Goal: Task Accomplishment & Management: Use online tool/utility

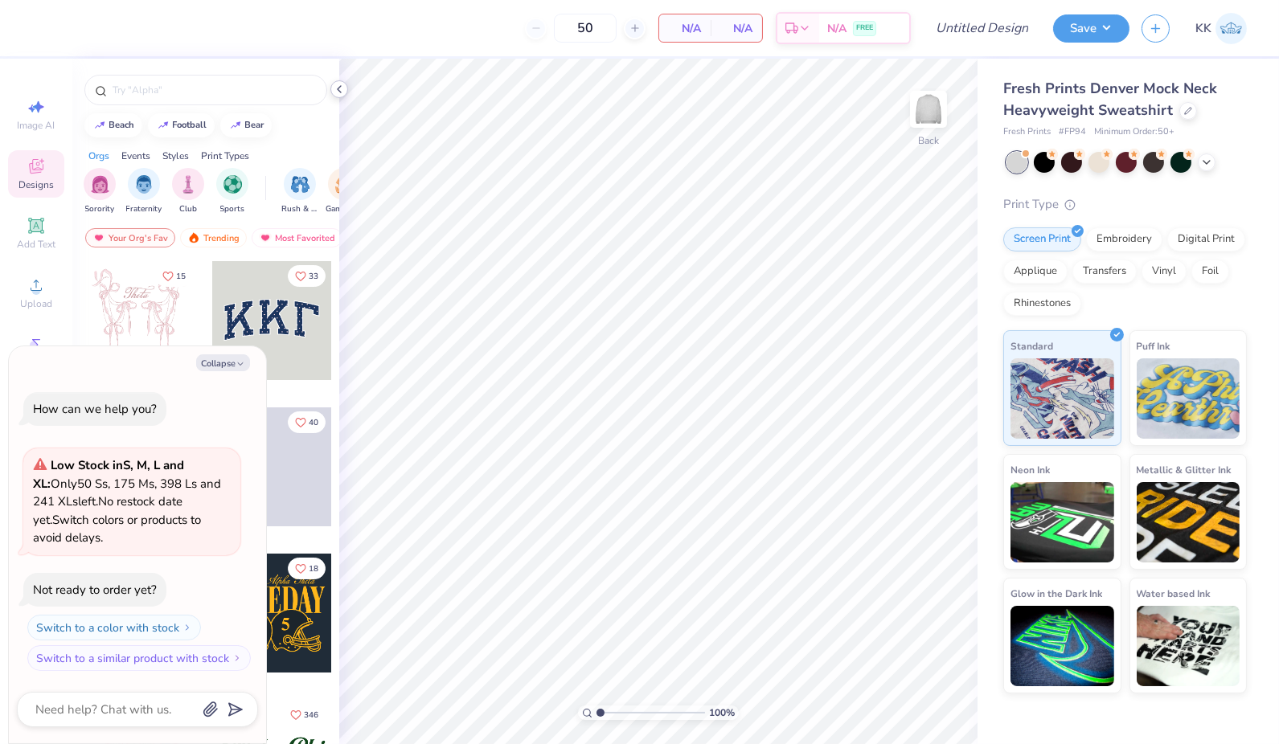
click at [339, 88] on icon at bounding box center [339, 89] width 13 height 13
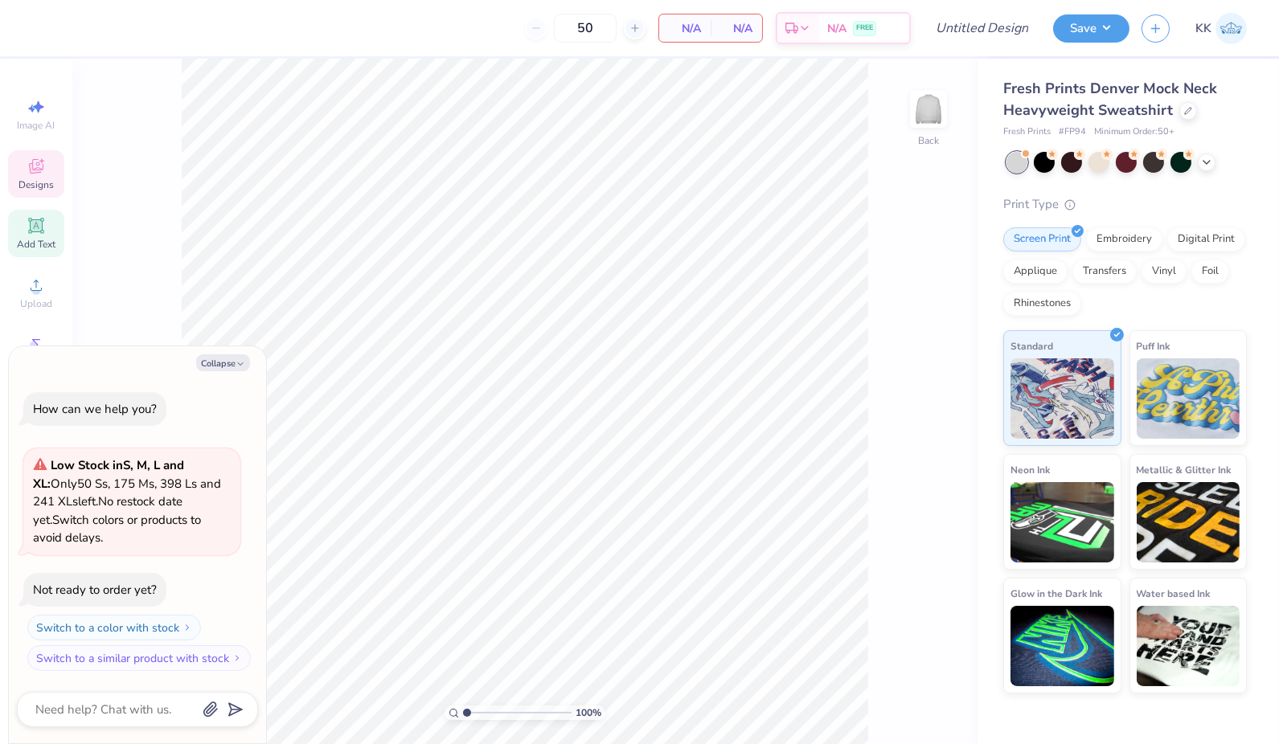
click at [40, 231] on icon at bounding box center [35, 225] width 15 height 15
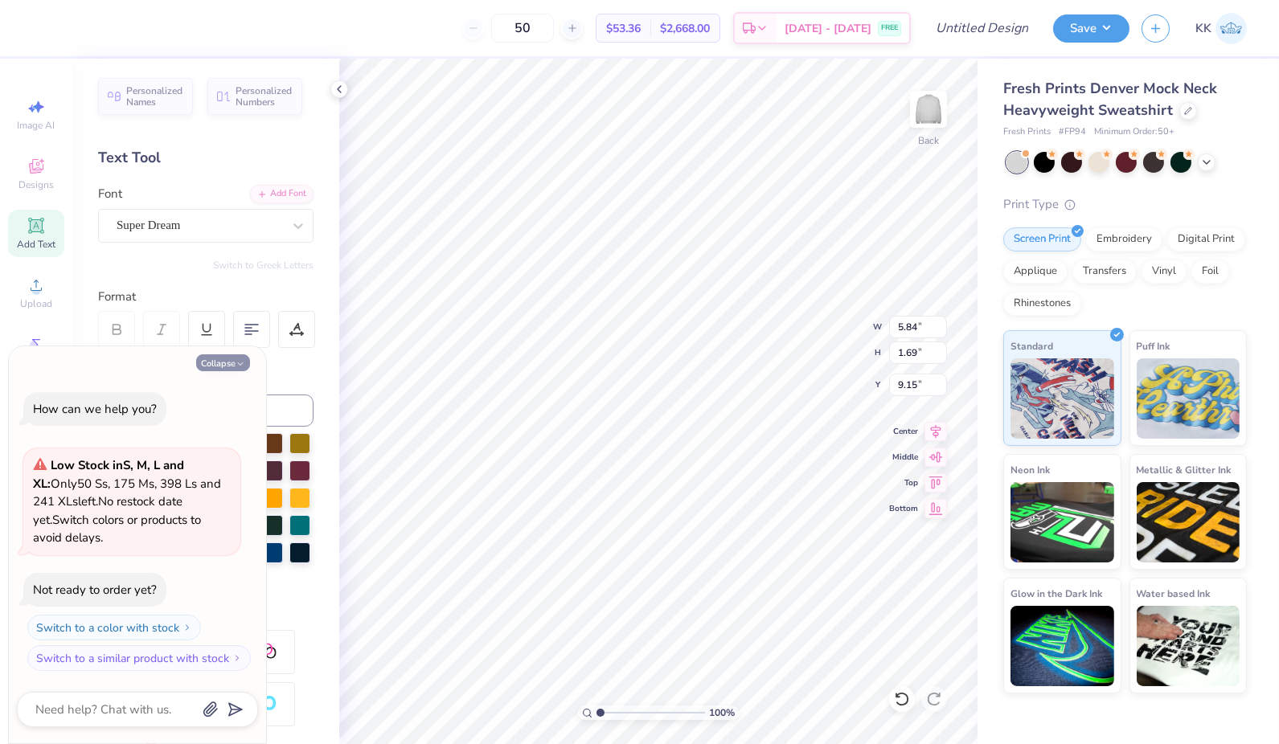
click at [215, 364] on button "Collapse" at bounding box center [223, 362] width 54 height 17
type textarea "x"
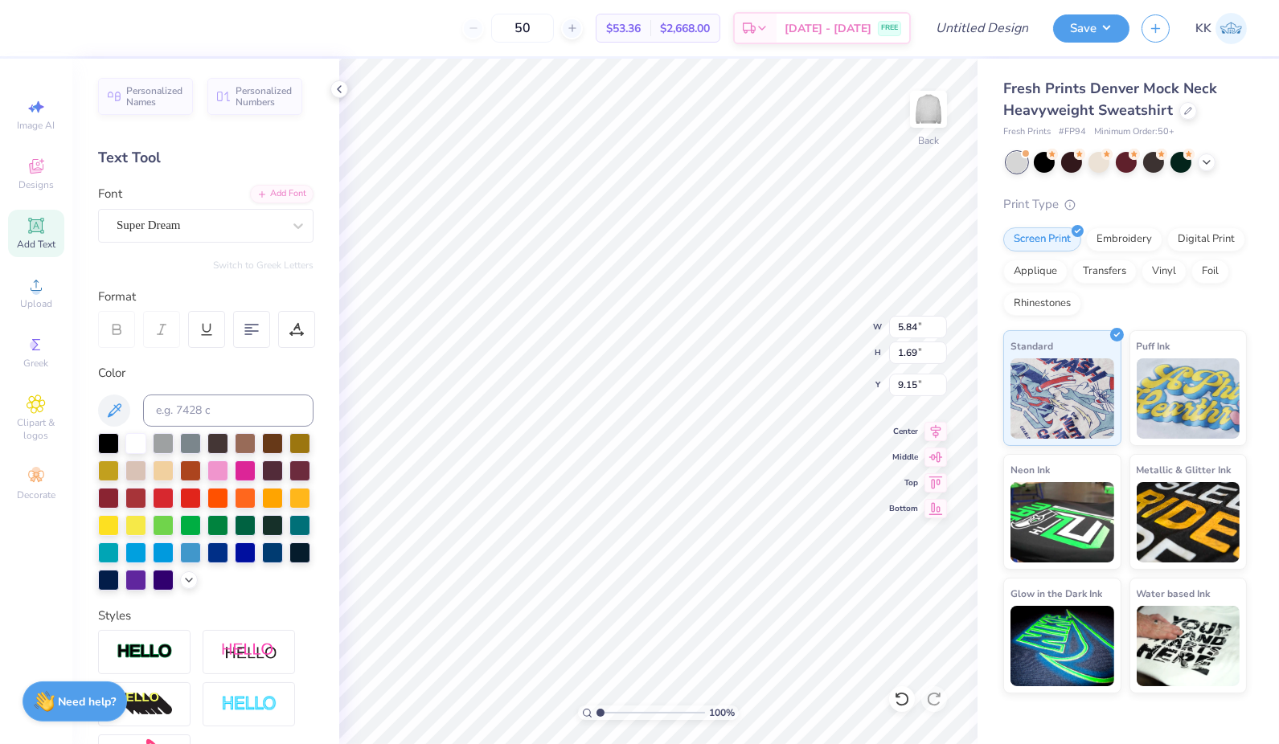
scroll to position [14, 2]
type textarea "T"
type textarea "carolina"
click at [257, 224] on div "Super Dream" at bounding box center [199, 225] width 169 height 25
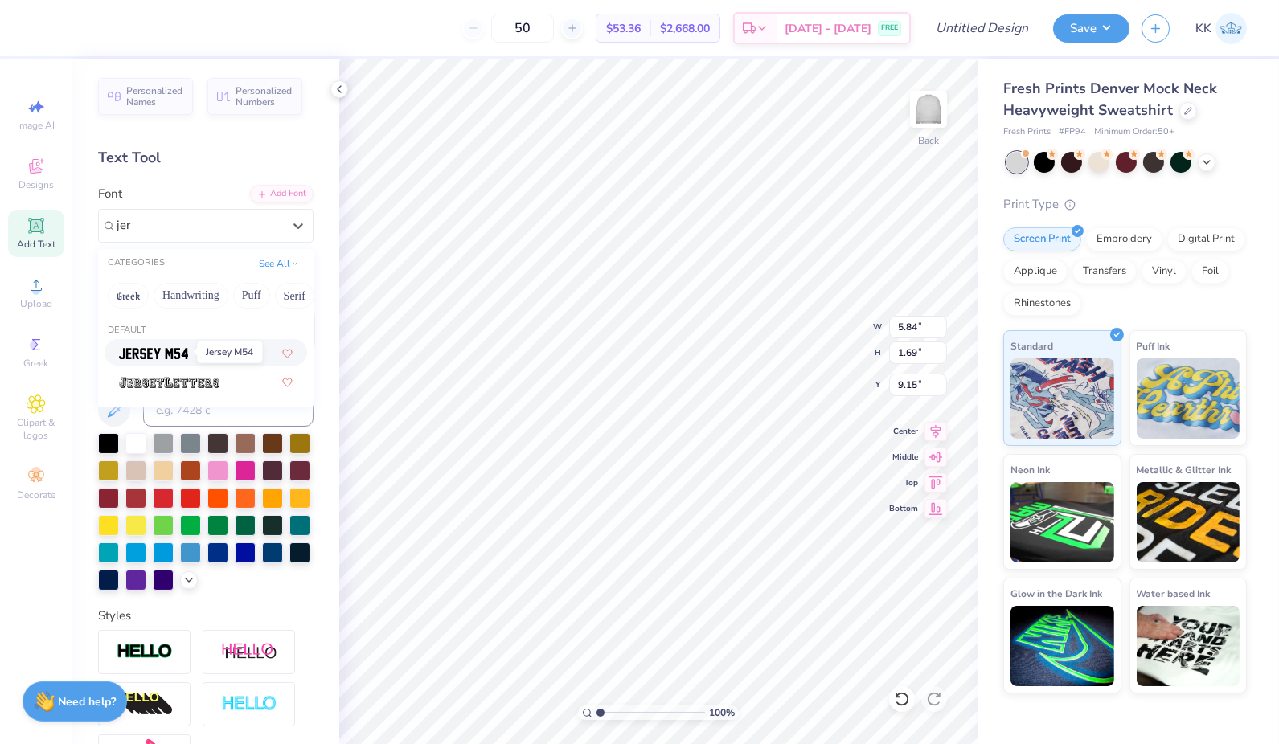
click at [159, 351] on img at bounding box center [153, 353] width 69 height 11
type input "jer"
click at [182, 585] on icon at bounding box center [188, 578] width 13 height 13
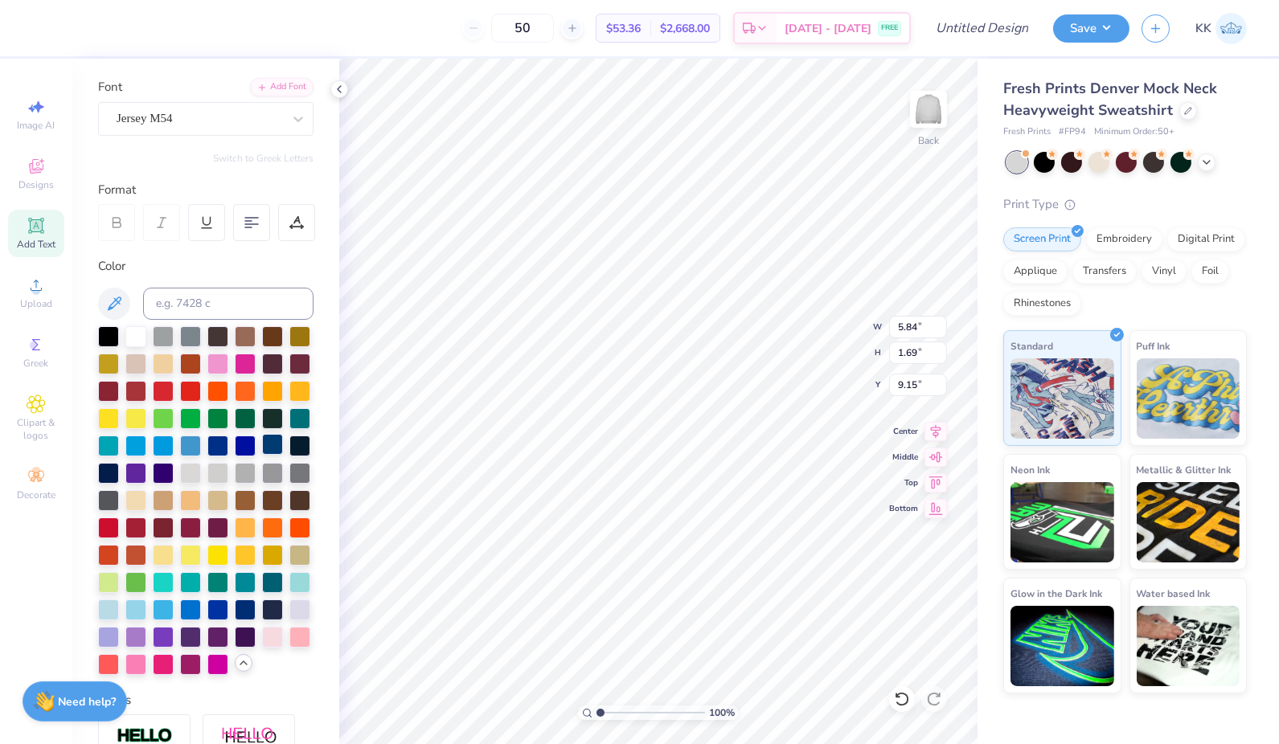
scroll to position [108, 0]
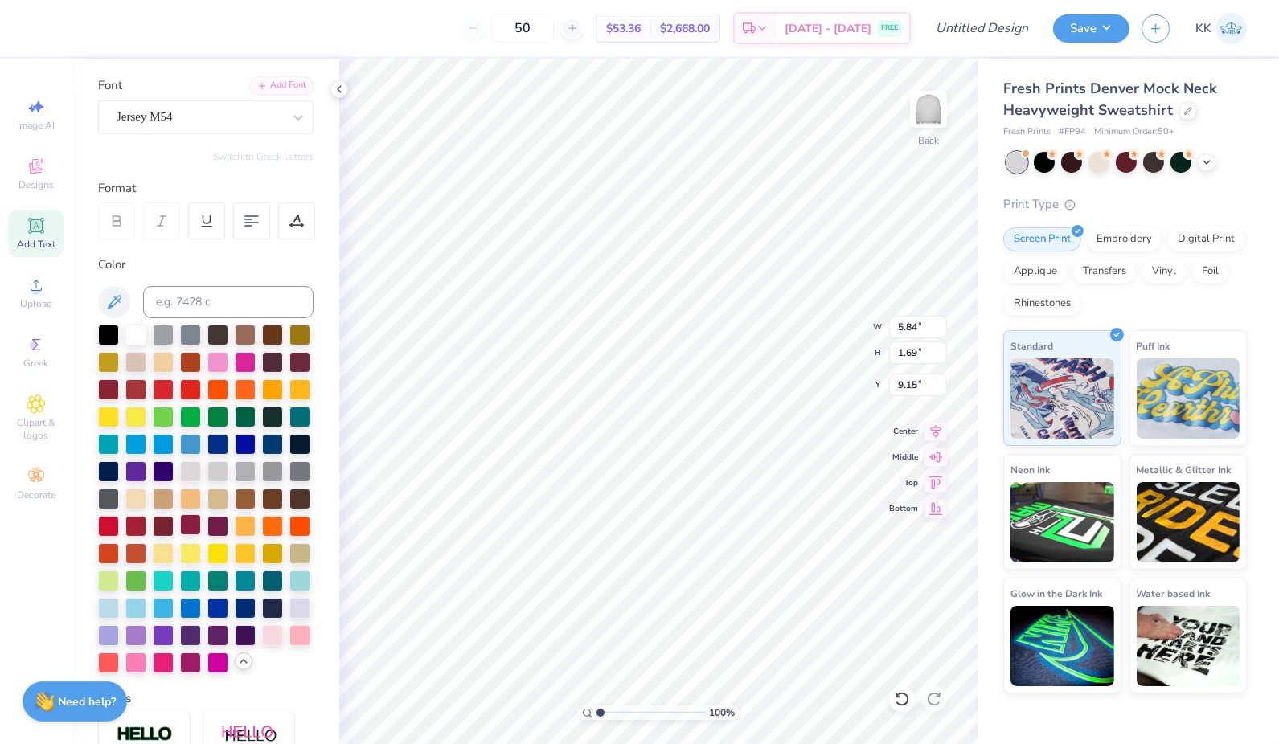
click at [191, 535] on div at bounding box center [190, 524] width 21 height 21
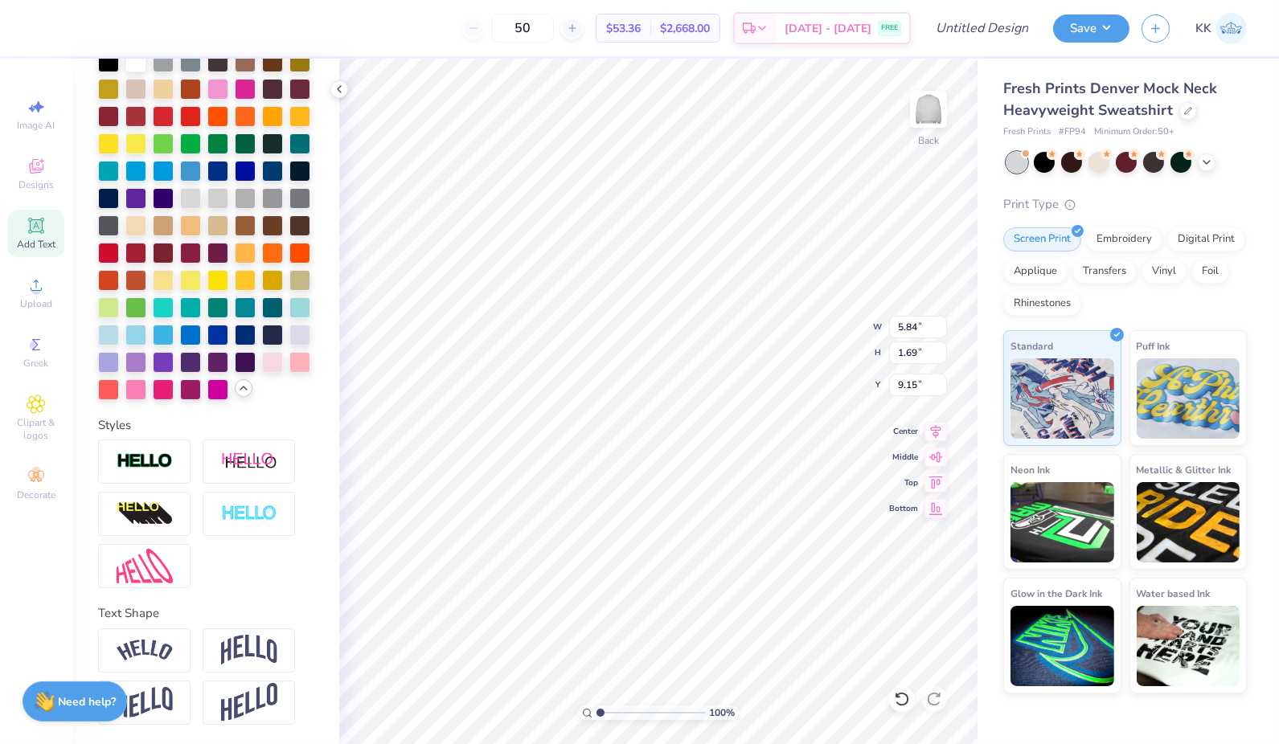
scroll to position [434, 0]
click at [136, 654] on img at bounding box center [145, 651] width 56 height 22
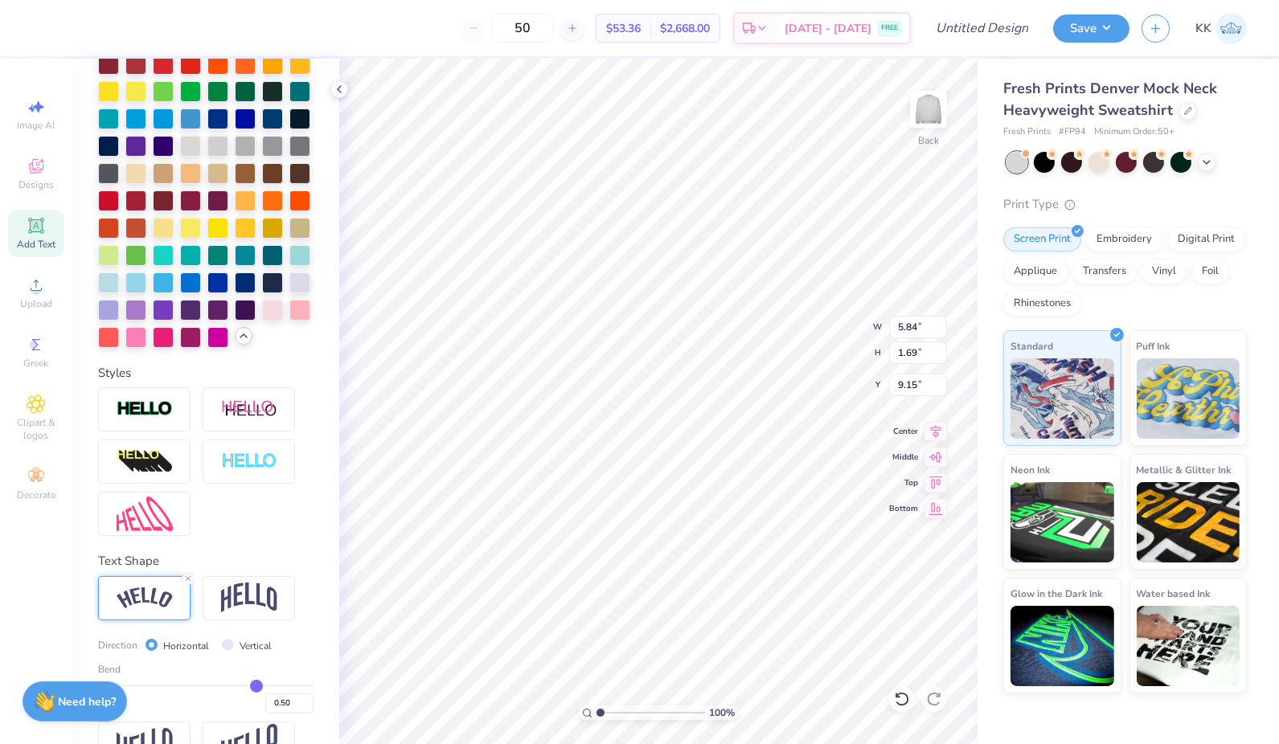
scroll to position [527, 0]
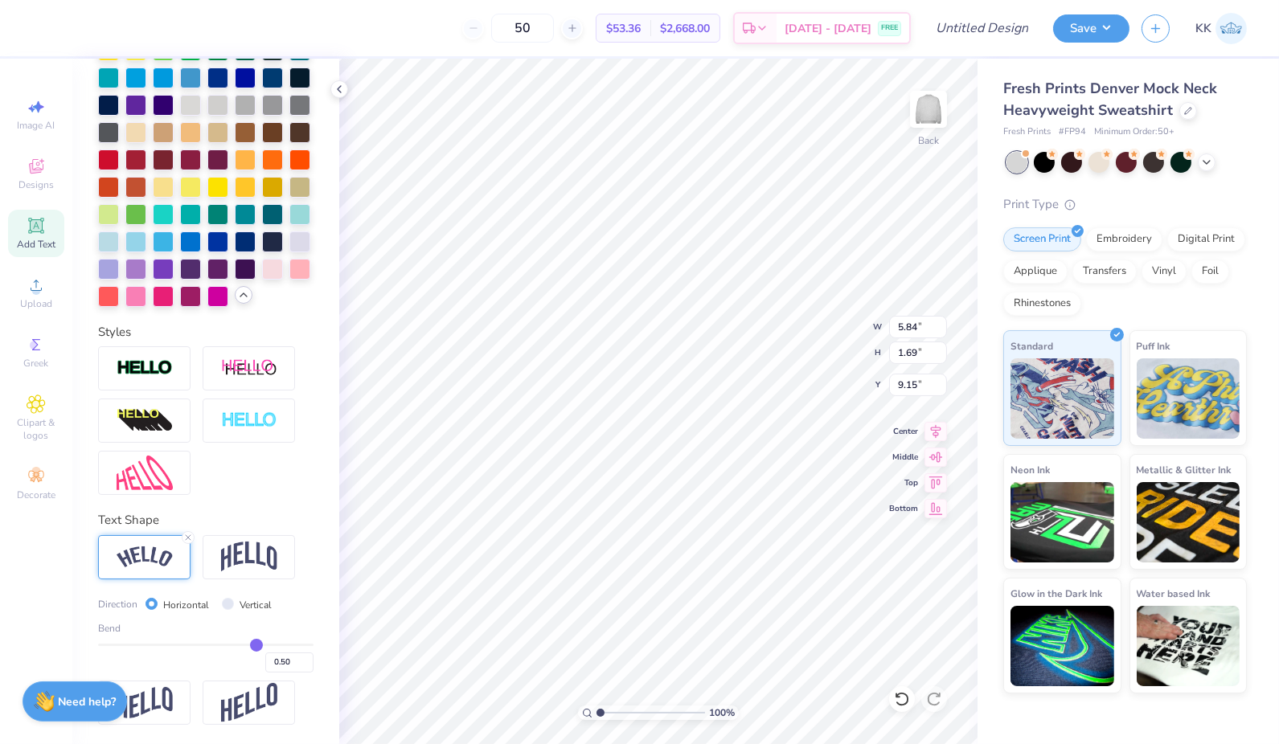
type input "0.49"
type input "0.48"
type input "0.46"
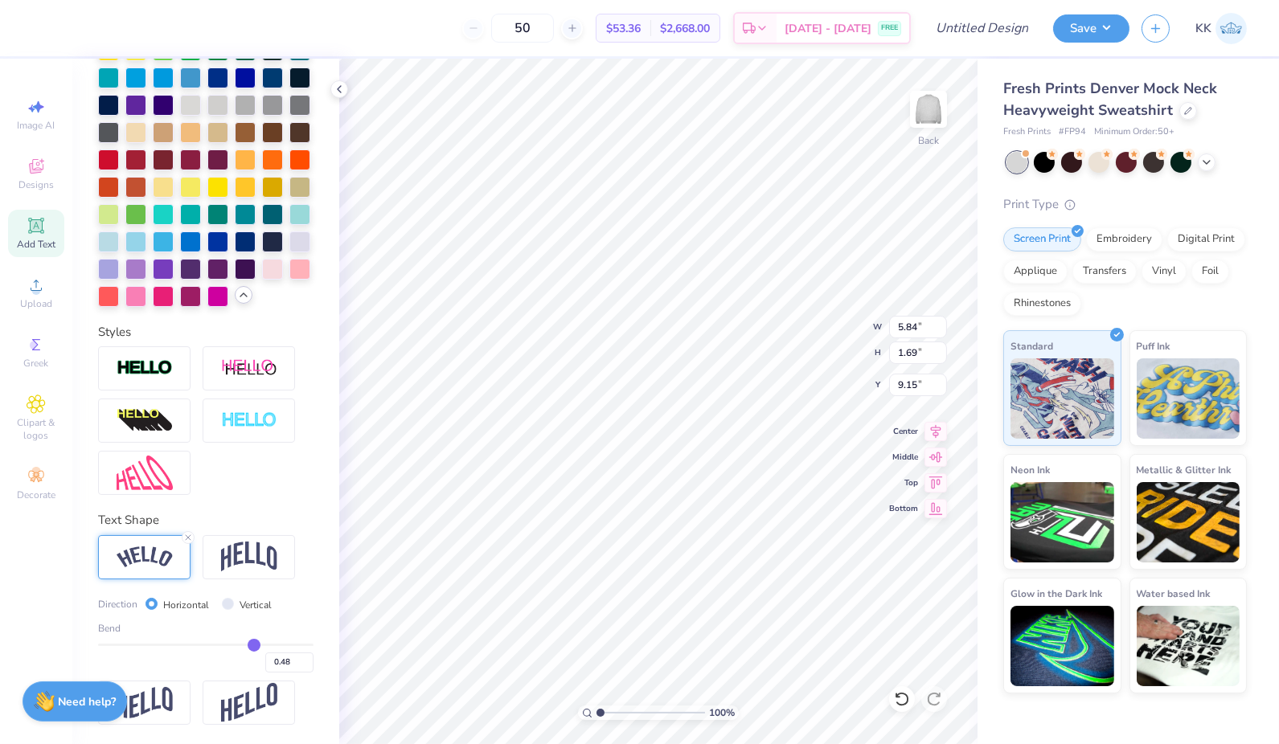
type input "0.46"
type input "0.45"
type input "0.44"
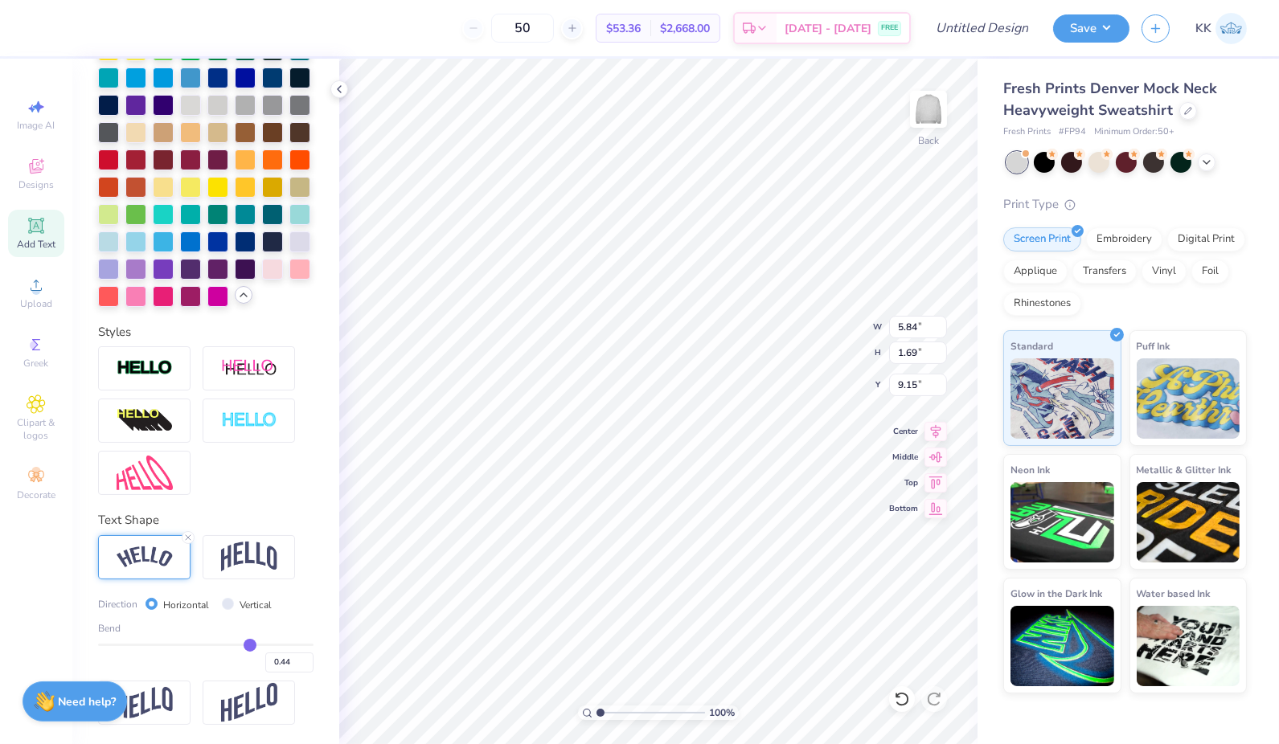
type input "0.43"
type input "0.42"
type input "0.41"
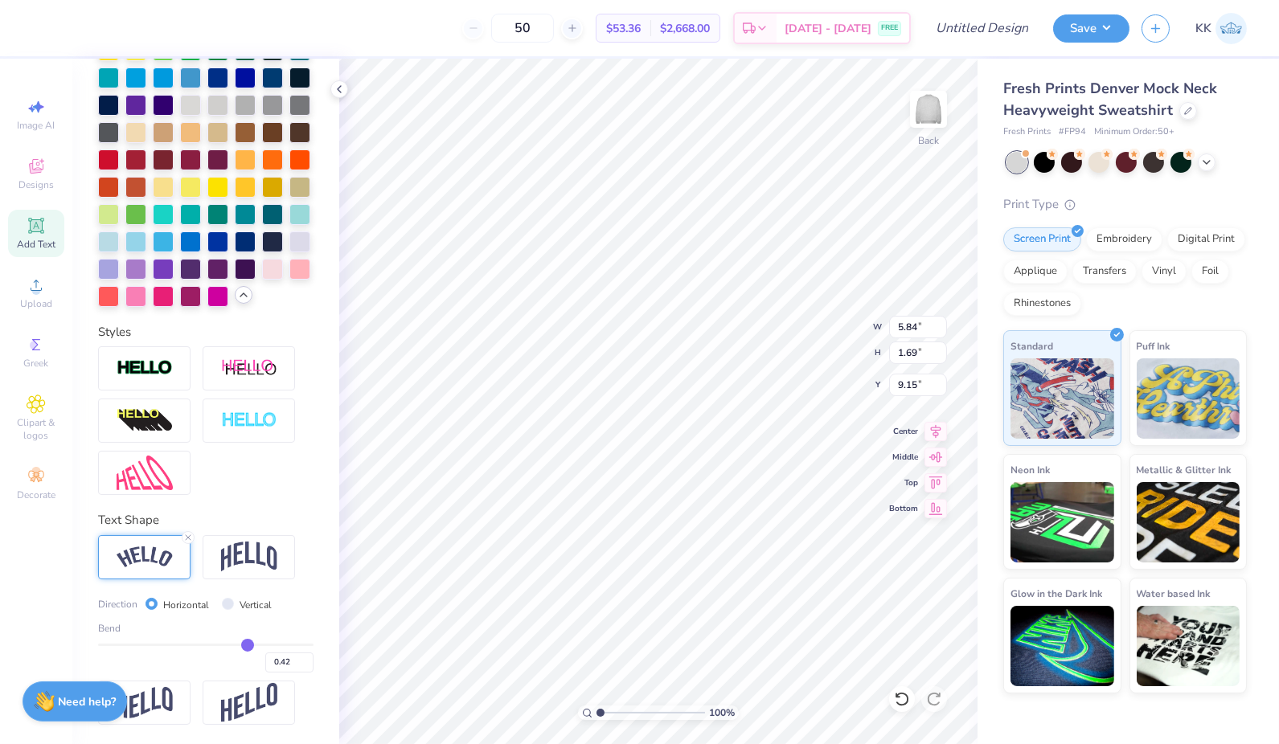
type input "0.41"
type input "0.4"
type input "0.40"
type input "0.39"
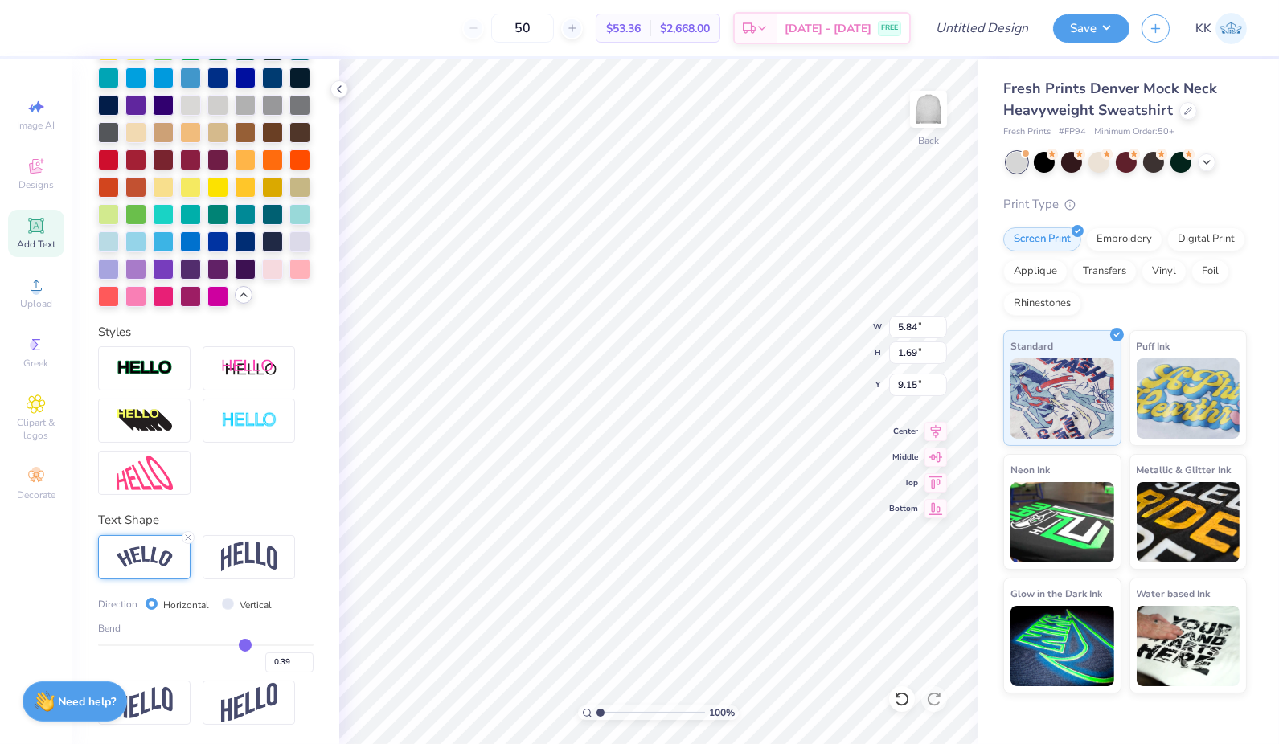
type input "0.38"
type input "0.37"
type input "0.36"
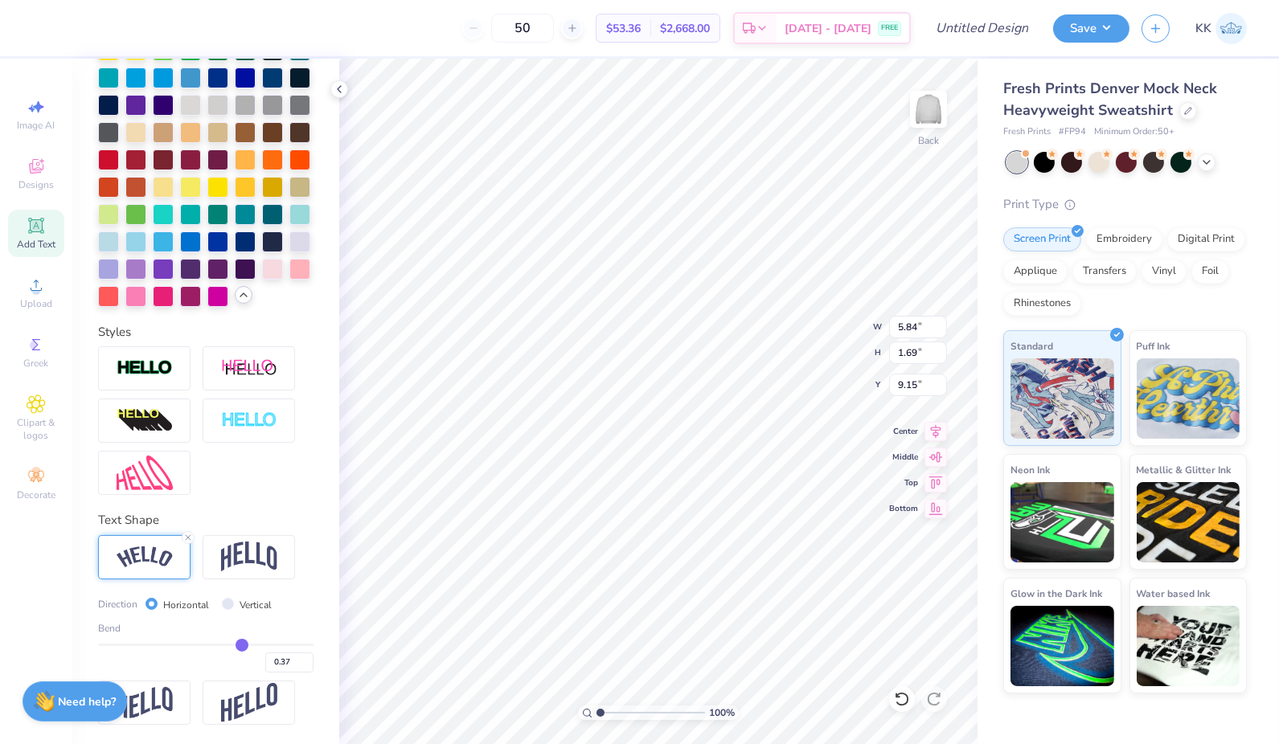
type input "0.36"
type input "0.35"
type input "0.34"
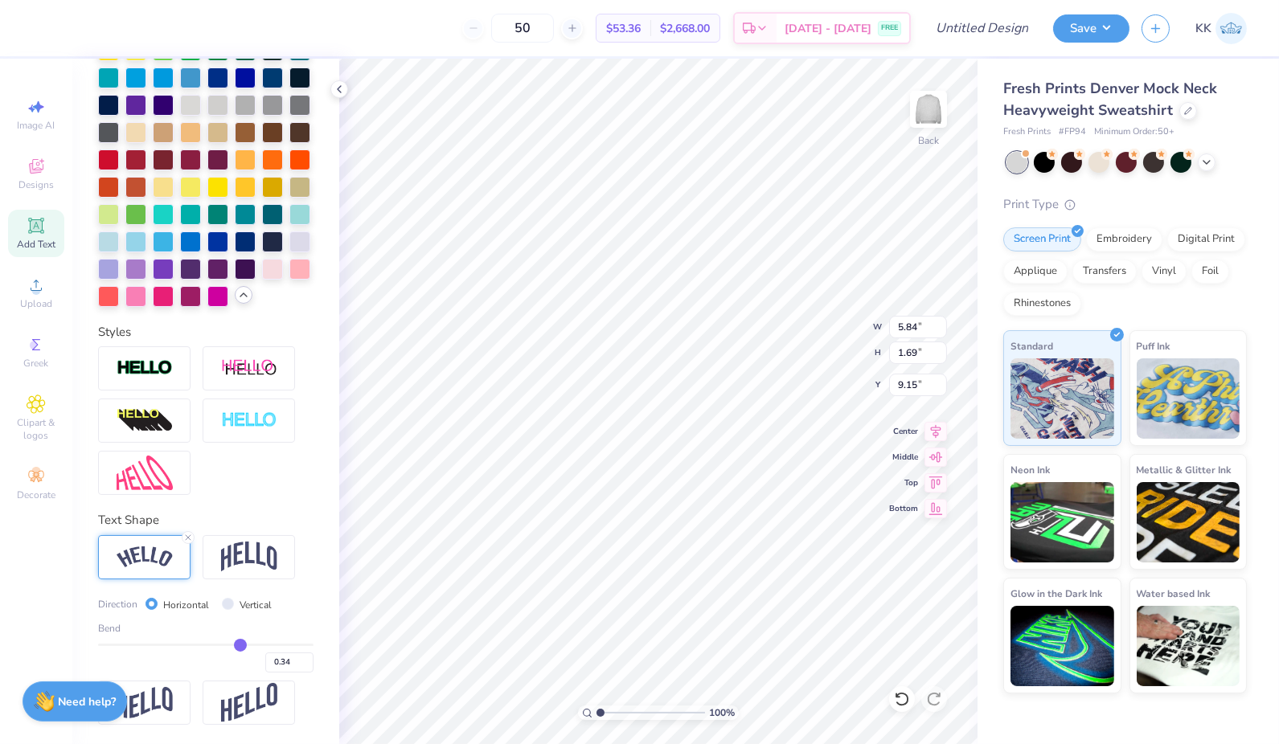
type input "0.33"
type input "0.32"
type input "0.31"
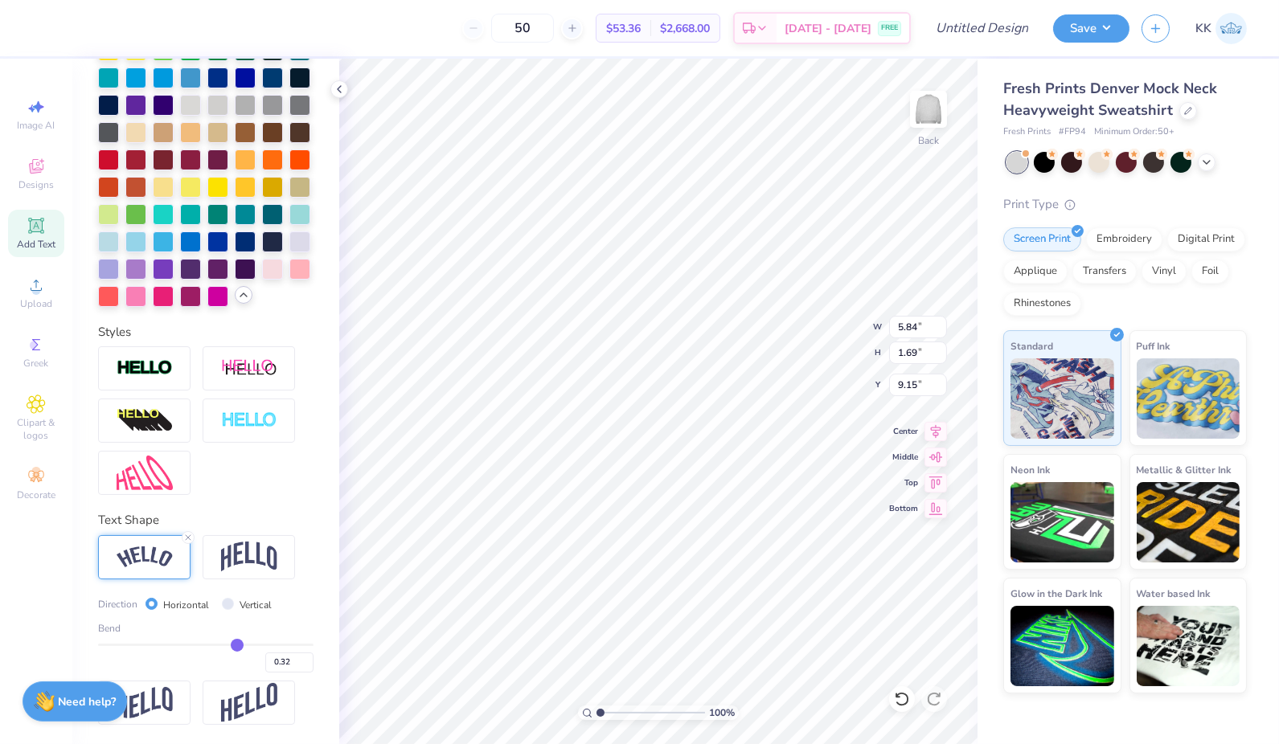
type input "0.31"
type input "0.3"
type input "0.30"
type input "0.29"
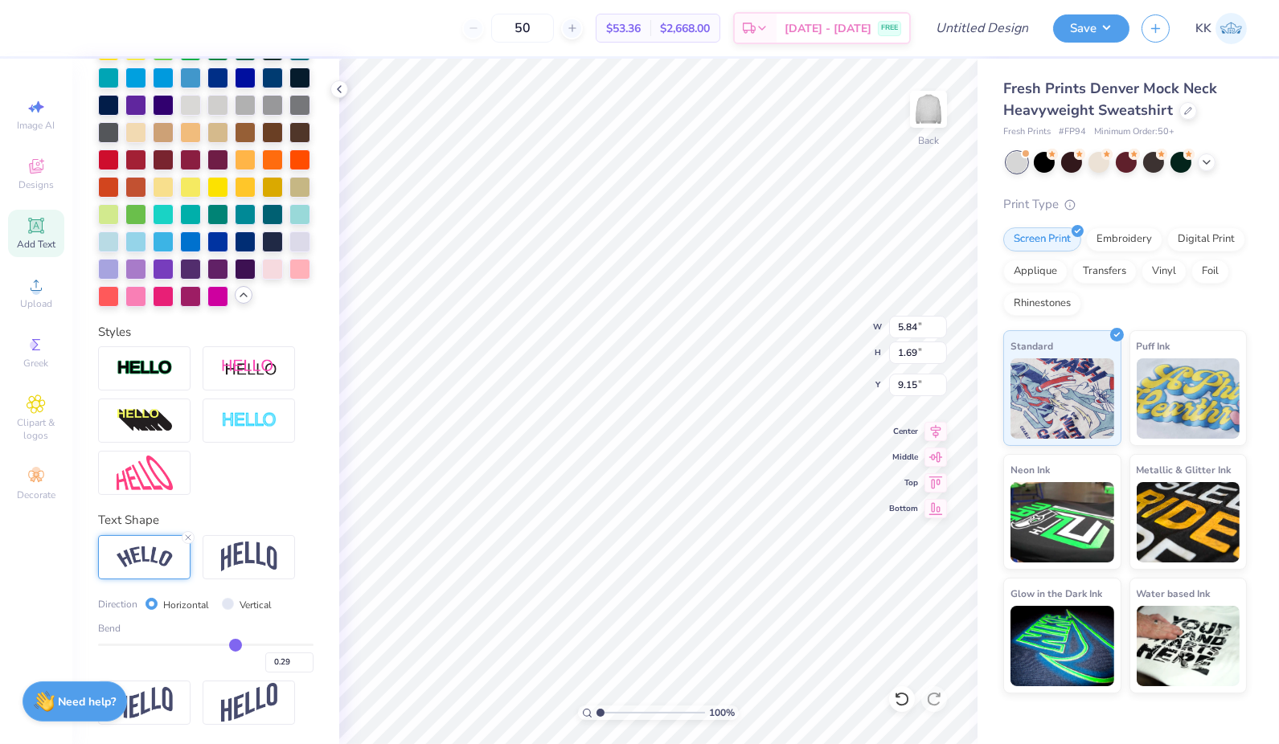
type input "0.28"
type input "0.27"
type input "0.26"
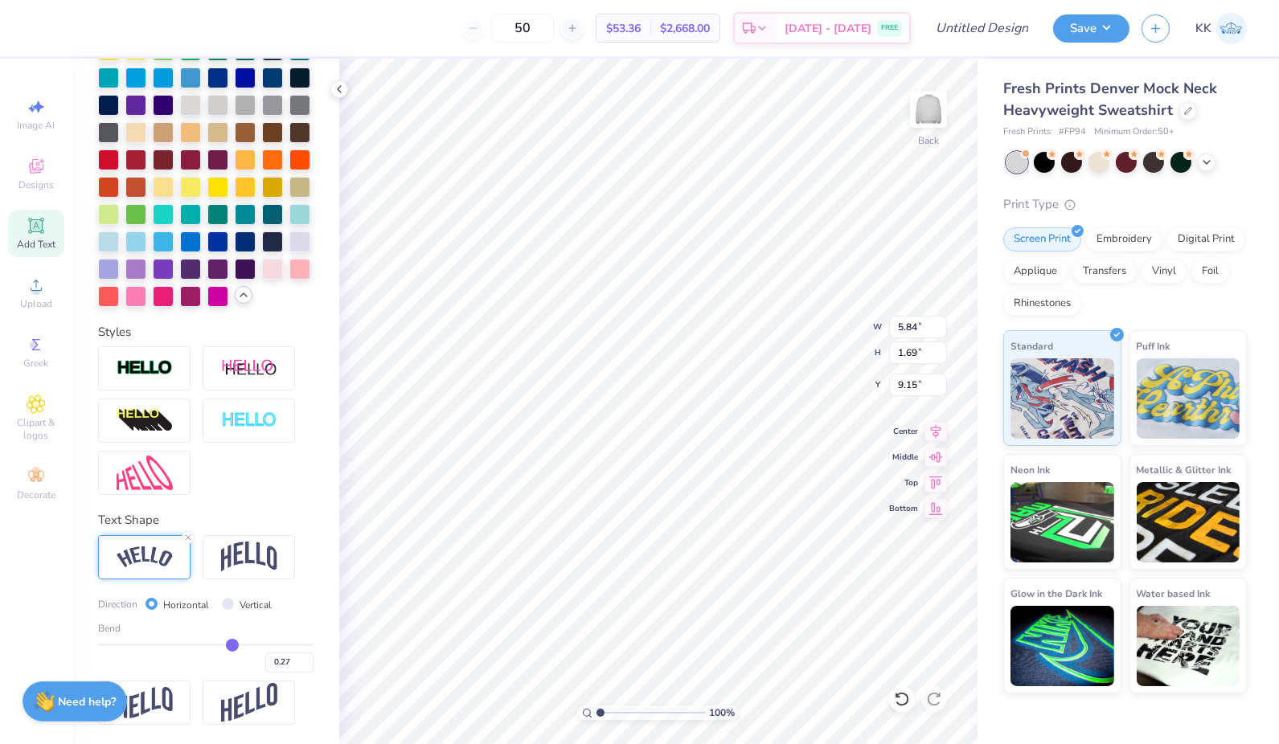
type input "0.26"
type input "0.25"
type input "0.24"
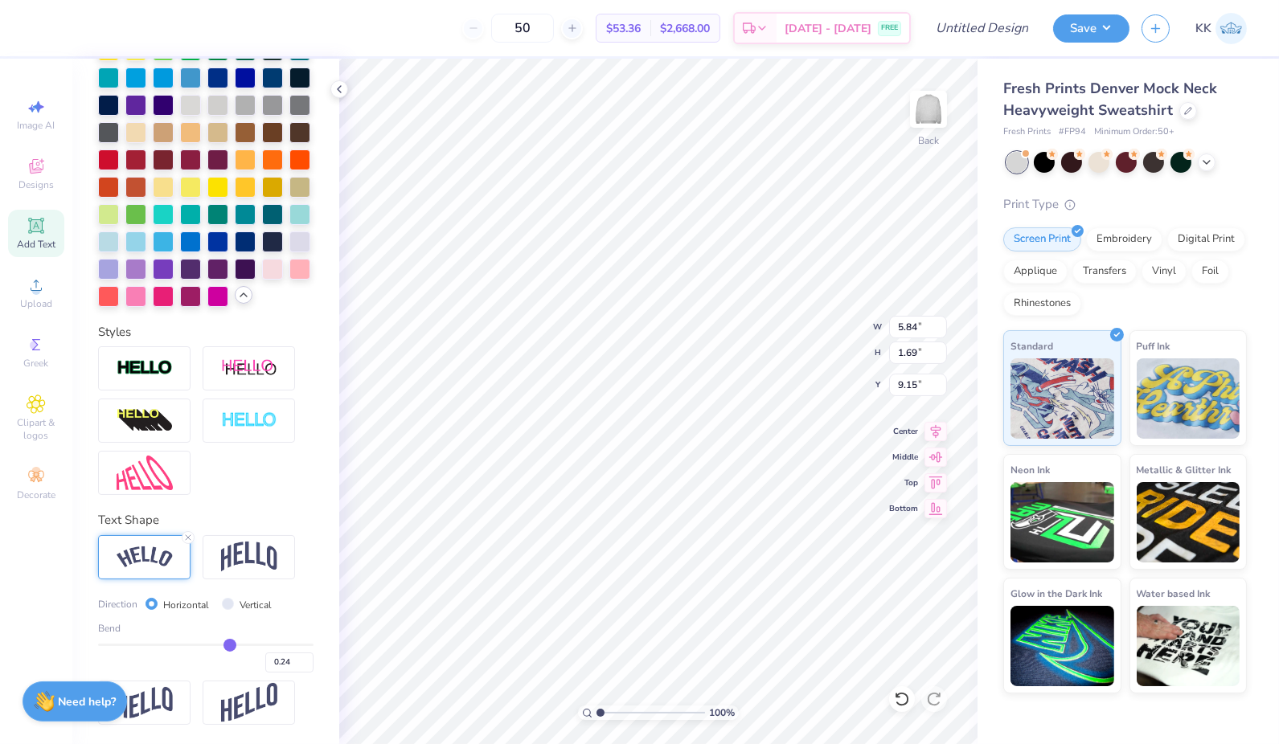
type input "0.23"
type input "0.21"
type input "0.2"
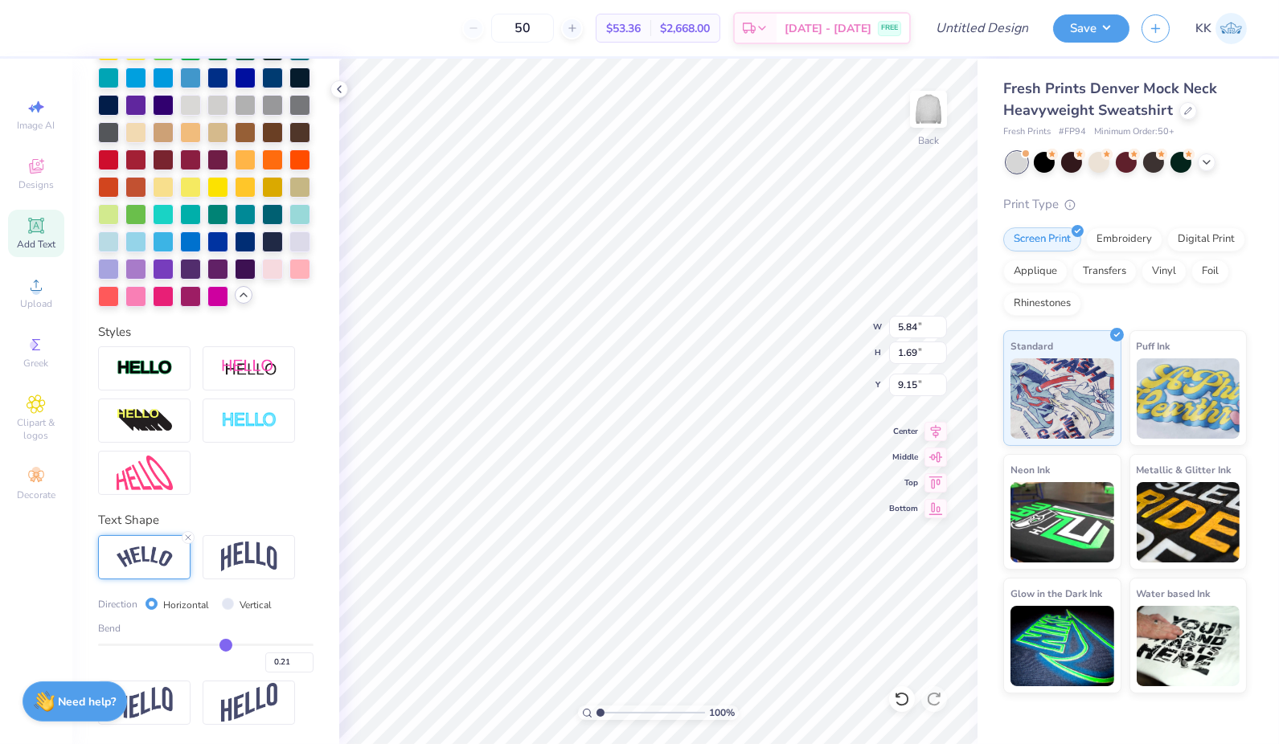
type input "0.20"
type input "0.19"
type input "0.18"
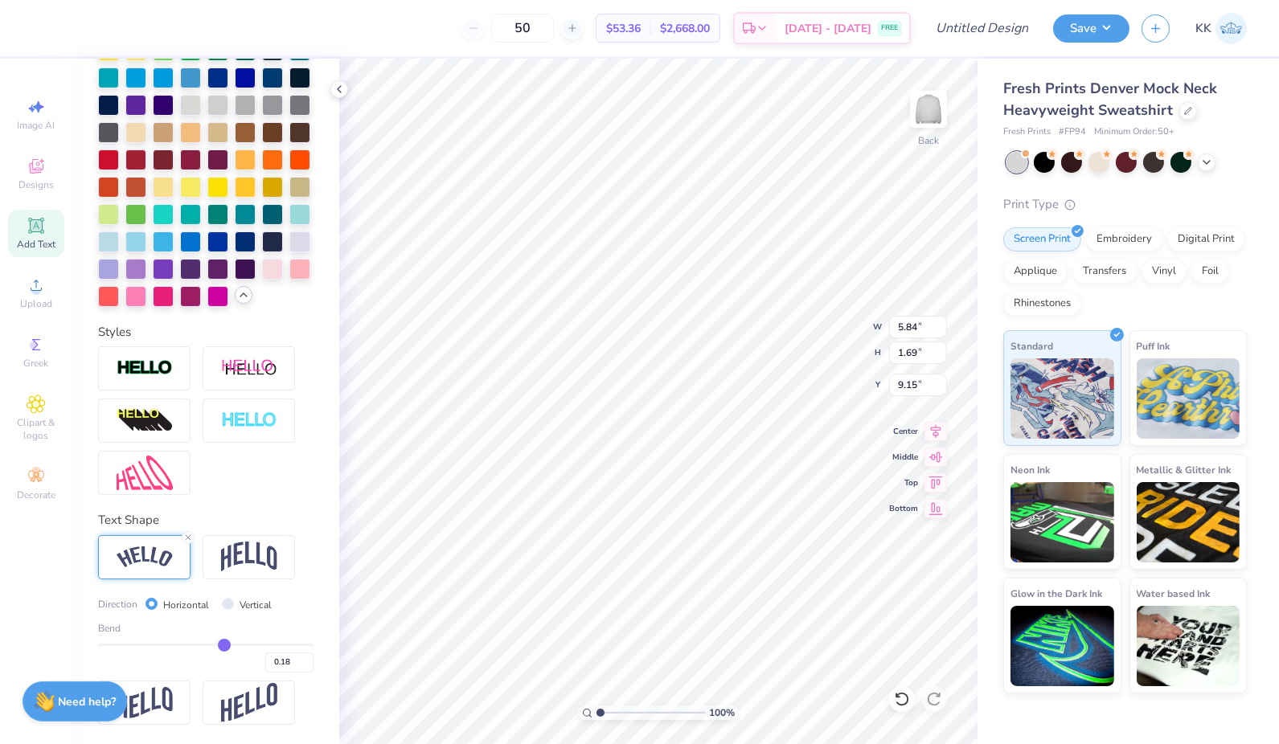
type input "0.17"
type input "0.16"
type input "0.15"
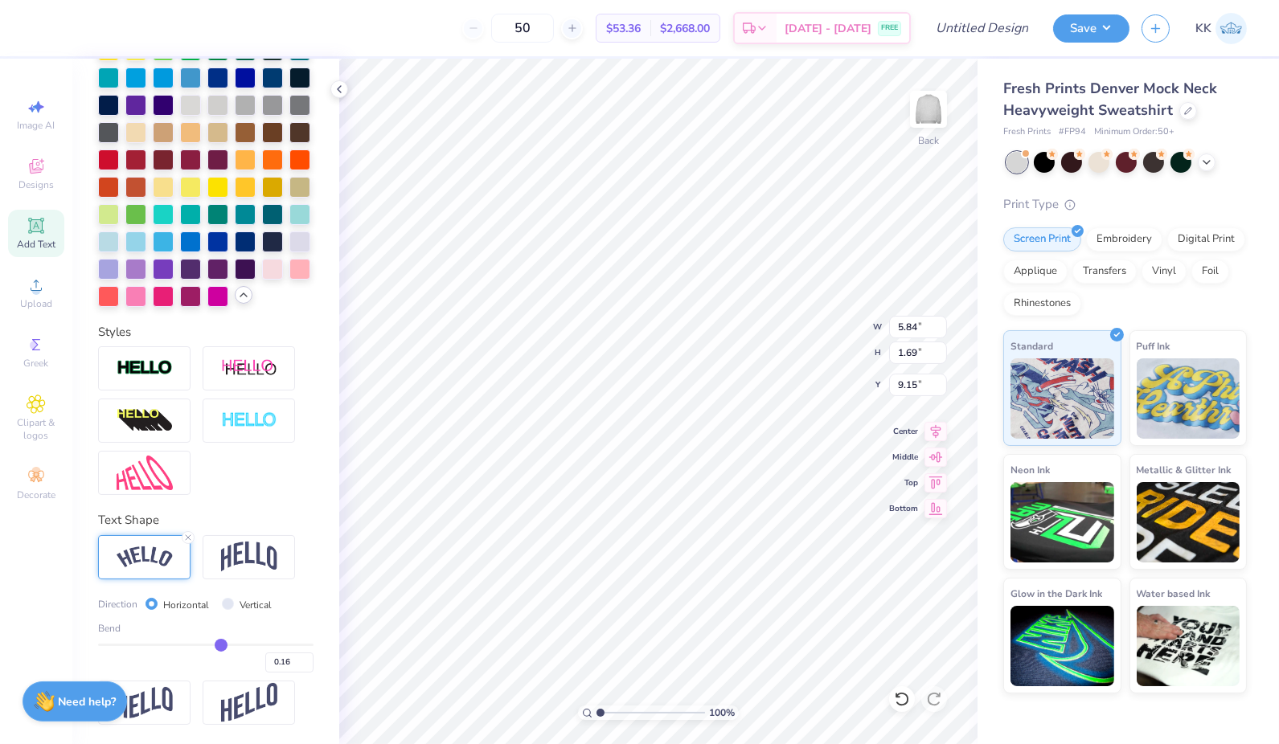
type input "0.15"
drag, startPoint x: 247, startPoint y: 645, endPoint x: 213, endPoint y: 645, distance: 33.8
click at [213, 645] on input "range" at bounding box center [205, 645] width 215 height 2
type input "0.16"
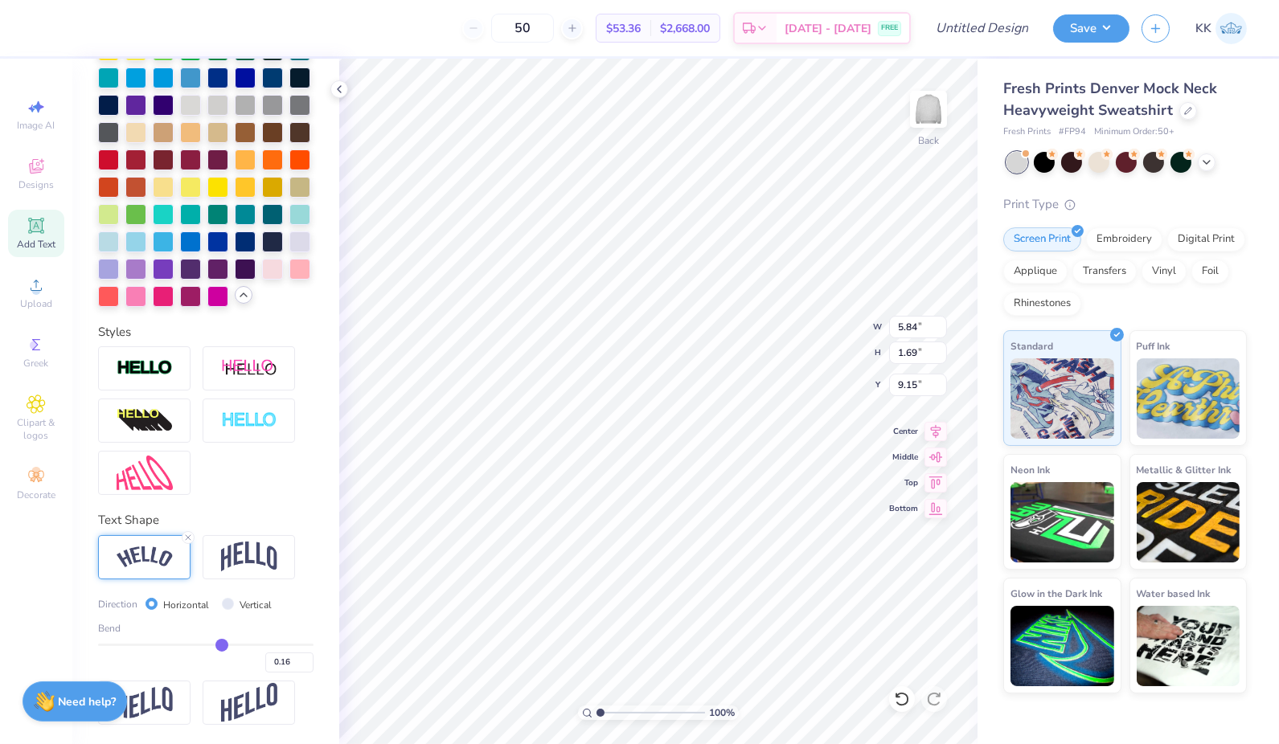
type input "0.17"
type input "0.18"
type input "0.19"
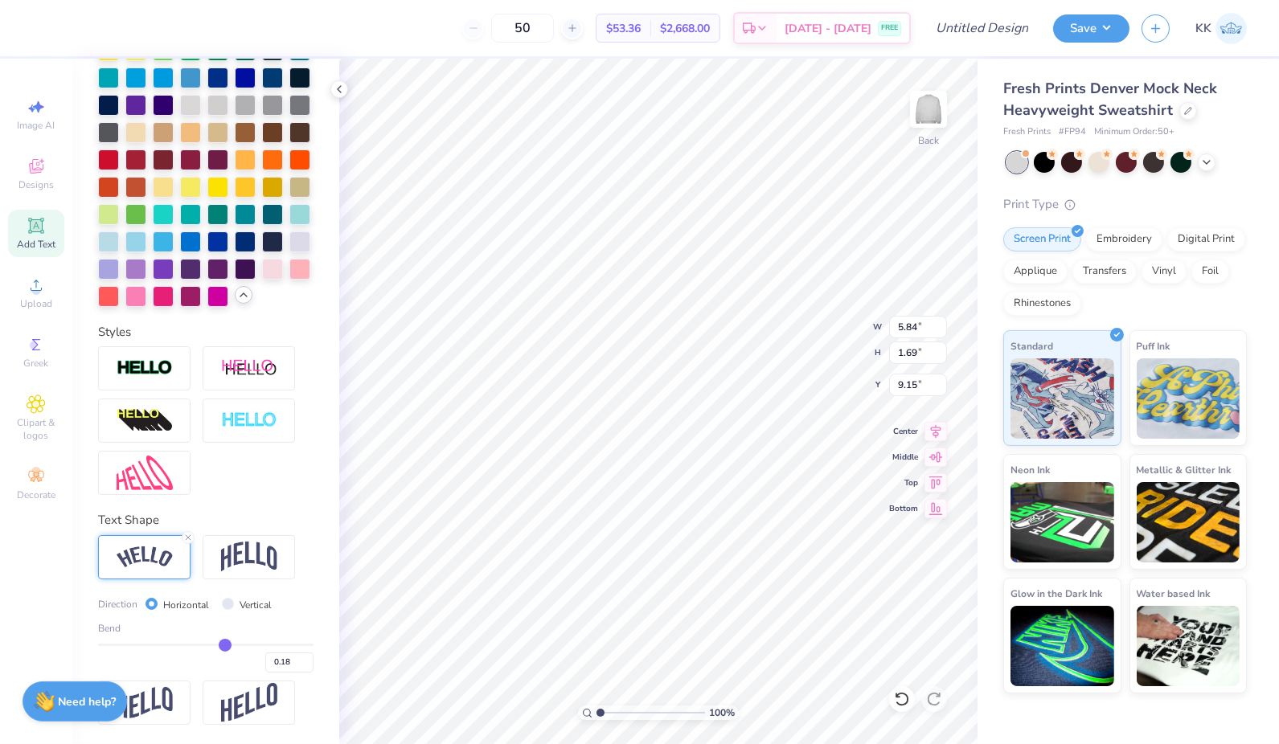
type input "0.19"
type input "0.21"
type input "0.22"
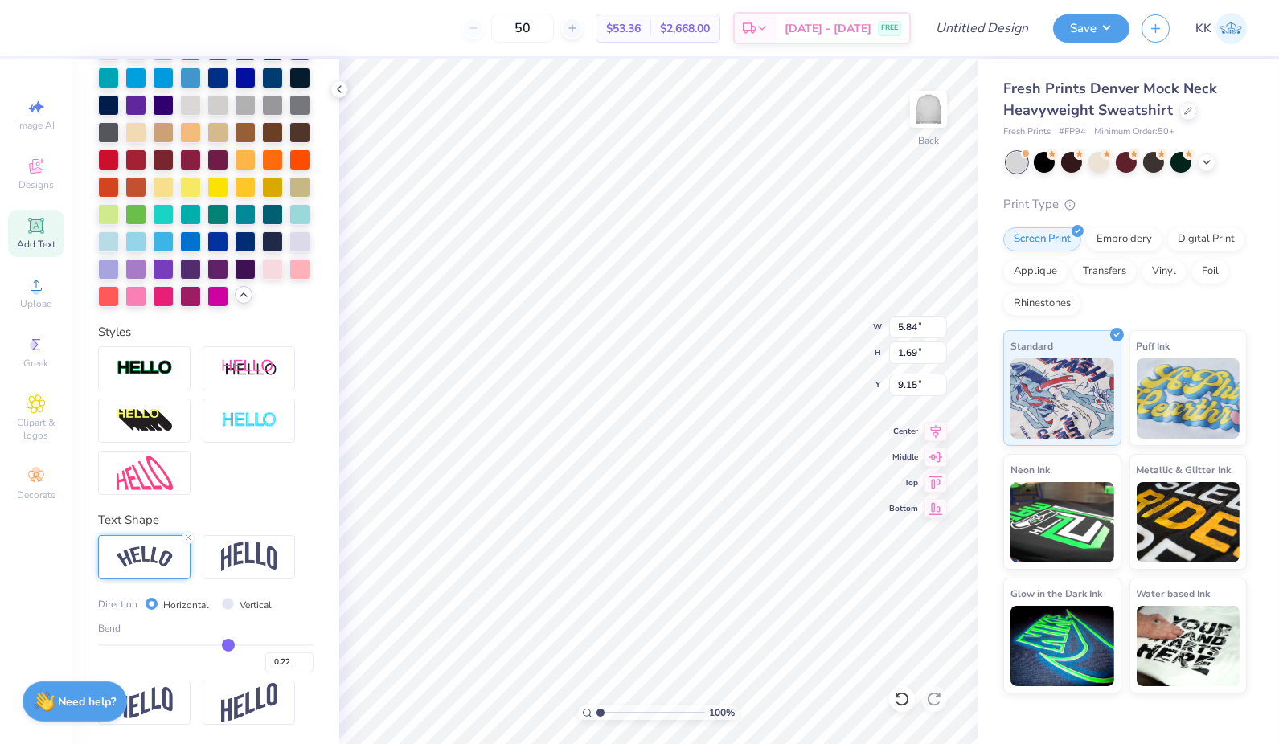
type input "0.23"
type input "0.24"
type input "0.25"
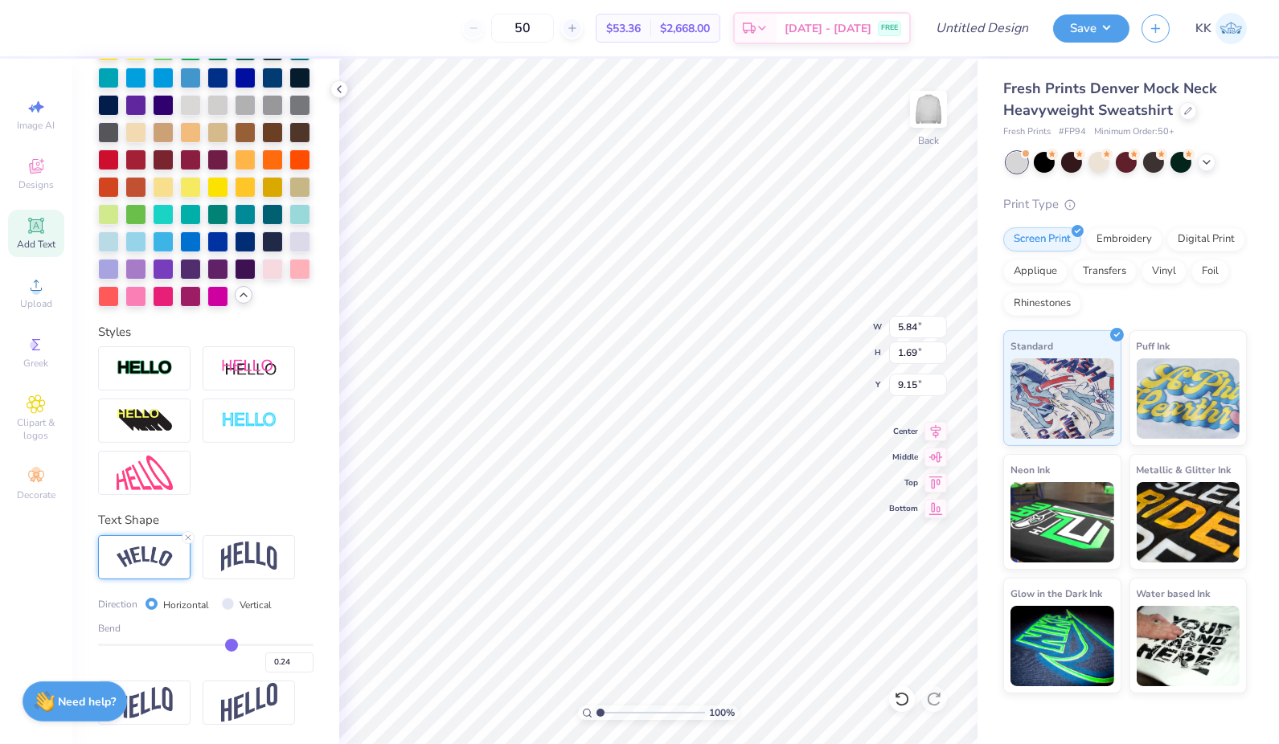
type input "0.25"
type input "0.26"
type input "0.27"
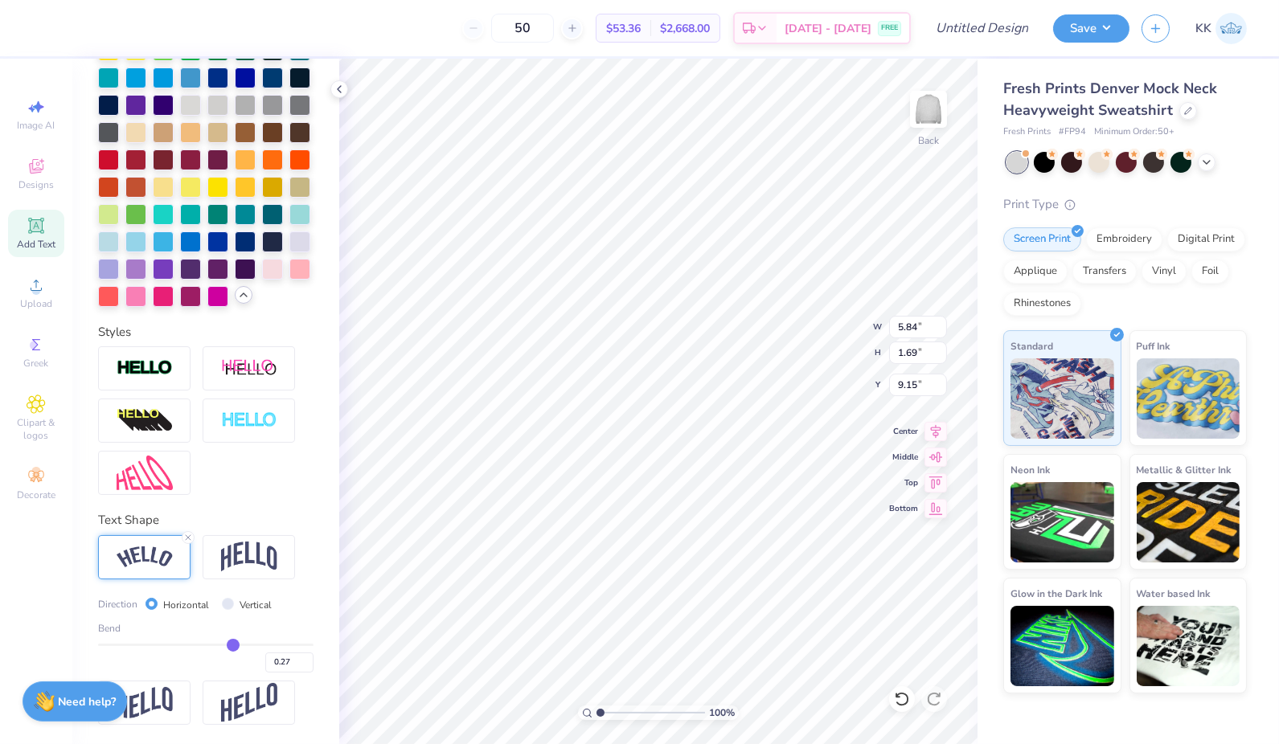
type input "0.28"
type input "0.29"
type input "0.3"
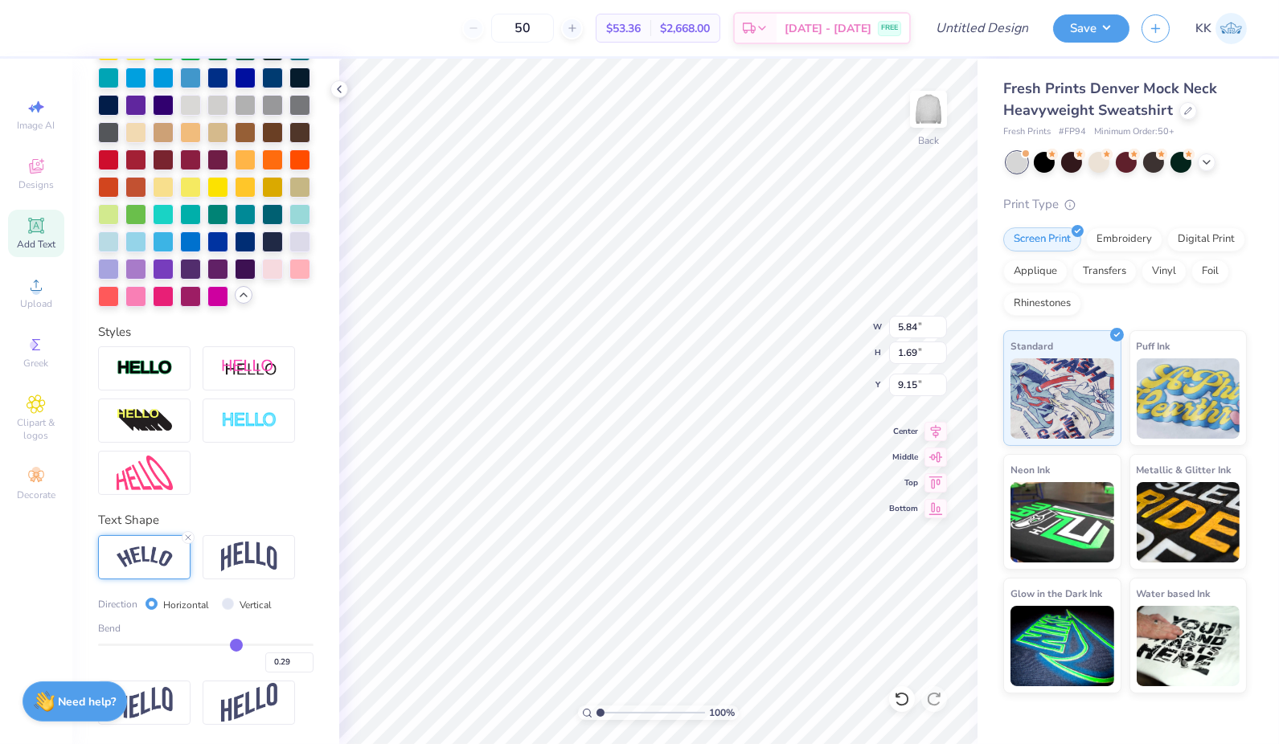
type input "0.30"
type input "0.31"
type input "0.32"
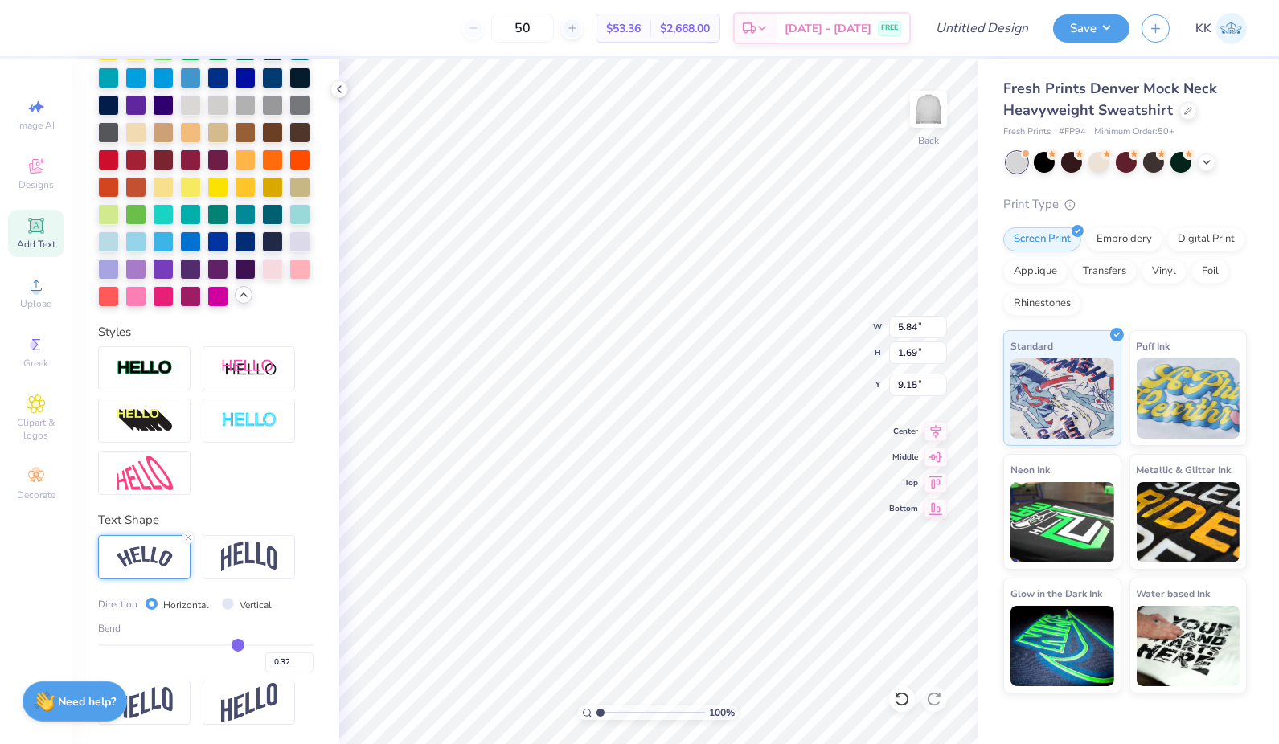
type input "0.33"
drag, startPoint x: 213, startPoint y: 641, endPoint x: 230, endPoint y: 648, distance: 18.1
type input "0.33"
click at [230, 646] on input "range" at bounding box center [205, 645] width 215 height 2
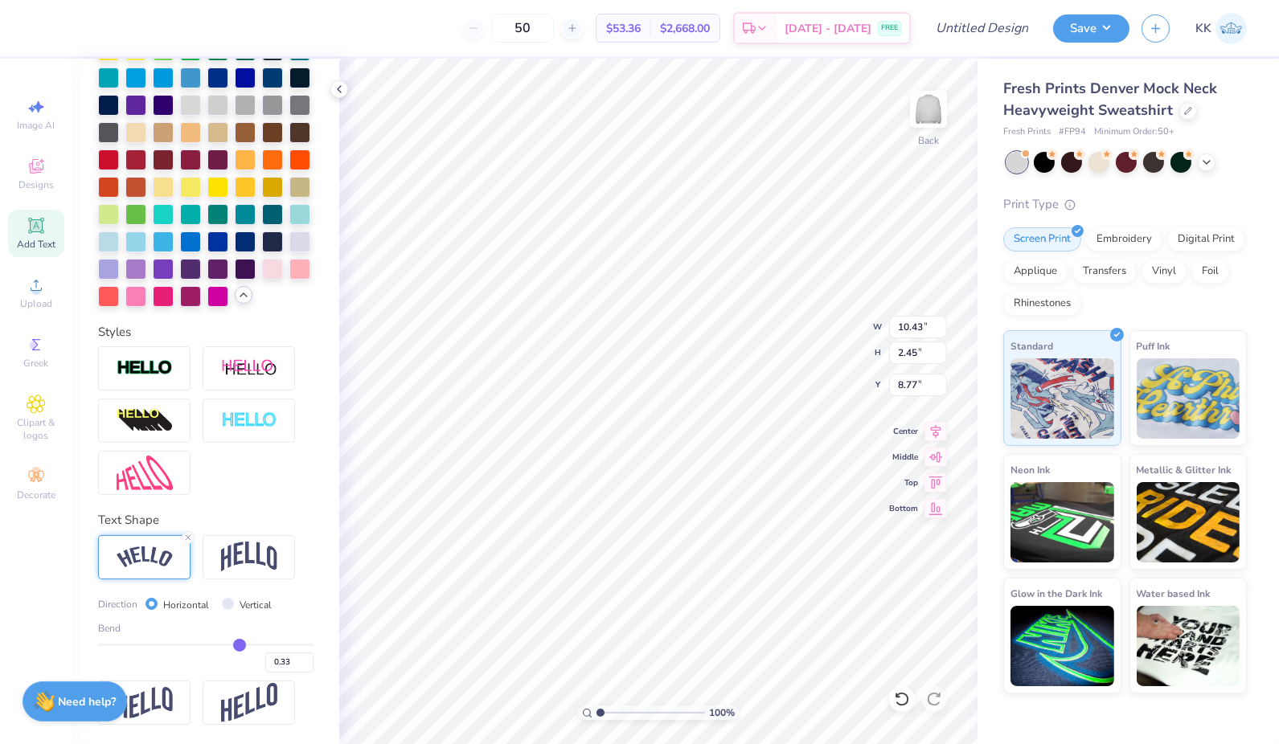
type input "3.00"
type input "0.32"
type input "0.31"
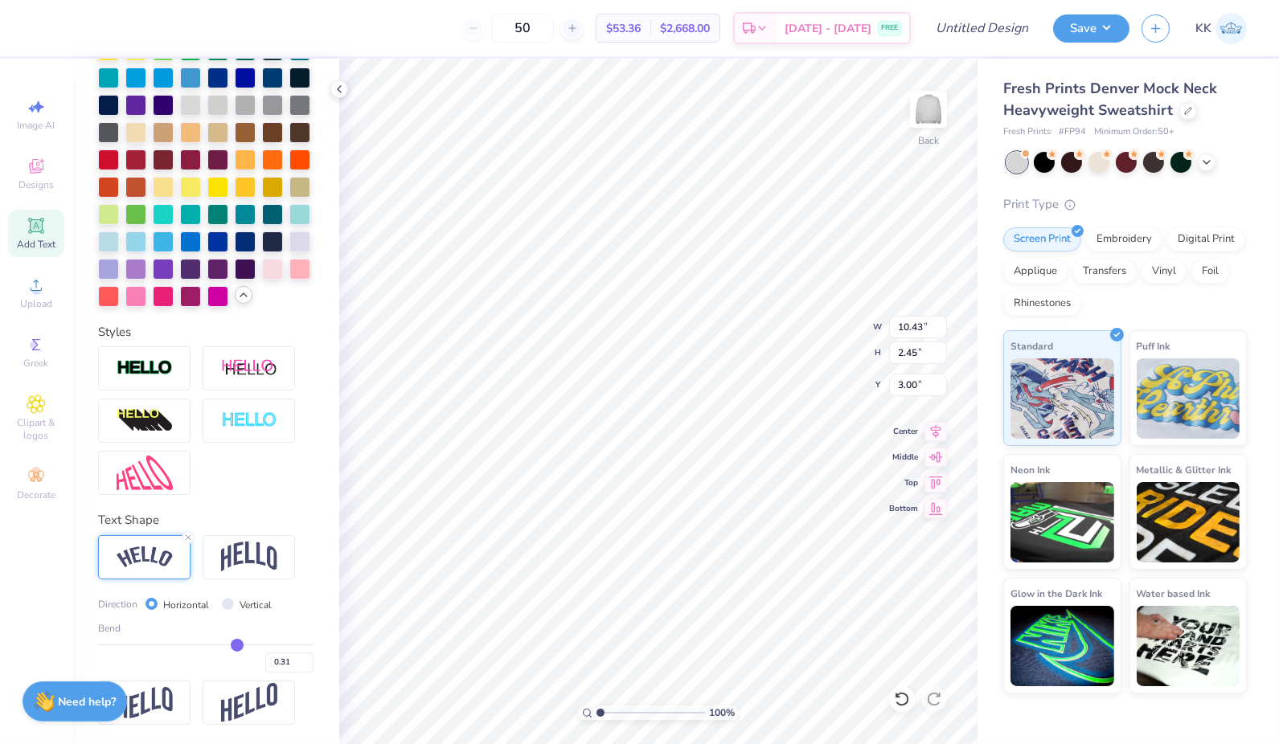
type input "0.3"
type input "0.30"
type input "0.29"
type input "0.28"
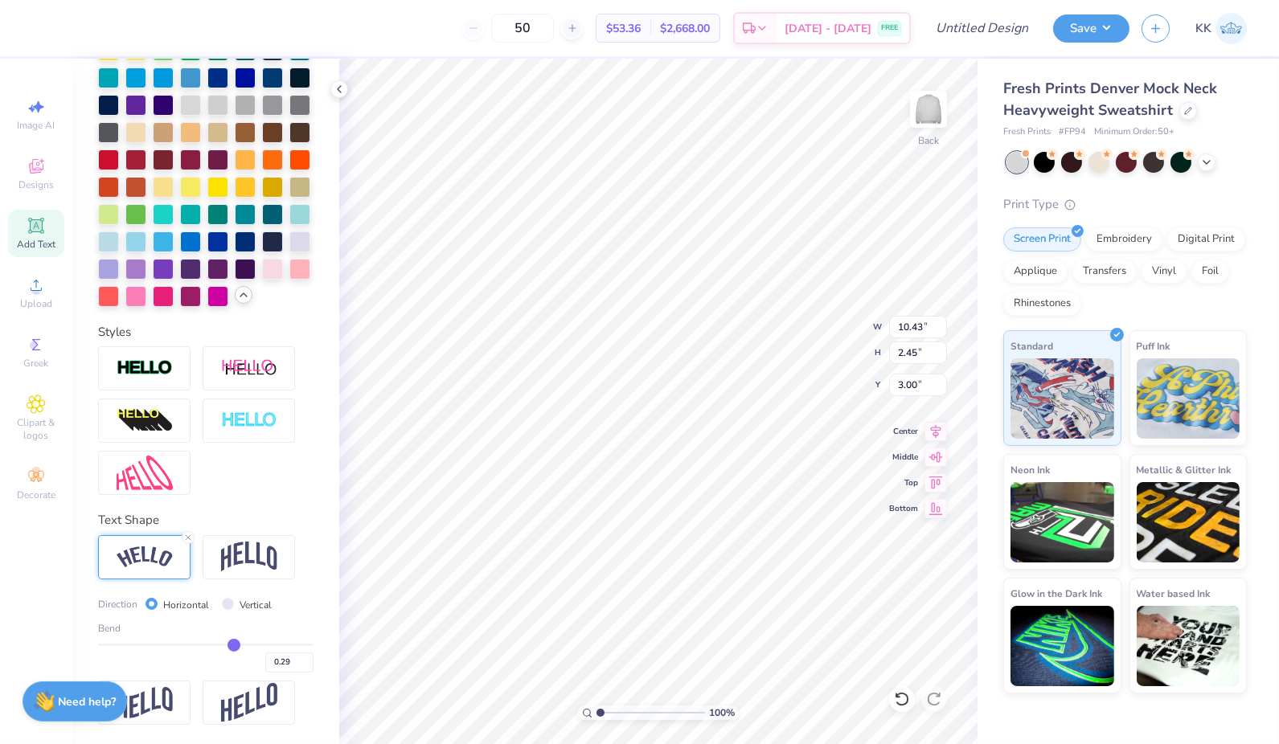
type input "0.28"
type input "0.27"
type input "0.26"
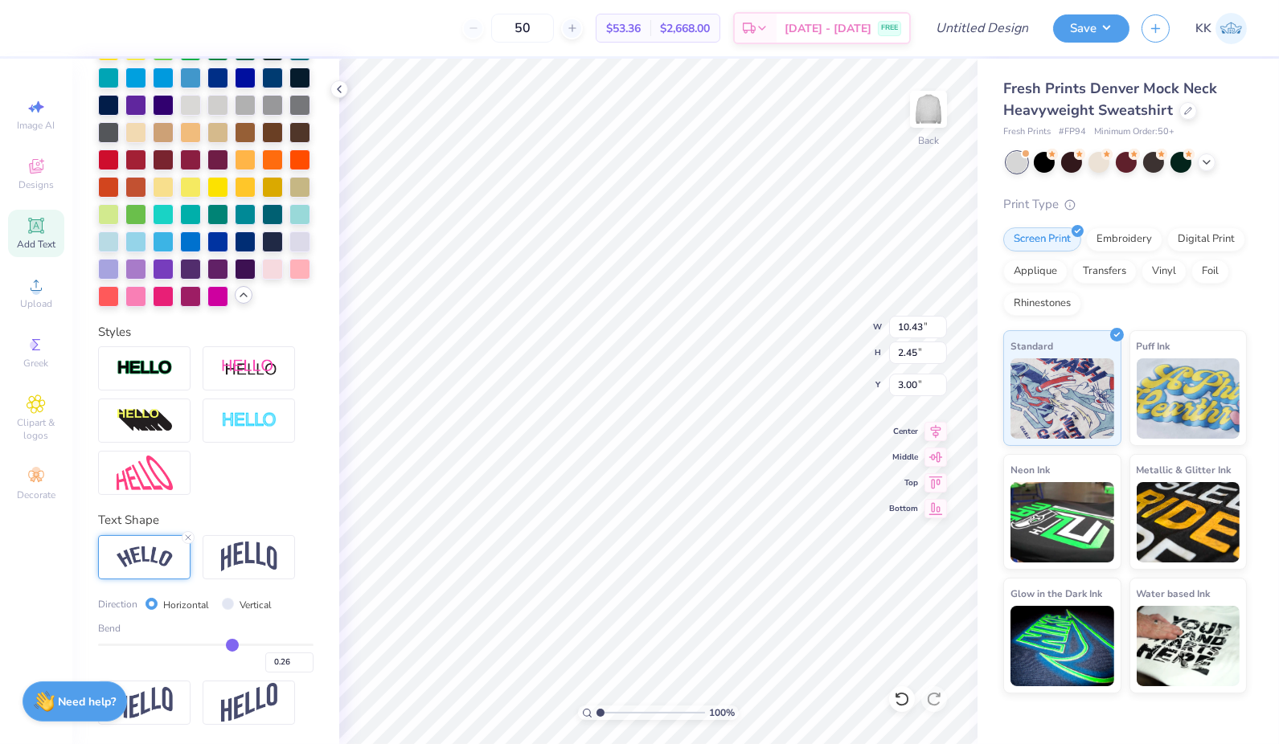
type input "0.25"
type input "0.24"
type input "0.23"
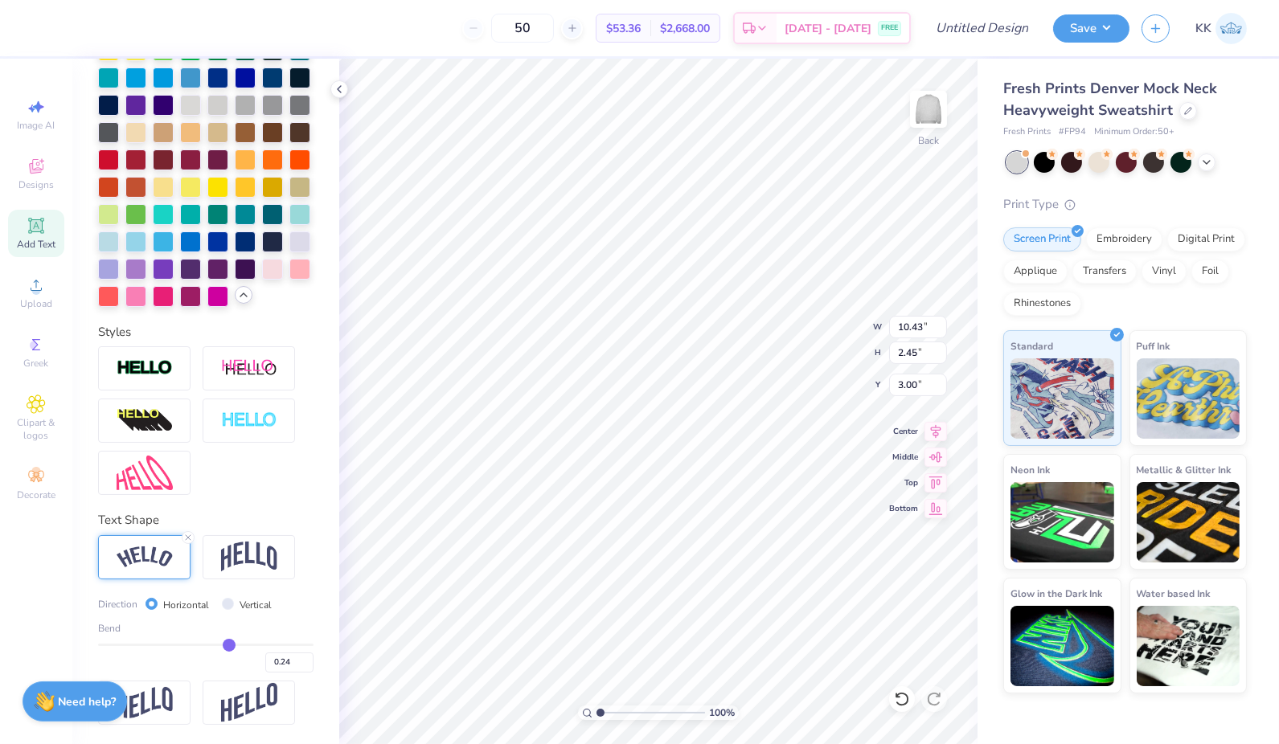
type input "0.23"
type input "0.22"
drag, startPoint x: 230, startPoint y: 645, endPoint x: 219, endPoint y: 649, distance: 11.2
type input "0.22"
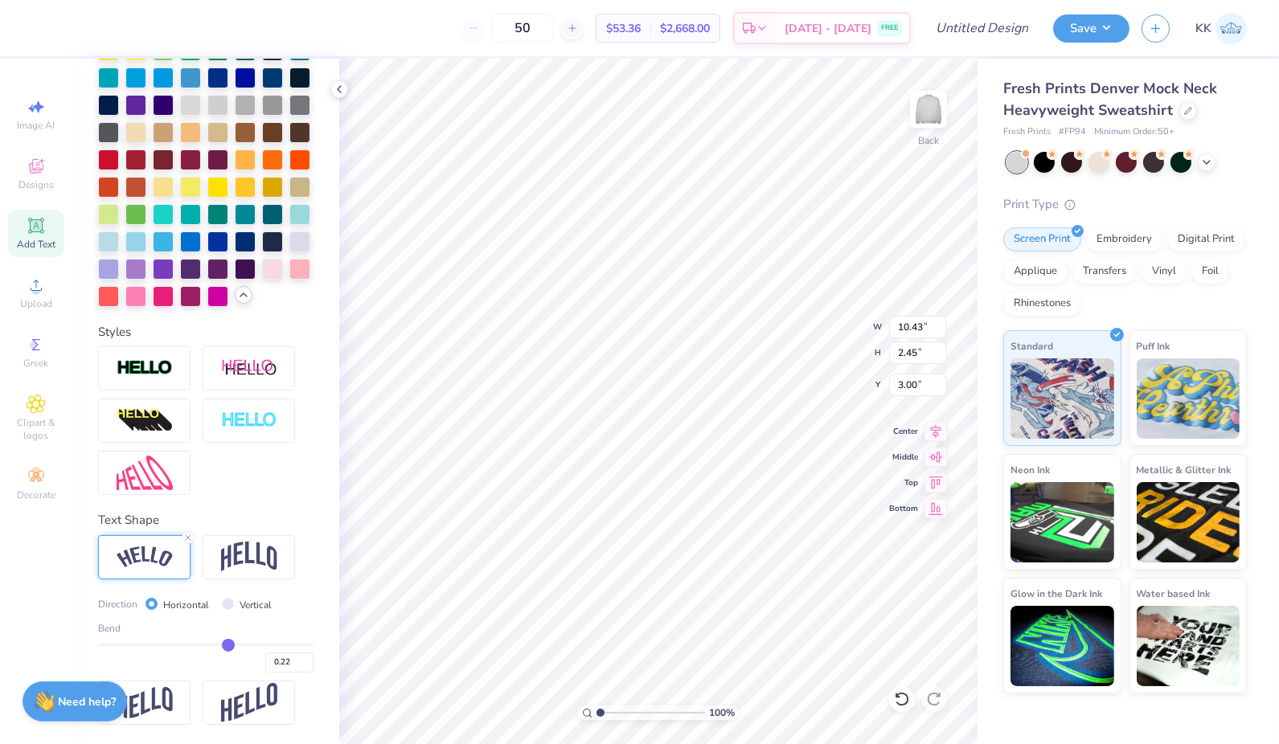
click at [219, 646] on input "range" at bounding box center [205, 645] width 215 height 2
type input "9.88"
type input "2.12"
type input "3.16"
click at [150, 367] on img at bounding box center [145, 368] width 56 height 18
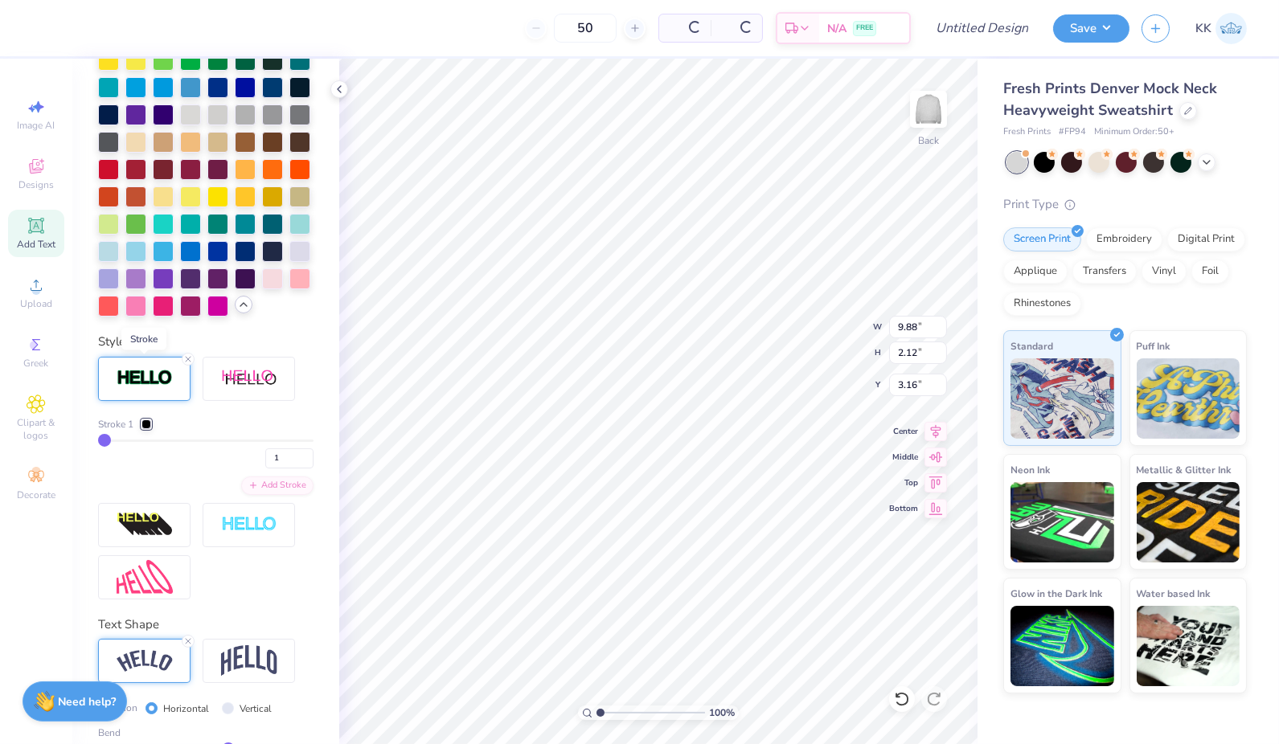
type input "9.92"
type input "2.15"
type input "3.15"
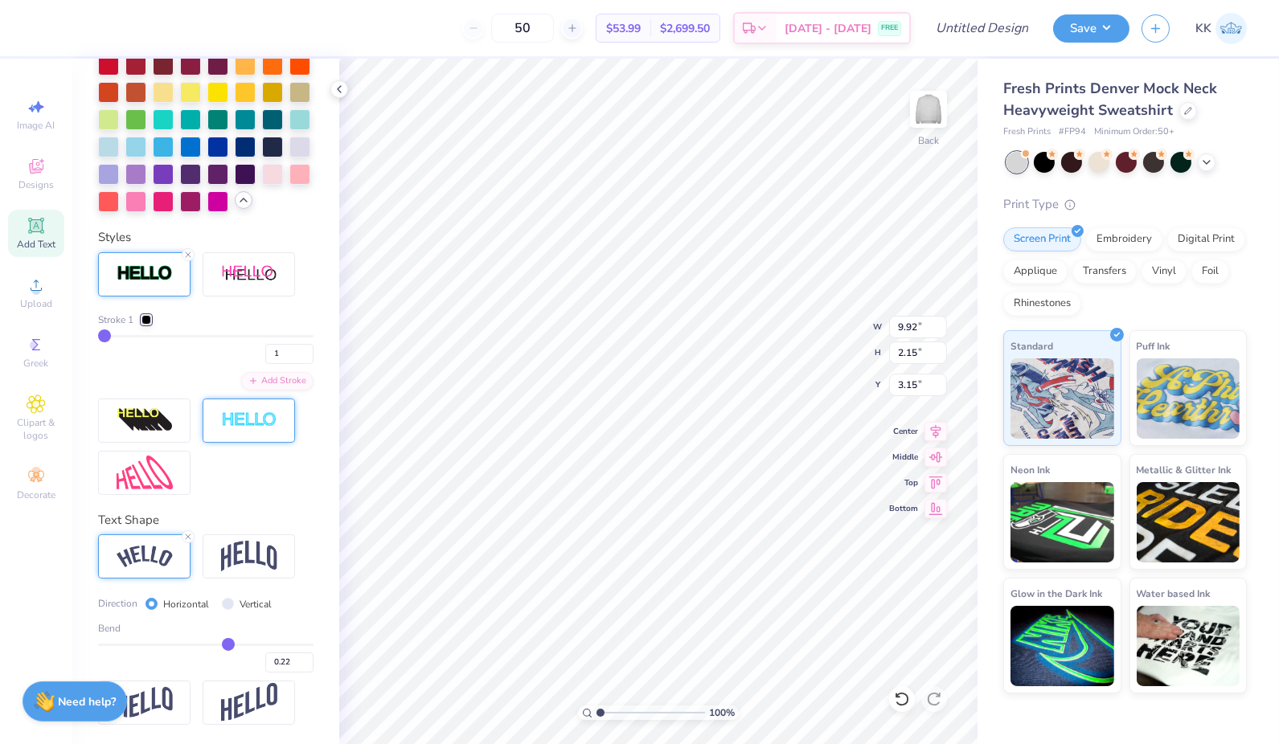
scroll to position [633, 0]
type input "0.23"
type input "0.24"
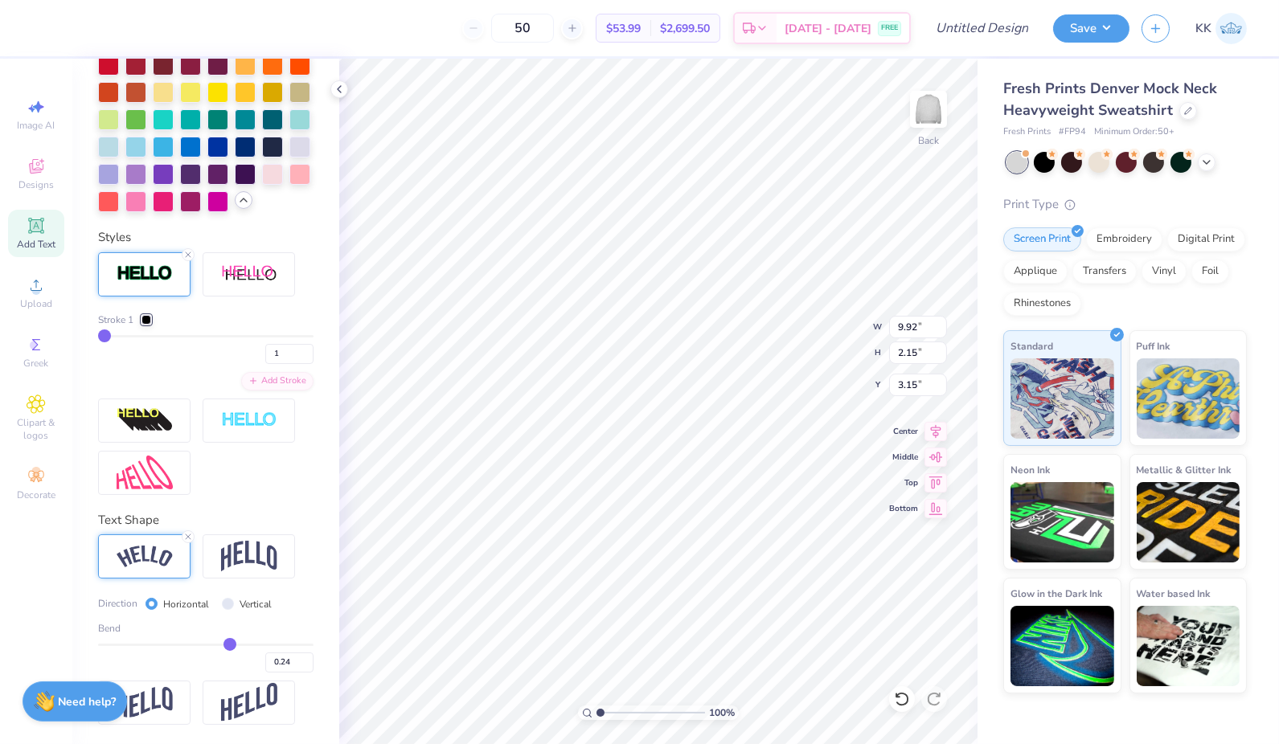
type input "0.25"
type input "0.26"
type input "0.27"
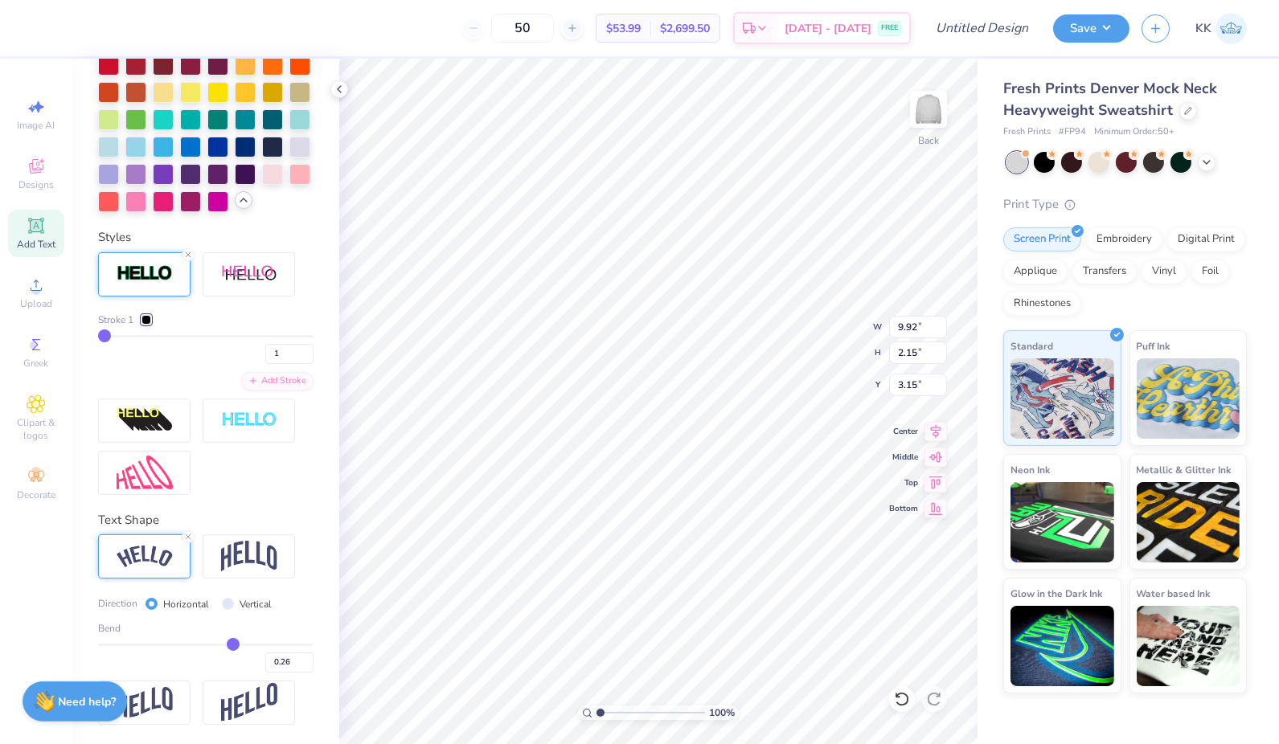
type input "0.27"
type input "0.28"
type input "0.29"
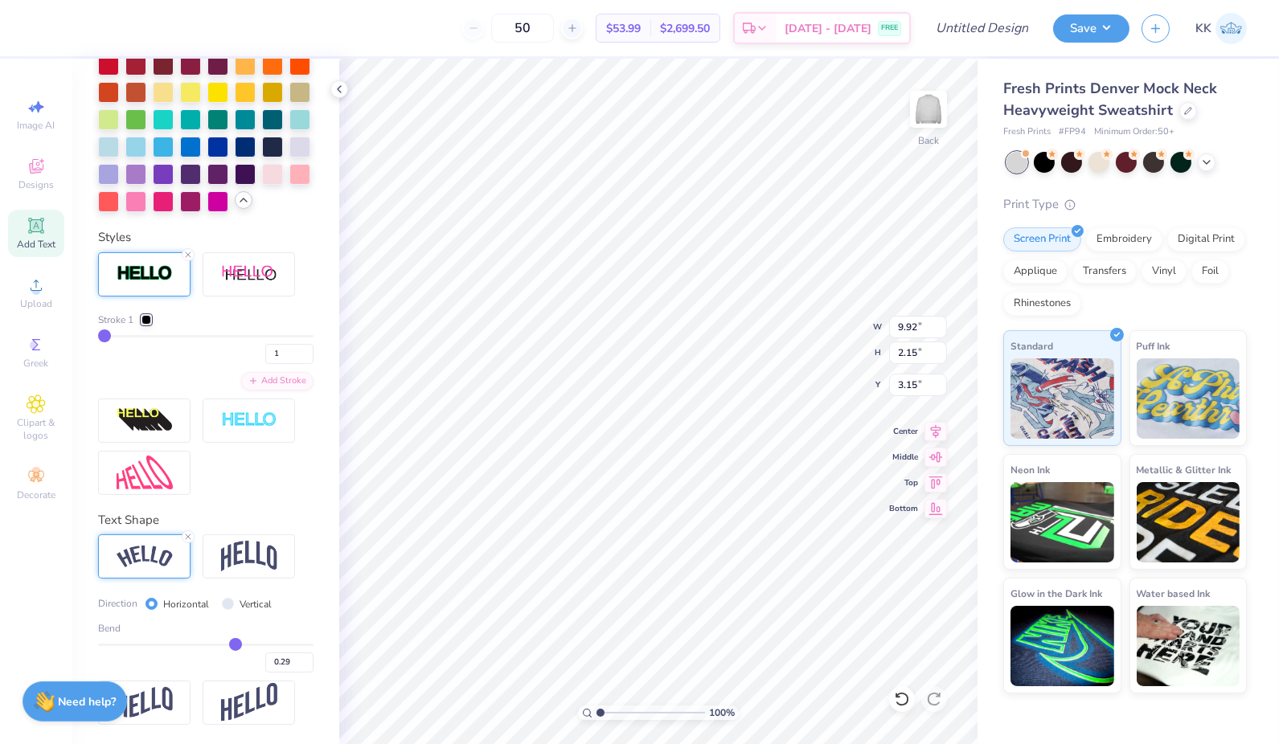
type input "0.3"
type input "0.30"
type input "0.31"
type input "0.32"
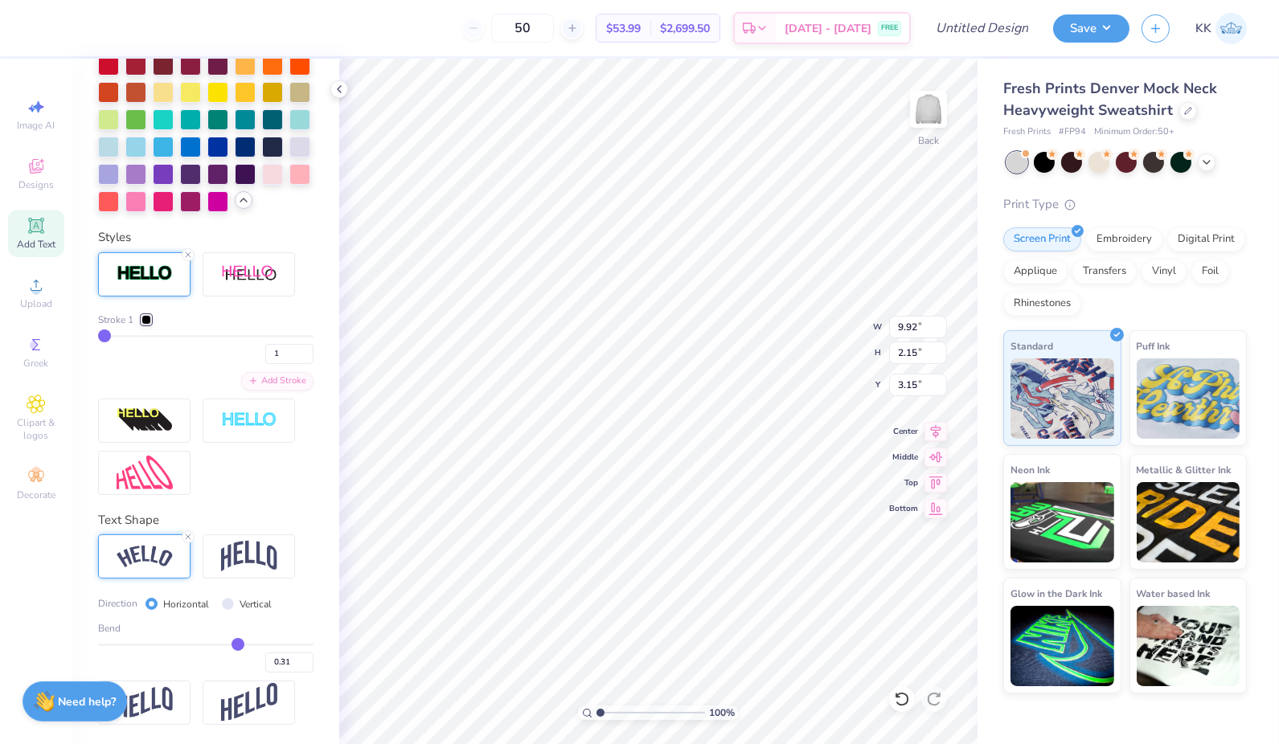
type input "0.32"
type input "0.33"
type input "0.34"
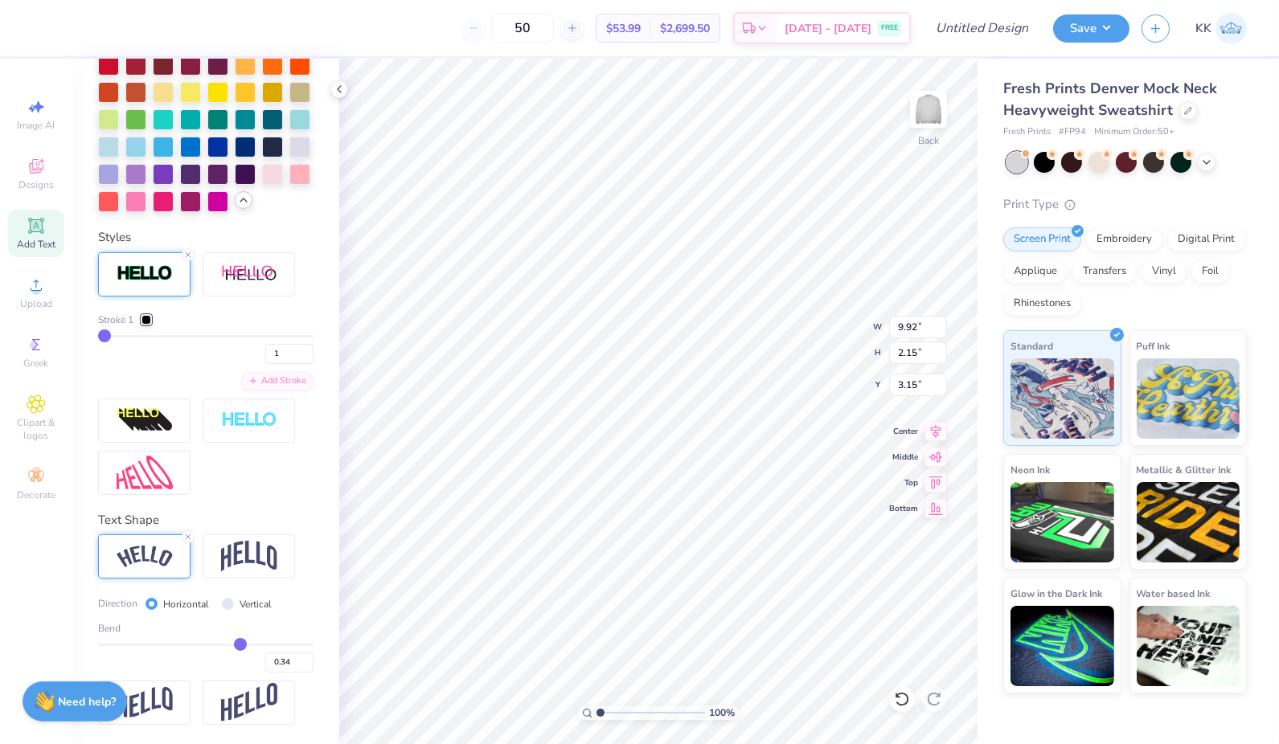
drag, startPoint x: 219, startPoint y: 696, endPoint x: 231, endPoint y: 697, distance: 11.3
type input "0.34"
click at [231, 646] on input "range" at bounding box center [205, 645] width 215 height 2
type input "10.51"
type input "2.52"
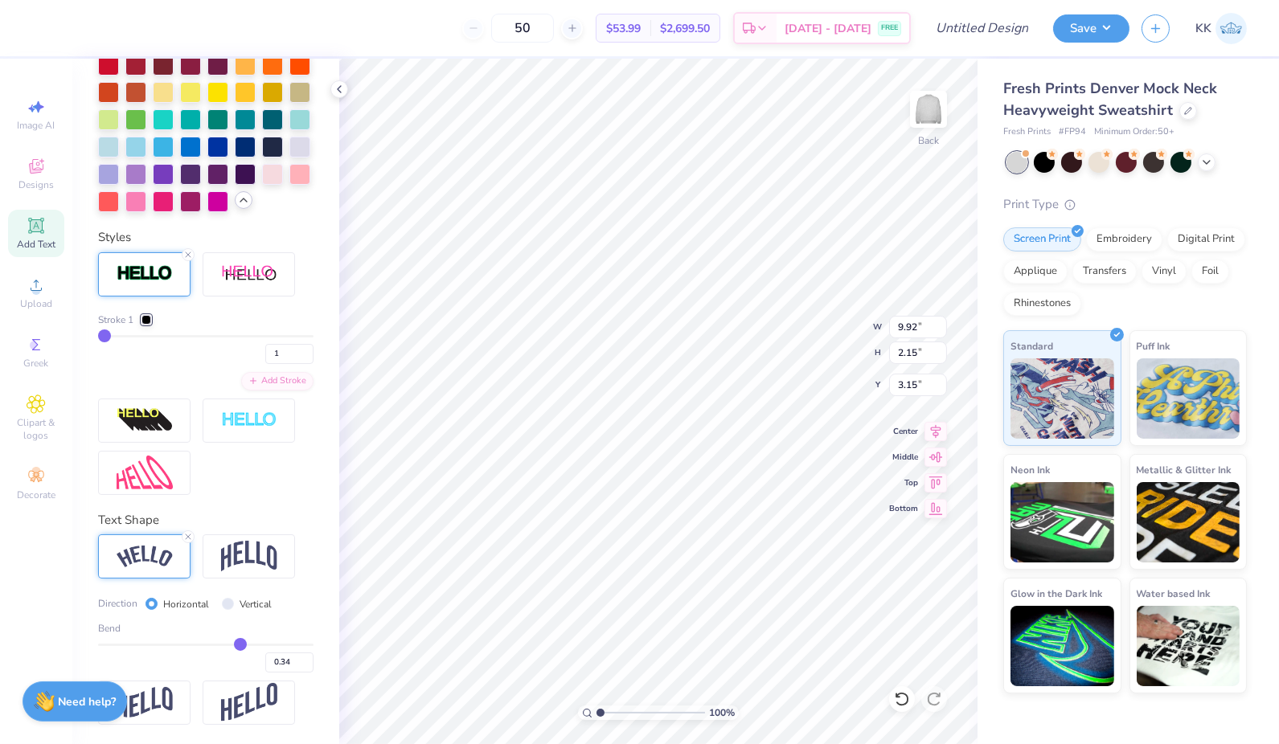
type input "2.97"
type input "0.3"
type input "0.30"
type input "0.29"
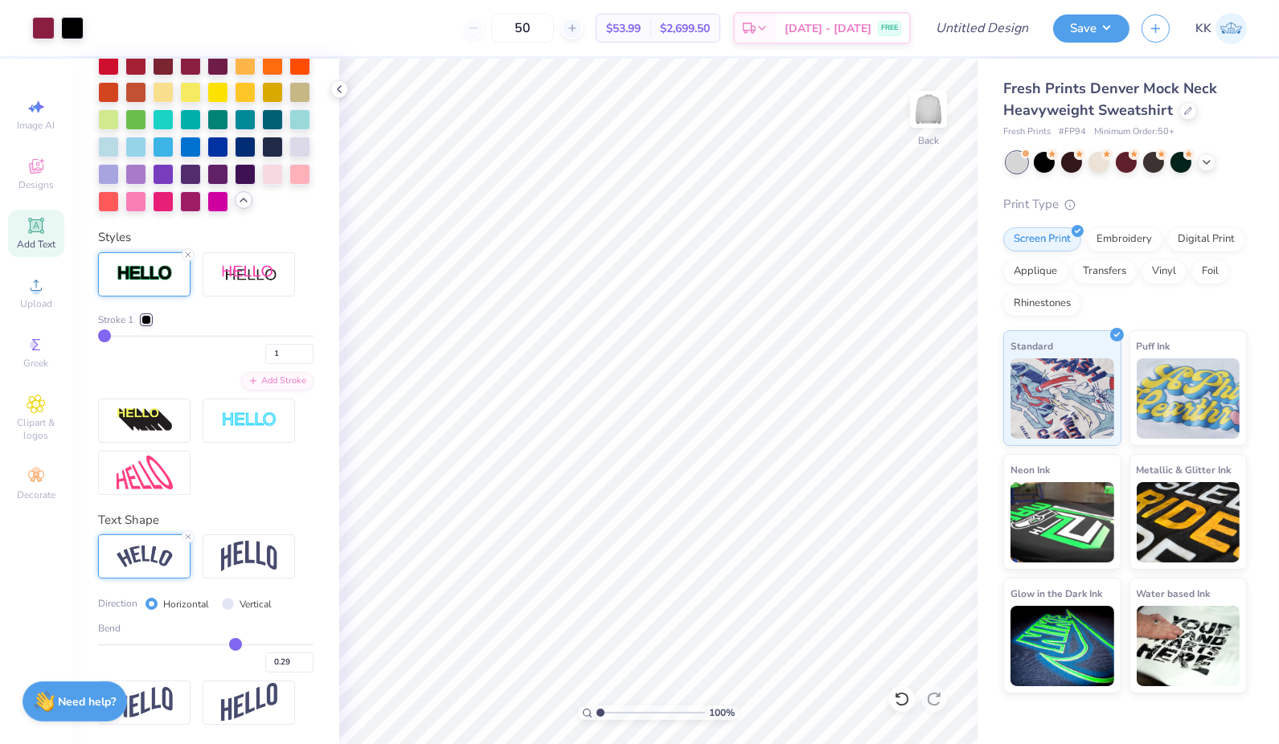
type input "0.28"
type input "0.27"
type input "0.26"
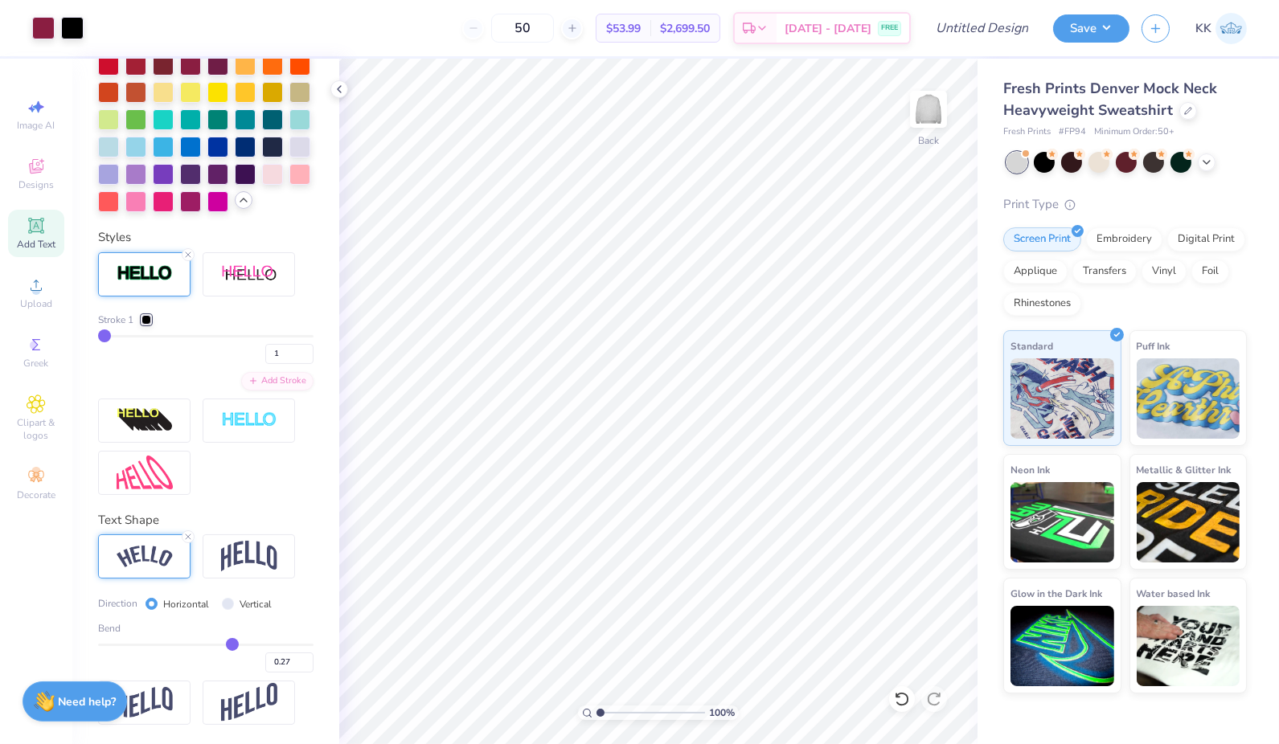
type input "0.26"
type input "0.24"
type input "0.23"
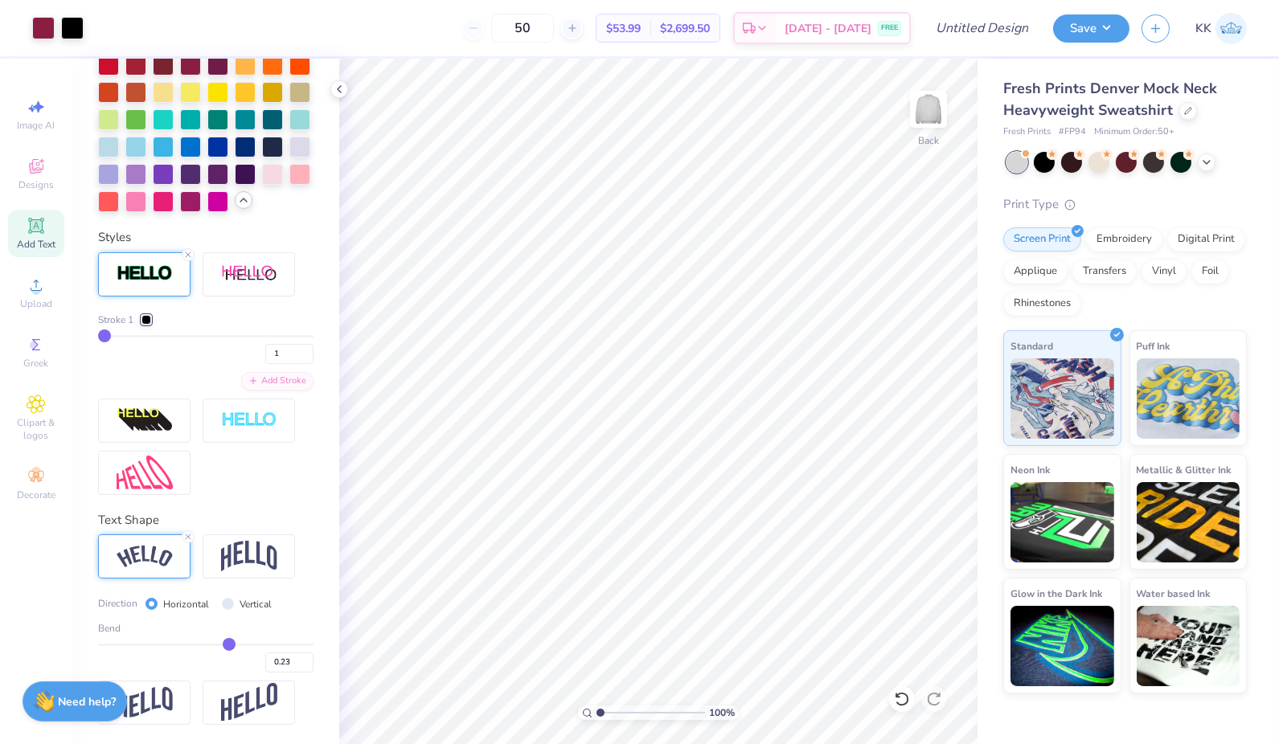
type input "0.21"
type input "0.2"
type input "0.20"
type input "0.19"
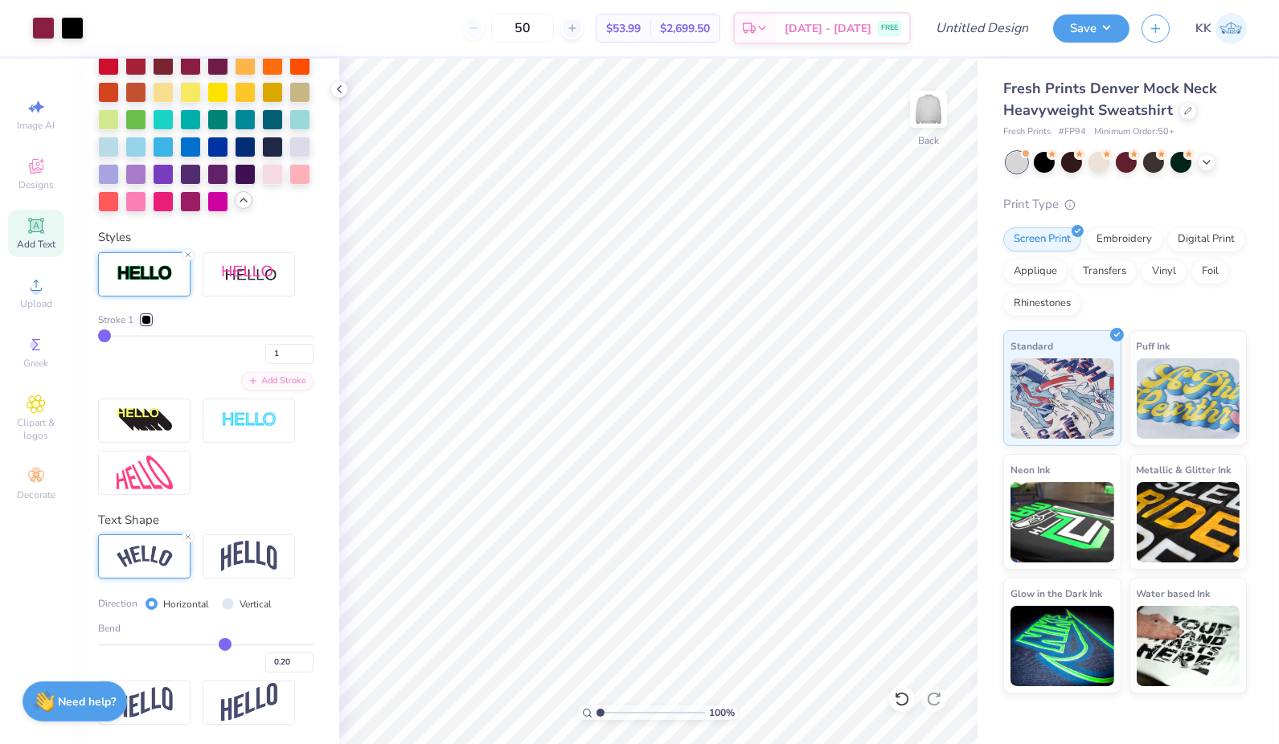
type input "0.19"
type input "0.18"
type input "0.17"
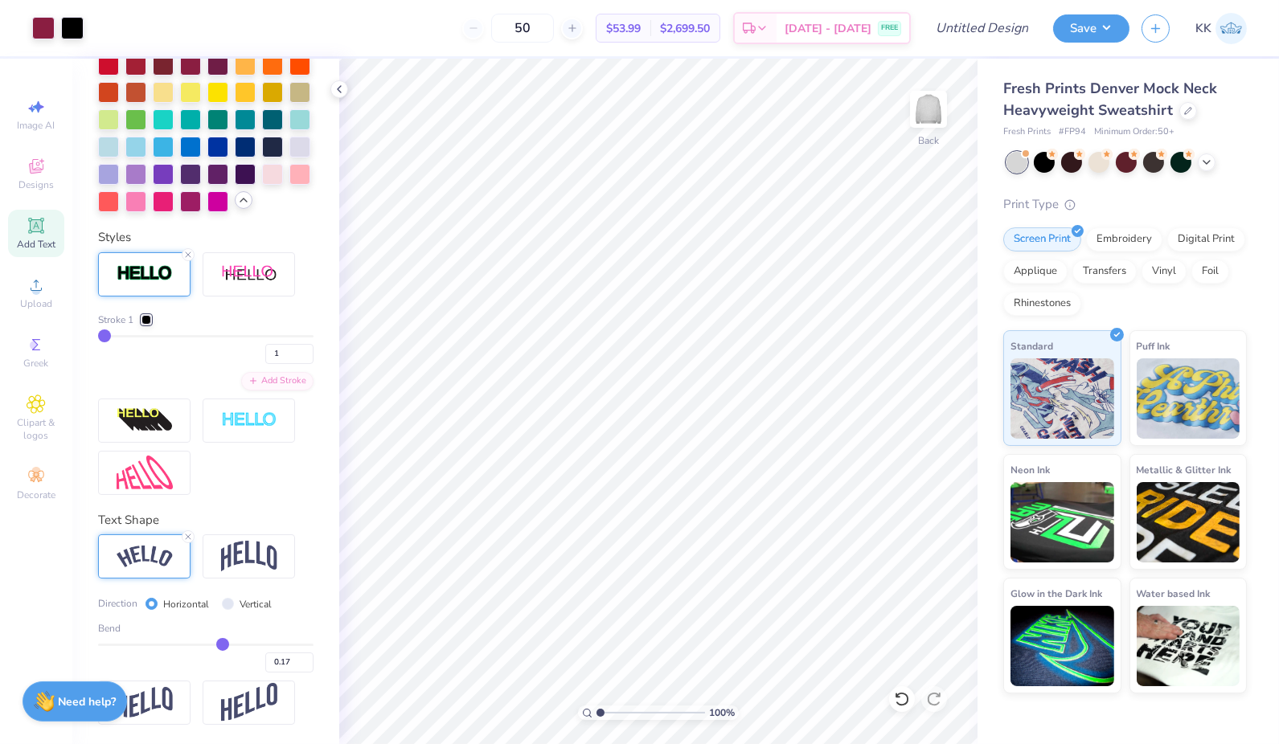
type input "0.16"
type input "0.15"
type input "0.14"
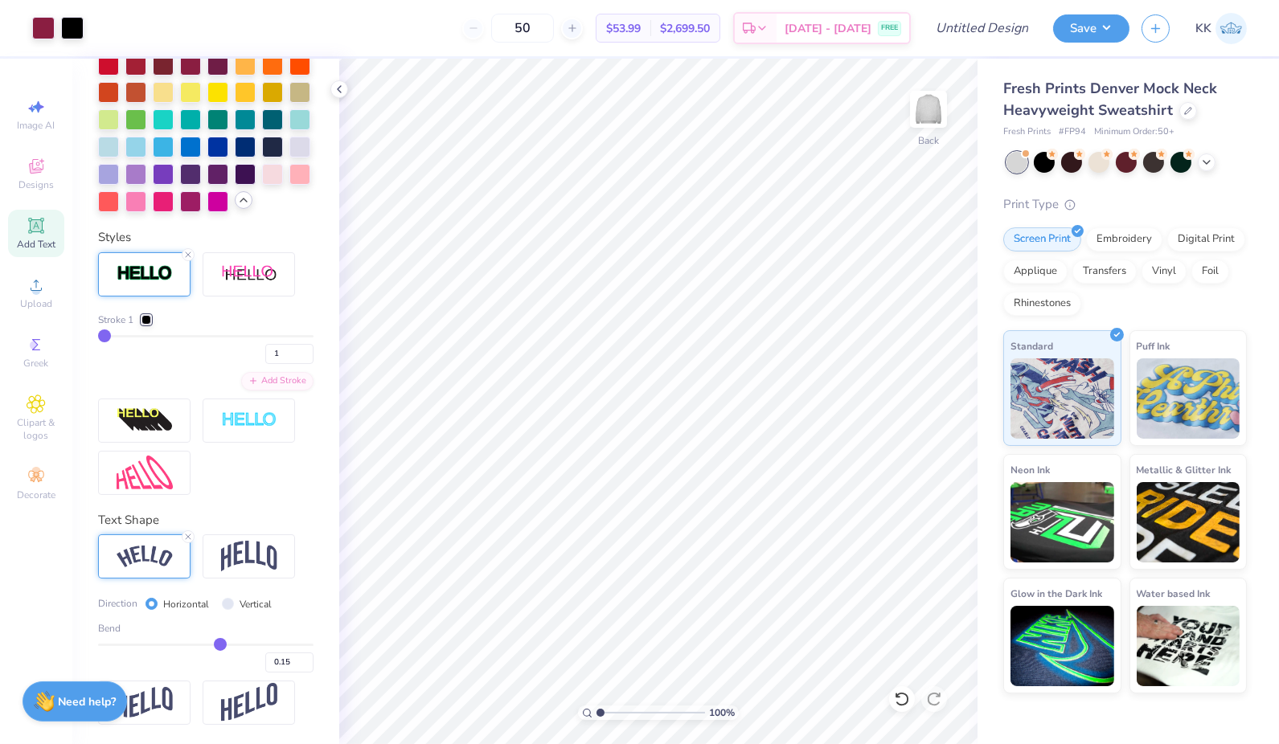
type input "0.14"
type input "0.13"
type input "0.12"
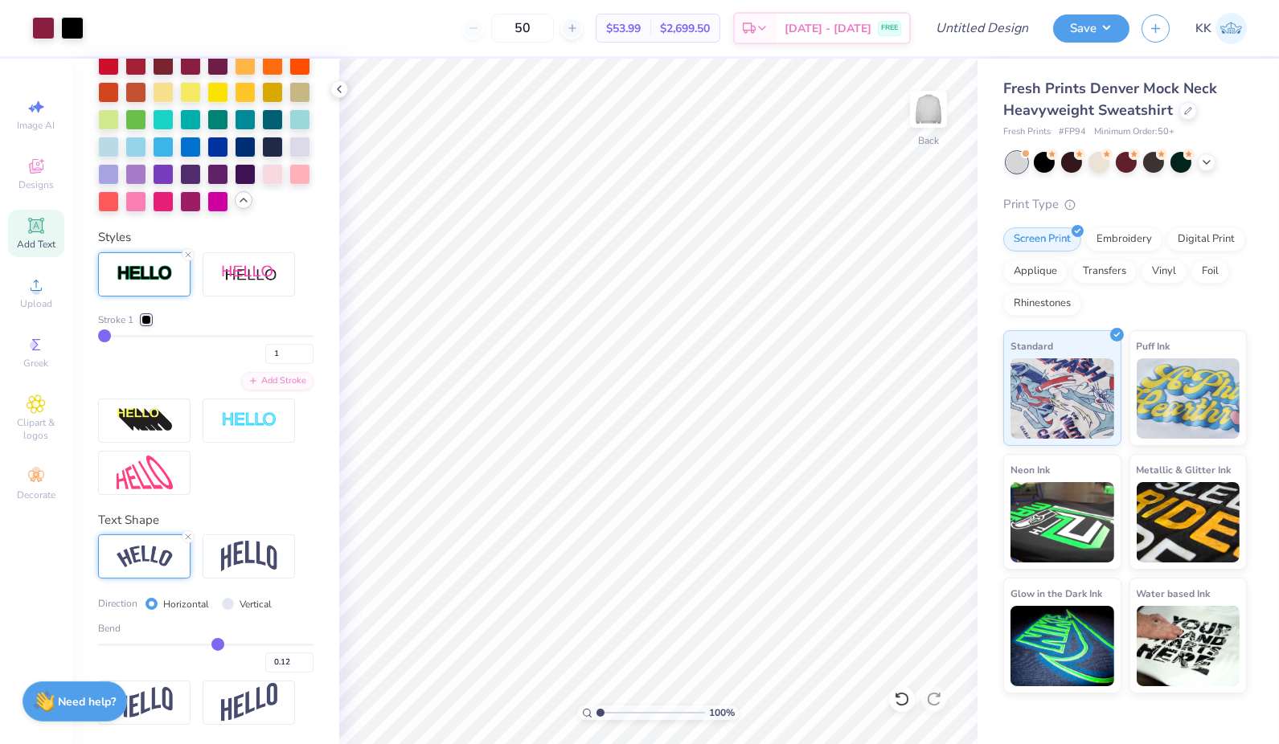
type input "0.11"
drag, startPoint x: 227, startPoint y: 694, endPoint x: 203, endPoint y: 693, distance: 24.1
click at [203, 646] on input "range" at bounding box center [205, 645] width 215 height 2
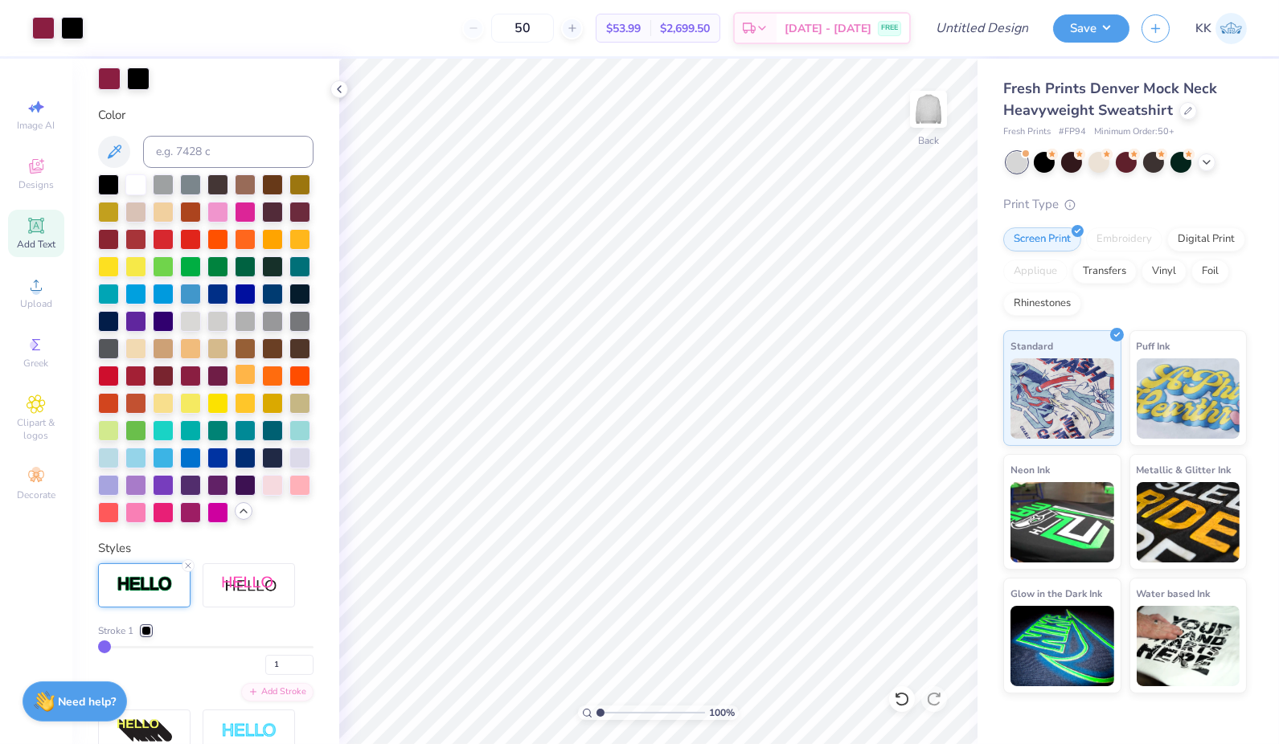
scroll to position [320, 0]
click at [237, 518] on icon at bounding box center [243, 512] width 13 height 13
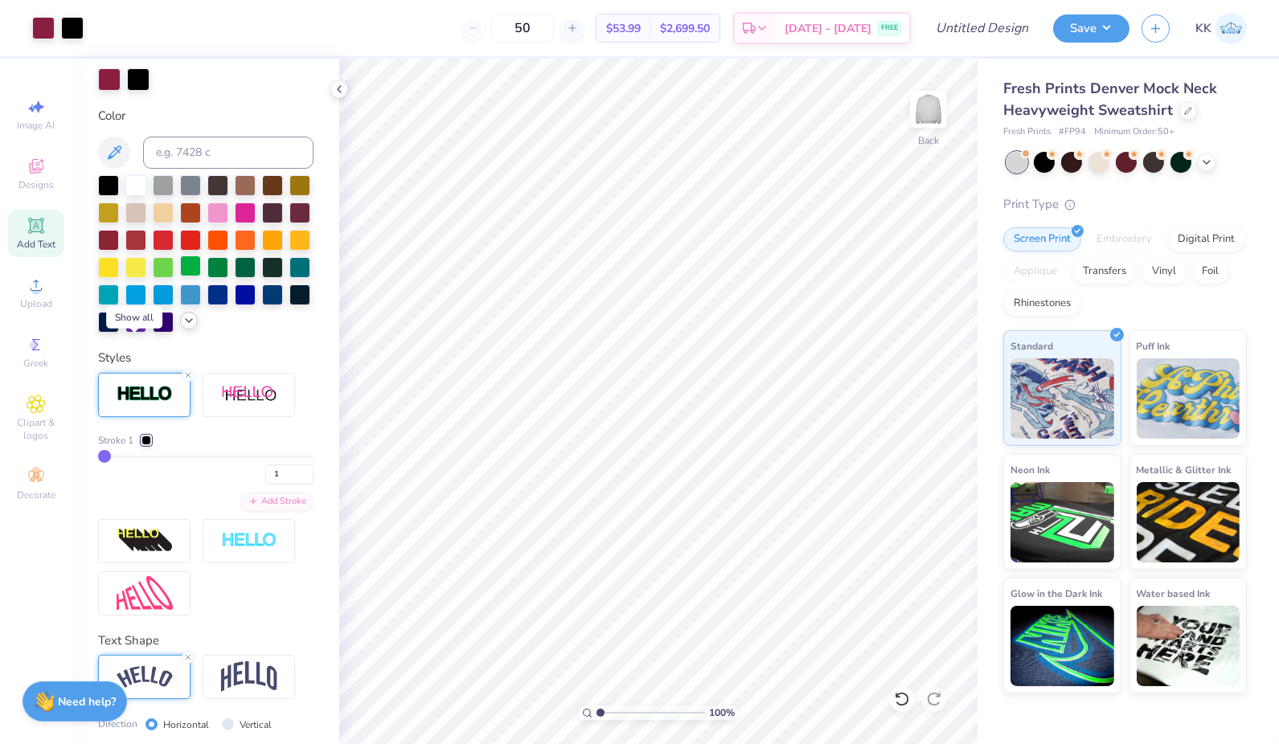
click at [32, 241] on span "Add Text" at bounding box center [36, 244] width 39 height 13
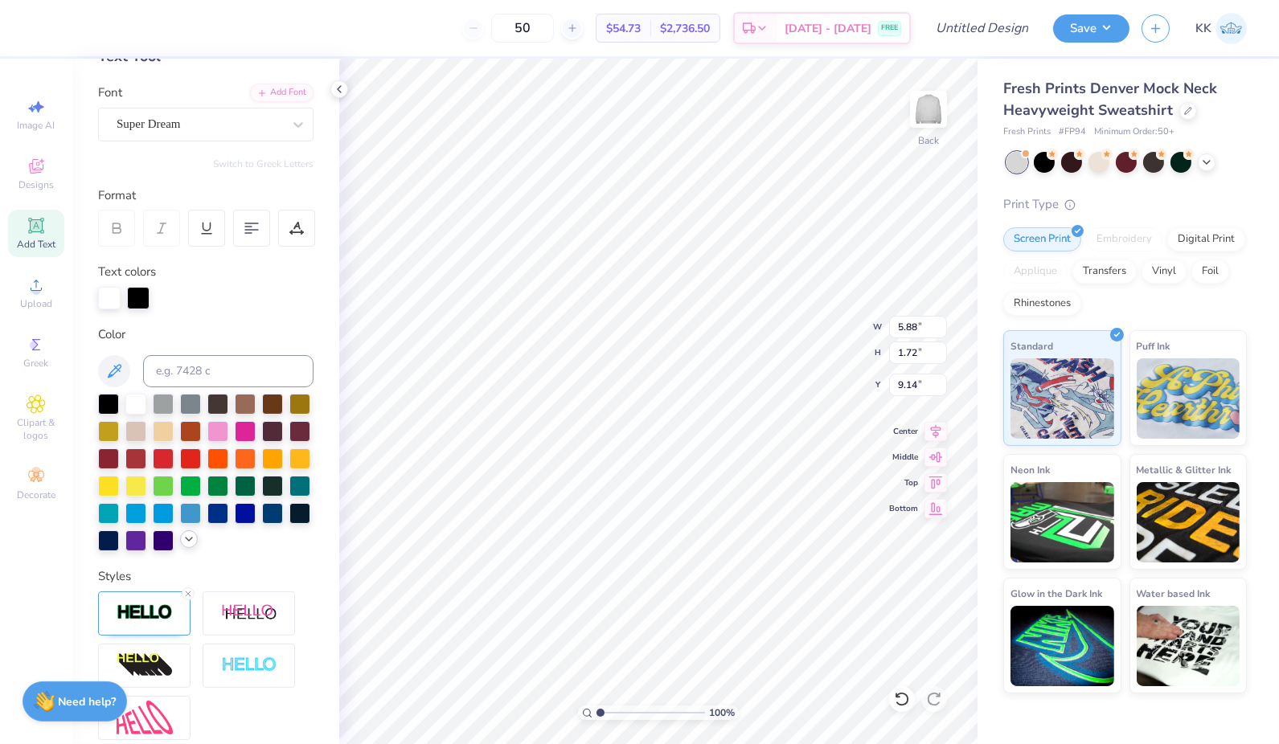
scroll to position [0, 0]
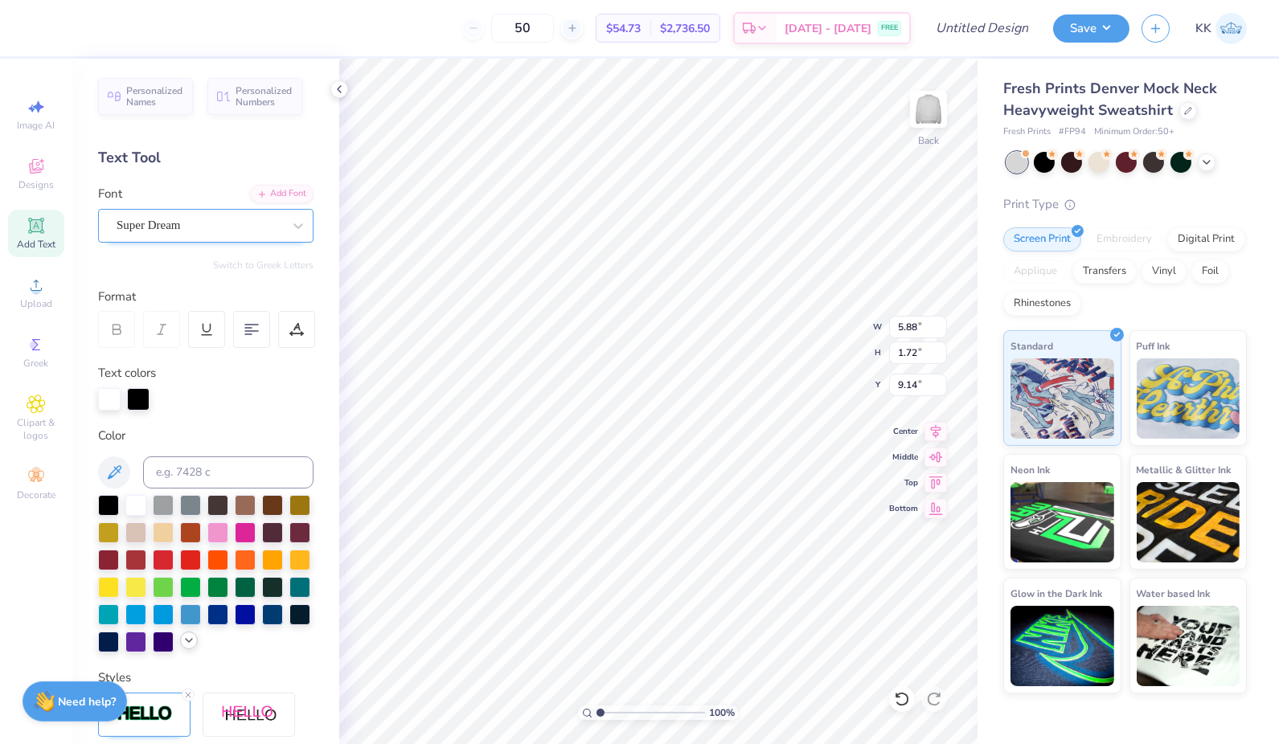
click at [256, 222] on div "Super Dream" at bounding box center [199, 225] width 169 height 25
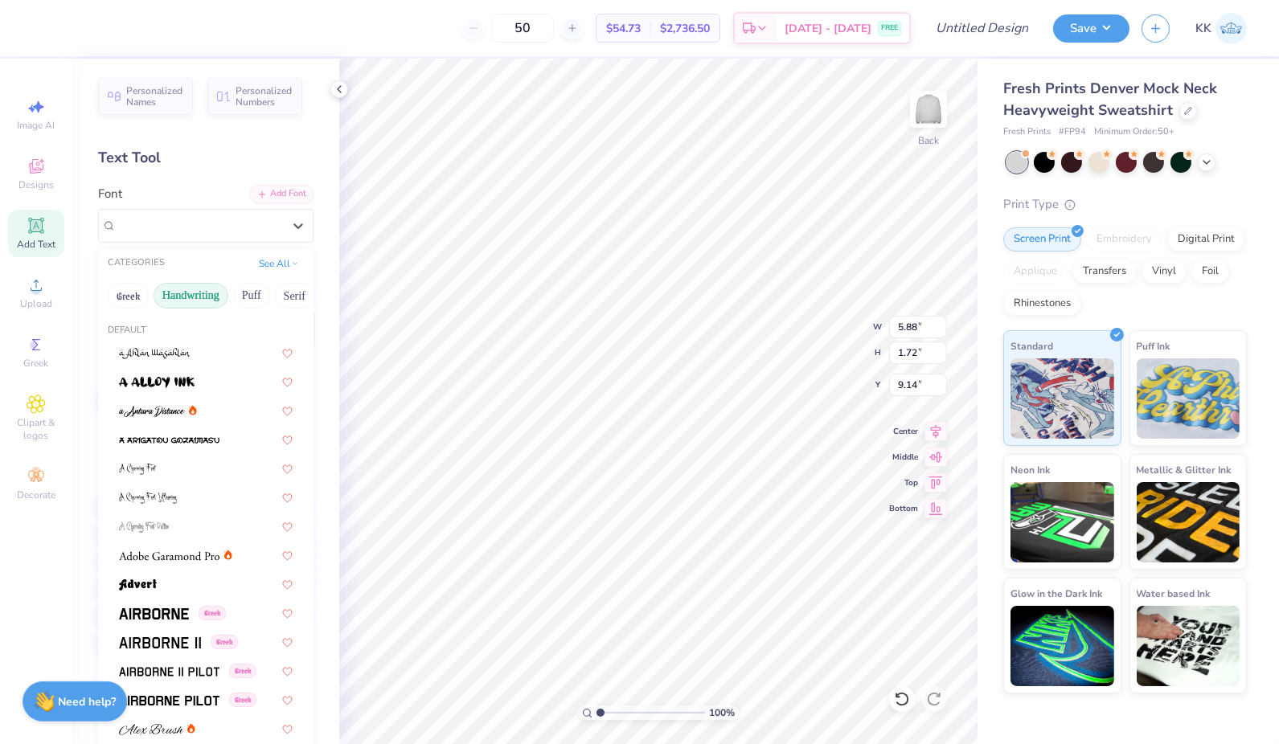
click at [199, 293] on button "Handwriting" at bounding box center [191, 296] width 75 height 26
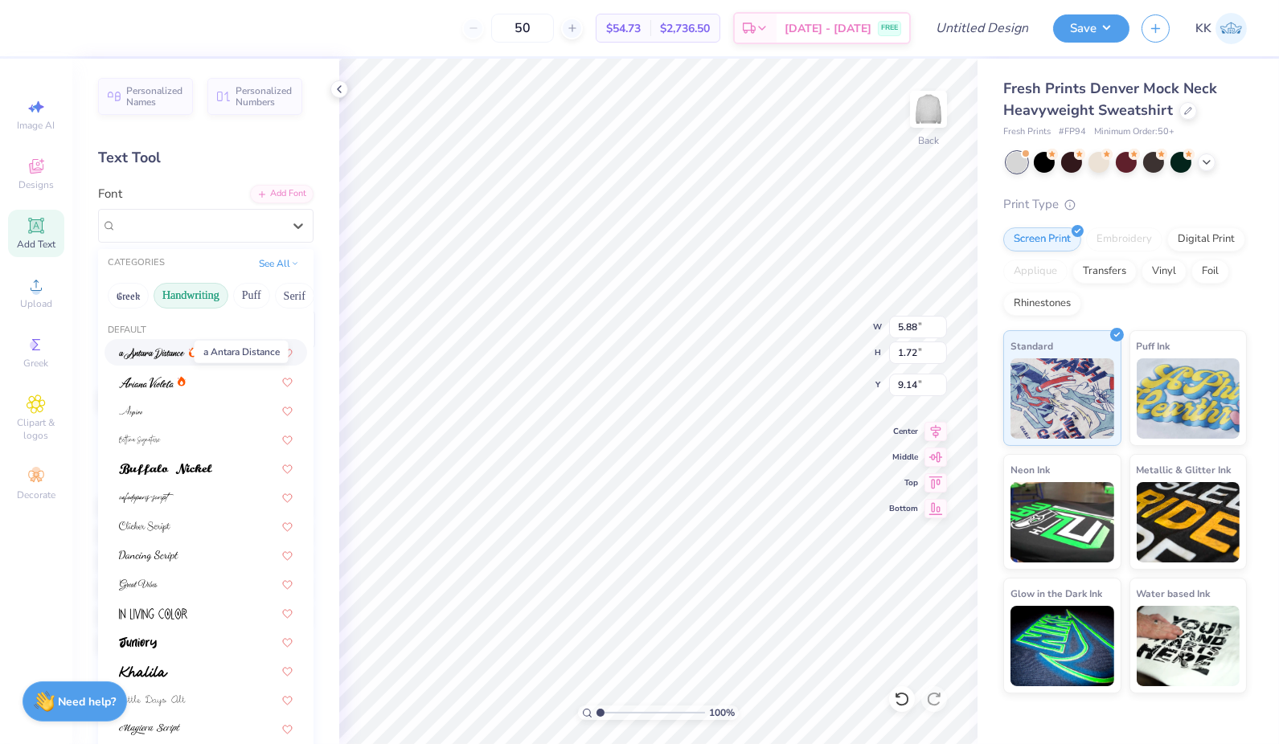
click at [172, 352] on img at bounding box center [152, 353] width 66 height 11
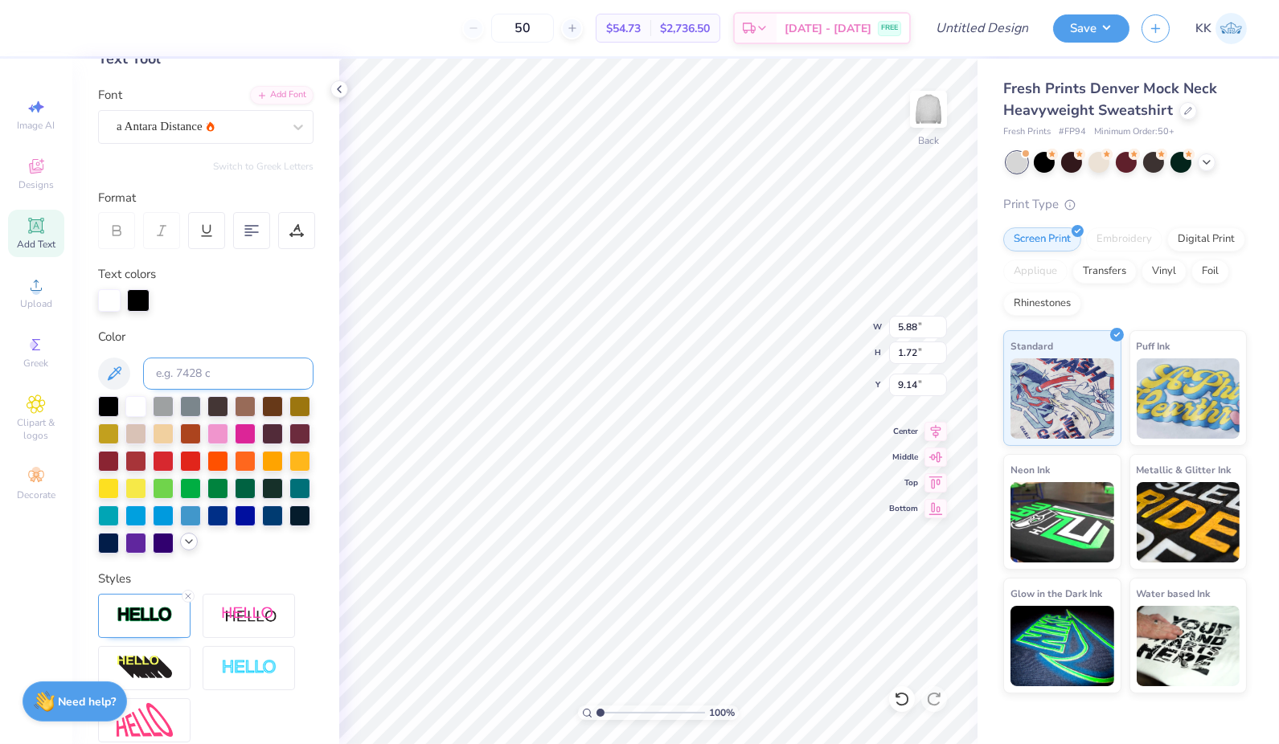
scroll to position [133, 0]
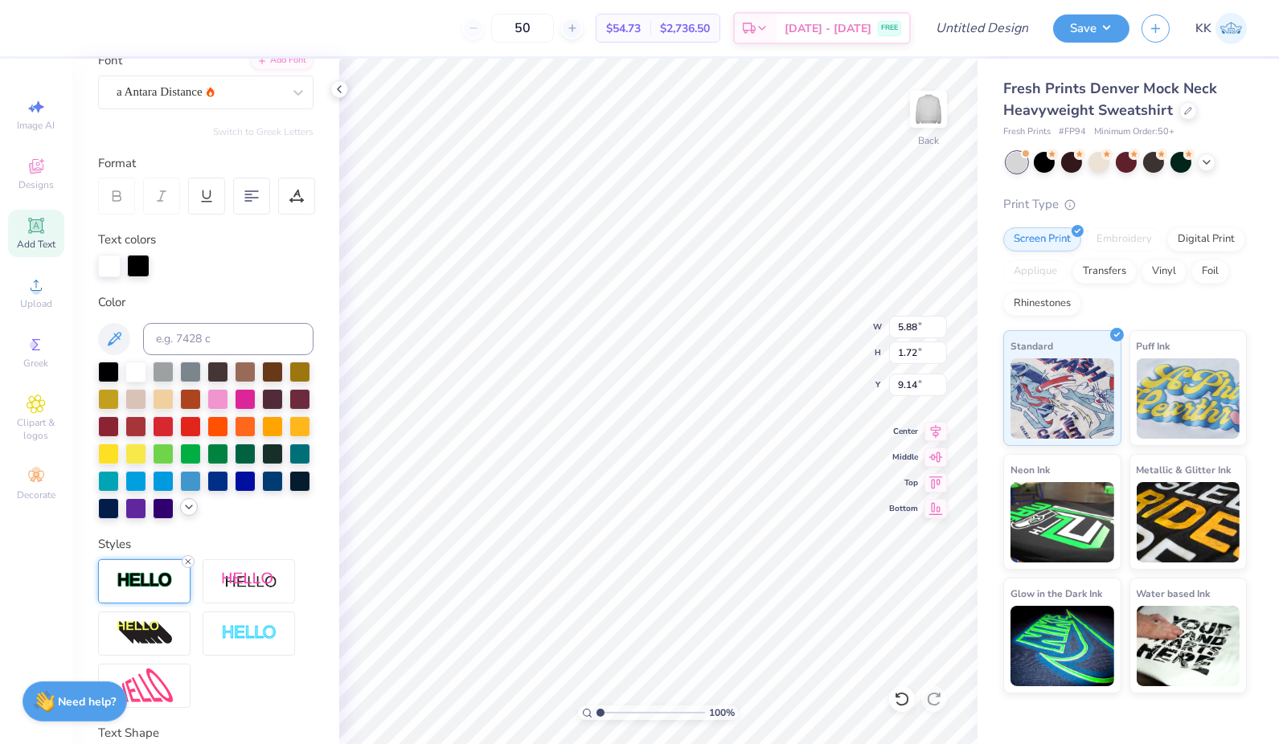
click at [188, 567] on icon at bounding box center [188, 562] width 10 height 10
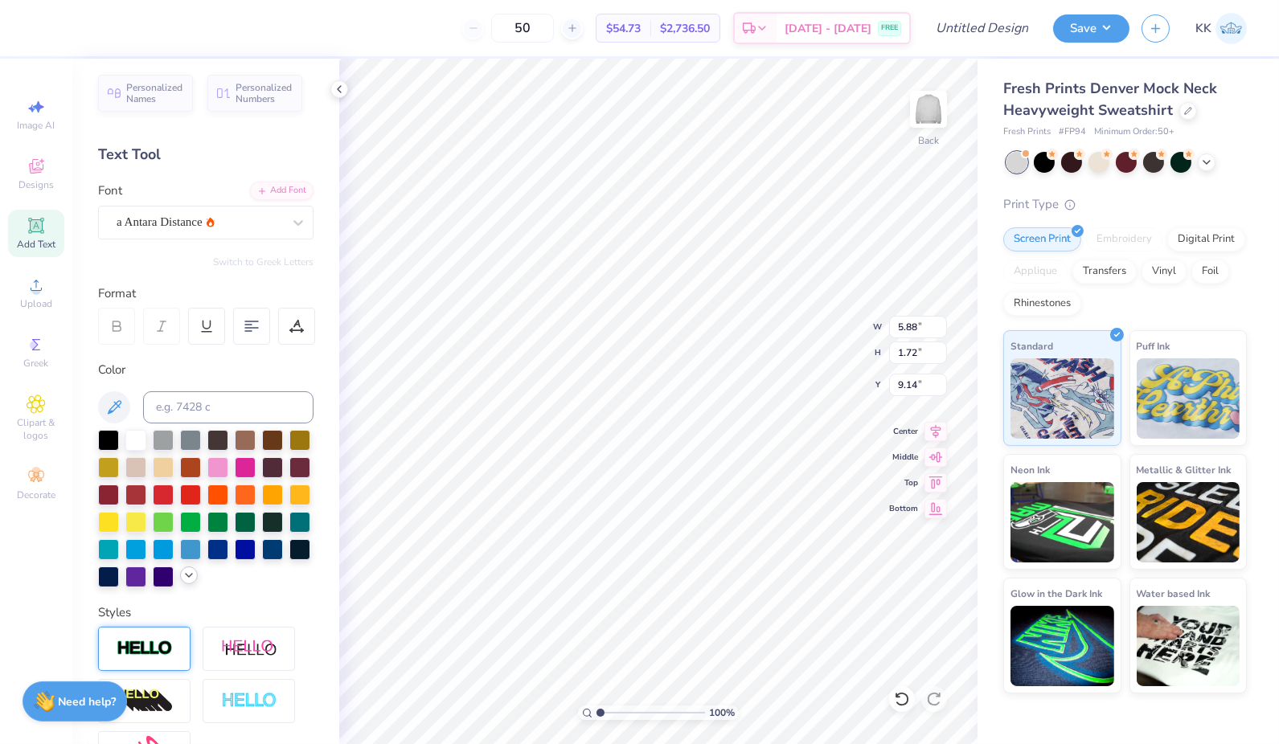
scroll to position [0, 0]
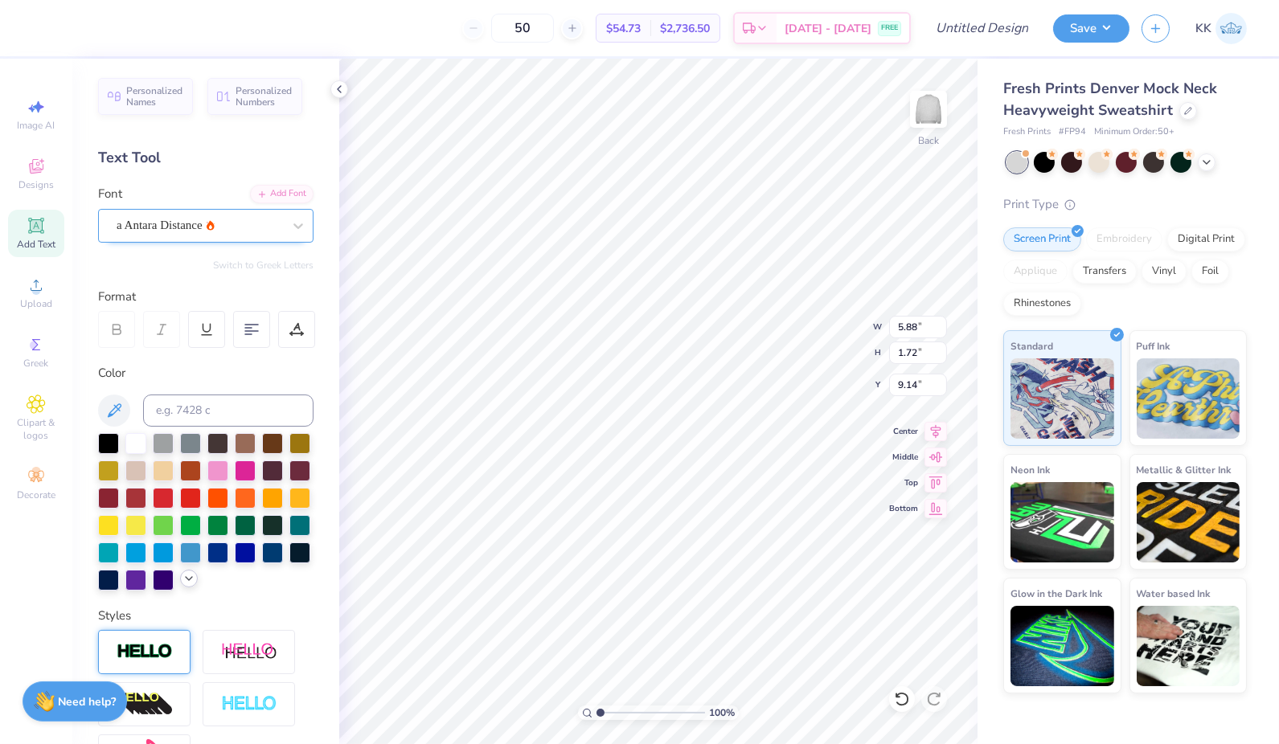
click at [260, 222] on div "a Antara Distance" at bounding box center [199, 225] width 169 height 25
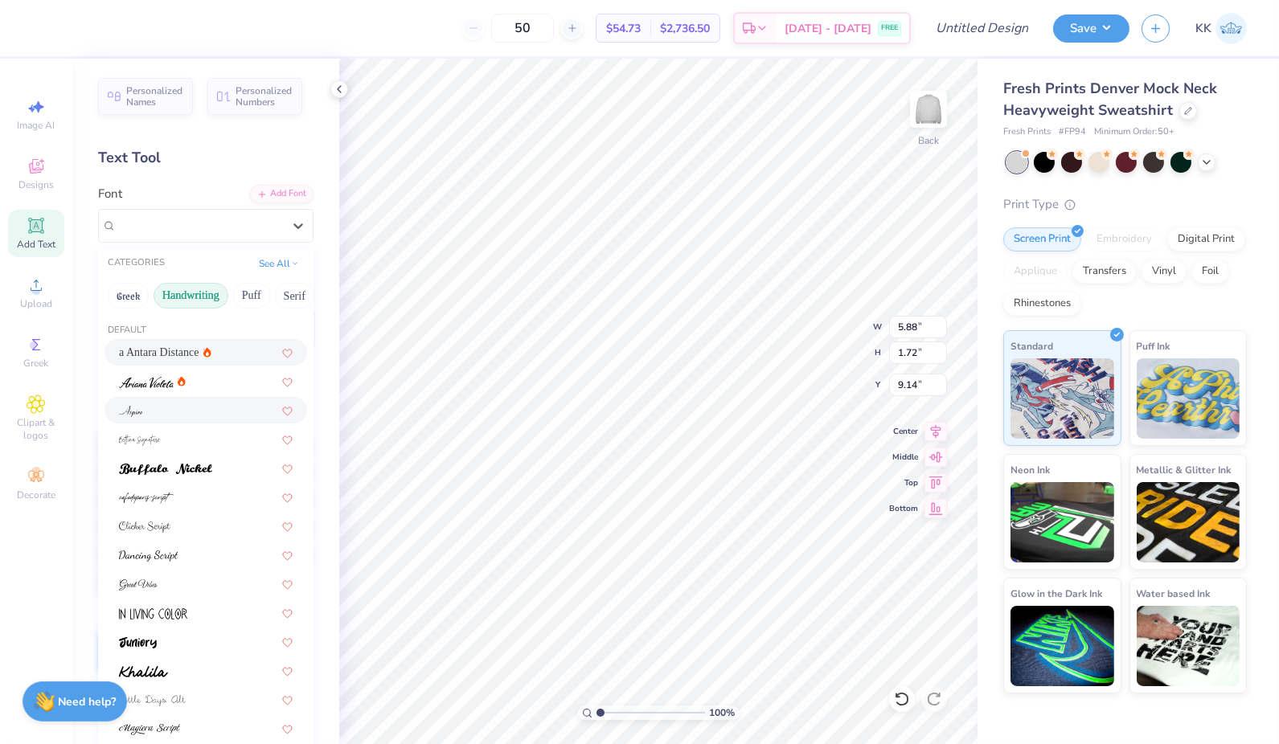
click at [190, 410] on div at bounding box center [206, 410] width 174 height 17
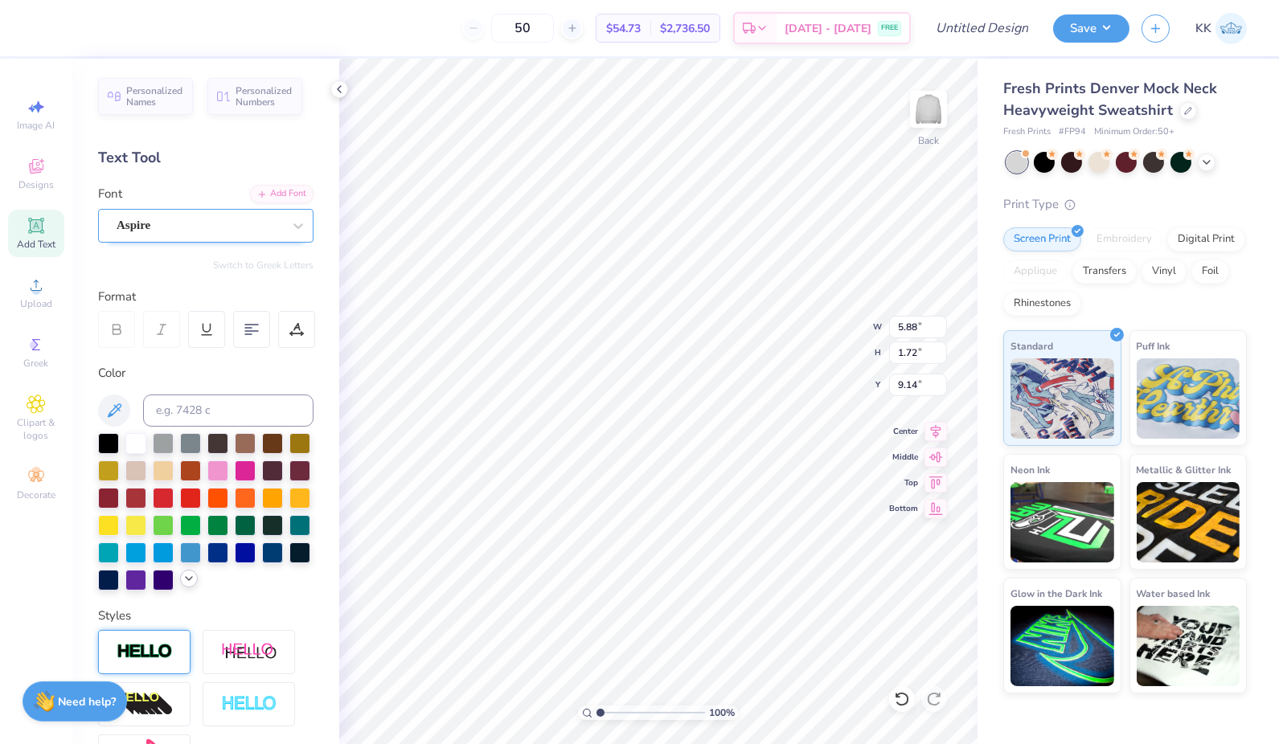
click at [255, 227] on div "Aspire" at bounding box center [199, 225] width 169 height 25
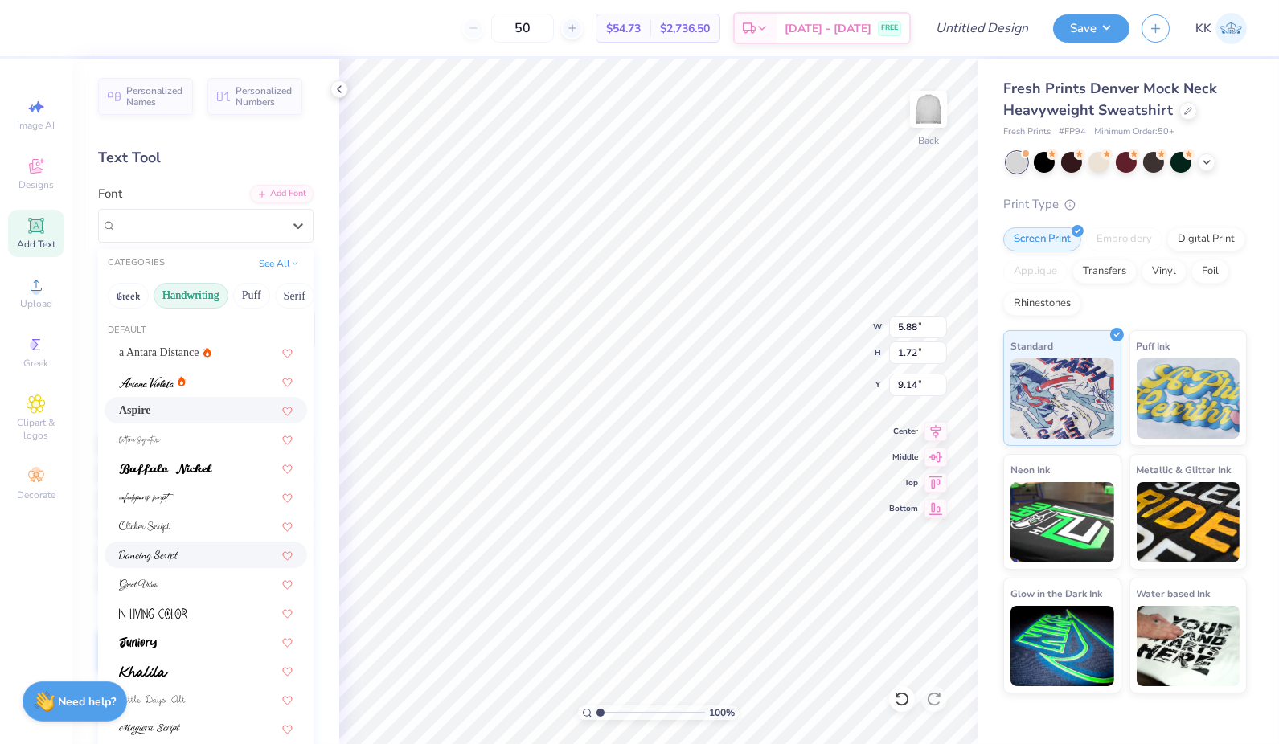
click at [174, 547] on span at bounding box center [148, 555] width 59 height 17
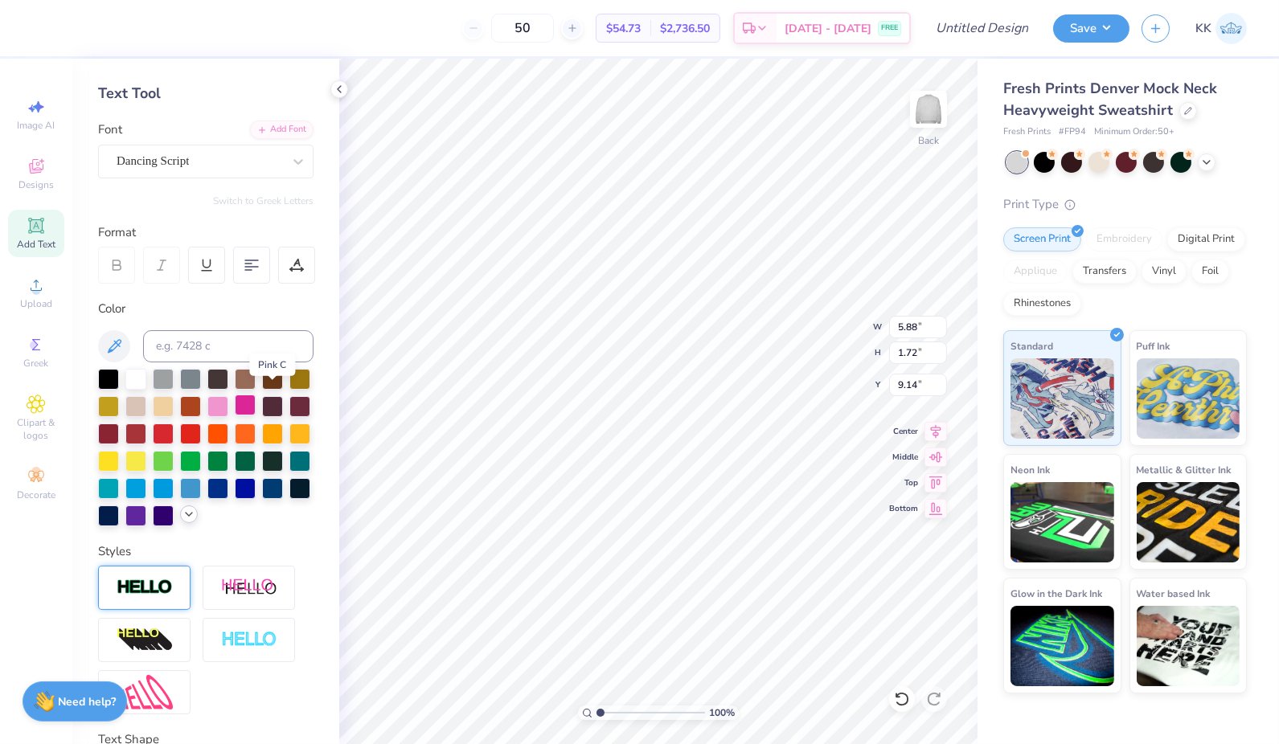
scroll to position [73, 0]
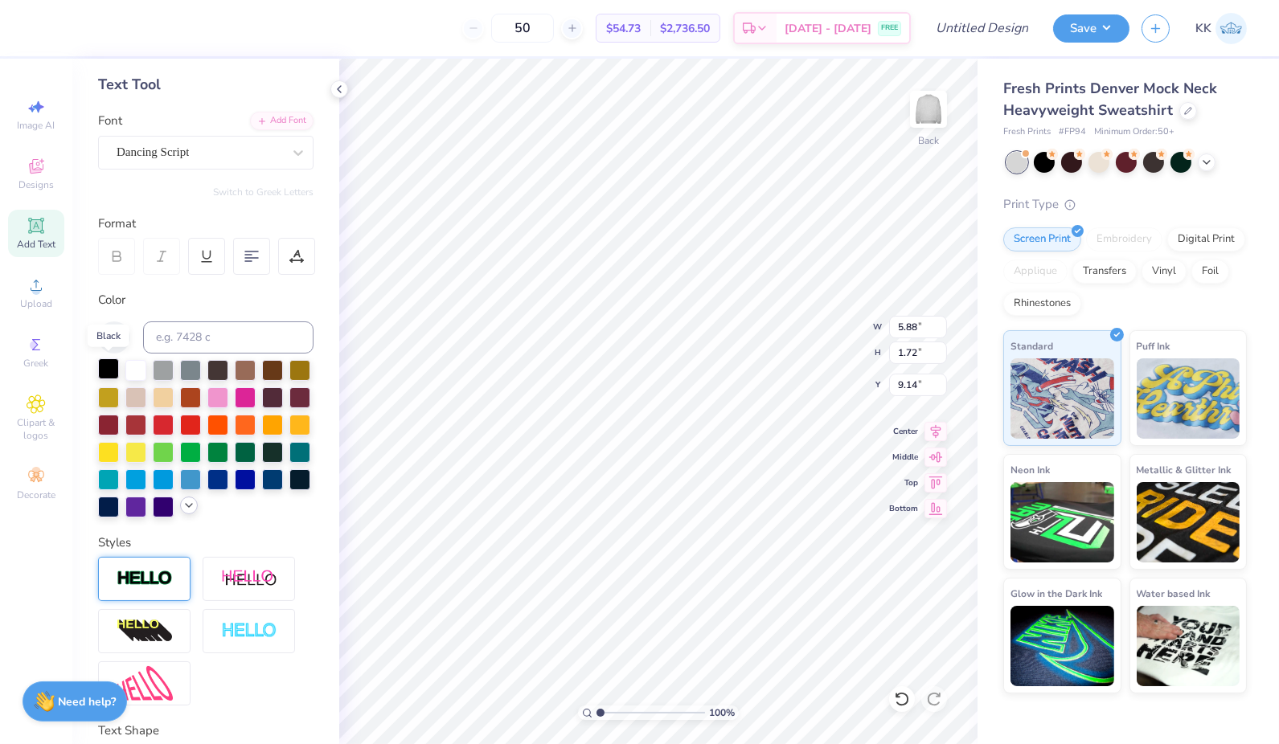
click at [105, 368] on div at bounding box center [108, 368] width 21 height 21
click at [234, 145] on div "Dancing Script" at bounding box center [199, 152] width 169 height 25
click at [186, 219] on button "Handwriting" at bounding box center [191, 223] width 75 height 26
click at [170, 276] on span "Jersey M54" at bounding box center [145, 279] width 52 height 17
click at [458, 43] on div "50 $53.99 Per Item $2,699.50 Total Est. Delivery Sep 6 - 9 FREE" at bounding box center [477, 28] width 866 height 56
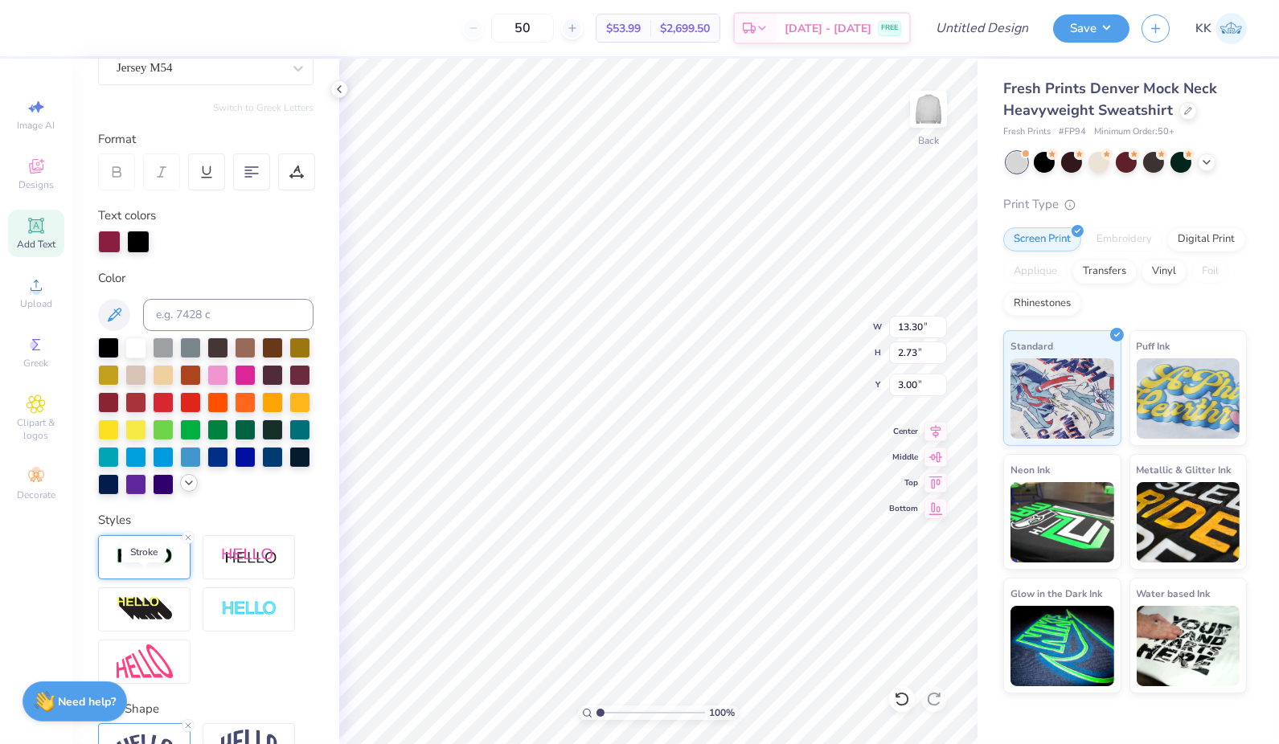
scroll to position [278, 0]
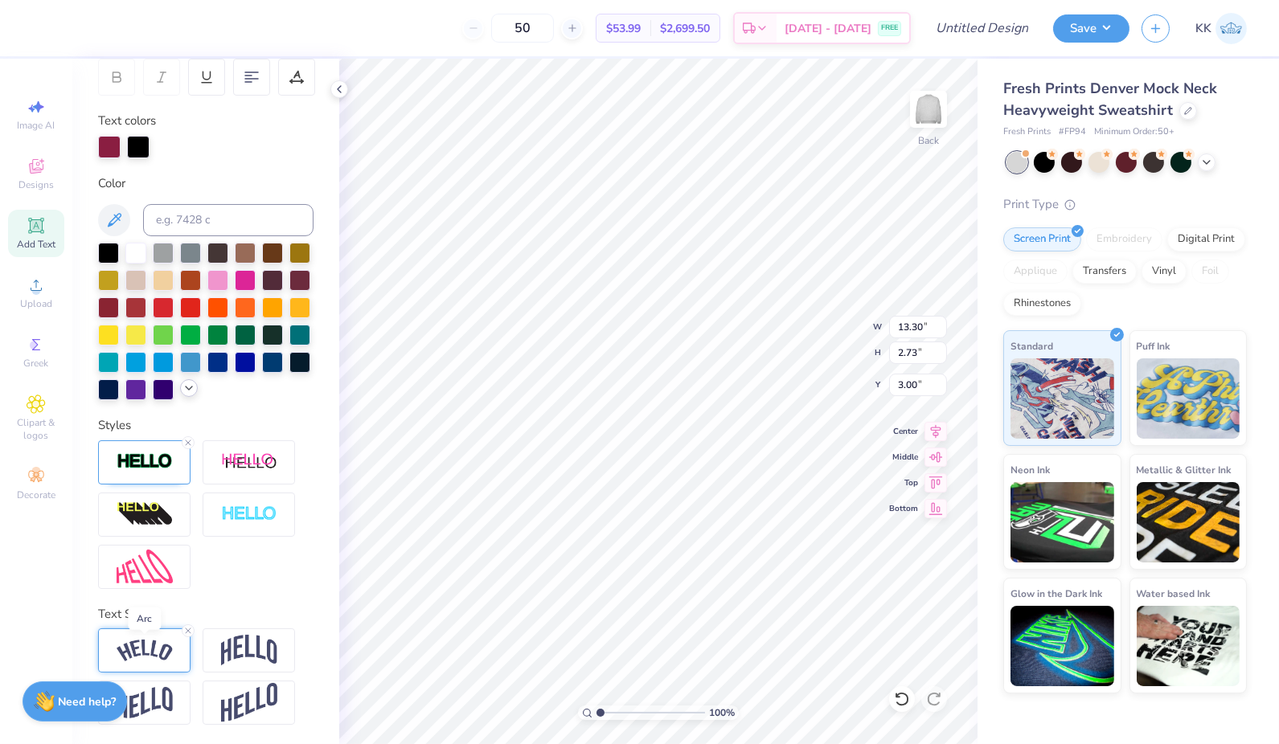
click at [160, 653] on img at bounding box center [145, 651] width 56 height 22
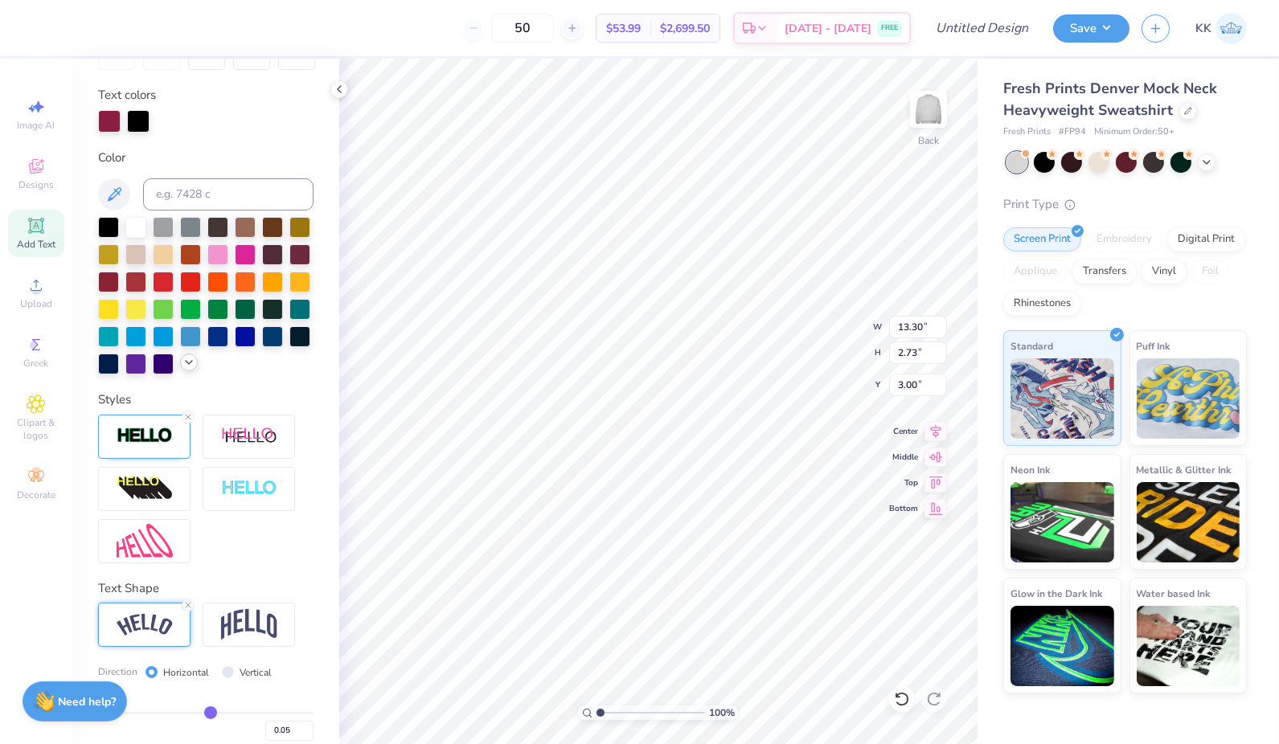
scroll to position [371, 0]
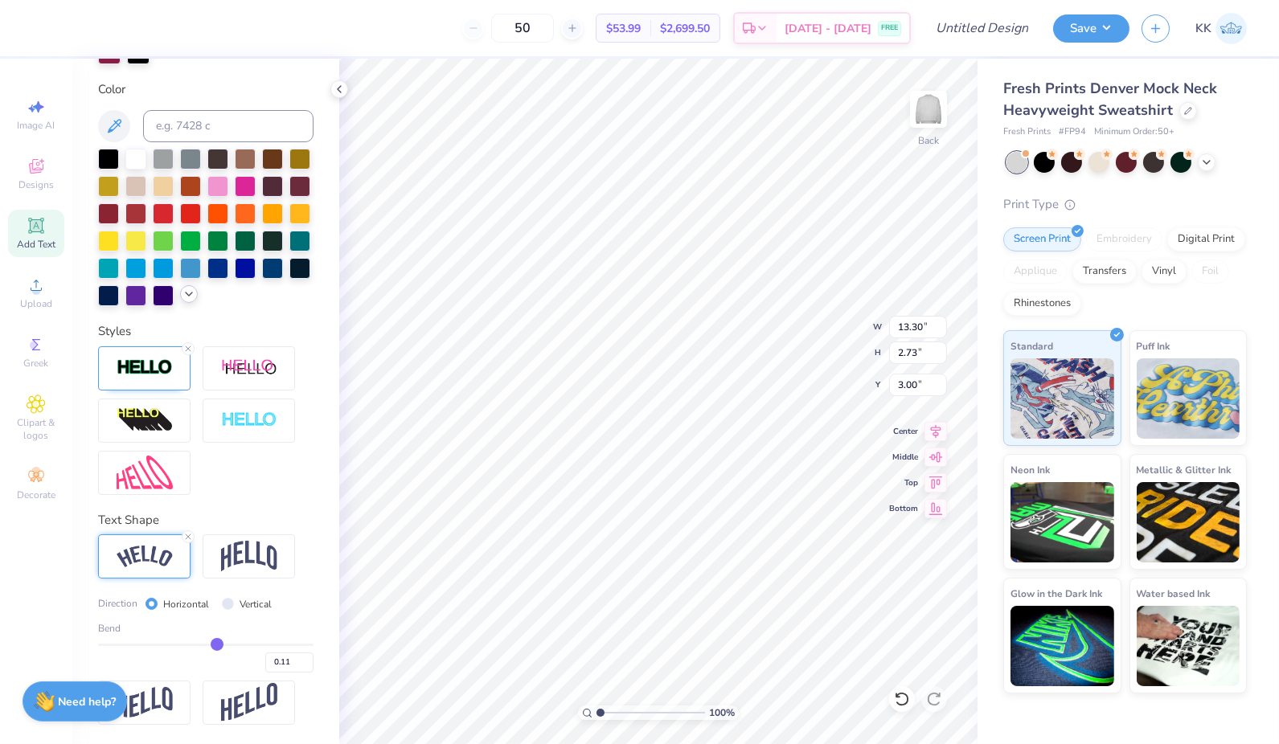
drag, startPoint x: 201, startPoint y: 645, endPoint x: 210, endPoint y: 648, distance: 9.4
click at [210, 646] on input "range" at bounding box center [205, 645] width 215 height 2
click at [204, 646] on input "range" at bounding box center [205, 645] width 215 height 2
click at [199, 645] on input "range" at bounding box center [205, 645] width 215 height 2
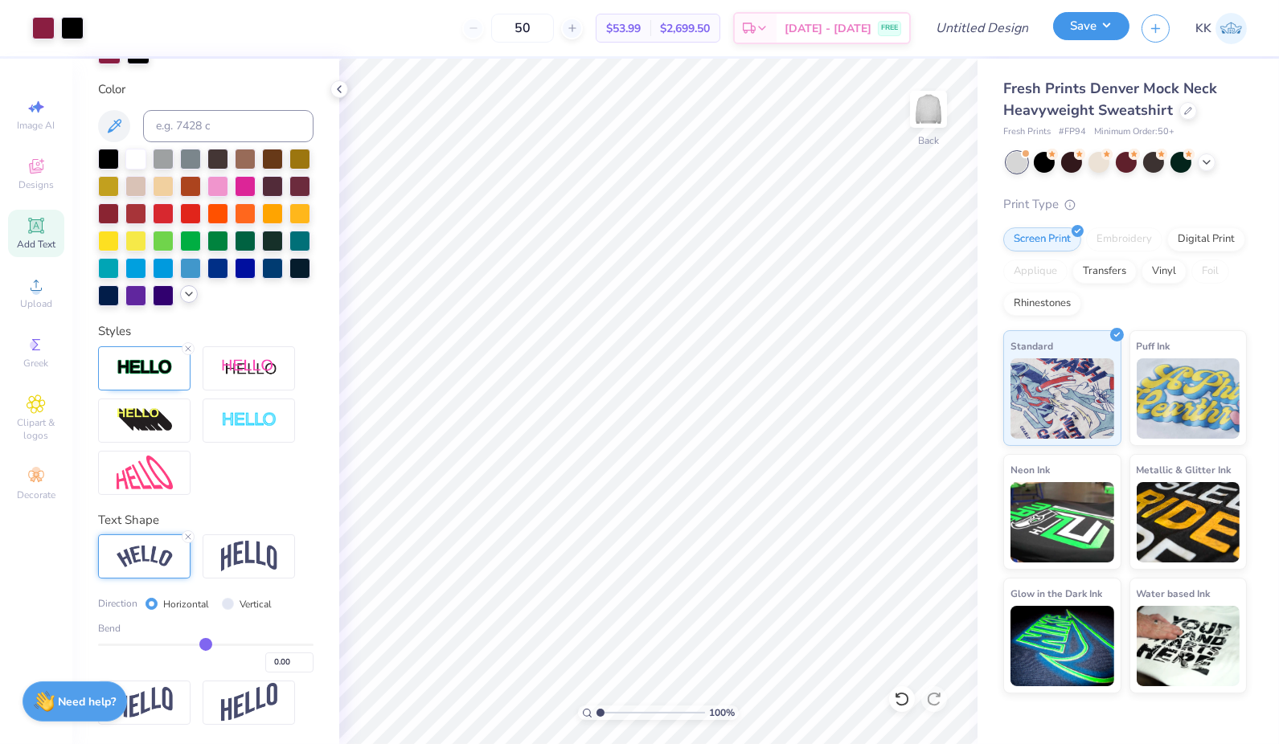
click at [1095, 20] on button "Save" at bounding box center [1091, 26] width 76 height 28
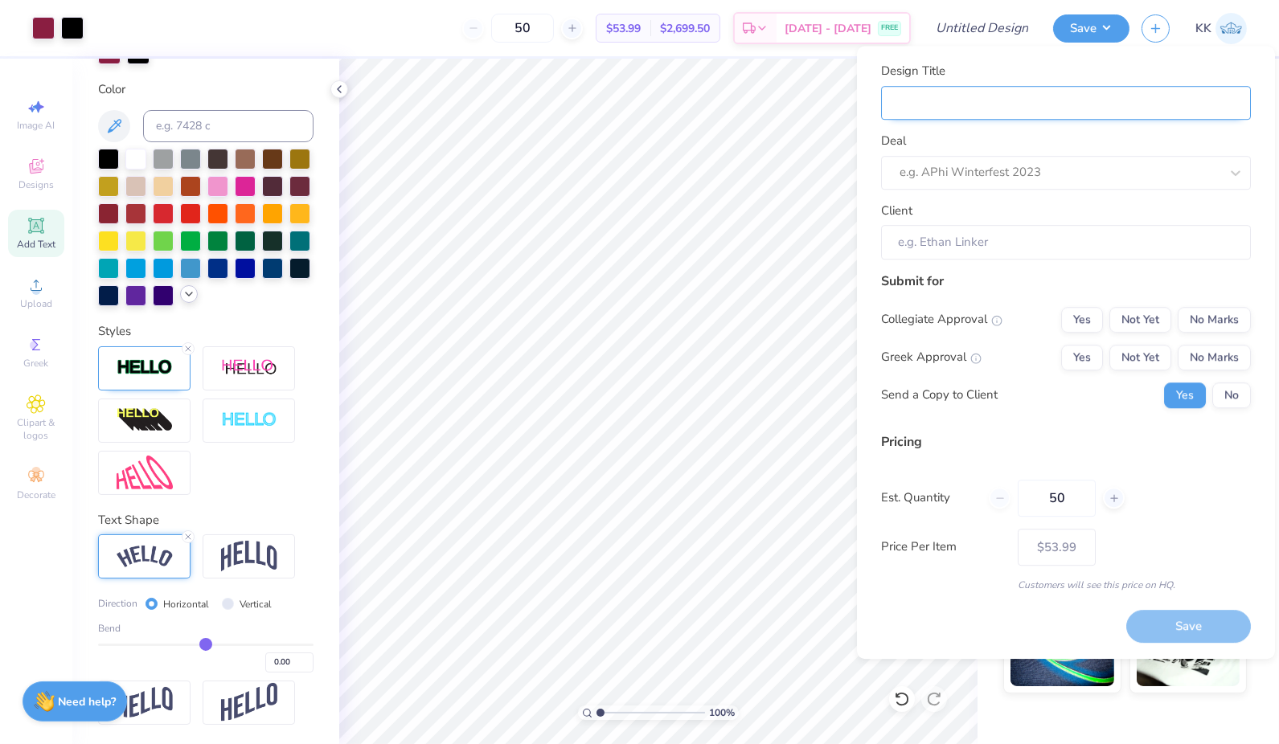
click at [985, 95] on input "Design Title" at bounding box center [1066, 103] width 370 height 35
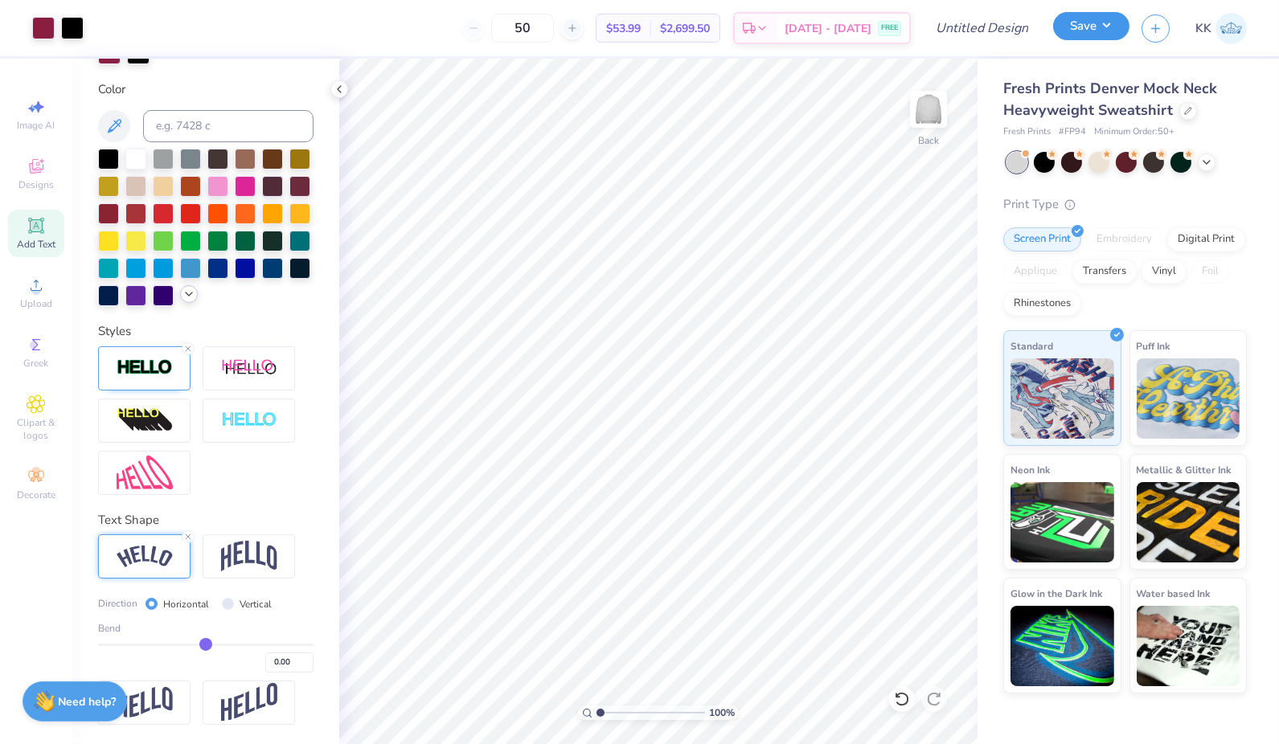
click at [1093, 21] on button "Save" at bounding box center [1091, 26] width 76 height 28
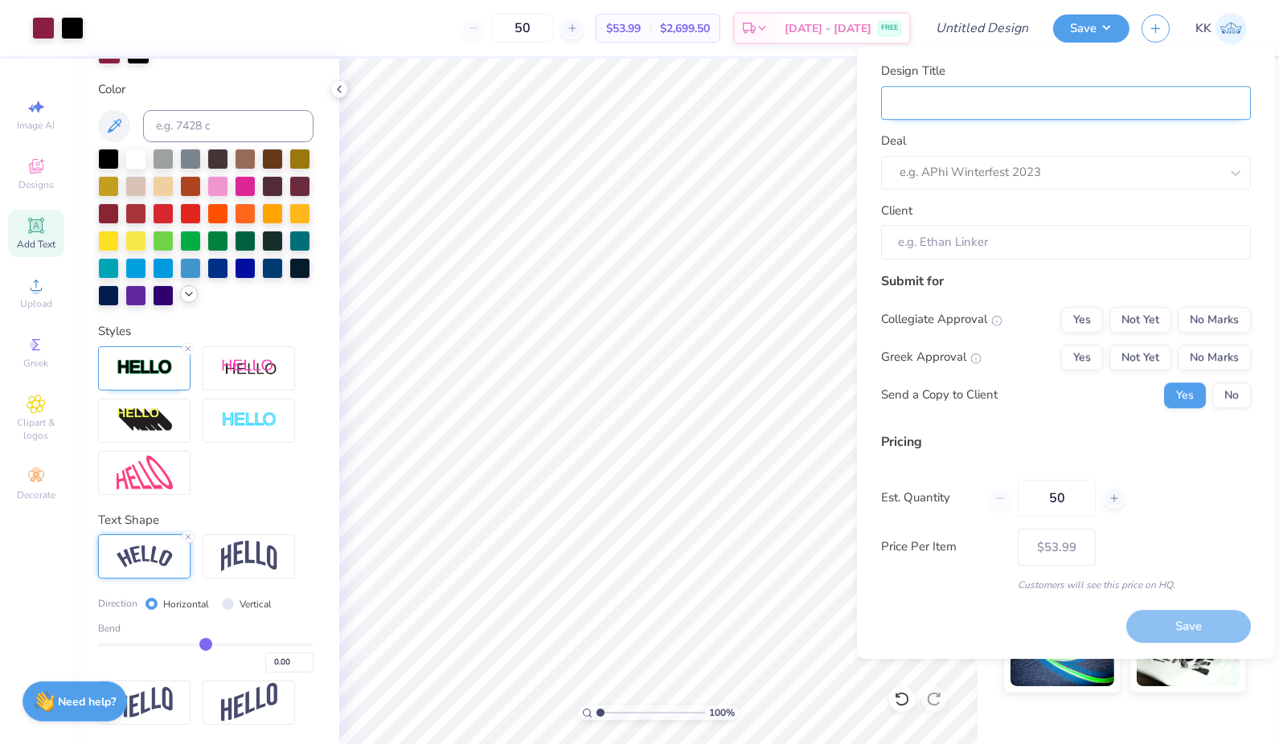
click at [979, 93] on input "Design Title" at bounding box center [1066, 103] width 370 height 35
click at [511, 28] on div "50" at bounding box center [522, 28] width 121 height 29
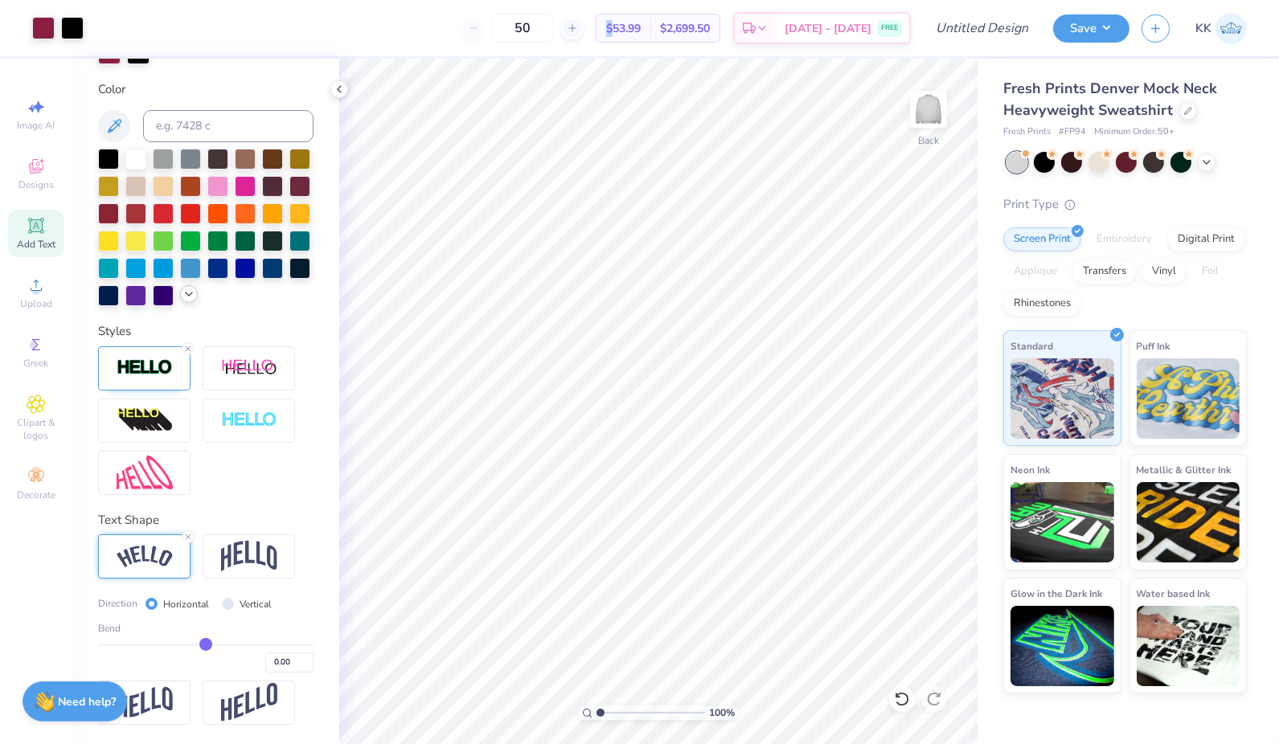
click at [511, 28] on div "50" at bounding box center [522, 28] width 121 height 29
drag, startPoint x: 511, startPoint y: 28, endPoint x: 457, endPoint y: 40, distance: 56.0
click at [457, 40] on div "50 $53.99 Per Item $2,699.50 Total Est. Delivery Sep 6 - 9 FREE" at bounding box center [503, 28] width 815 height 56
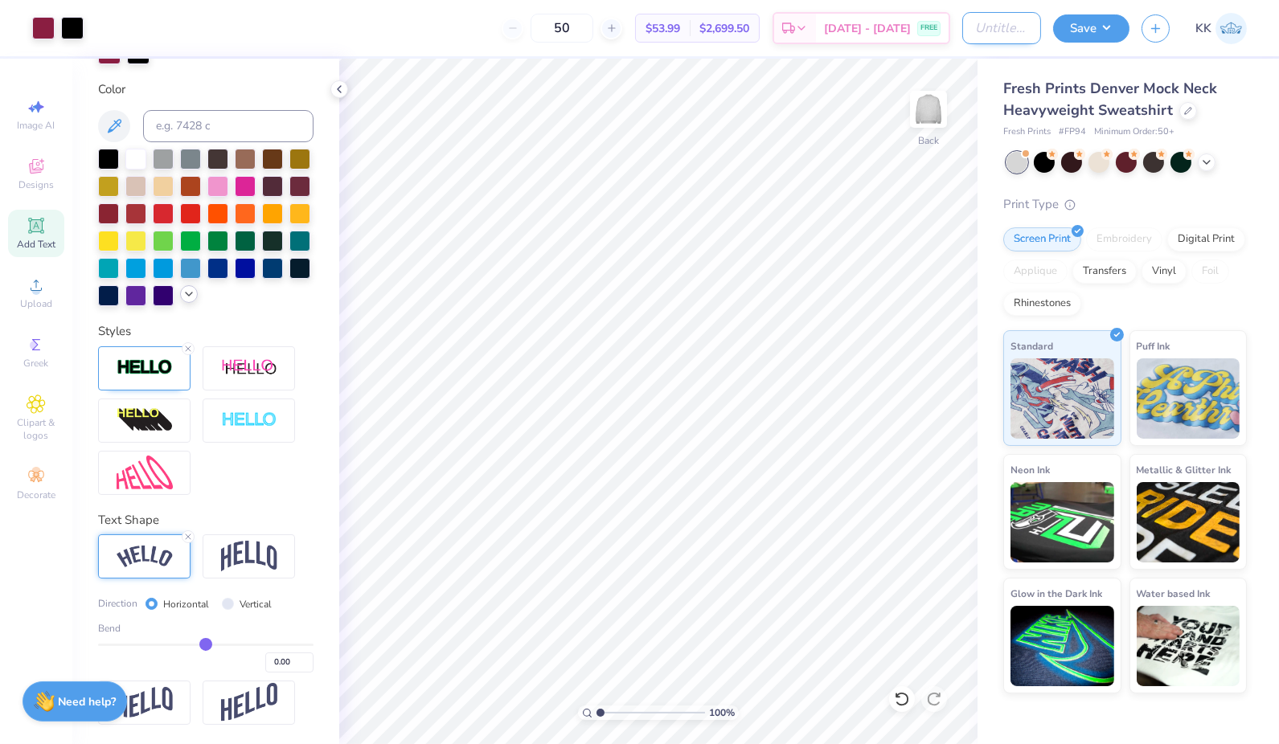
click at [987, 30] on input "Design Title" at bounding box center [1001, 28] width 79 height 32
click at [1088, 29] on button "Save" at bounding box center [1091, 26] width 76 height 28
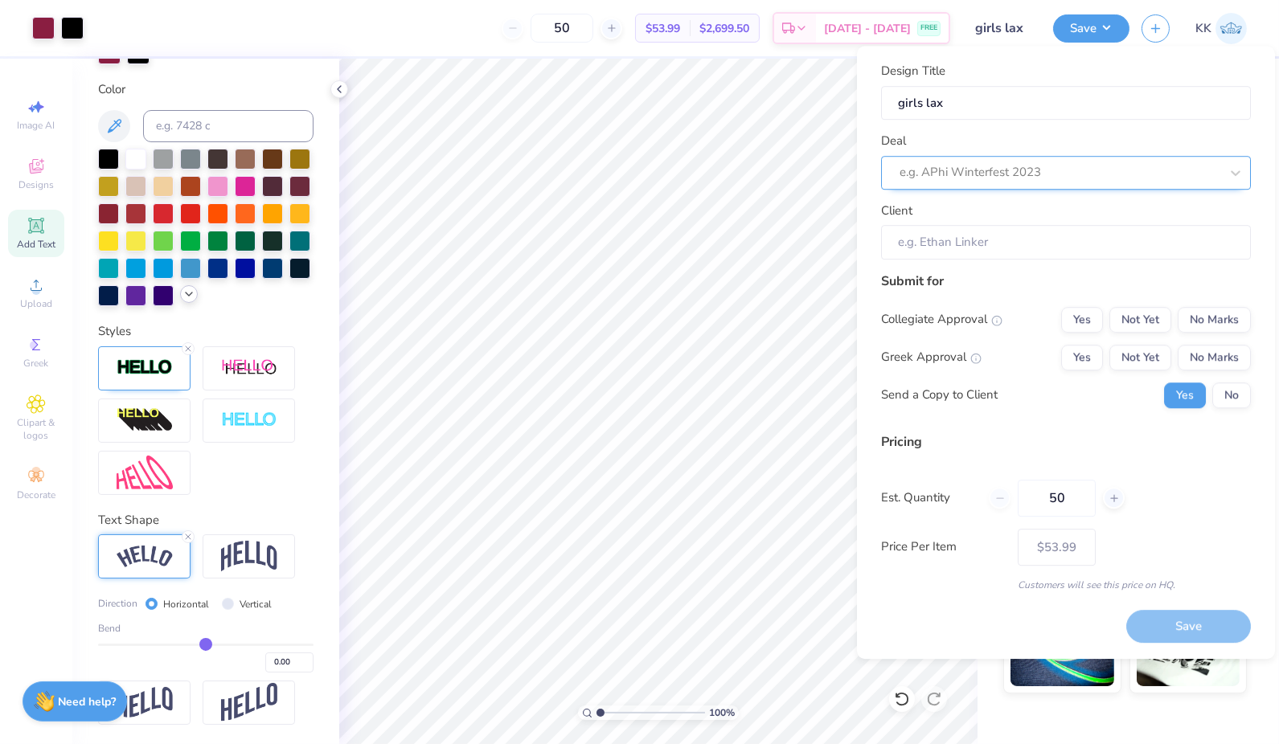
click at [1002, 174] on div at bounding box center [1059, 173] width 320 height 22
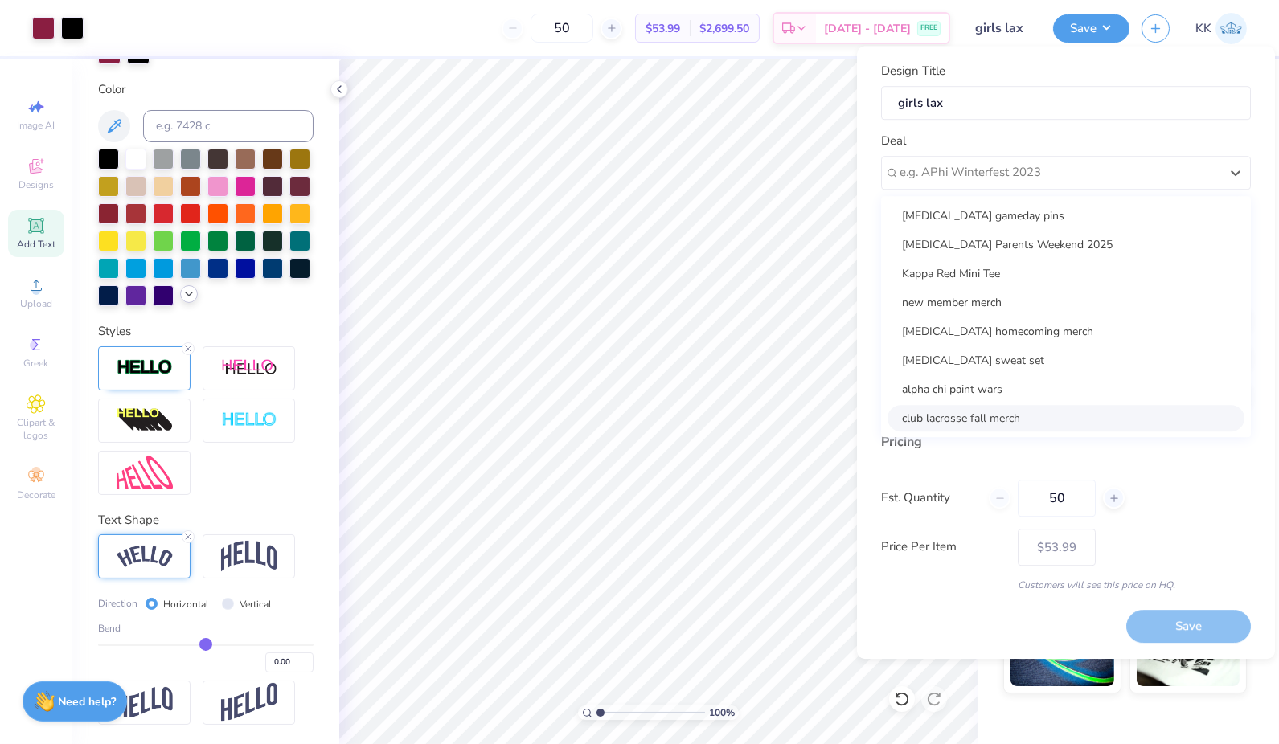
click at [937, 413] on div "club lacrosse fall merch" at bounding box center [1065, 418] width 357 height 27
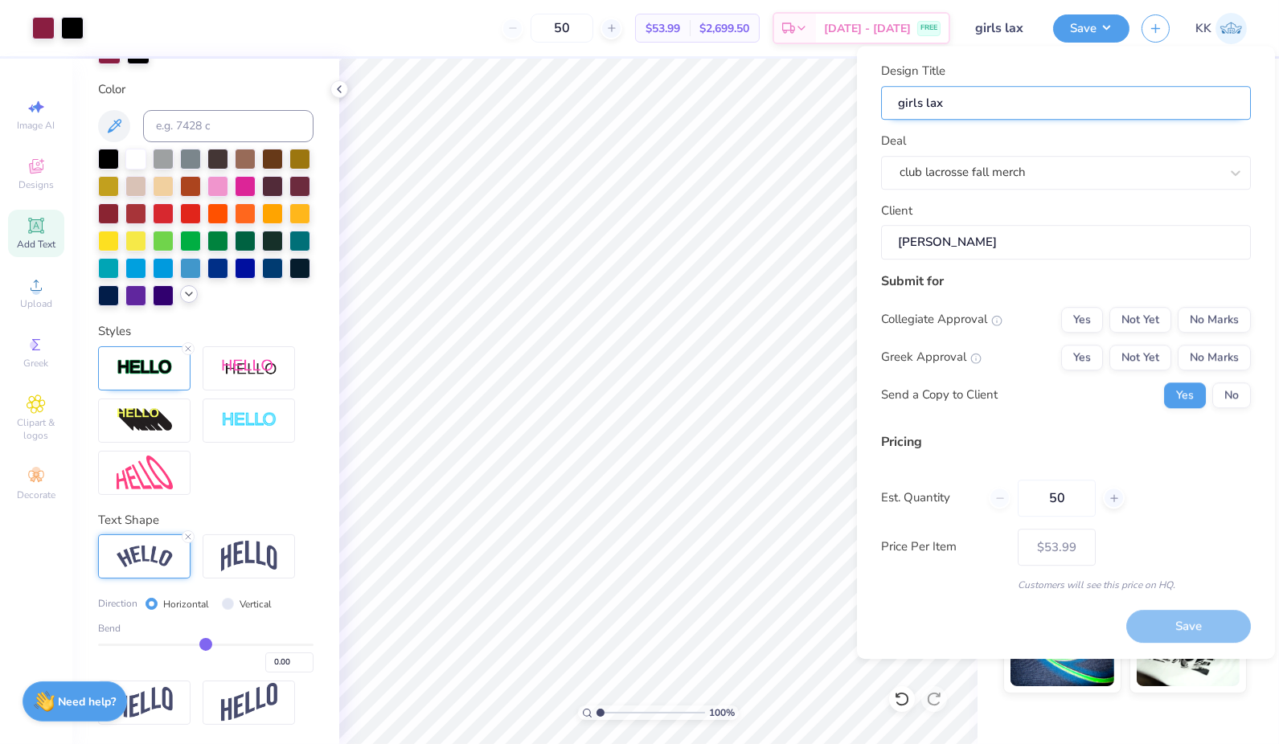
click at [966, 100] on input "girls lax" at bounding box center [1066, 103] width 370 height 35
click at [1147, 317] on button "Not Yet" at bounding box center [1140, 320] width 62 height 26
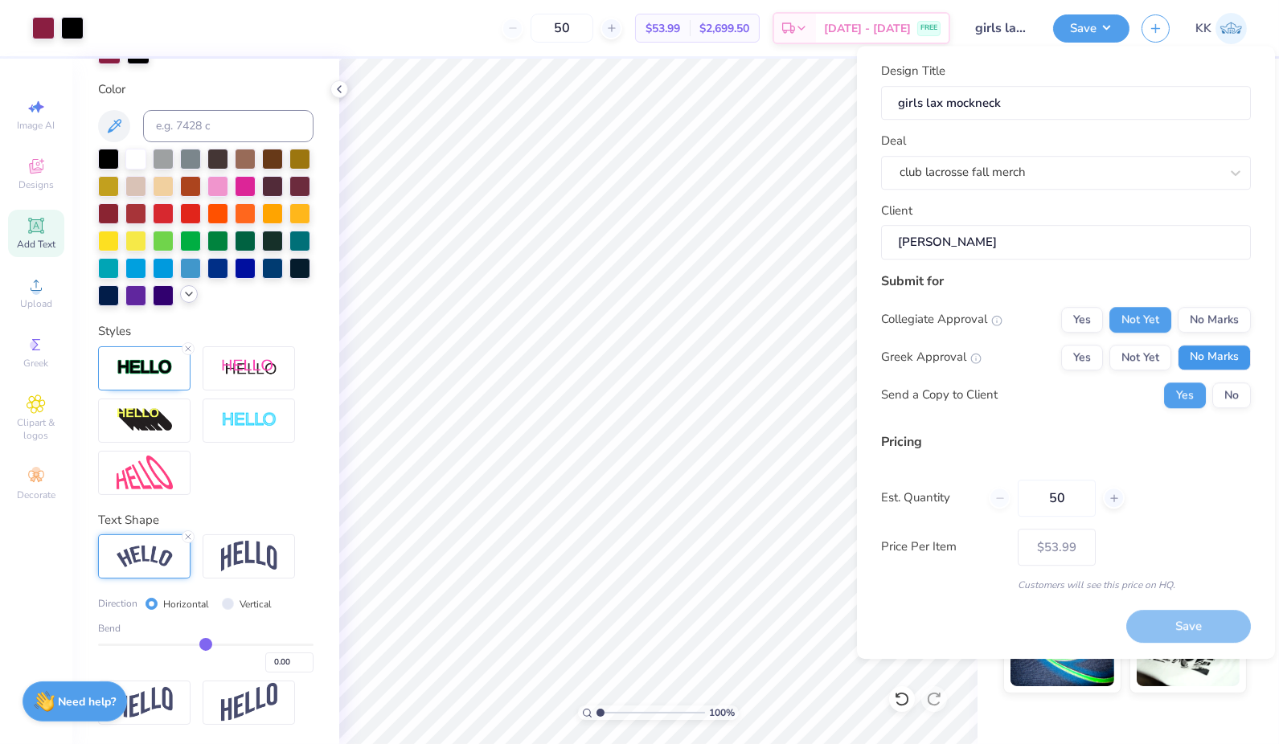
click at [1206, 358] on button "No Marks" at bounding box center [1213, 358] width 73 height 26
click at [1229, 390] on button "No" at bounding box center [1231, 396] width 39 height 26
click at [1180, 620] on button "Save" at bounding box center [1188, 626] width 125 height 33
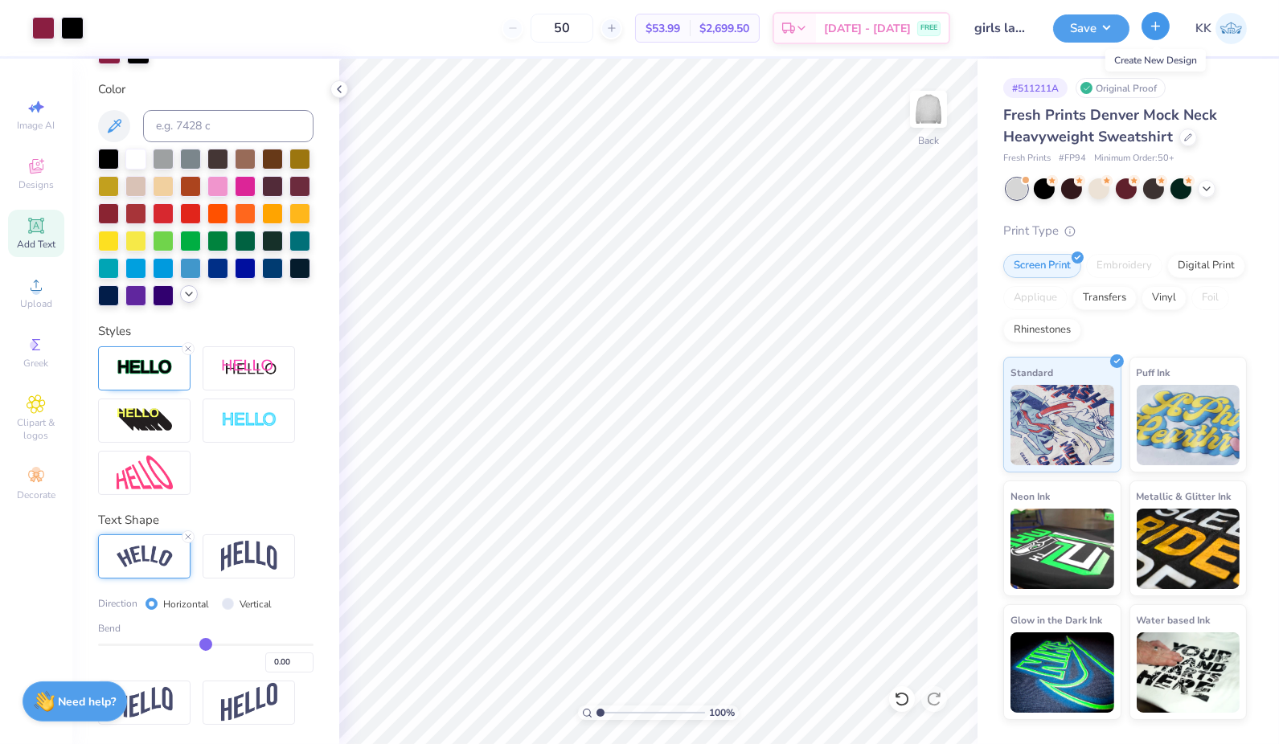
click at [1160, 24] on icon "button" at bounding box center [1155, 26] width 14 height 14
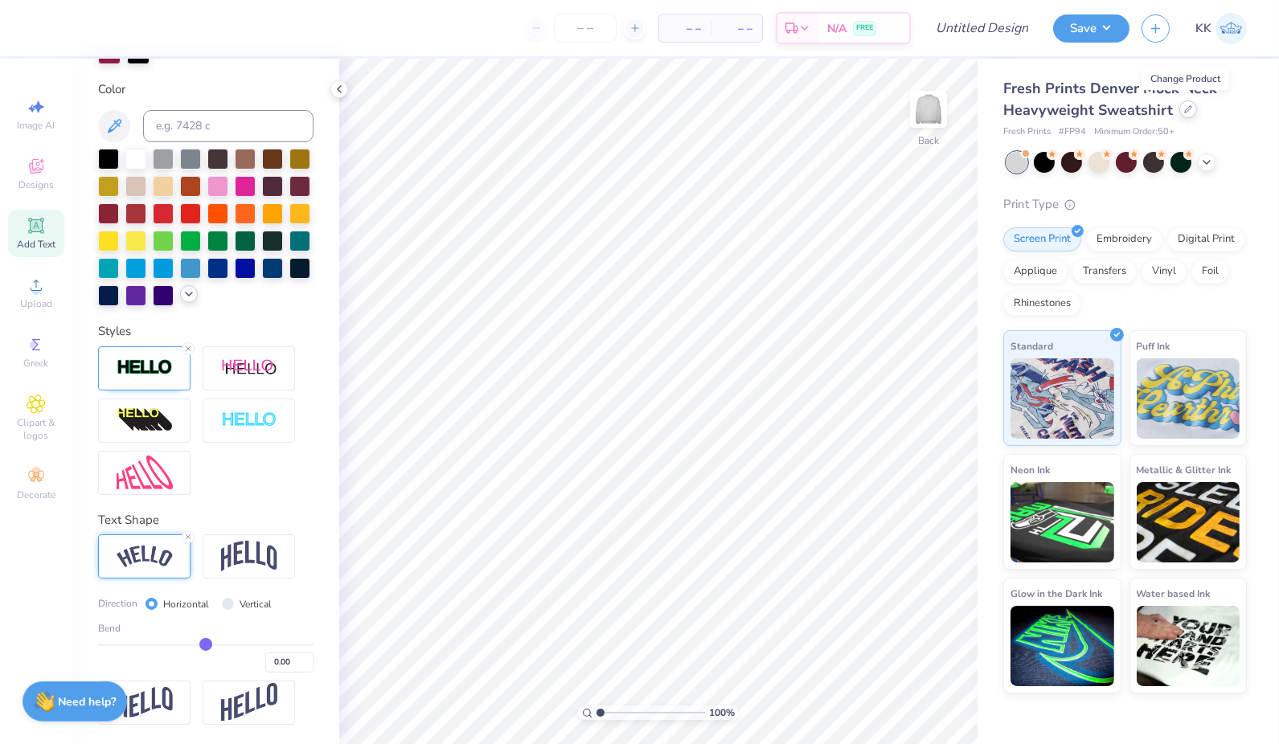
click at [1185, 111] on icon at bounding box center [1188, 109] width 6 height 6
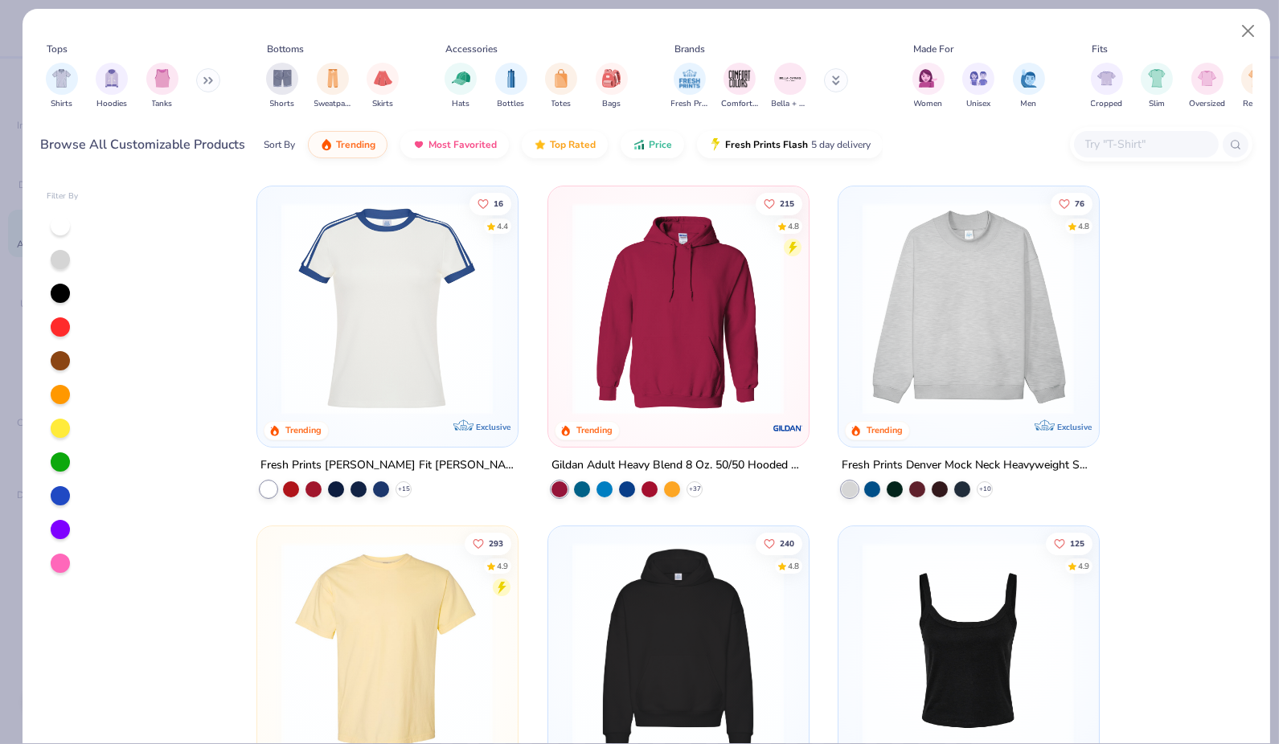
click at [1109, 142] on input "text" at bounding box center [1145, 144] width 124 height 18
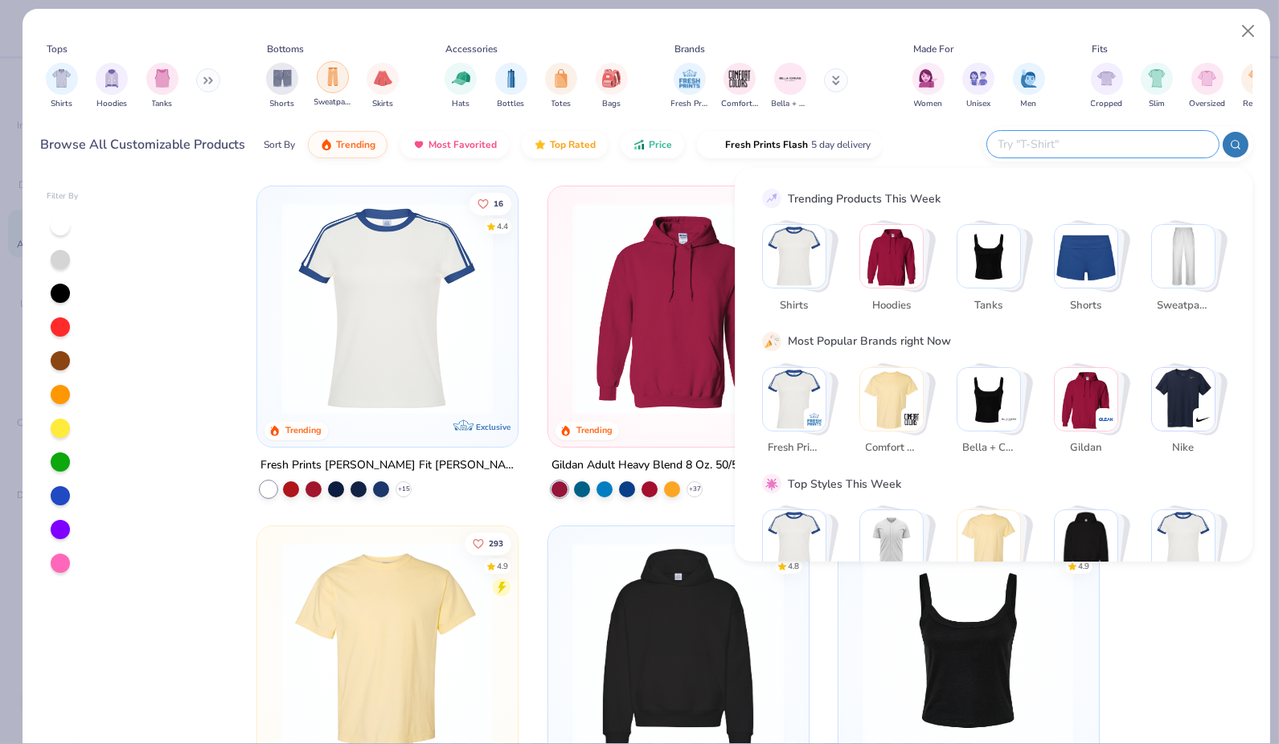
click at [324, 90] on div "filter for Sweatpants" at bounding box center [333, 77] width 32 height 32
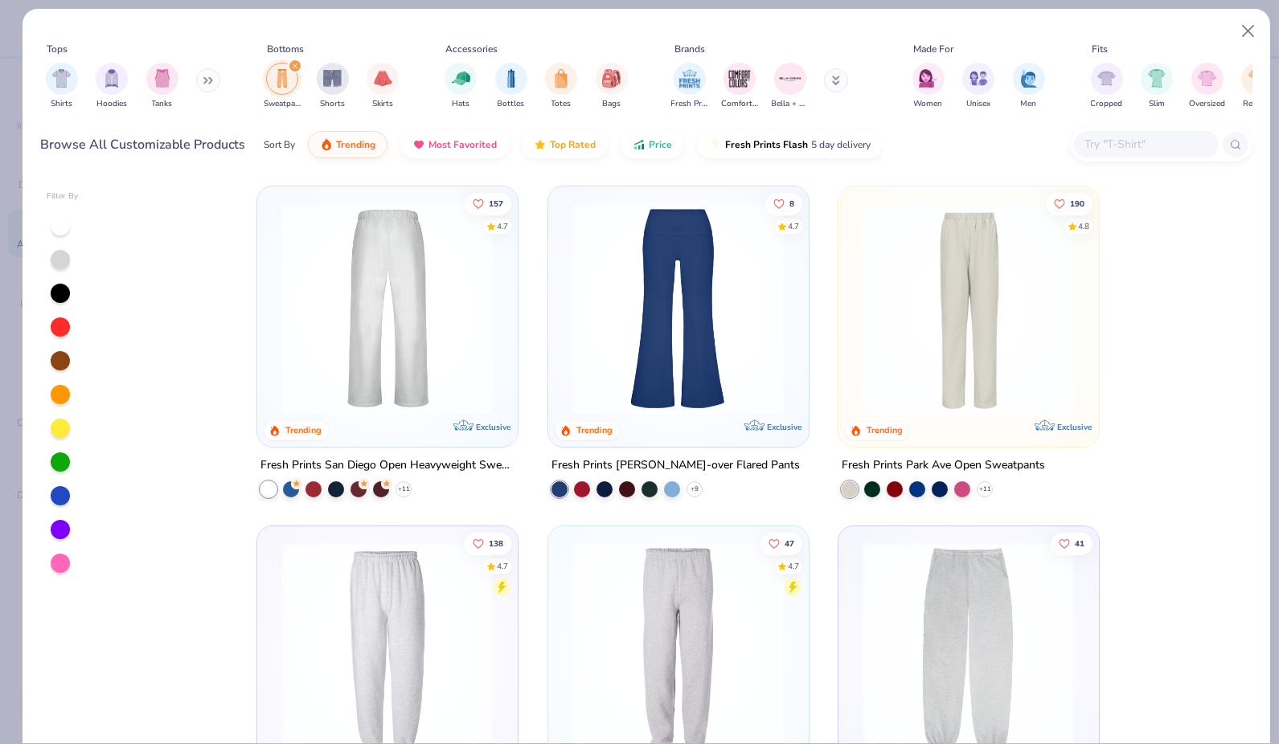
click at [362, 355] on div at bounding box center [388, 309] width 684 height 212
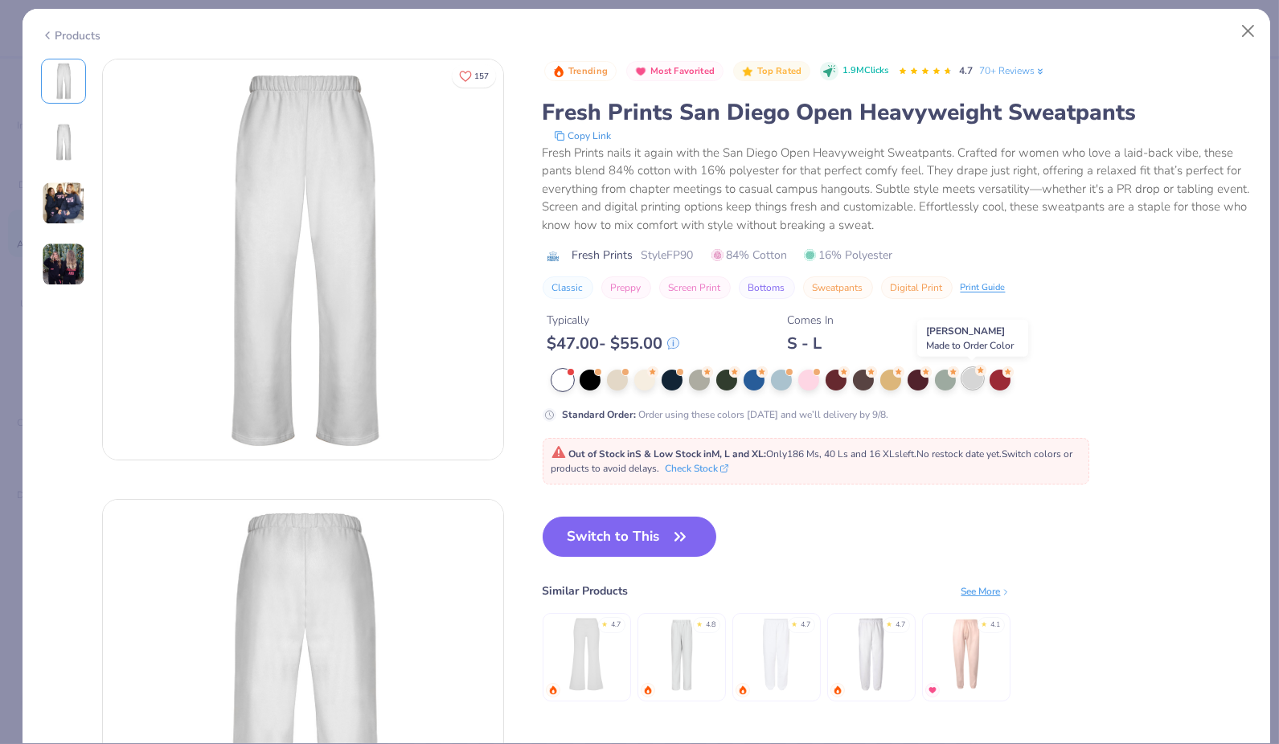
click at [970, 373] on div at bounding box center [972, 378] width 21 height 21
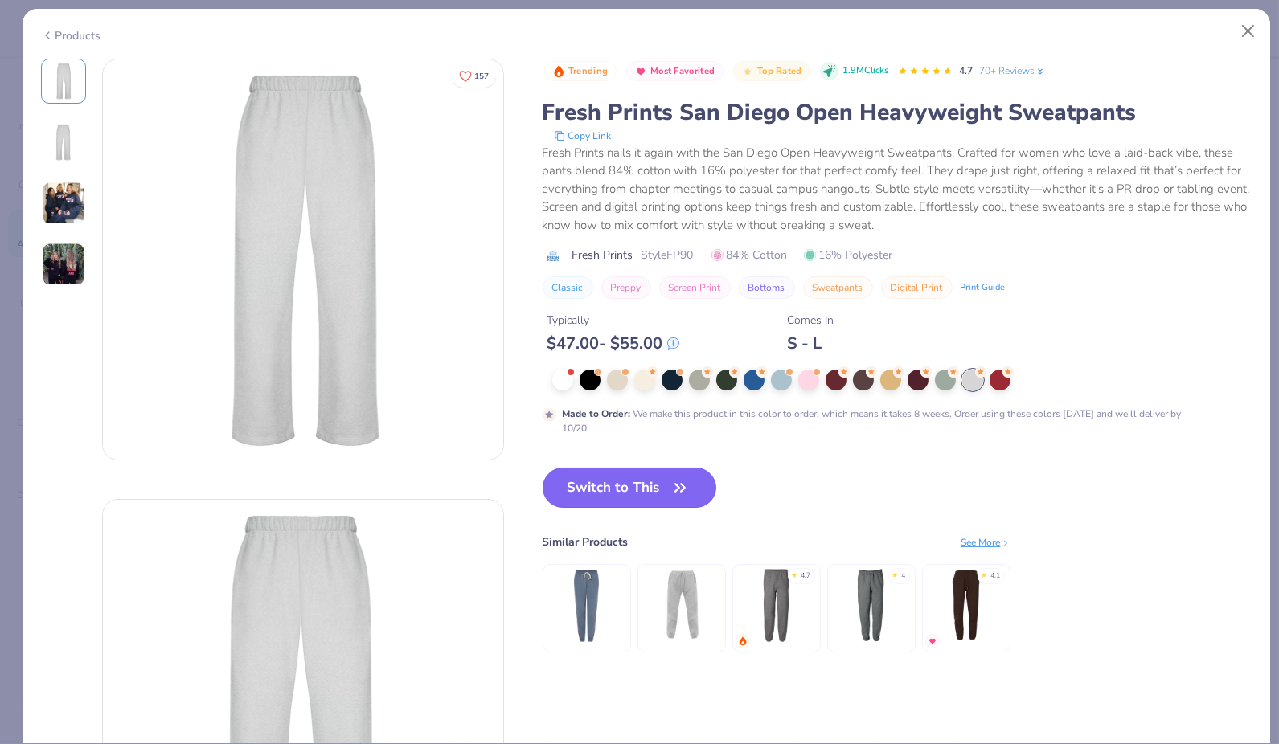
click at [636, 485] on button "Switch to This" at bounding box center [629, 488] width 174 height 40
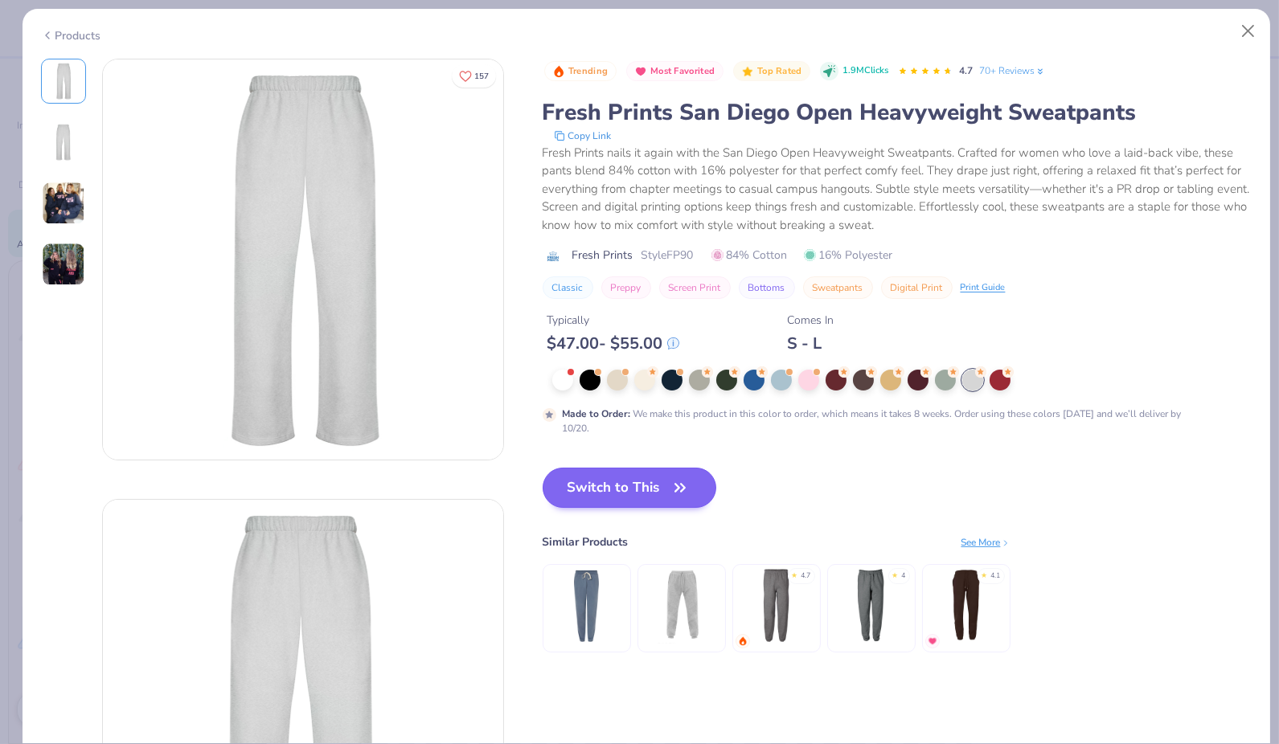
scroll to position [46, 0]
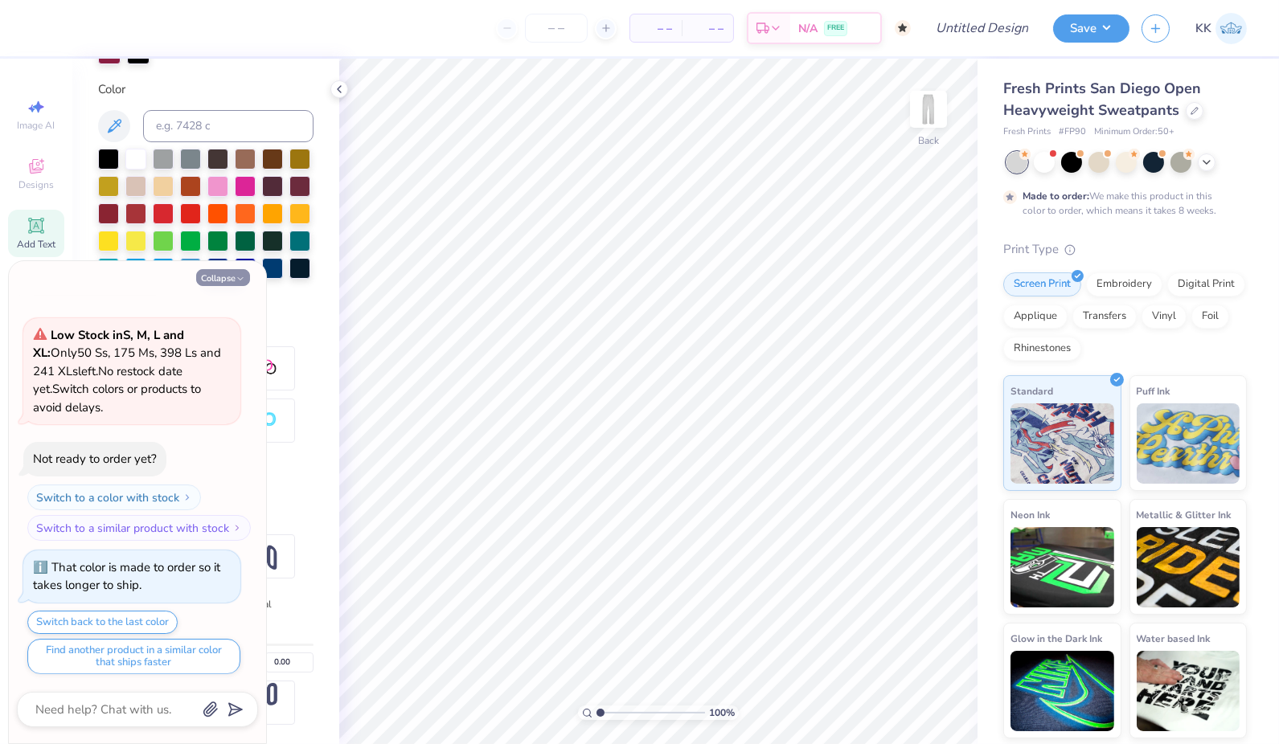
click at [226, 279] on button "Collapse" at bounding box center [223, 277] width 54 height 17
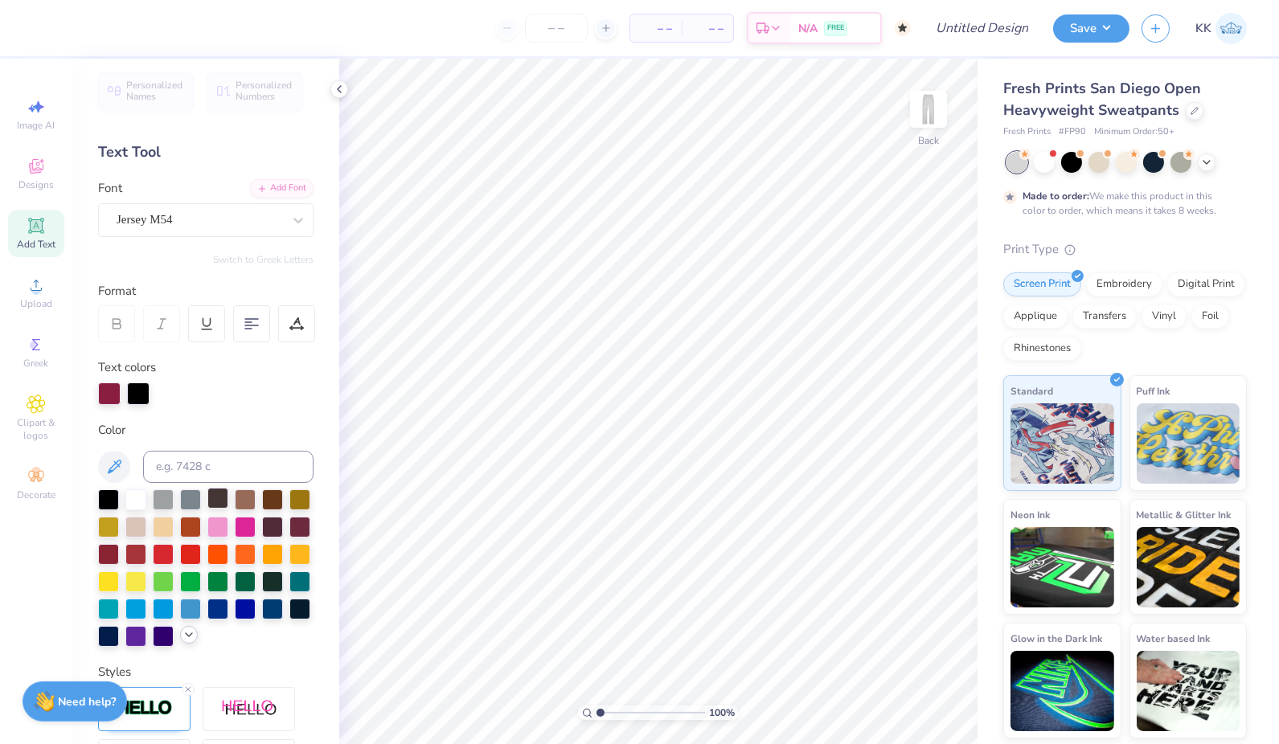
scroll to position [0, 0]
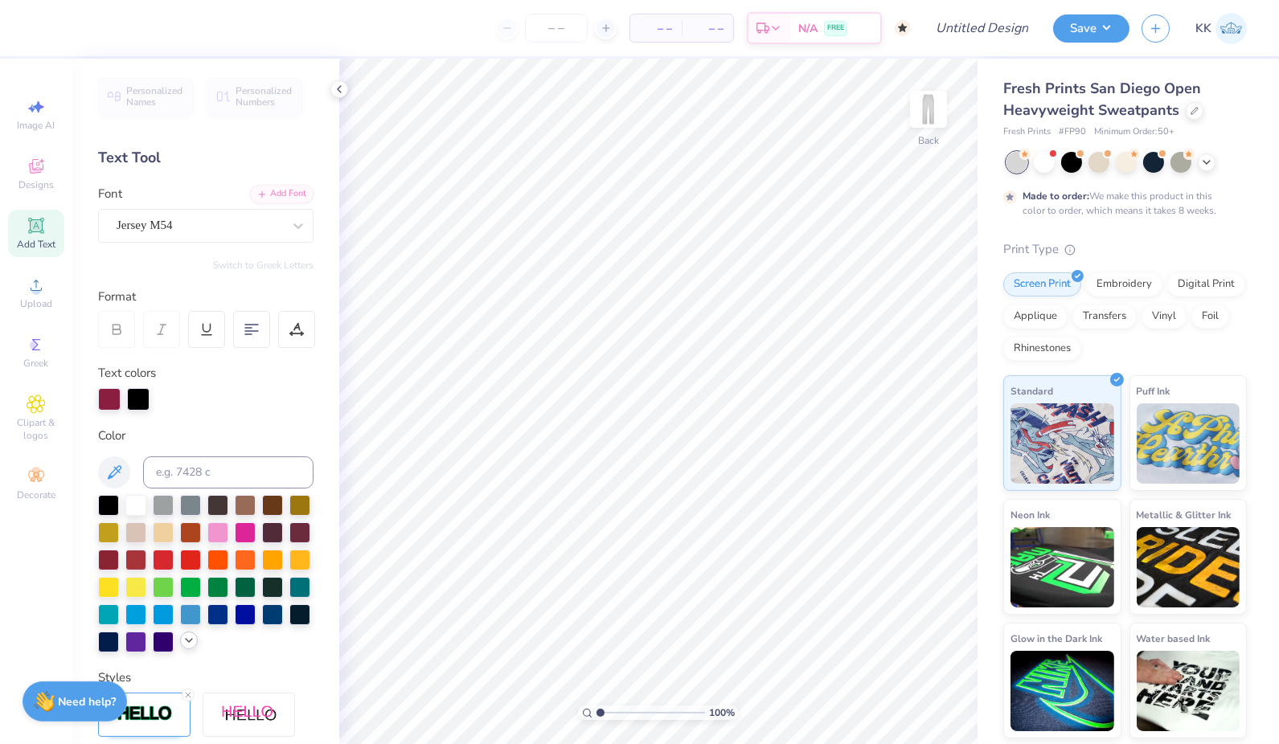
click at [37, 242] on span "Add Text" at bounding box center [36, 244] width 39 height 13
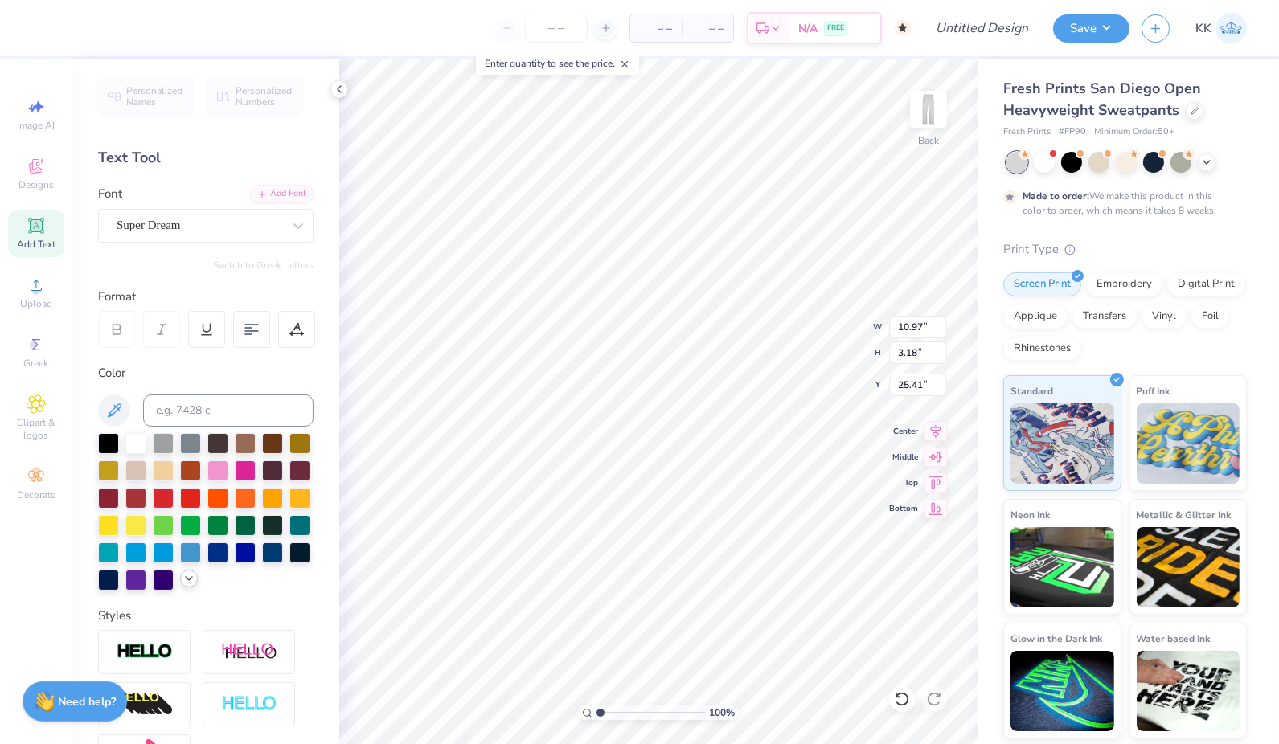
scroll to position [13, 2]
click at [234, 225] on div "Super Dream" at bounding box center [199, 225] width 169 height 25
click at [149, 346] on span "Jersey M54" at bounding box center [145, 352] width 52 height 17
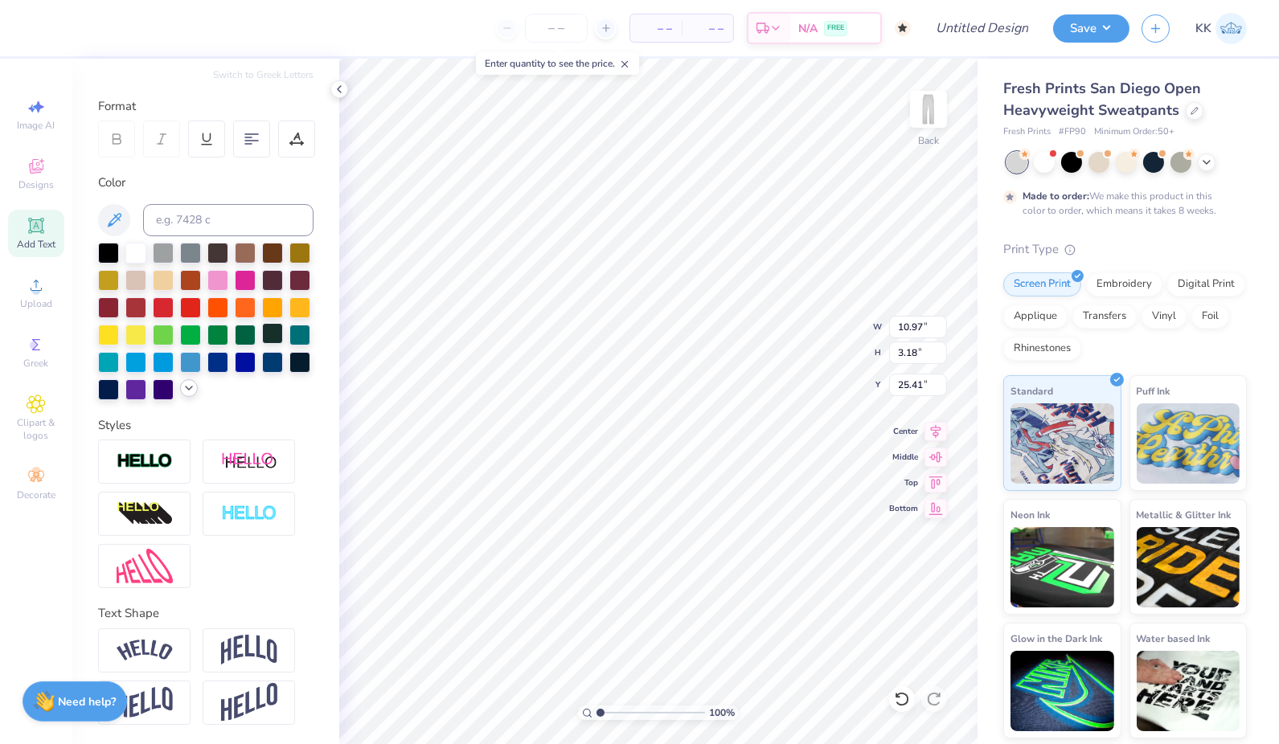
scroll to position [211, 0]
click at [182, 388] on icon at bounding box center [188, 388] width 13 height 13
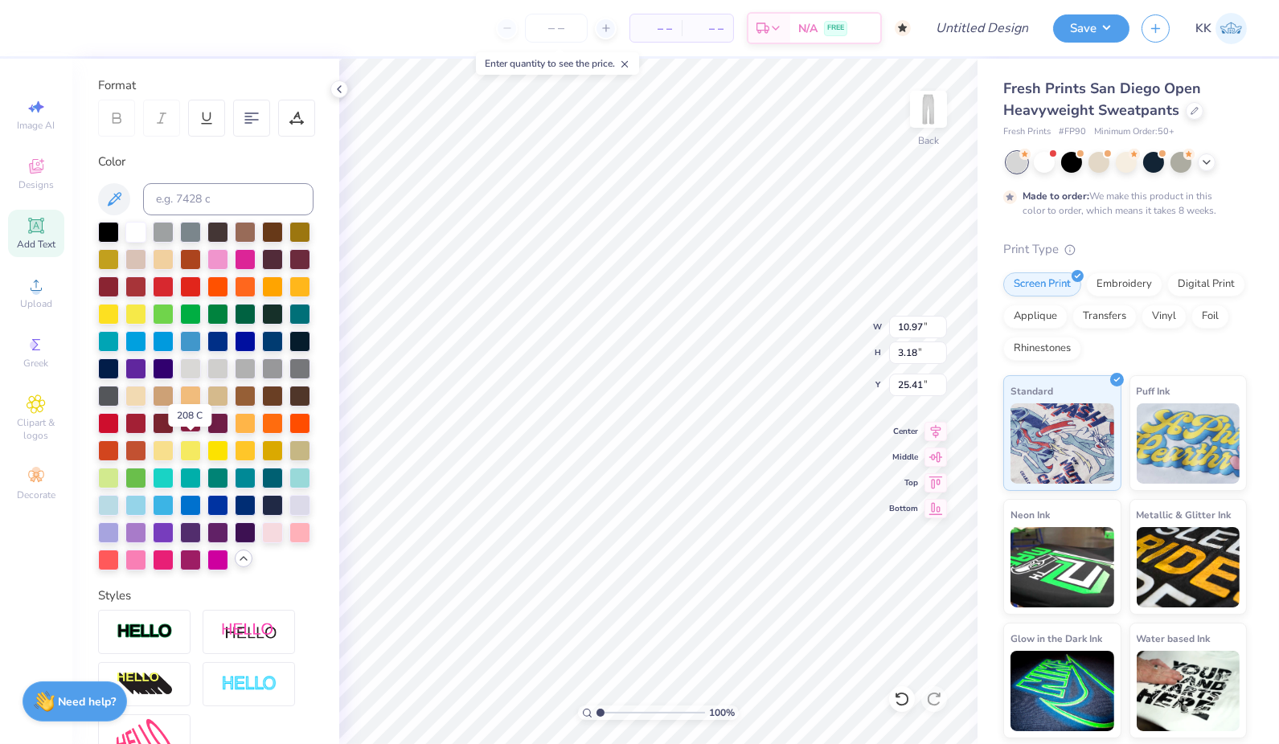
click at [191, 432] on div at bounding box center [190, 421] width 21 height 21
click at [147, 641] on img at bounding box center [145, 632] width 56 height 18
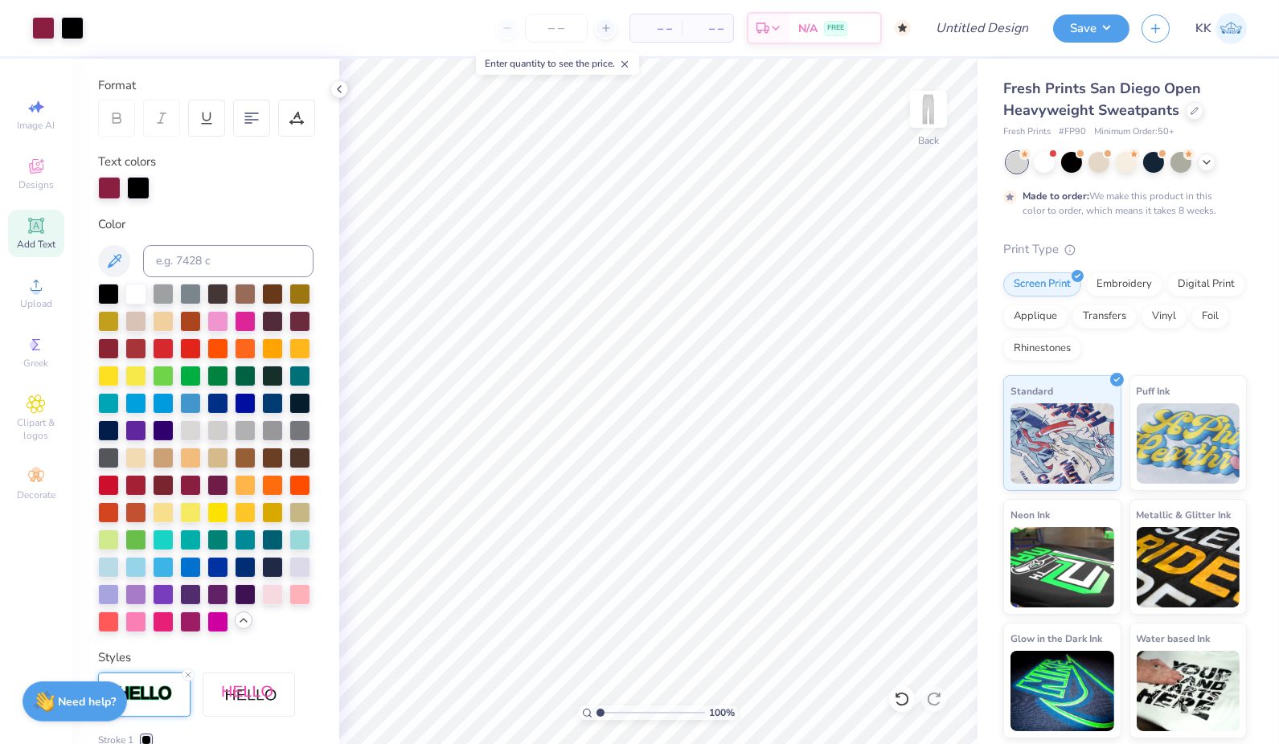
click at [35, 240] on span "Add Text" at bounding box center [36, 244] width 39 height 13
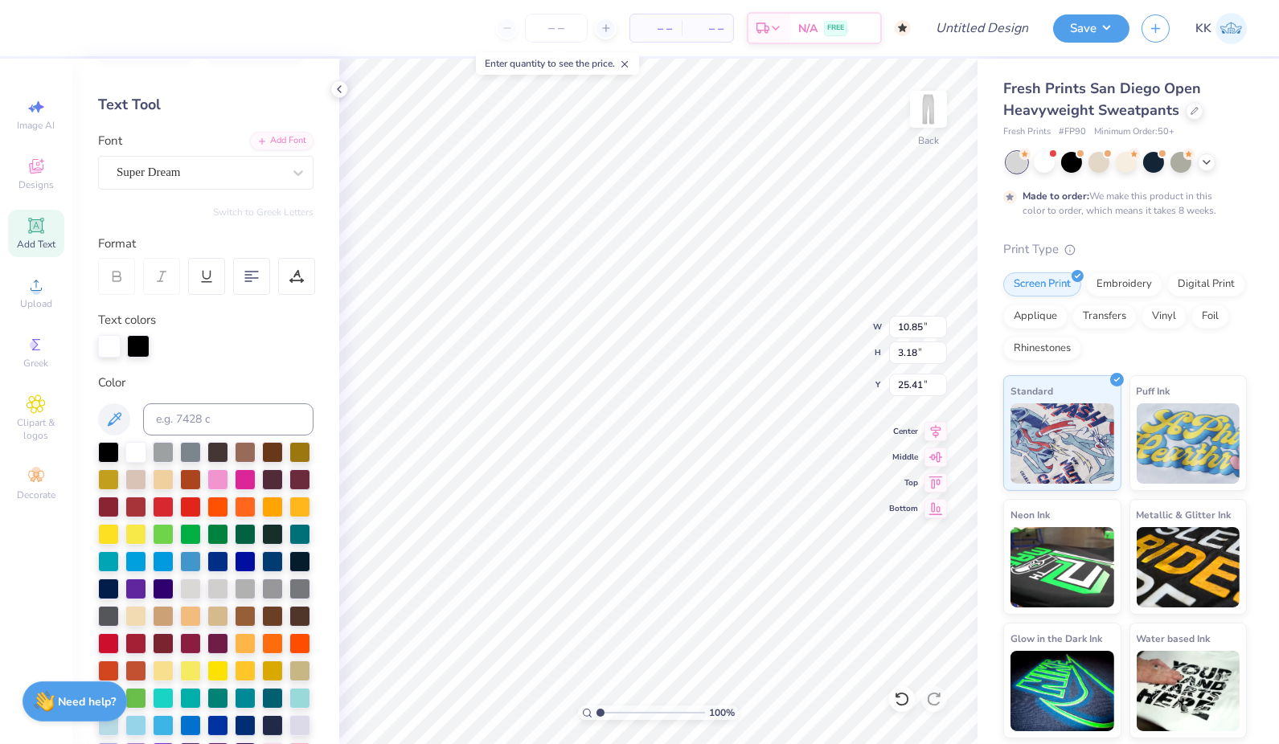
scroll to position [43, 0]
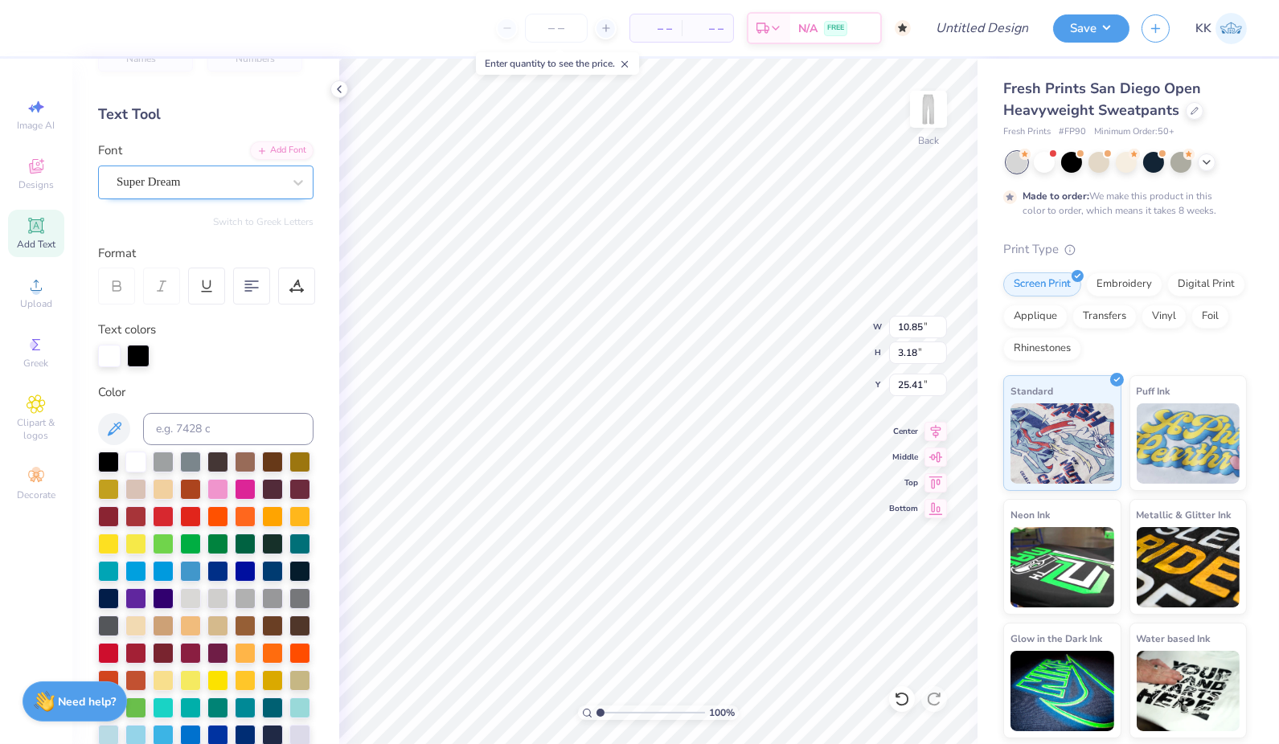
click at [219, 181] on div "Super Dream" at bounding box center [199, 182] width 169 height 25
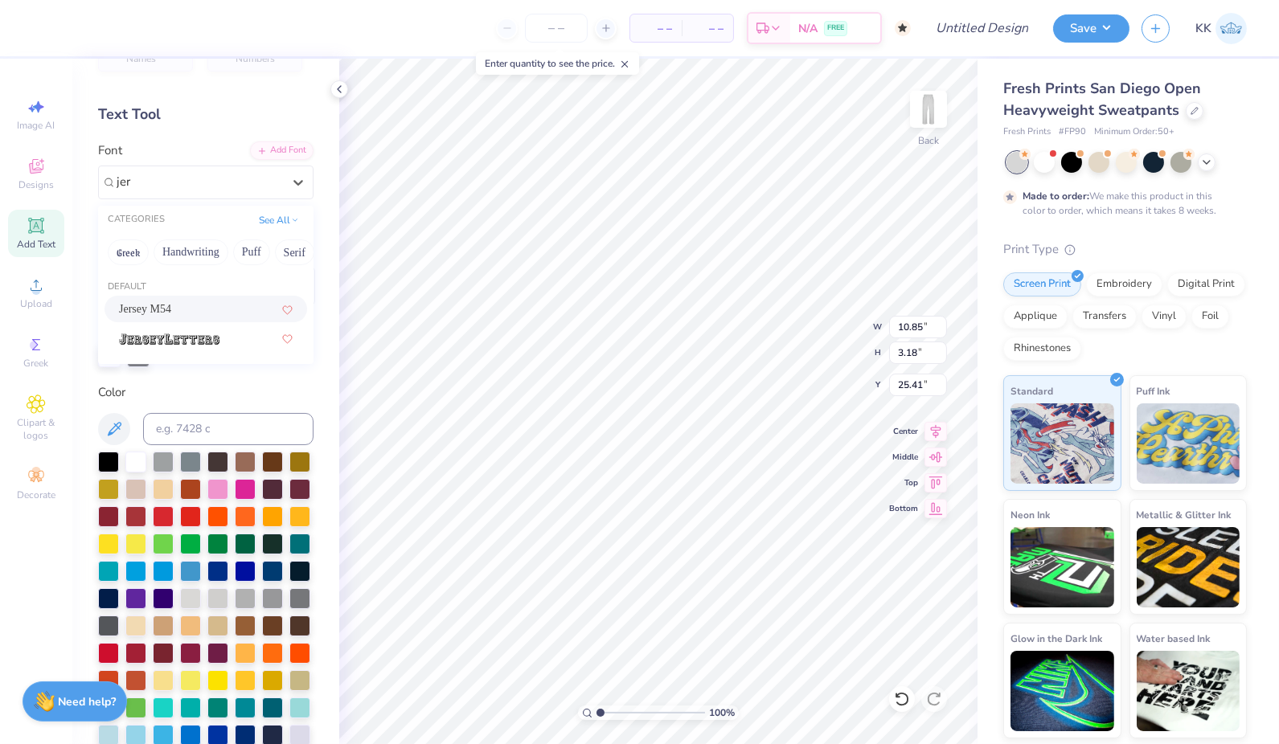
click at [162, 298] on div "Jersey M54" at bounding box center [205, 309] width 203 height 27
click at [138, 359] on div at bounding box center [138, 356] width 23 height 23
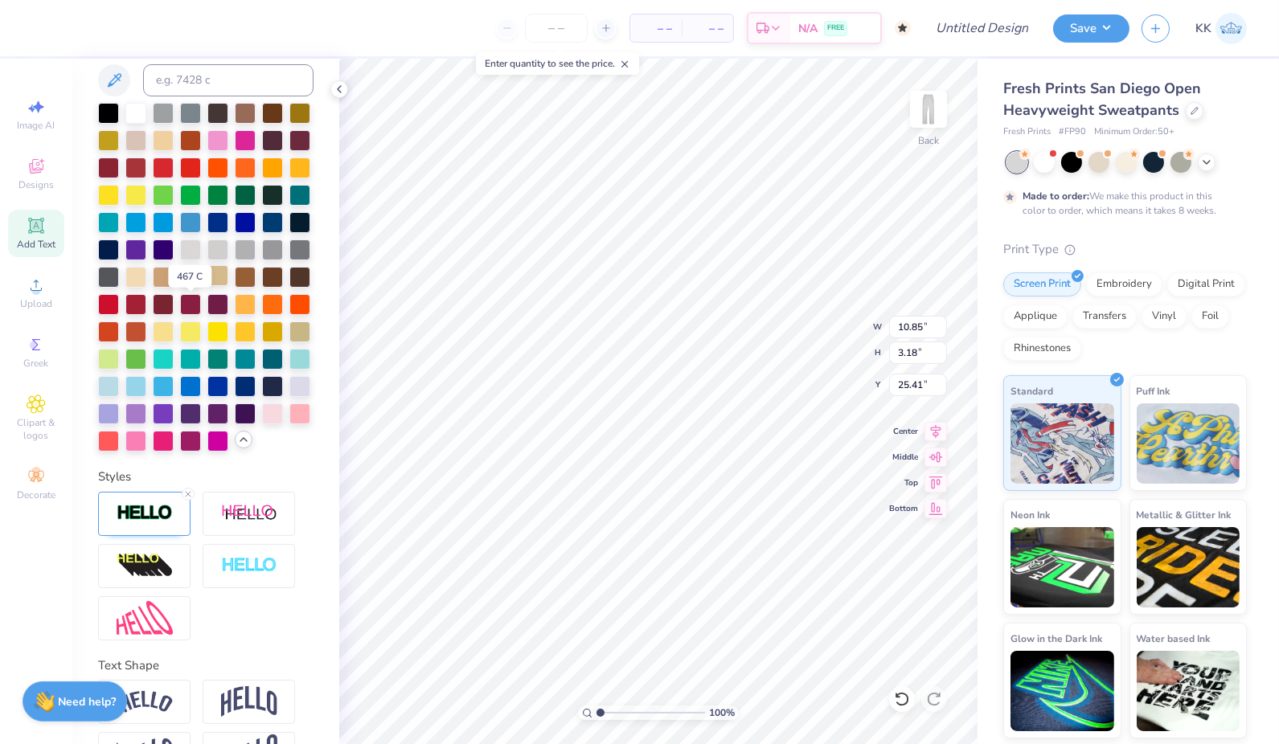
scroll to position [394, 0]
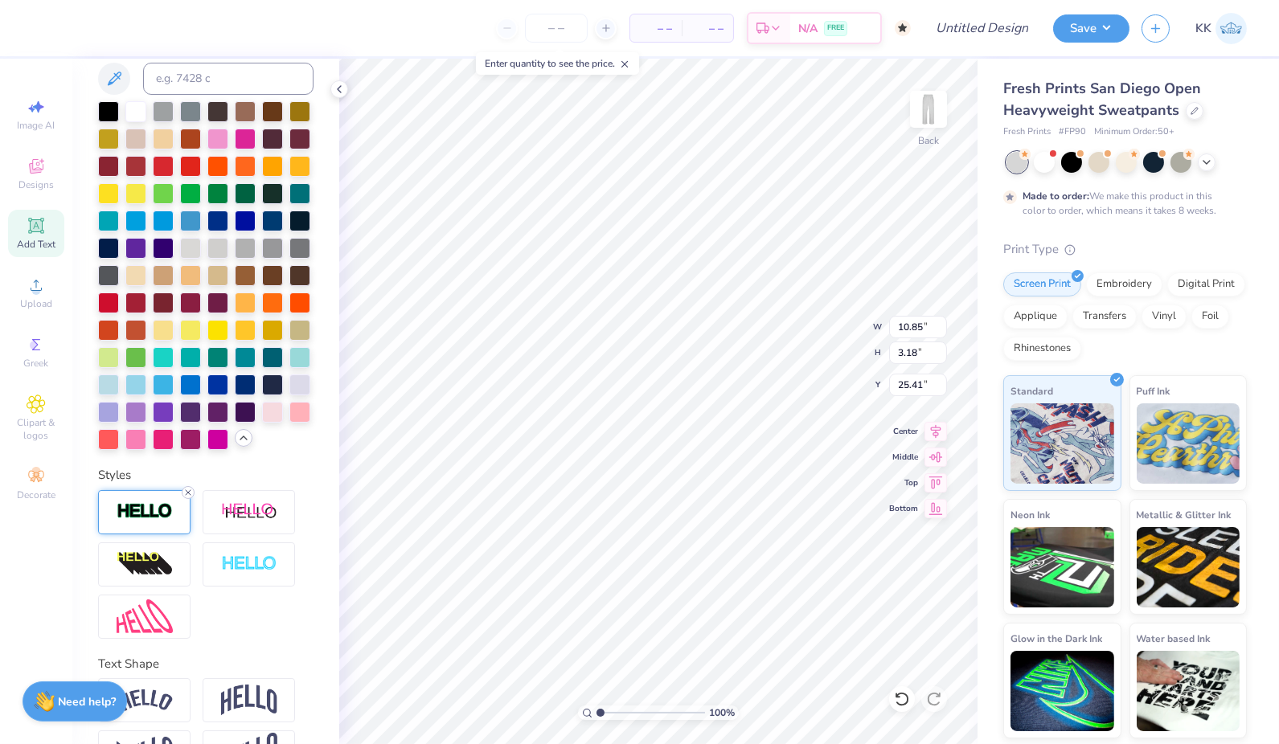
click at [189, 497] on icon at bounding box center [188, 493] width 10 height 10
click at [105, 109] on div at bounding box center [108, 110] width 21 height 21
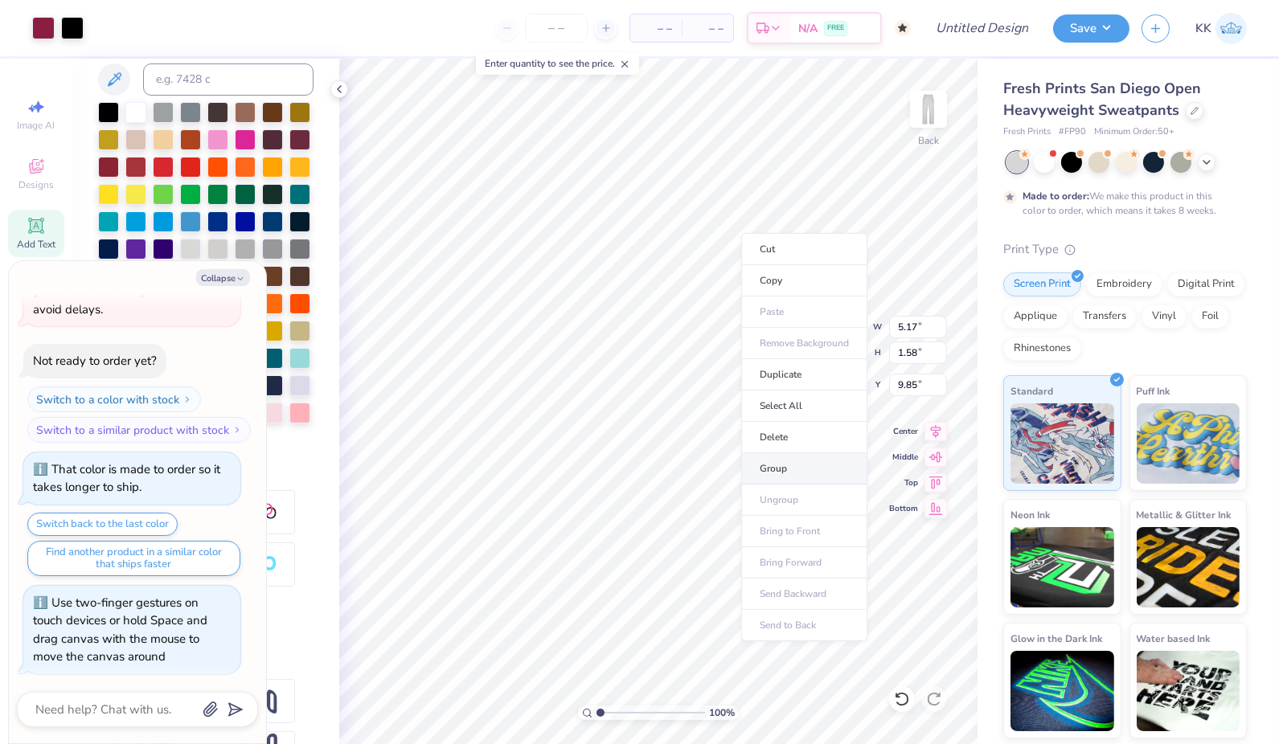
click at [780, 468] on li "Group" at bounding box center [804, 468] width 126 height 31
click at [611, 32] on icon at bounding box center [605, 28] width 11 height 11
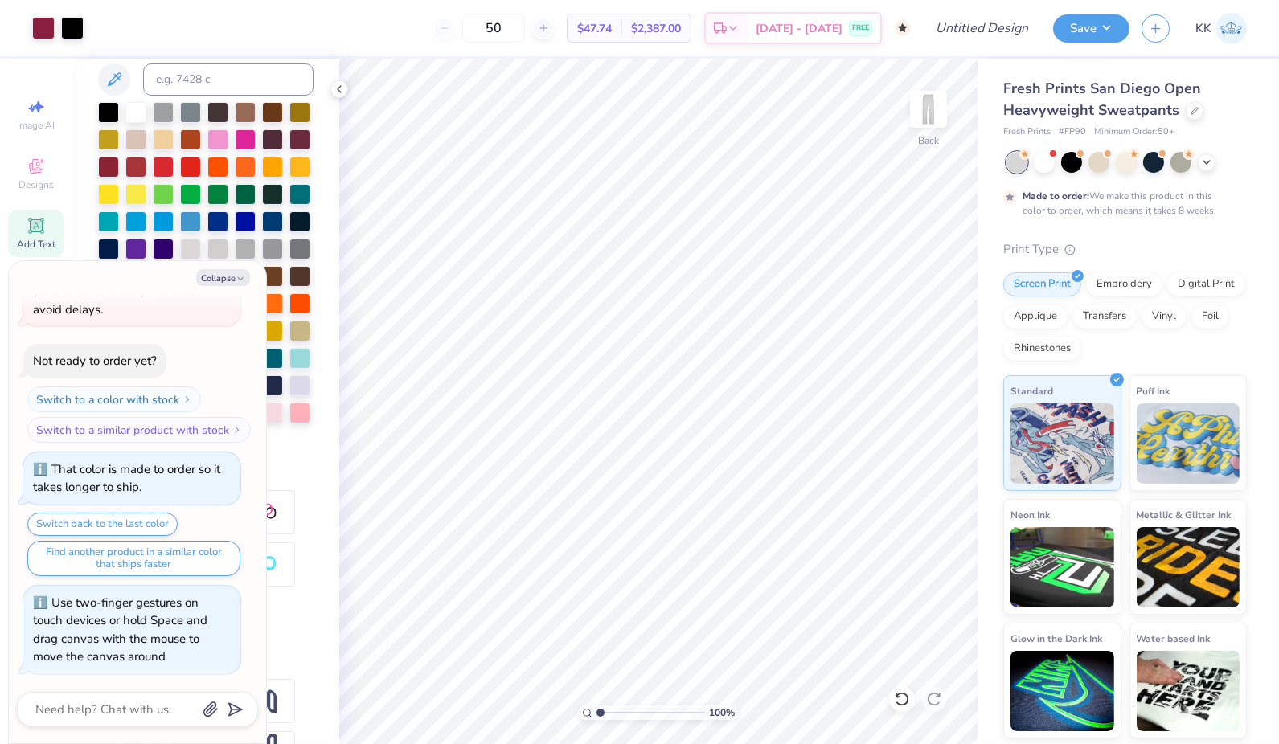
click at [470, 30] on div "50" at bounding box center [493, 28] width 121 height 29
click at [224, 273] on button "Collapse" at bounding box center [223, 277] width 54 height 17
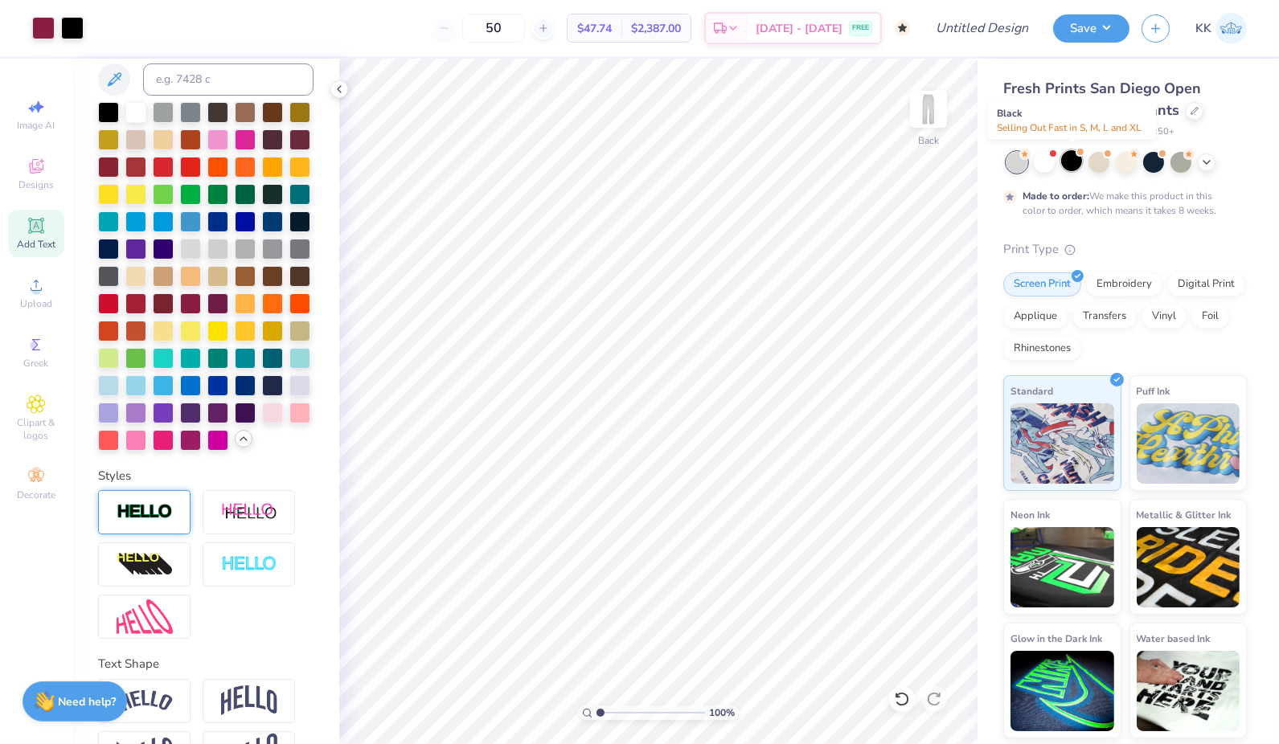
click at [1071, 166] on div at bounding box center [1071, 160] width 21 height 21
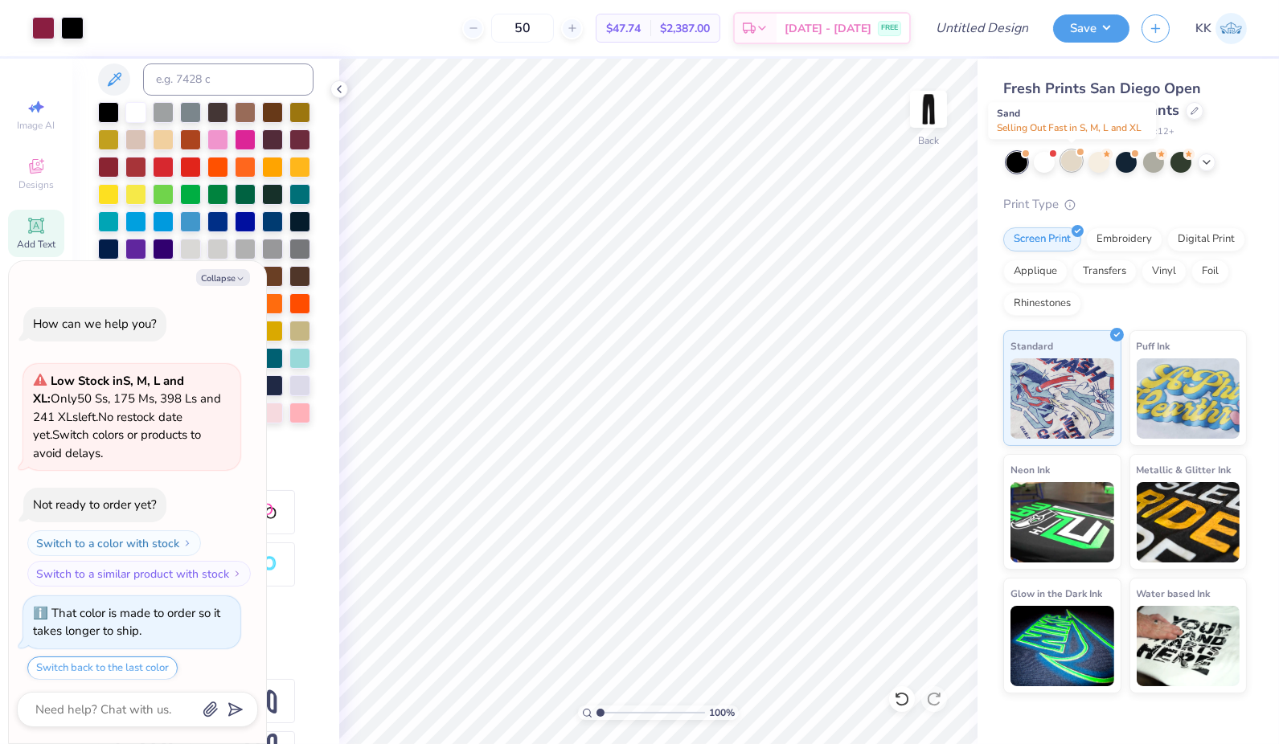
scroll to position [487, 0]
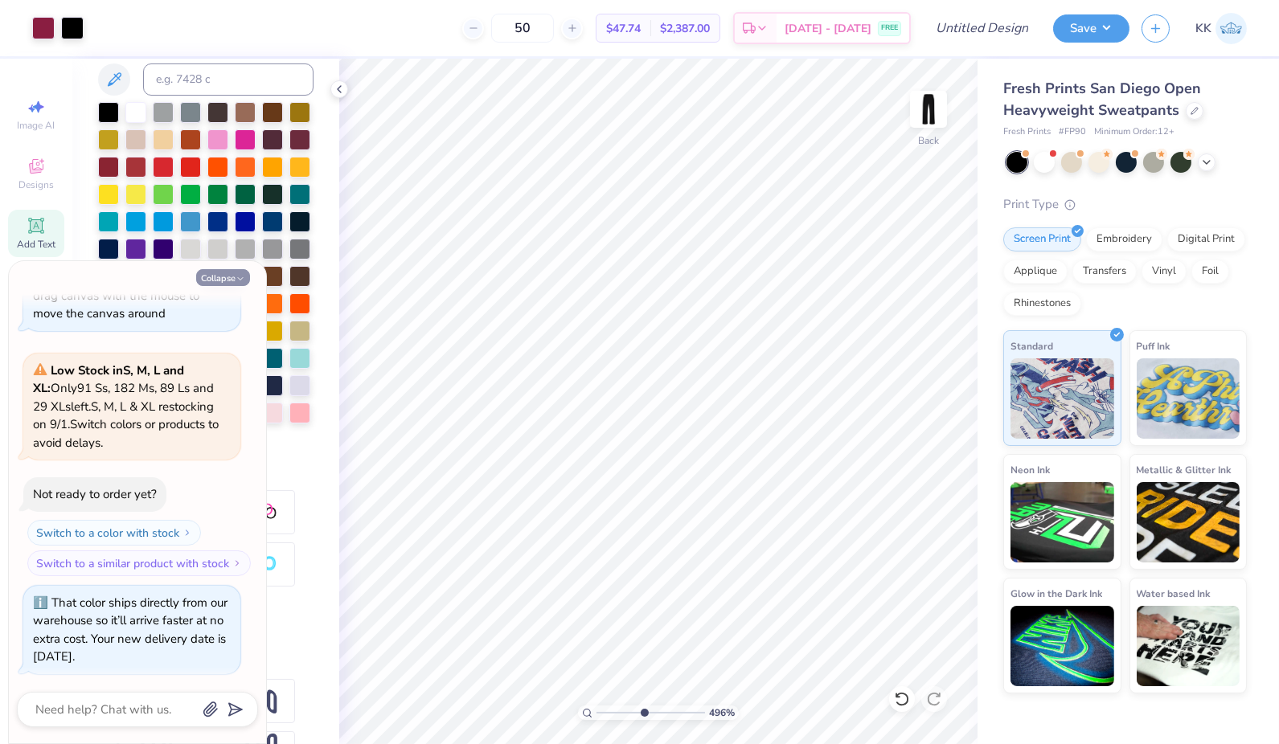
click at [228, 276] on button "Collapse" at bounding box center [223, 277] width 54 height 17
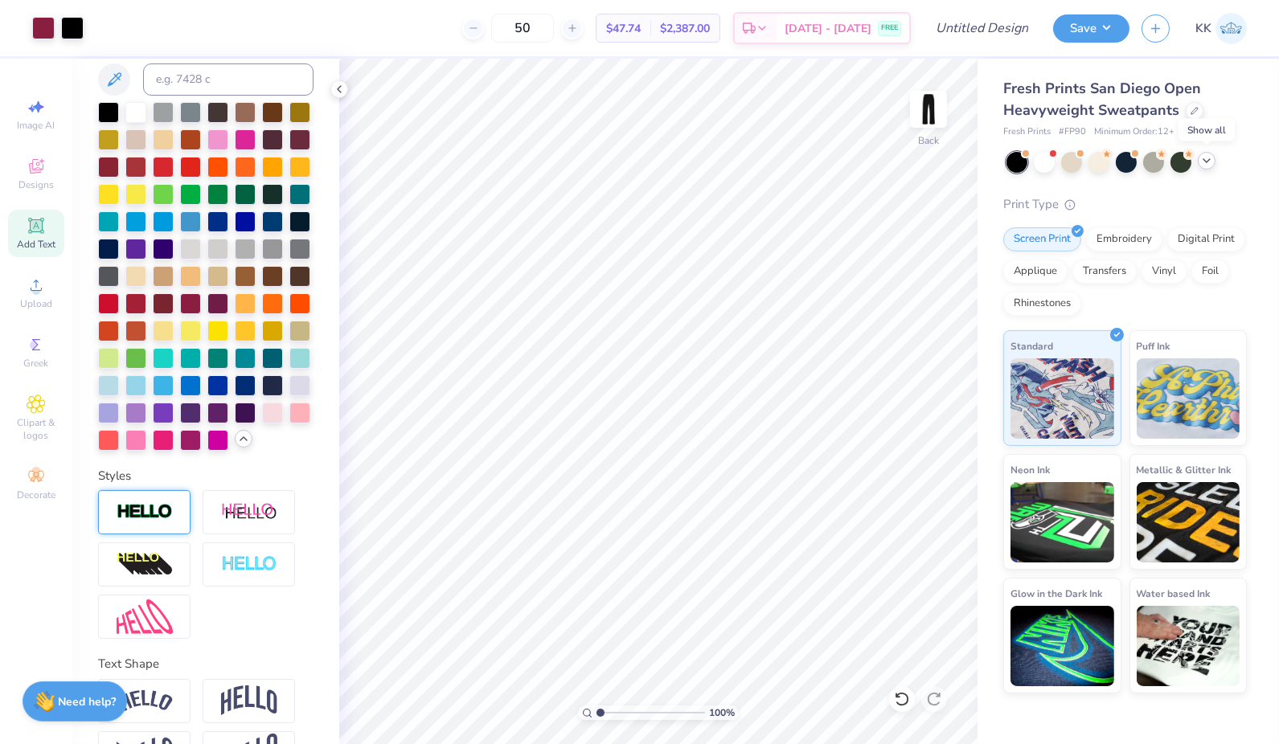
click at [1202, 161] on icon at bounding box center [1206, 160] width 13 height 13
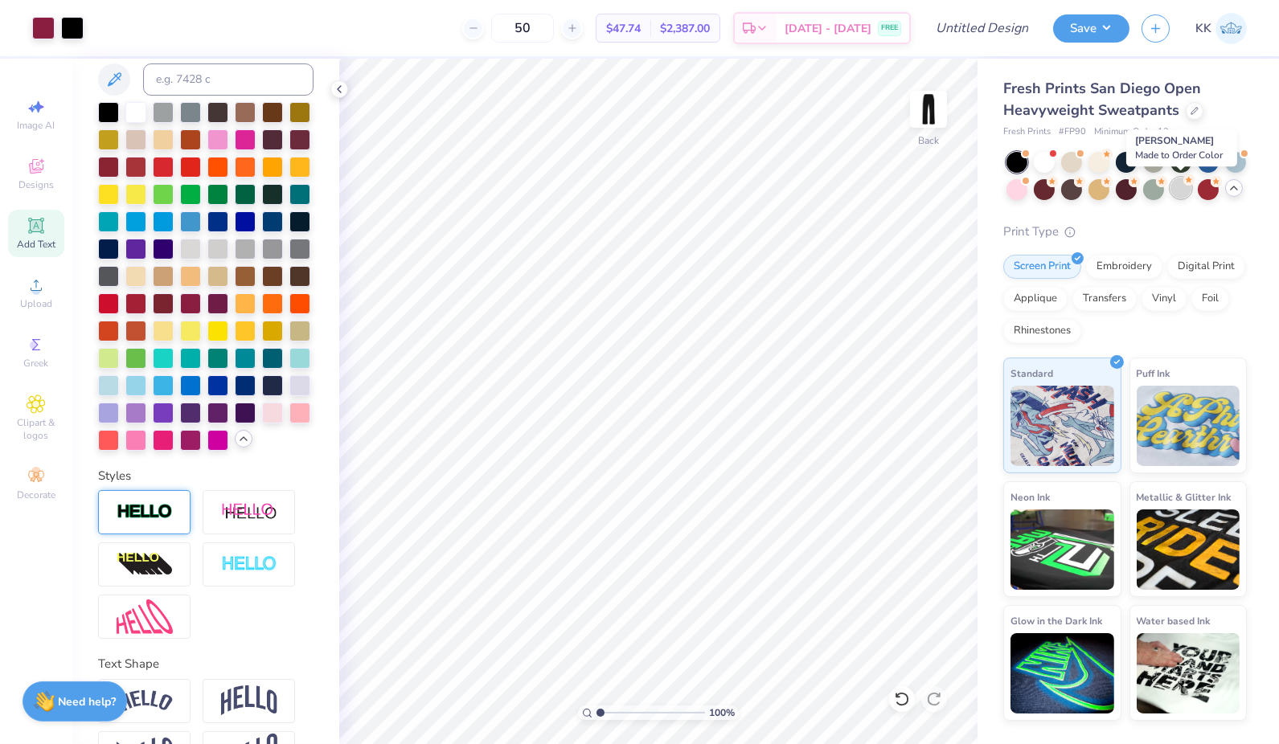
click at [1185, 186] on div at bounding box center [1180, 188] width 21 height 21
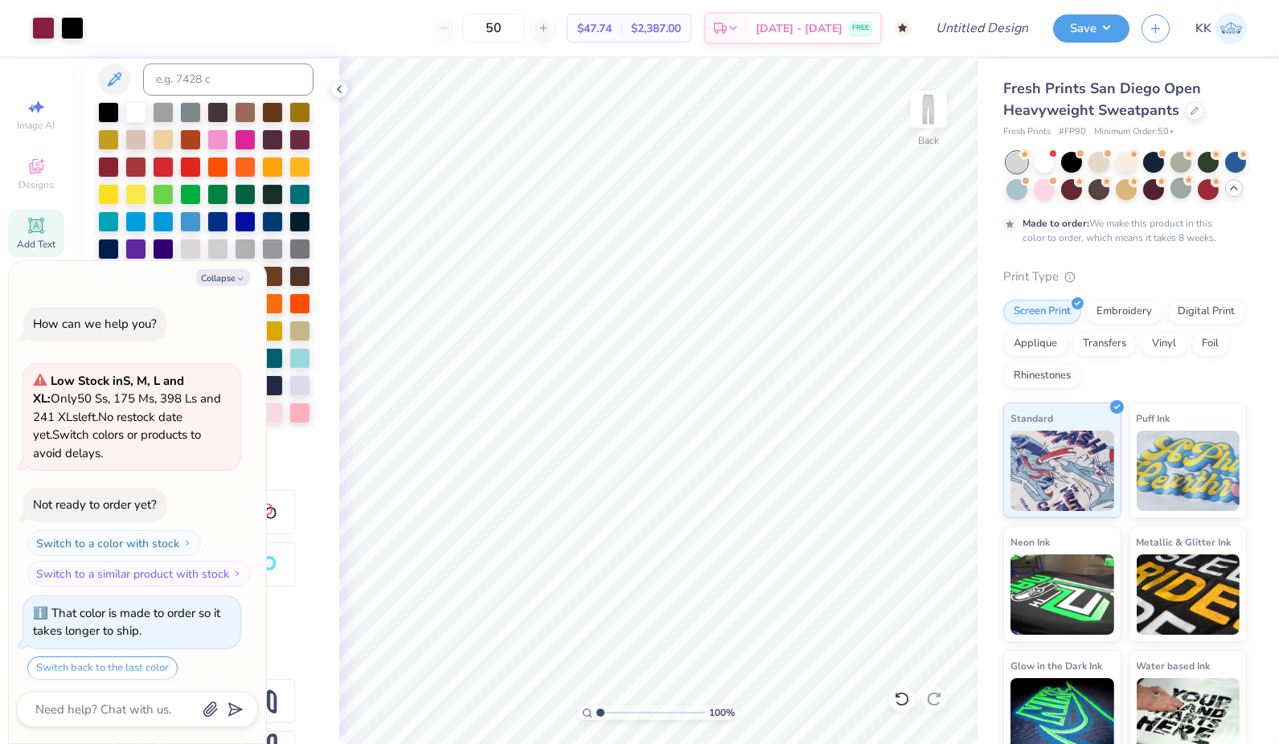
scroll to position [637, 0]
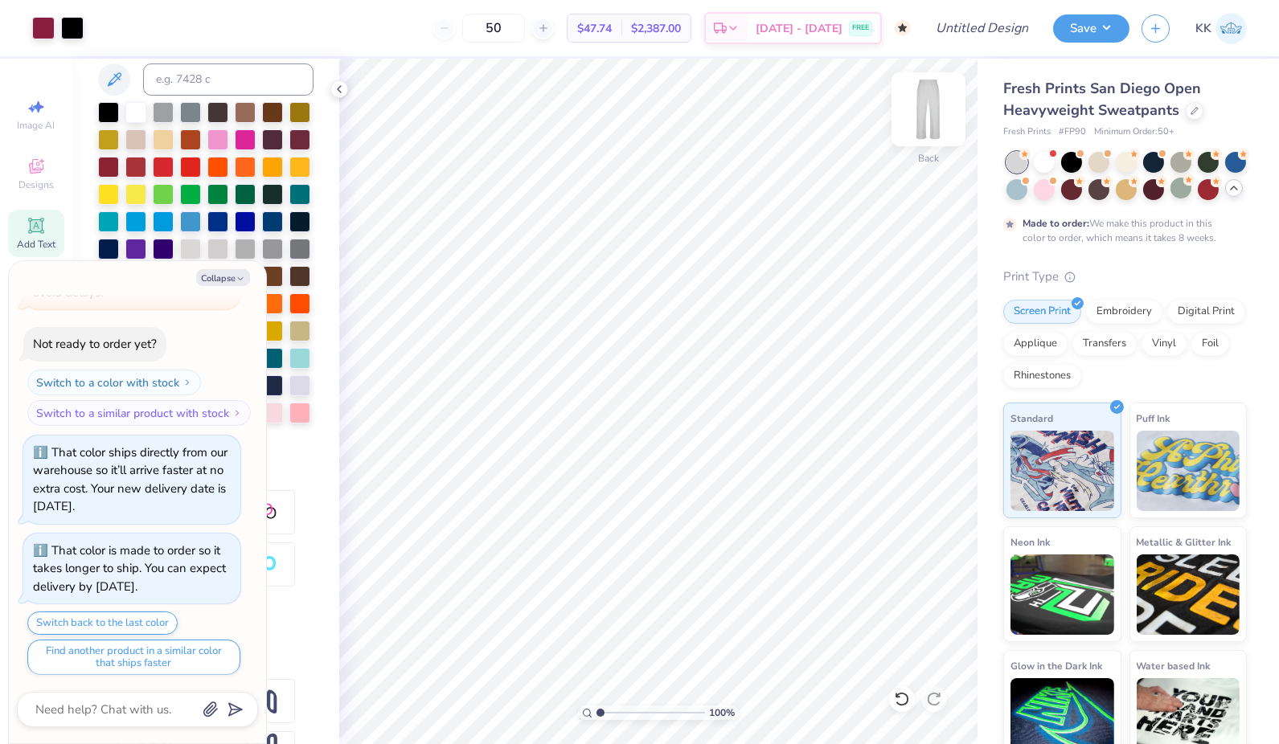
click at [926, 116] on img at bounding box center [928, 109] width 64 height 64
click at [989, 38] on input "Design Title" at bounding box center [1001, 28] width 79 height 32
click at [1095, 21] on button "Save" at bounding box center [1091, 26] width 76 height 28
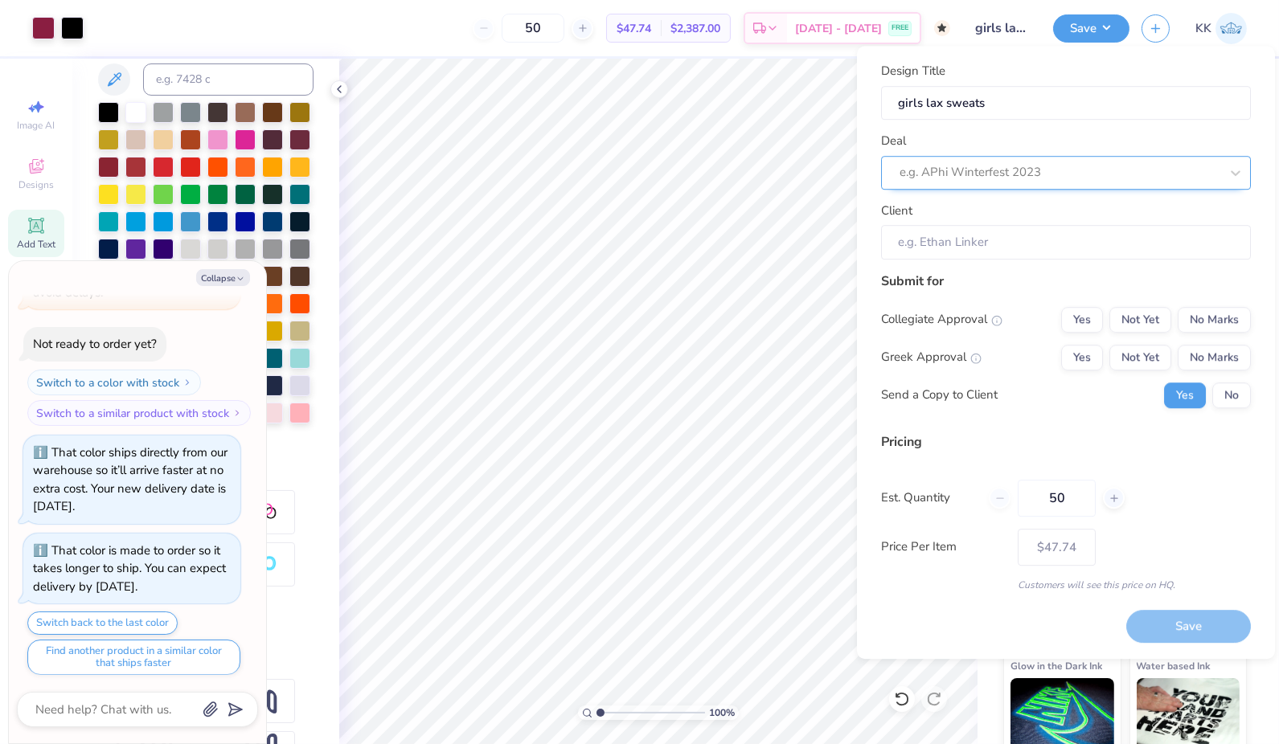
click at [987, 172] on div at bounding box center [1059, 173] width 320 height 22
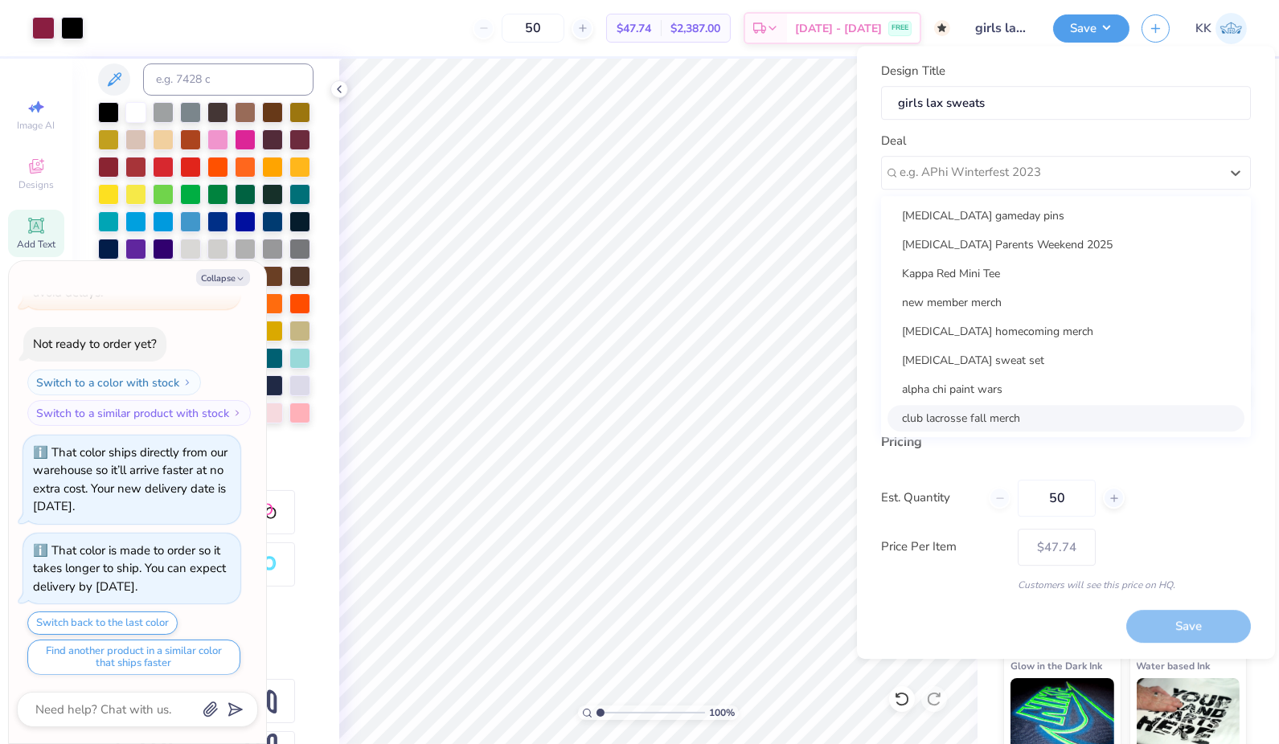
click at [924, 413] on div "club lacrosse fall merch" at bounding box center [1065, 418] width 357 height 27
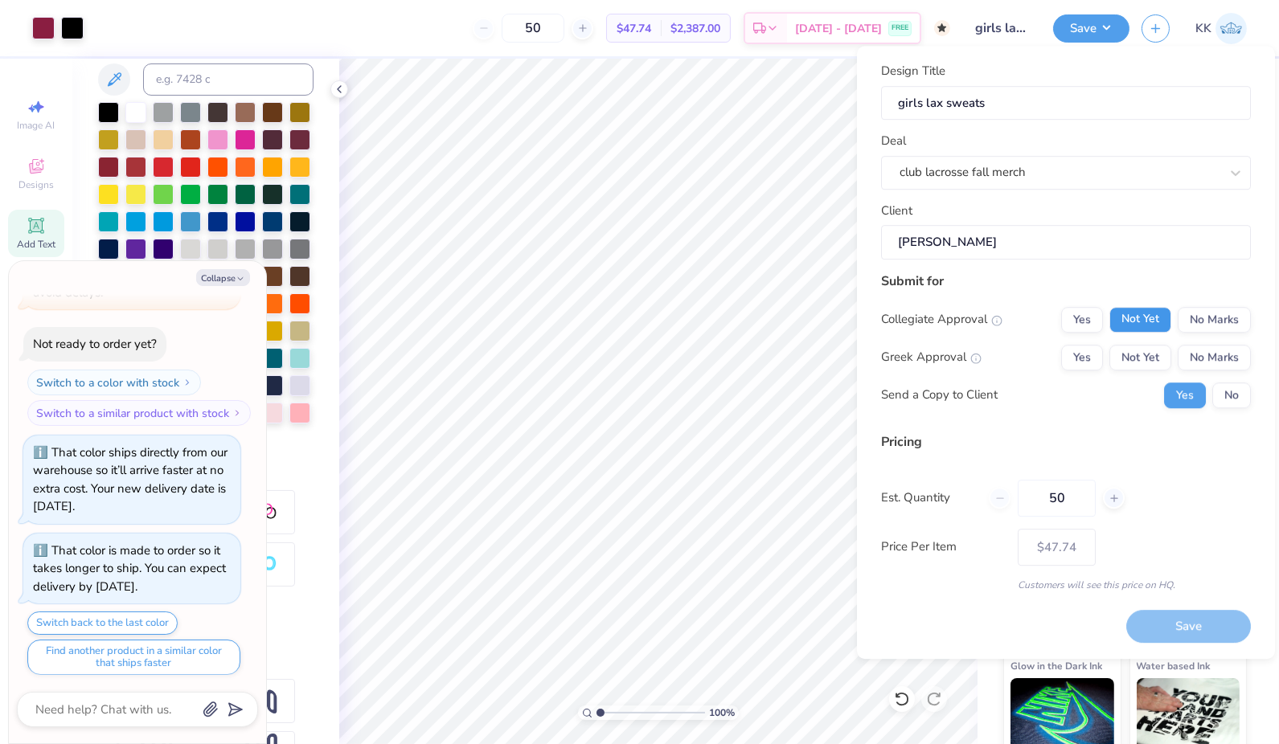
click at [1149, 324] on button "Not Yet" at bounding box center [1140, 320] width 62 height 26
click at [1206, 349] on button "No Marks" at bounding box center [1213, 358] width 73 height 26
click at [1224, 391] on button "No" at bounding box center [1231, 396] width 39 height 26
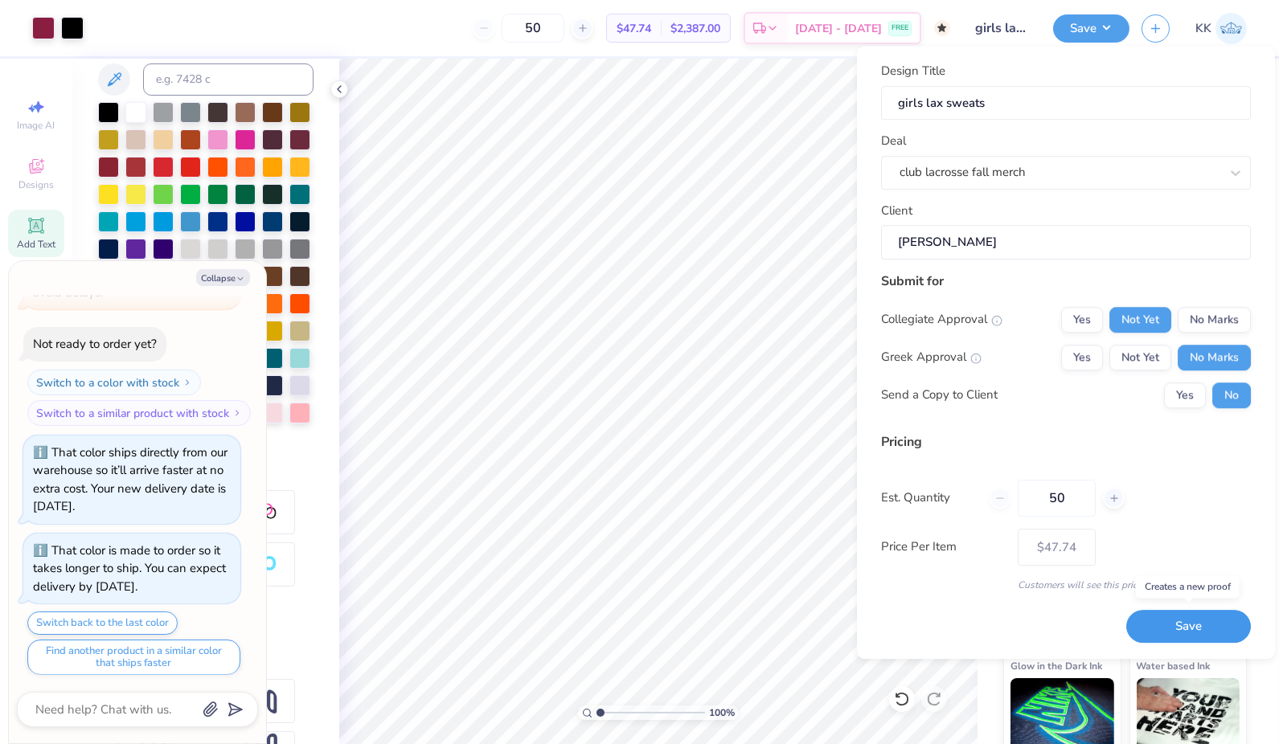
click at [1175, 628] on button "Save" at bounding box center [1188, 626] width 125 height 33
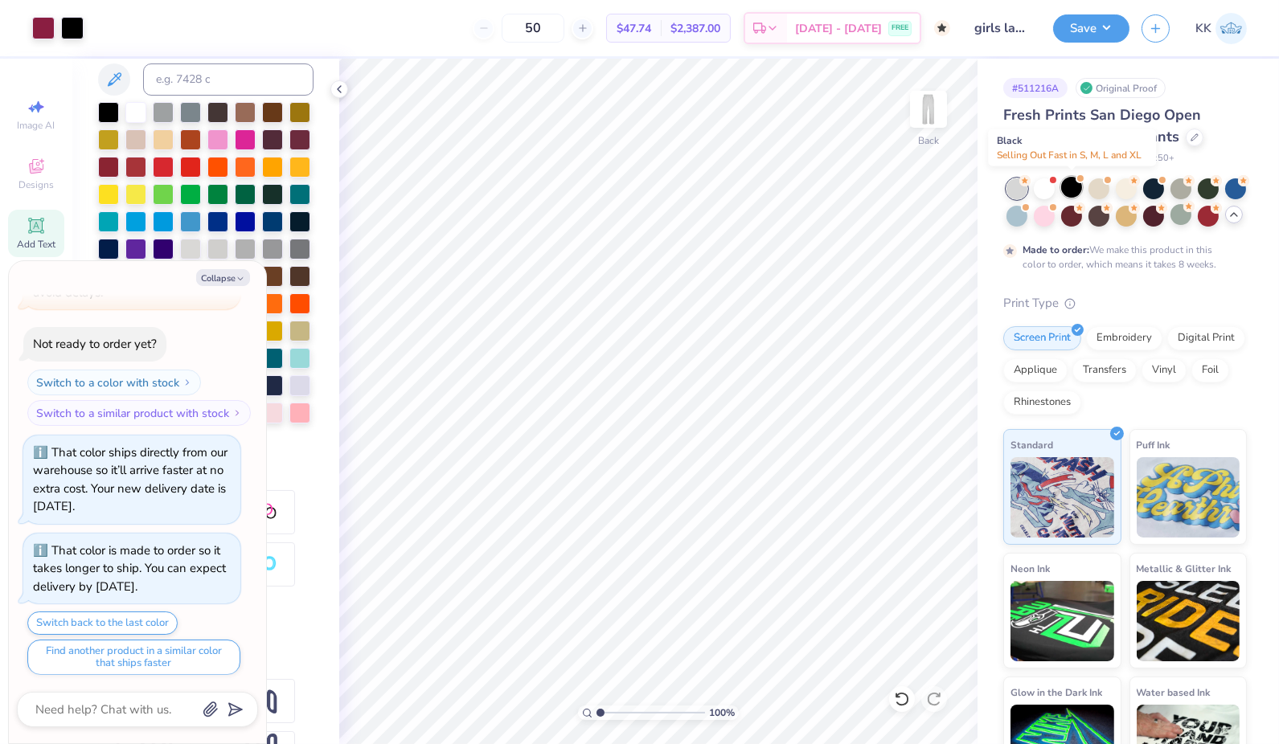
click at [1073, 183] on div at bounding box center [1071, 187] width 21 height 21
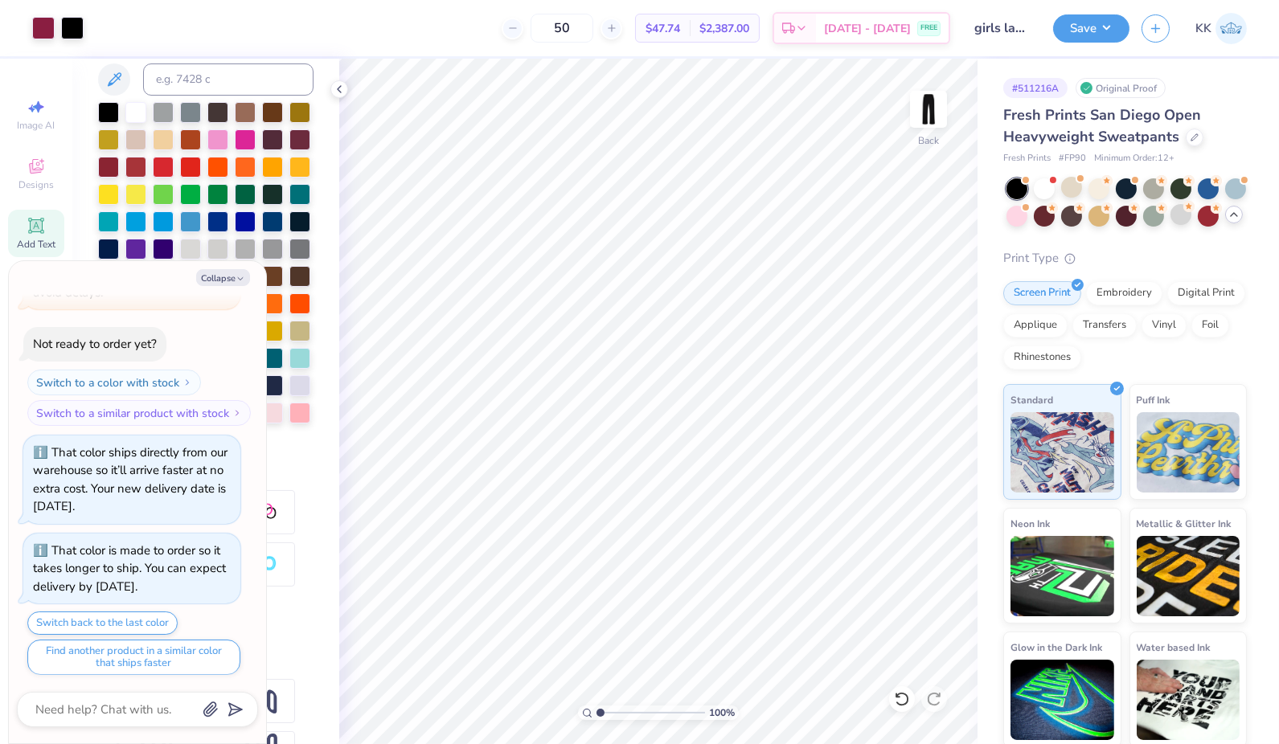
scroll to position [981, 0]
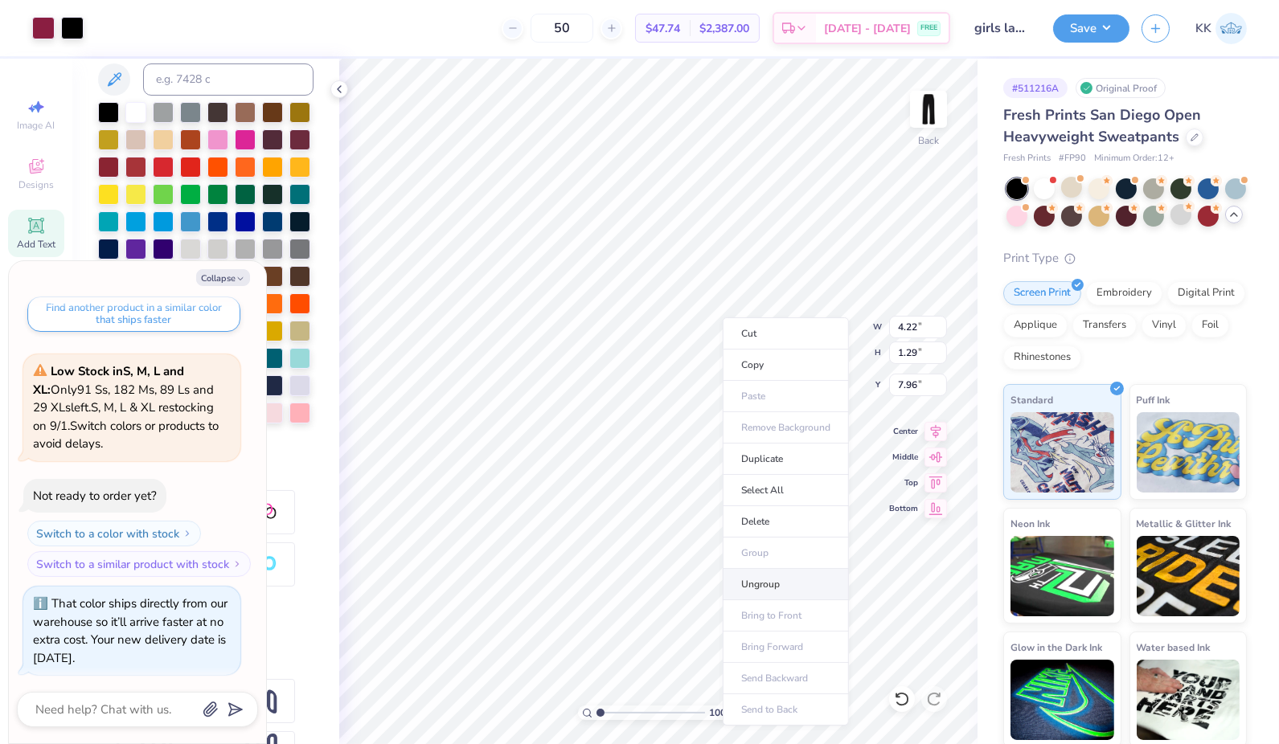
click at [753, 577] on li "Ungroup" at bounding box center [786, 584] width 126 height 31
drag, startPoint x: 598, startPoint y: 714, endPoint x: 620, endPoint y: 721, distance: 23.6
click at [620, 720] on input "range" at bounding box center [650, 713] width 108 height 14
click at [211, 280] on button "Collapse" at bounding box center [223, 277] width 54 height 17
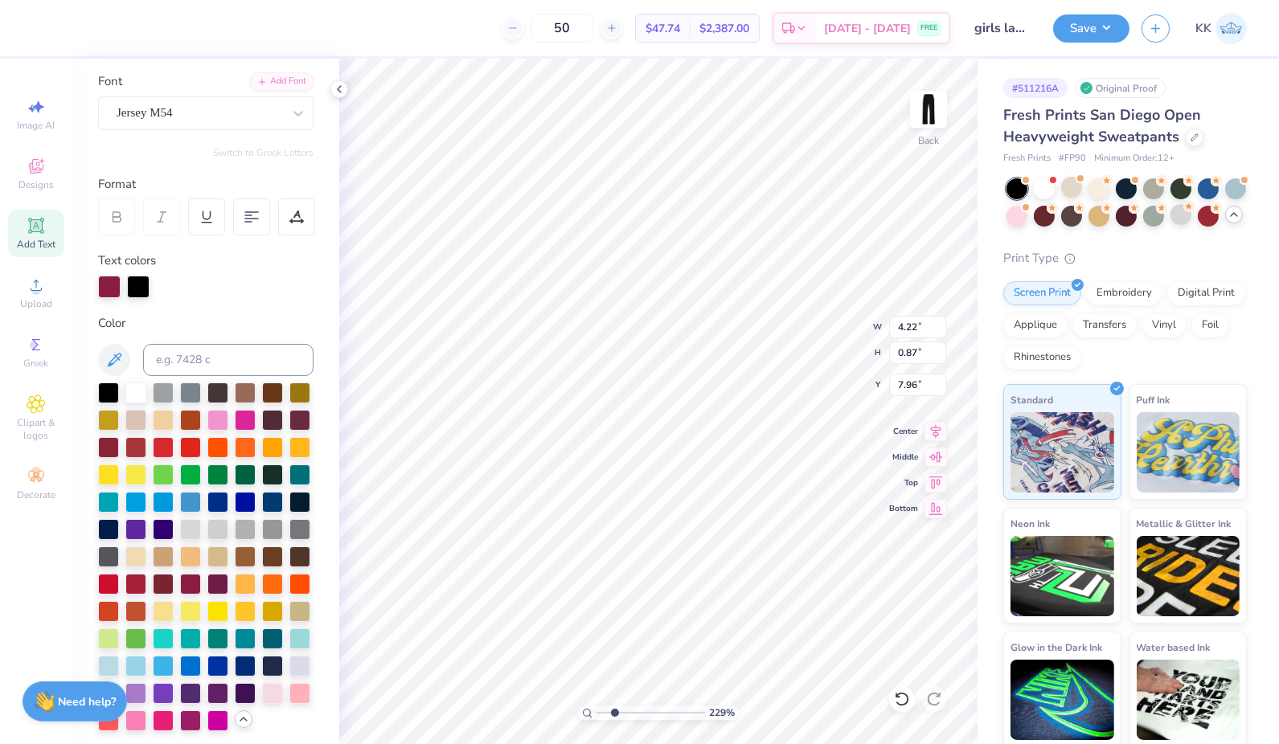
scroll to position [108, 0]
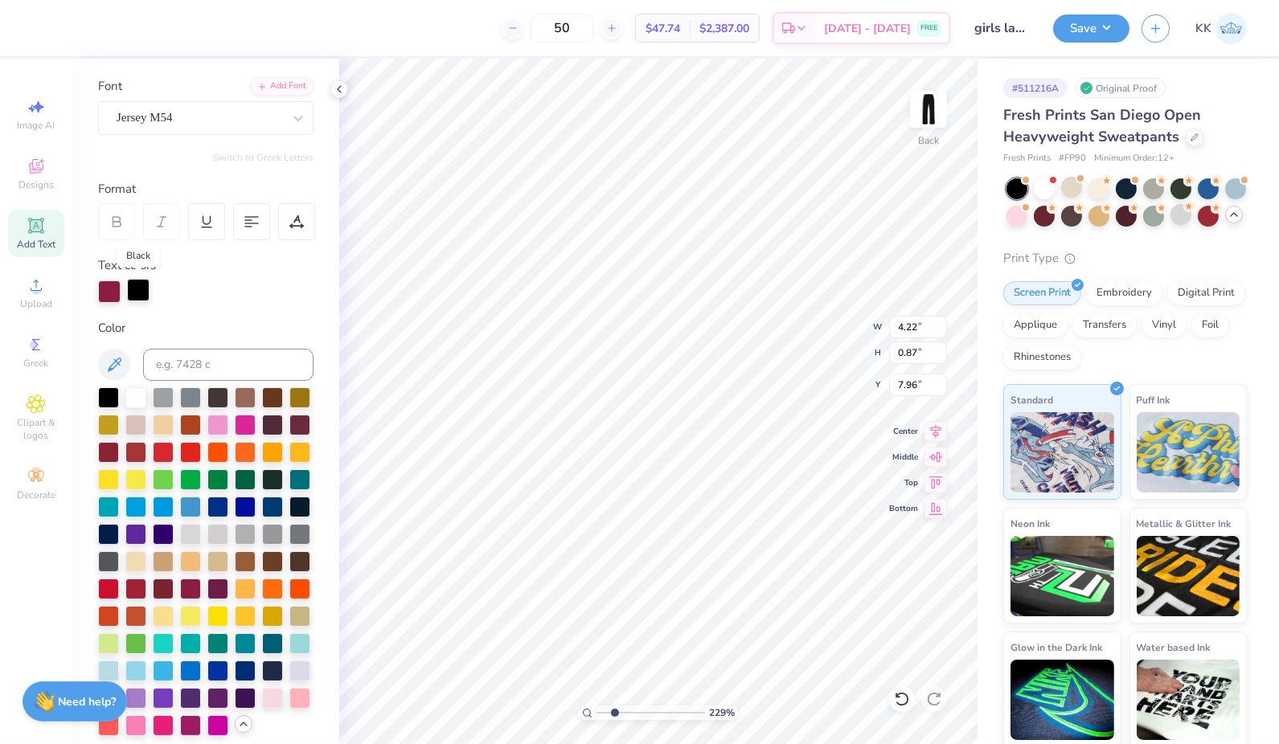
click at [136, 286] on div at bounding box center [138, 290] width 23 height 23
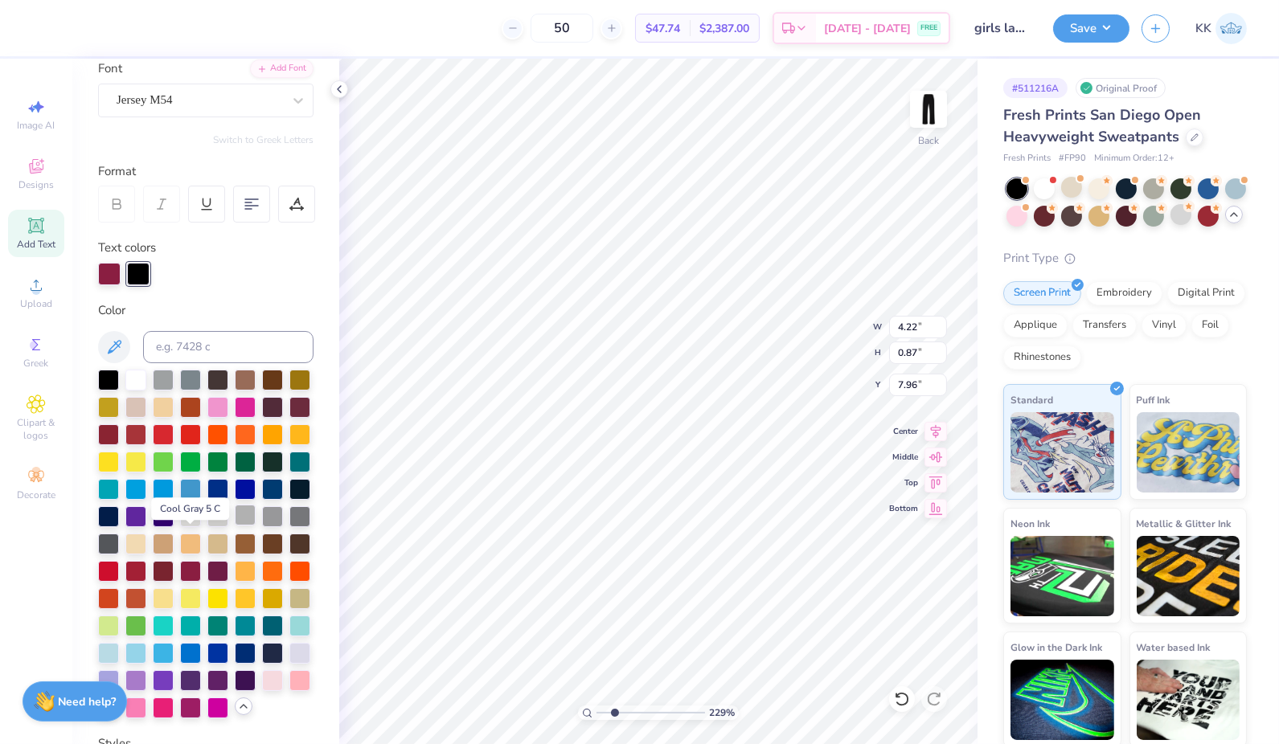
click at [235, 526] on div at bounding box center [245, 515] width 21 height 21
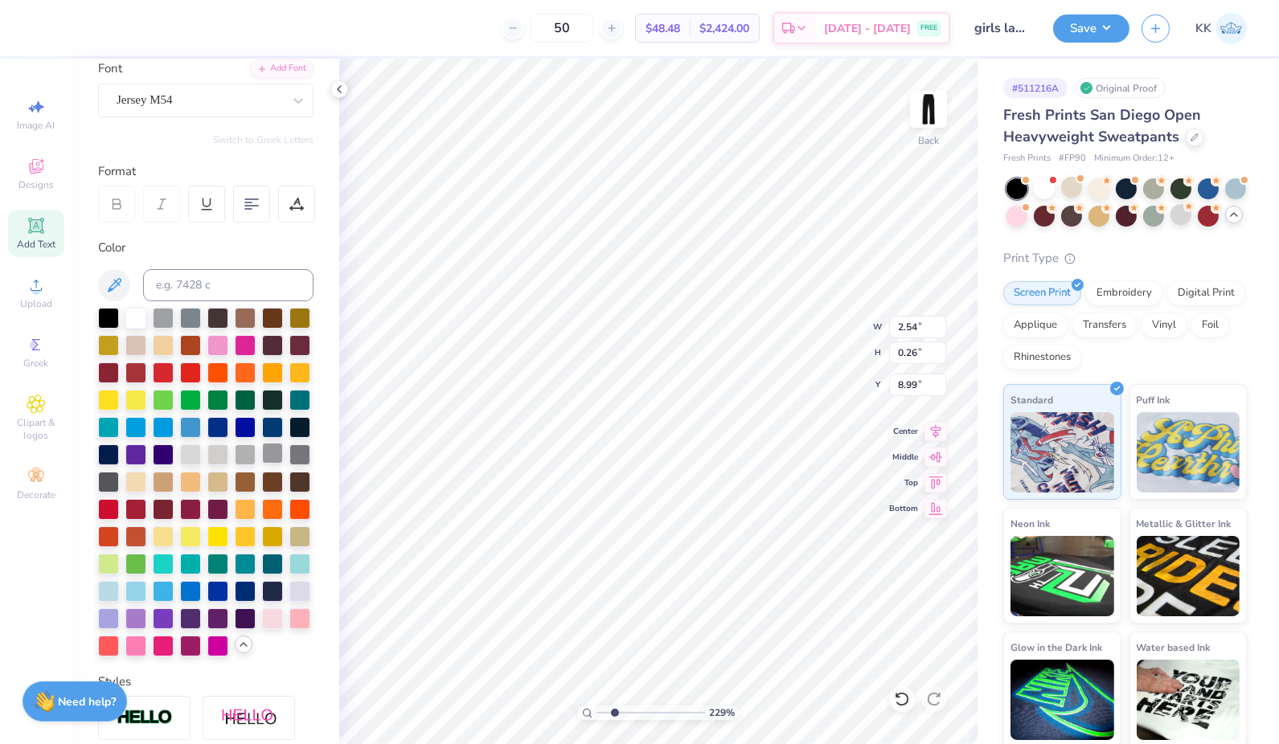
click at [262, 464] on div at bounding box center [272, 453] width 21 height 21
click at [235, 464] on div at bounding box center [245, 453] width 21 height 21
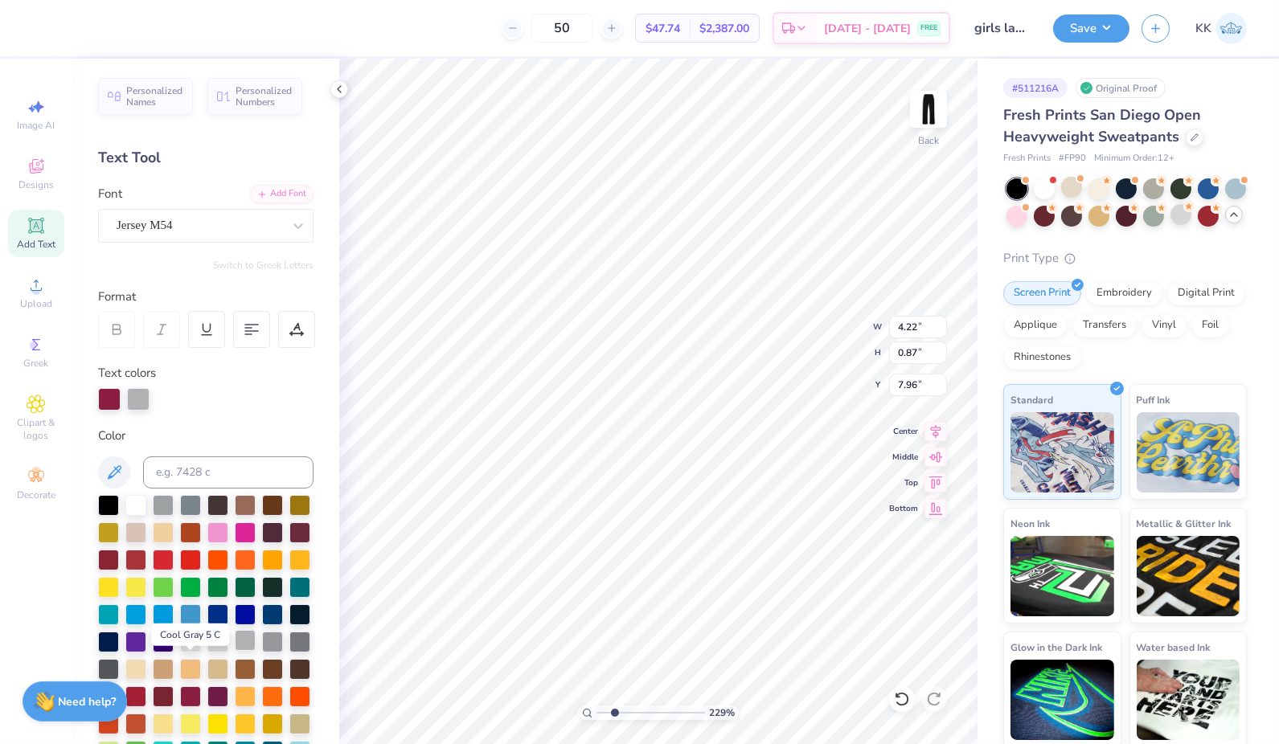
click at [235, 651] on div at bounding box center [245, 640] width 21 height 21
click at [135, 395] on div at bounding box center [138, 398] width 23 height 23
click at [190, 706] on div at bounding box center [190, 695] width 21 height 21
click at [1012, 32] on input "girls lax sweats" at bounding box center [1001, 28] width 79 height 32
click at [1009, 34] on input "girls lax sweats" at bounding box center [1001, 28] width 79 height 32
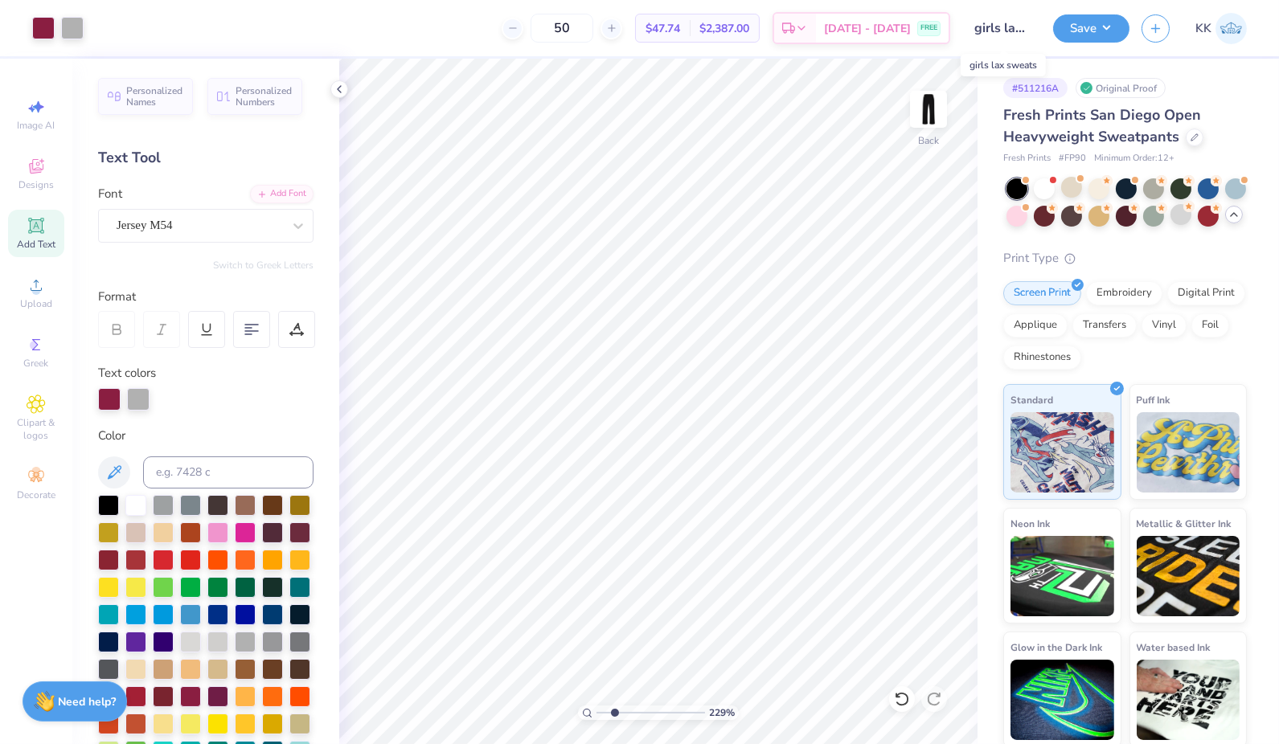
click at [1022, 34] on input "girls lax sweats" at bounding box center [1001, 28] width 79 height 32
click at [1092, 32] on button "Save" at bounding box center [1091, 26] width 76 height 28
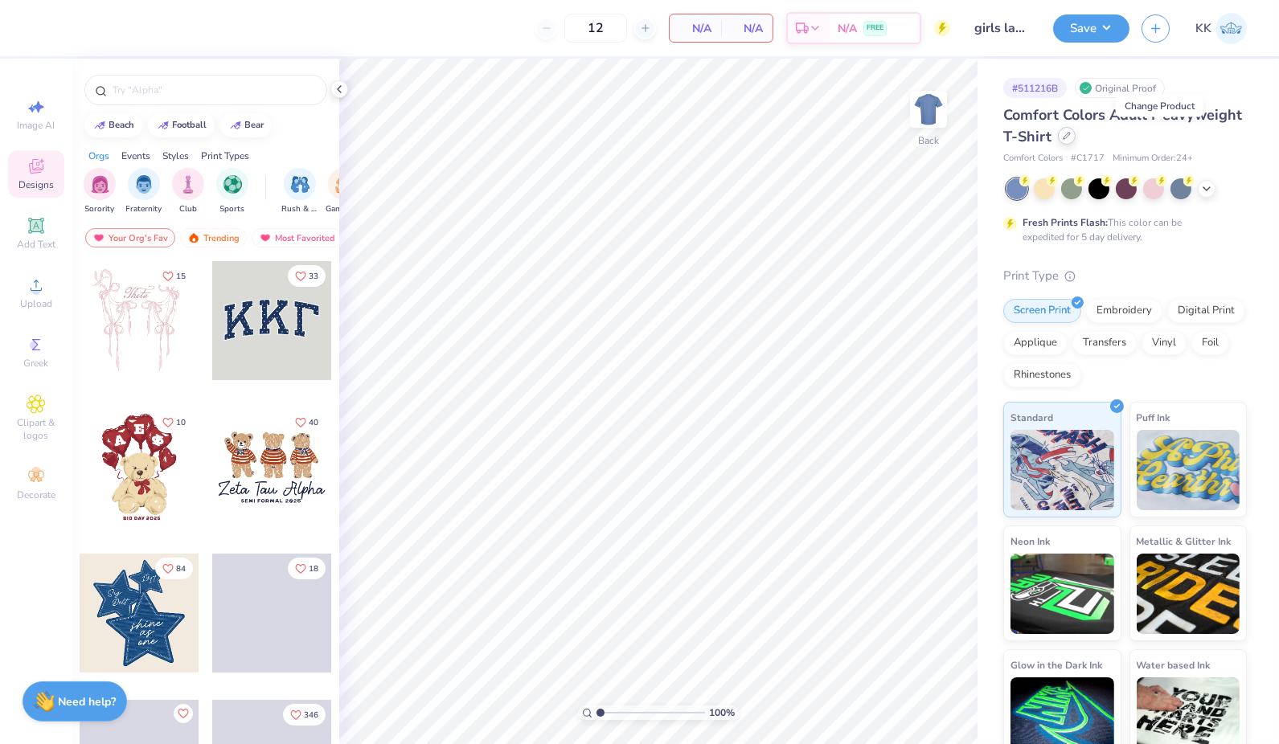
click at [1071, 134] on icon at bounding box center [1066, 136] width 8 height 8
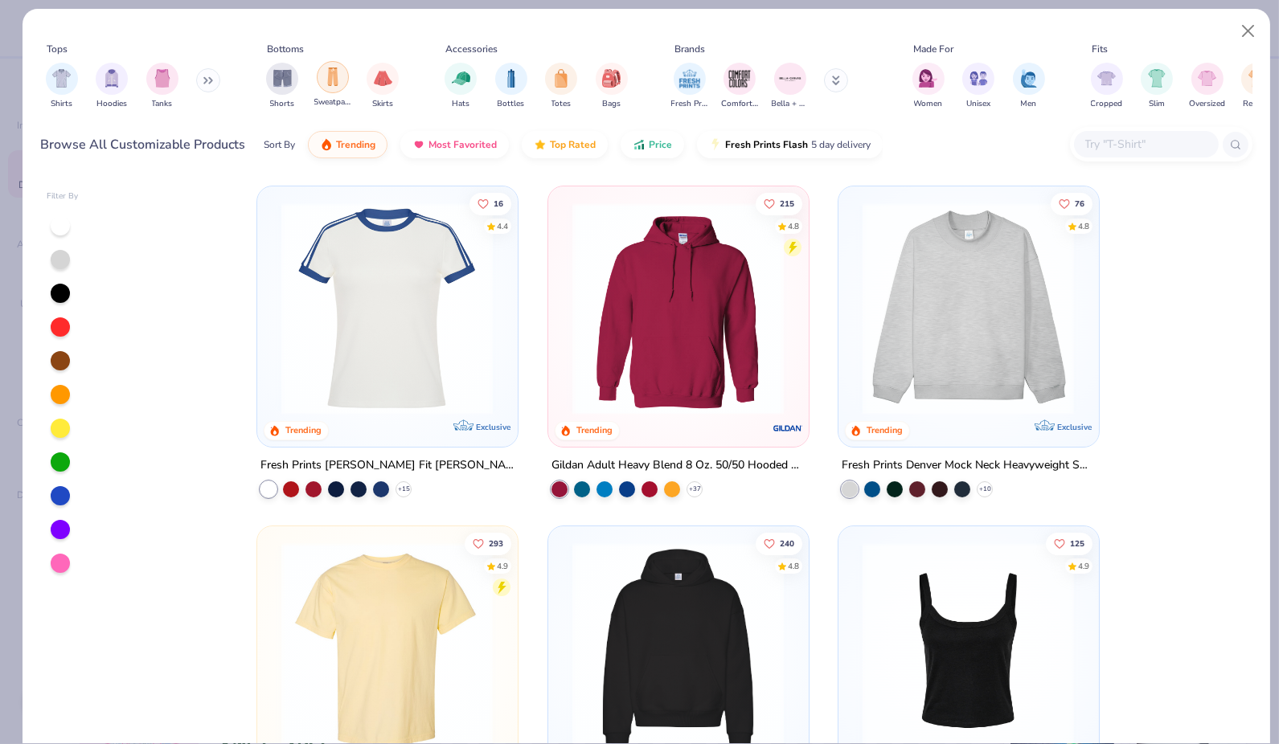
click at [336, 73] on img "filter for Sweatpants" at bounding box center [333, 77] width 18 height 18
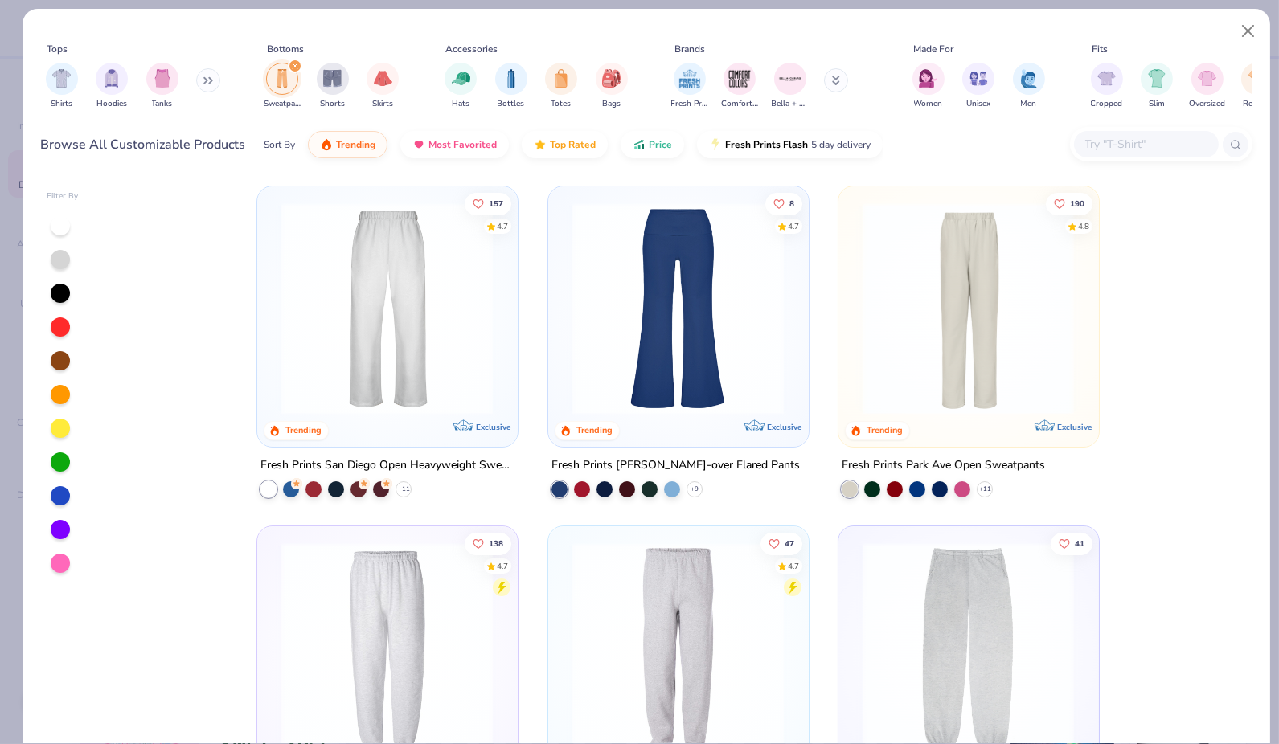
click at [362, 286] on img at bounding box center [386, 309] width 227 height 212
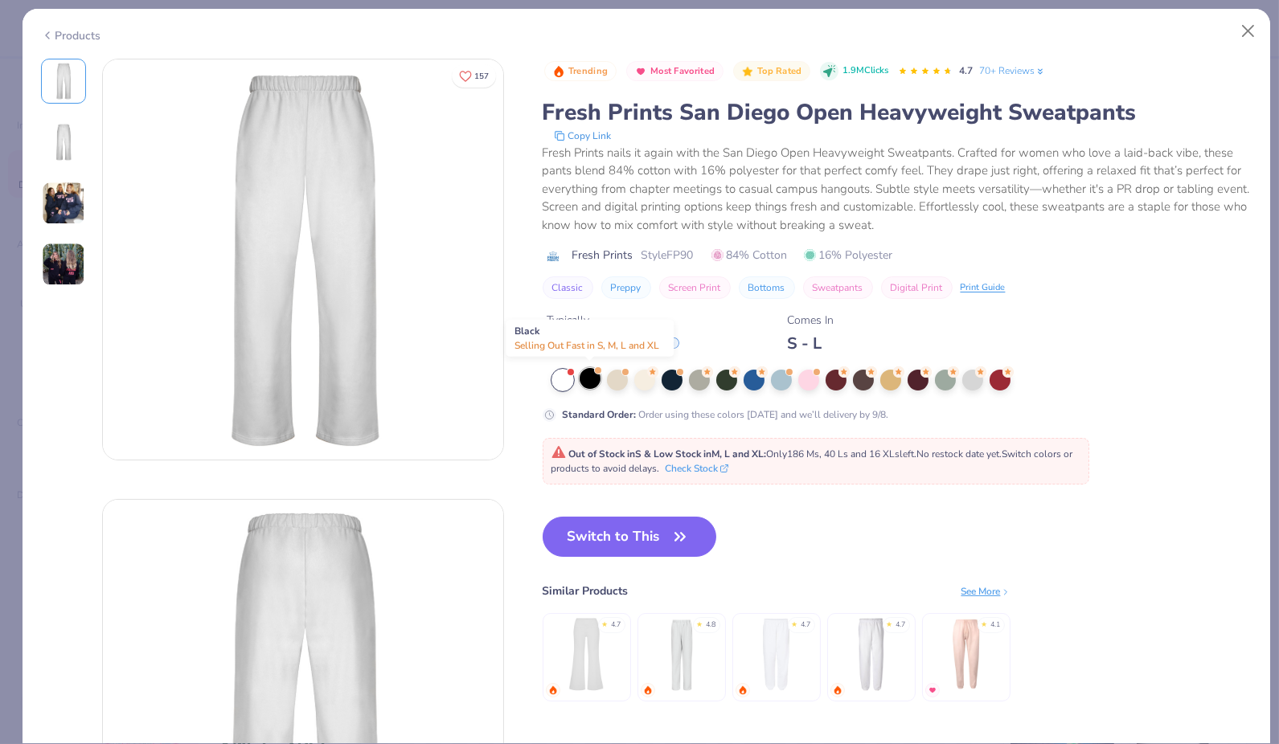
click at [585, 378] on div at bounding box center [589, 378] width 21 height 21
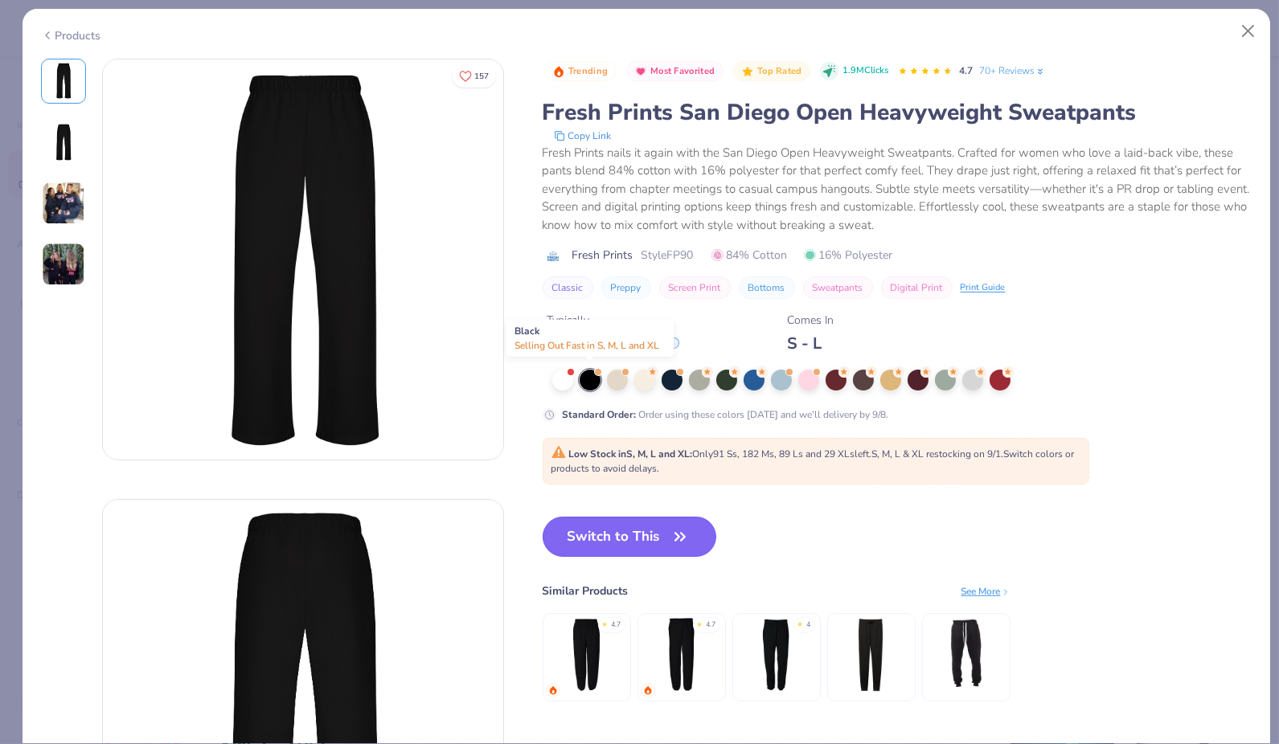
click at [603, 543] on button "Switch to This" at bounding box center [629, 537] width 174 height 40
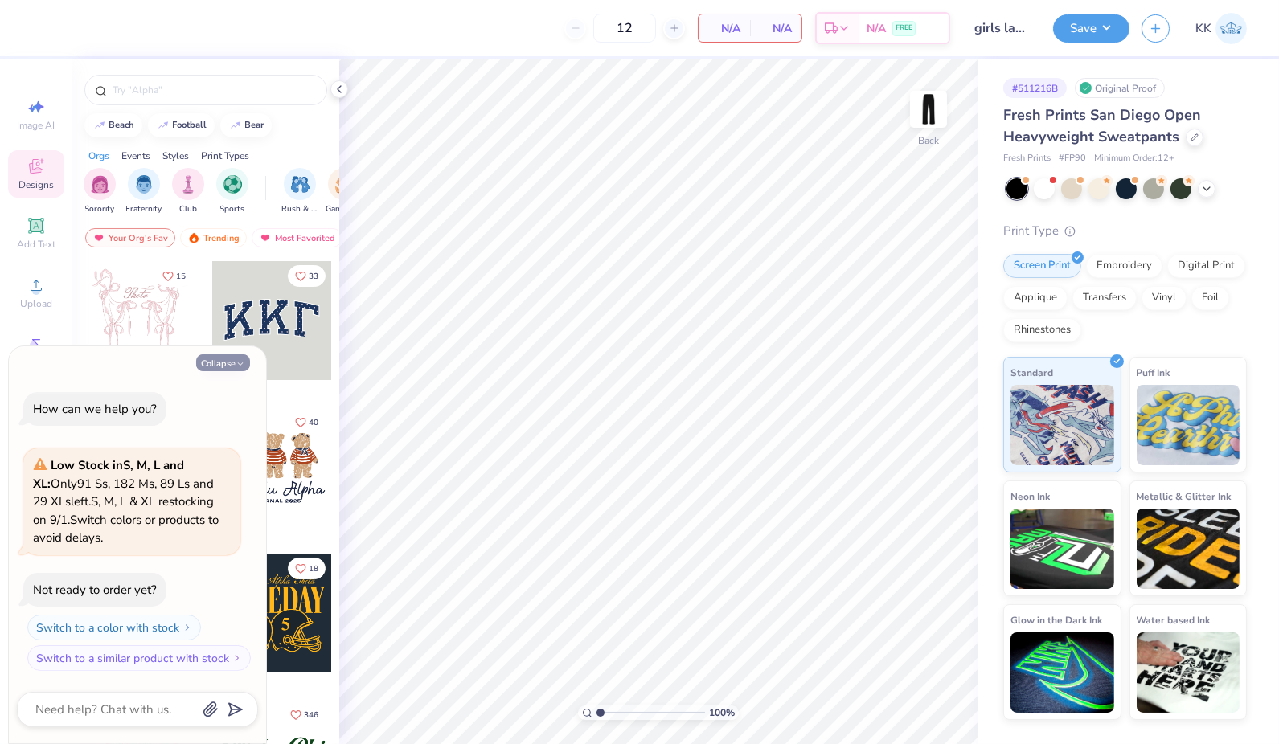
click at [219, 361] on button "Collapse" at bounding box center [223, 362] width 54 height 17
type textarea "x"
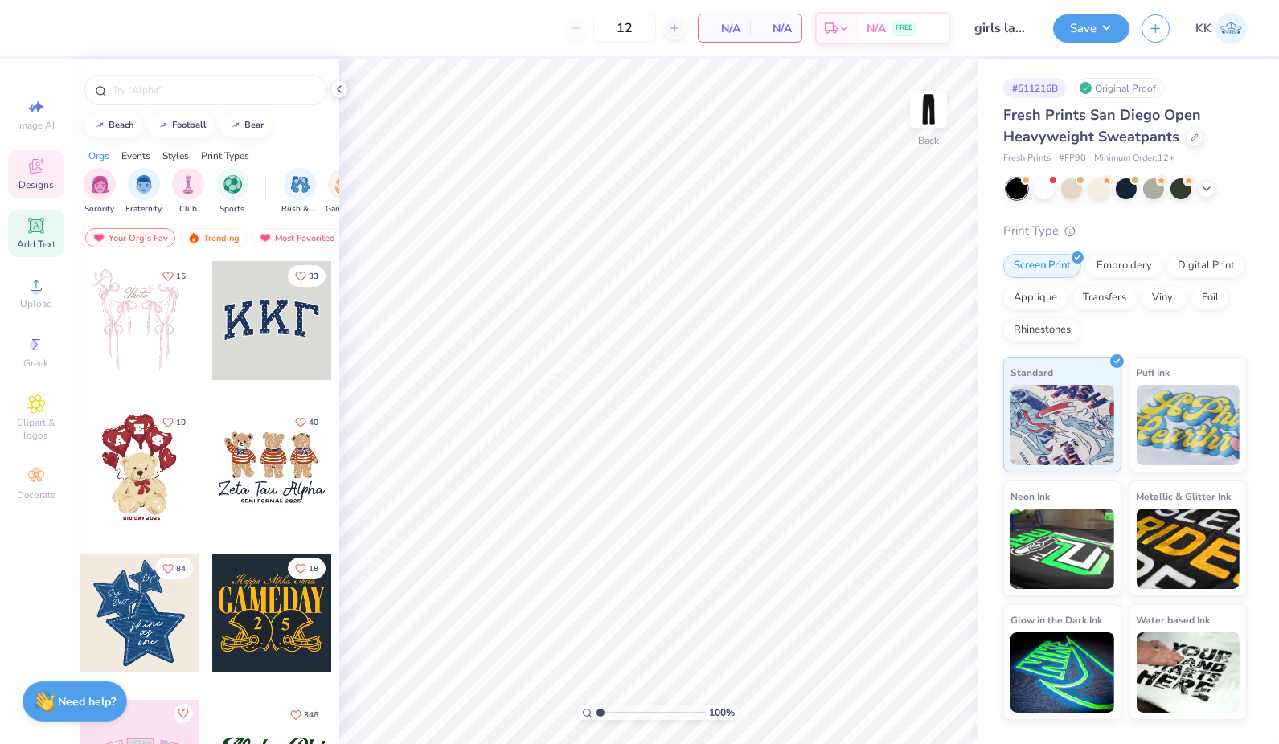
click at [49, 231] on div "Add Text" at bounding box center [36, 233] width 56 height 47
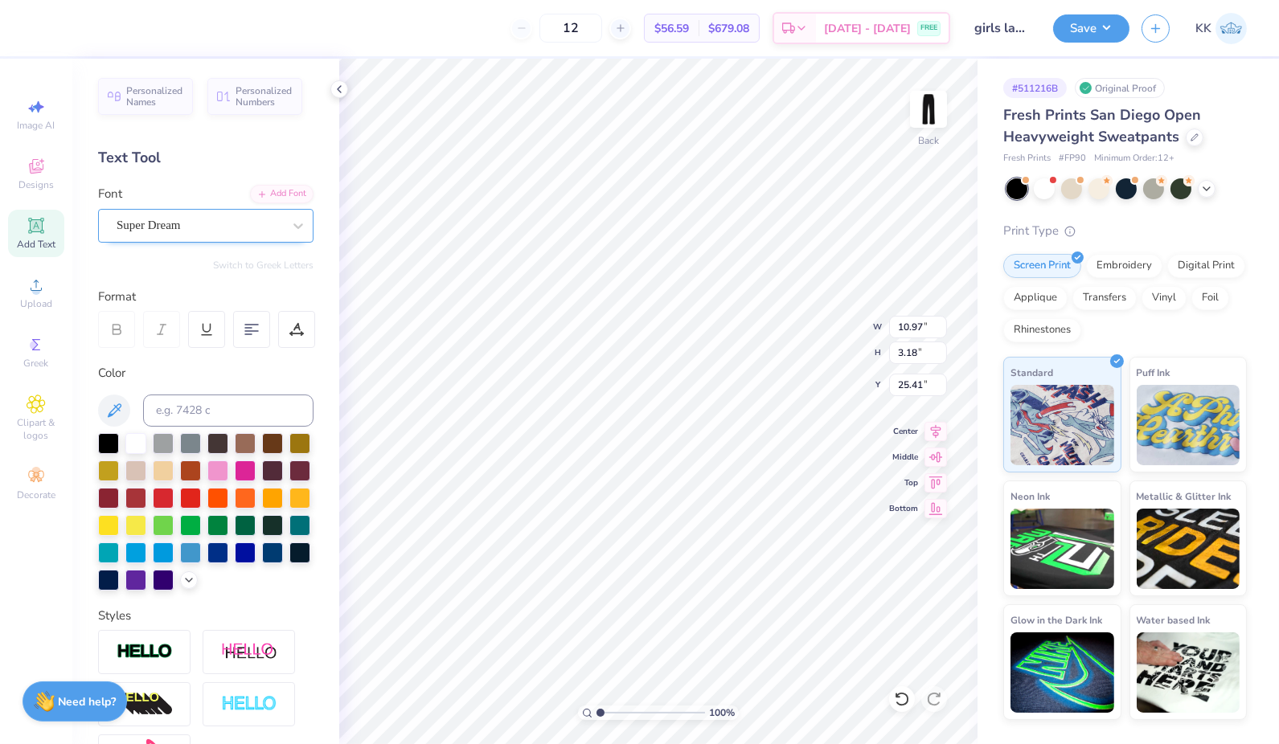
click at [226, 229] on div "Super Dream" at bounding box center [199, 225] width 169 height 25
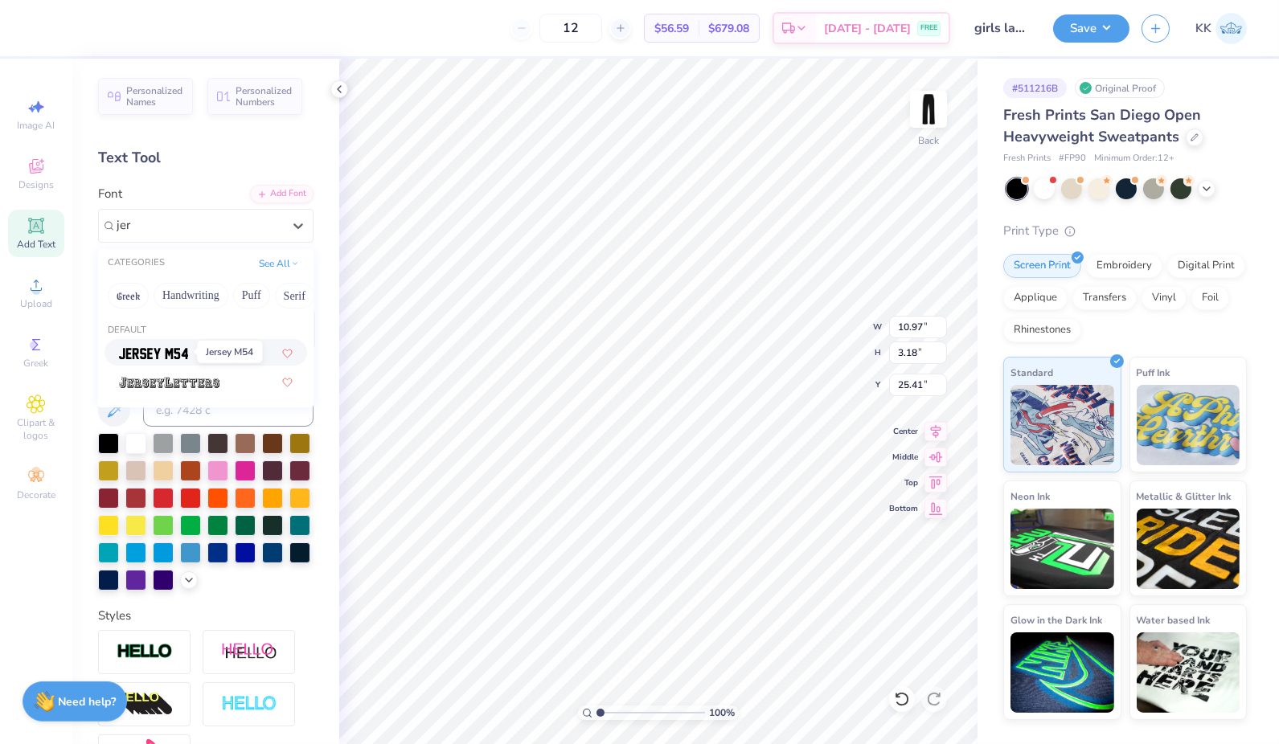
click at [183, 350] on img at bounding box center [153, 353] width 69 height 11
type input "jer"
type input "8.67"
type input "3.48"
type input "25.26"
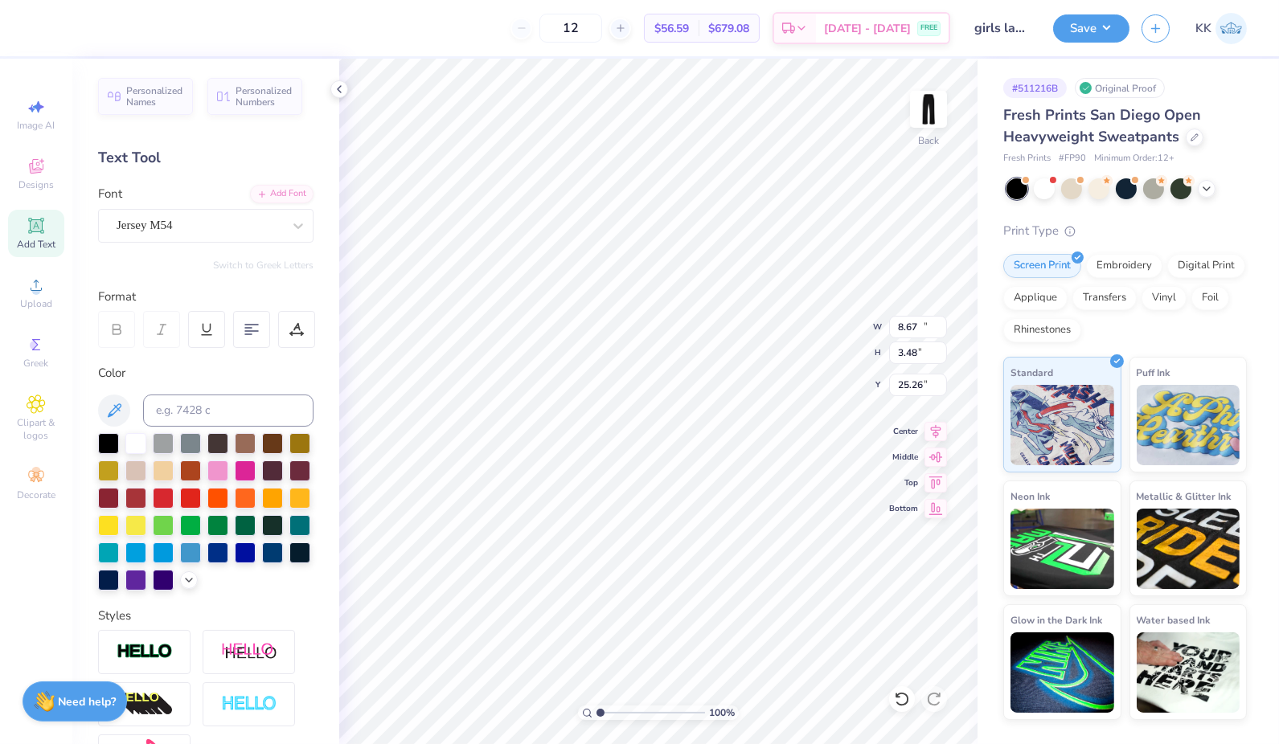
click at [183, 350] on div "Personalized Names Personalized Numbers Text Tool Add Font Font Jersey M54 Swit…" at bounding box center [205, 402] width 267 height 686
click at [186, 580] on polyline at bounding box center [189, 578] width 6 height 3
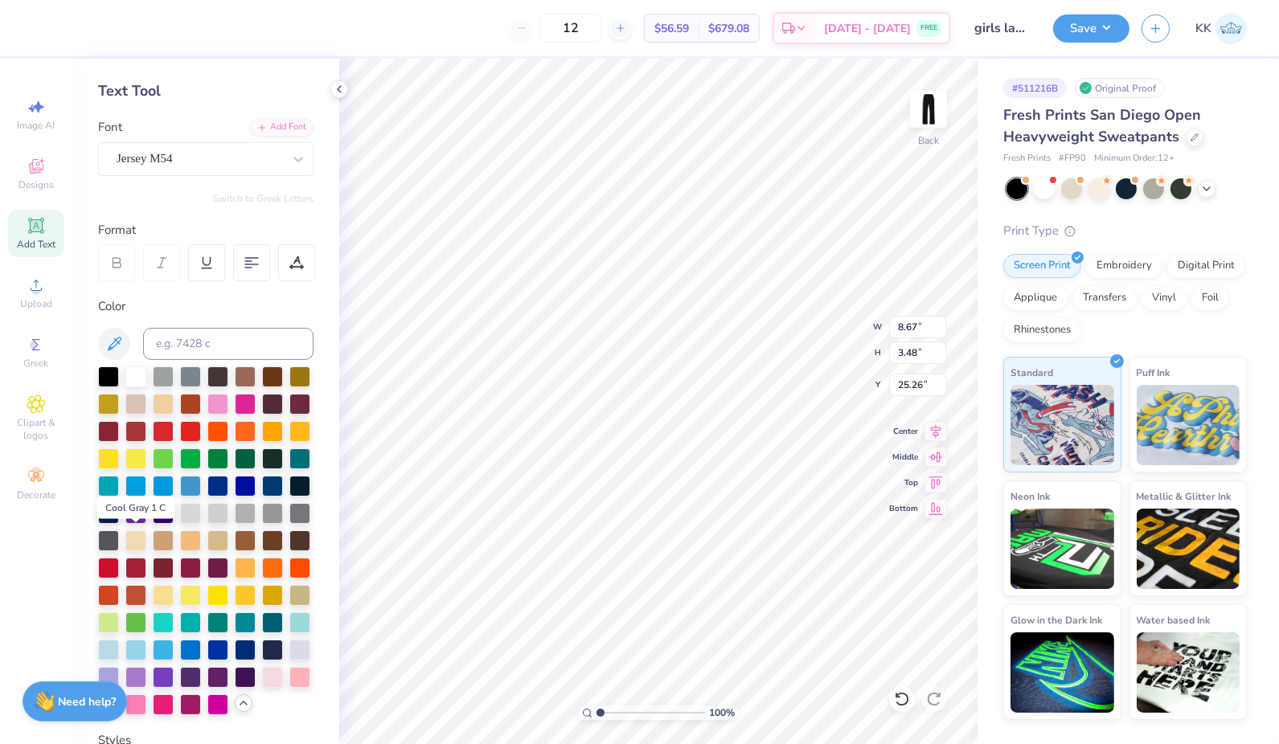
scroll to position [68, 0]
click at [188, 576] on div at bounding box center [190, 565] width 21 height 21
type textarea "T"
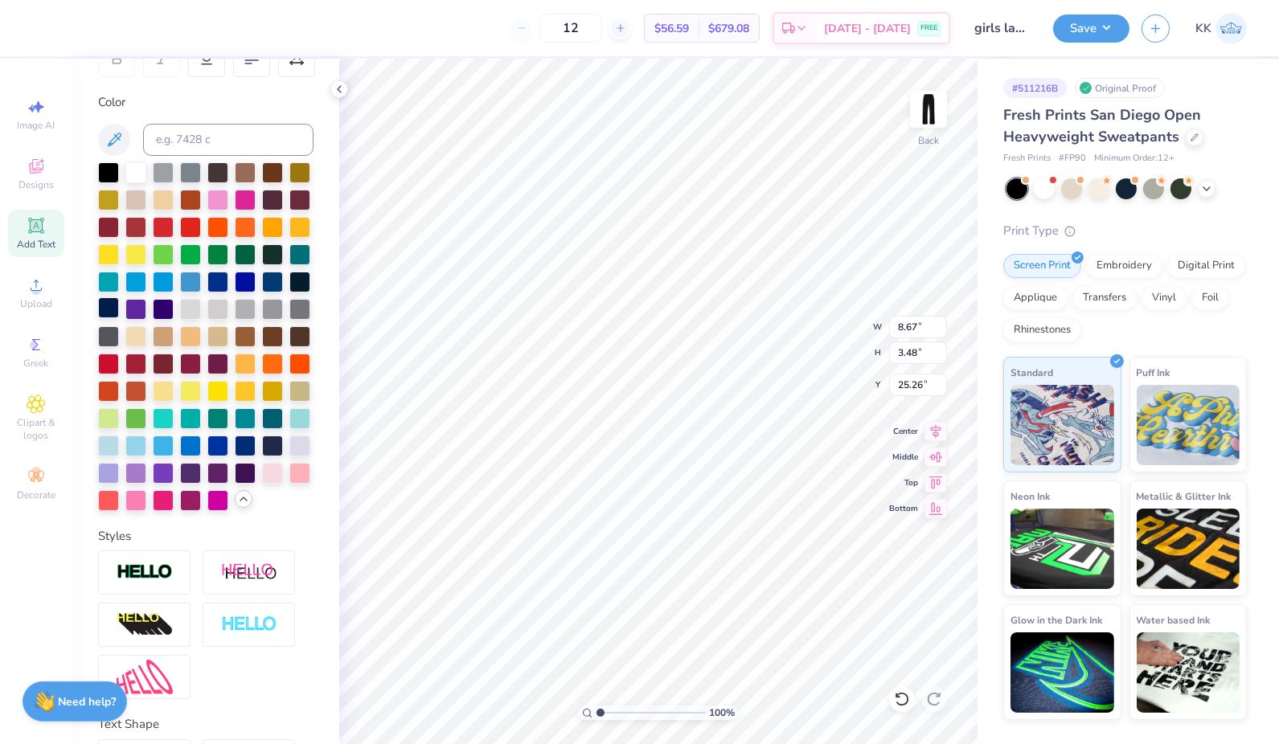
scroll to position [367, 0]
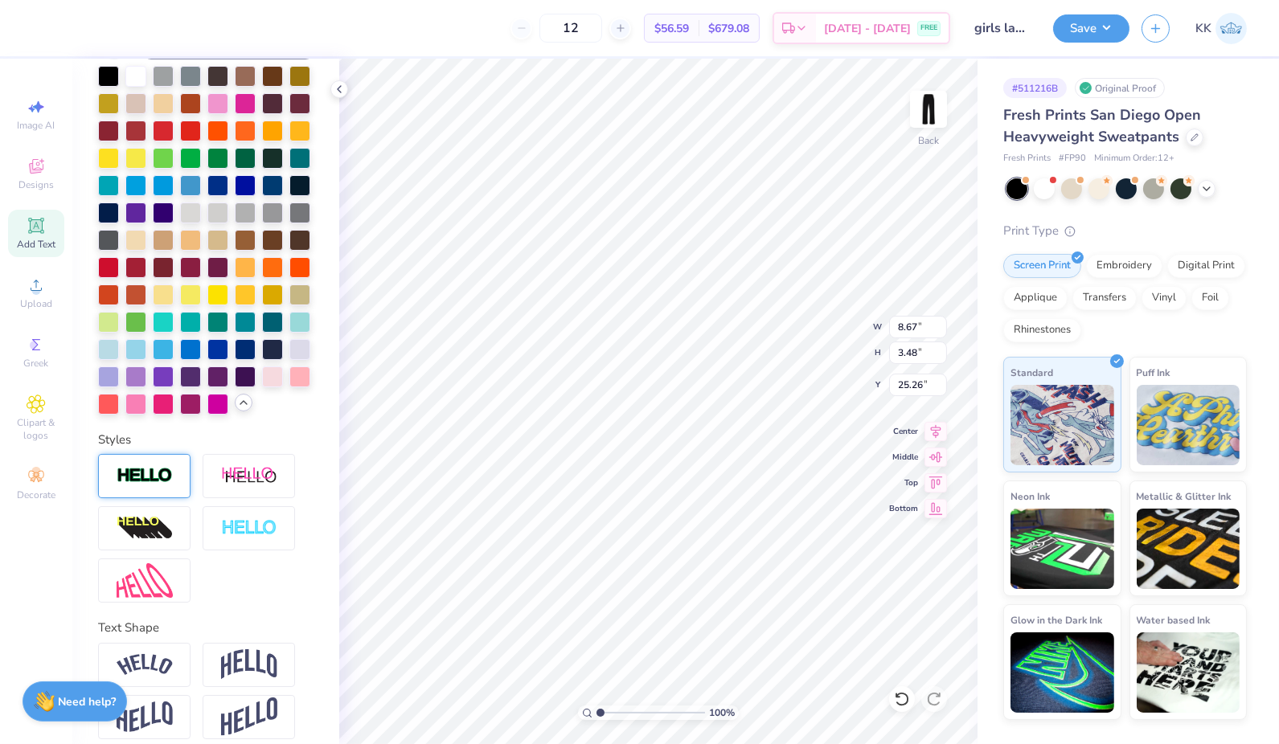
type textarea "carolina"
click at [137, 485] on img at bounding box center [145, 476] width 56 height 18
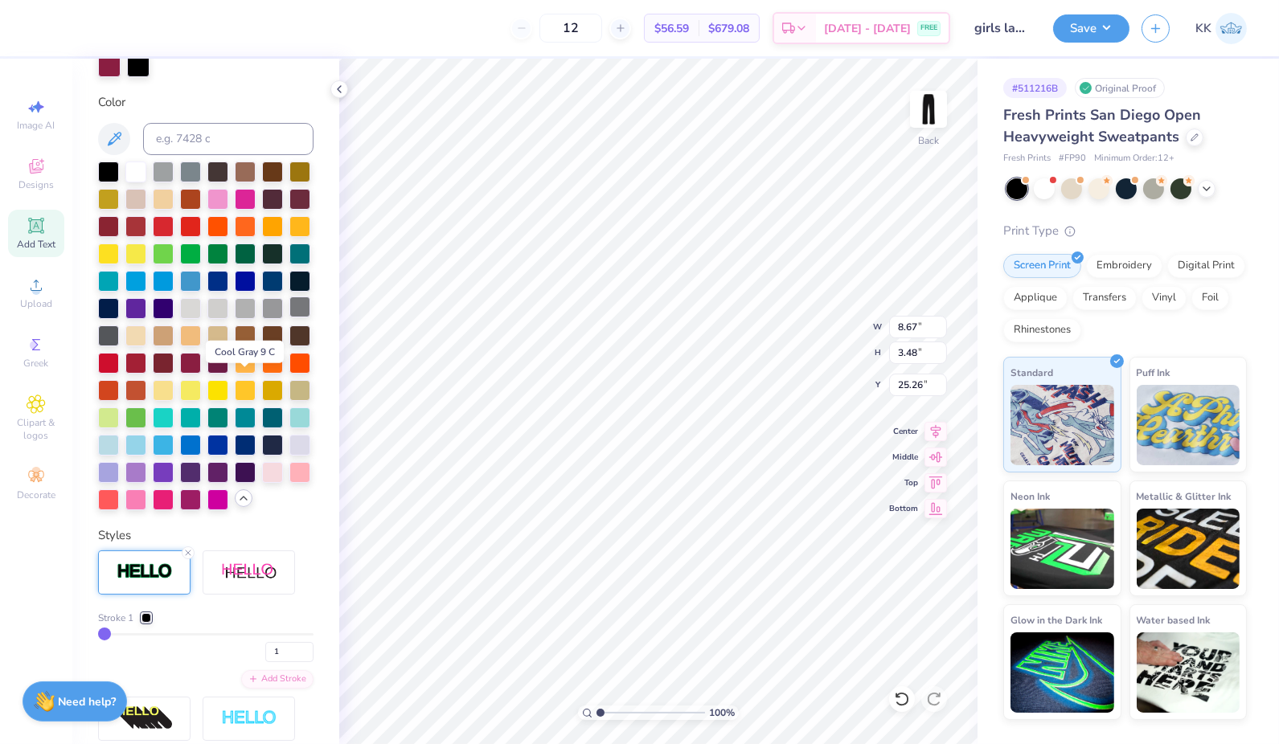
scroll to position [278, 0]
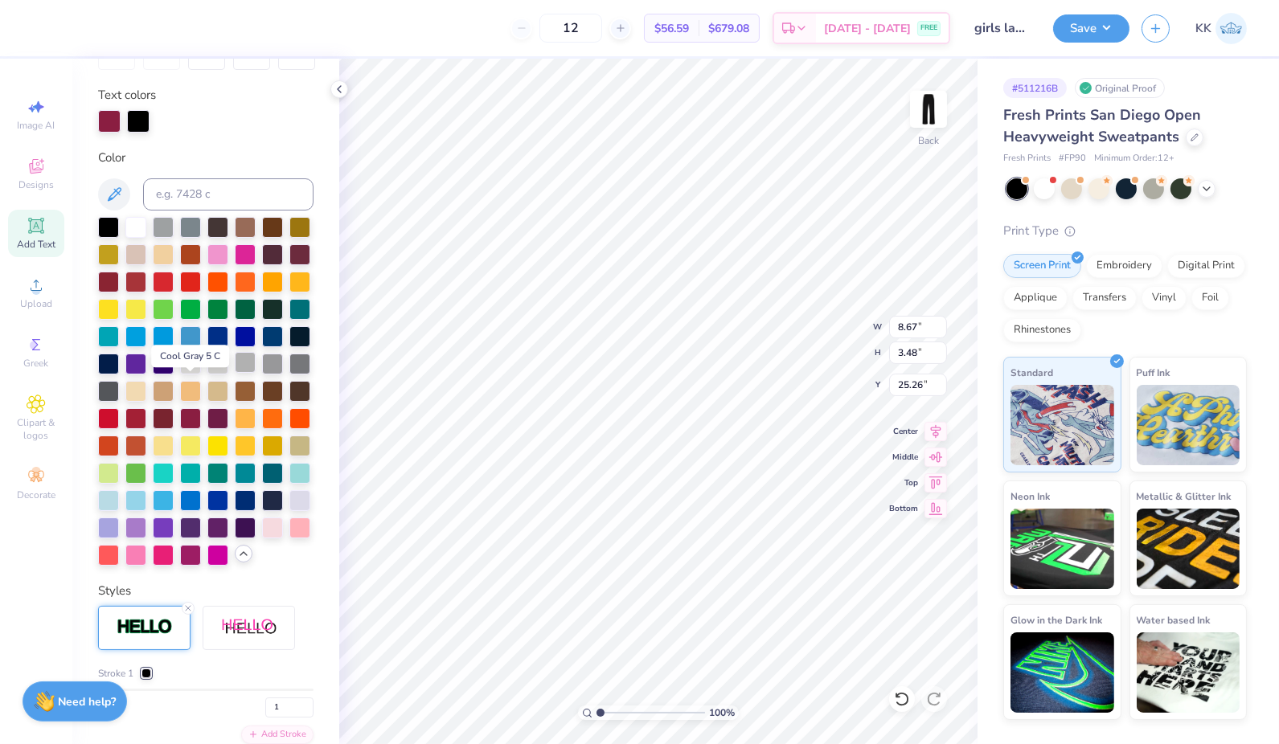
click at [235, 373] on div at bounding box center [245, 362] width 21 height 21
click at [185, 428] on div at bounding box center [190, 417] width 21 height 21
click at [139, 118] on div at bounding box center [138, 121] width 23 height 23
click at [235, 373] on div at bounding box center [245, 362] width 21 height 21
click at [143, 118] on div at bounding box center [138, 121] width 23 height 23
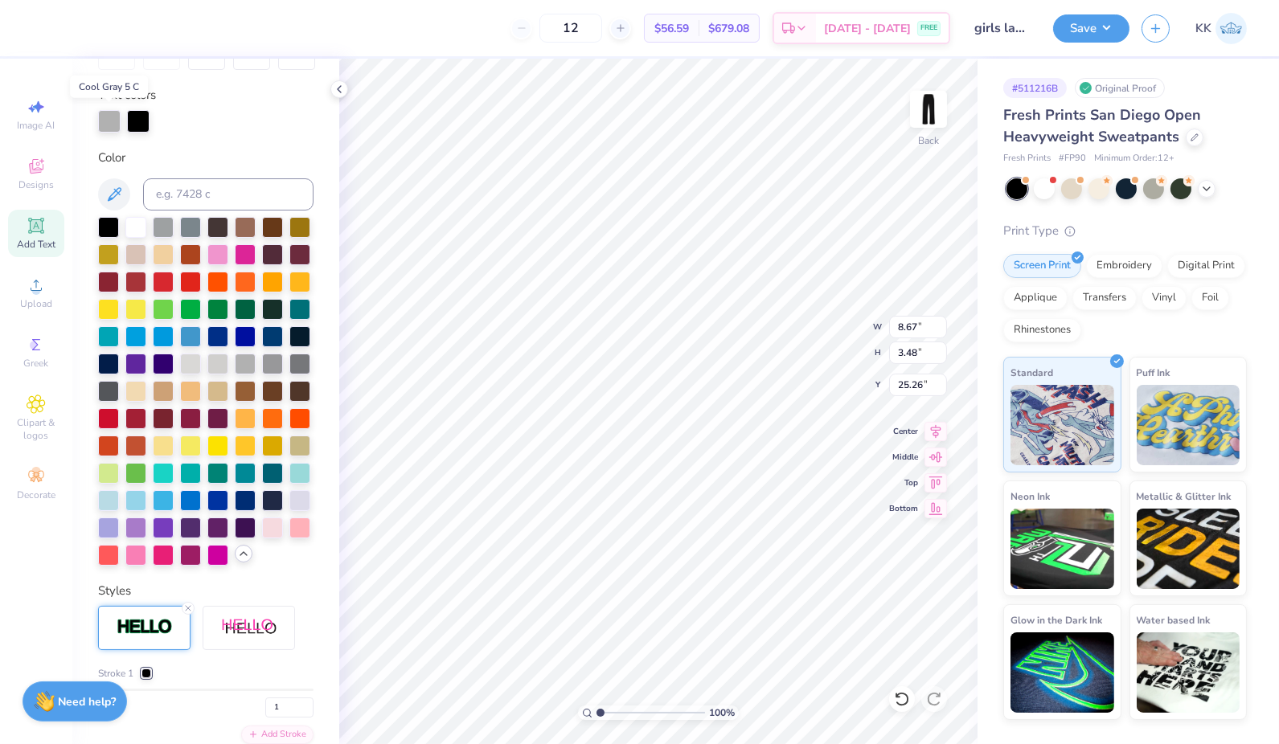
click at [110, 124] on div at bounding box center [109, 121] width 23 height 23
click at [187, 428] on div at bounding box center [190, 417] width 21 height 21
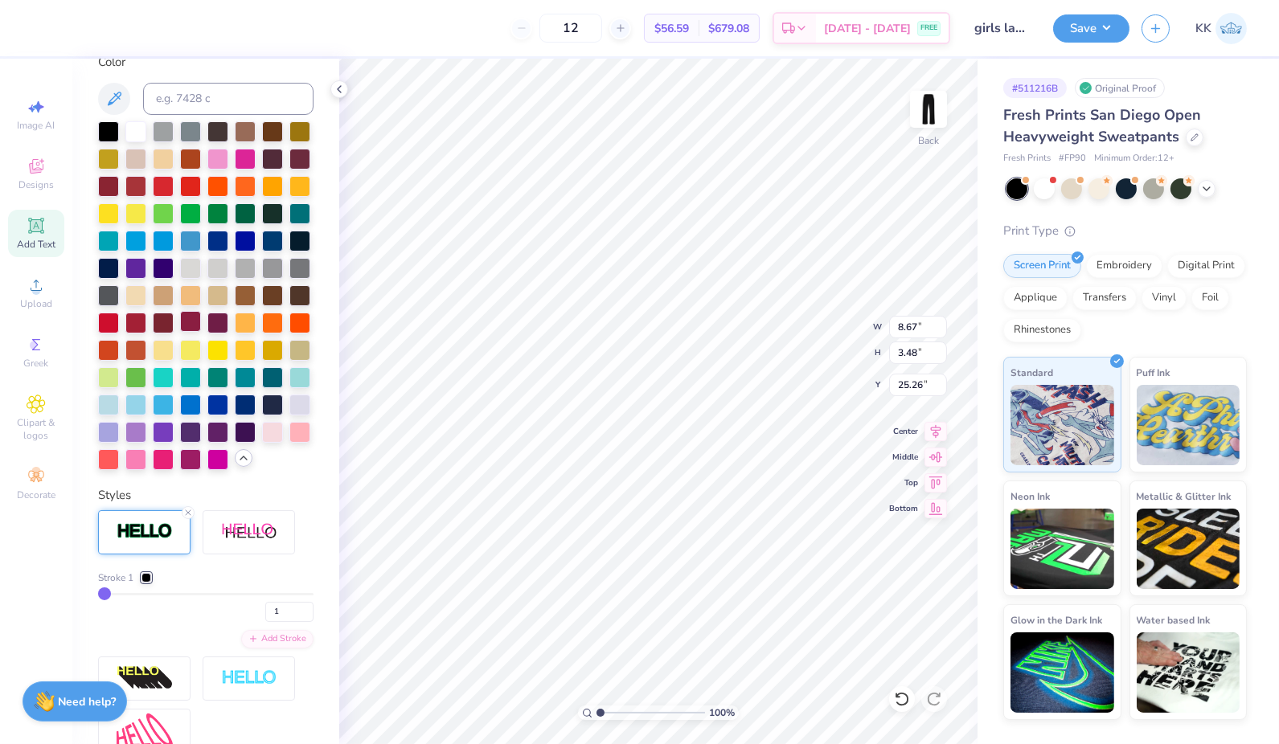
scroll to position [375, 0]
click at [146, 582] on div at bounding box center [146, 577] width 10 height 10
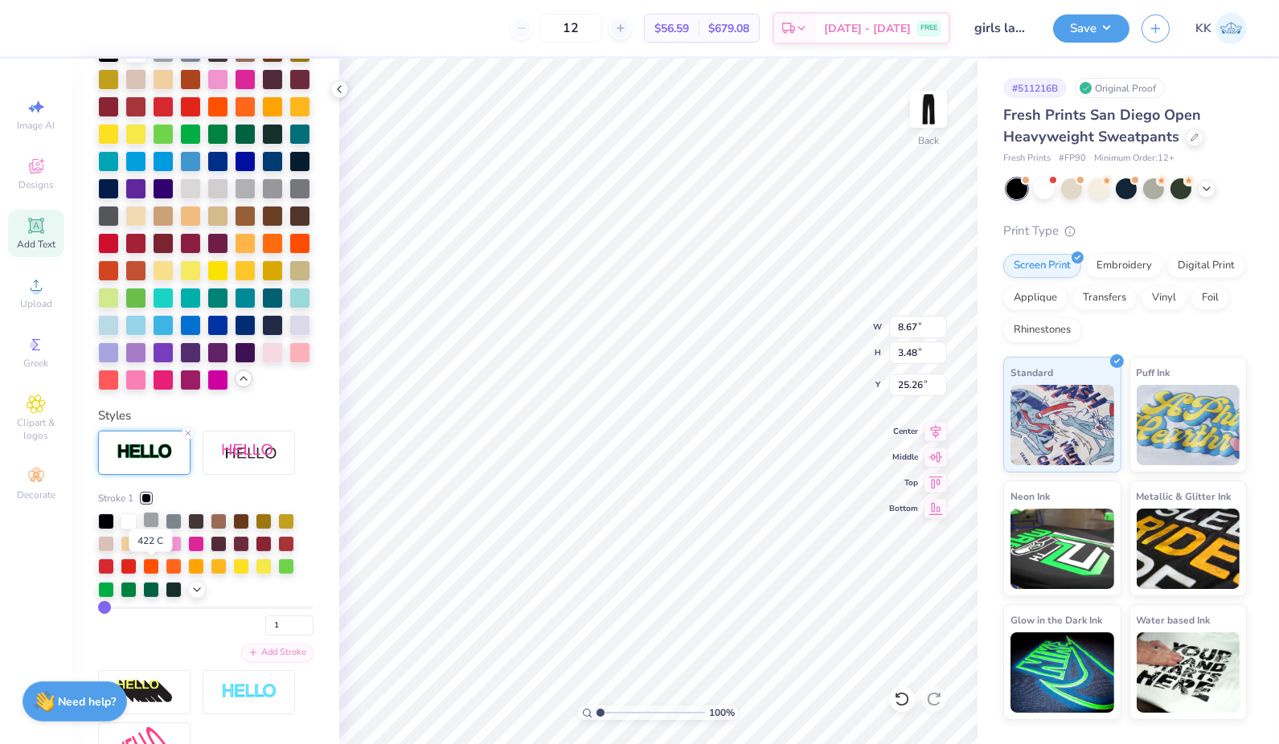
scroll to position [457, 0]
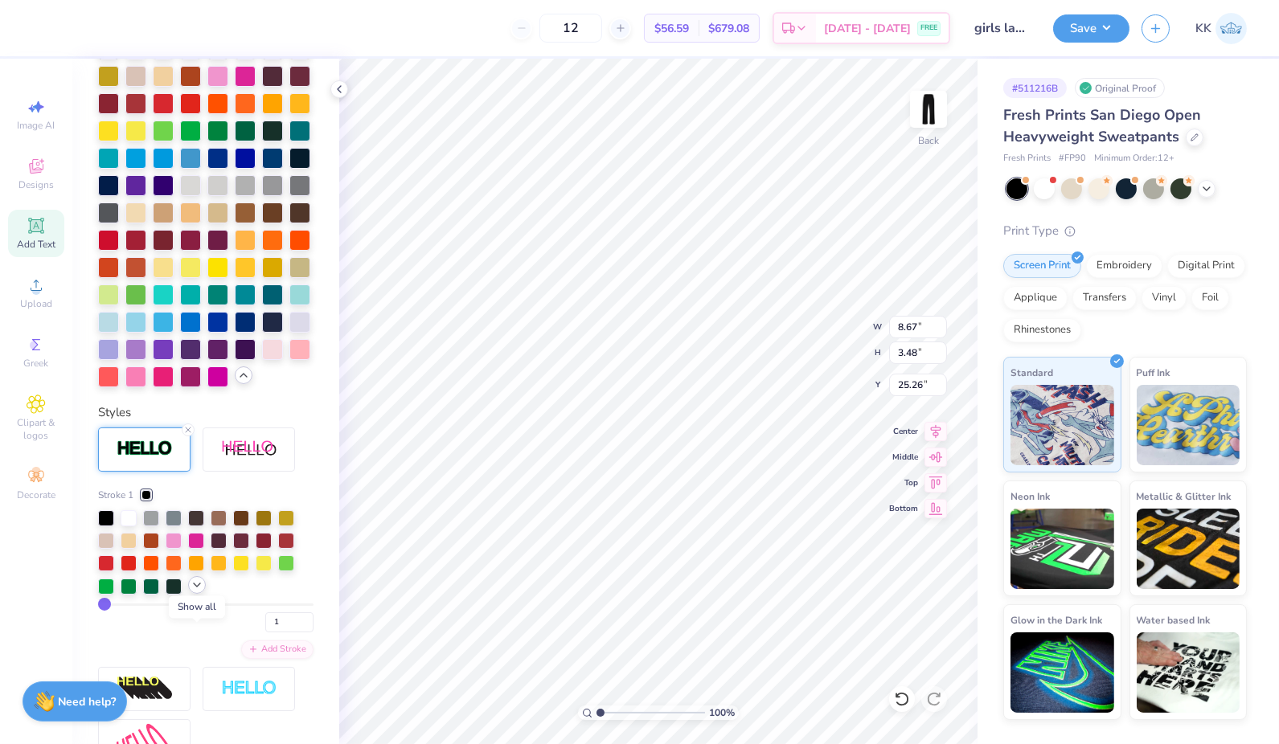
click at [199, 592] on icon at bounding box center [196, 585] width 13 height 13
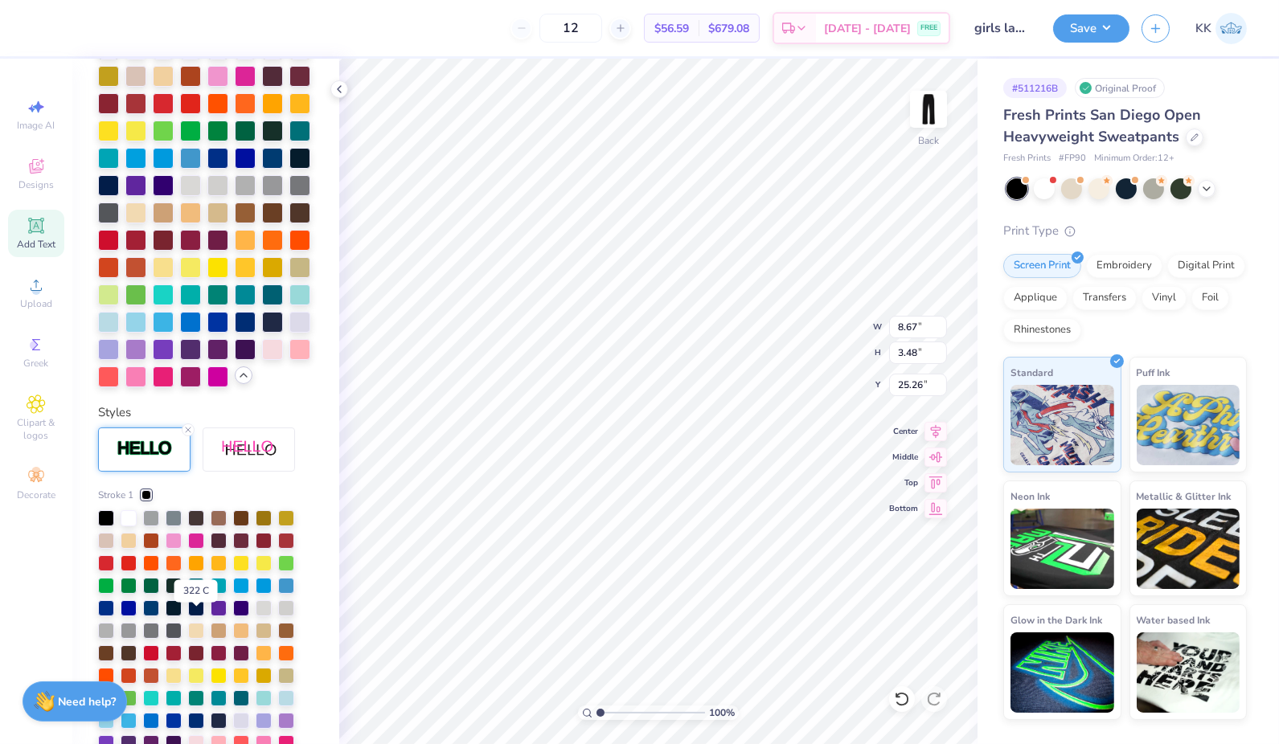
scroll to position [500, 0]
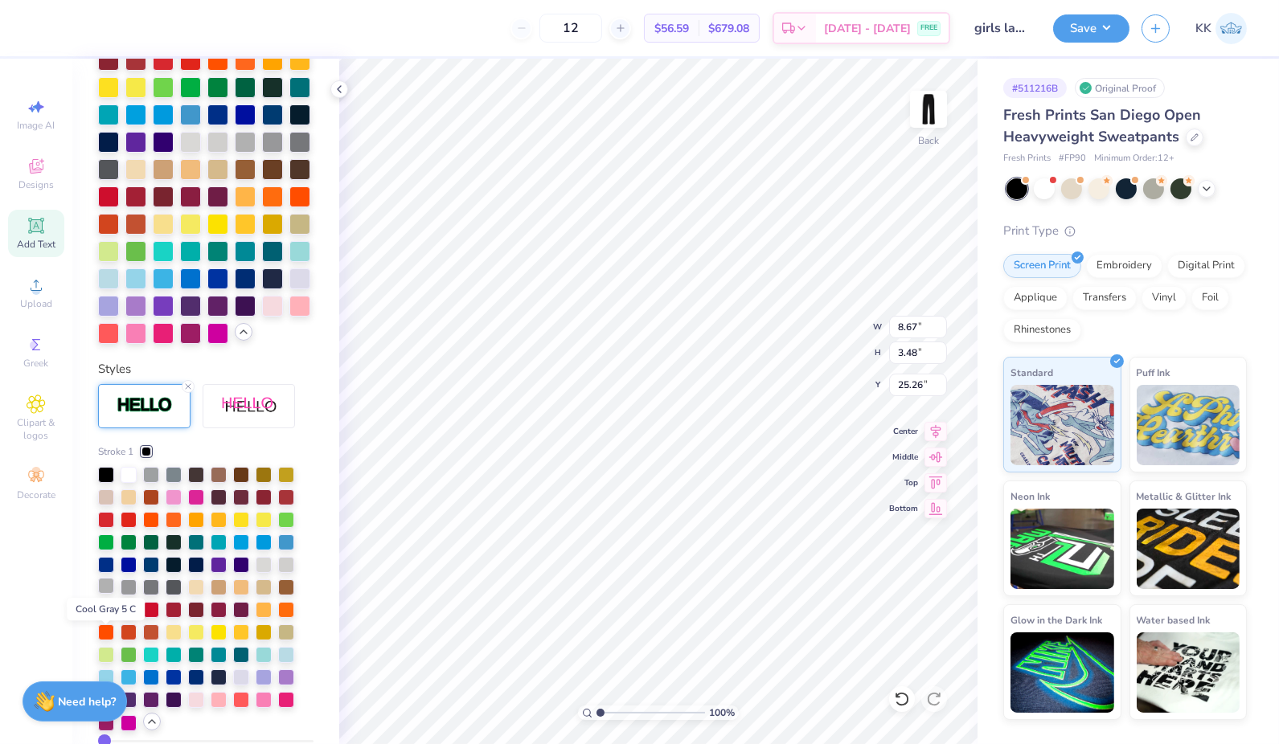
click at [105, 594] on div at bounding box center [106, 586] width 16 height 16
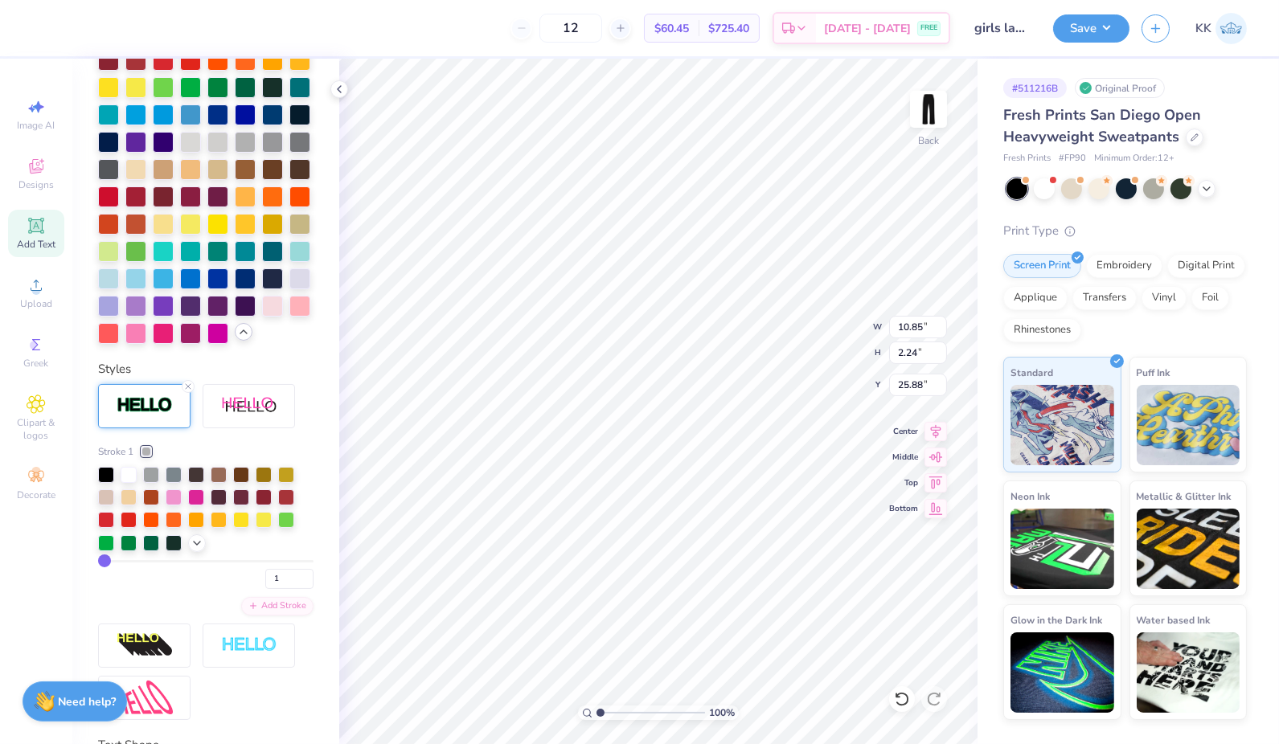
type input "5.64"
type input "1.16"
type input "2.00667605578697"
type input "8.16"
click at [40, 244] on span "Add Text" at bounding box center [36, 244] width 39 height 13
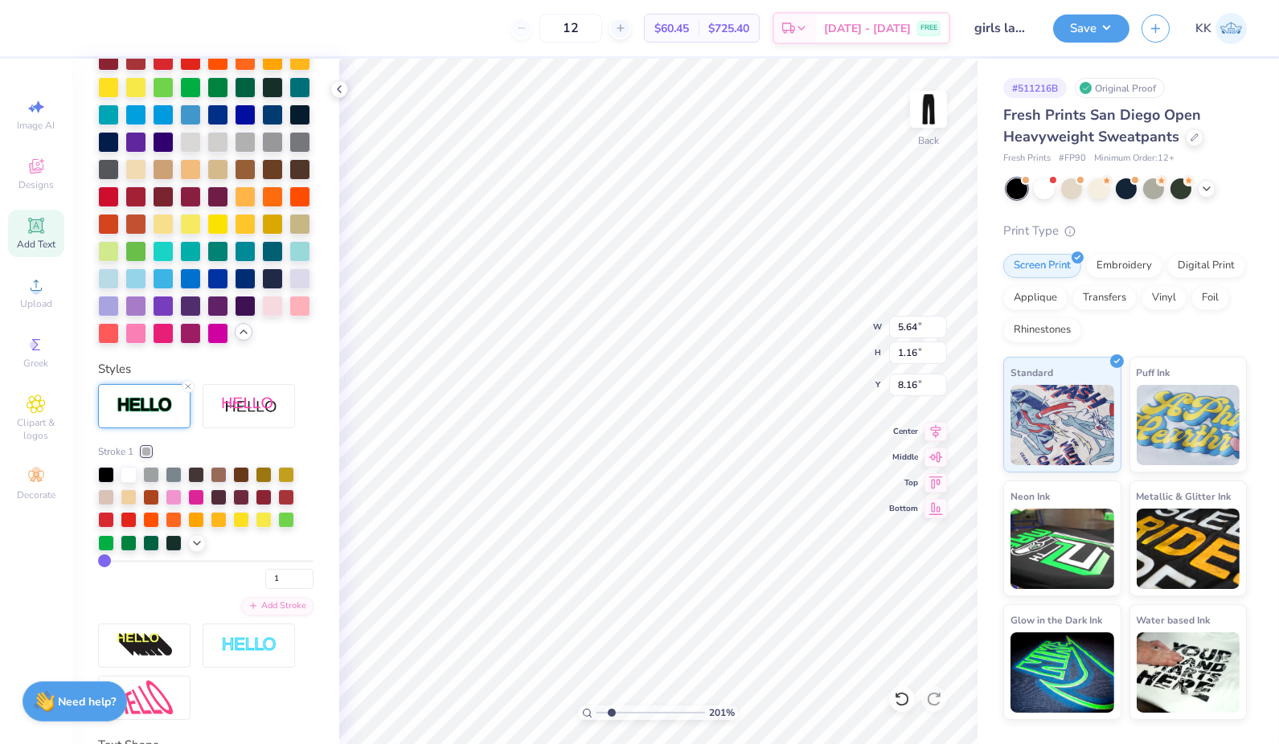
type input "2.00667605578697"
type input "10.97"
type input "3.18"
type input "25.41"
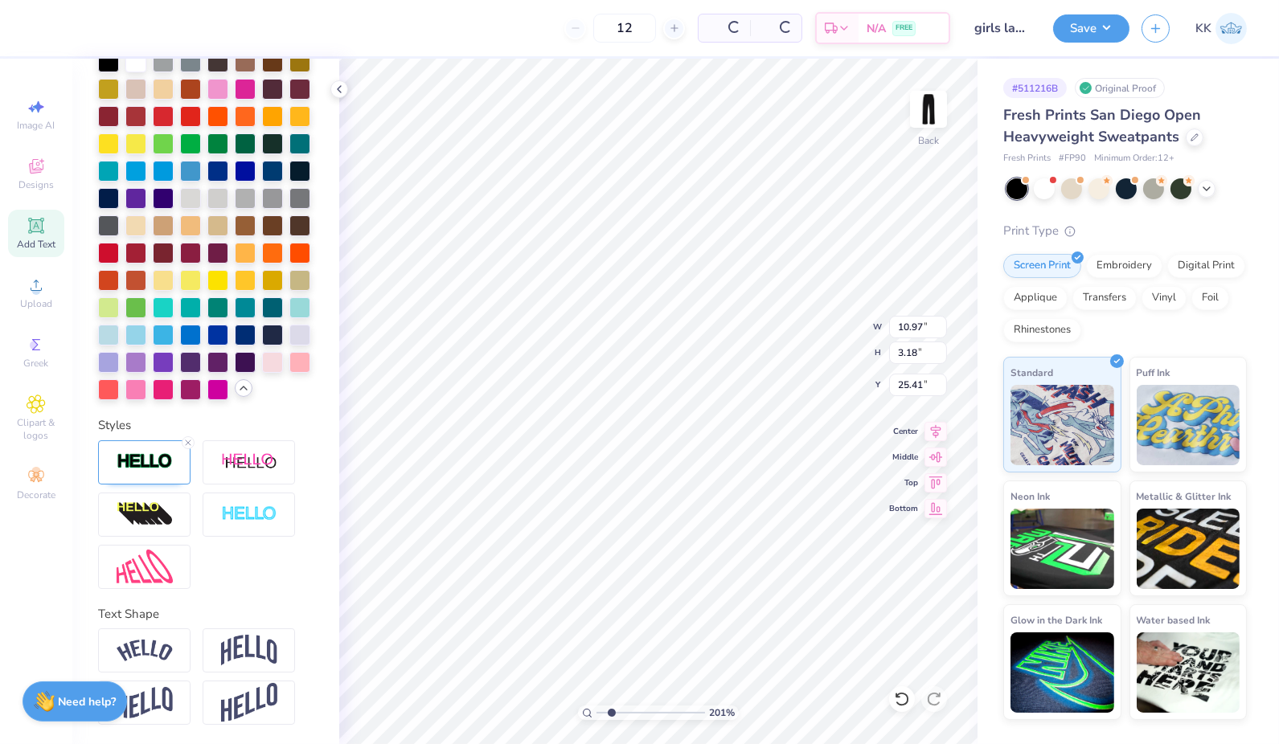
type input "2.00667605578697"
type input "10.85"
type input "2.00667605578697"
type textarea "TEX"
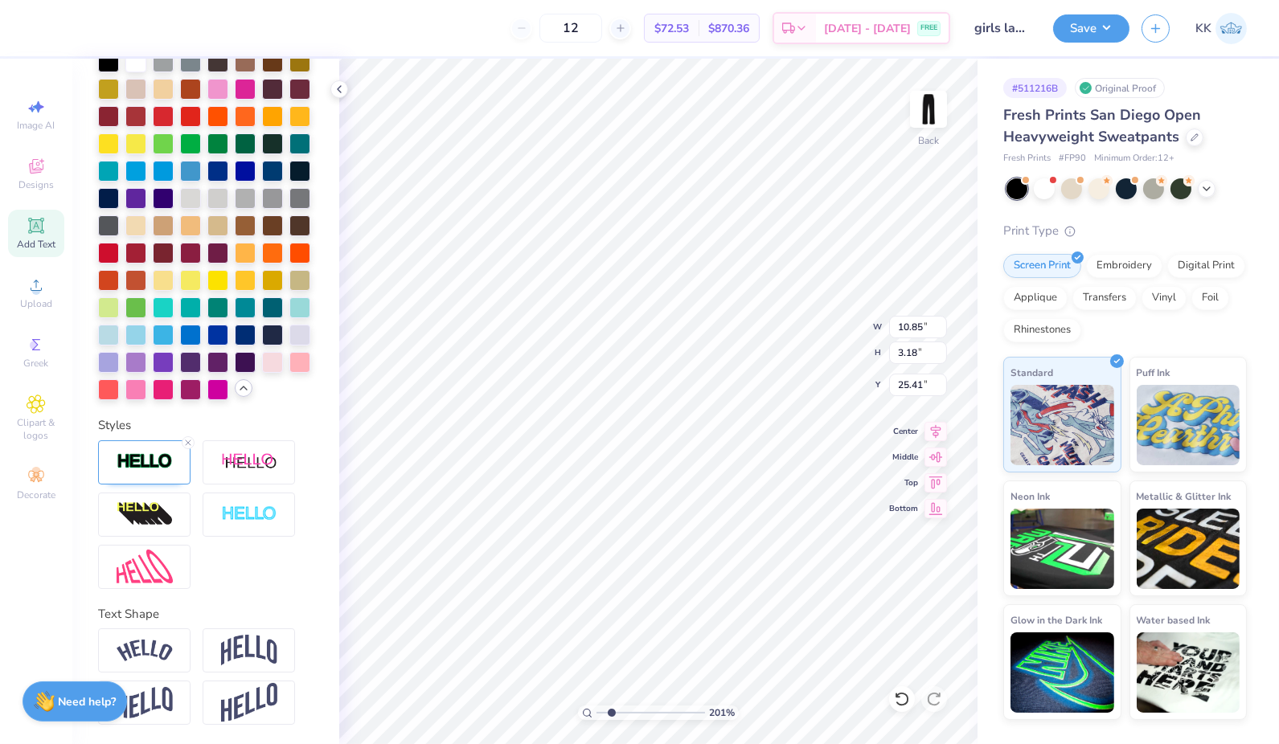
type input "2.00667605578697"
type textarea "TE"
type input "2.00667605578697"
type textarea "T"
type input "2.00667605578697"
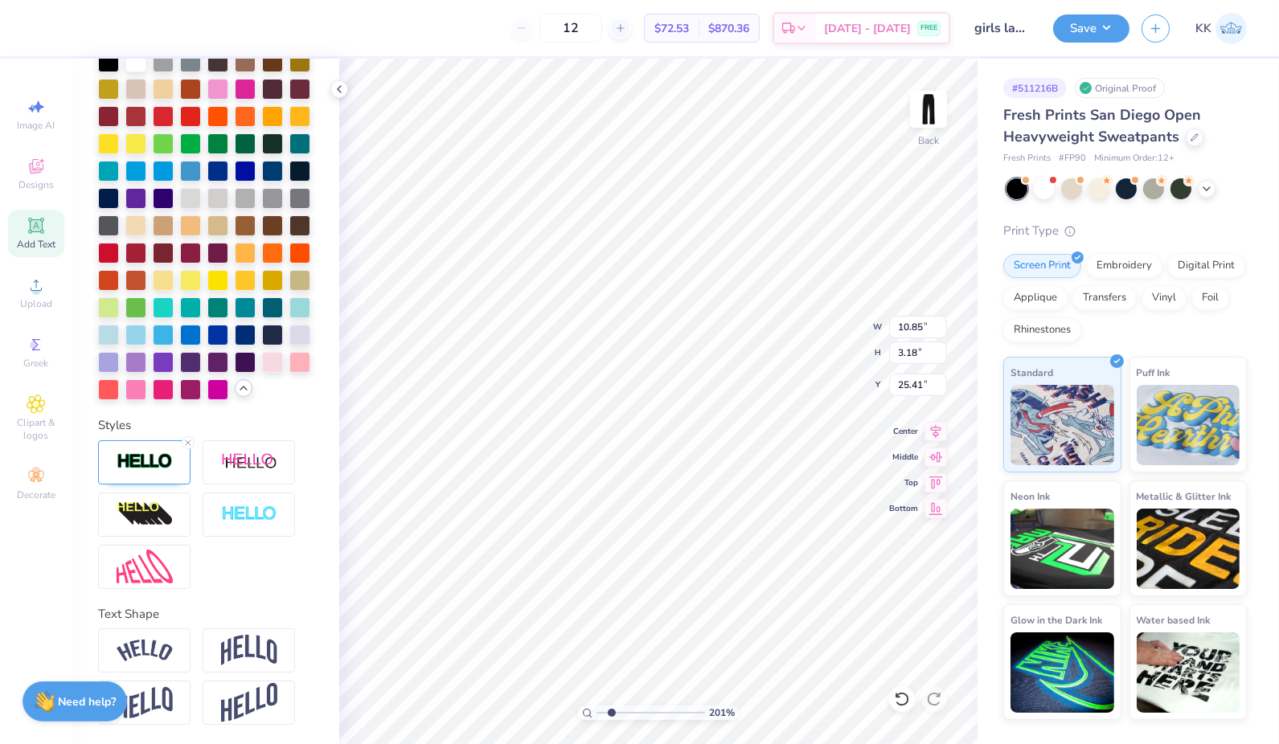
type input "2.00667605578697"
type textarea "w"
type input "2.00667605578697"
type textarea "wo"
type input "2.00667605578697"
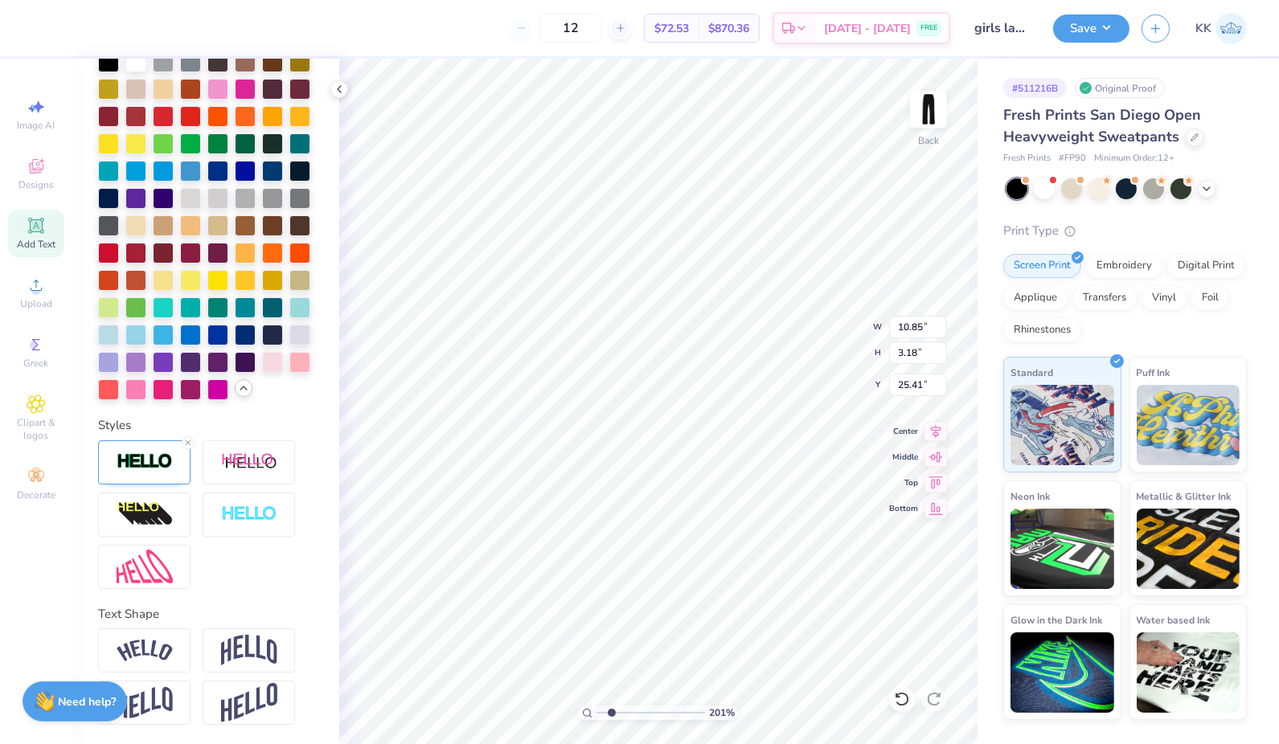
type textarea "wom"
type input "2.00667605578697"
type textarea "wome"
type input "2.00667605578697"
type textarea "women"
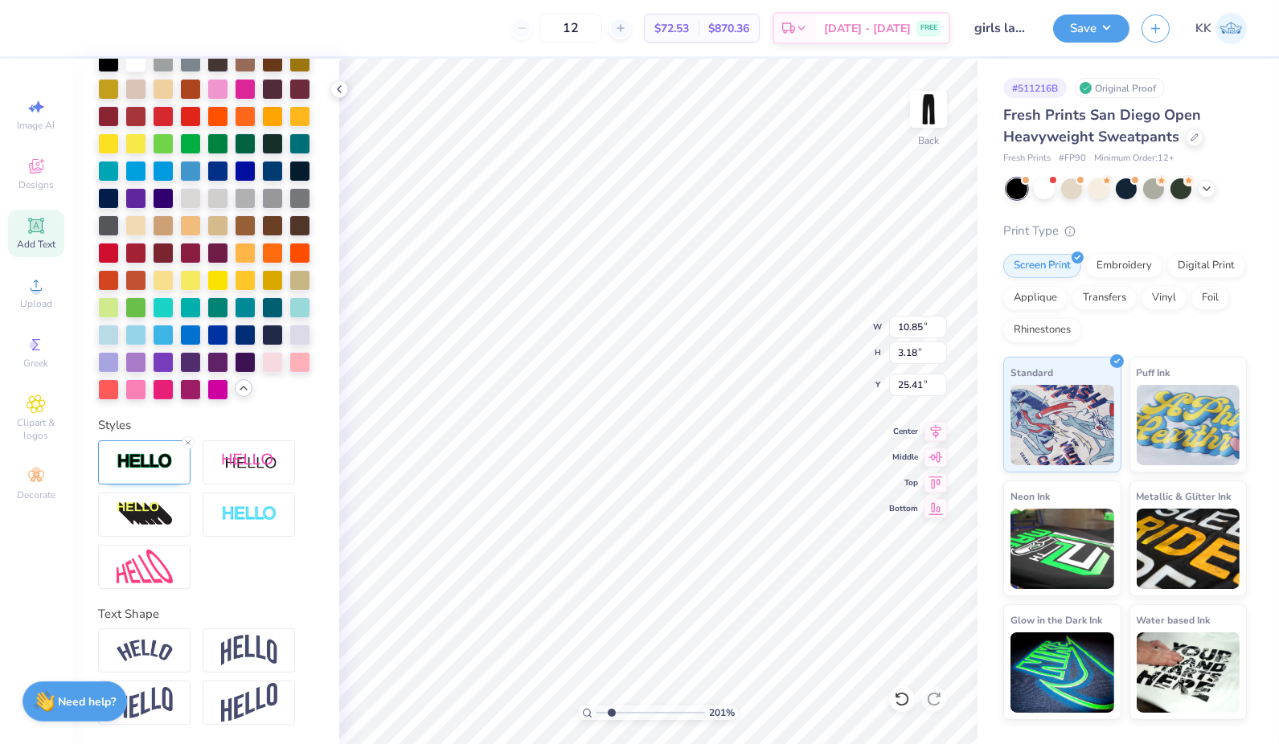
scroll to position [14, 2]
type input "2.00667605578697"
type textarea "womens"
type input "2.00667605578697"
type textarea "womens"
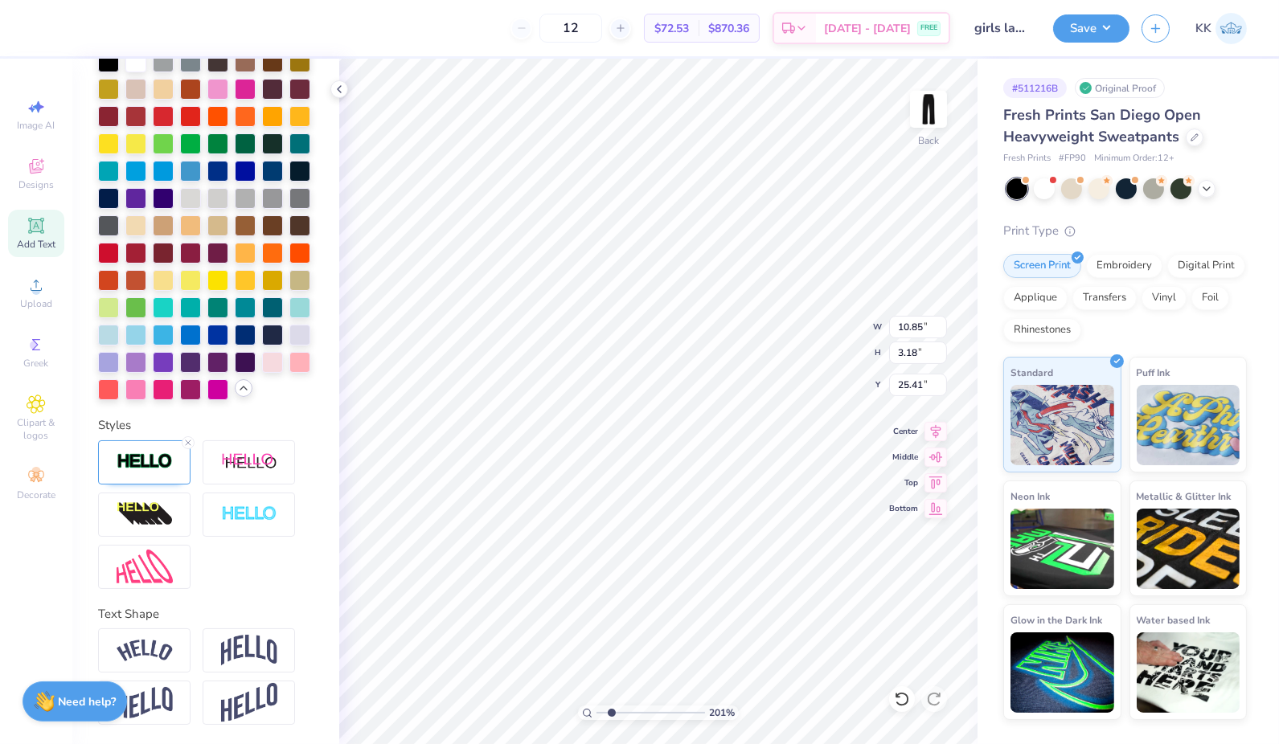
scroll to position [14, 3]
type input "2.00667605578697"
type textarea "womens l"
type input "2.00667605578697"
type textarea "womens la"
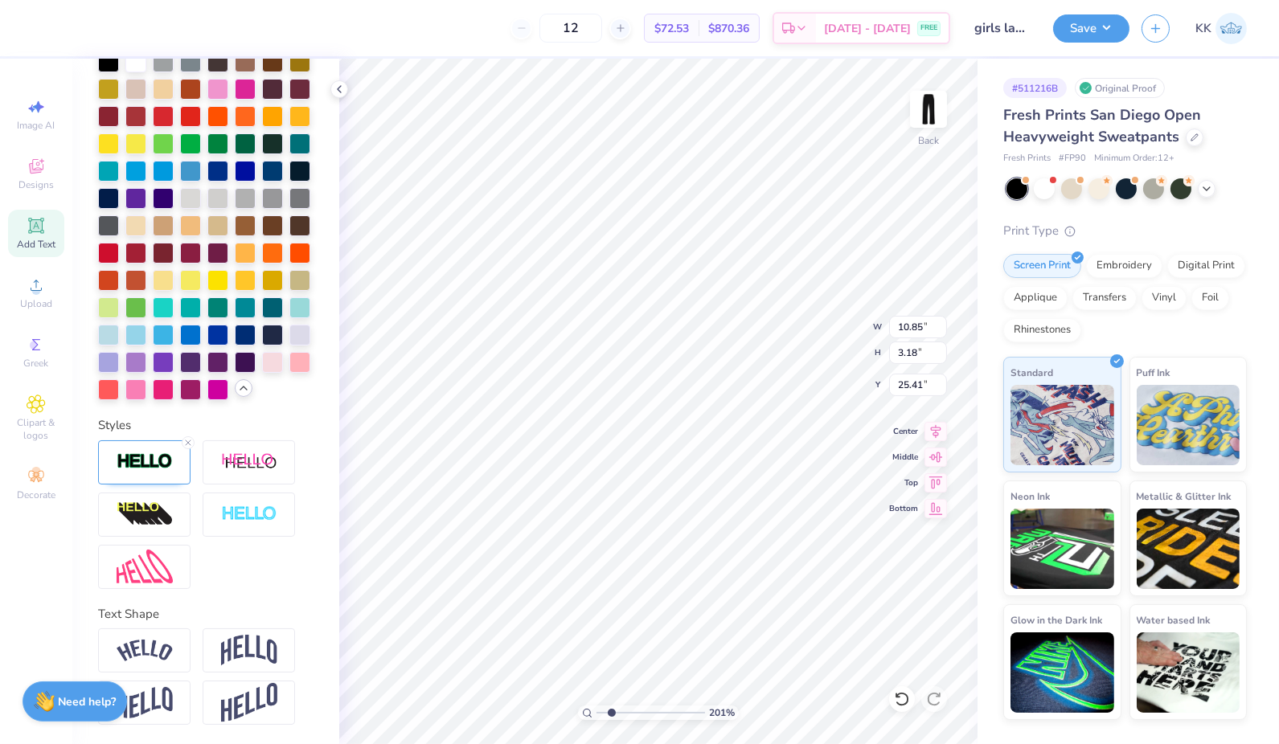
type input "2.00667605578697"
type textarea "womens lac"
type input "2.00667605578697"
type textarea "womens lacr"
type input "2.00667605578697"
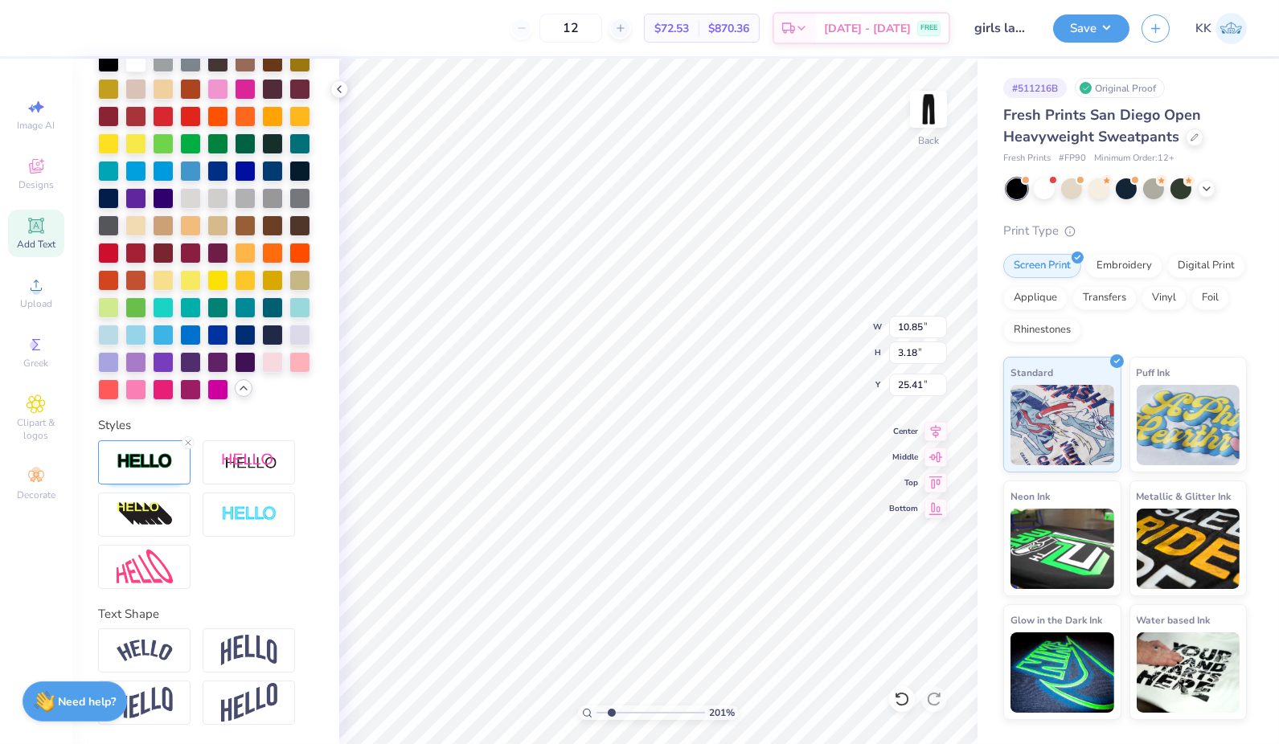
type textarea "womens lacros"
type input "2.00667605578697"
type textarea "womens [PERSON_NAME]"
type input "2.00667605578697"
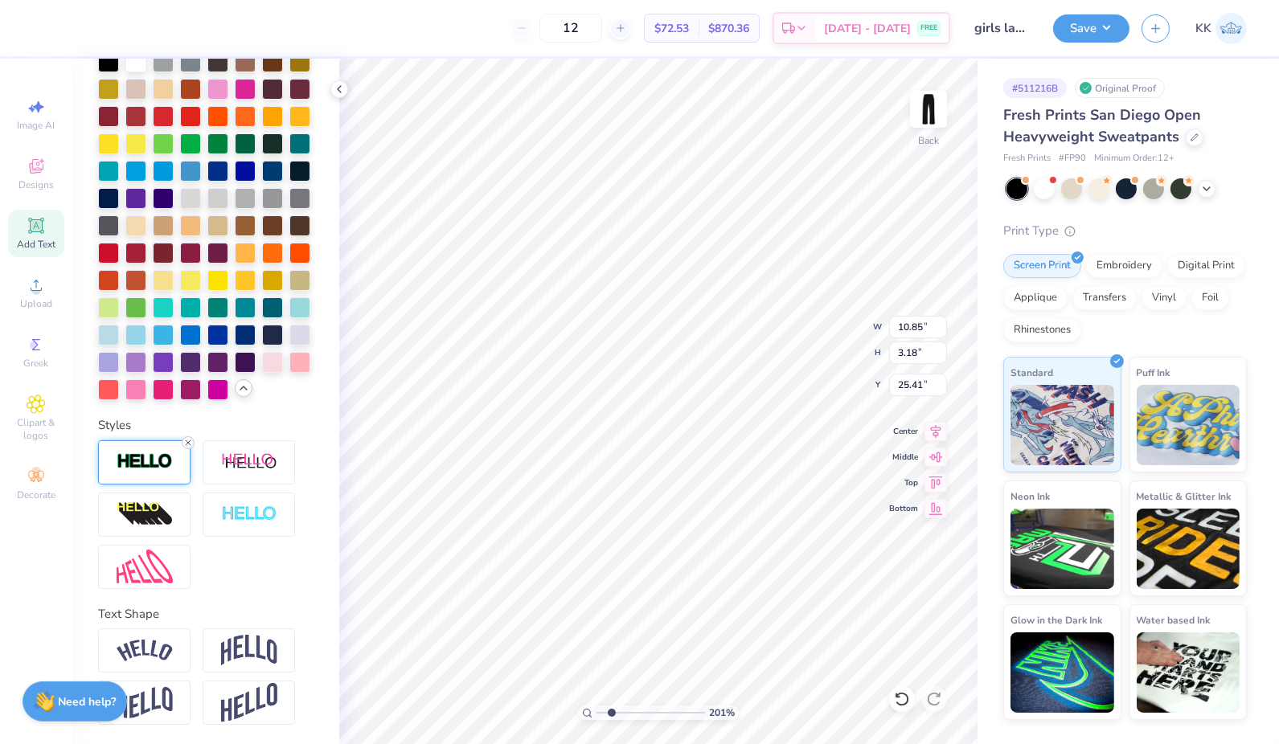
type textarea "womens lacrosse"
click at [187, 441] on line at bounding box center [188, 442] width 5 height 5
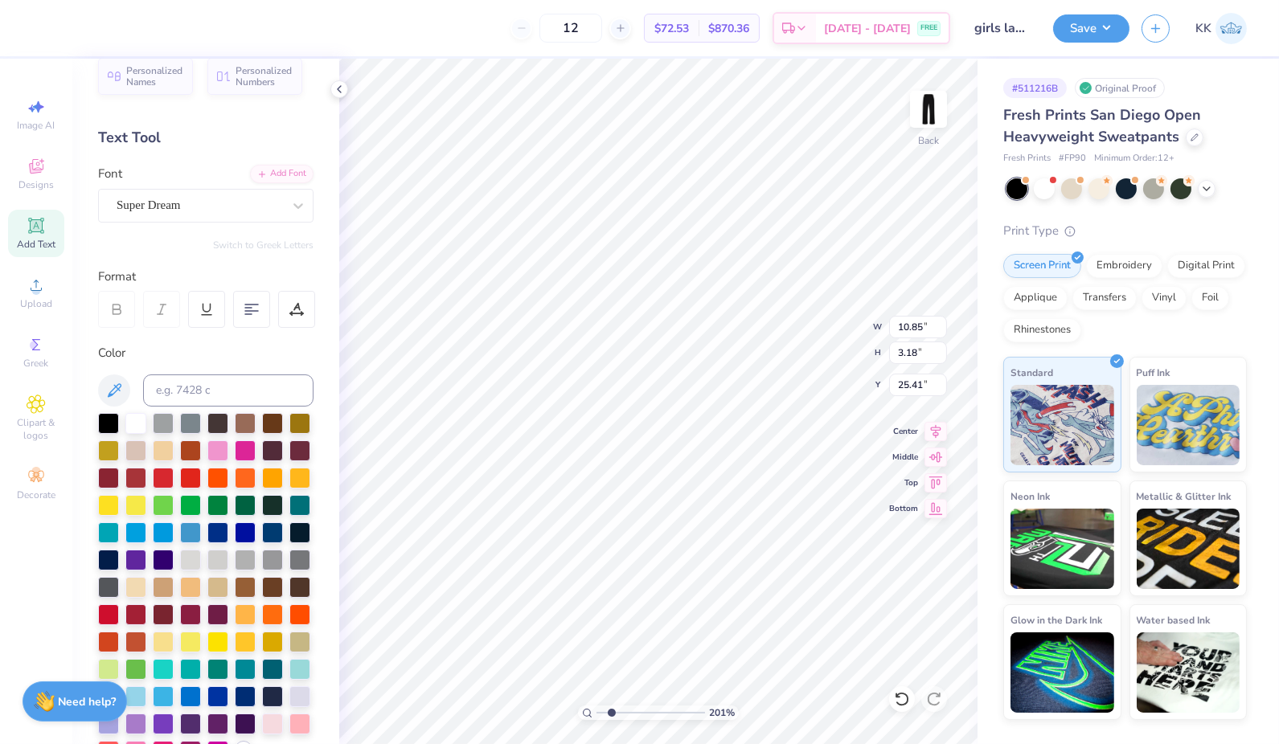
scroll to position [18, 0]
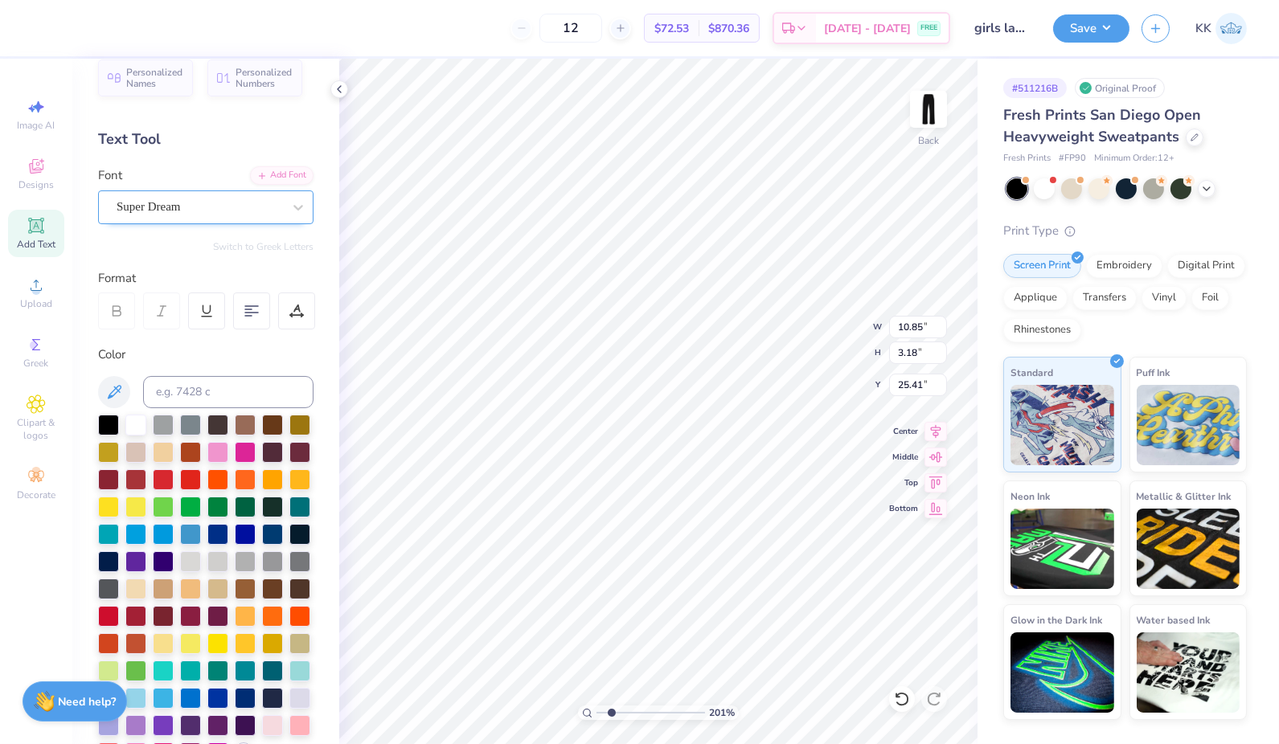
click at [268, 203] on div "Super Dream" at bounding box center [199, 206] width 169 height 25
type input "2.00667605578697"
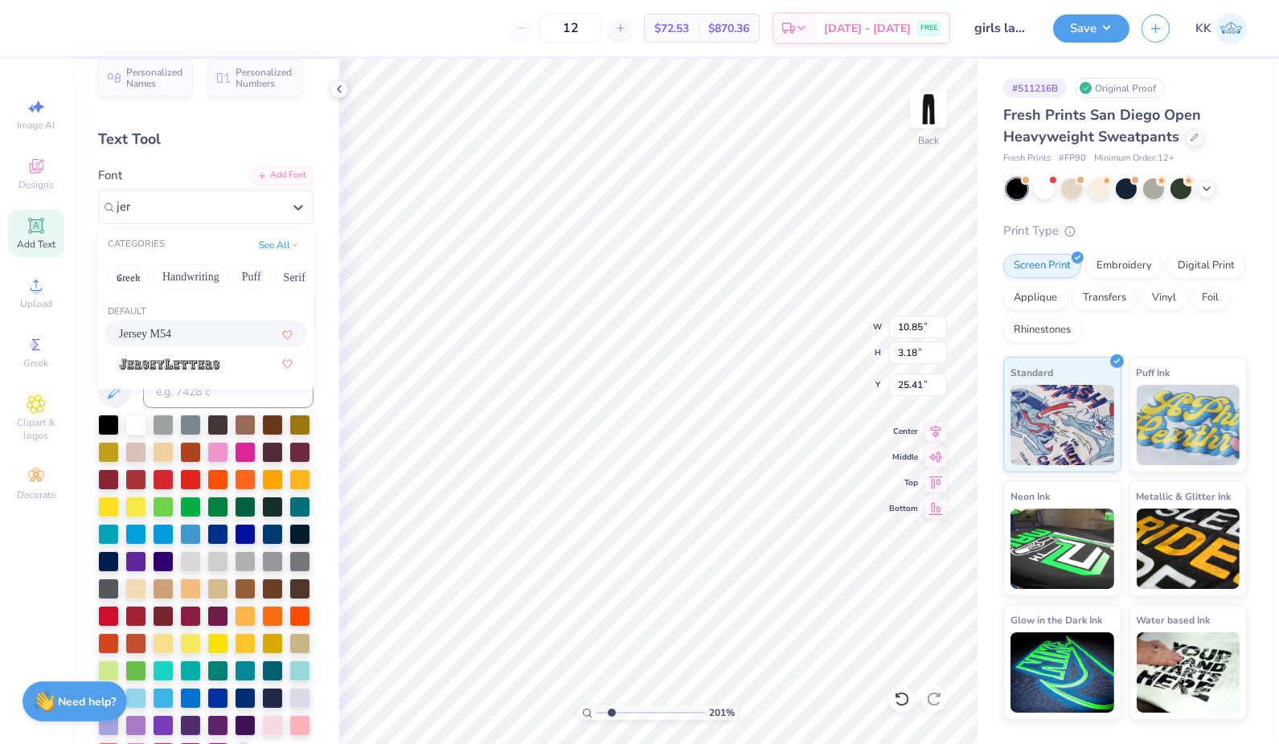
click at [199, 335] on div "Jersey M54" at bounding box center [206, 333] width 174 height 17
type input "jer"
type input "2.00667605578697"
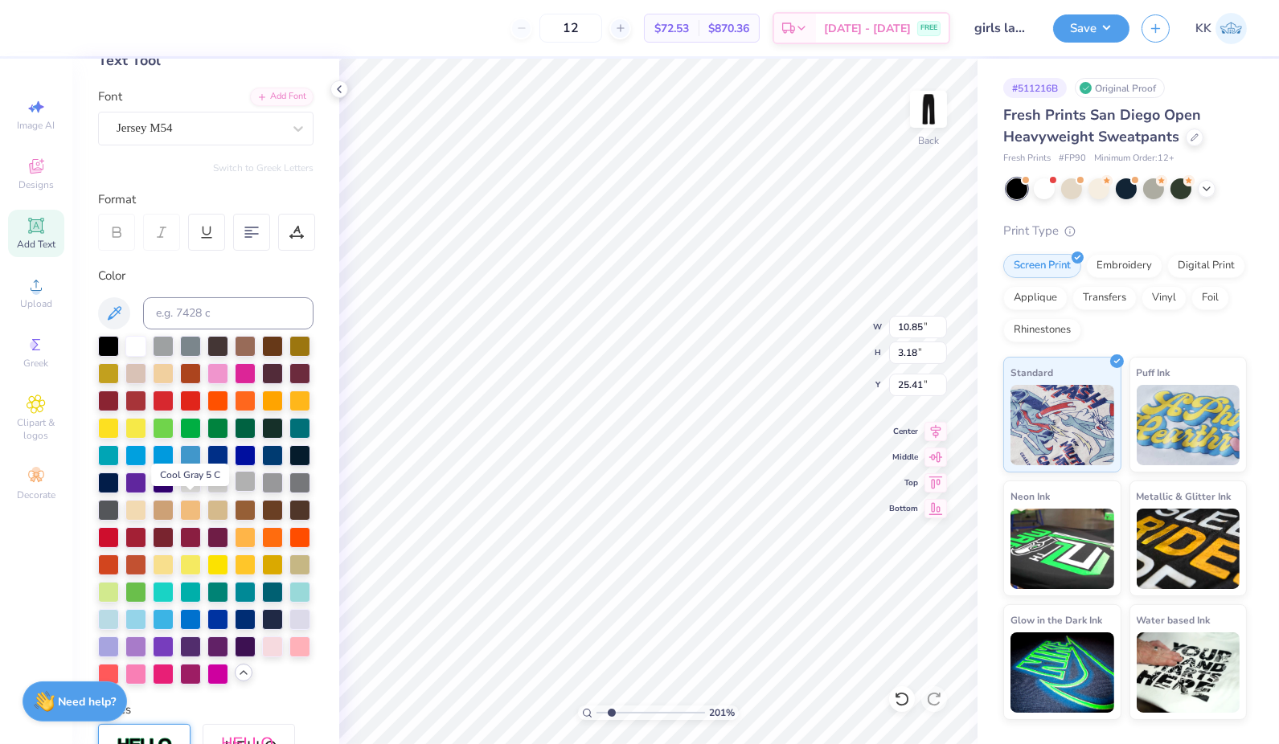
scroll to position [98, 0]
click at [235, 491] on div at bounding box center [245, 480] width 21 height 21
type input "2.00667605578697"
type input "5.03"
type input "0.52"
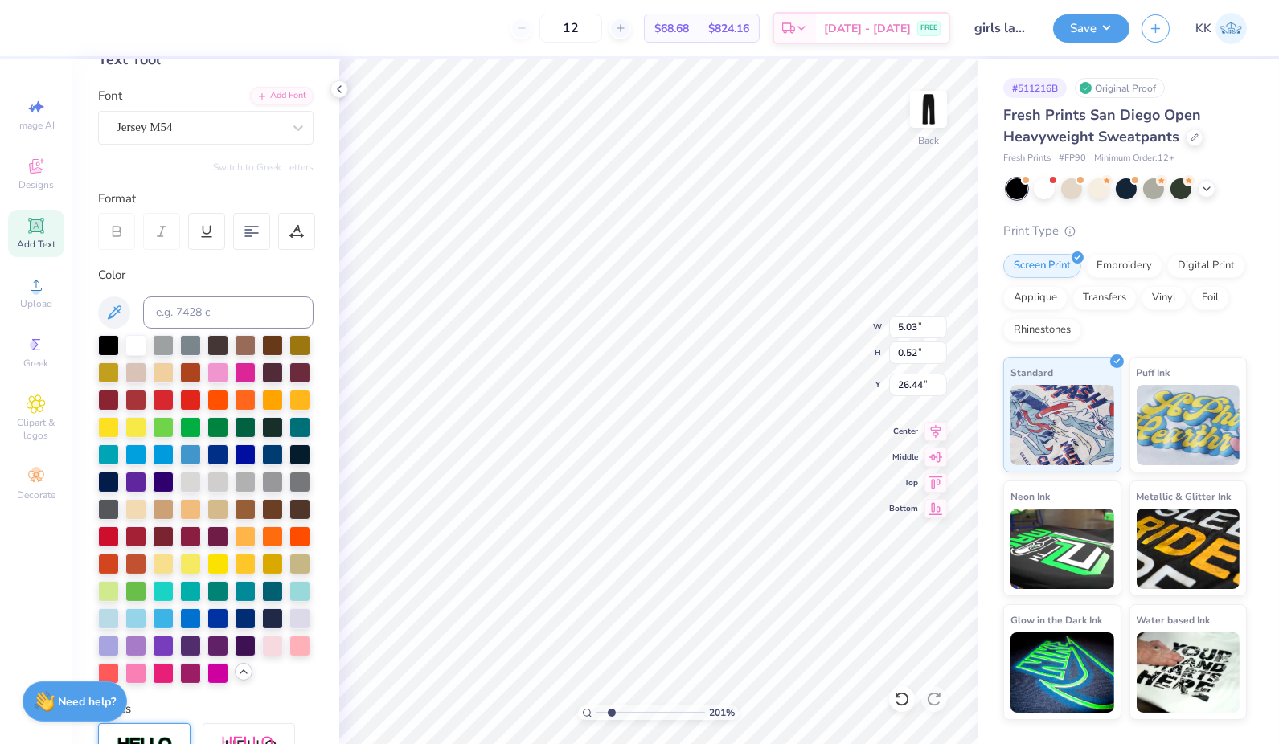
type input "2.00667605578697"
type input "9.68"
type input "2.00667605578697"
type input "4.26"
type input "0.44"
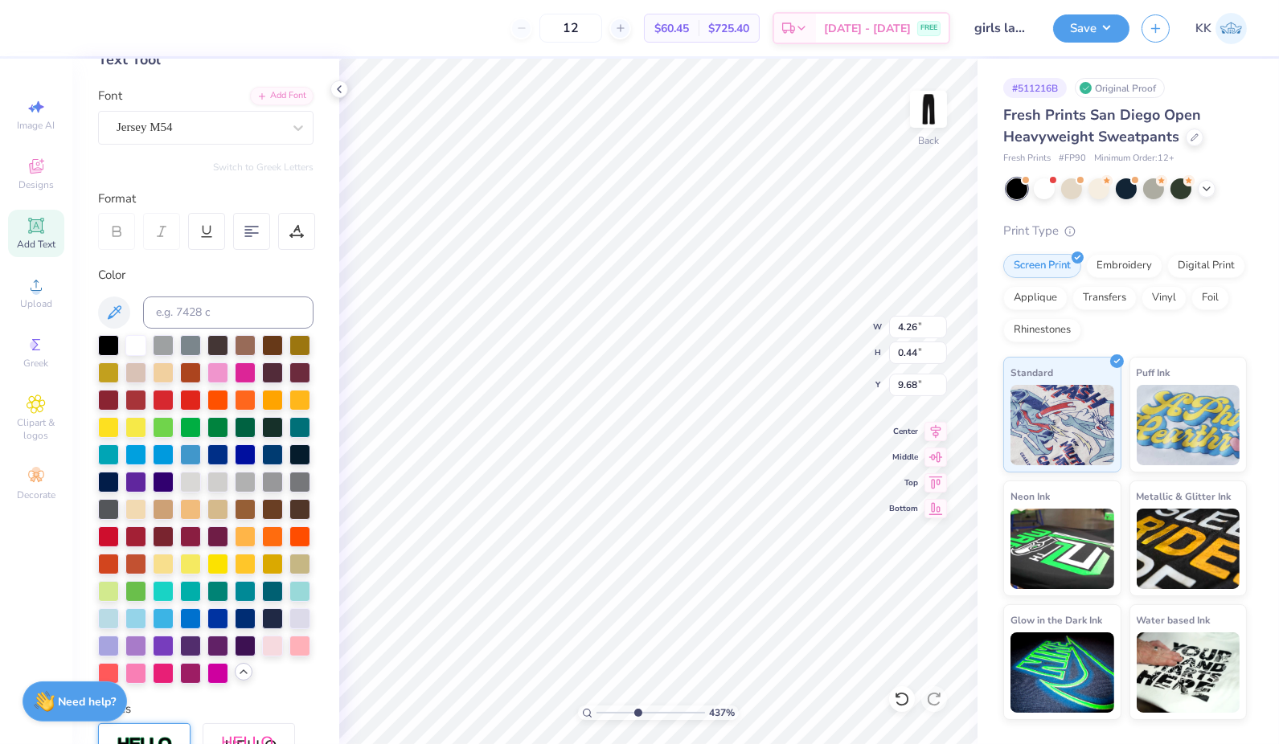
type input "4.37035126988835"
type input "9.53"
click at [778, 568] on li "Group" at bounding box center [810, 573] width 126 height 31
click at [600, 719] on input "range" at bounding box center [650, 713] width 108 height 14
type input "2.41961176205257"
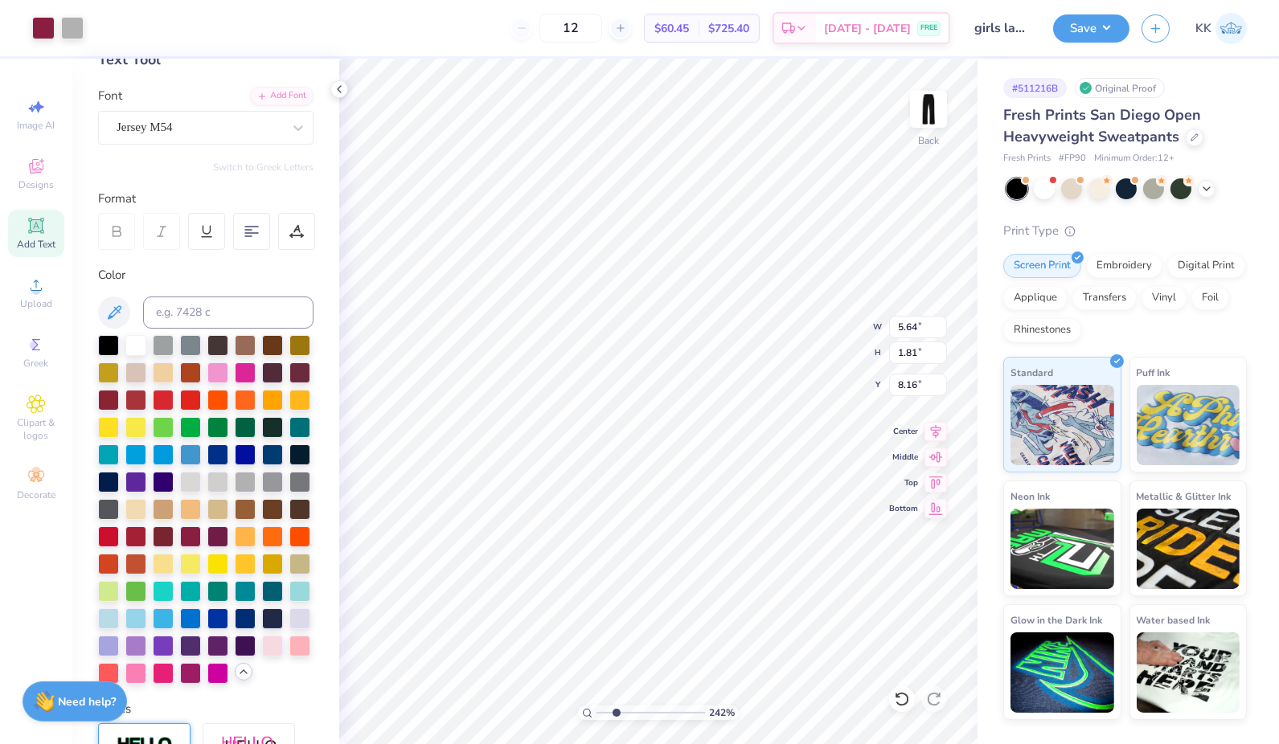
type input "4.72"
type input "1.51"
click at [1083, 23] on button "Save" at bounding box center [1091, 26] width 76 height 28
type input "2.41961176205257"
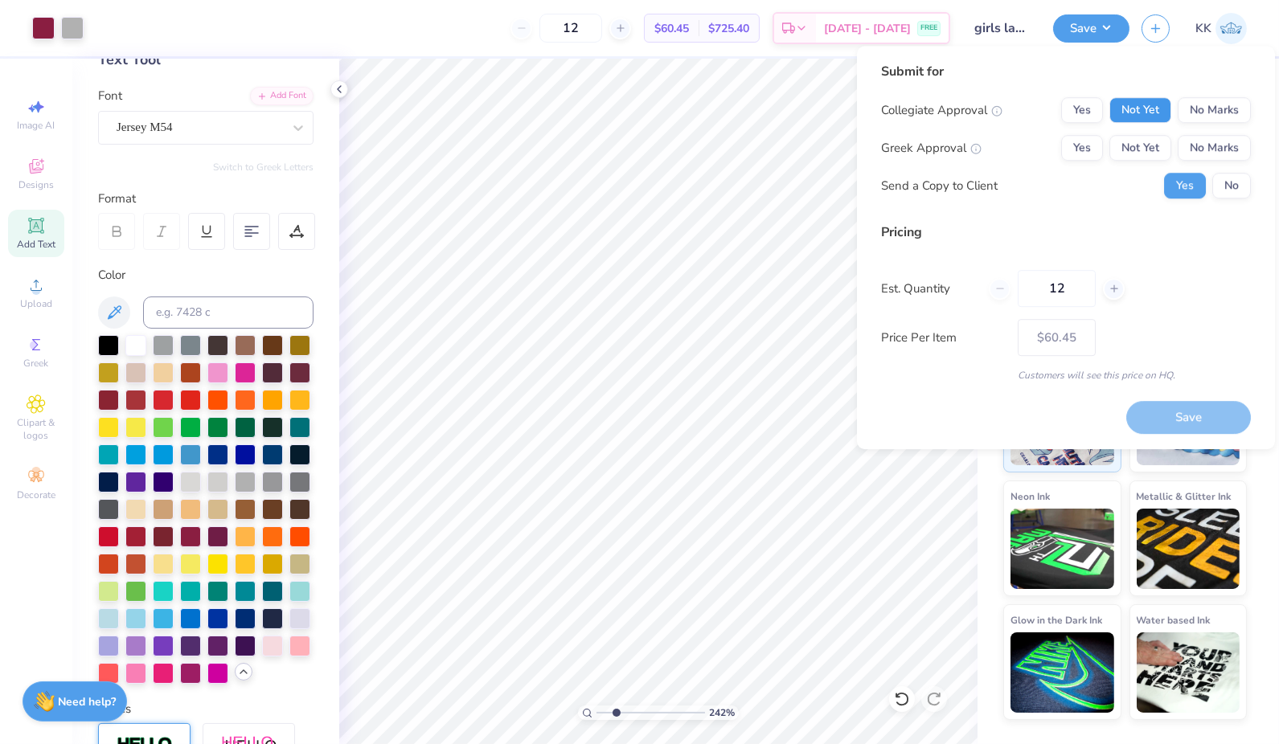
click at [1152, 113] on button "Not Yet" at bounding box center [1140, 110] width 62 height 26
click at [1221, 147] on button "No Marks" at bounding box center [1213, 148] width 73 height 26
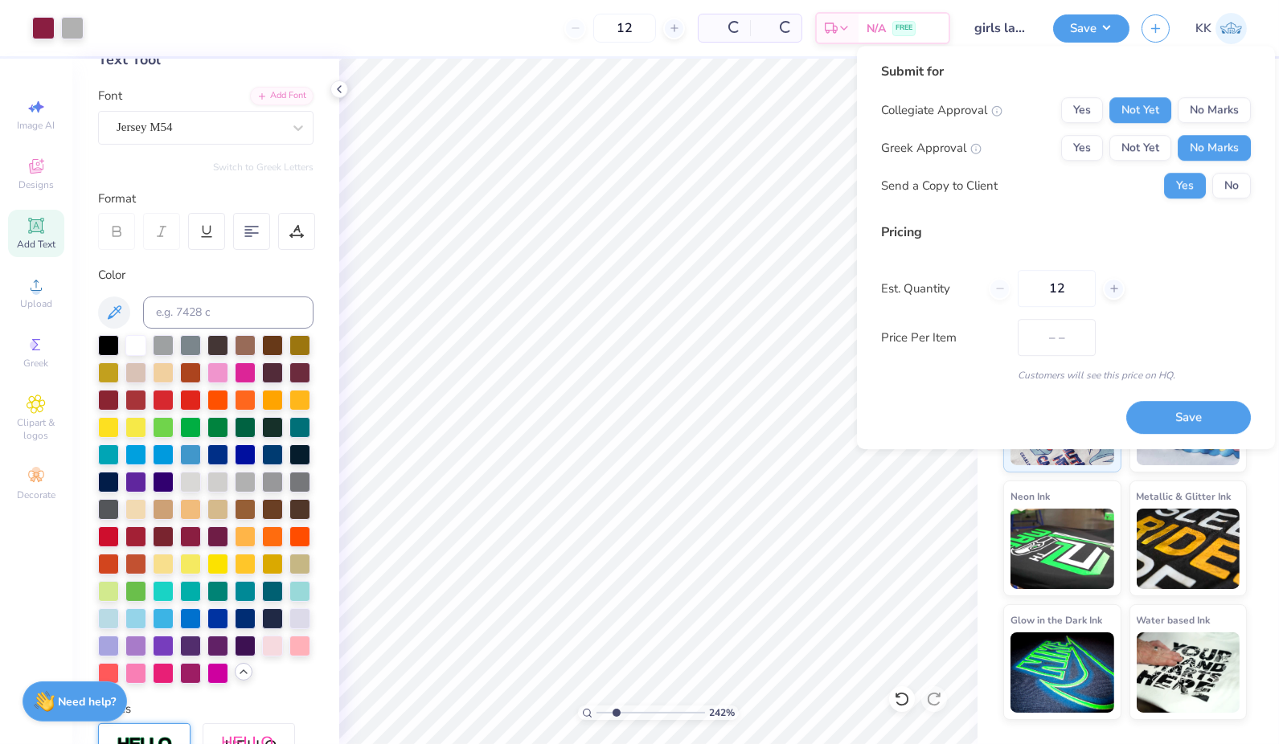
type input "$60.45"
click at [1231, 175] on button "No" at bounding box center [1231, 186] width 39 height 26
type input "2.41961176205257"
click at [1112, 291] on icon at bounding box center [1113, 288] width 11 height 11
type input "13"
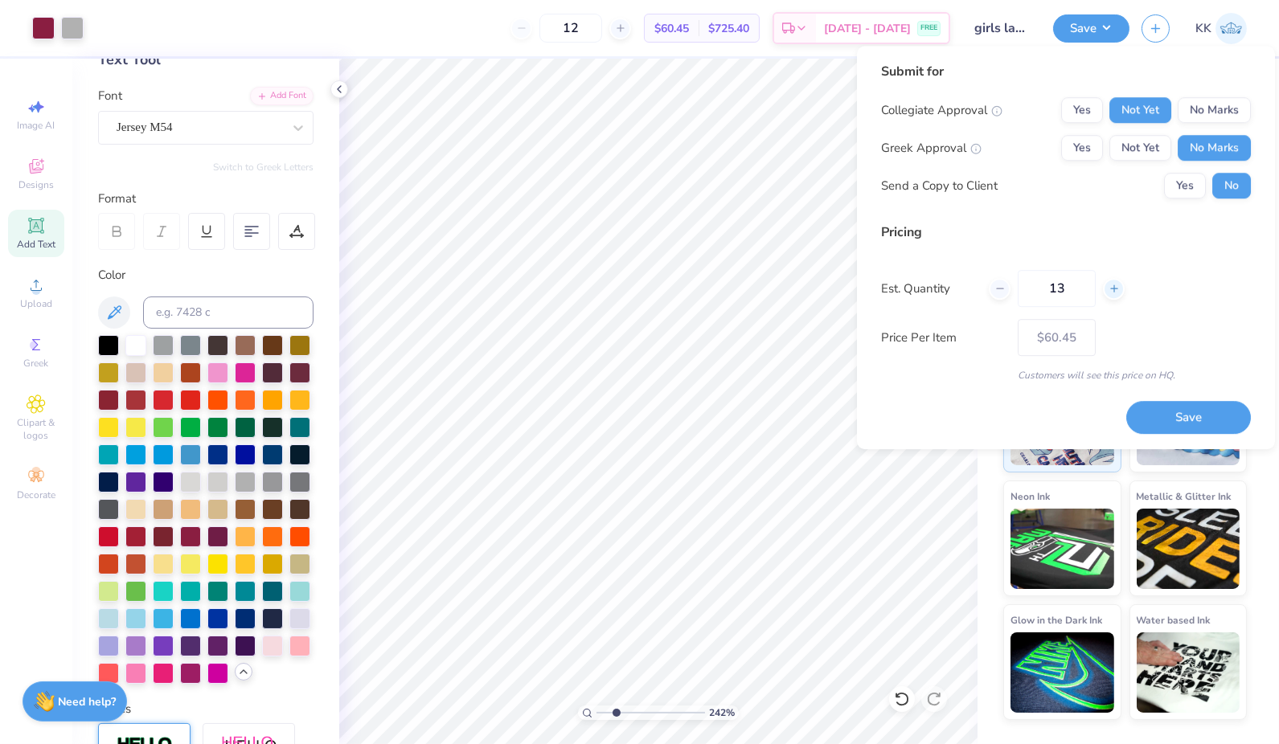
type input "13"
type input "$59.66"
click at [1116, 292] on icon at bounding box center [1113, 288] width 11 height 11
type input "14"
click at [1117, 291] on icon at bounding box center [1113, 288] width 11 height 11
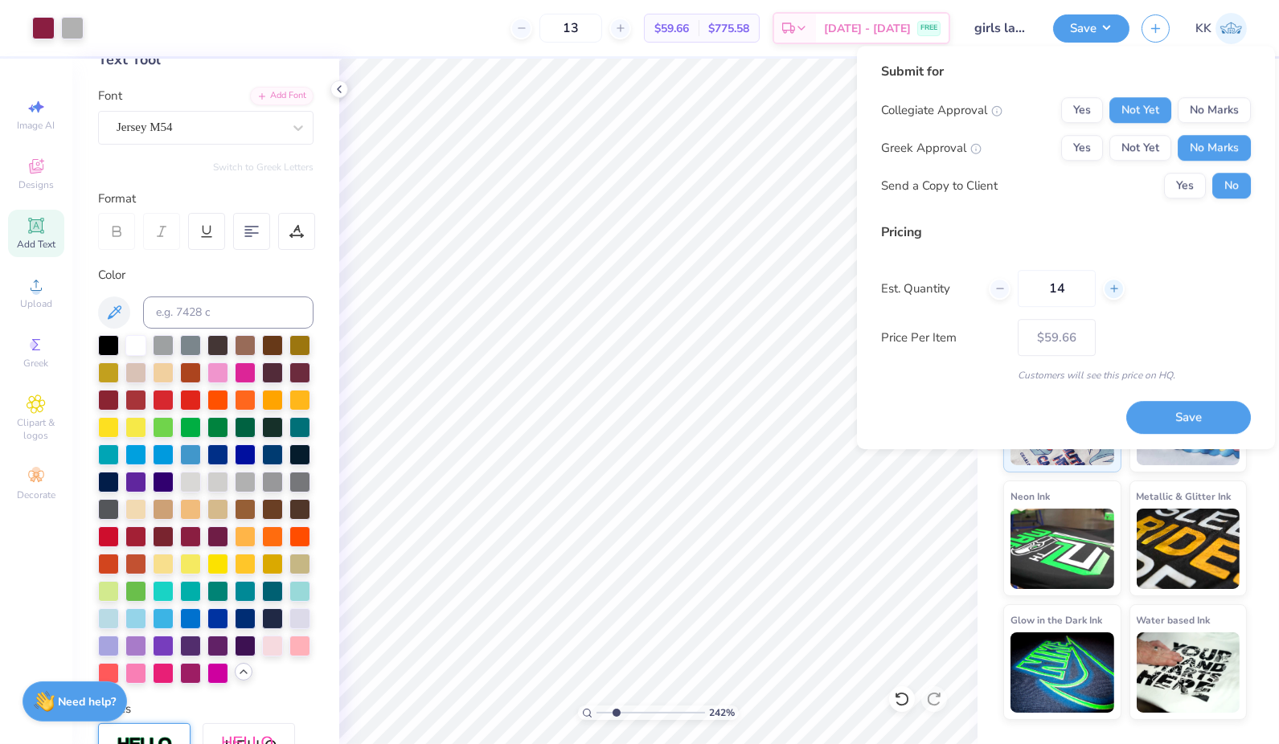
type input "14"
type input "15"
type input "$59.01"
type input "15"
type input "$58.47"
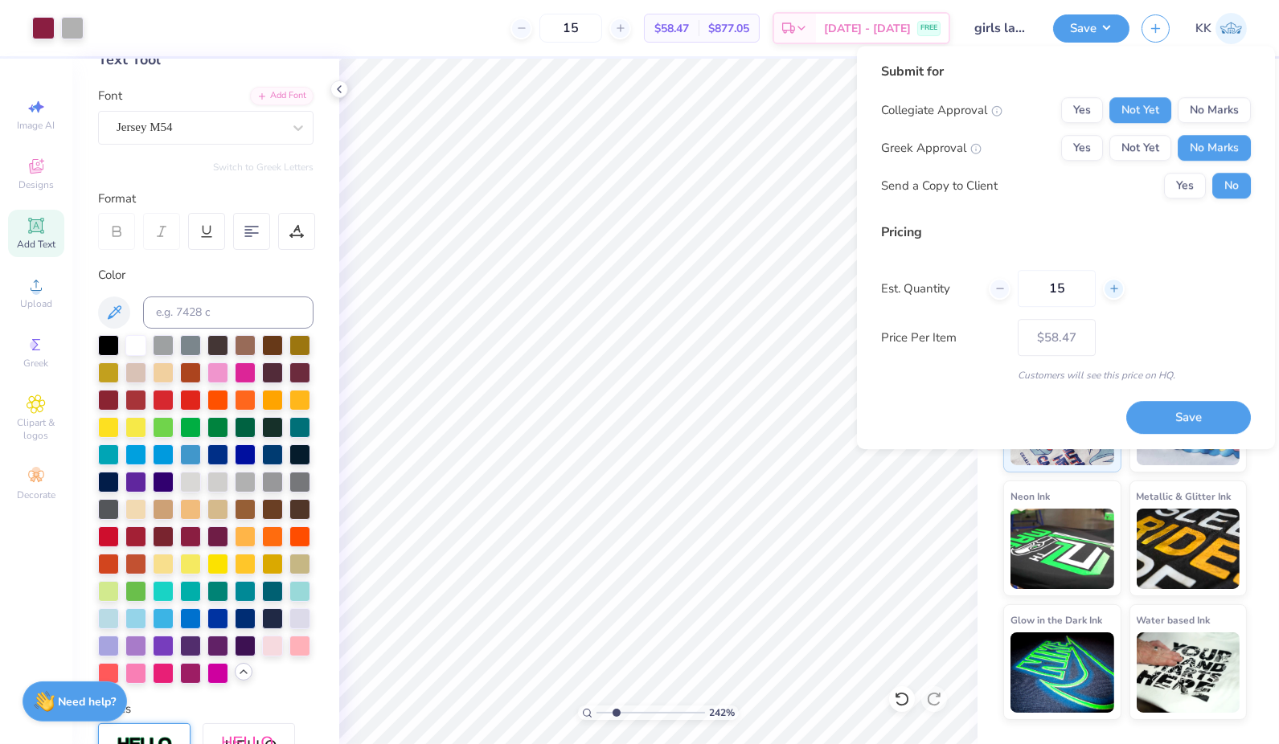
click at [1119, 292] on icon at bounding box center [1113, 288] width 11 height 11
type input "16"
type input "$58.01"
click at [1119, 293] on div at bounding box center [1114, 289] width 22 height 22
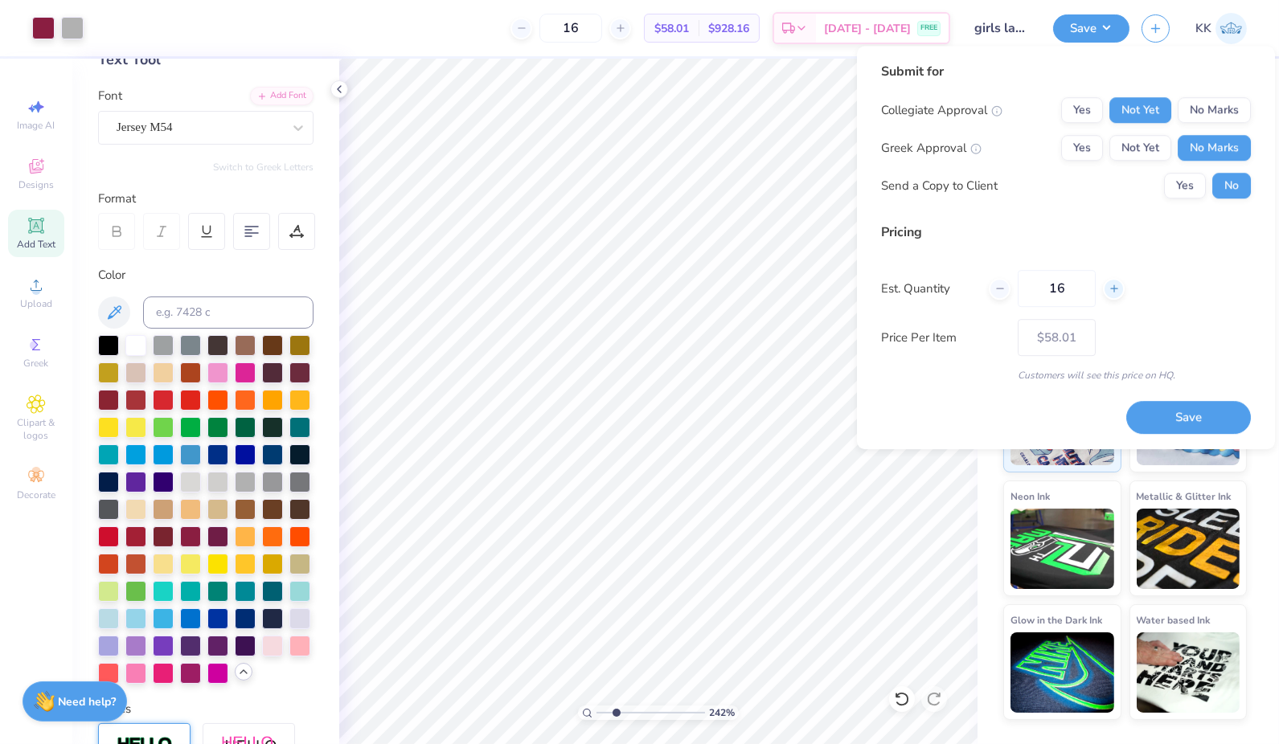
type input "17"
type input "$57.61"
click at [1120, 293] on div at bounding box center [1114, 289] width 22 height 22
type input "18"
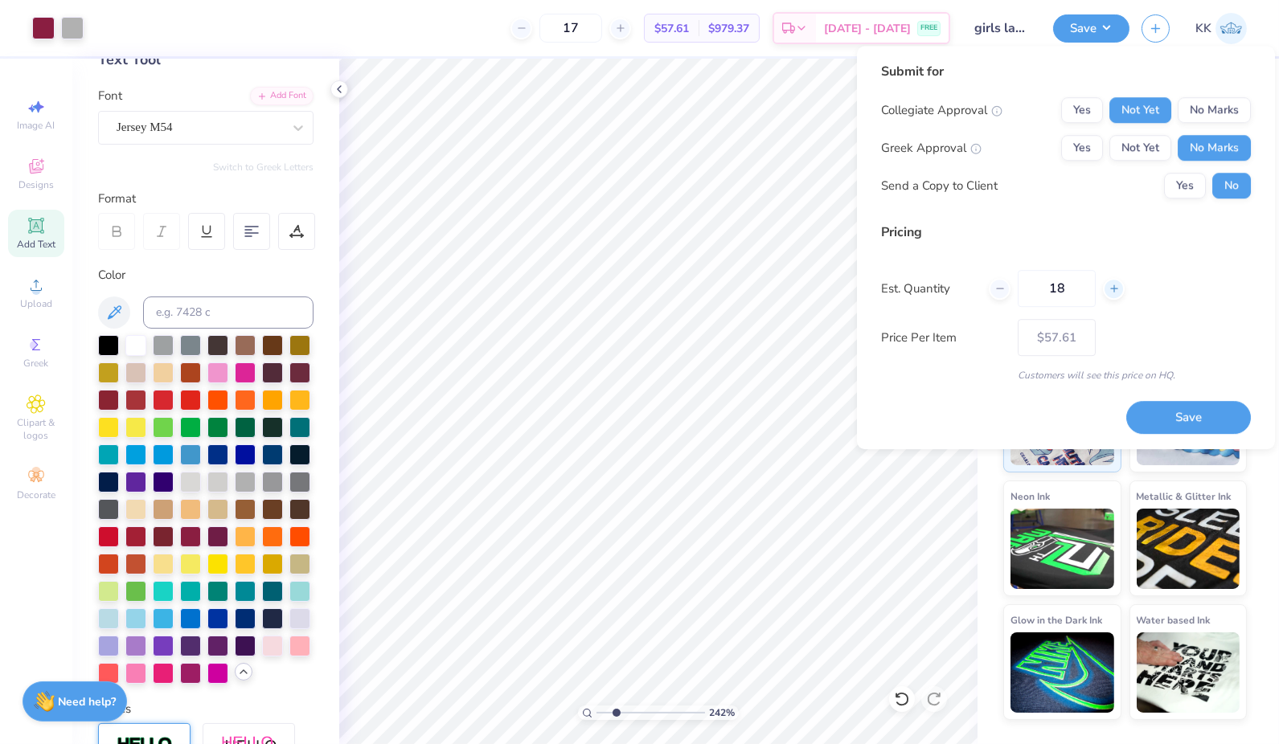
type input "18"
type input "$57.27"
click at [1120, 295] on div at bounding box center [1114, 289] width 22 height 22
type input "19"
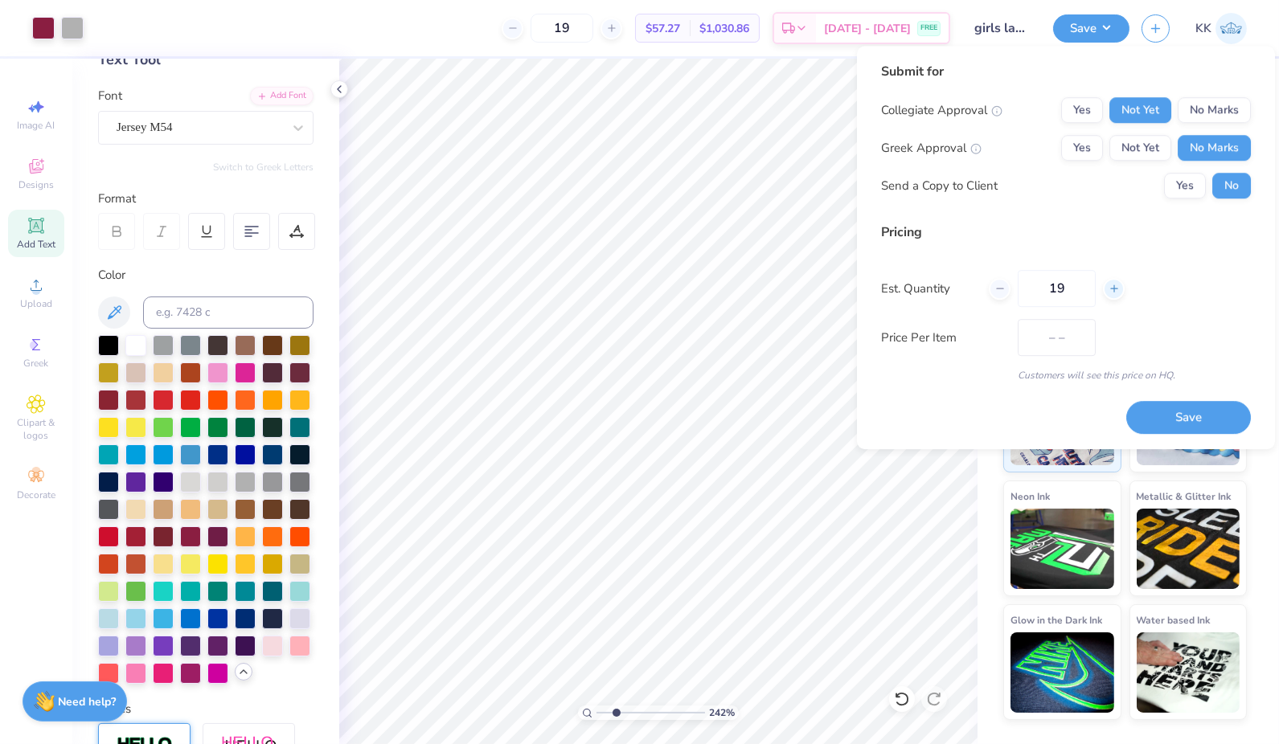
type input "$56.96"
click at [1120, 295] on div at bounding box center [1114, 289] width 22 height 22
type input "20"
type input "$56.69"
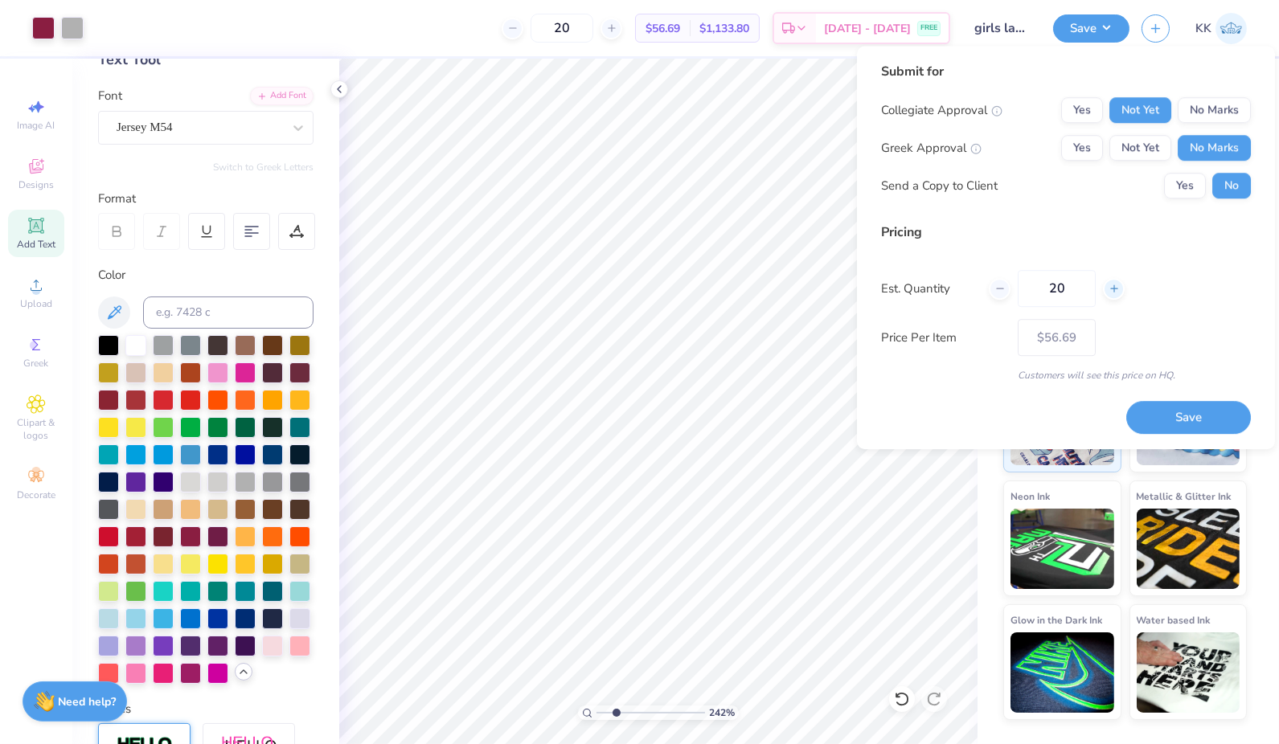
click at [1112, 286] on icon at bounding box center [1113, 288] width 11 height 11
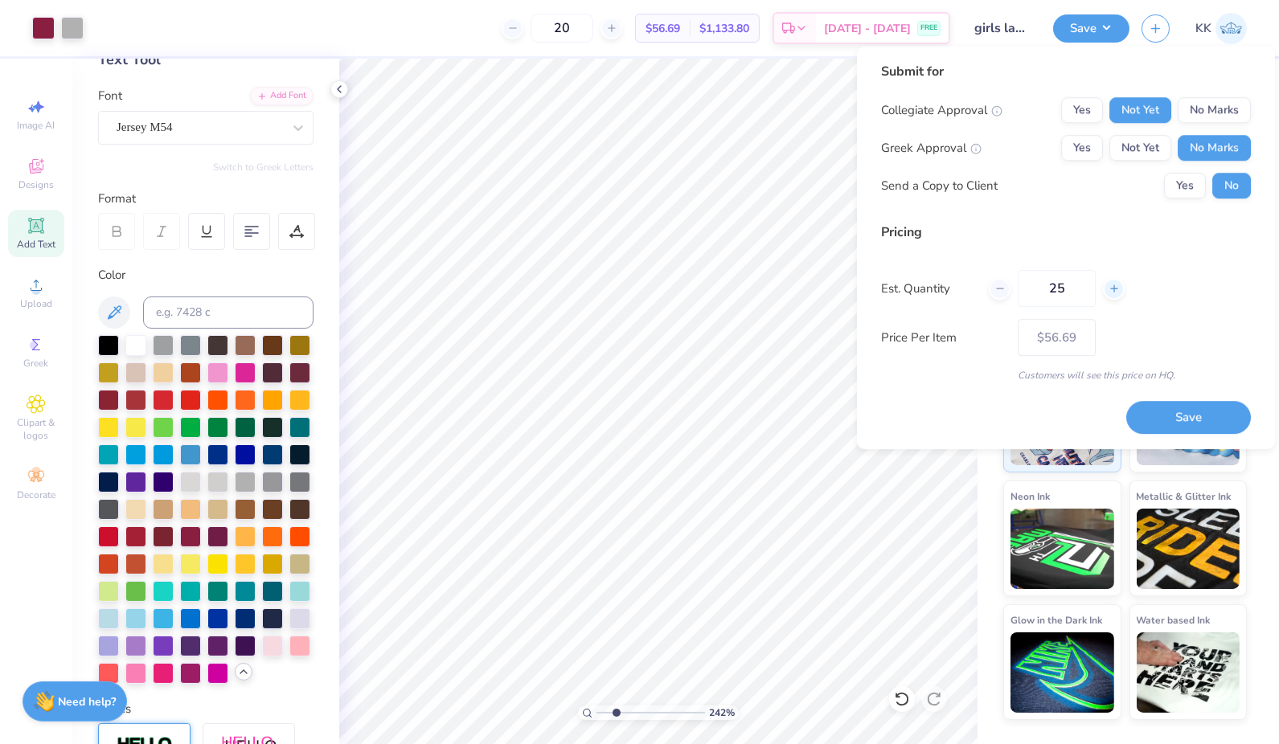
click at [1112, 286] on icon at bounding box center [1113, 288] width 11 height 11
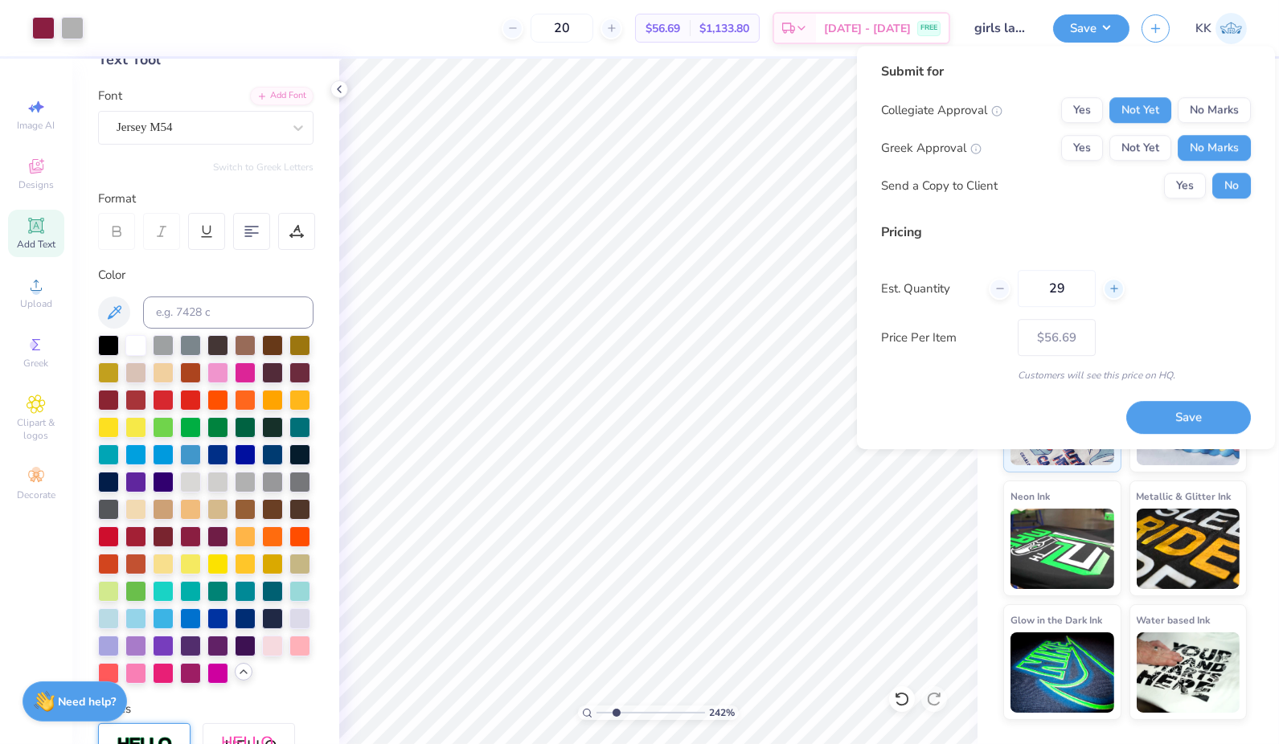
type input "30"
drag, startPoint x: 1112, startPoint y: 286, endPoint x: 1206, endPoint y: 286, distance: 94.0
click at [1206, 286] on div "Est. Quantity 30" at bounding box center [1066, 288] width 370 height 37
click at [1193, 420] on button "Save" at bounding box center [1188, 417] width 125 height 32
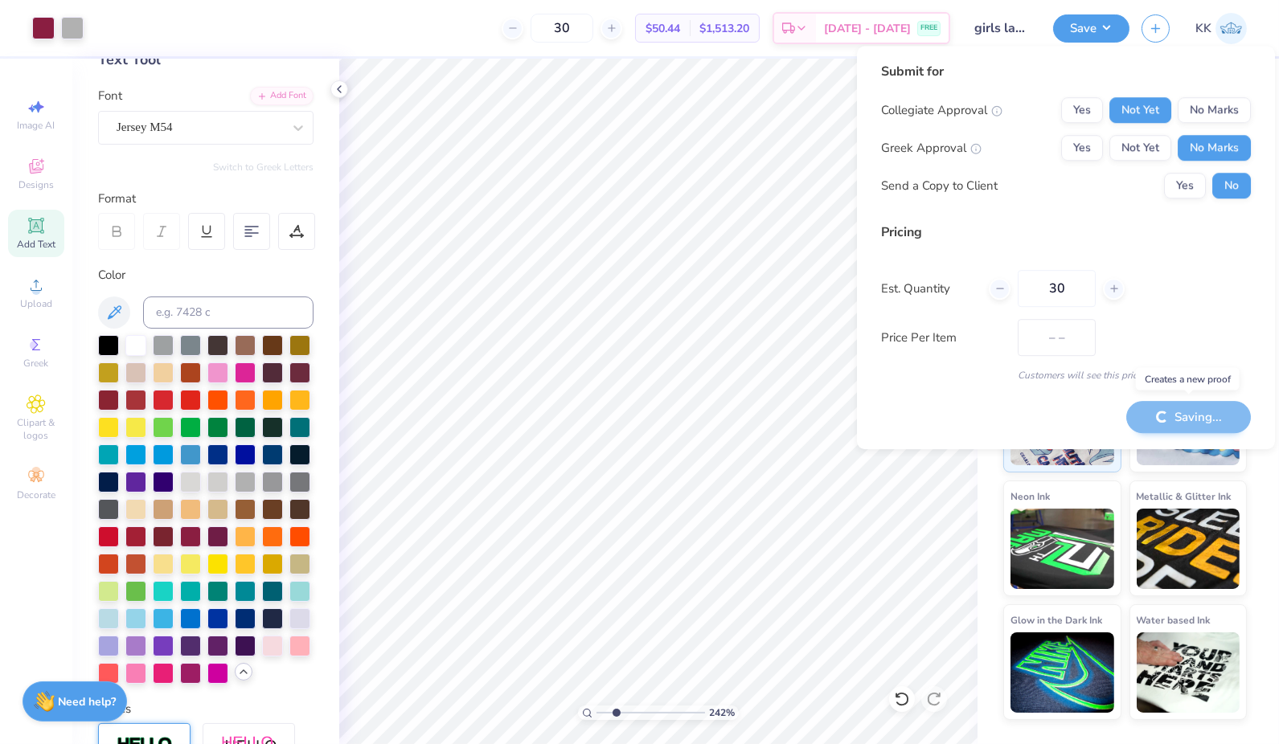
type input "$50.44"
type input "2.41961176205257"
type input "– –"
type input "2.41961176205257"
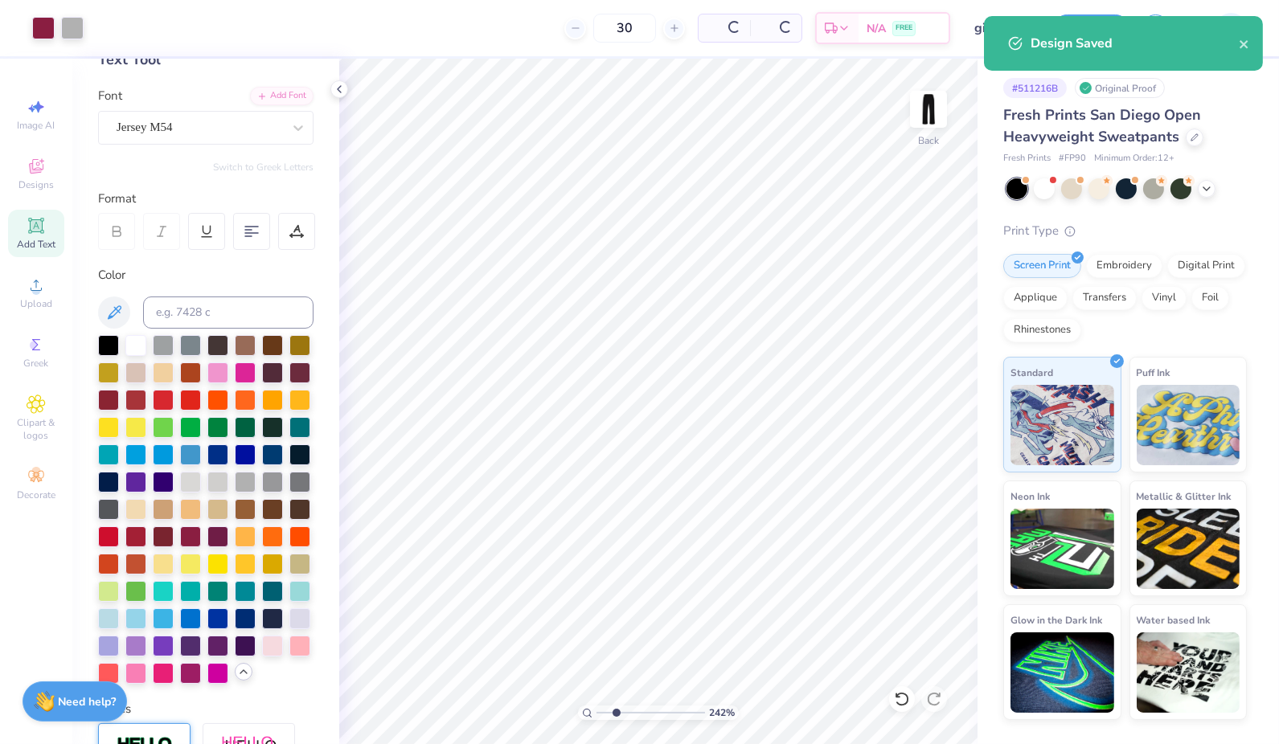
type input "$50.44"
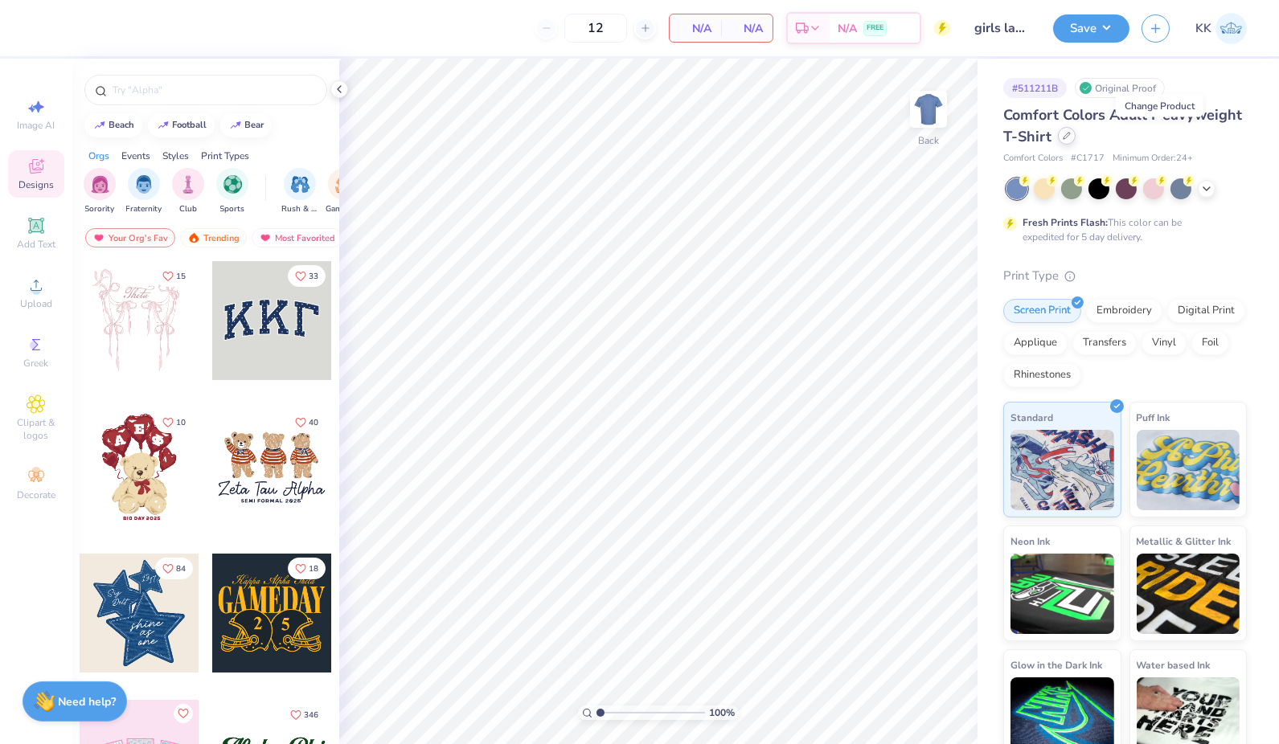
click at [1070, 137] on icon at bounding box center [1066, 136] width 6 height 6
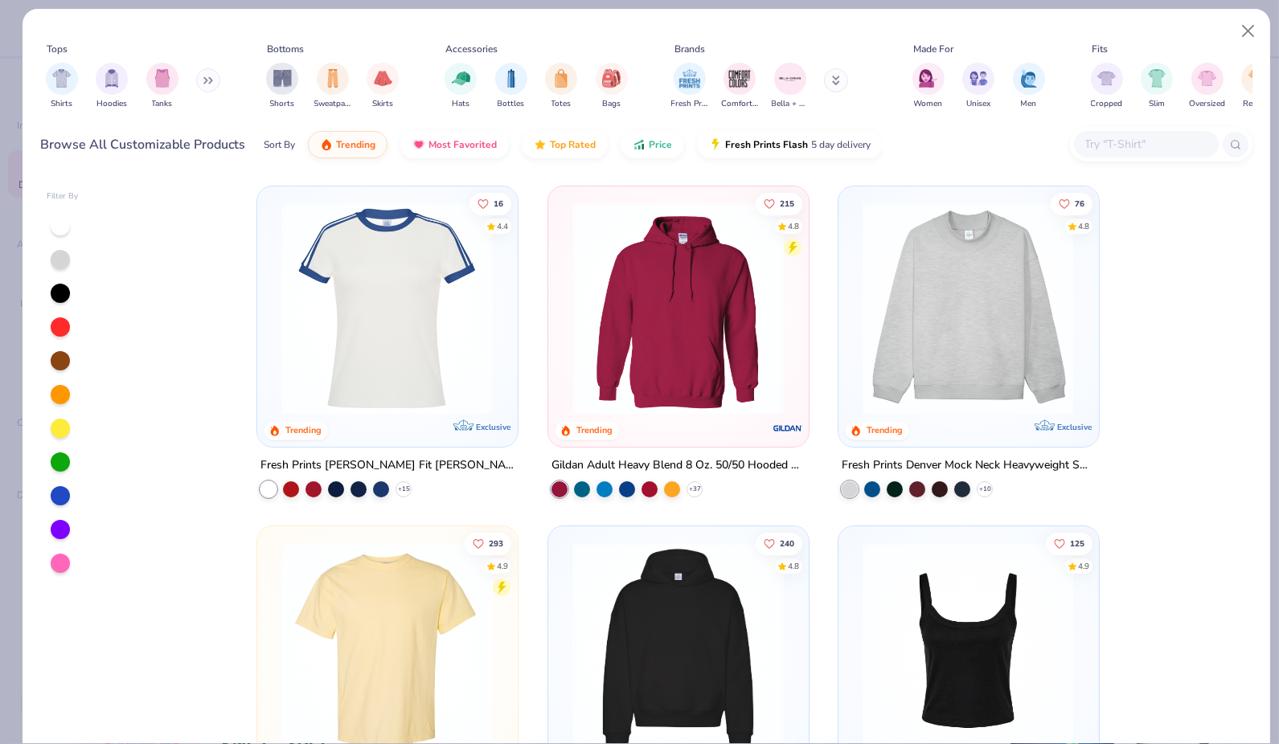
click at [1132, 138] on input "text" at bounding box center [1145, 144] width 124 height 18
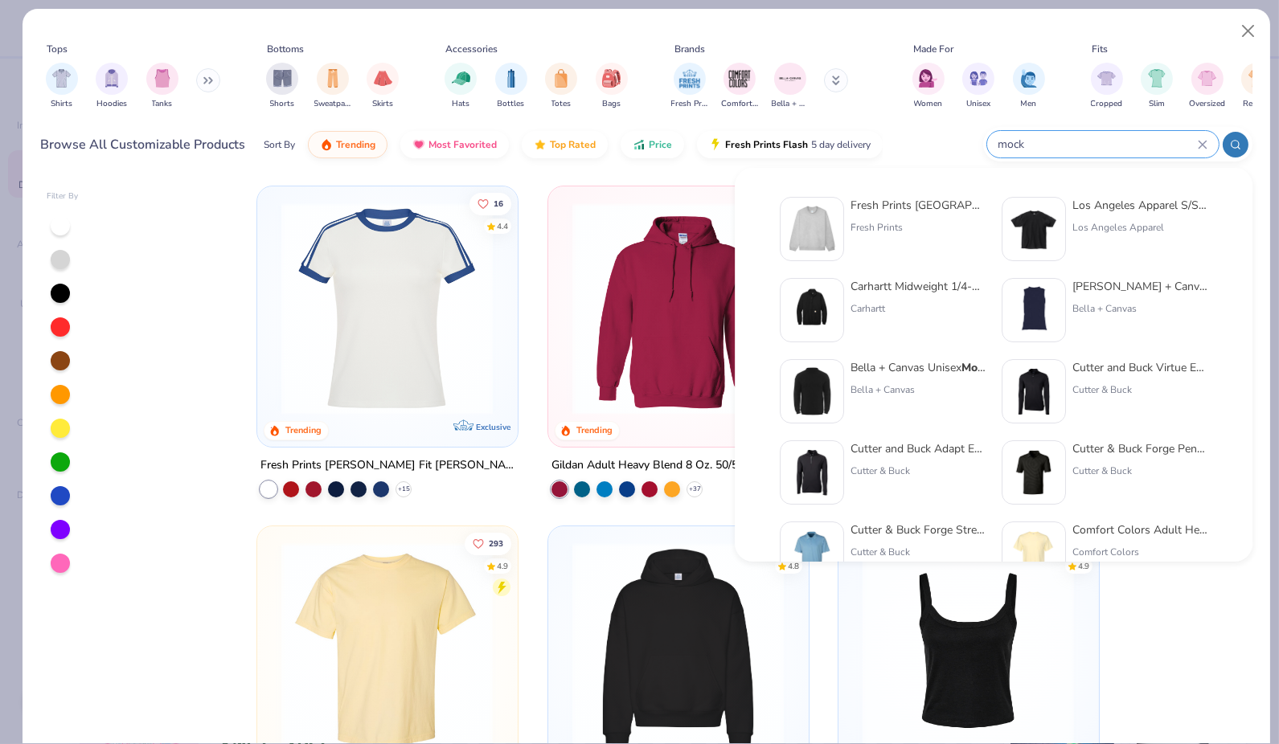
type input "mock"
click at [837, 215] on div at bounding box center [812, 229] width 64 height 64
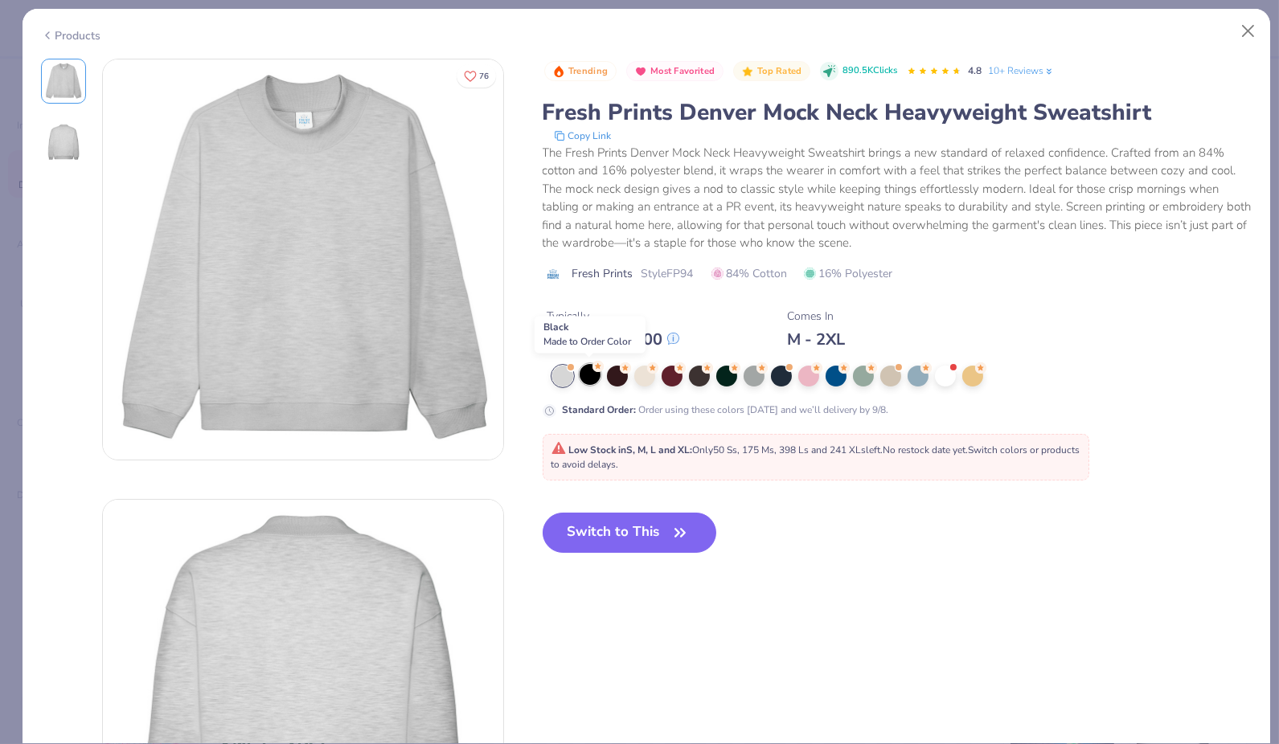
click at [595, 366] on circle at bounding box center [597, 366] width 11 height 11
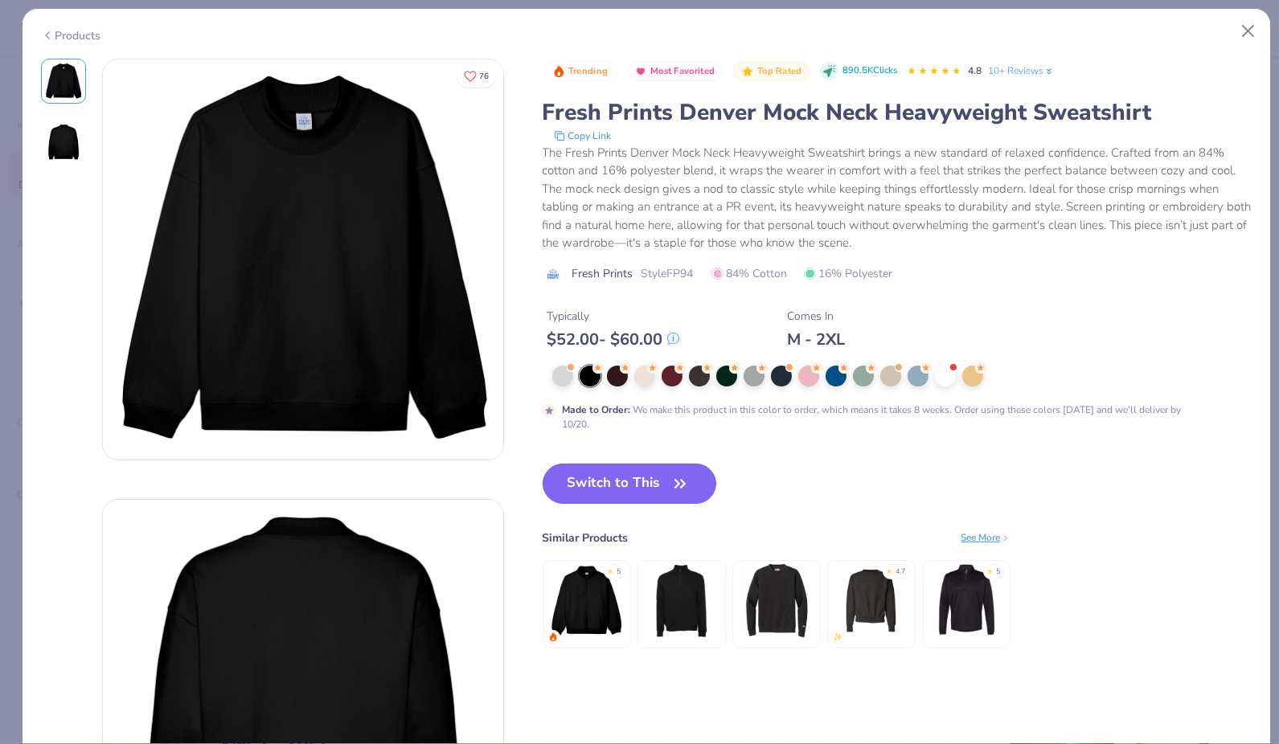
click at [596, 471] on button "Switch to This" at bounding box center [629, 484] width 174 height 40
type input "50"
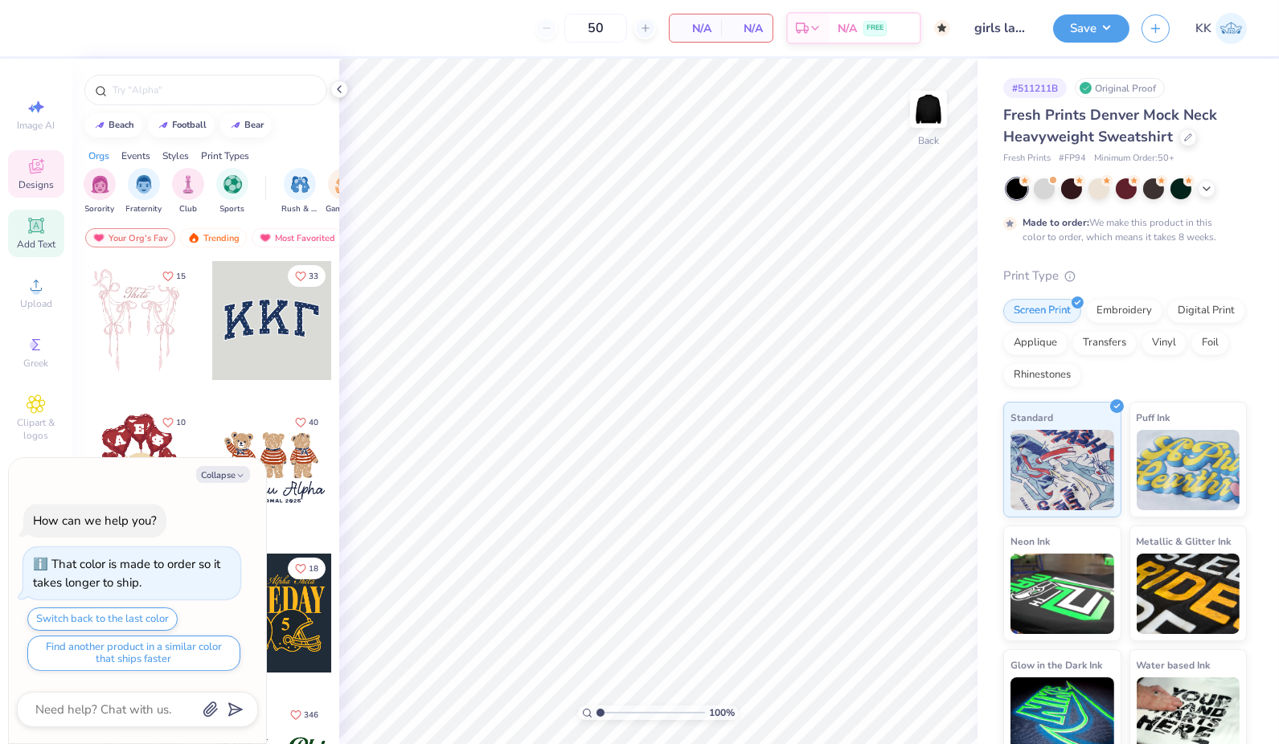
click at [49, 229] on div "Add Text" at bounding box center [36, 233] width 56 height 47
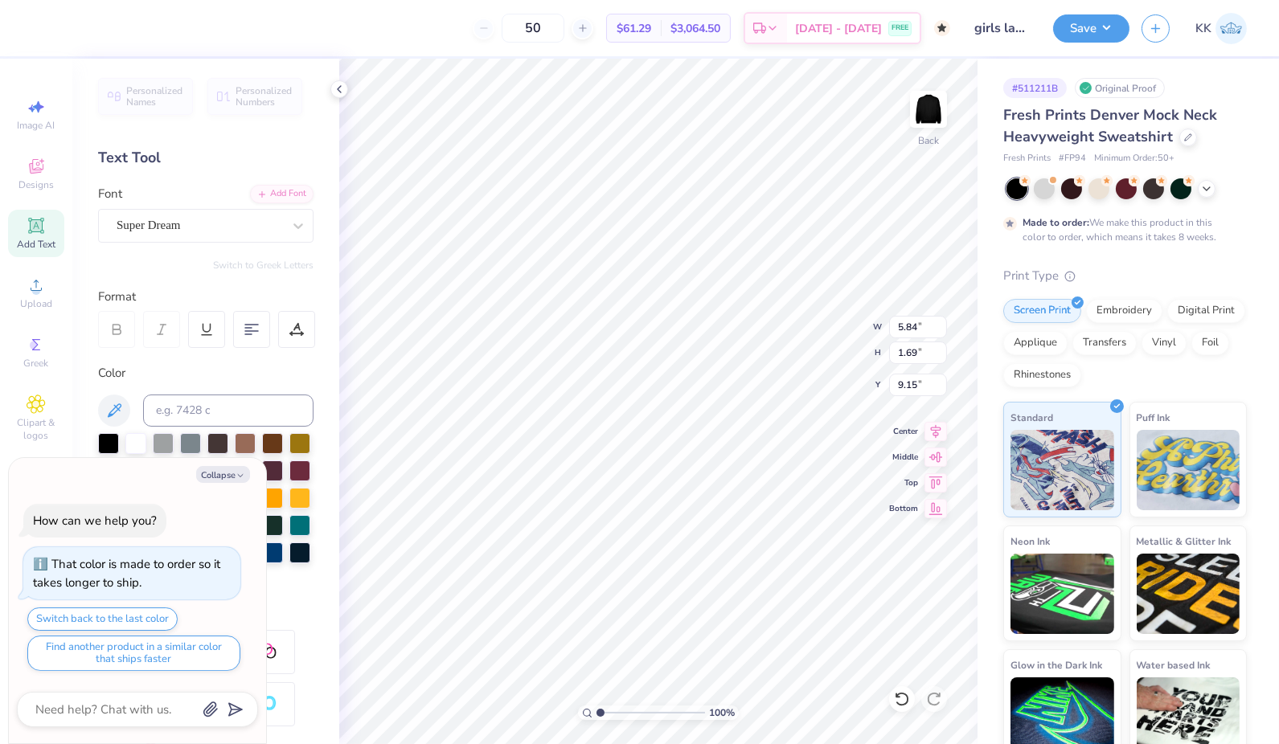
scroll to position [14, 2]
type textarea "x"
type textarea "TEX"
type textarea "x"
type textarea "TE"
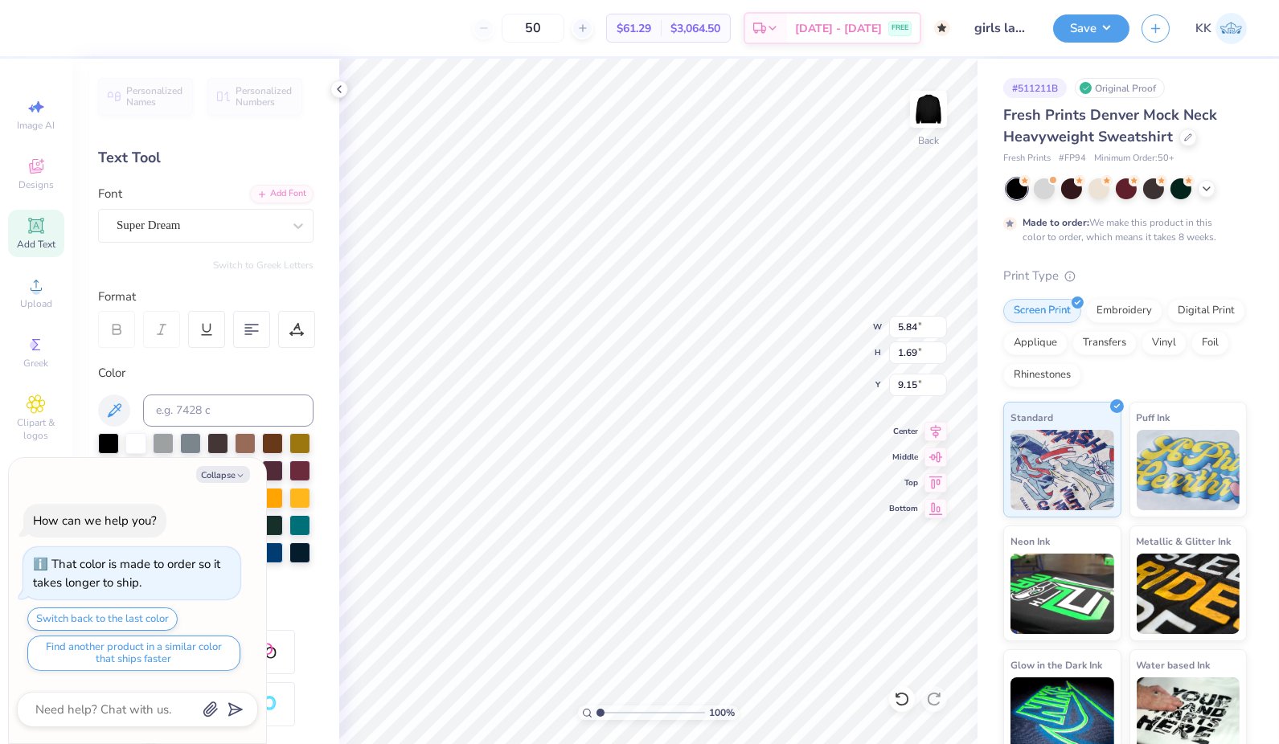
type textarea "x"
type textarea "T"
type textarea "x"
type textarea "w"
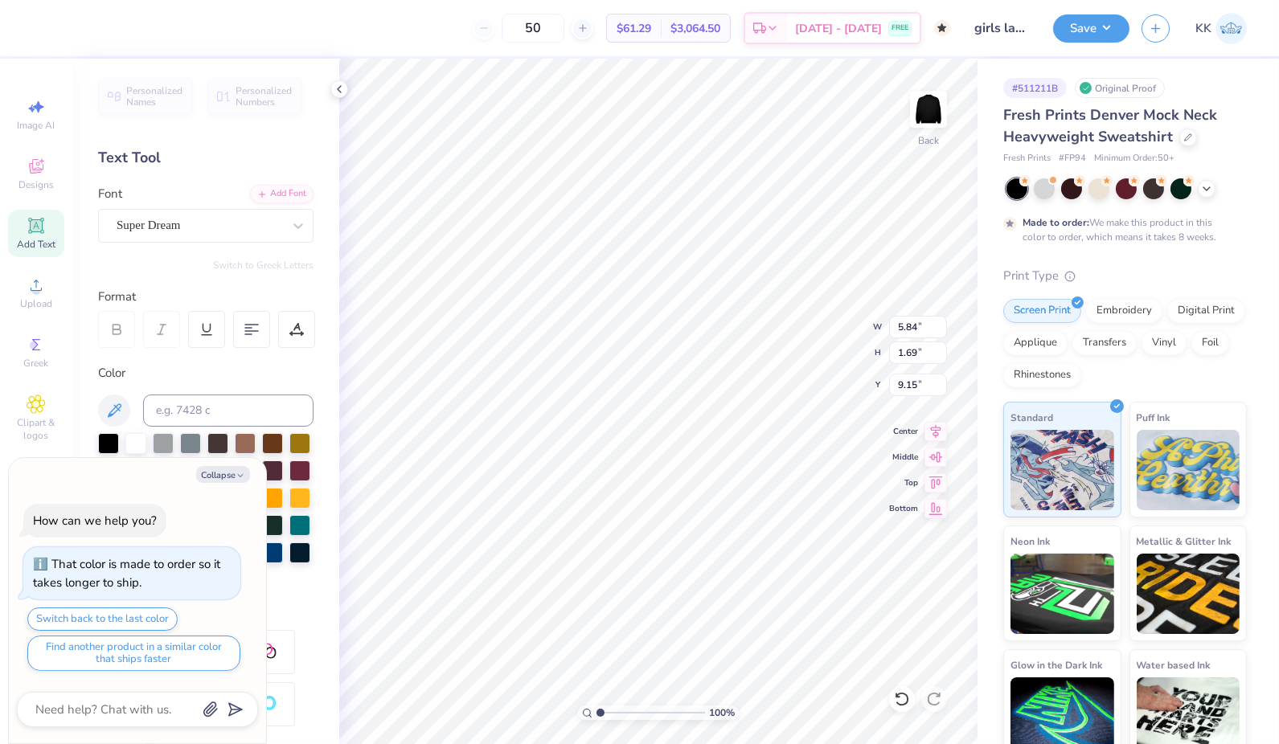
type textarea "x"
type textarea "wo"
type textarea "x"
type textarea "wom"
type textarea "x"
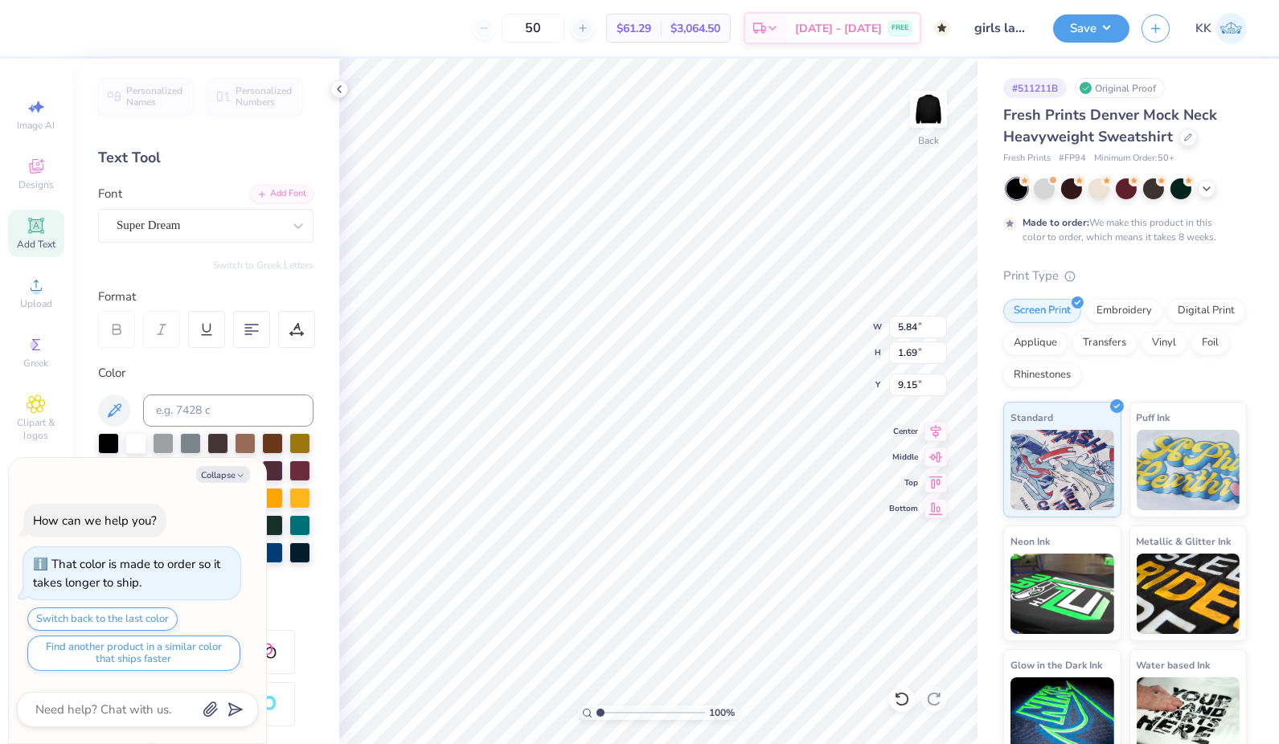
type textarea "wome"
type textarea "x"
type textarea "wom"
type textarea "x"
type textarea "wo"
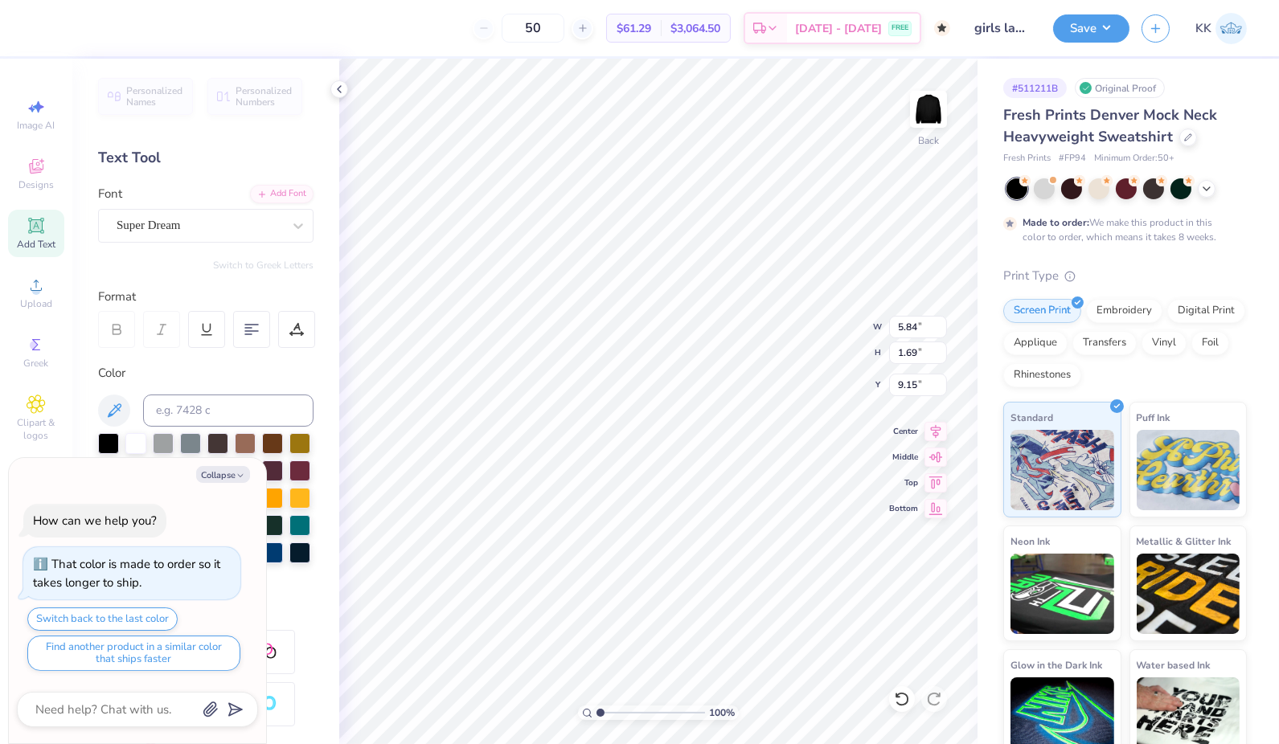
type textarea "x"
type textarea "w"
type textarea "x"
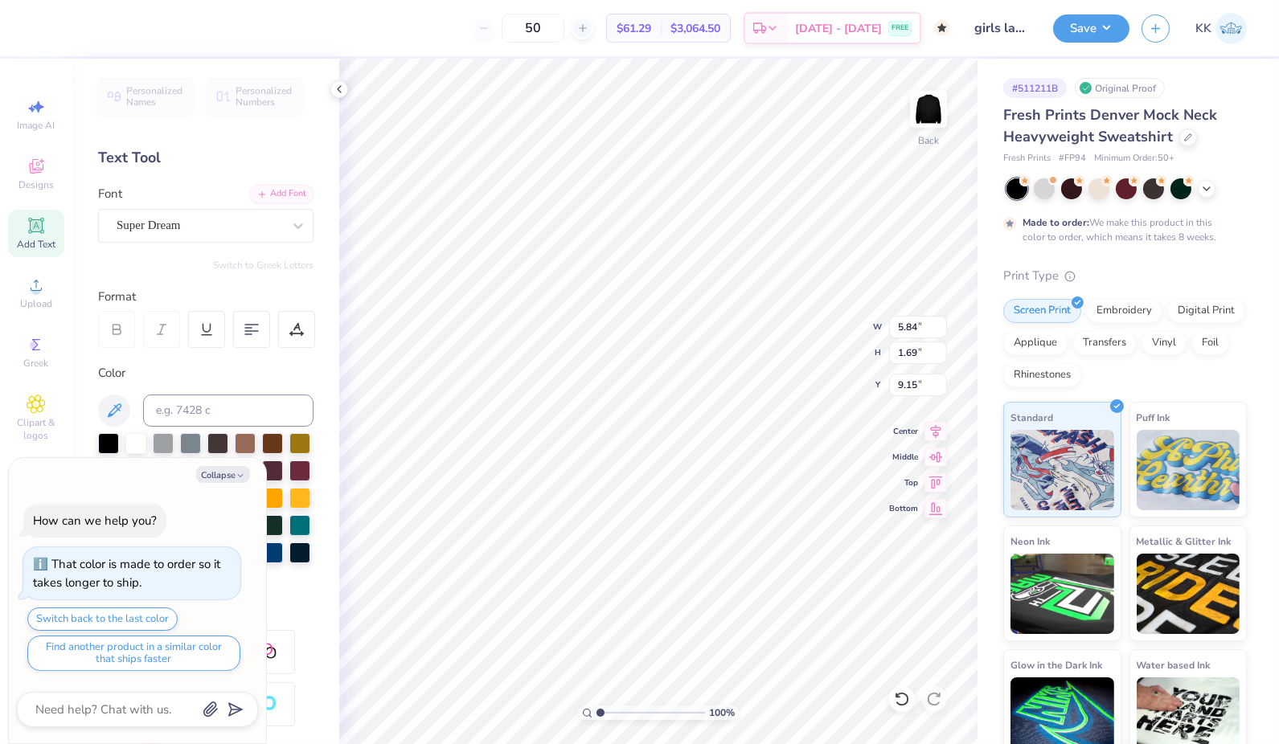
type textarea "c"
type textarea "x"
type textarea "ca"
type textarea "x"
type textarea "car"
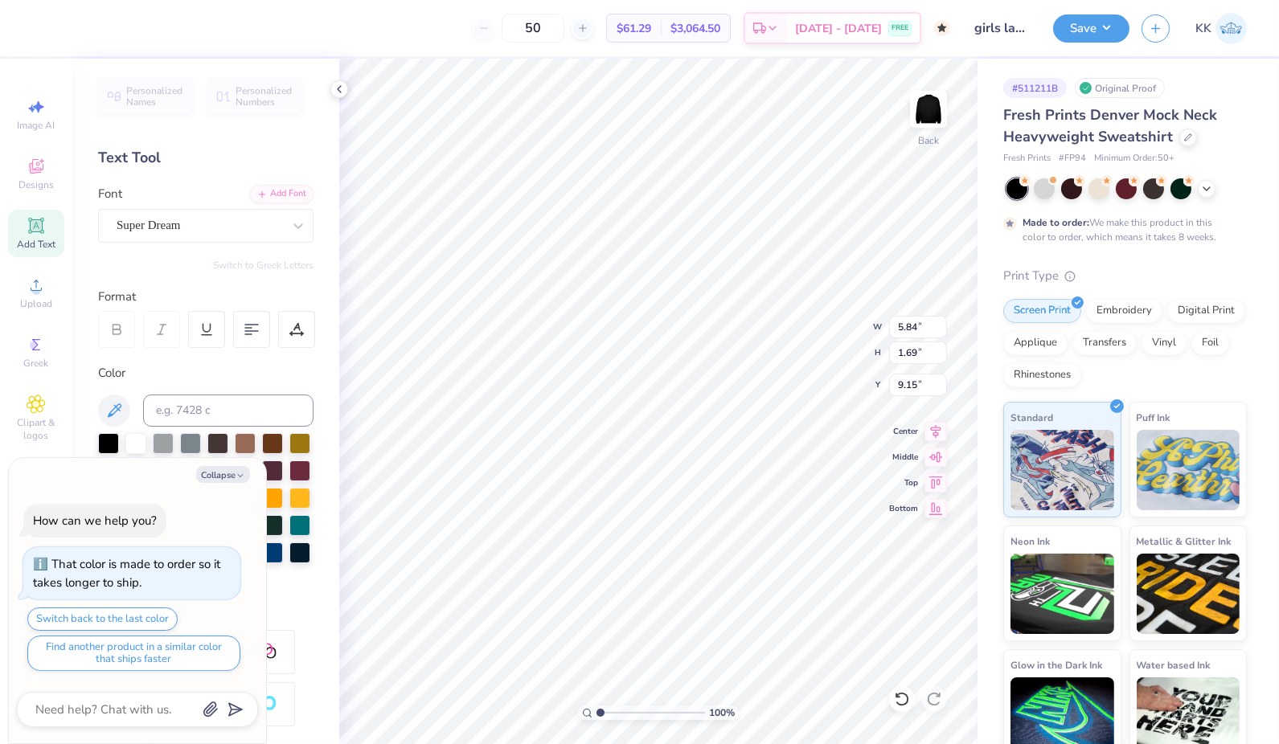
type textarea "x"
type textarea "[PERSON_NAME]"
type textarea "x"
type textarea "car"
type textarea "x"
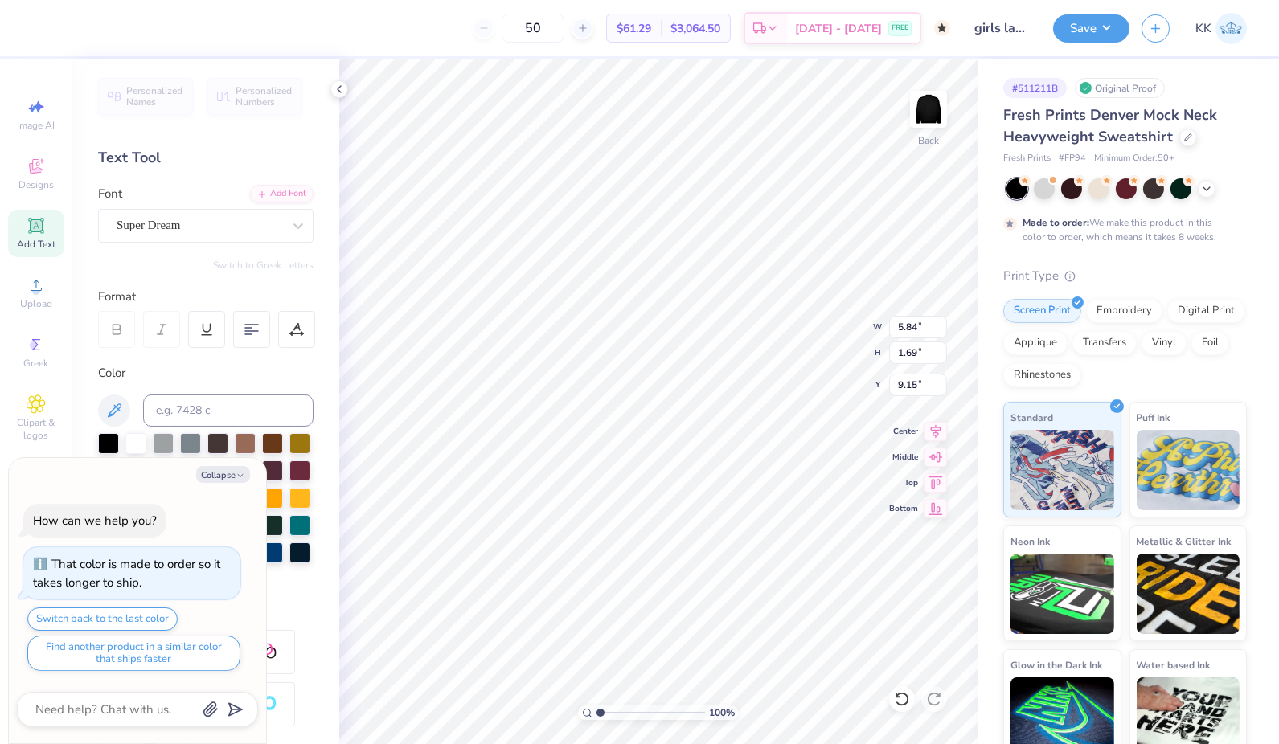
type textarea "caro"
type textarea "x"
type textarea "[PERSON_NAME]"
type textarea "x"
type textarea "caroli"
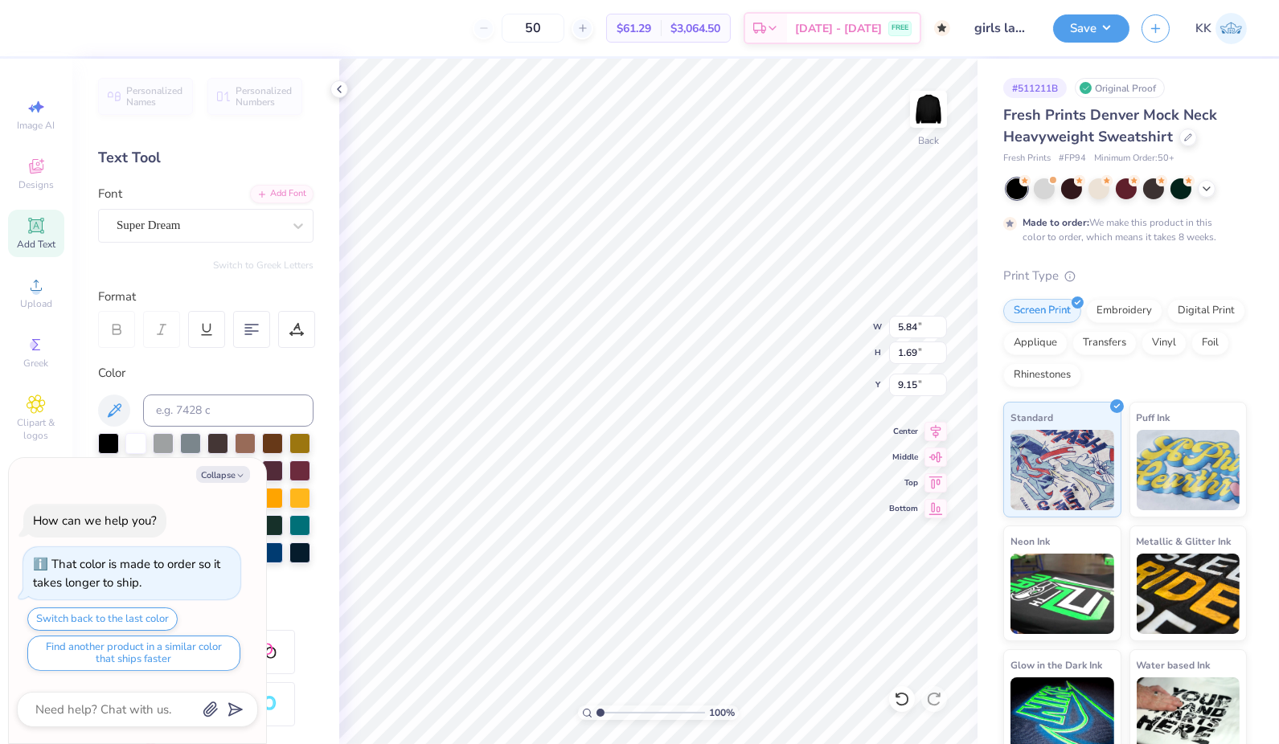
type textarea "x"
type textarea "carolin"
type textarea "x"
type textarea "carolina"
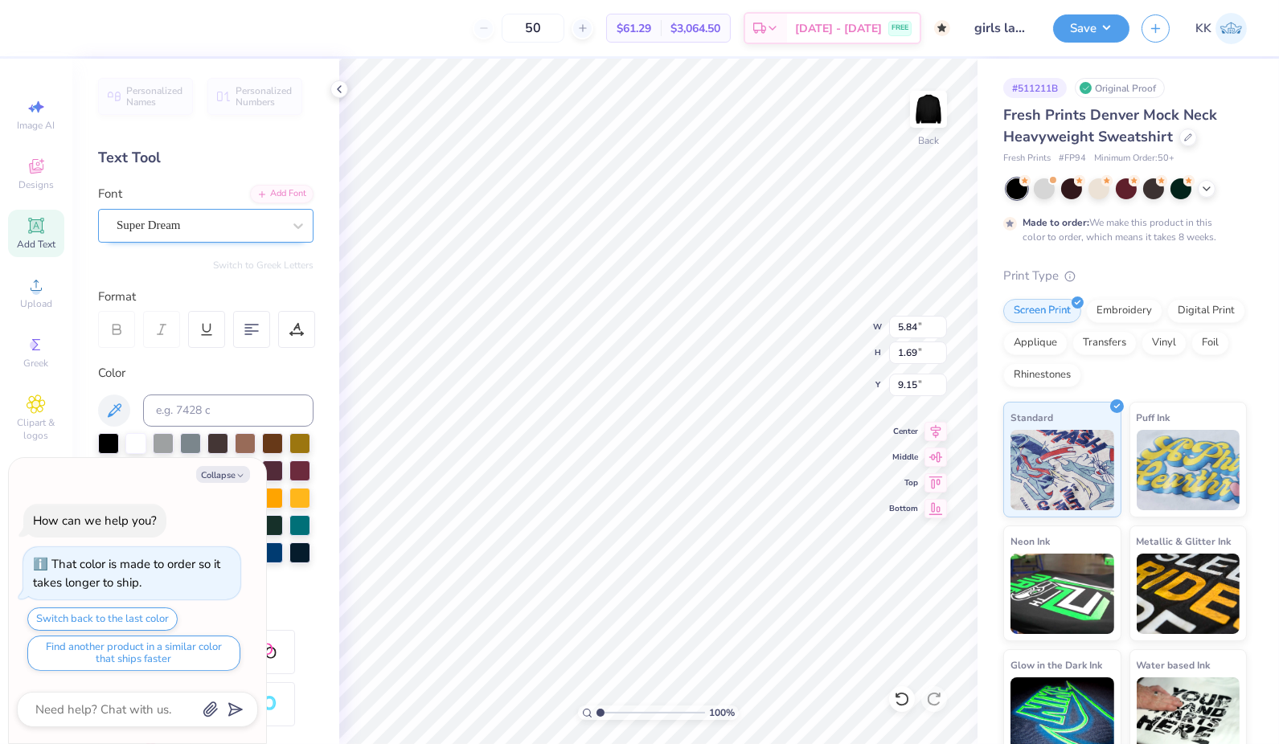
click at [197, 230] on div "Super Dream" at bounding box center [199, 225] width 169 height 25
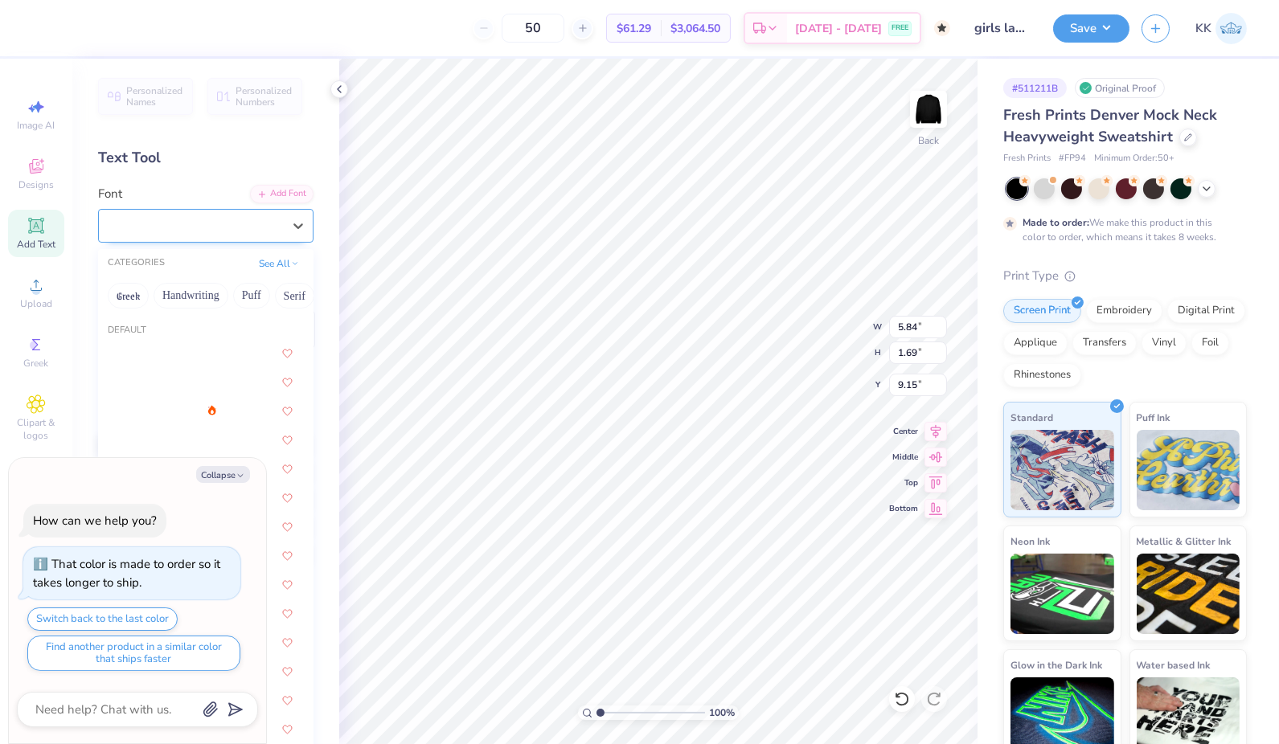
type textarea "x"
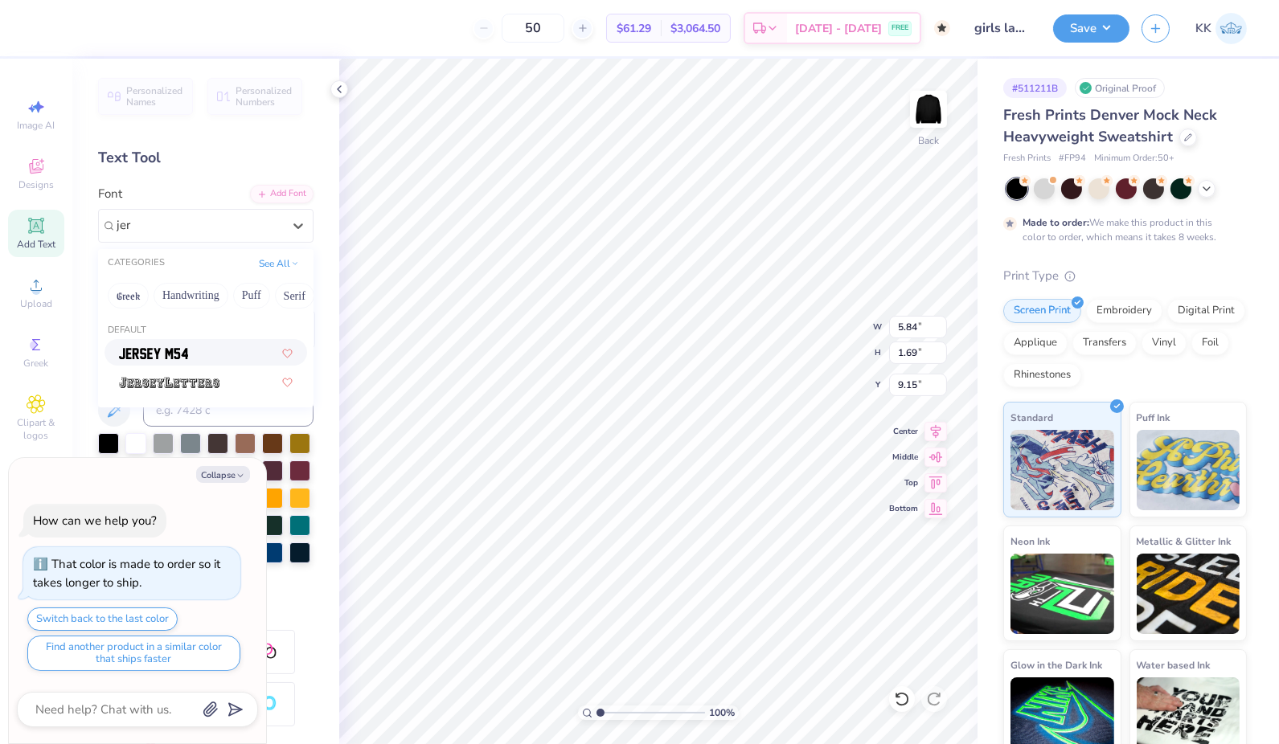
click at [147, 344] on span at bounding box center [153, 352] width 69 height 17
type input "jer"
type textarea "x"
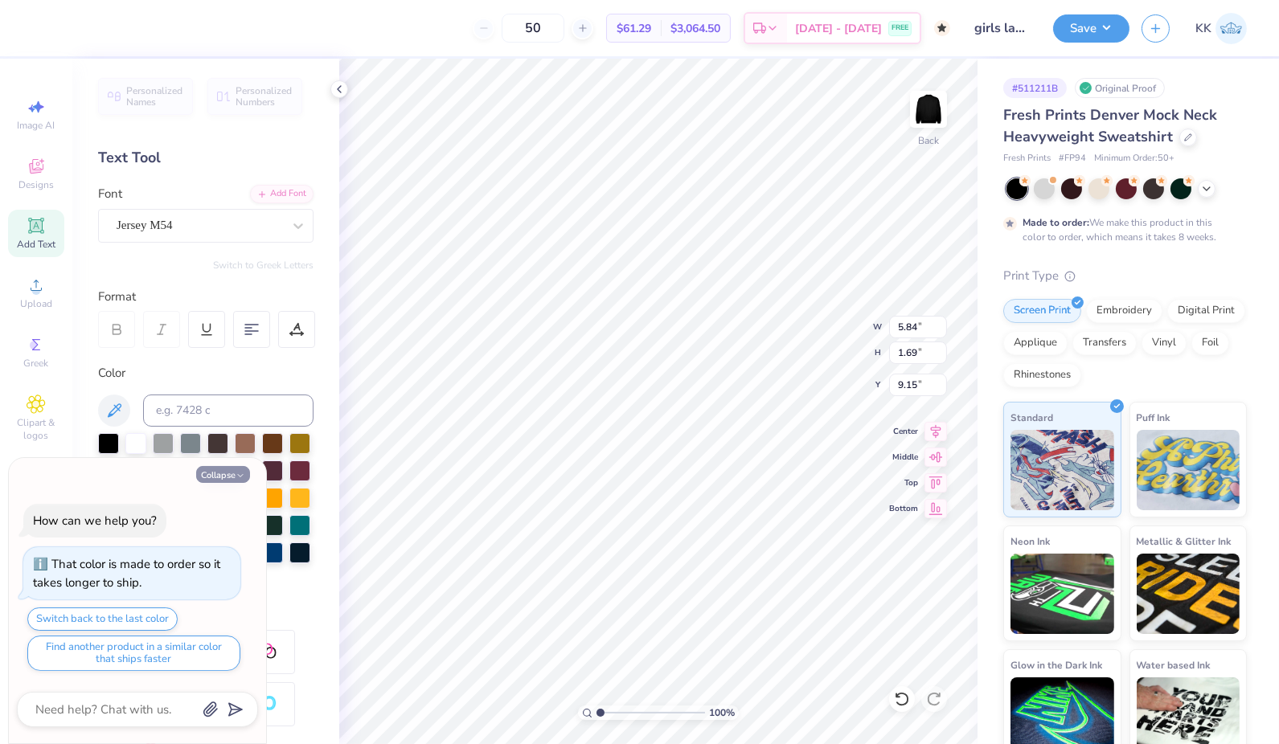
click at [230, 470] on button "Collapse" at bounding box center [223, 474] width 54 height 17
type textarea "x"
type input "9.10"
type input "1.85"
type input "9.07"
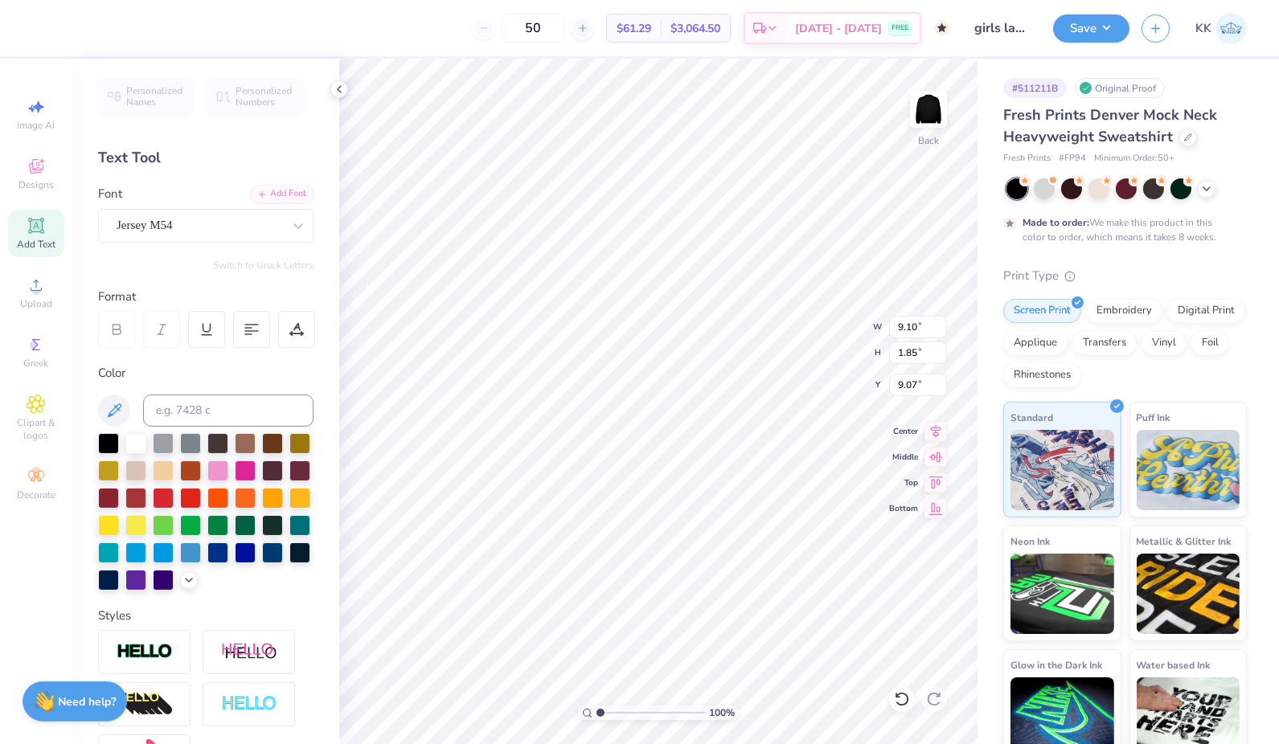
type textarea "x"
click at [186, 580] on polyline at bounding box center [189, 578] width 6 height 3
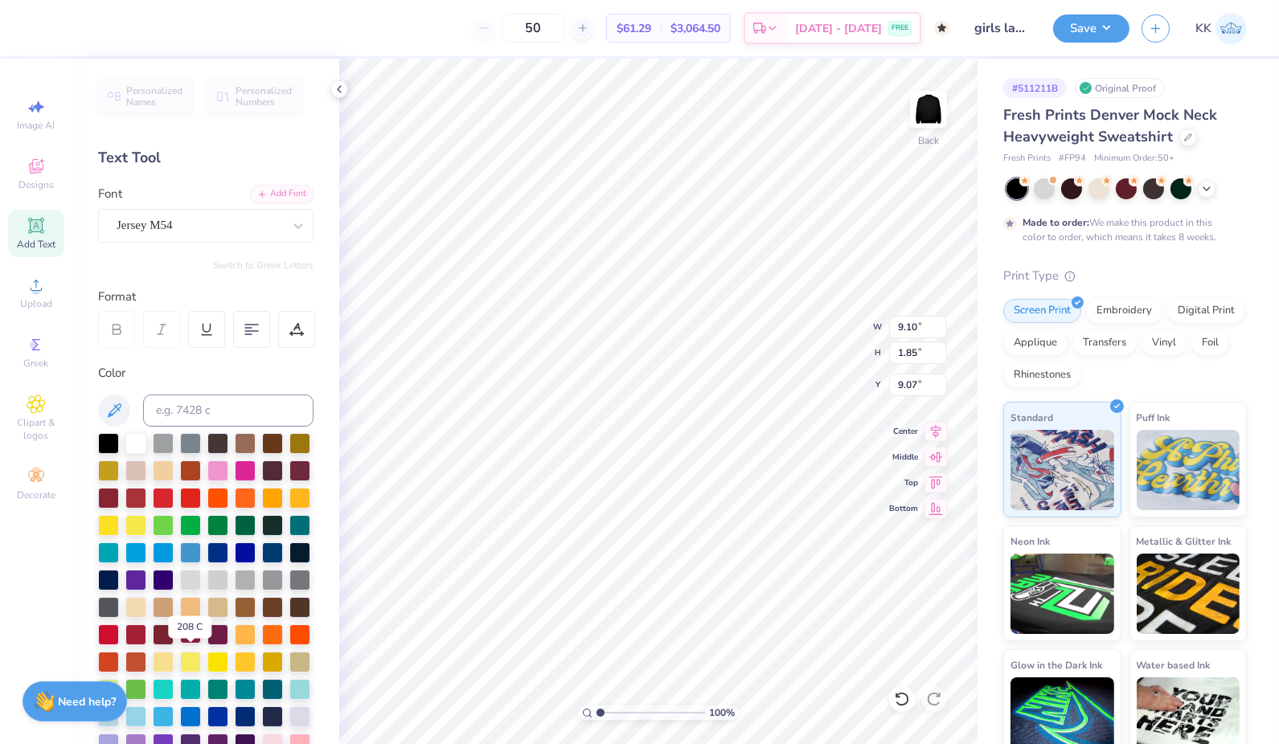
click at [190, 644] on div at bounding box center [190, 633] width 21 height 21
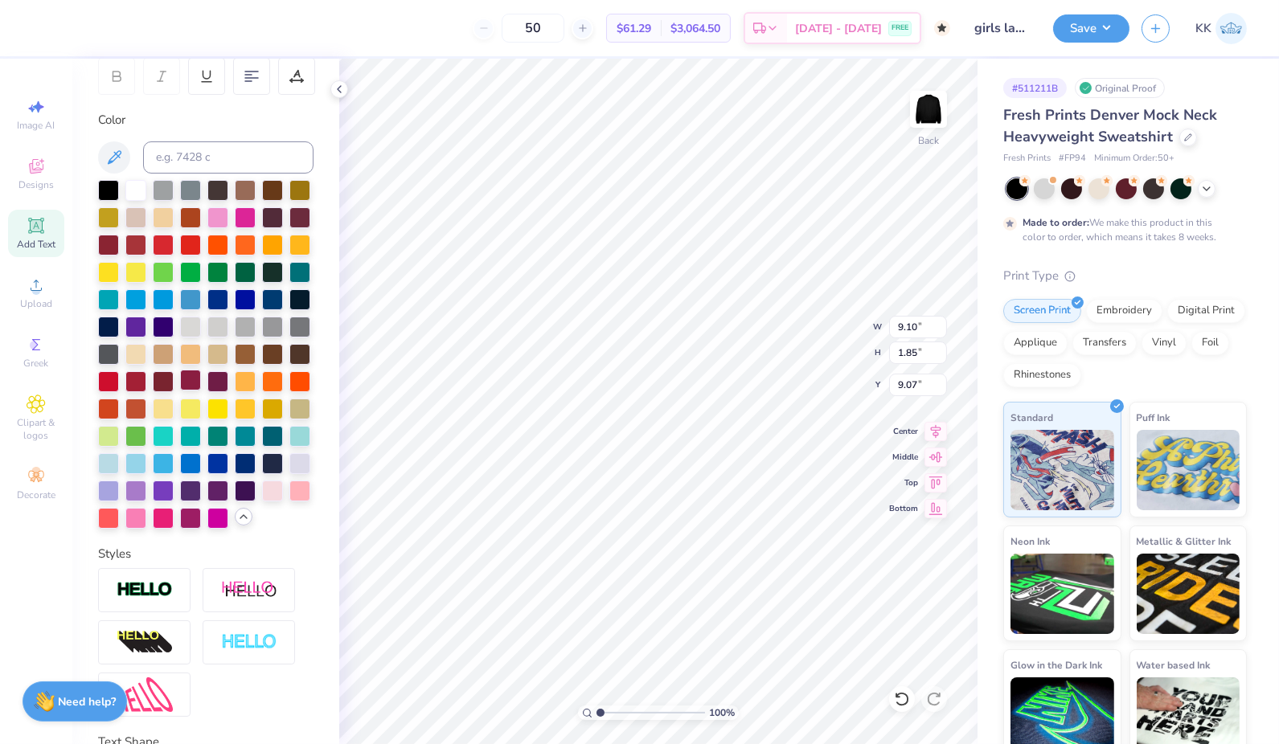
scroll to position [254, 0]
click at [155, 599] on img at bounding box center [145, 589] width 56 height 18
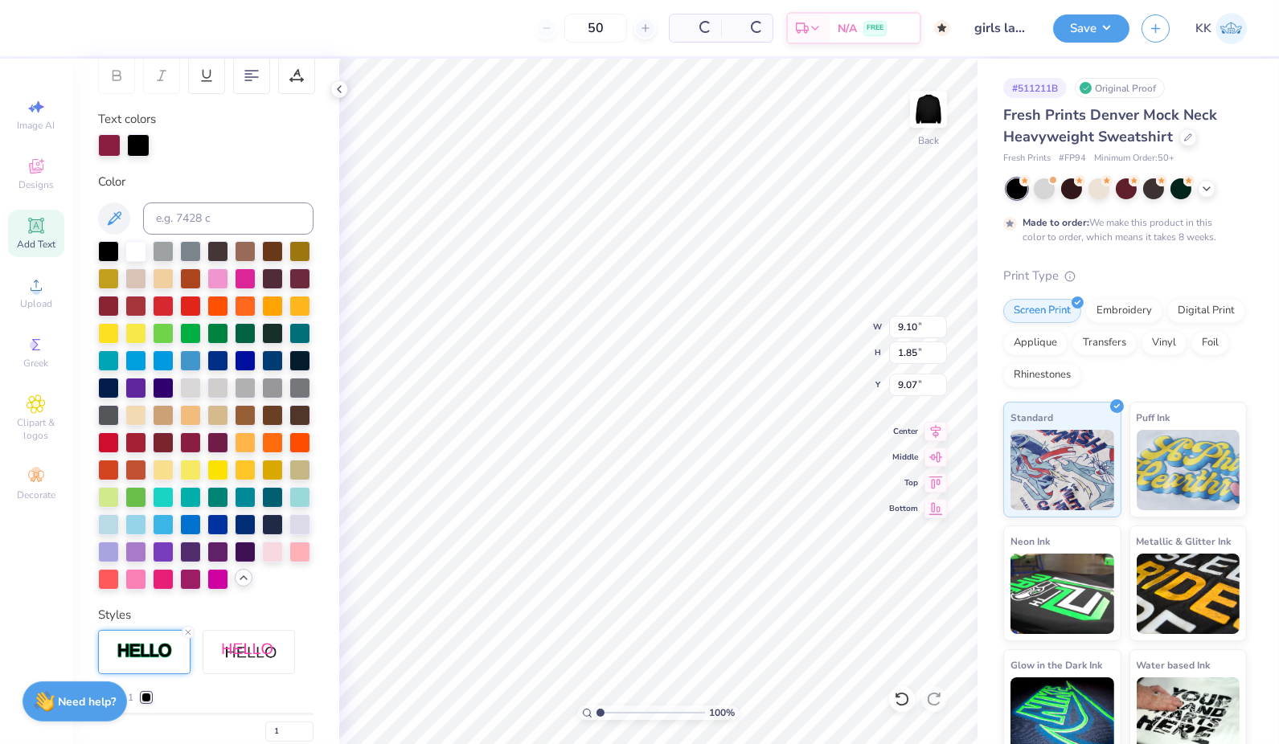
type input "9.13"
type input "1.88"
type input "9.06"
click at [235, 397] on div at bounding box center [245, 386] width 21 height 21
click at [192, 452] on div at bounding box center [190, 441] width 21 height 21
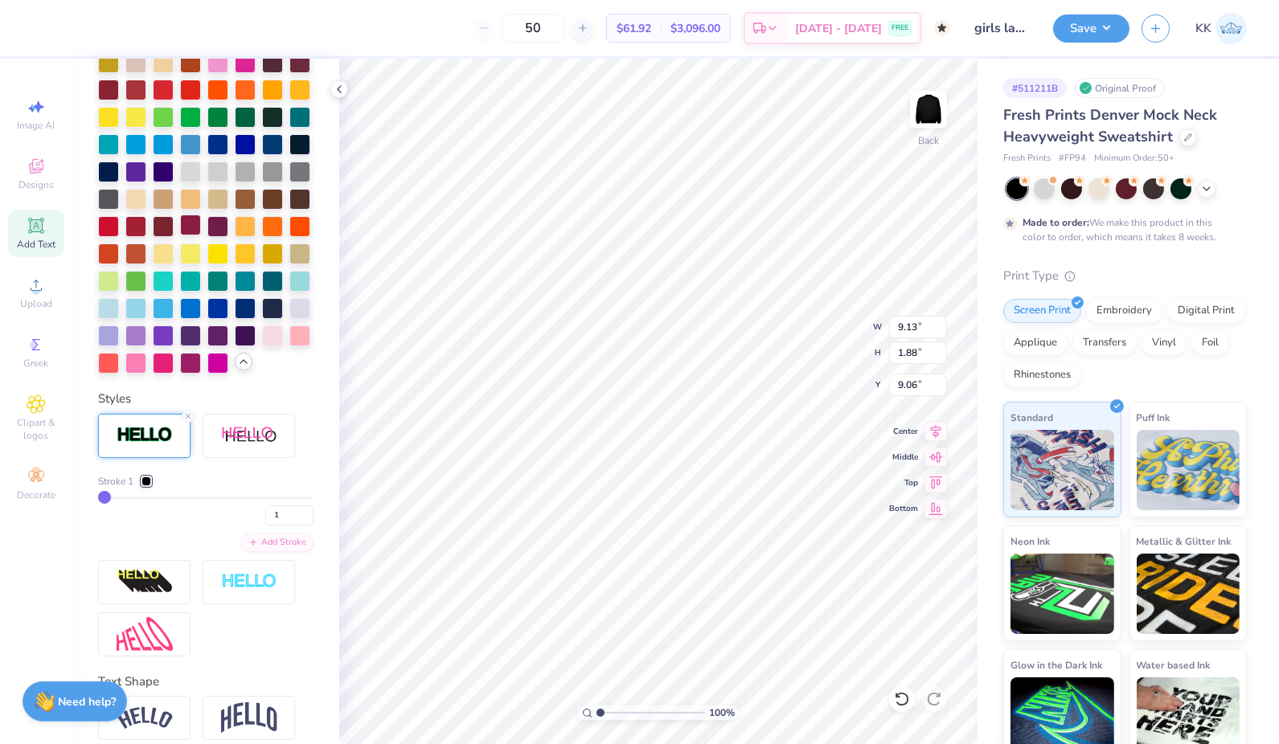
scroll to position [472, 0]
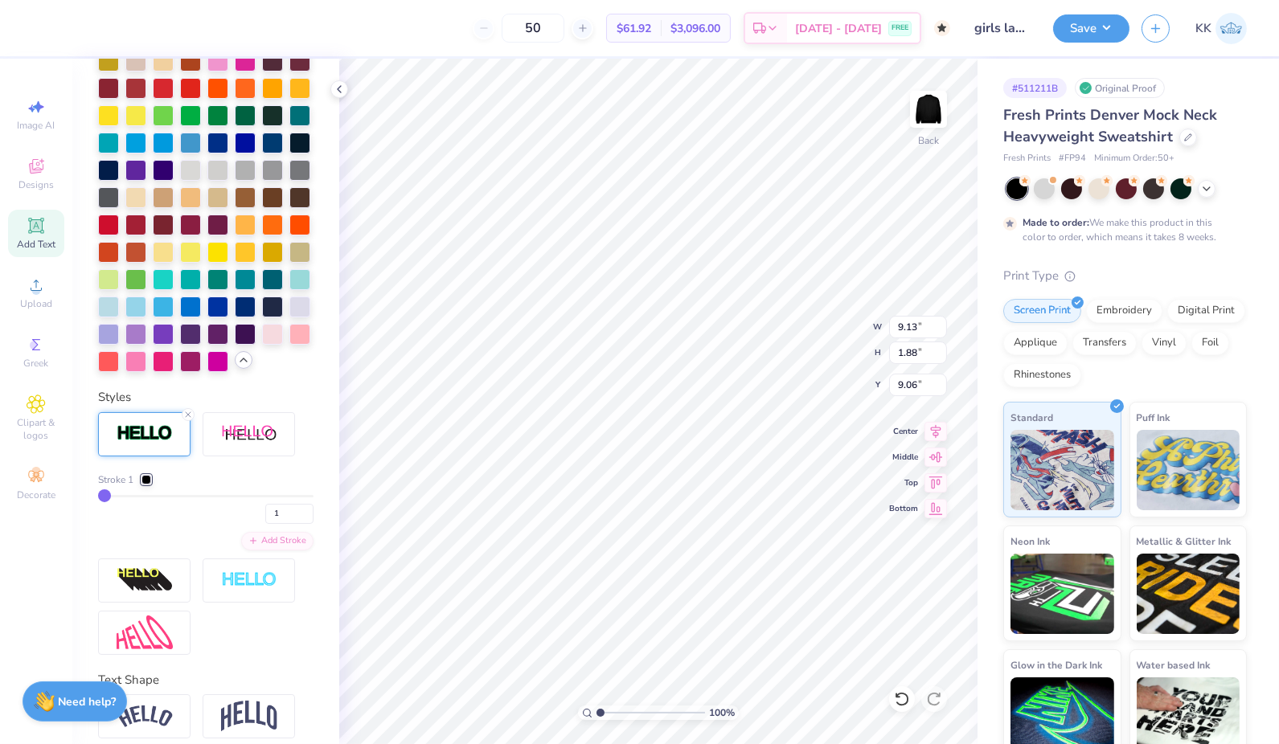
click at [143, 485] on div at bounding box center [146, 480] width 10 height 10
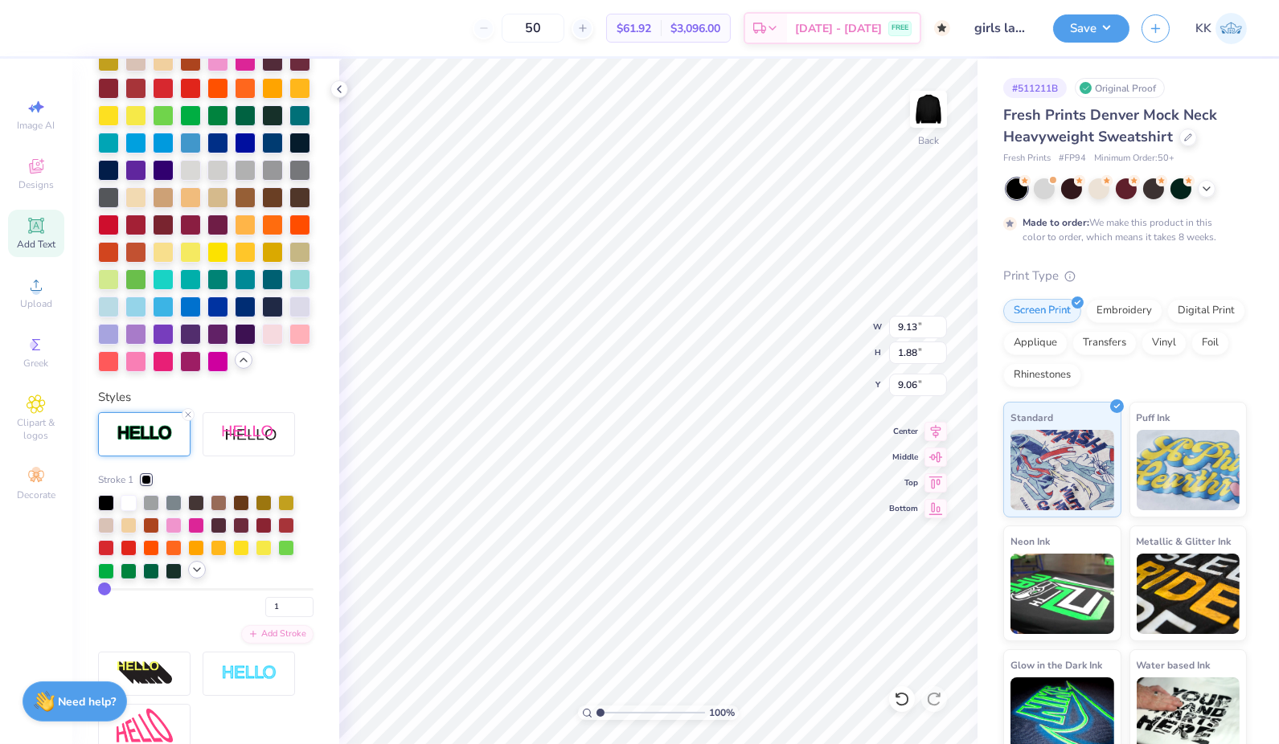
click at [194, 576] on icon at bounding box center [196, 569] width 13 height 13
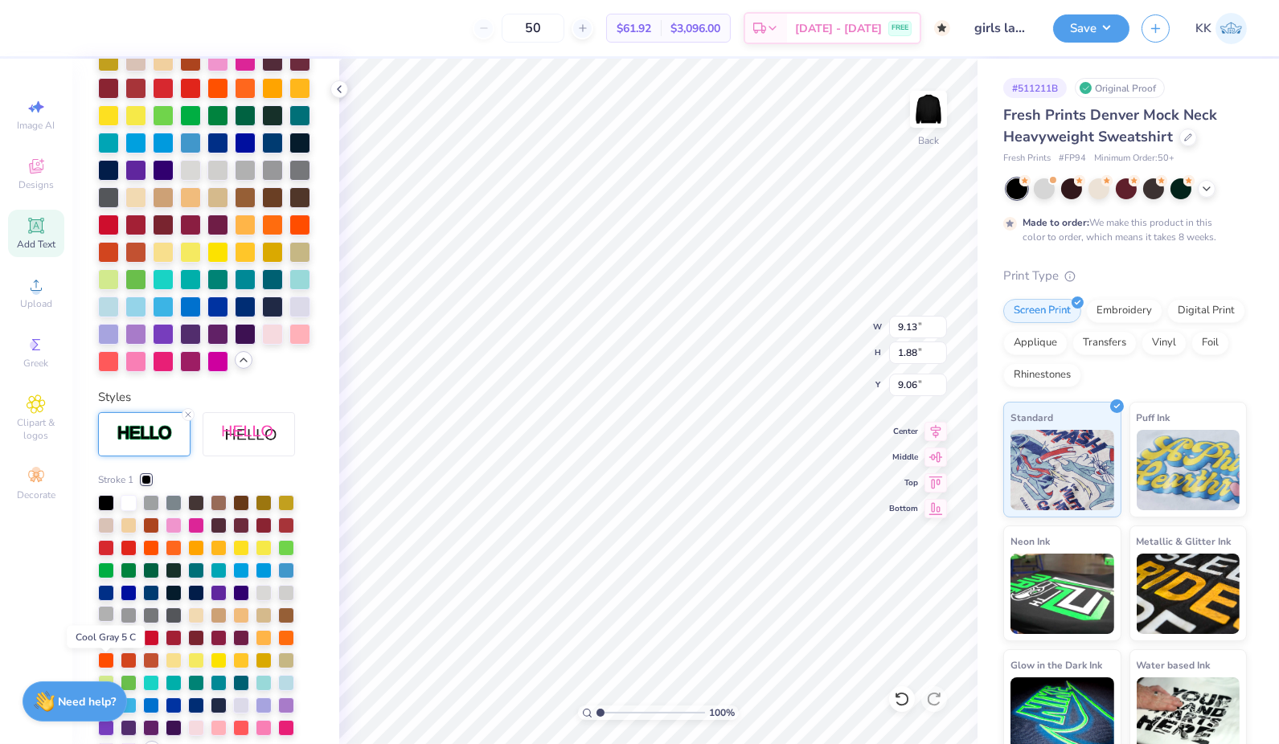
click at [103, 622] on div at bounding box center [106, 614] width 16 height 16
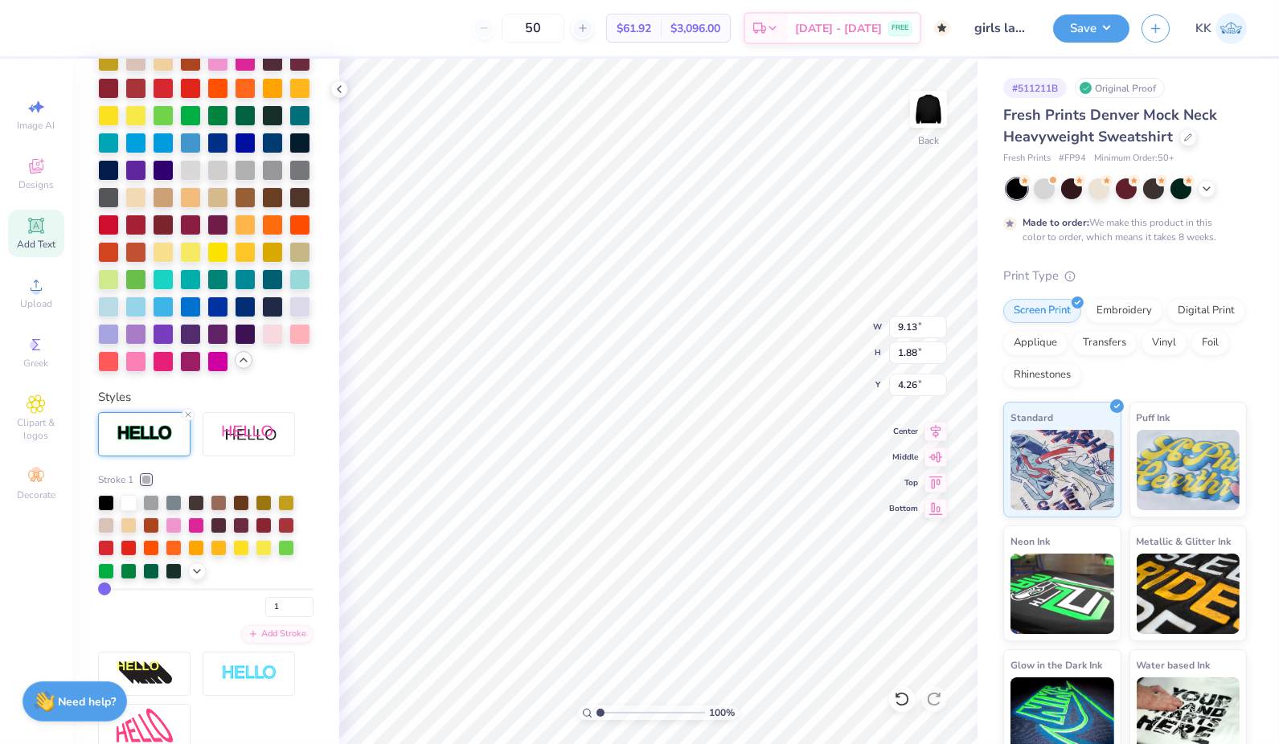
type input "4.26"
click at [41, 301] on span "Upload" at bounding box center [36, 303] width 32 height 13
click at [44, 231] on icon at bounding box center [36, 225] width 19 height 19
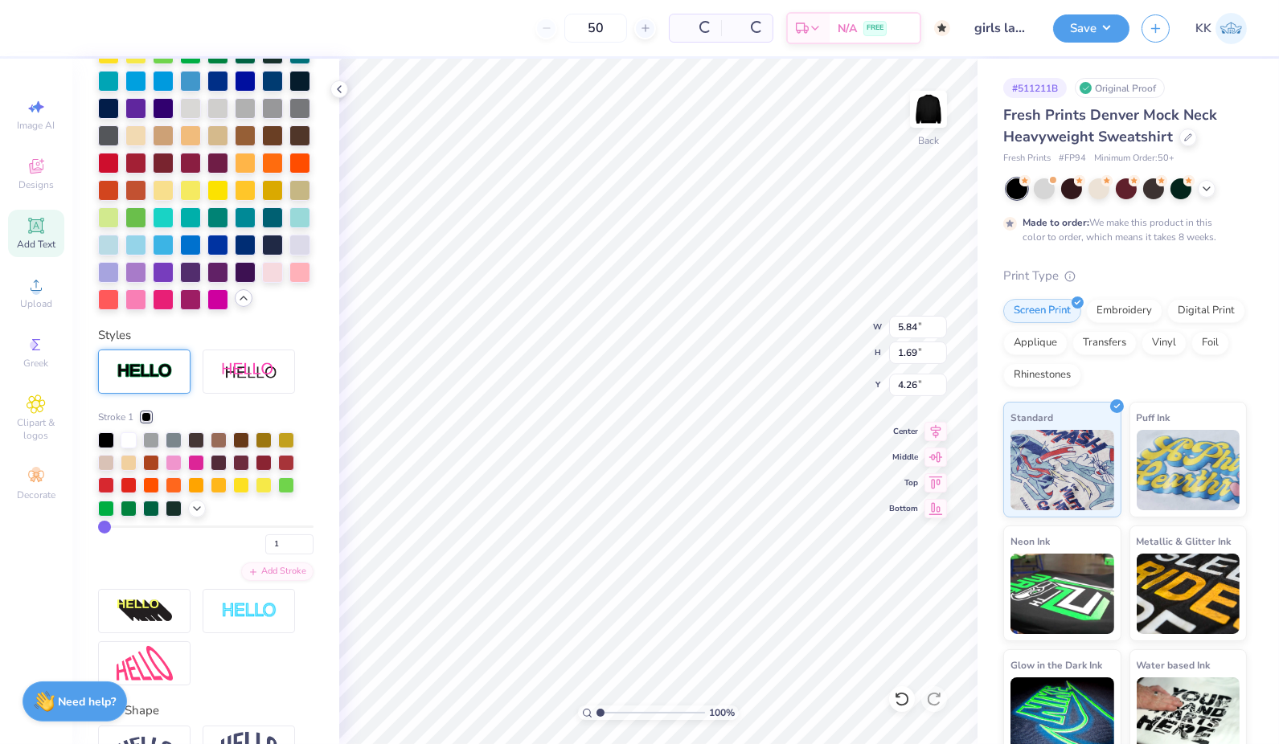
type input "5.84"
type input "1.69"
type input "9.15"
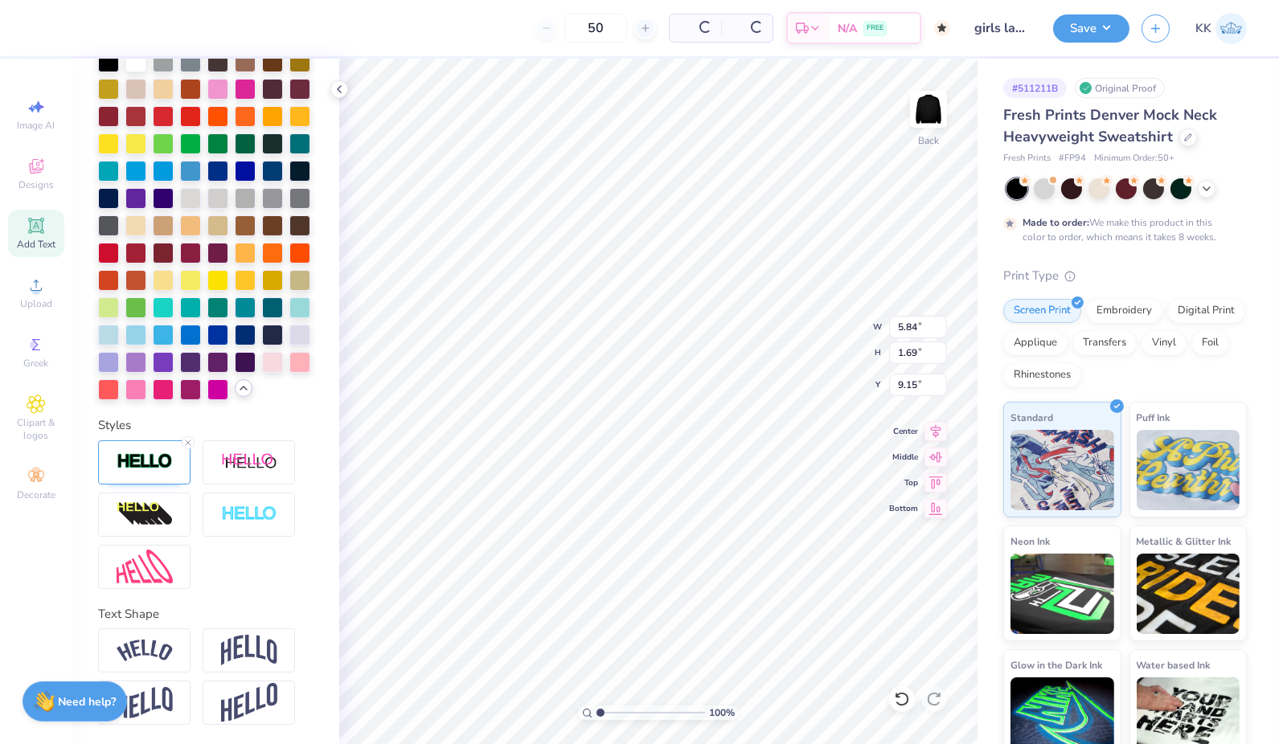
type input "5.88"
type input "1.72"
type input "9.14"
type textarea "T"
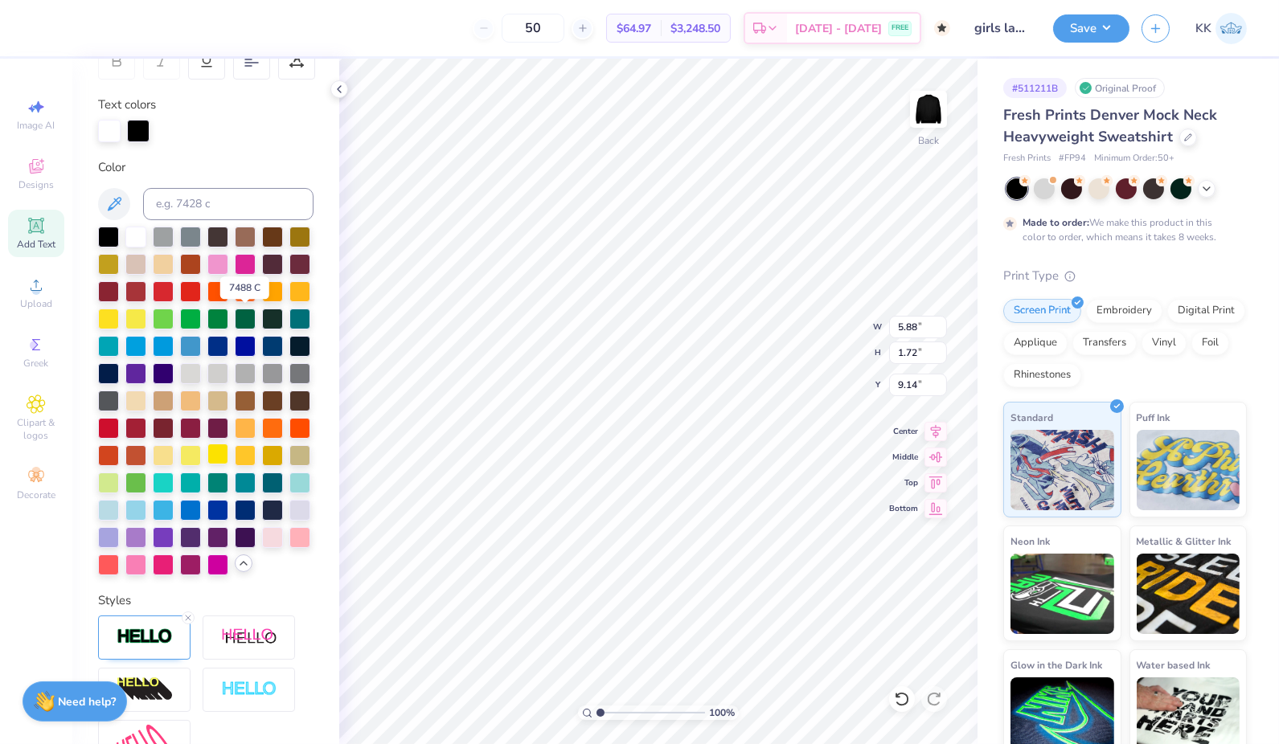
scroll to position [256, 0]
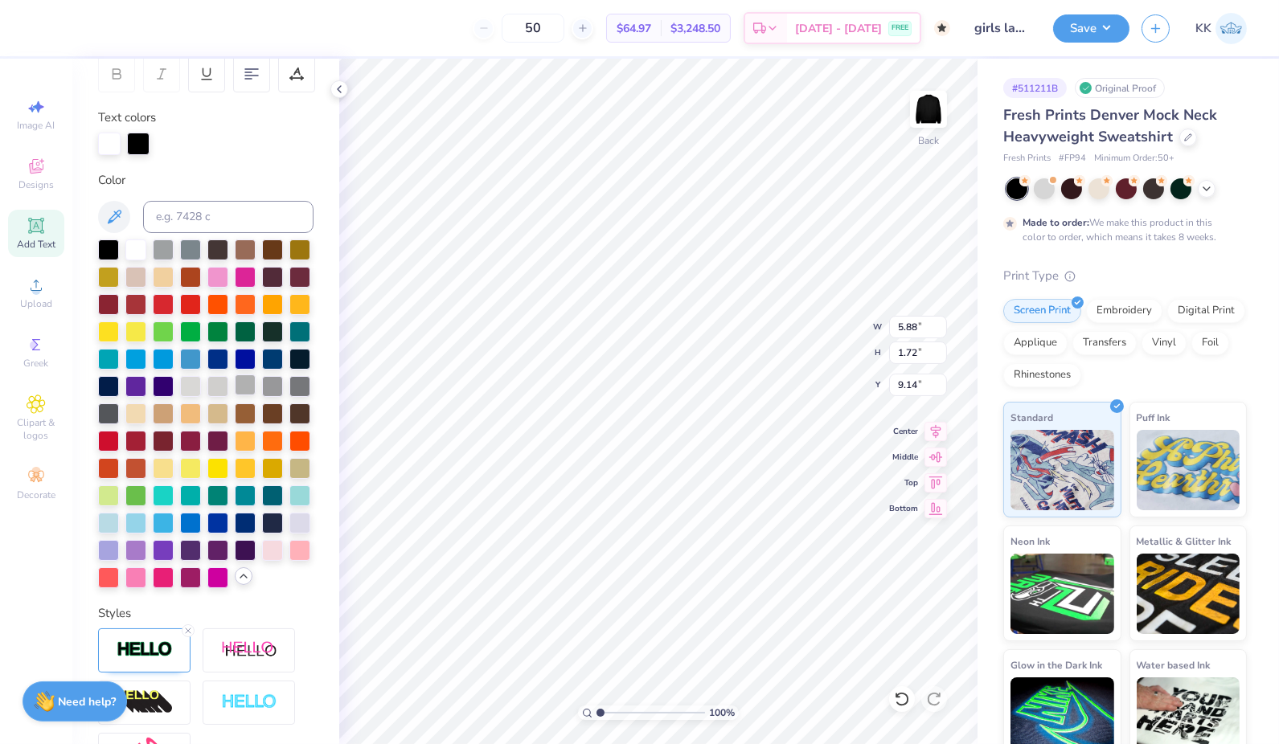
type textarea "womens lacrosse"
click at [235, 395] on div at bounding box center [245, 385] width 21 height 21
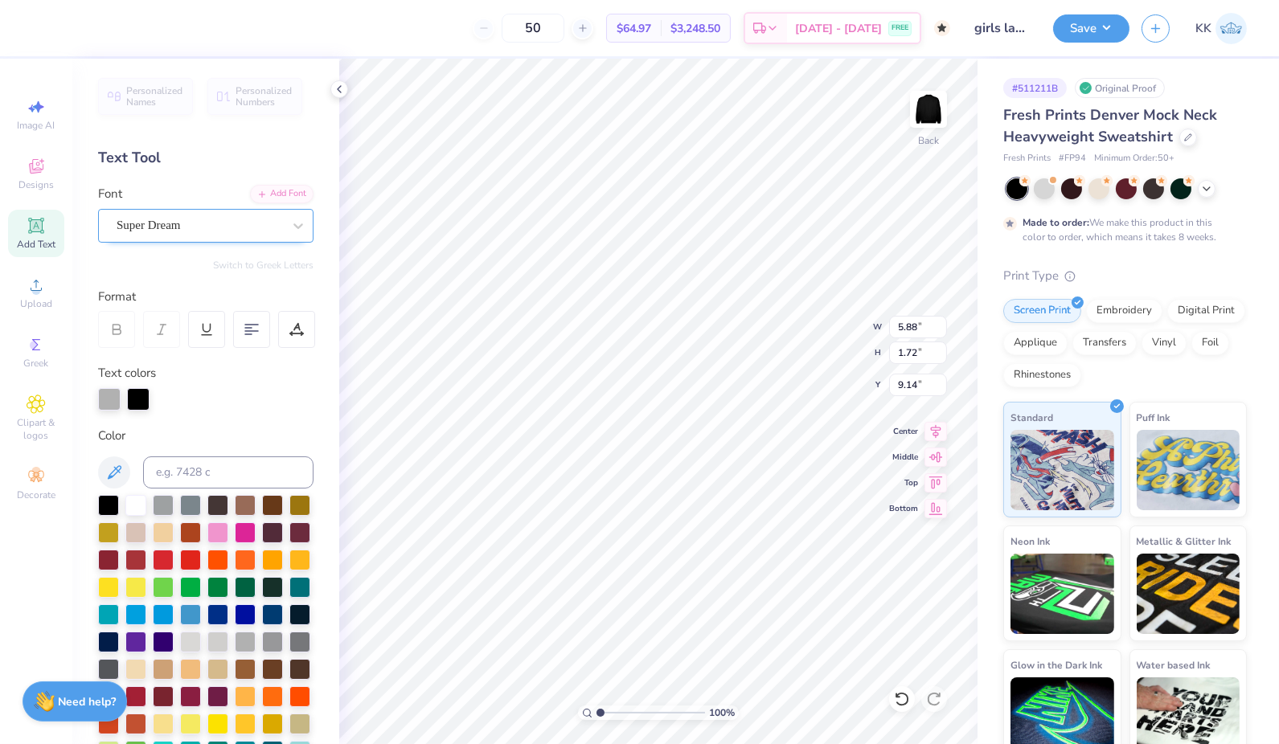
click at [223, 219] on div "Super Dream" at bounding box center [199, 225] width 169 height 25
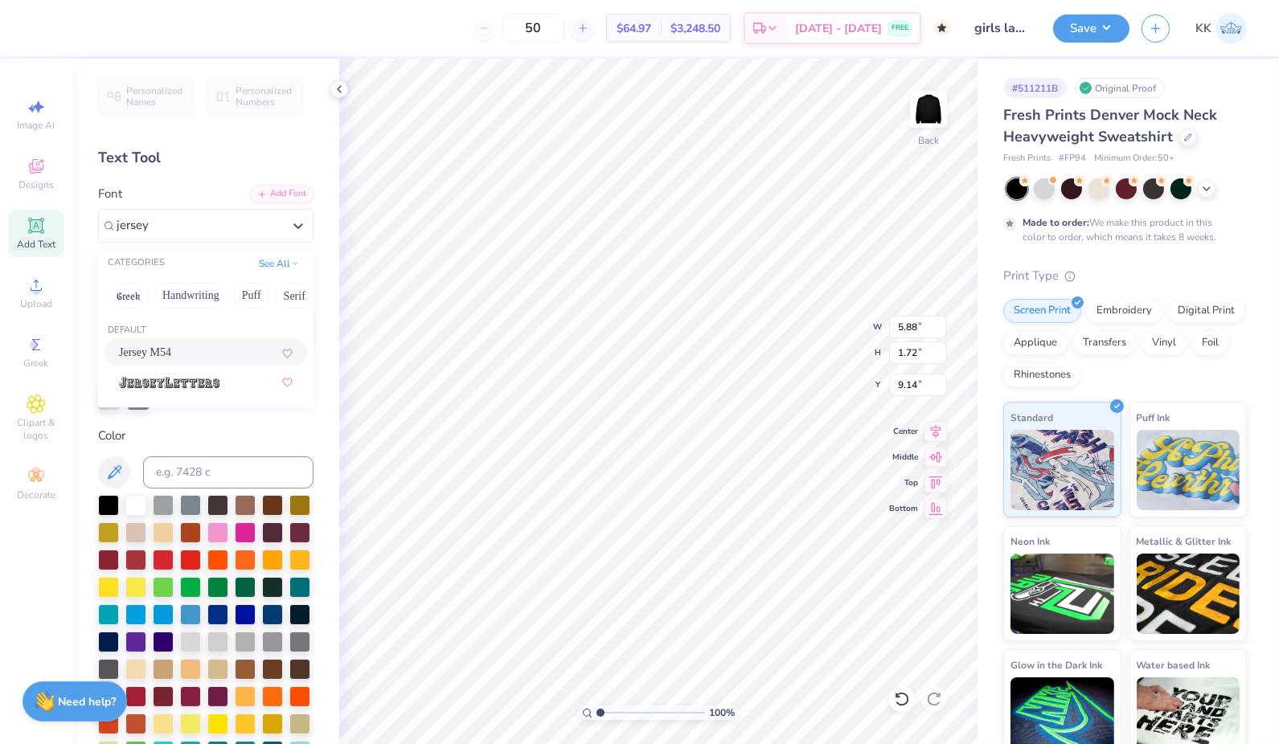
click at [188, 354] on div "Jersey M54" at bounding box center [206, 352] width 174 height 17
type input "jersey"
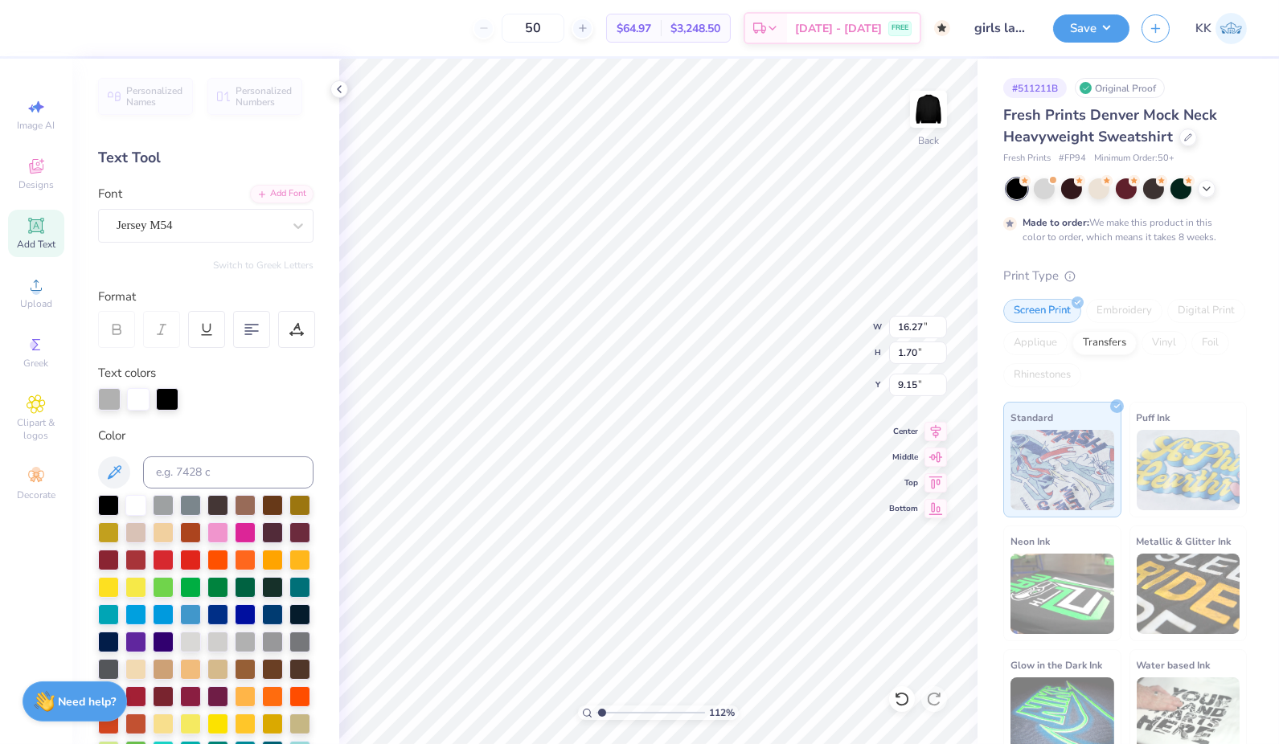
type input "1.11851226697546"
type input "8.68"
type input "0.91"
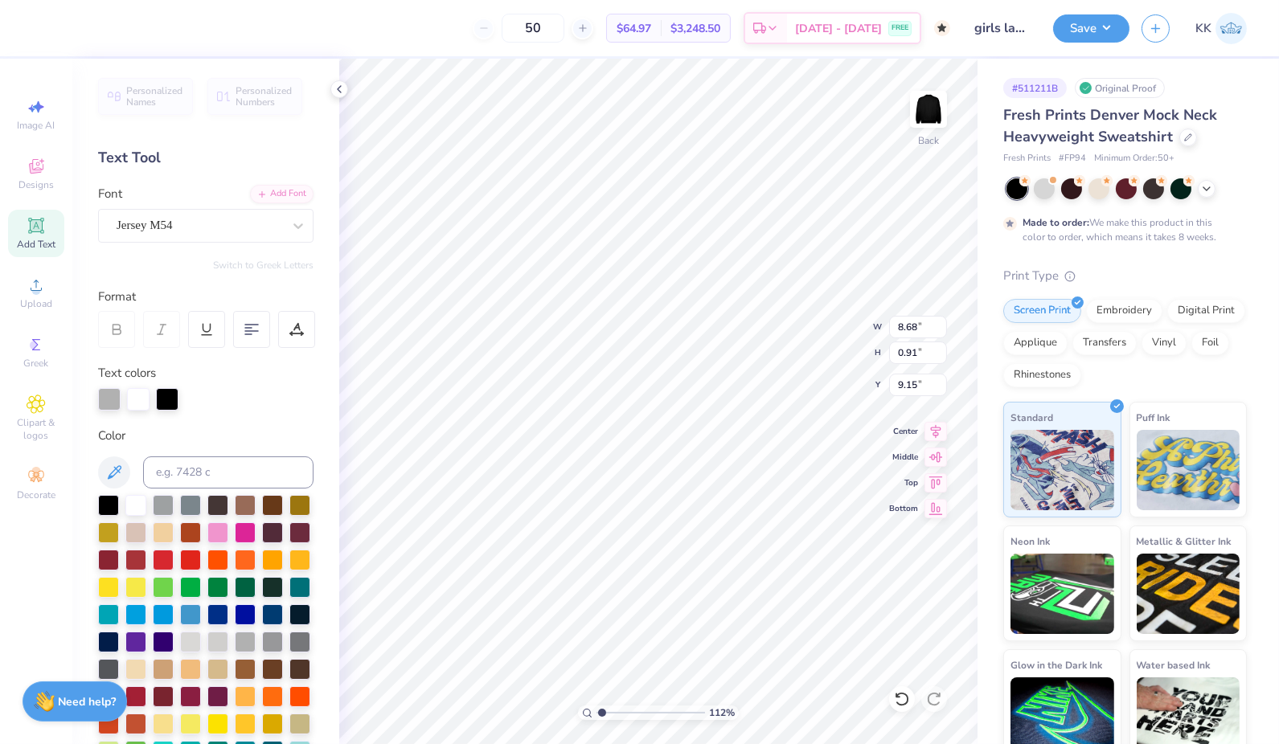
type input "1.11851226697546"
type input "6.53"
type input "1.11851226697546"
type input "4.74"
type input "0.50"
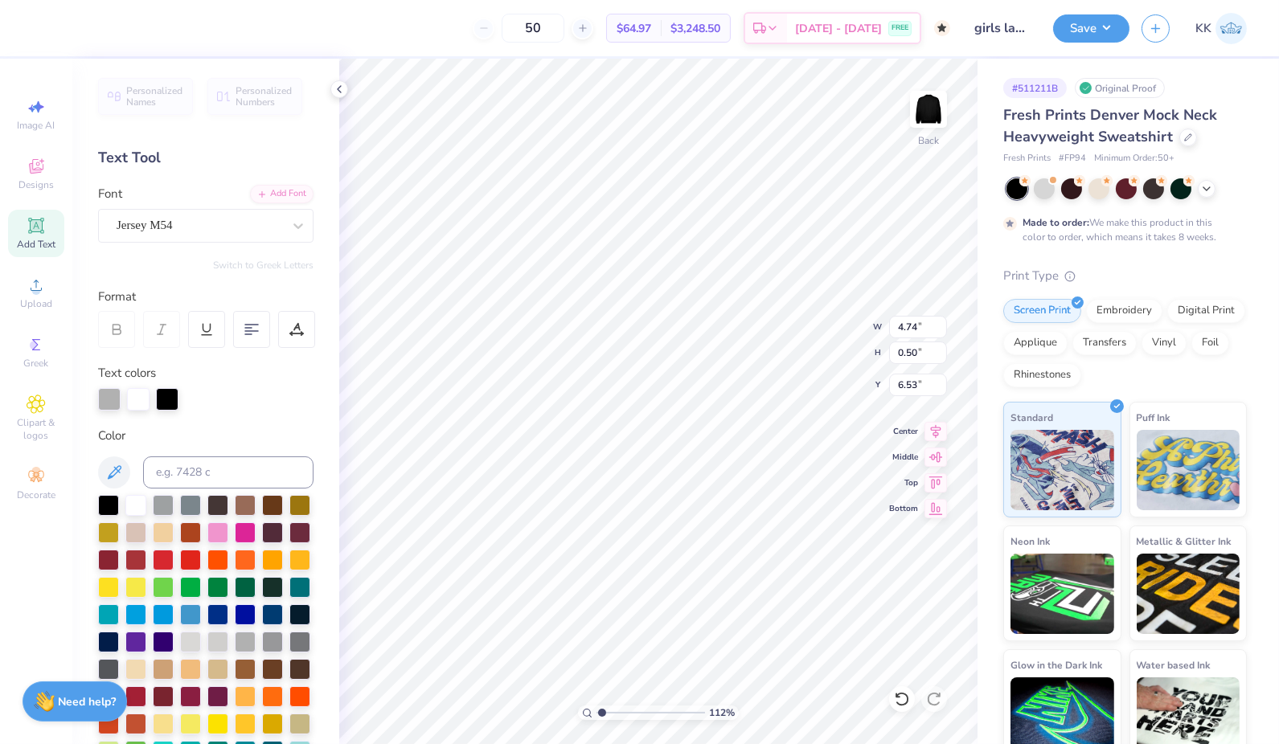
type input "1.11851226697546"
type input "6.47"
type input "1.11851226697546"
type input "9.13"
type input "1.88"
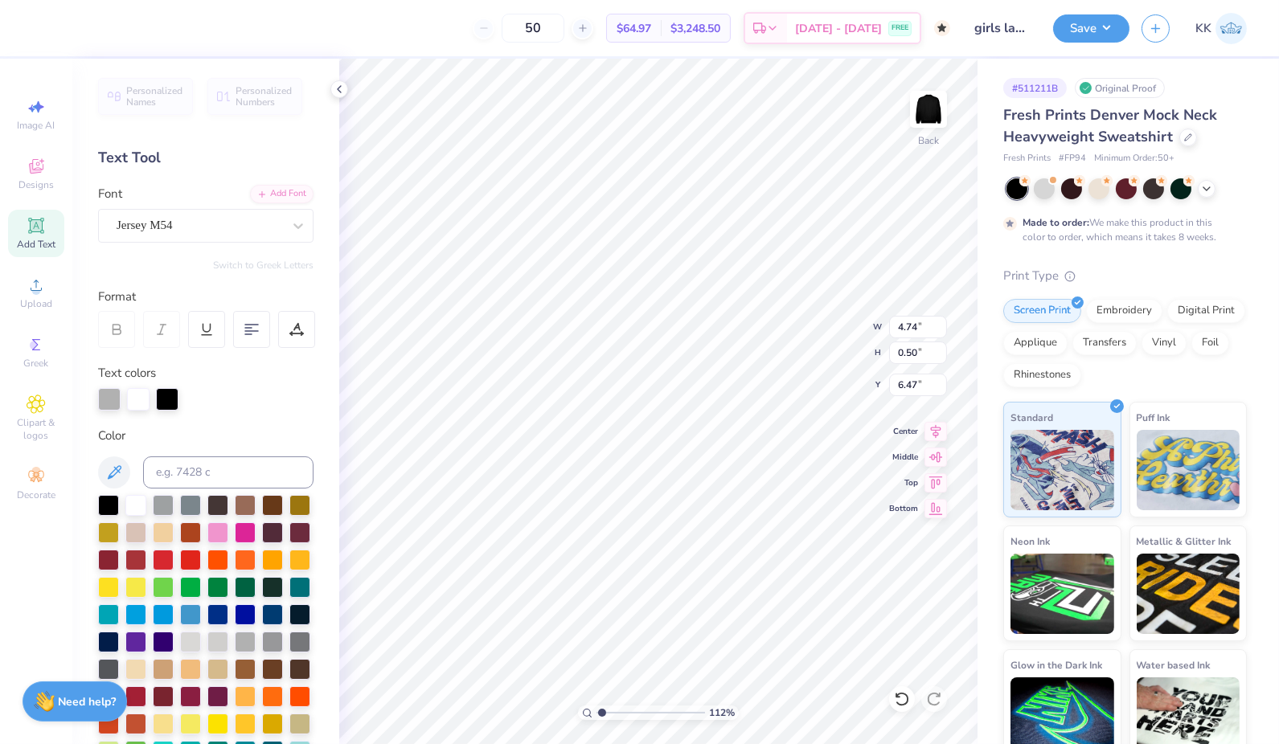
type input "4.26"
type input "1.11851226697546"
type input "4.37"
type input "1.11851226697546"
type input "5.84"
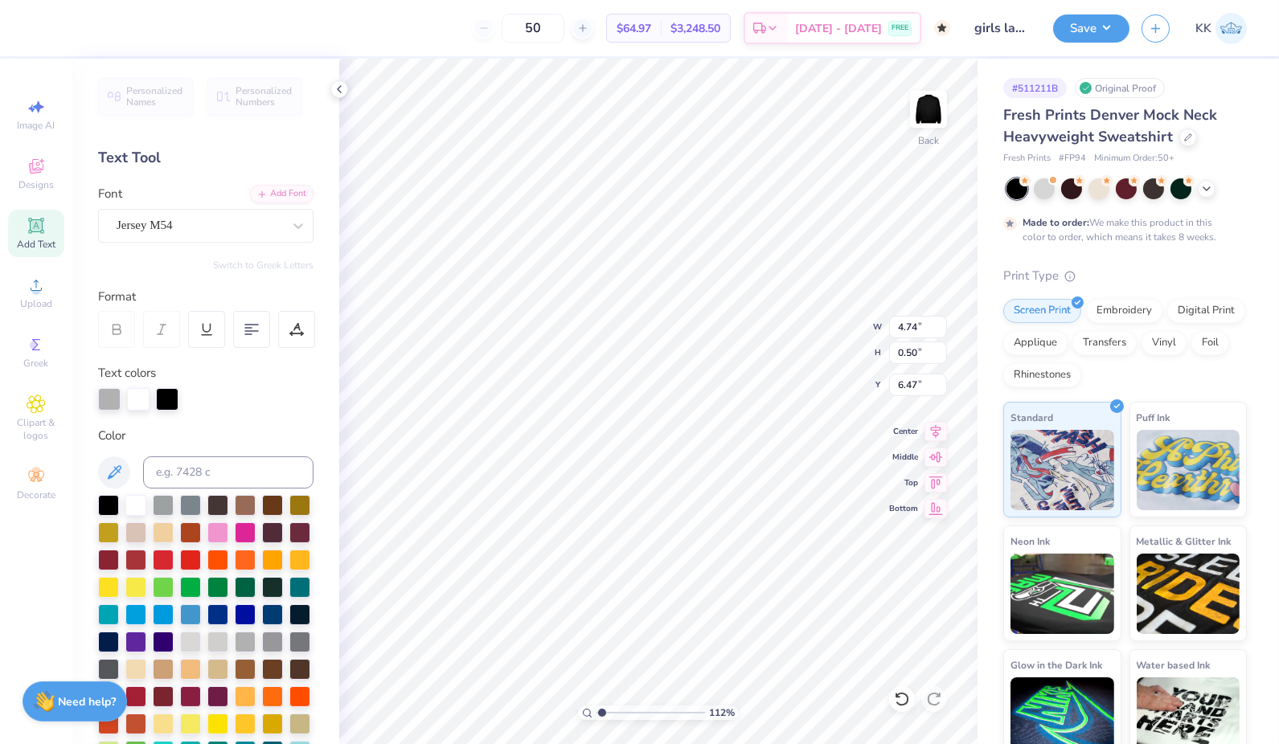
type input "0.61"
type input "1.11851226697546"
type input "12.33"
type input "3.66"
type input "1.11851226697546"
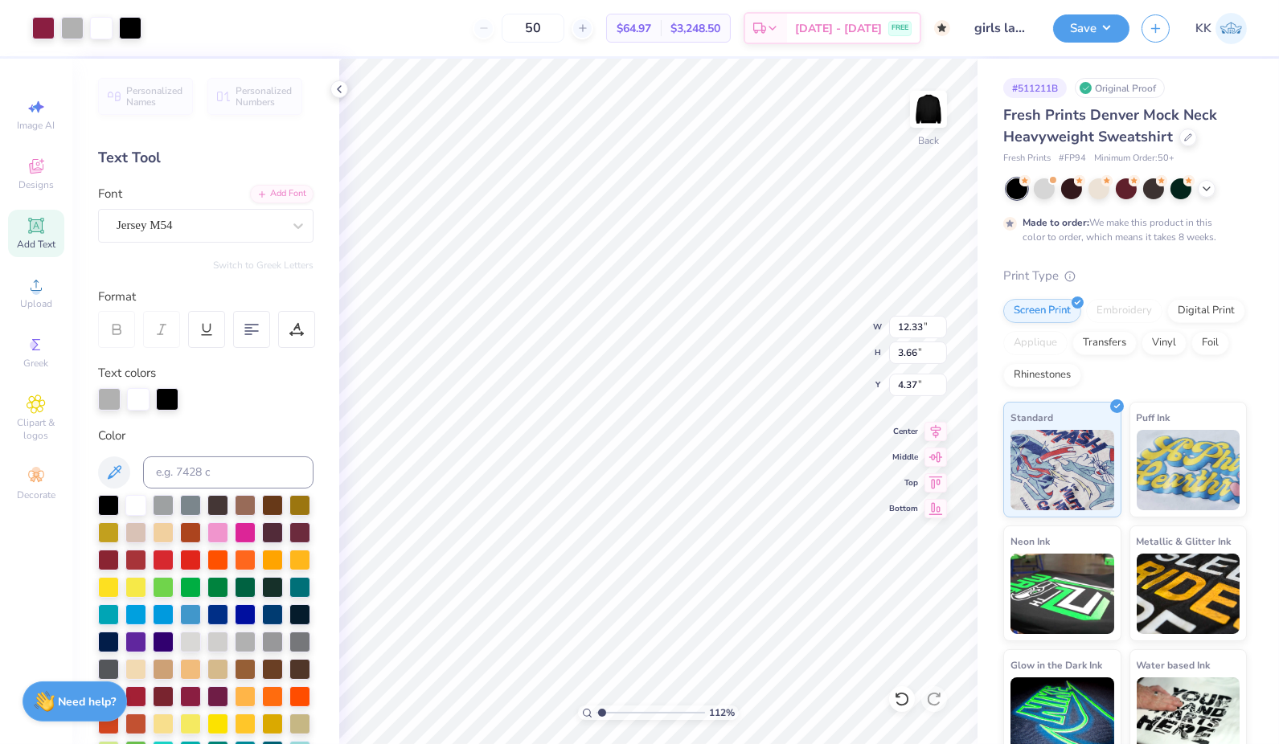
type input "2.77"
type input "1.11851226697546"
type input "13.97"
type input "4.14"
type input "1.11851226697546"
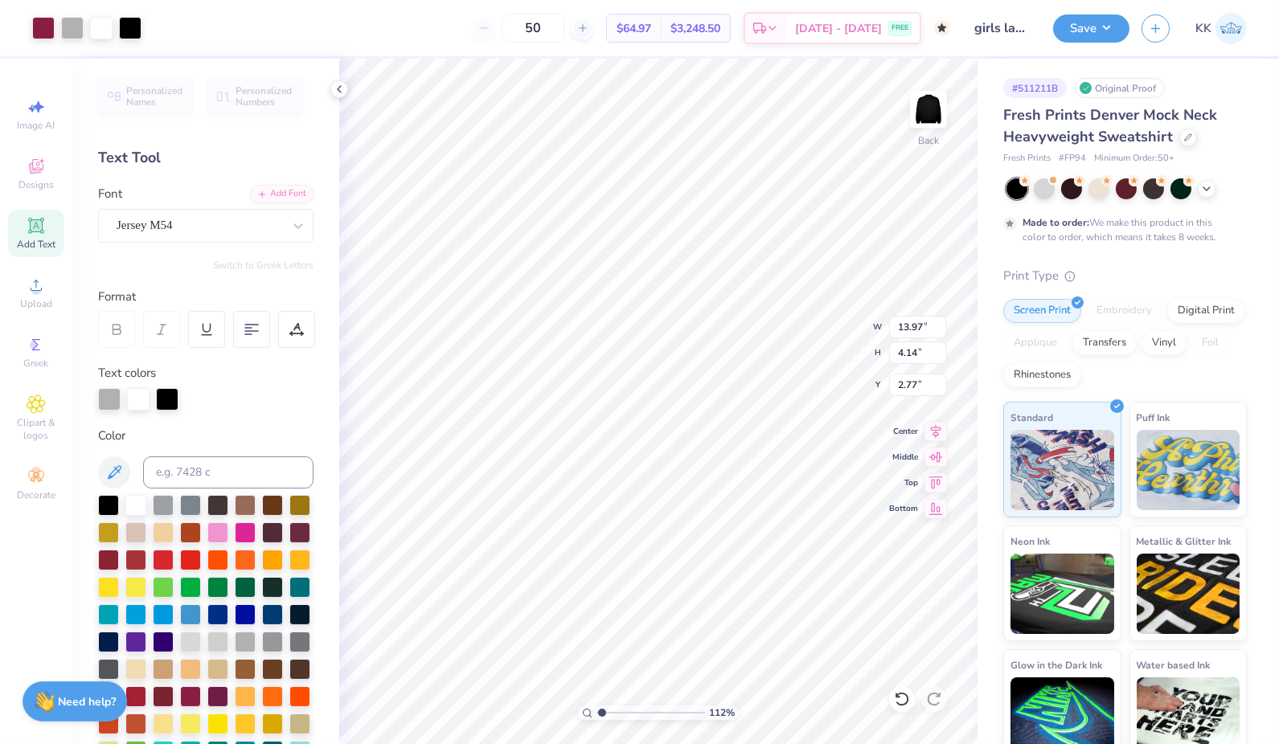
type input "3.17"
click at [834, 575] on li "Group" at bounding box center [844, 573] width 126 height 31
type input "1.1169833380928"
type input "12.94"
type input "3.84"
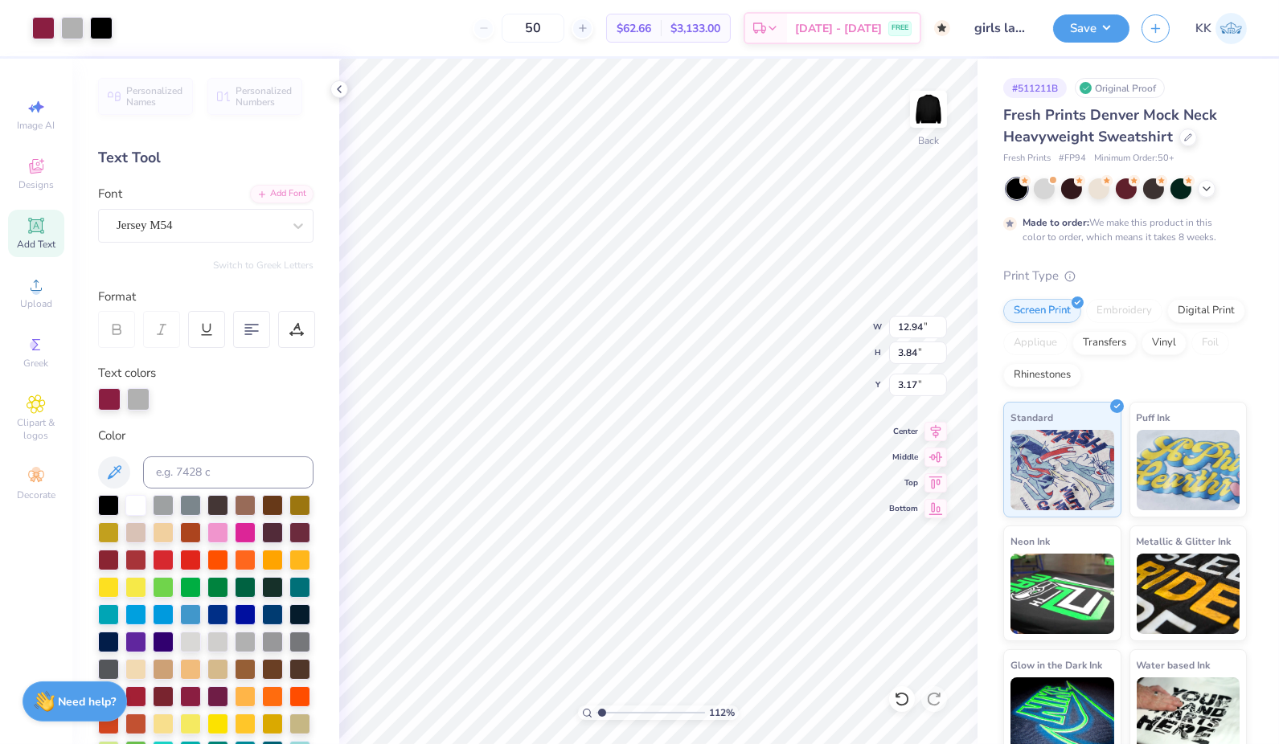
type input "1.1169833380928"
type input "3.00"
click at [1096, 29] on button "Save" at bounding box center [1091, 26] width 76 height 28
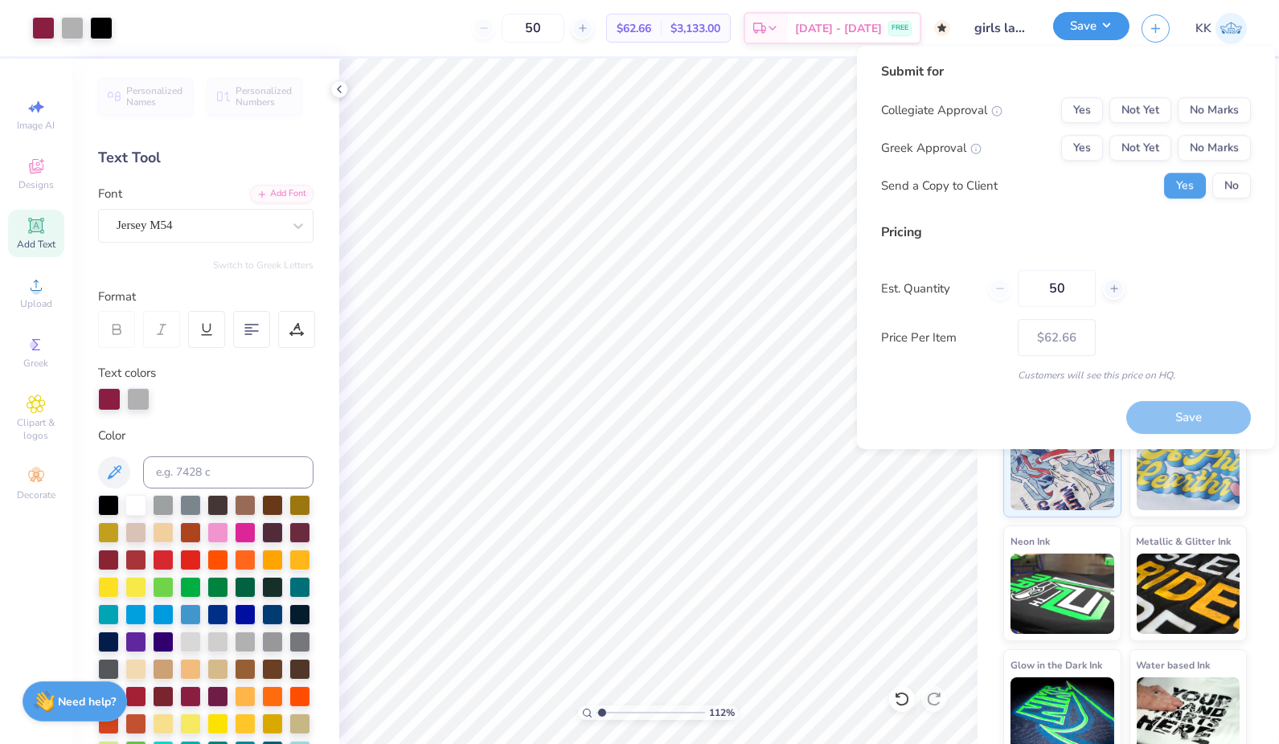
type input "1.1169833380928"
click at [1143, 118] on button "Not Yet" at bounding box center [1140, 110] width 62 height 26
click at [1202, 149] on button "No Marks" at bounding box center [1213, 148] width 73 height 26
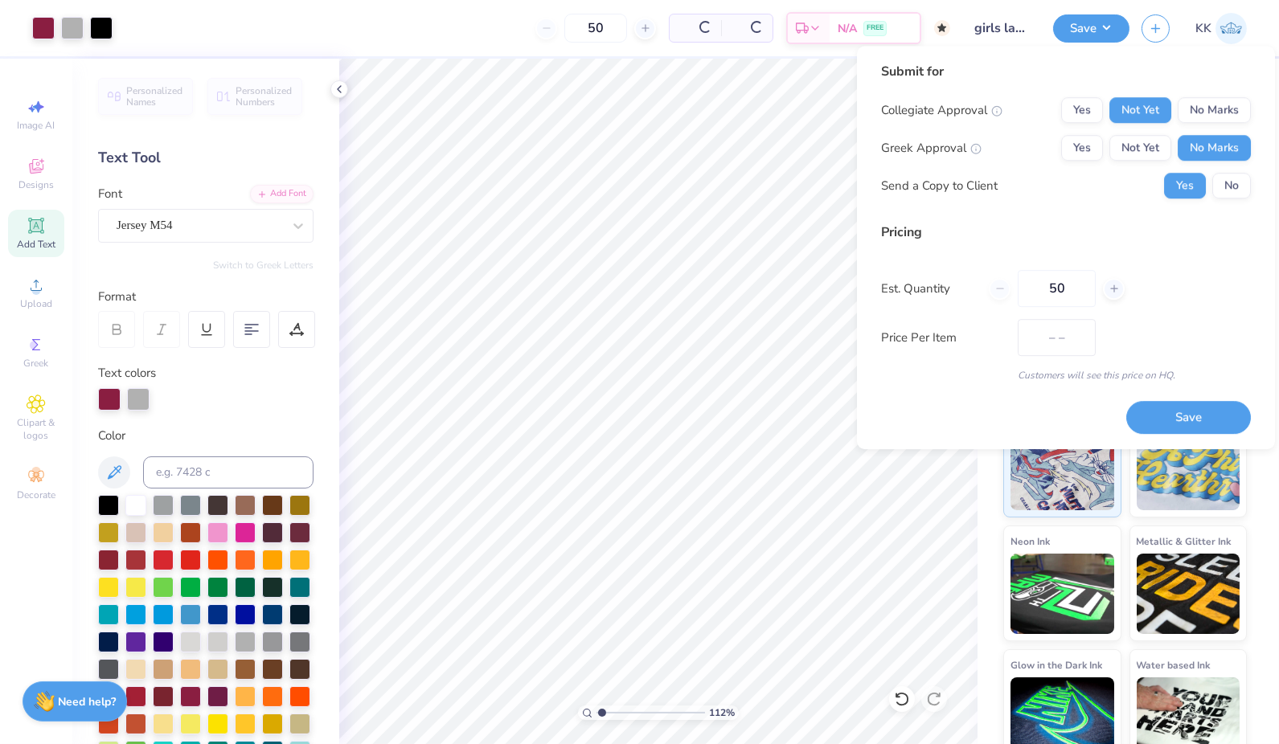
type input "$62.66"
click at [1226, 178] on button "No" at bounding box center [1231, 186] width 39 height 26
type input "1.1169833380928"
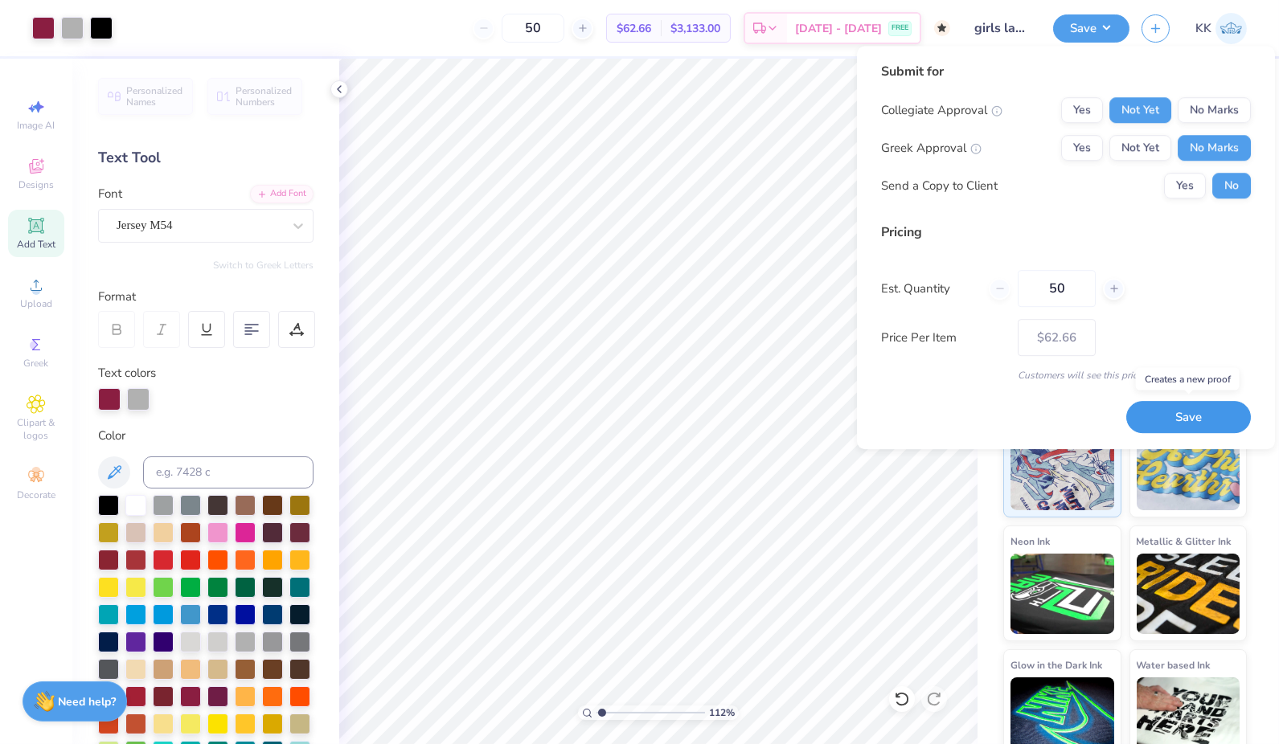
click at [1195, 414] on button "Save" at bounding box center [1188, 417] width 125 height 32
type input "$62.66"
type input "1.1169833380928"
type input "$62.66"
type input "1.1169833380928"
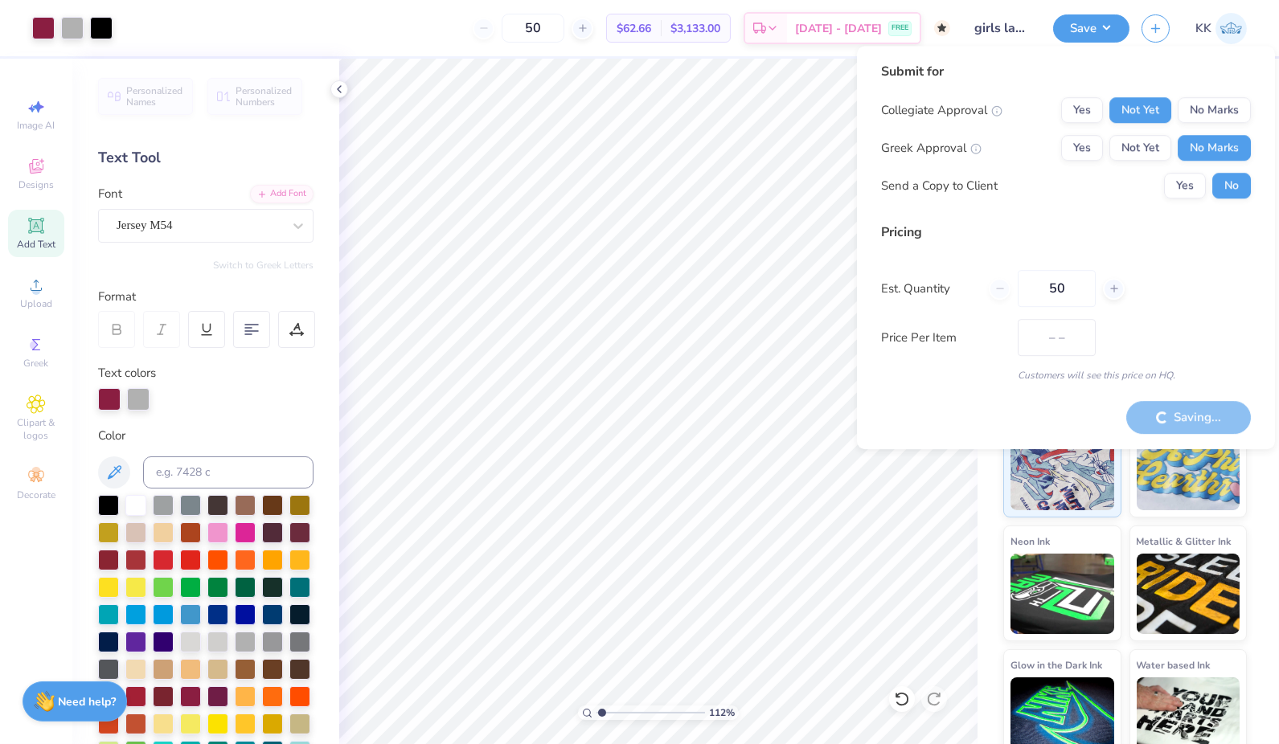
type input "$62.66"
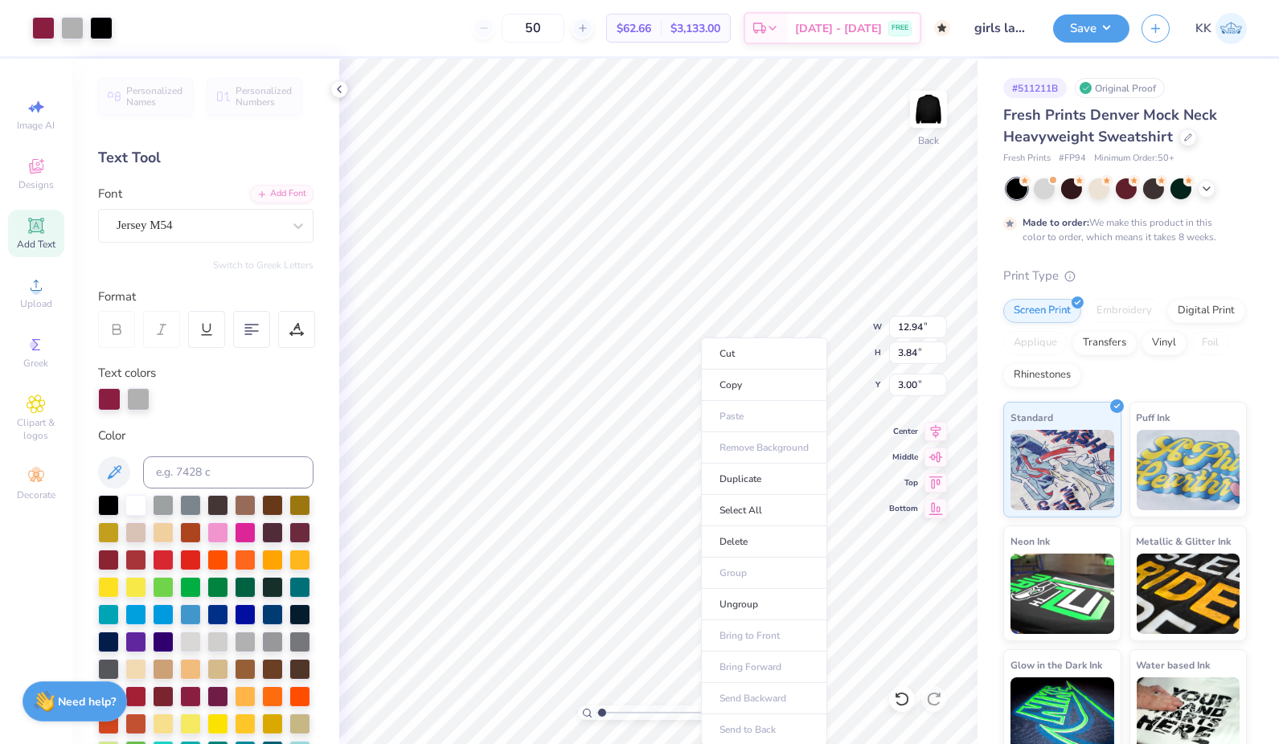
type input "1"
click at [765, 597] on li "Ungroup" at bounding box center [764, 604] width 126 height 31
type input "6.10"
type input "0.64"
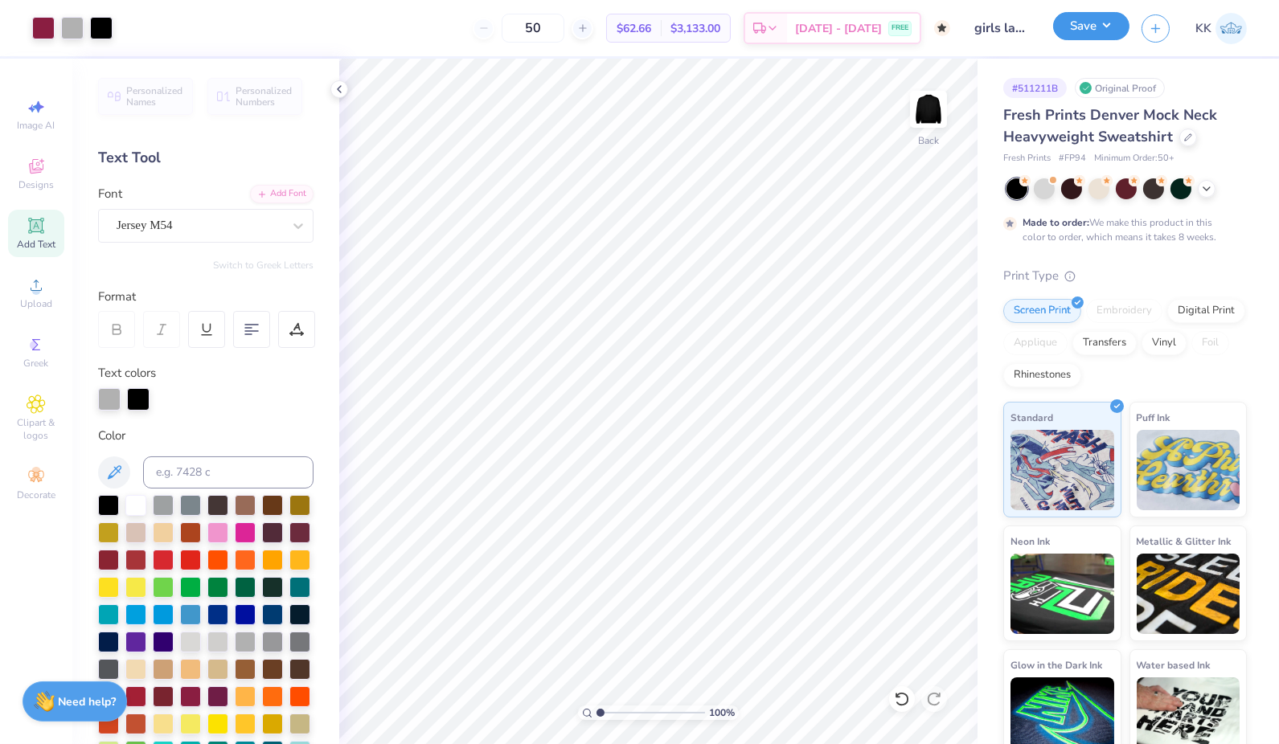
click at [1091, 27] on button "Save" at bounding box center [1091, 26] width 76 height 28
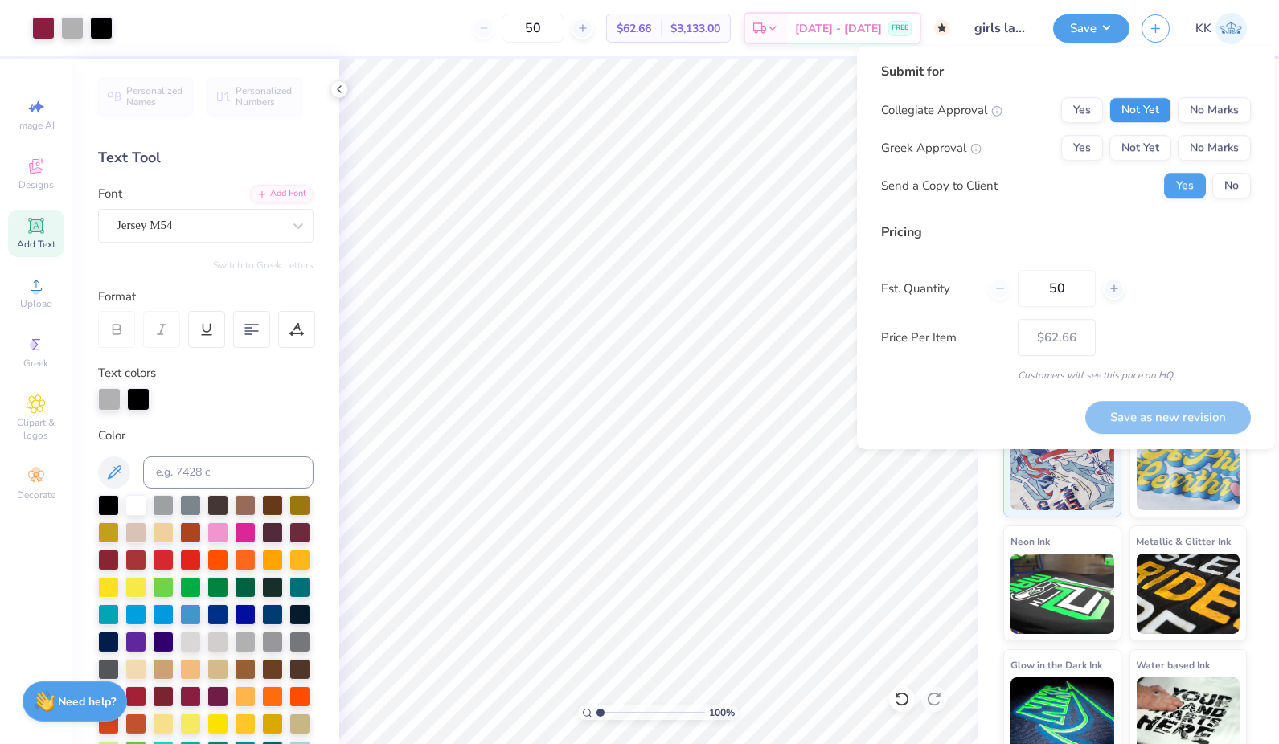
click at [1149, 116] on button "Not Yet" at bounding box center [1140, 110] width 62 height 26
click at [1200, 138] on button "No Marks" at bounding box center [1213, 148] width 73 height 26
click at [1229, 183] on button "No" at bounding box center [1231, 186] width 39 height 26
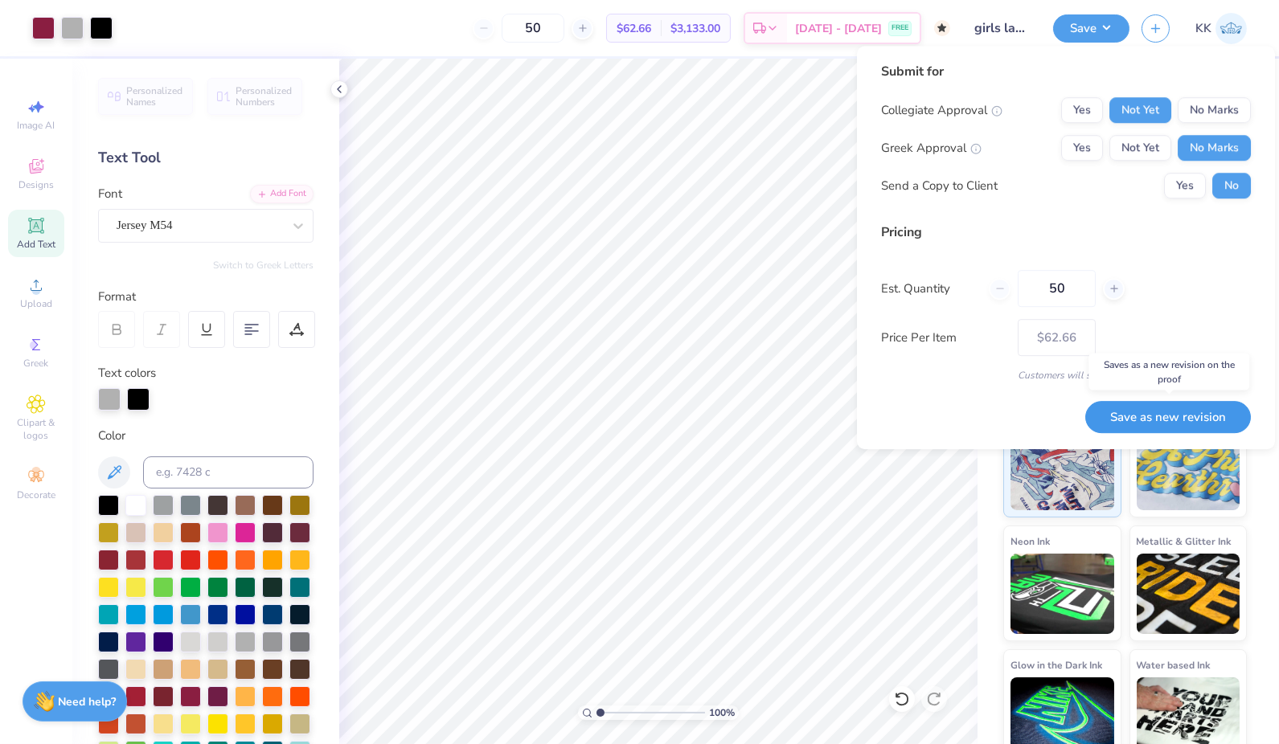
click at [1184, 420] on button "Save as new revision" at bounding box center [1168, 417] width 166 height 32
type input "$62.66"
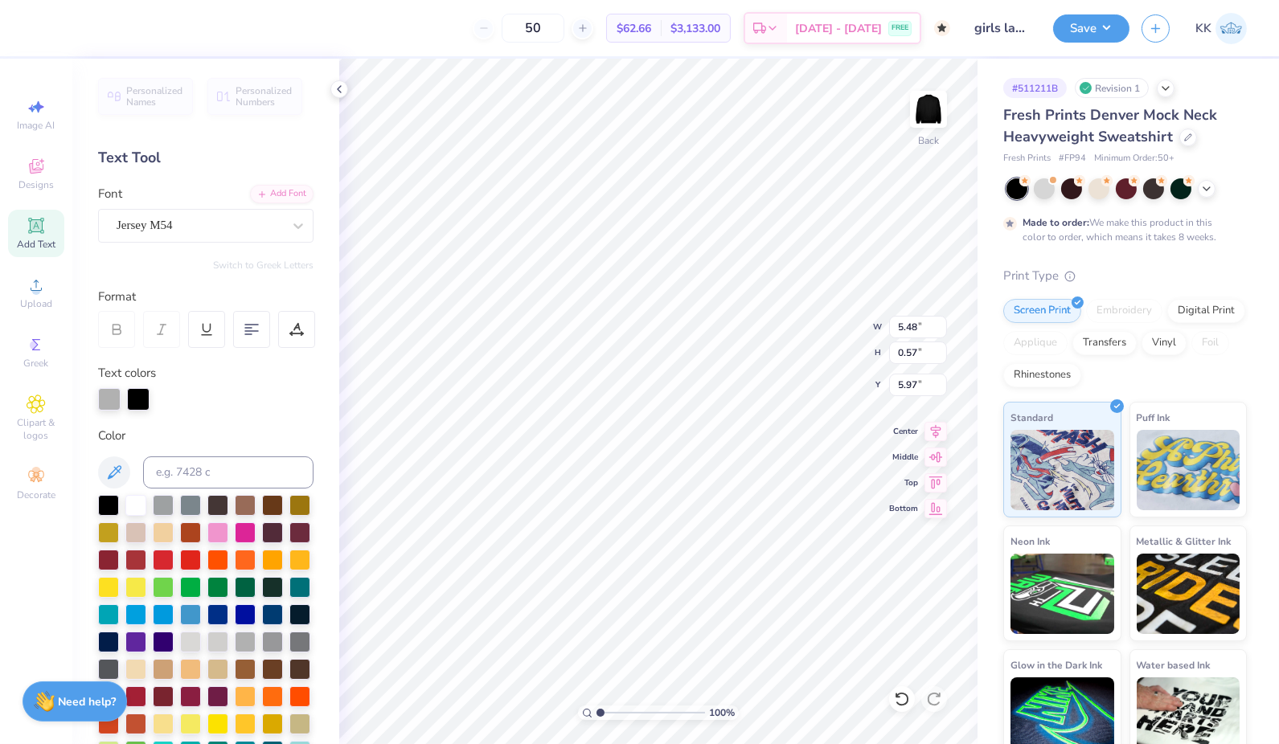
type input "5.48"
type input "0.57"
type input "6.07"
click at [1103, 27] on button "Save" at bounding box center [1091, 26] width 76 height 28
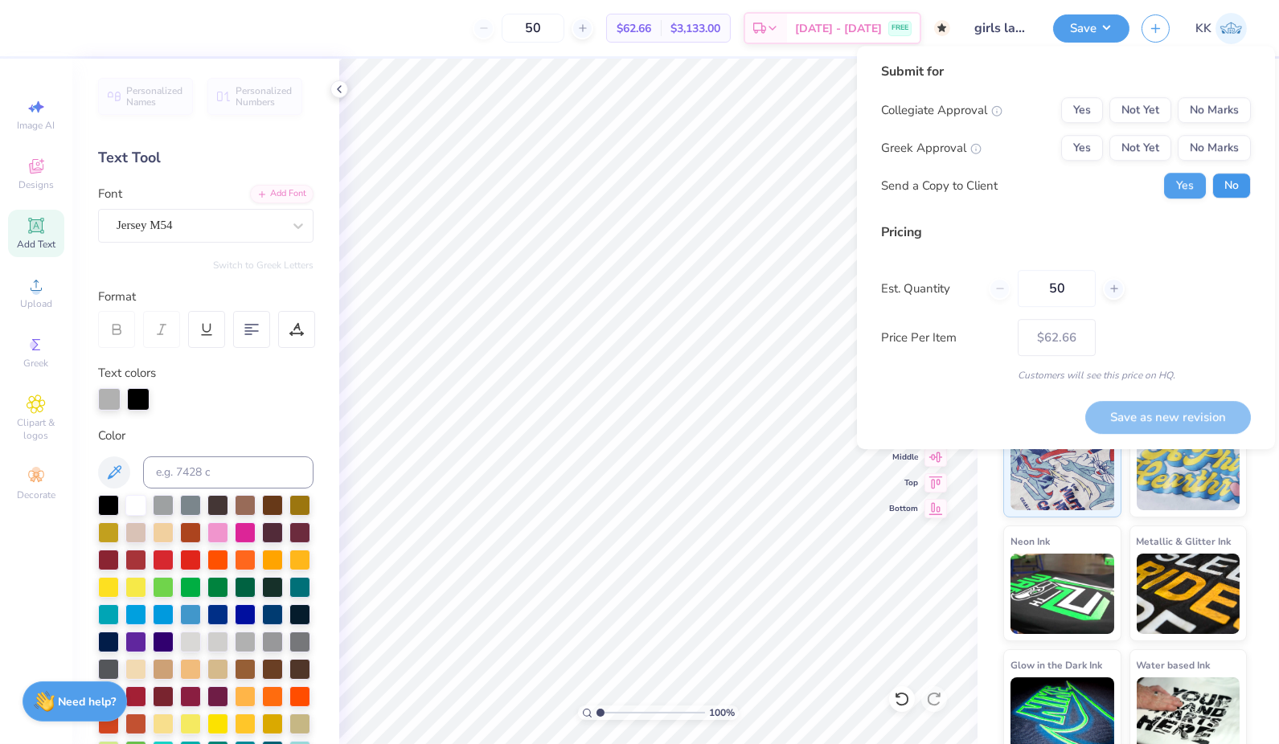
click at [1233, 185] on button "No" at bounding box center [1231, 186] width 39 height 26
click at [1135, 110] on button "Not Yet" at bounding box center [1140, 110] width 62 height 26
click at [1210, 143] on button "No Marks" at bounding box center [1213, 148] width 73 height 26
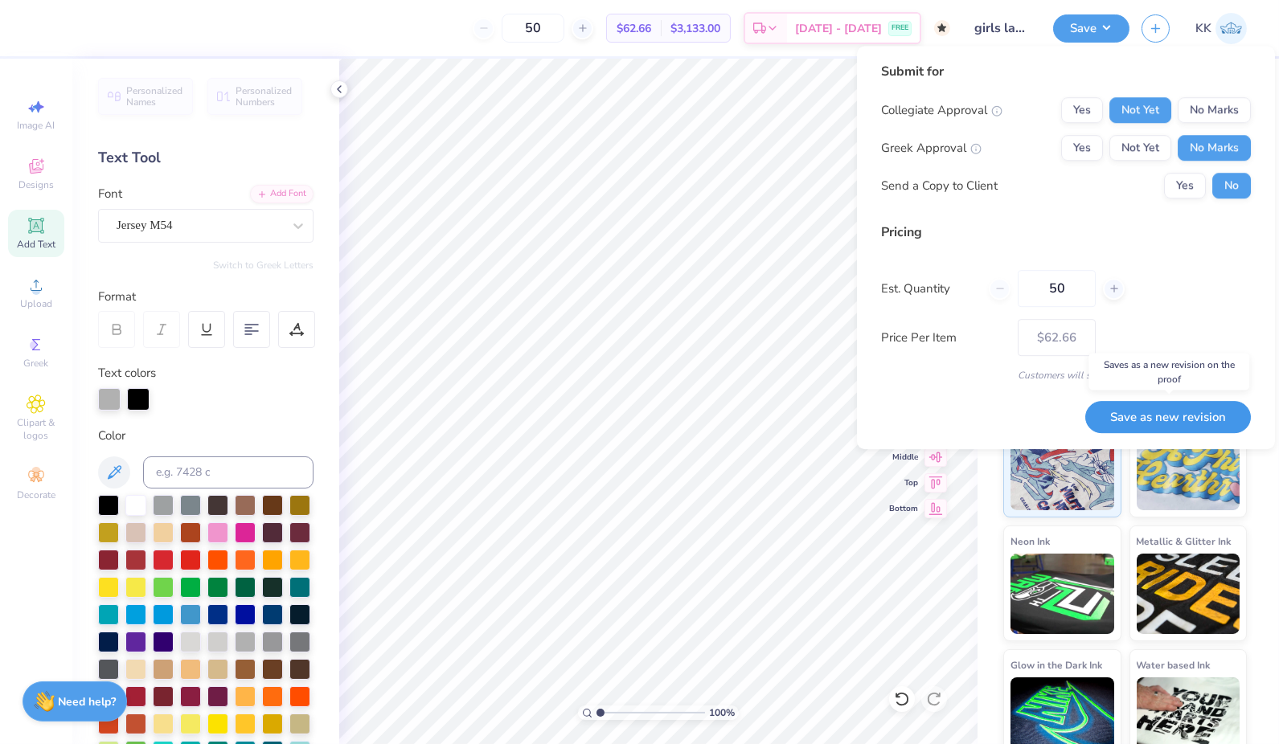
click at [1172, 414] on button "Save as new revision" at bounding box center [1168, 417] width 166 height 32
click at [1172, 414] on div "Saving..." at bounding box center [1188, 417] width 125 height 32
type input "$62.66"
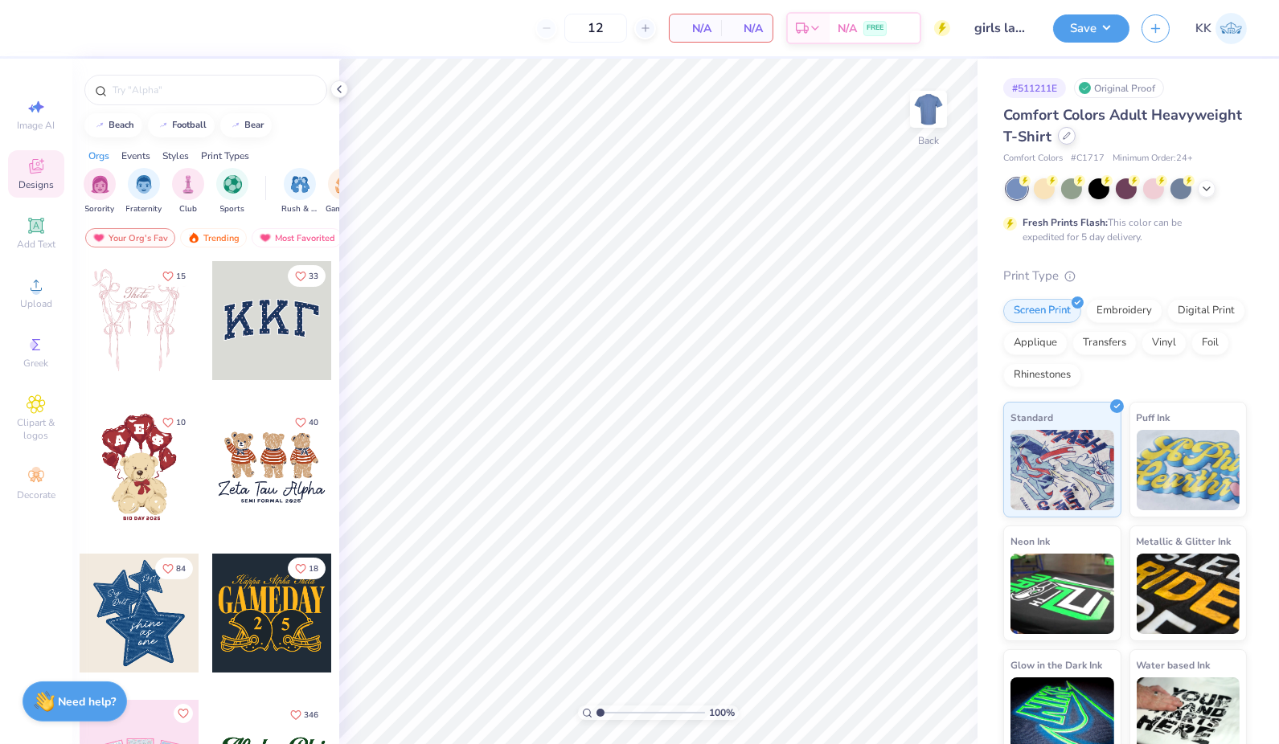
click at [1071, 135] on icon at bounding box center [1066, 136] width 8 height 8
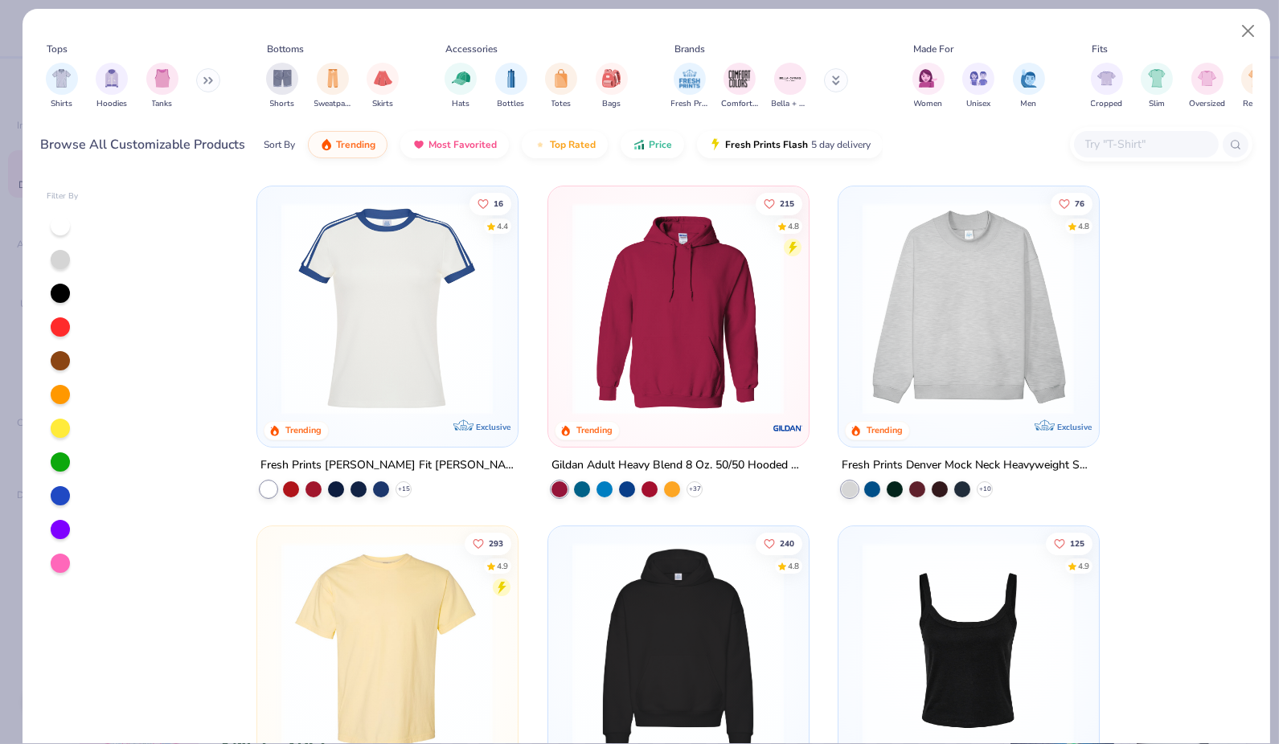
click at [1113, 141] on input "text" at bounding box center [1145, 144] width 124 height 18
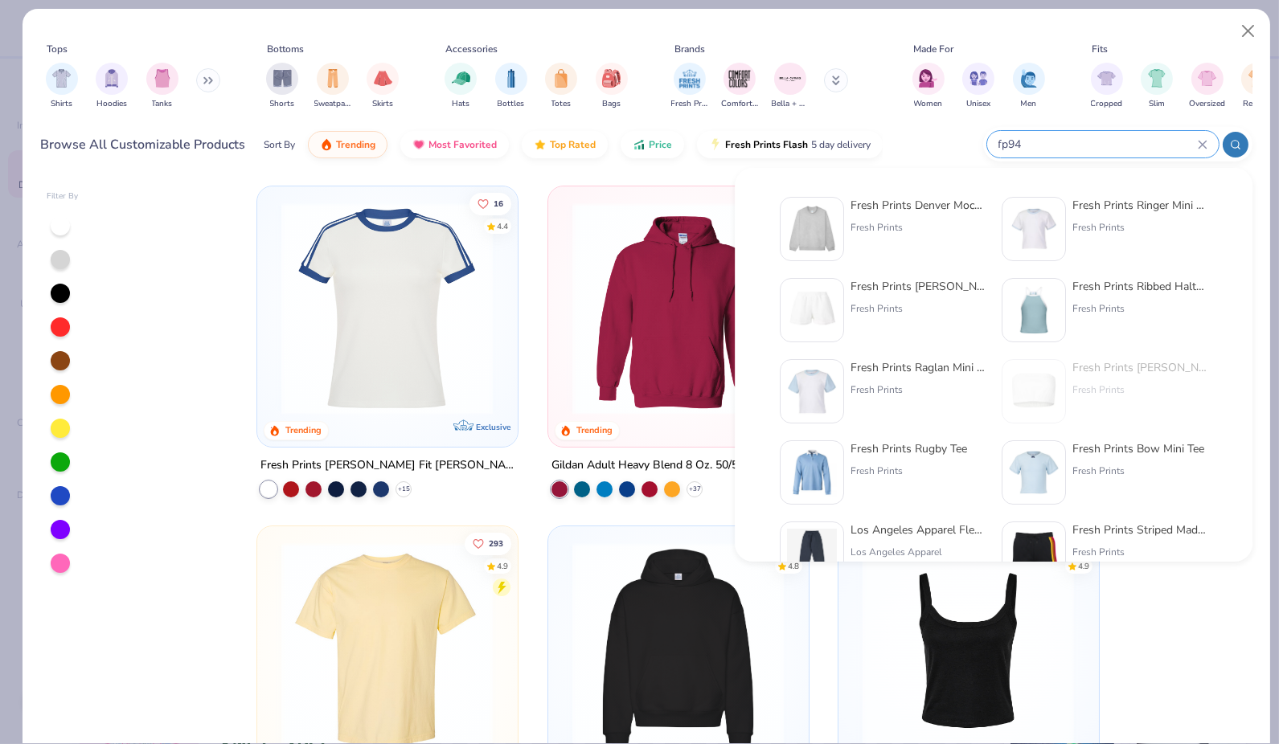
type input "fp94"
click at [894, 218] on div "Fresh Prints Denver Mock Neck Heavyweight Sweatshirt Fresh Prints" at bounding box center [917, 229] width 135 height 64
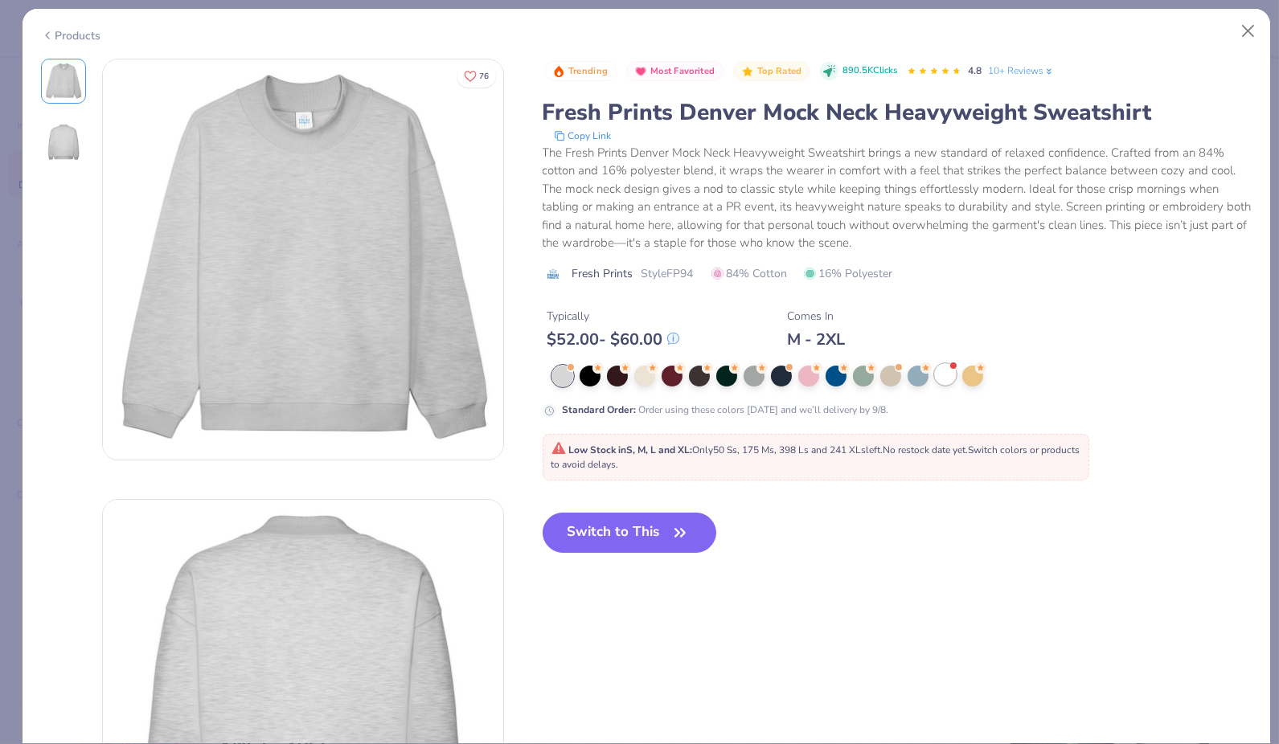
click at [944, 373] on div at bounding box center [945, 374] width 21 height 21
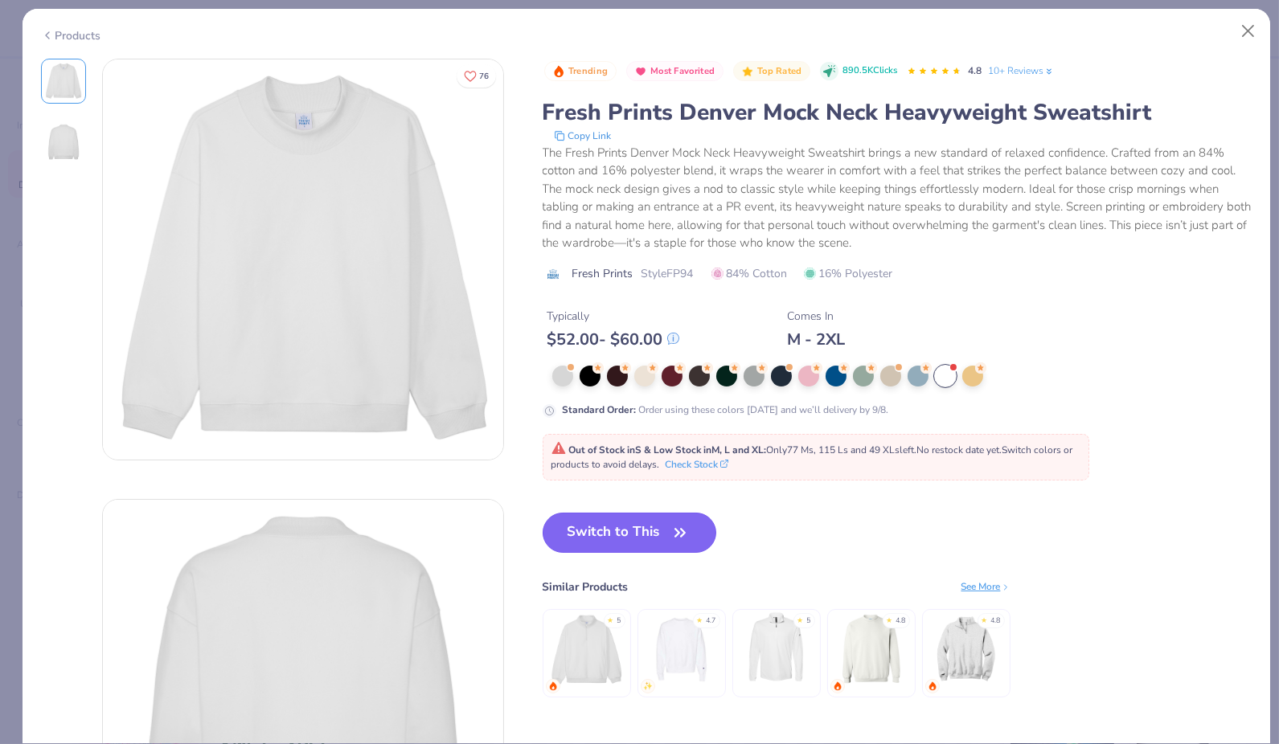
click at [672, 537] on icon "button" at bounding box center [680, 533] width 23 height 23
type input "50"
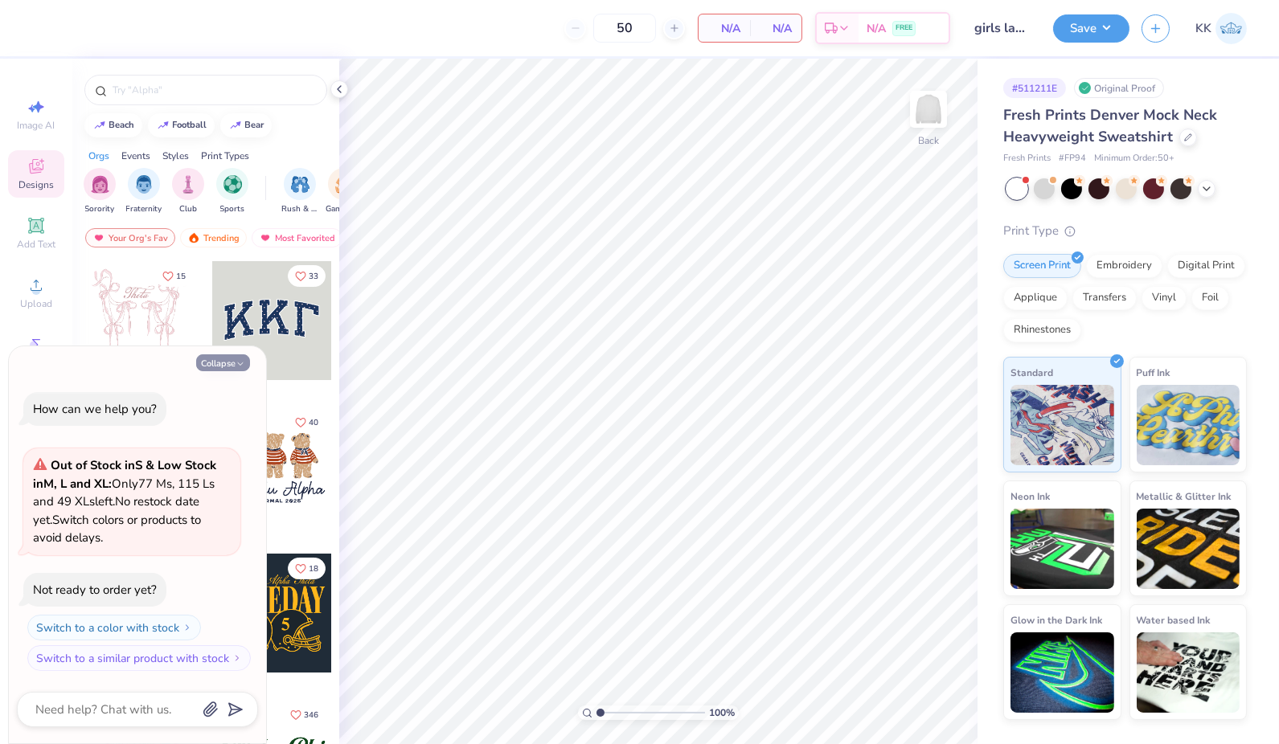
click at [229, 366] on button "Collapse" at bounding box center [223, 362] width 54 height 17
type textarea "x"
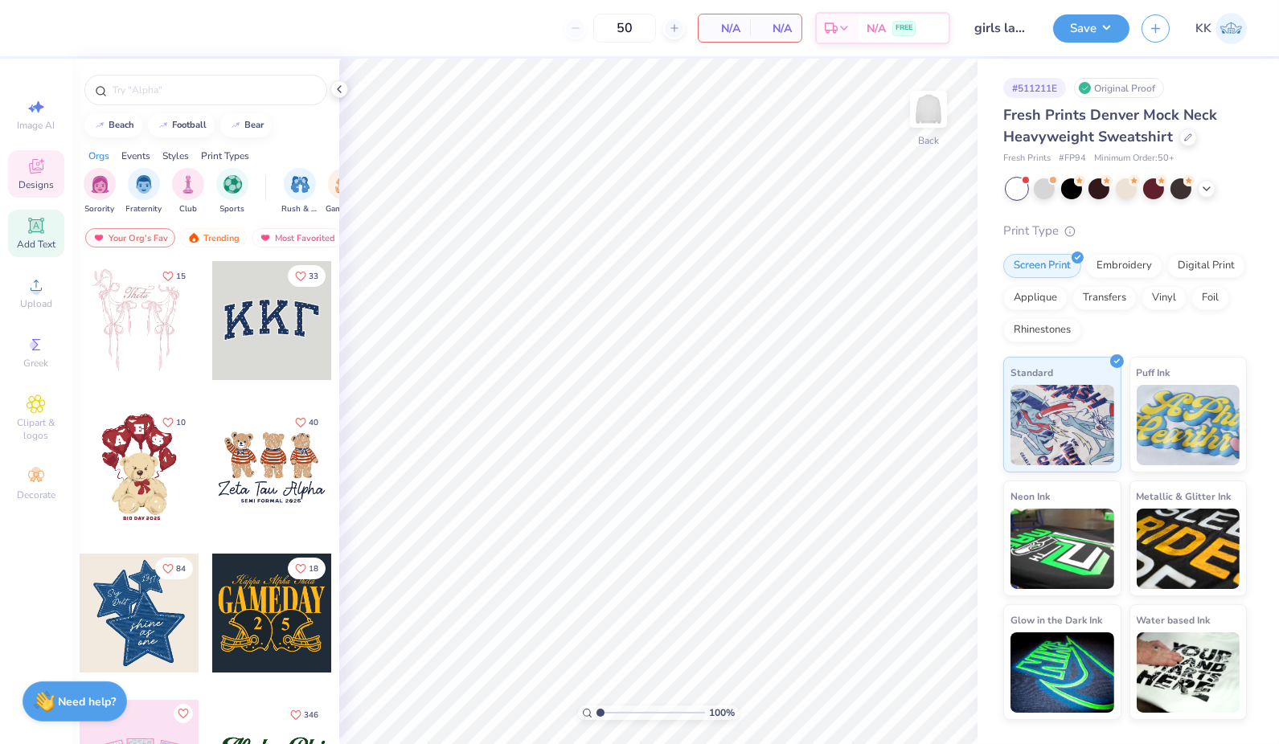
click at [30, 237] on div "Add Text" at bounding box center [36, 233] width 56 height 47
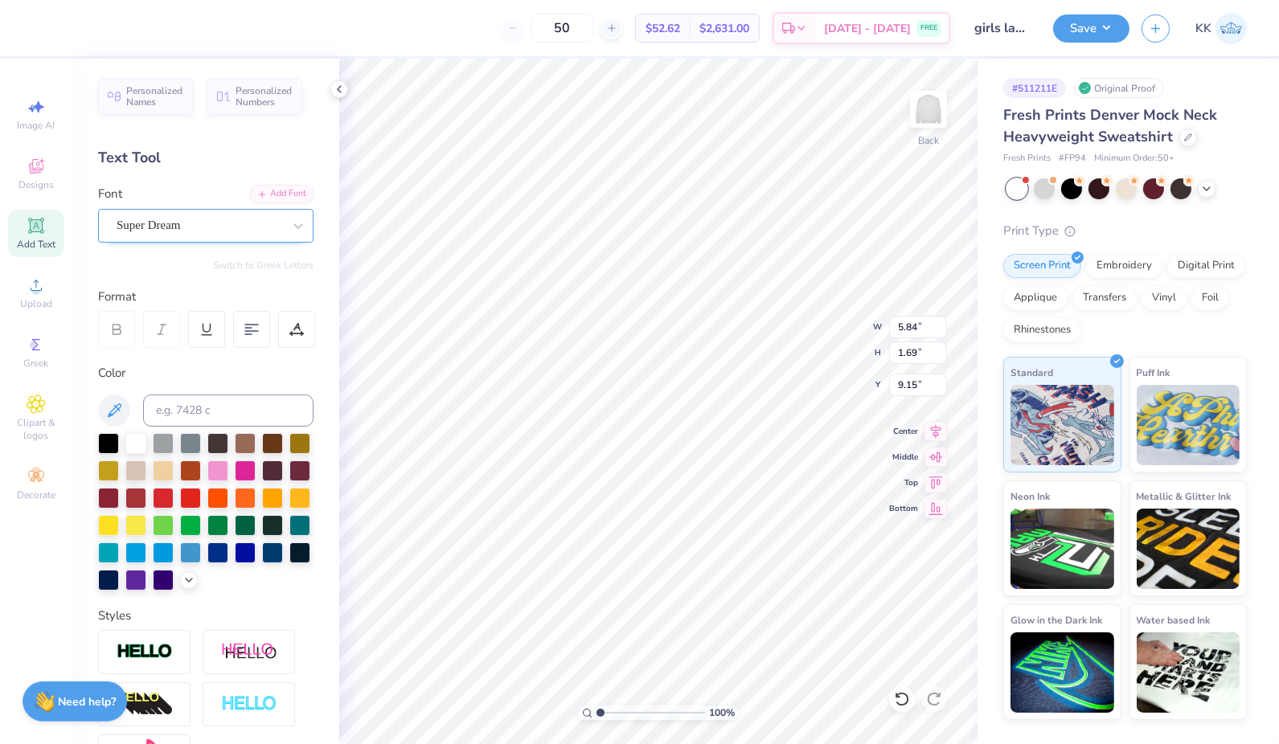
click at [222, 219] on div "Super Dream" at bounding box center [199, 225] width 169 height 25
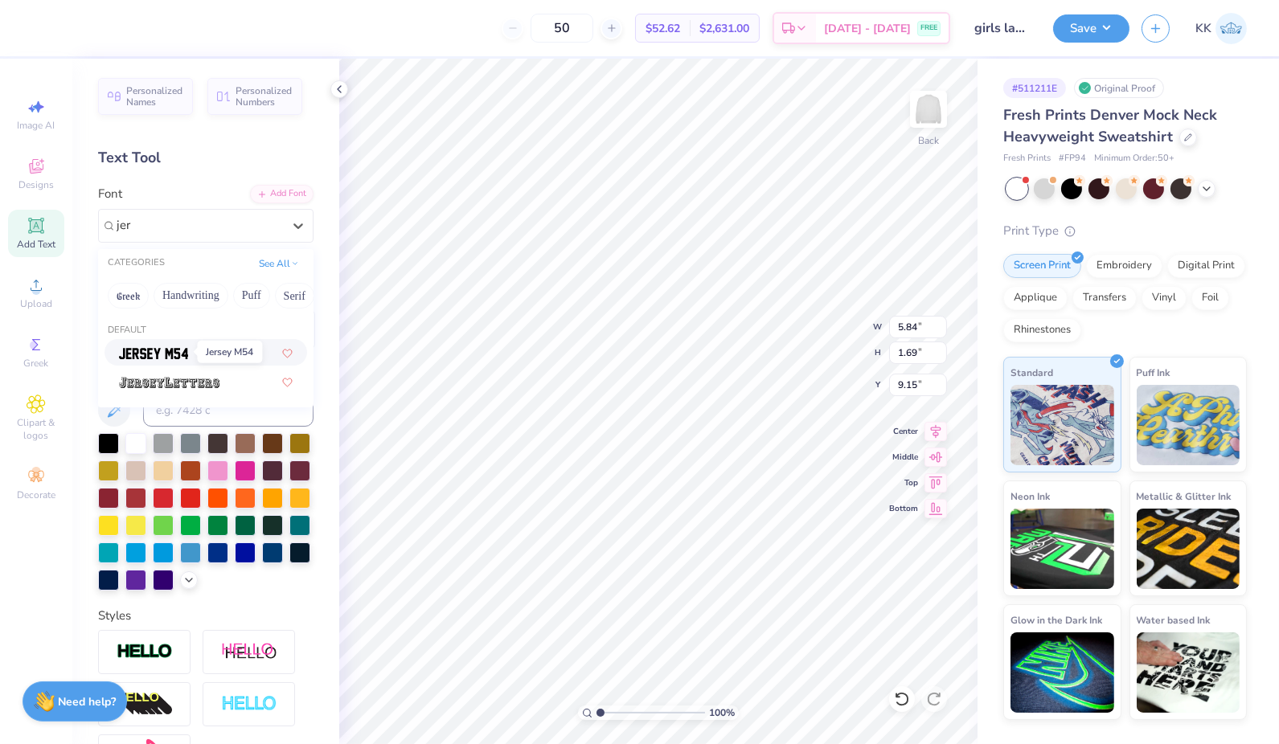
click at [178, 354] on img at bounding box center [153, 353] width 69 height 11
type input "jer"
type input "4.62"
type input "1.85"
type input "9.07"
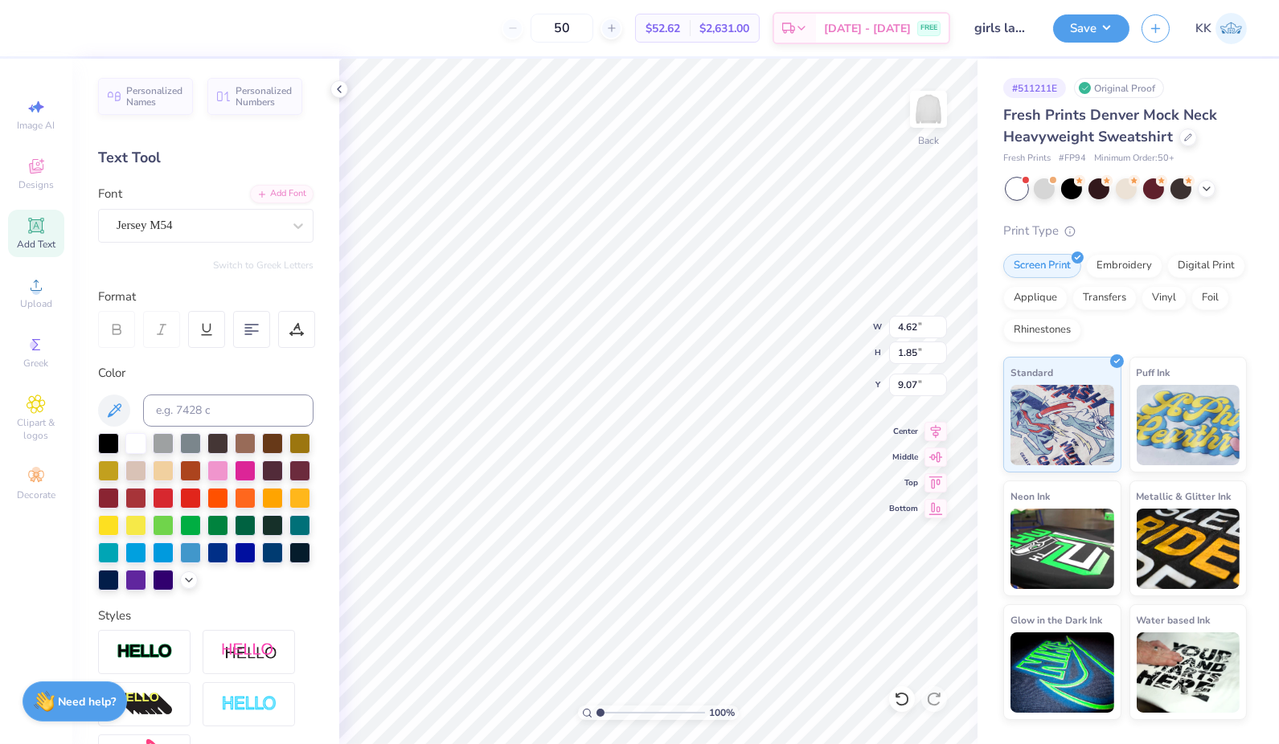
scroll to position [14, 2]
type textarea "T"
type textarea "carolina"
click at [182, 585] on icon at bounding box center [188, 578] width 13 height 13
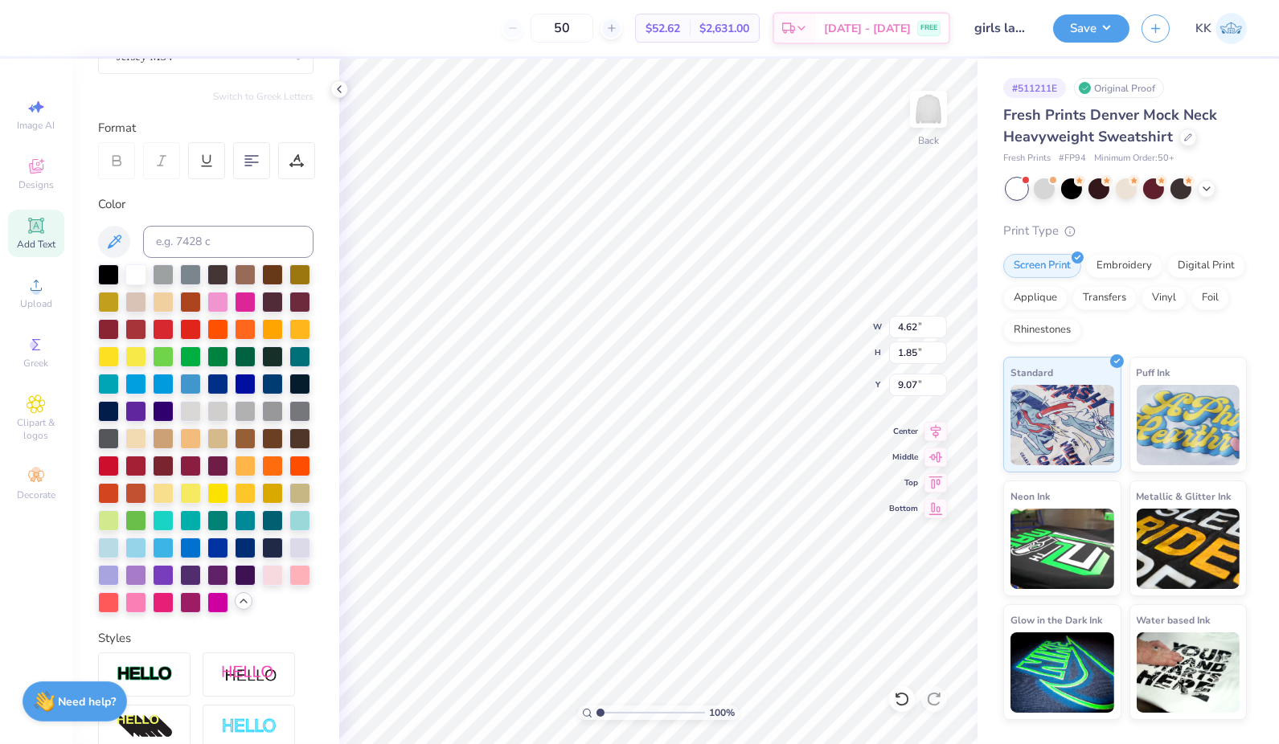
scroll to position [181, 0]
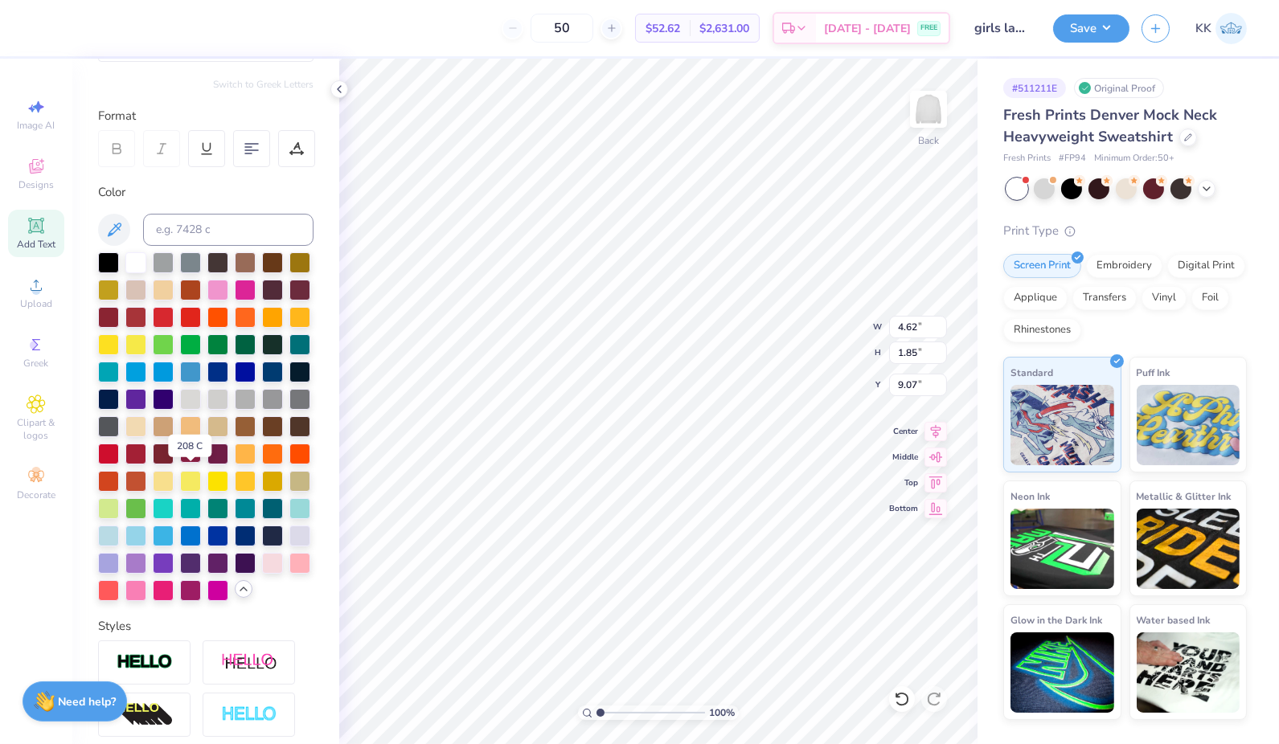
click at [191, 463] on div at bounding box center [190, 452] width 21 height 21
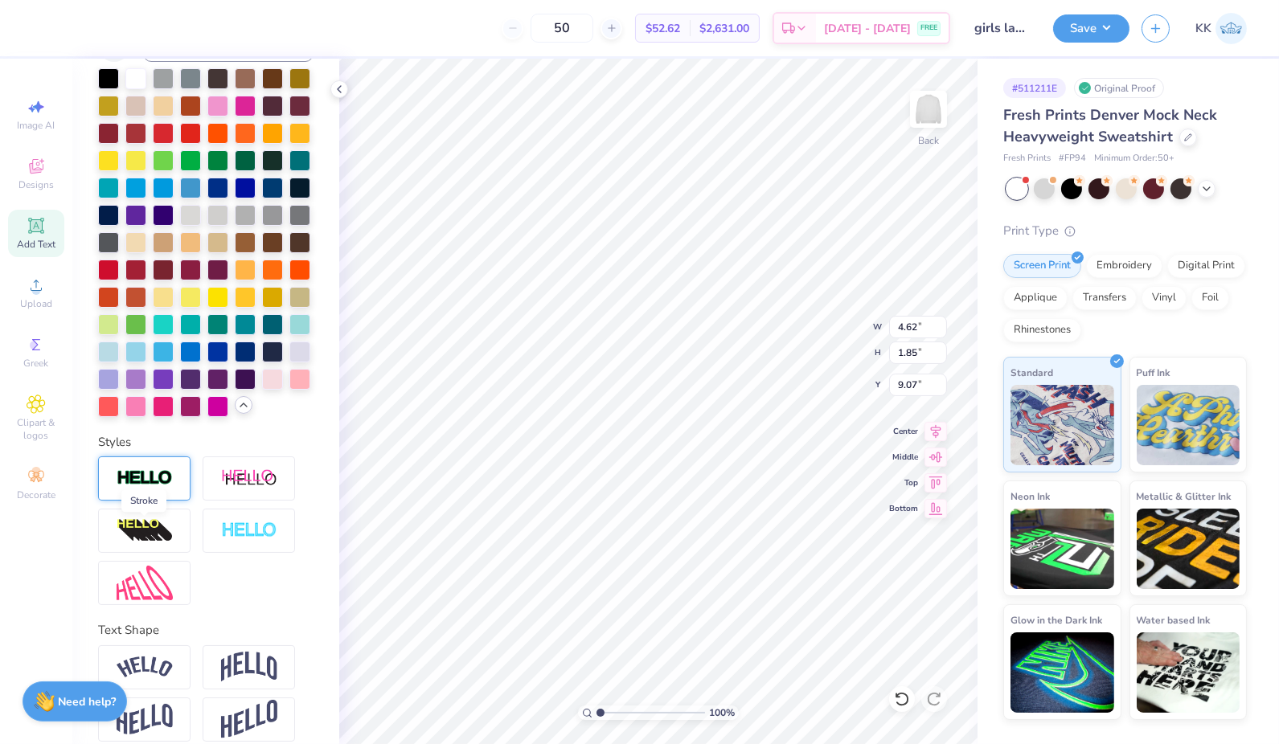
click at [166, 488] on img at bounding box center [145, 478] width 56 height 18
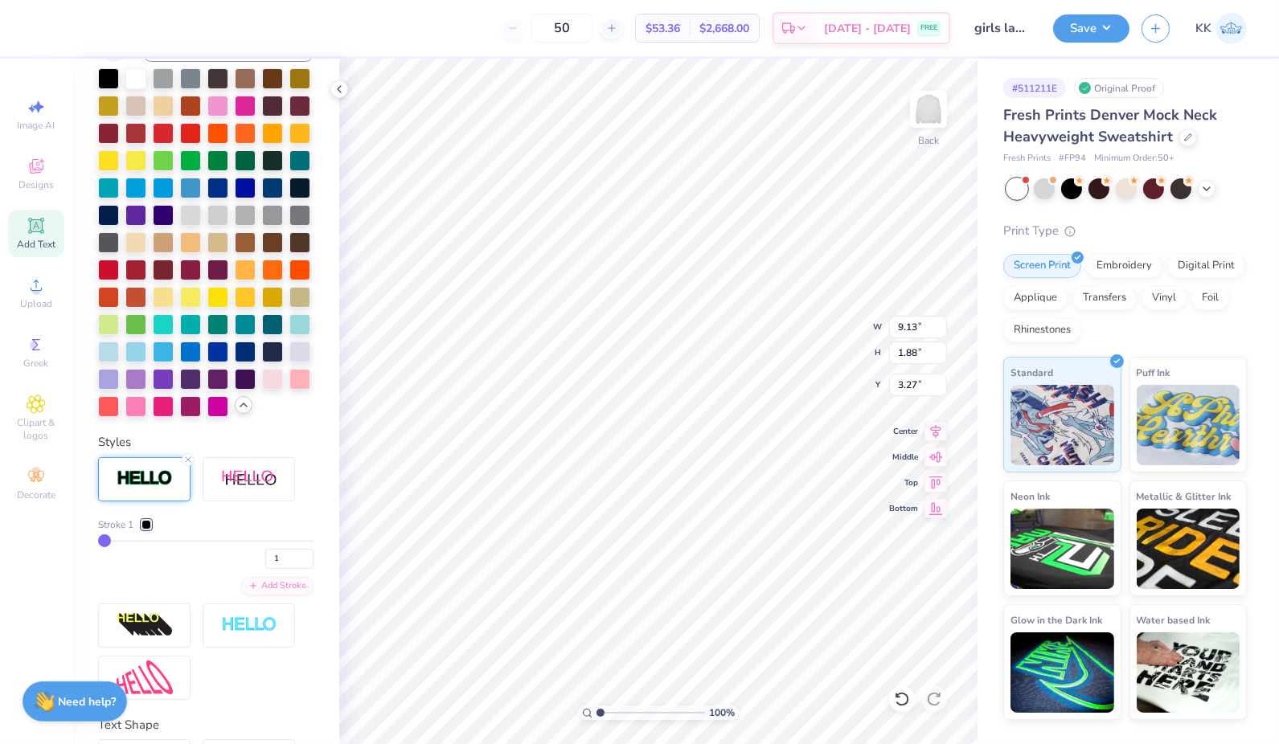
type input "3.27"
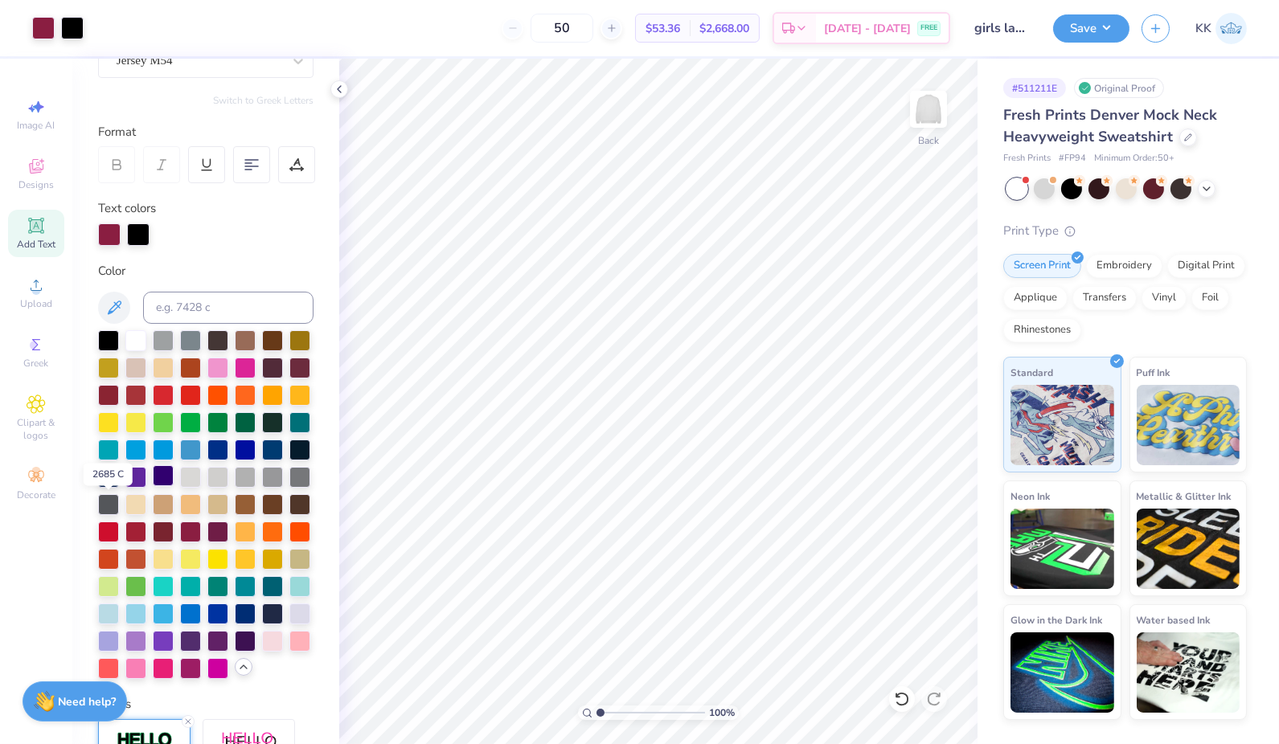
scroll to position [135, 0]
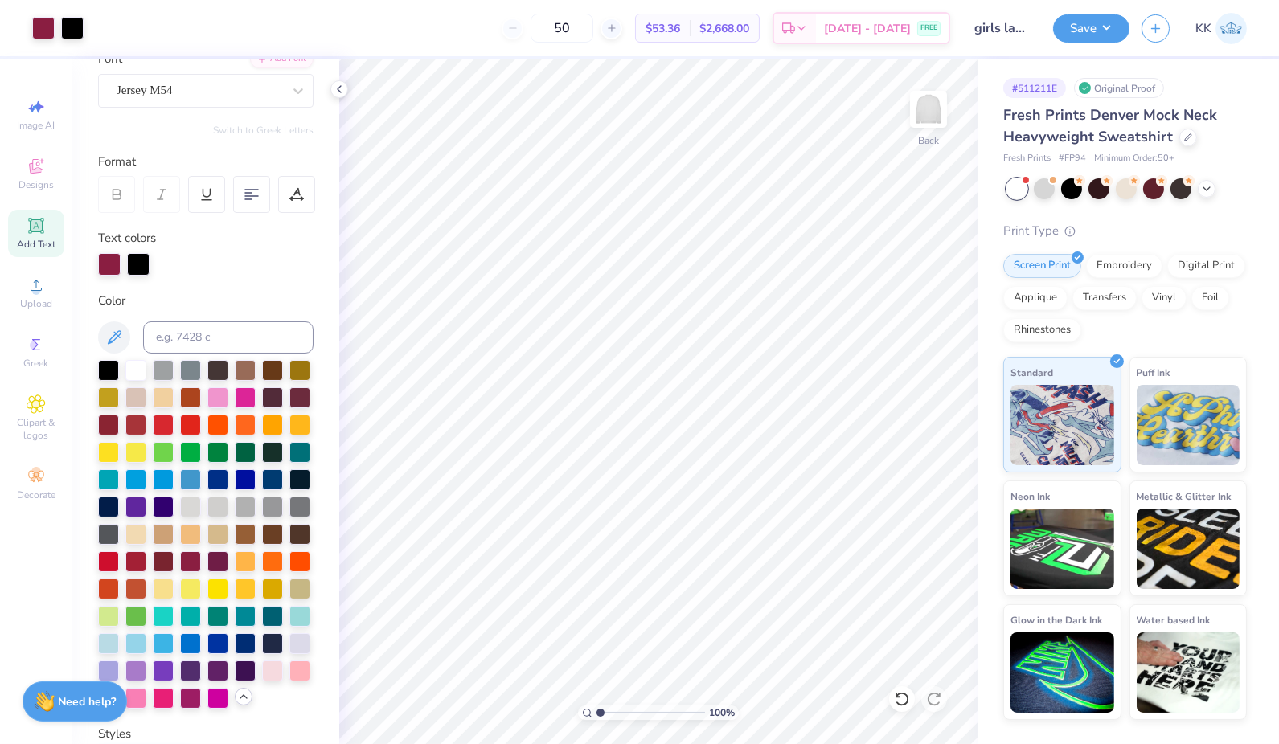
click at [36, 243] on span "Add Text" at bounding box center [36, 244] width 39 height 13
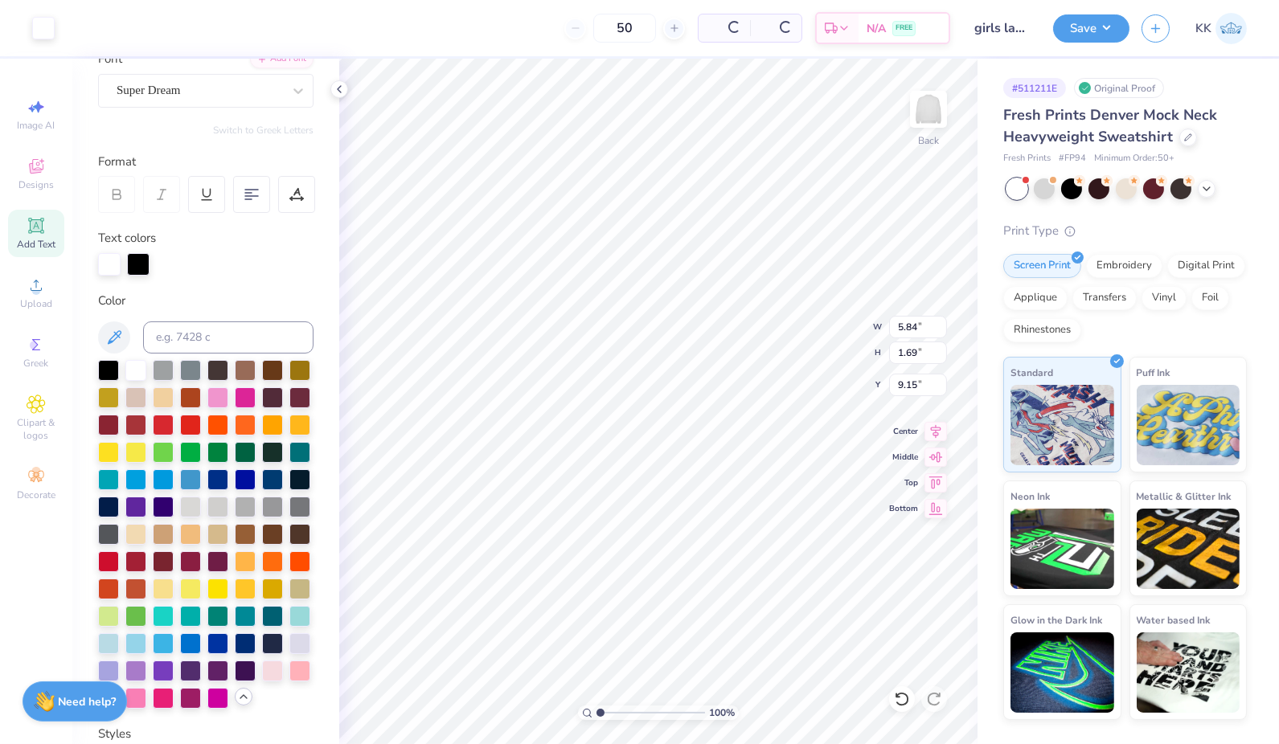
type input "5.88"
type input "1.72"
type input "9.14"
type textarea "T"
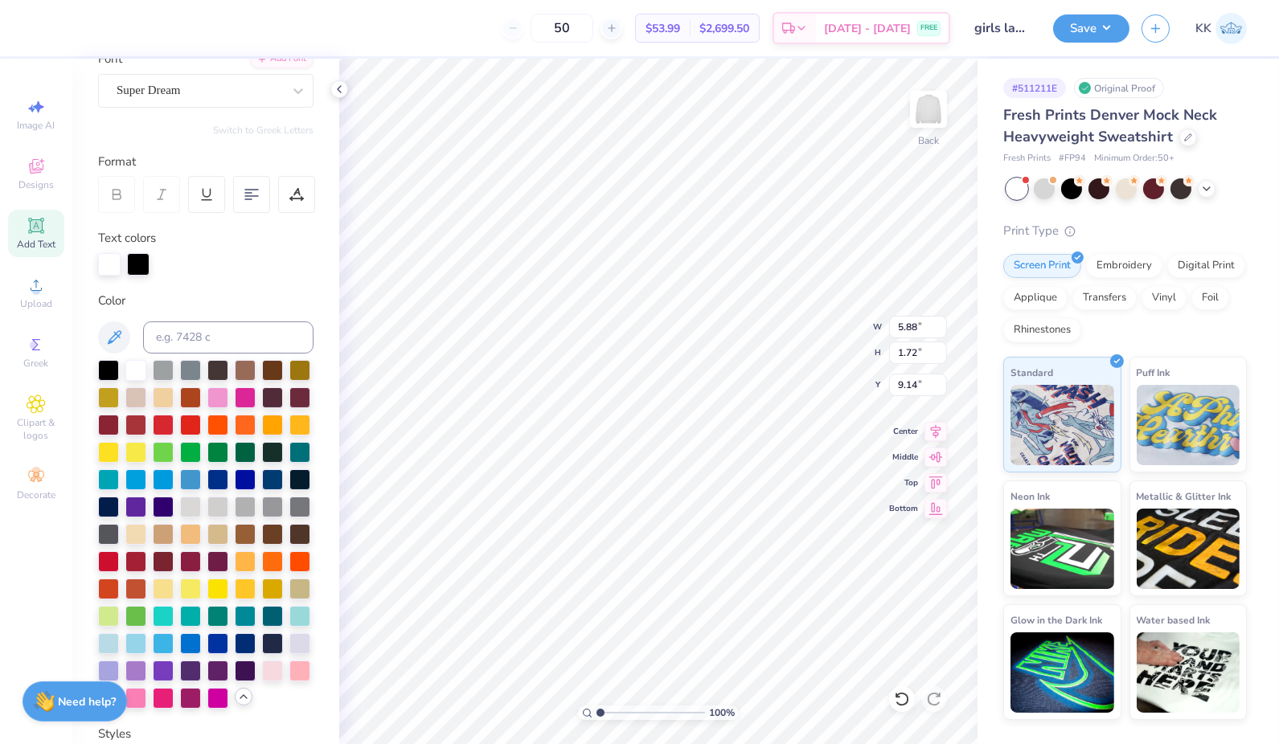
scroll to position [14, 6]
type textarea "womens lacrosse"
click at [221, 86] on div "Super Dream" at bounding box center [199, 90] width 169 height 25
click at [189, 211] on div "Jersey M54" at bounding box center [206, 217] width 174 height 17
type input "jer"
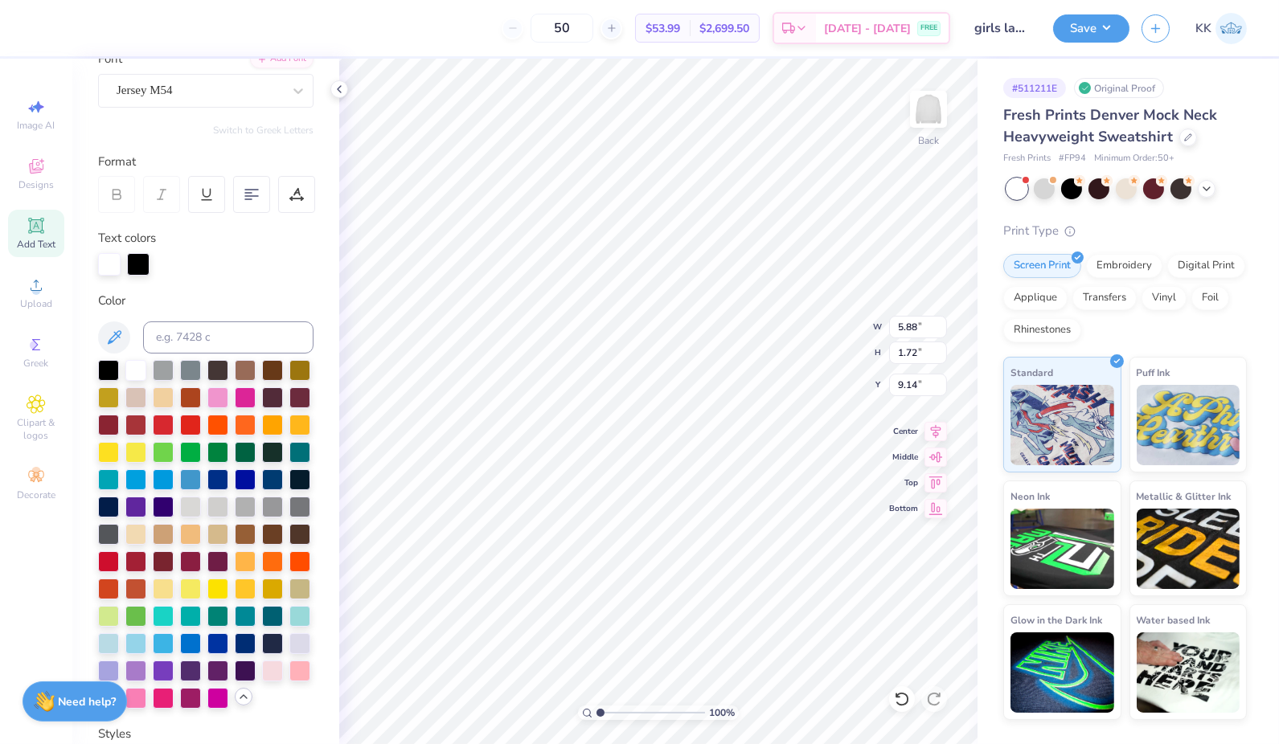
scroll to position [14, 7]
click at [137, 266] on div at bounding box center [138, 264] width 23 height 23
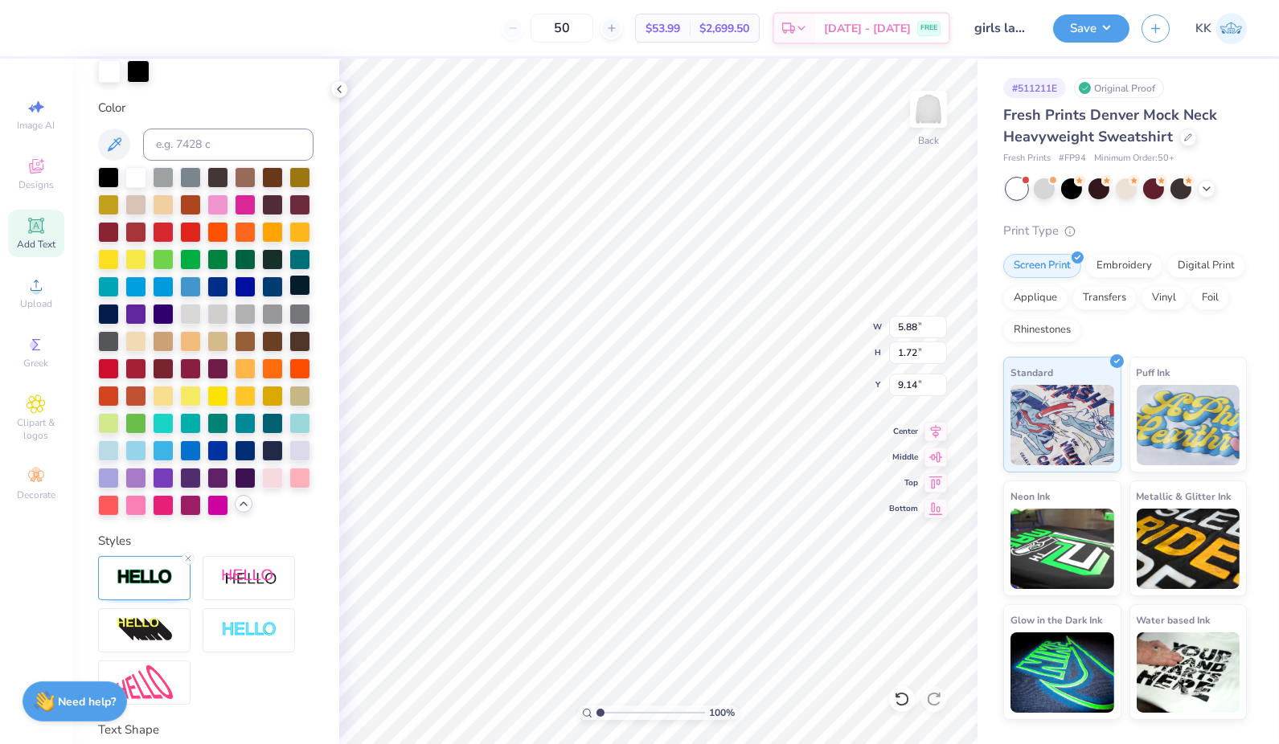
scroll to position [334, 0]
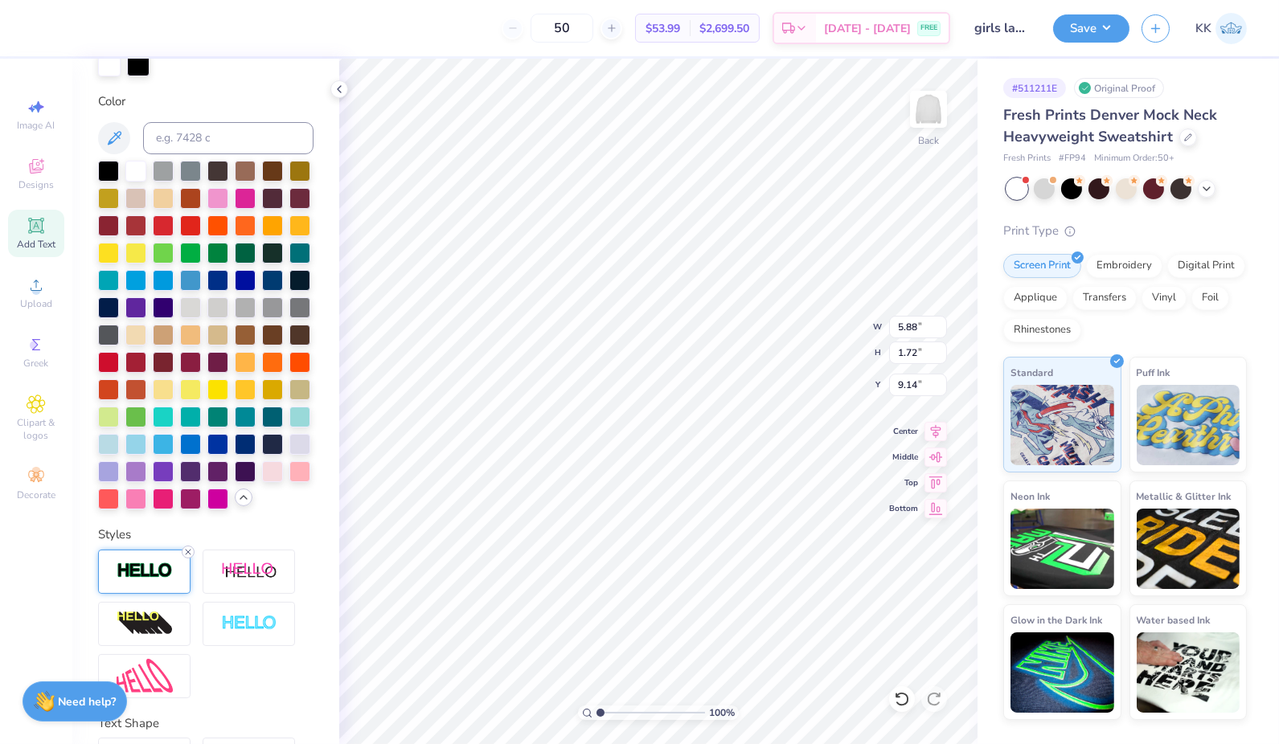
click at [189, 555] on line at bounding box center [188, 552] width 5 height 5
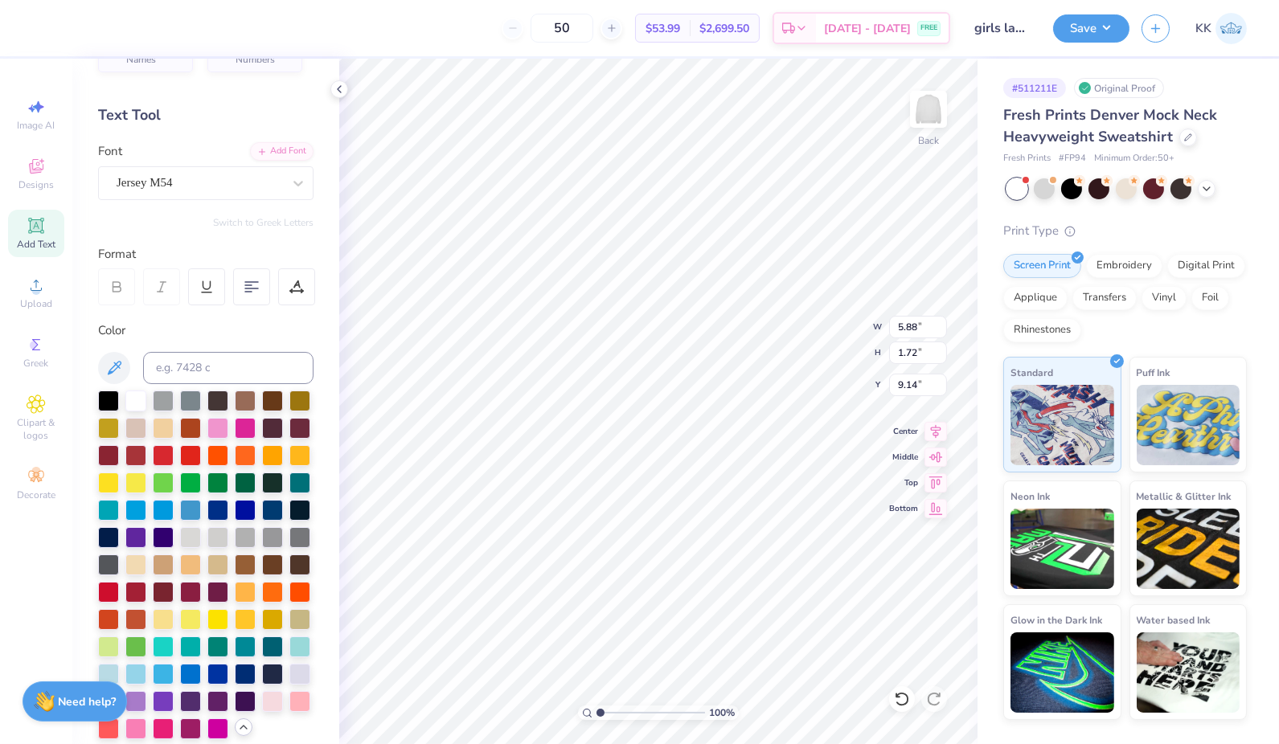
scroll to position [42, 0]
click at [103, 397] on div at bounding box center [108, 400] width 21 height 21
type input "10.13"
type input "1.04"
type input "5.91"
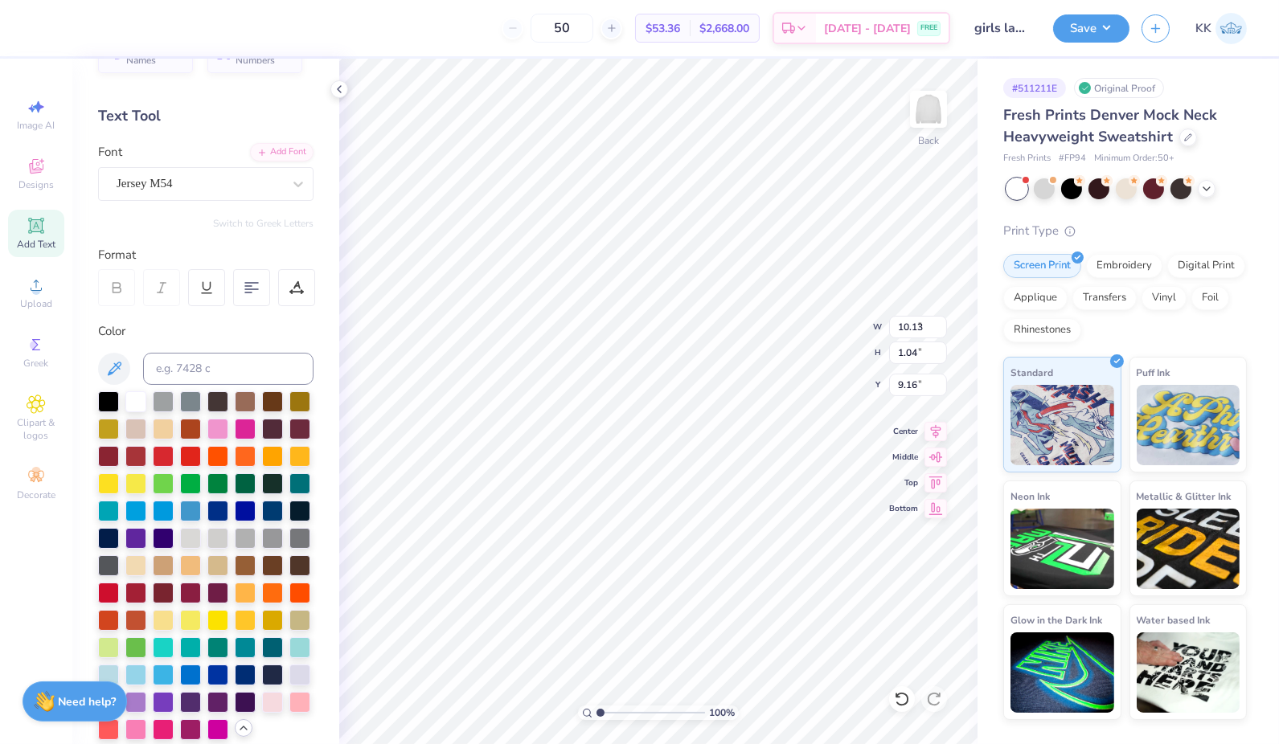
type input "0.61"
type input "5.50"
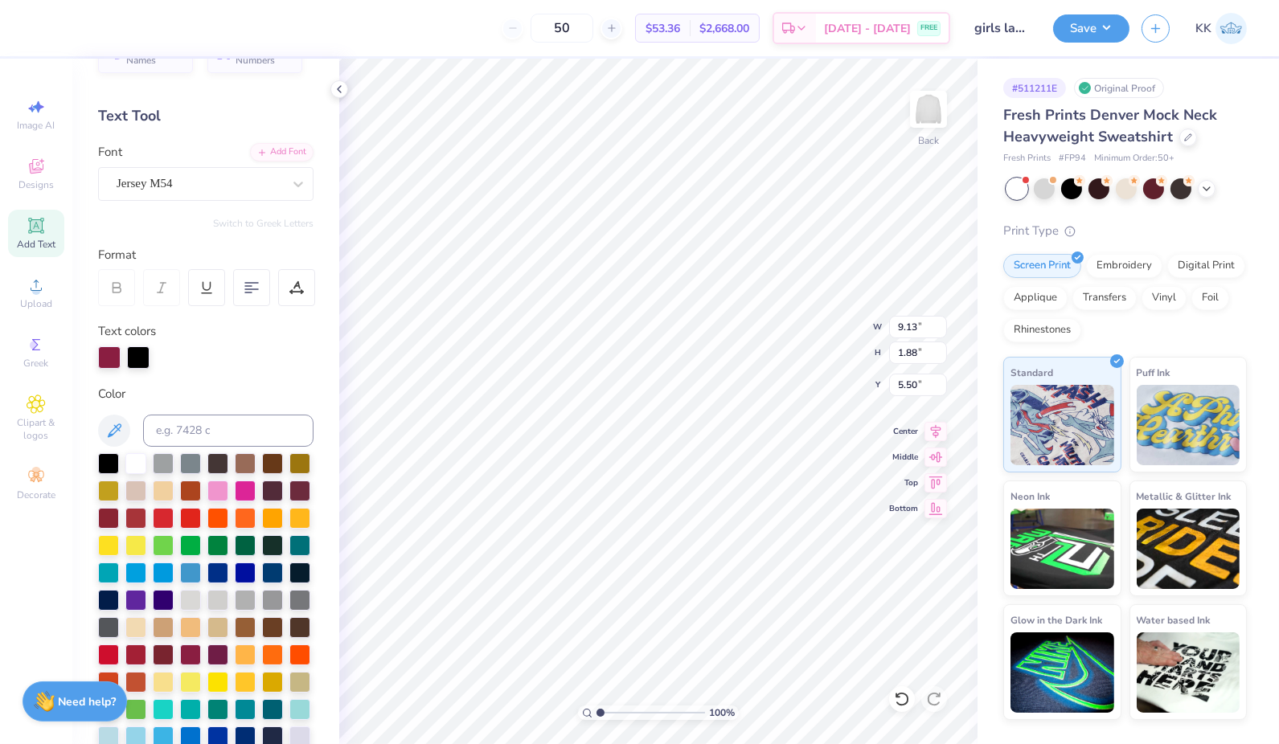
type input "9.13"
type input "1.88"
type input "3.27"
type input "11.59"
type input "2.39"
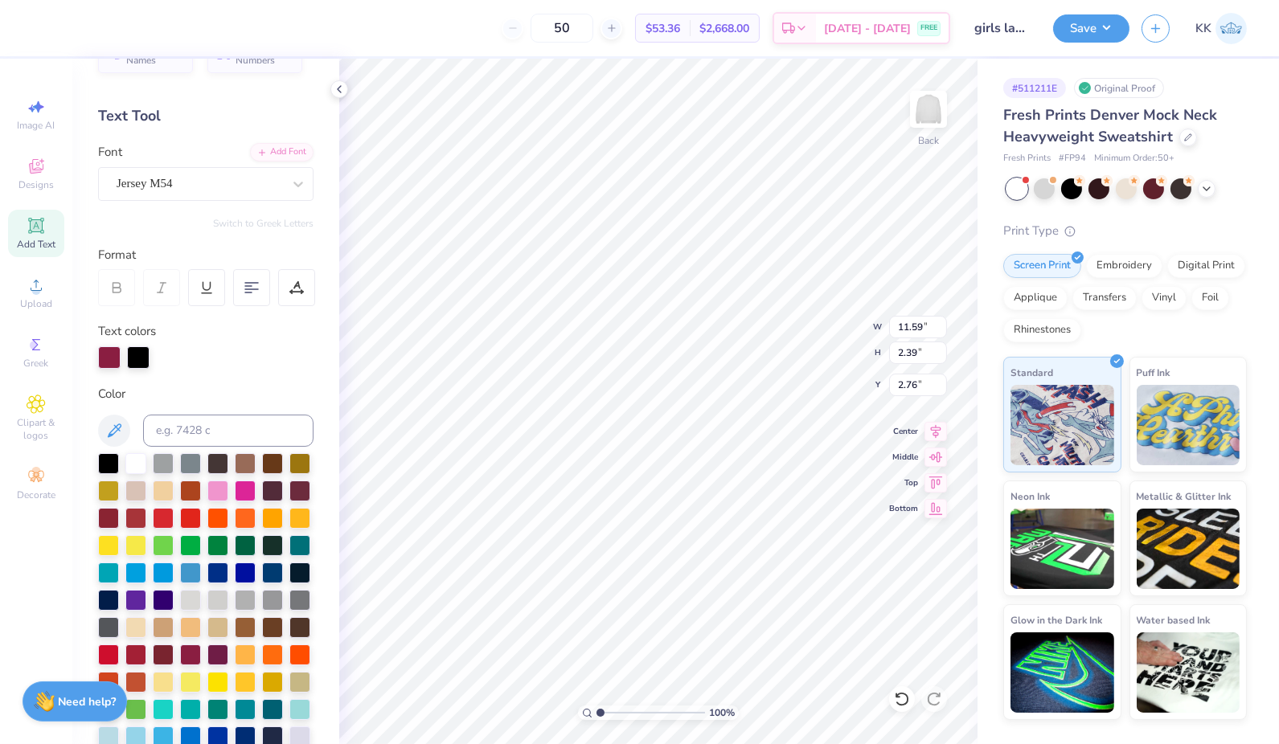
type input "3.00"
type input "13.33"
type input "2.75"
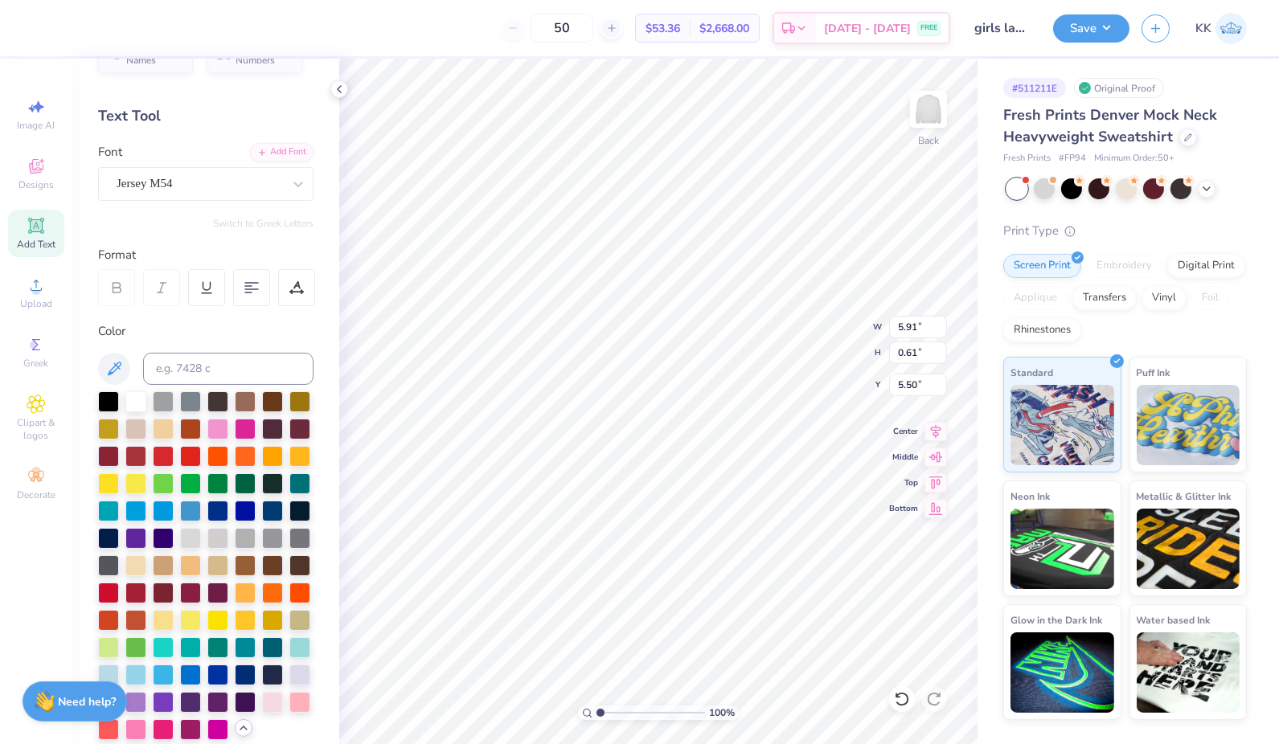
type input "6.04"
type input "13.33"
type input "2.75"
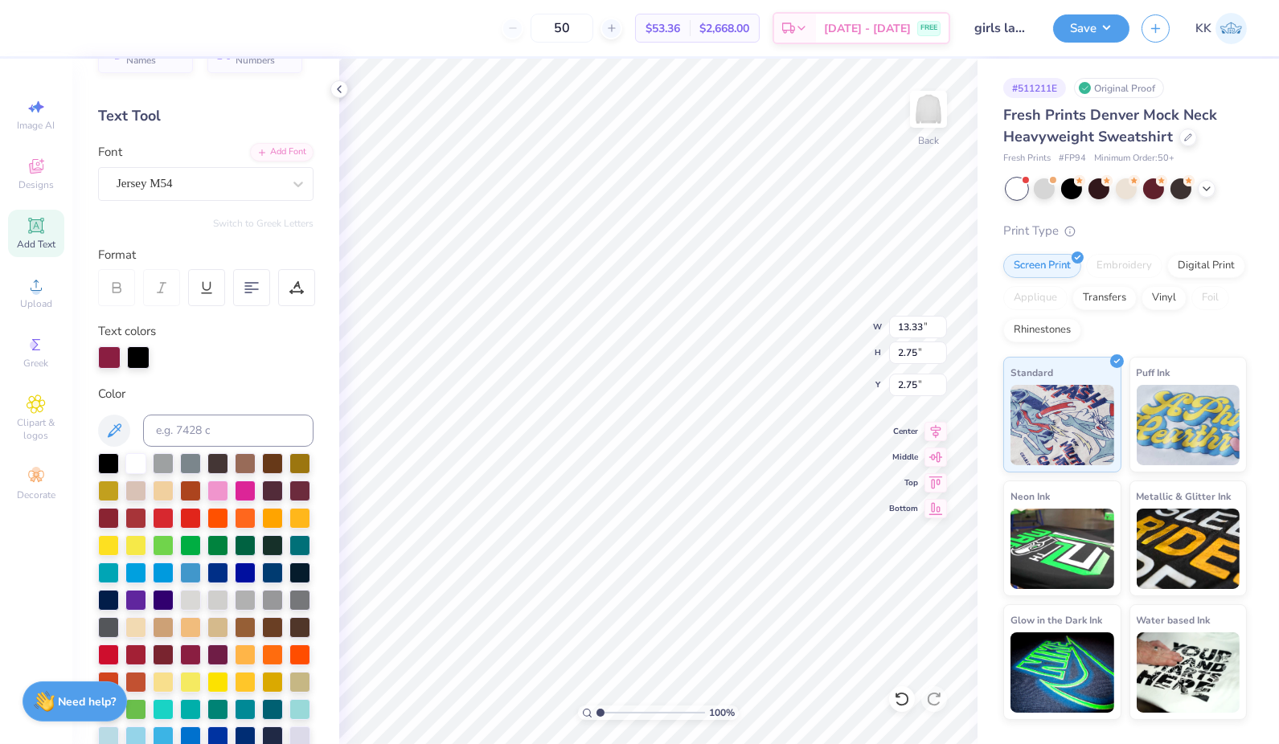
type input "3.00"
click at [1078, 27] on button "Save" at bounding box center [1091, 26] width 76 height 28
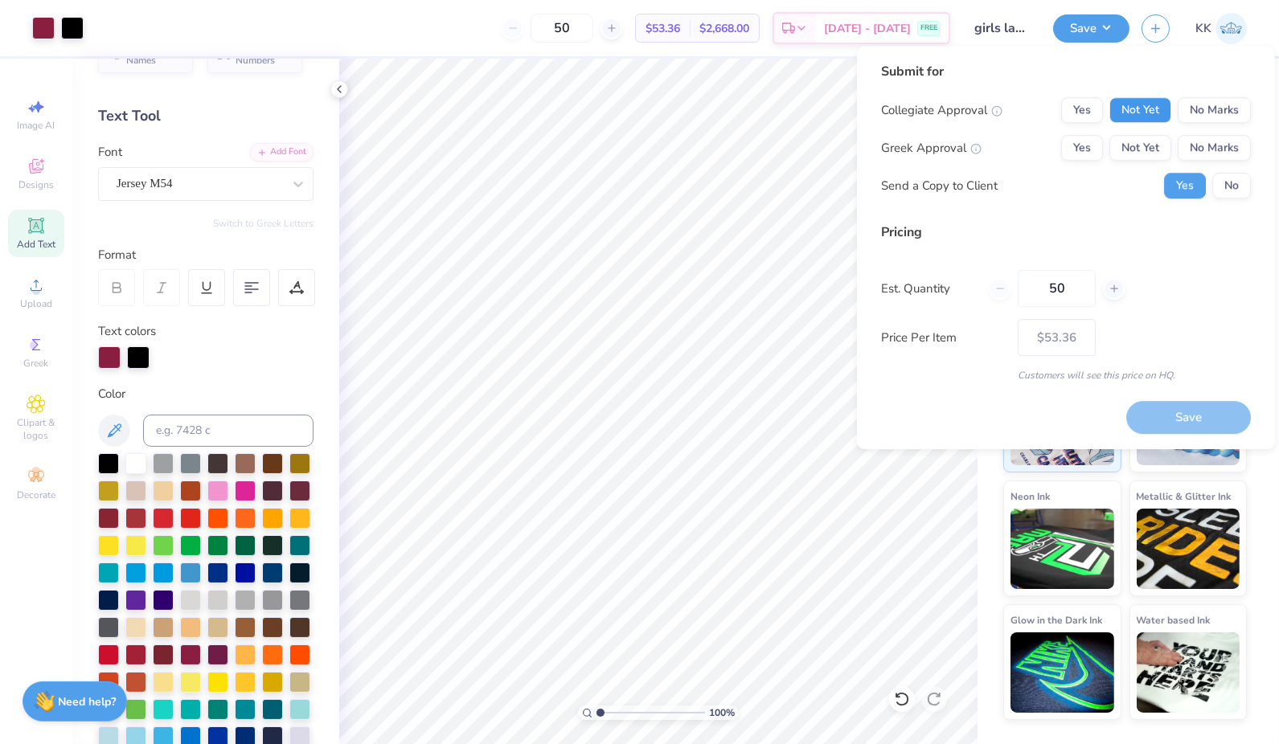
click at [1149, 109] on button "Not Yet" at bounding box center [1140, 110] width 62 height 26
click at [1206, 149] on button "No Marks" at bounding box center [1213, 148] width 73 height 26
click at [1227, 171] on div "Collegiate Approval Yes Not Yet No Marks Greek Approval Yes Not Yet No Marks Se…" at bounding box center [1066, 147] width 370 height 101
click at [1226, 186] on button "No" at bounding box center [1231, 186] width 39 height 26
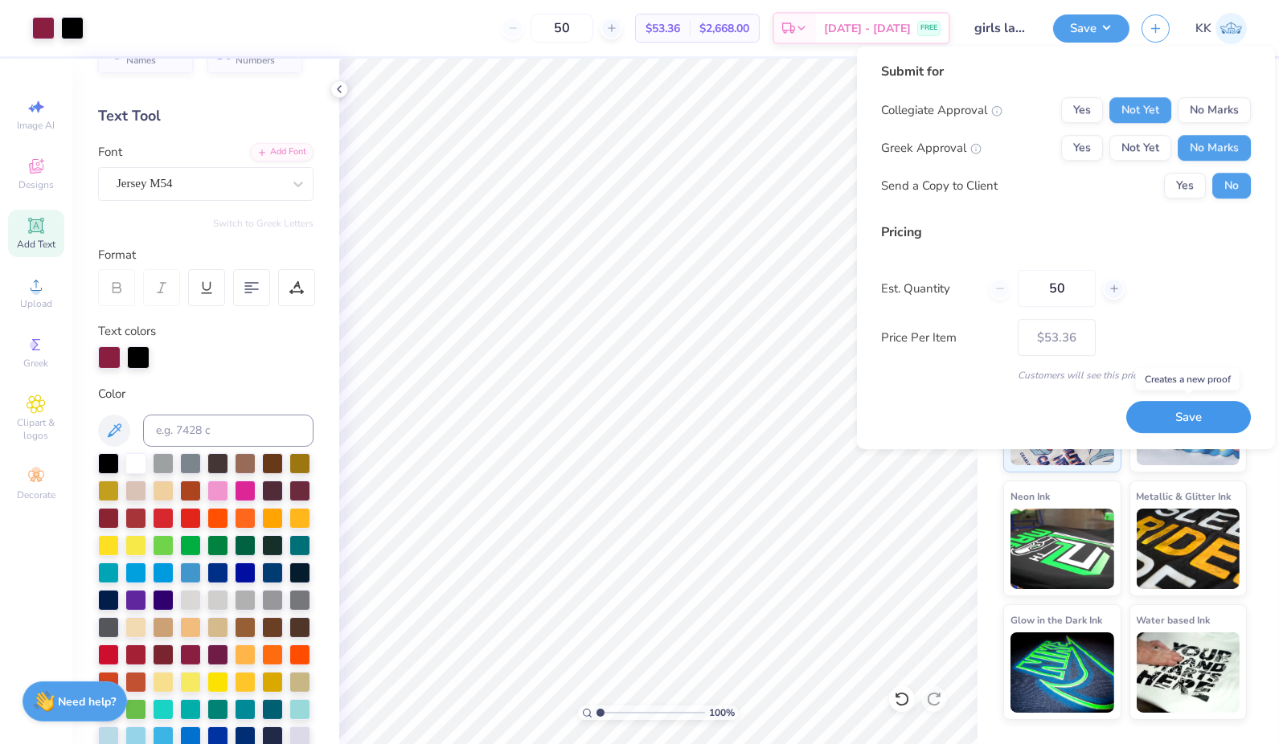
click at [1199, 419] on button "Save" at bounding box center [1188, 417] width 125 height 32
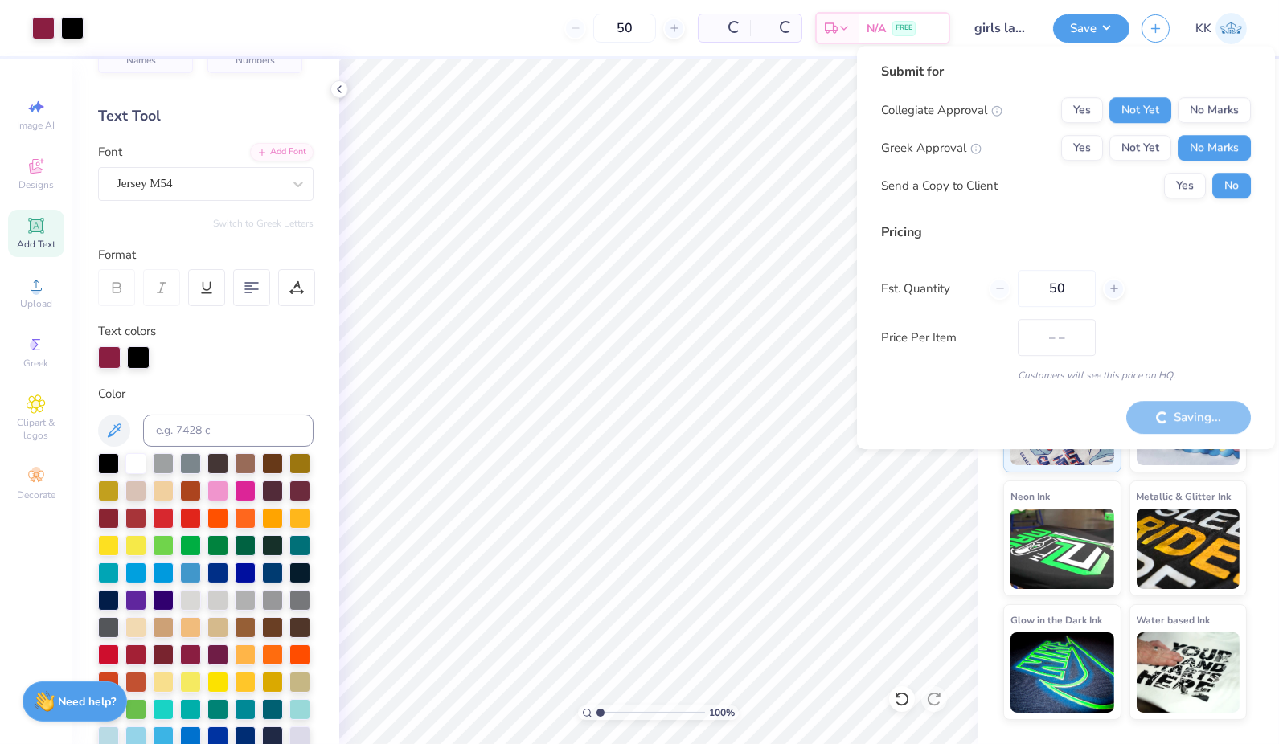
type input "$53.36"
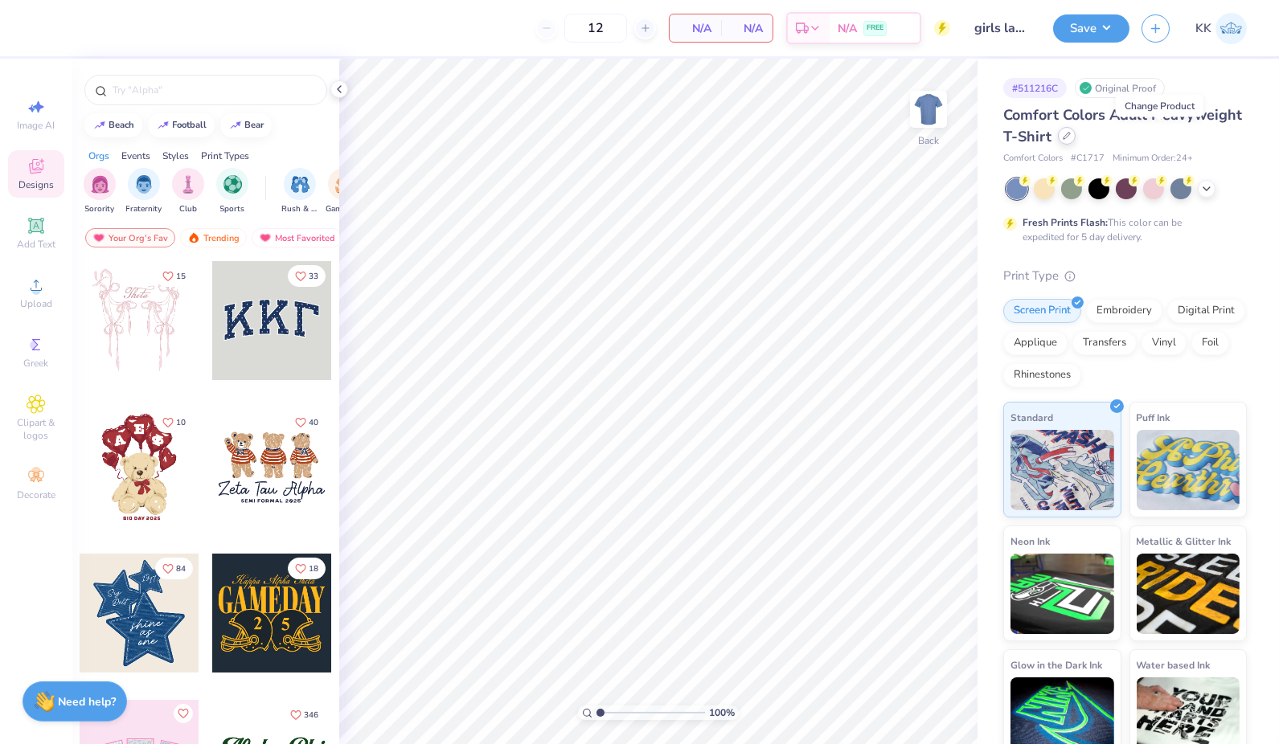
click at [1071, 139] on icon at bounding box center [1066, 136] width 8 height 8
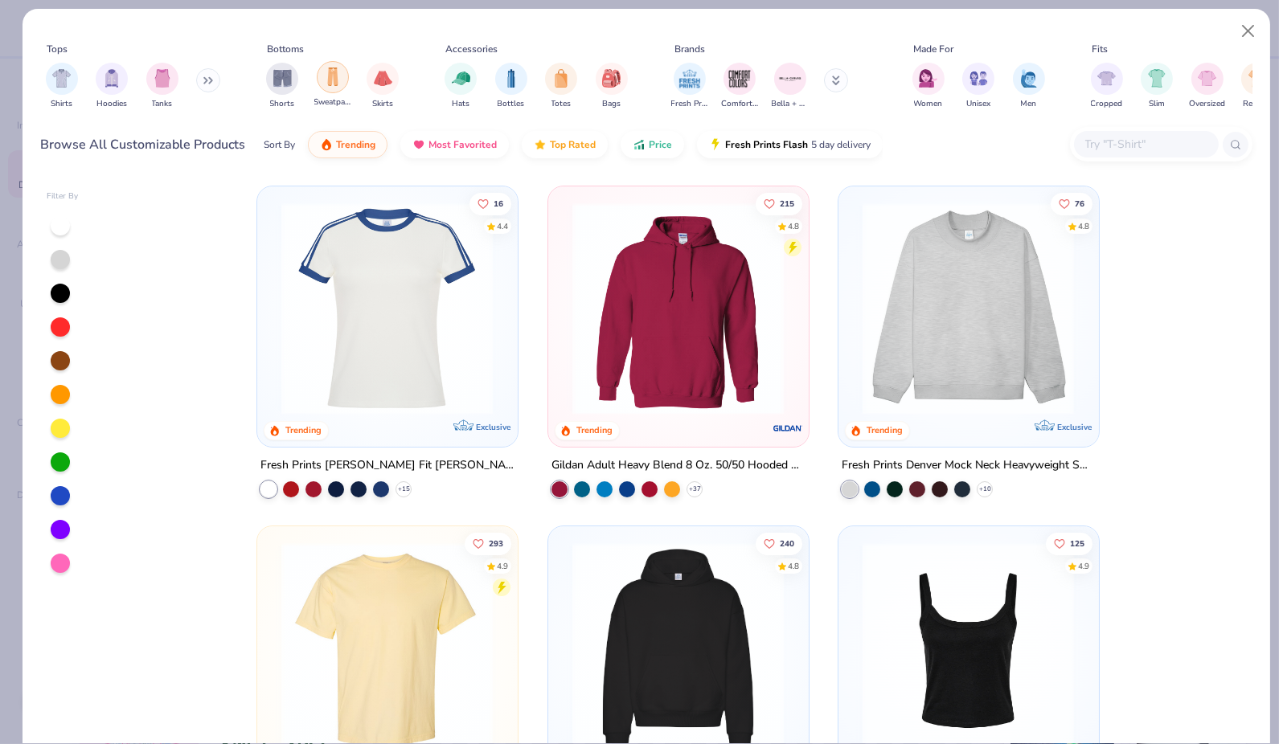
click at [334, 83] on img "filter for Sweatpants" at bounding box center [333, 77] width 18 height 18
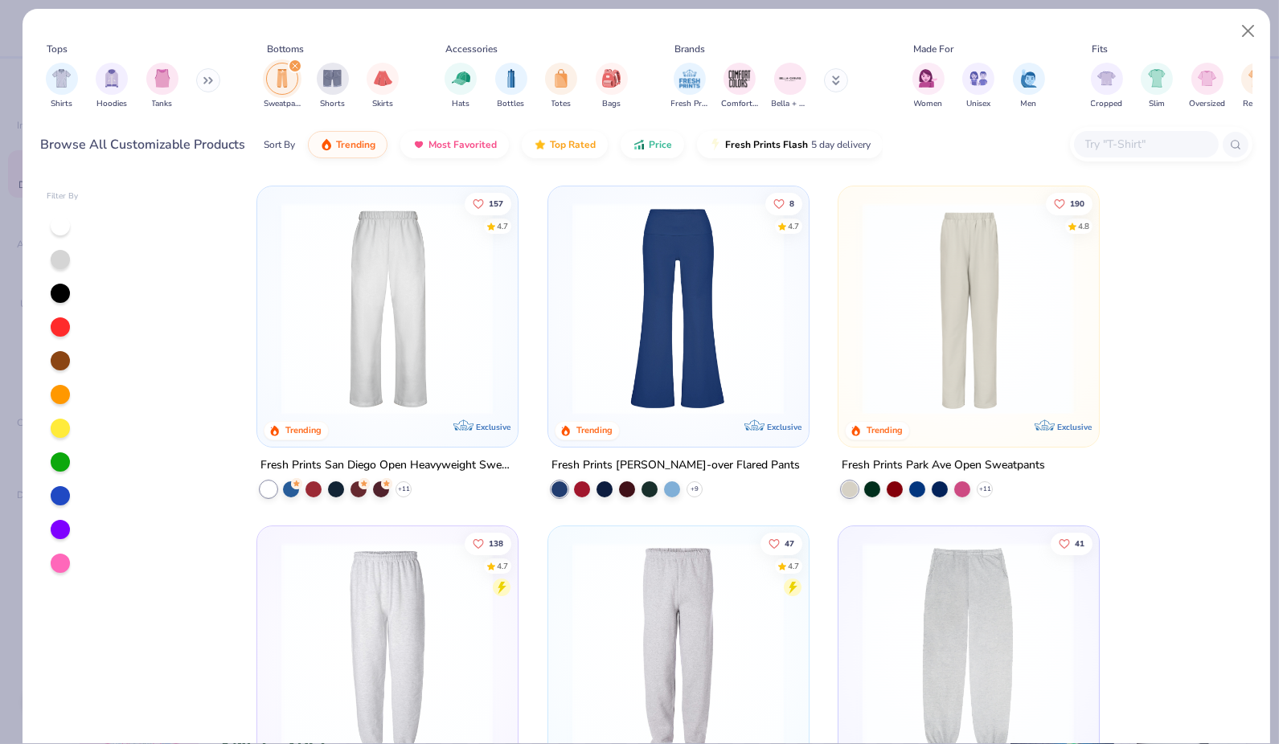
click at [398, 275] on img at bounding box center [386, 309] width 227 height 212
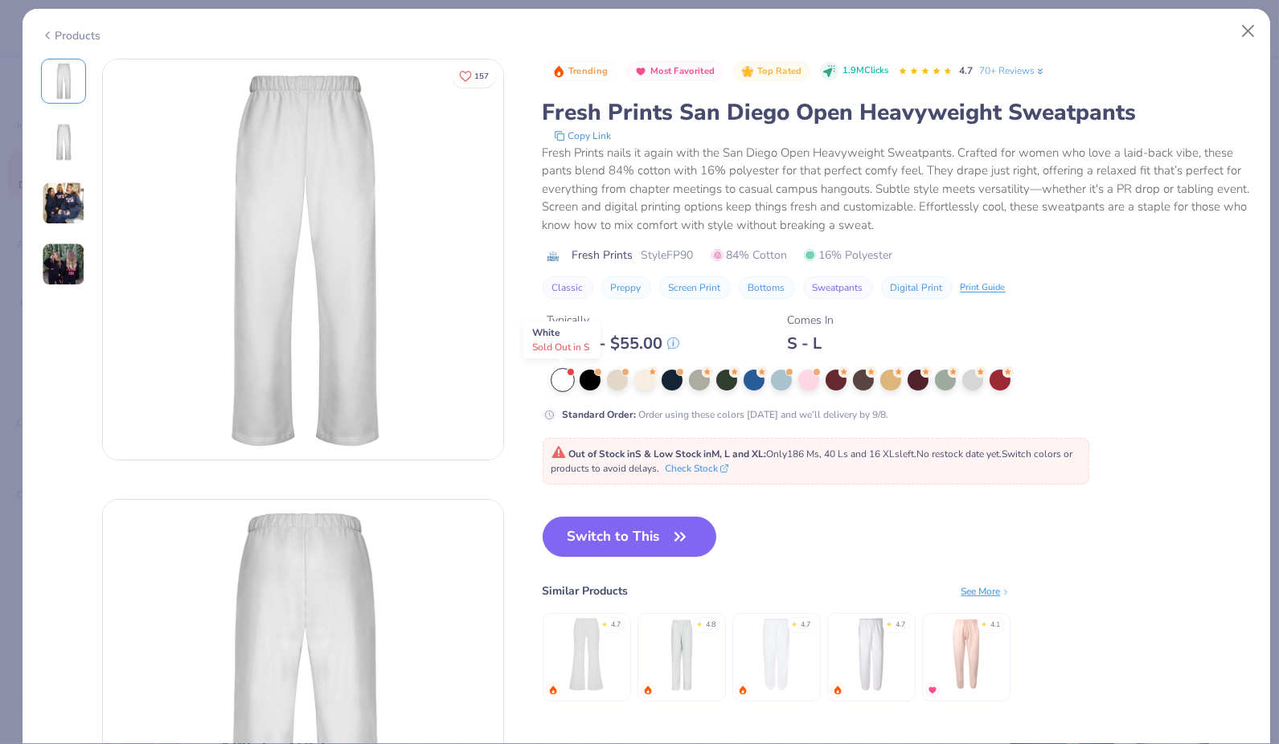
click at [563, 379] on div at bounding box center [562, 380] width 21 height 21
click at [674, 545] on icon "button" at bounding box center [680, 537] width 23 height 23
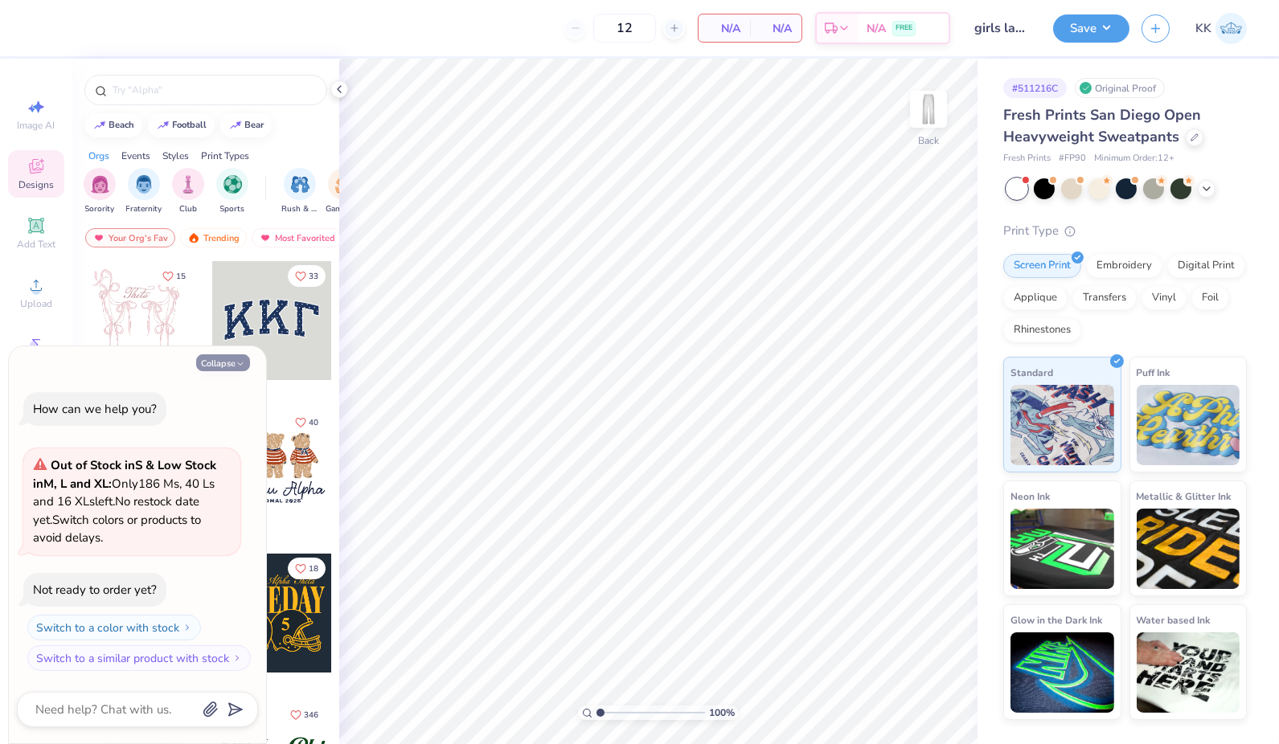
click at [223, 357] on button "Collapse" at bounding box center [223, 362] width 54 height 17
type textarea "x"
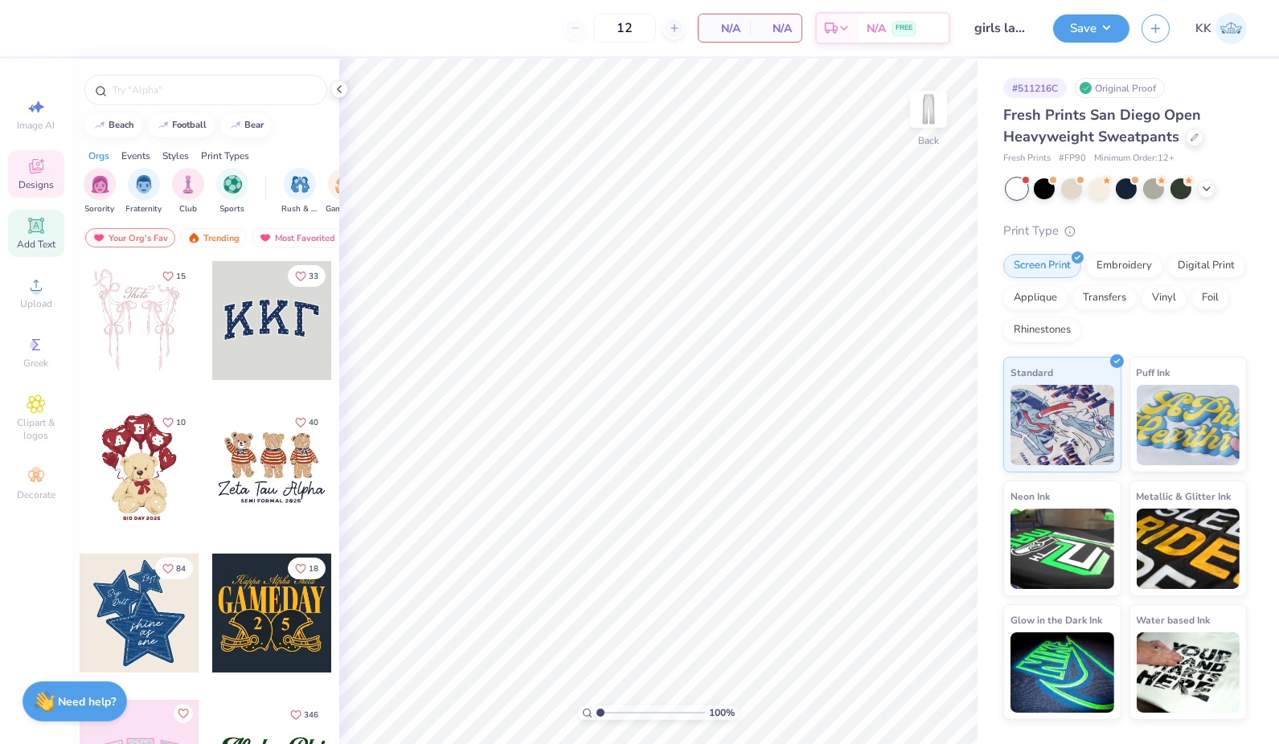
click at [23, 240] on span "Add Text" at bounding box center [36, 244] width 39 height 13
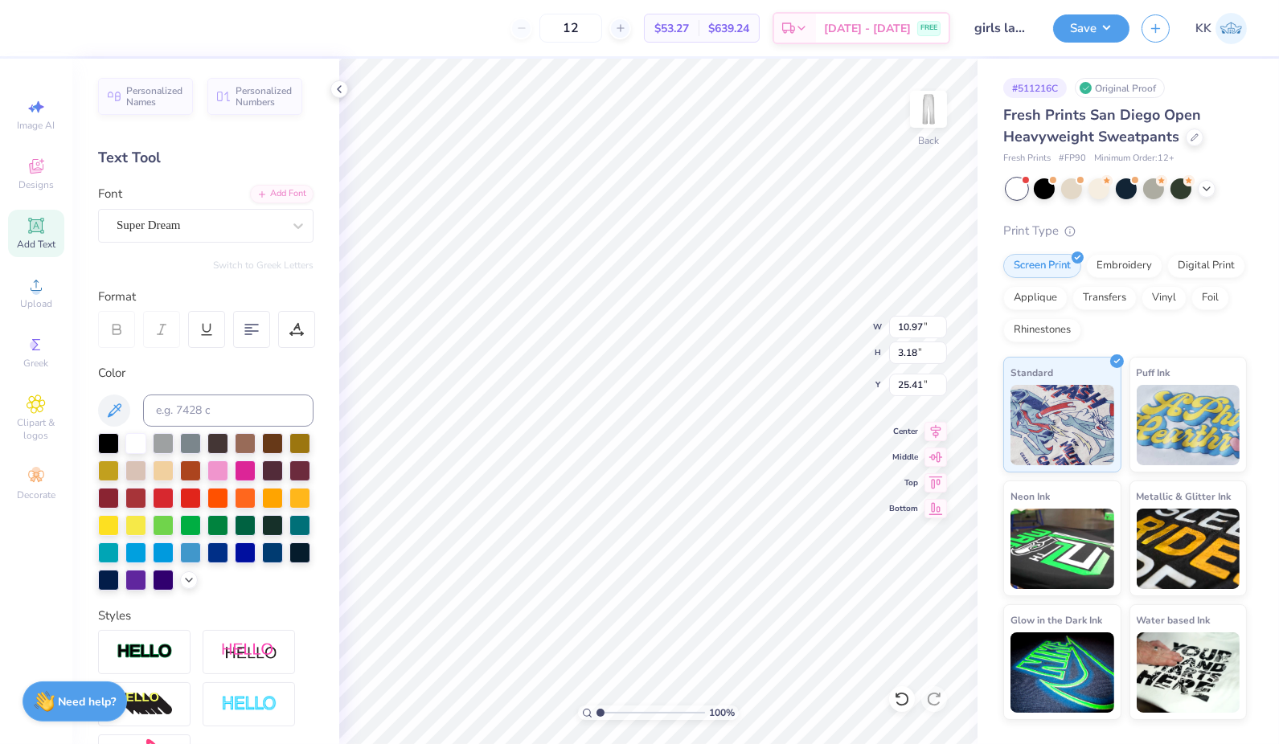
scroll to position [14, 2]
type textarea "T"
click at [257, 234] on div at bounding box center [200, 226] width 166 height 22
click at [154, 352] on img at bounding box center [153, 353] width 69 height 11
type input "jer"
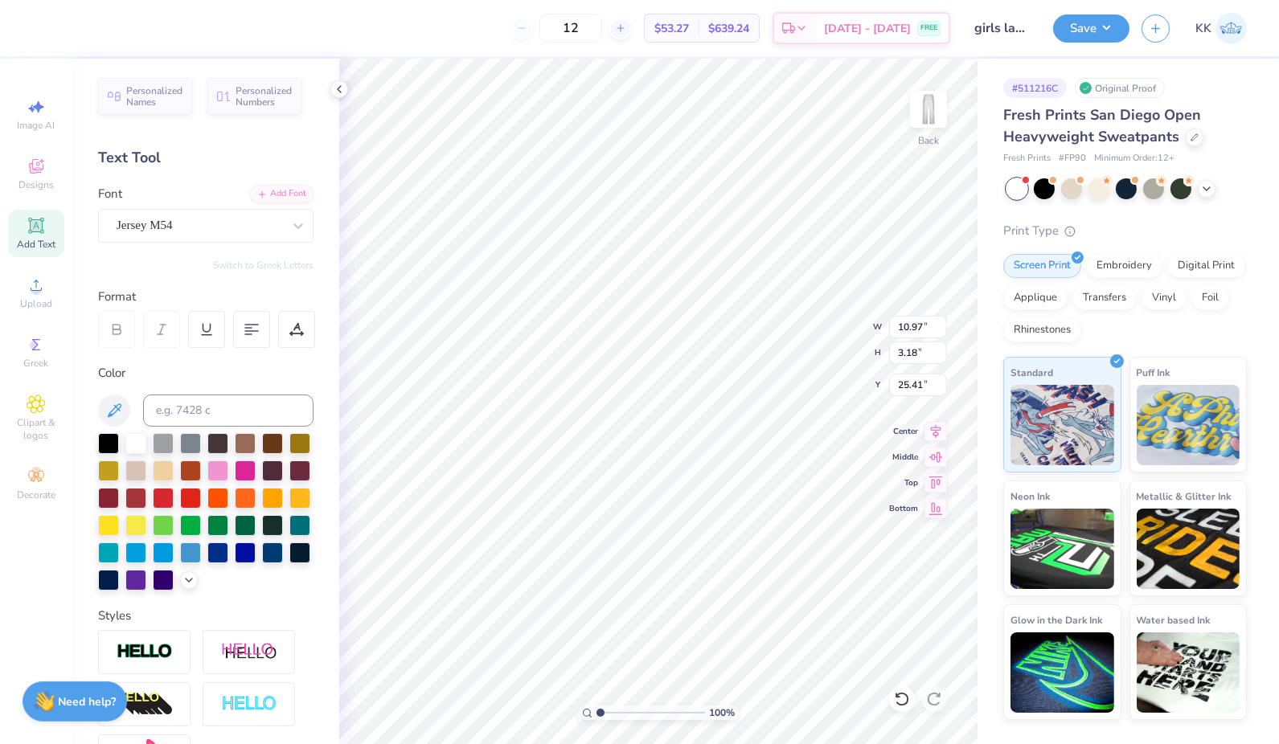
scroll to position [14, 2]
type textarea "carolina"
click at [139, 661] on img at bounding box center [145, 652] width 56 height 18
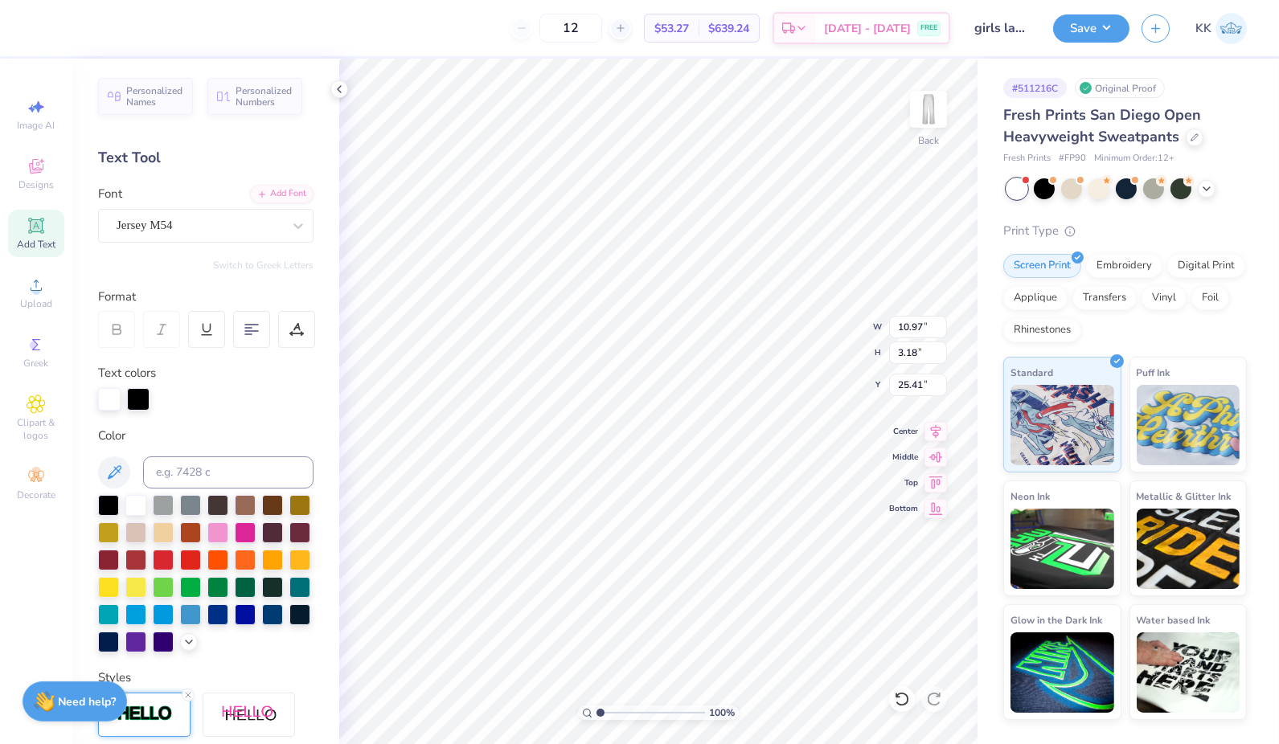
scroll to position [14, 4]
click at [109, 395] on div at bounding box center [109, 399] width 23 height 23
click at [182, 647] on icon at bounding box center [188, 640] width 13 height 13
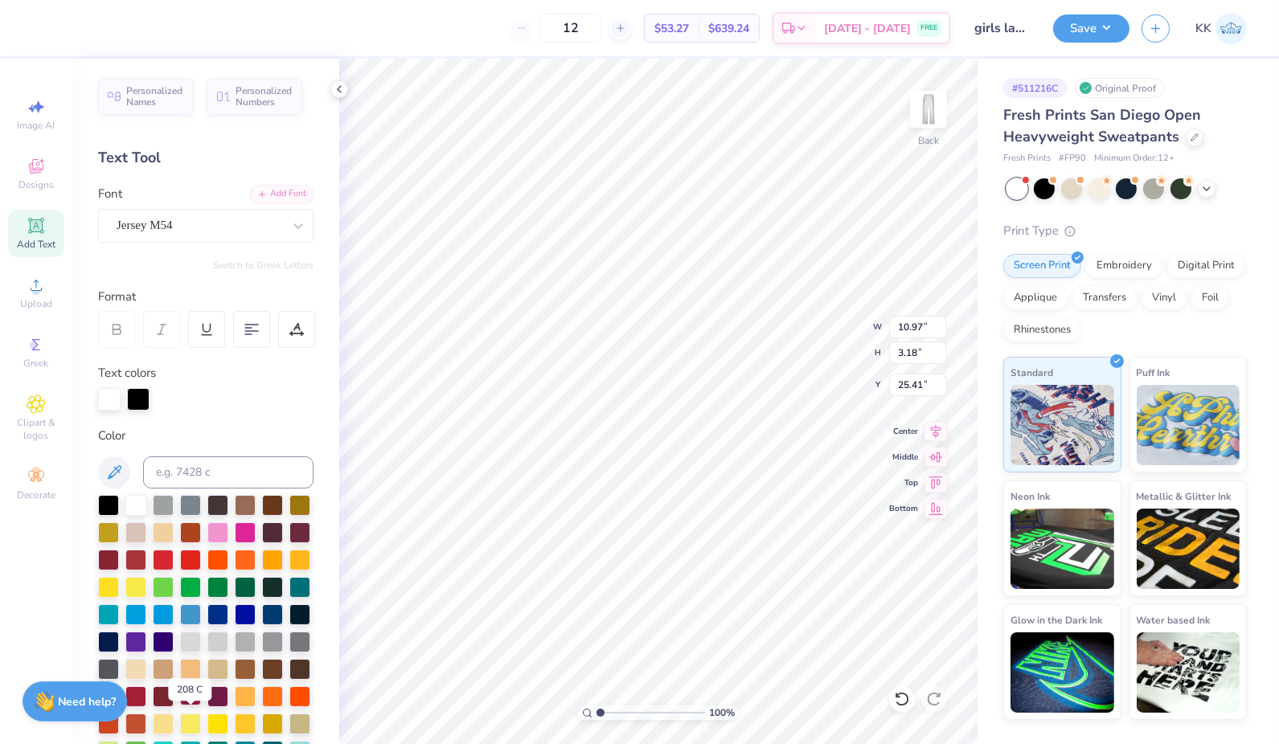
click at [193, 706] on div at bounding box center [190, 695] width 21 height 21
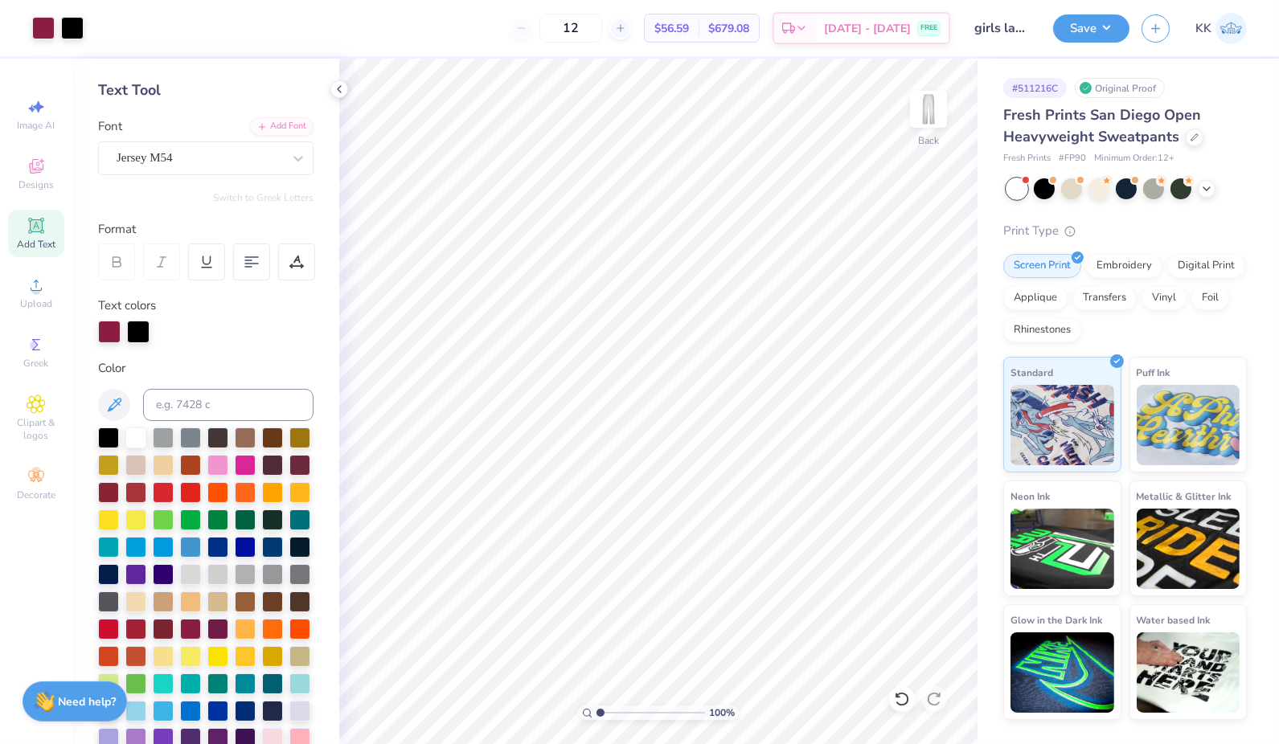
scroll to position [66, 0]
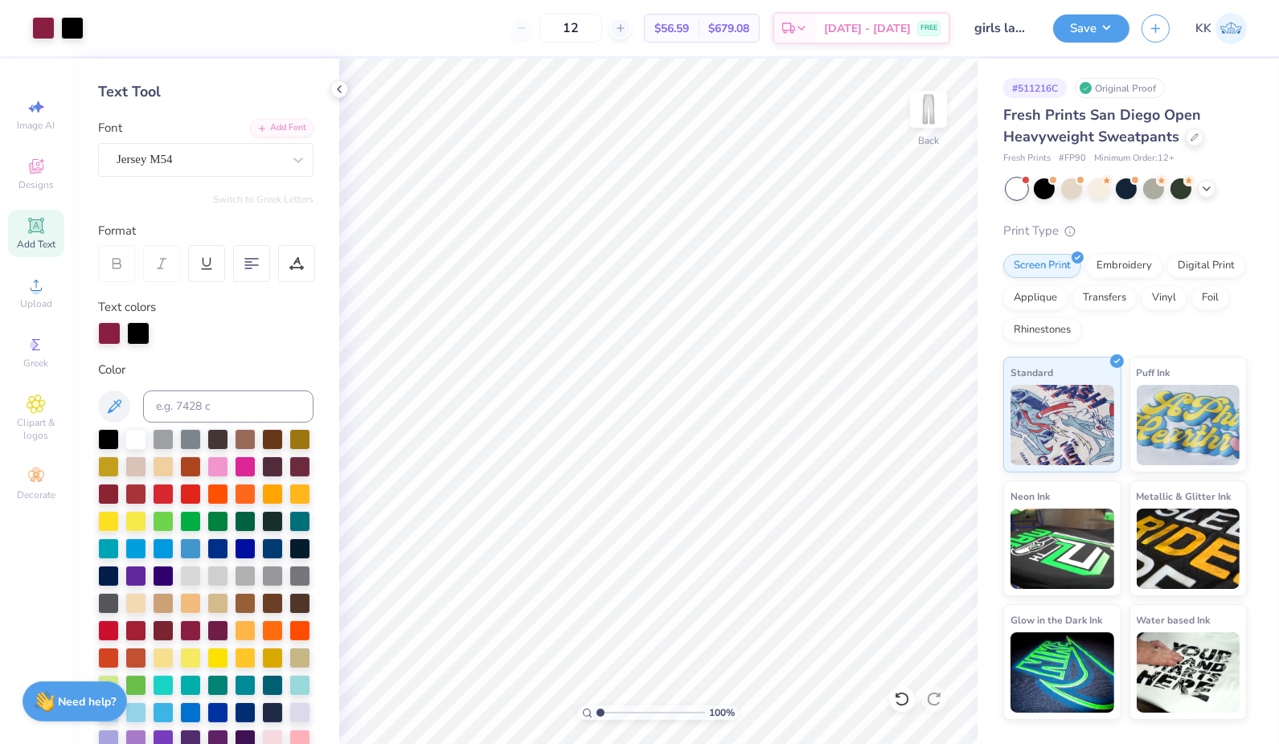
click at [25, 240] on span "Add Text" at bounding box center [36, 244] width 39 height 13
type input "10.85"
click at [36, 244] on span "Add Text" at bounding box center [36, 244] width 39 height 13
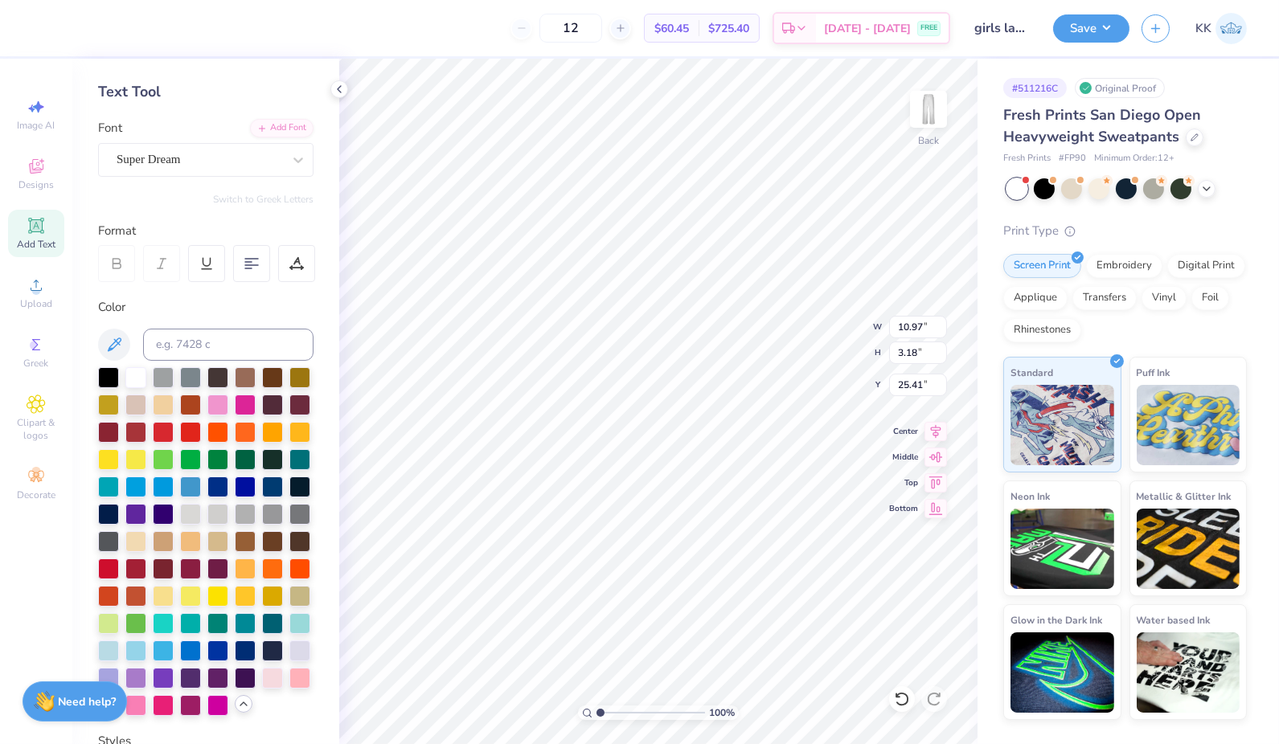
scroll to position [14, 2]
type textarea "T"
type textarea "womens lacrosse"
click at [105, 378] on div at bounding box center [108, 376] width 21 height 21
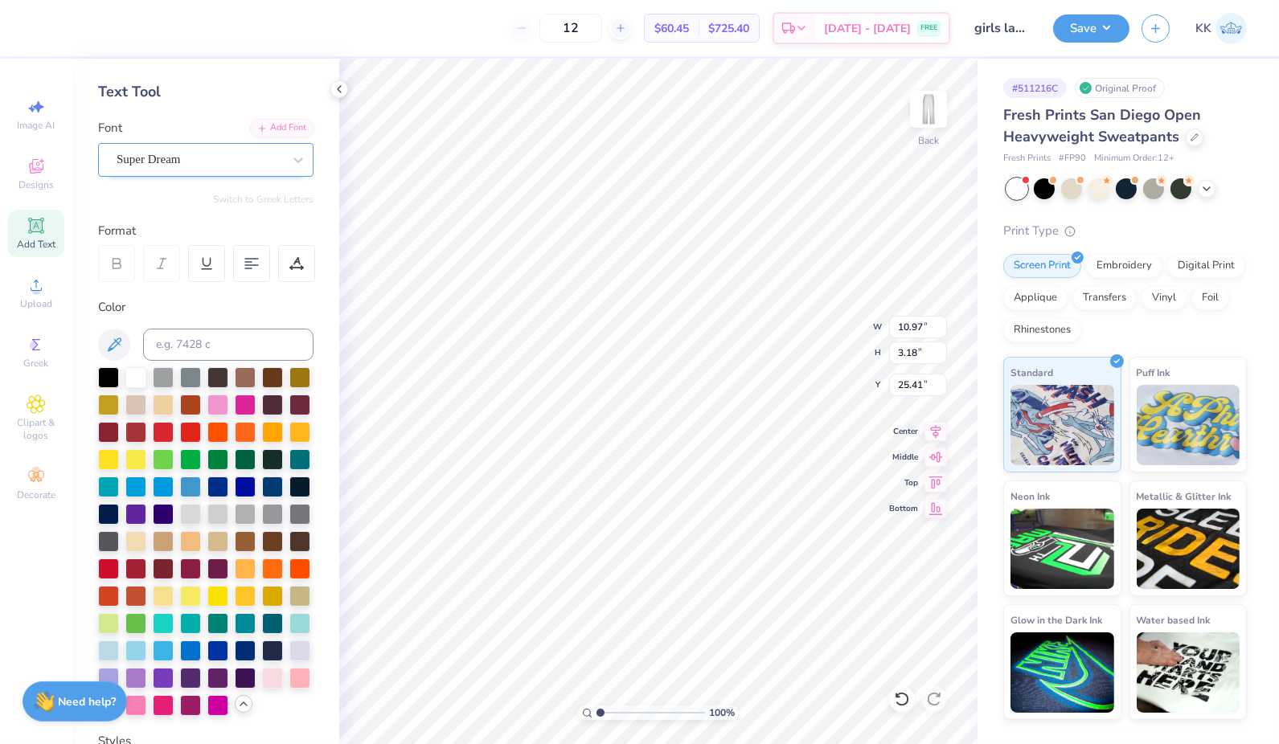
click at [264, 158] on div "Super Dream" at bounding box center [199, 159] width 169 height 25
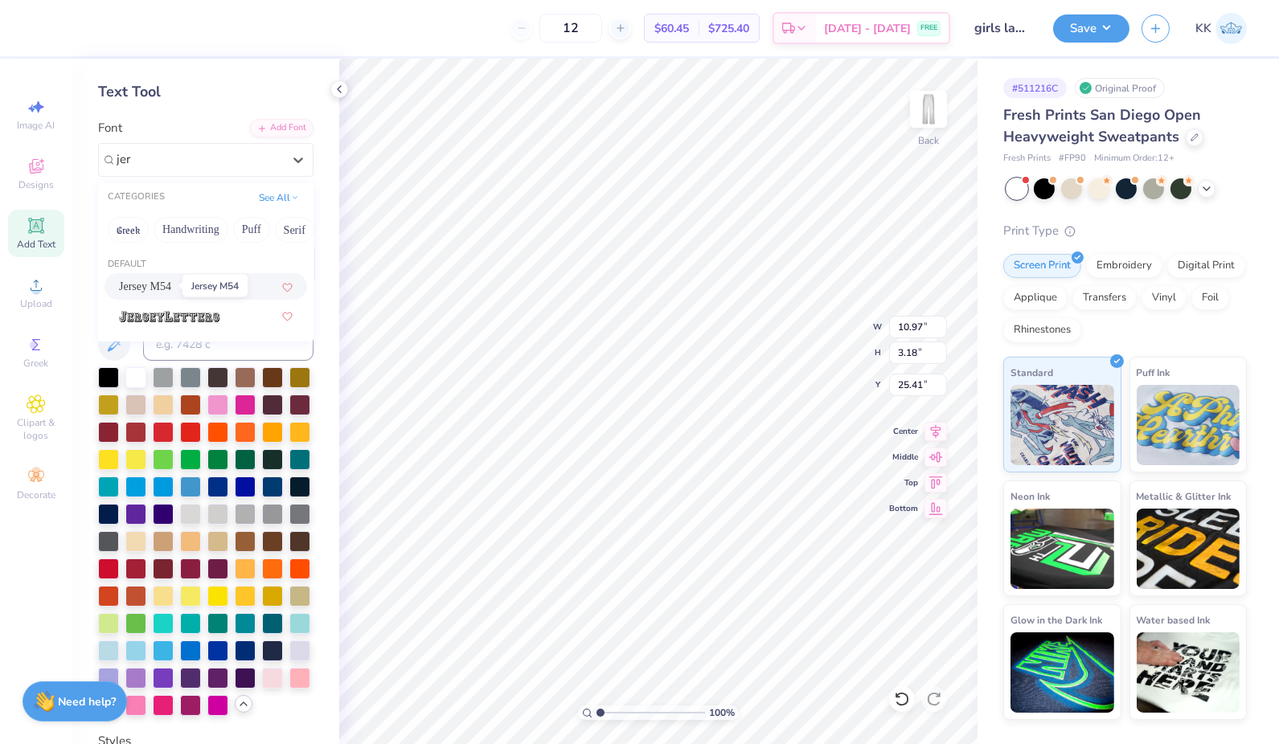
click at [162, 285] on span "Jersey M54" at bounding box center [145, 286] width 52 height 17
type input "jer"
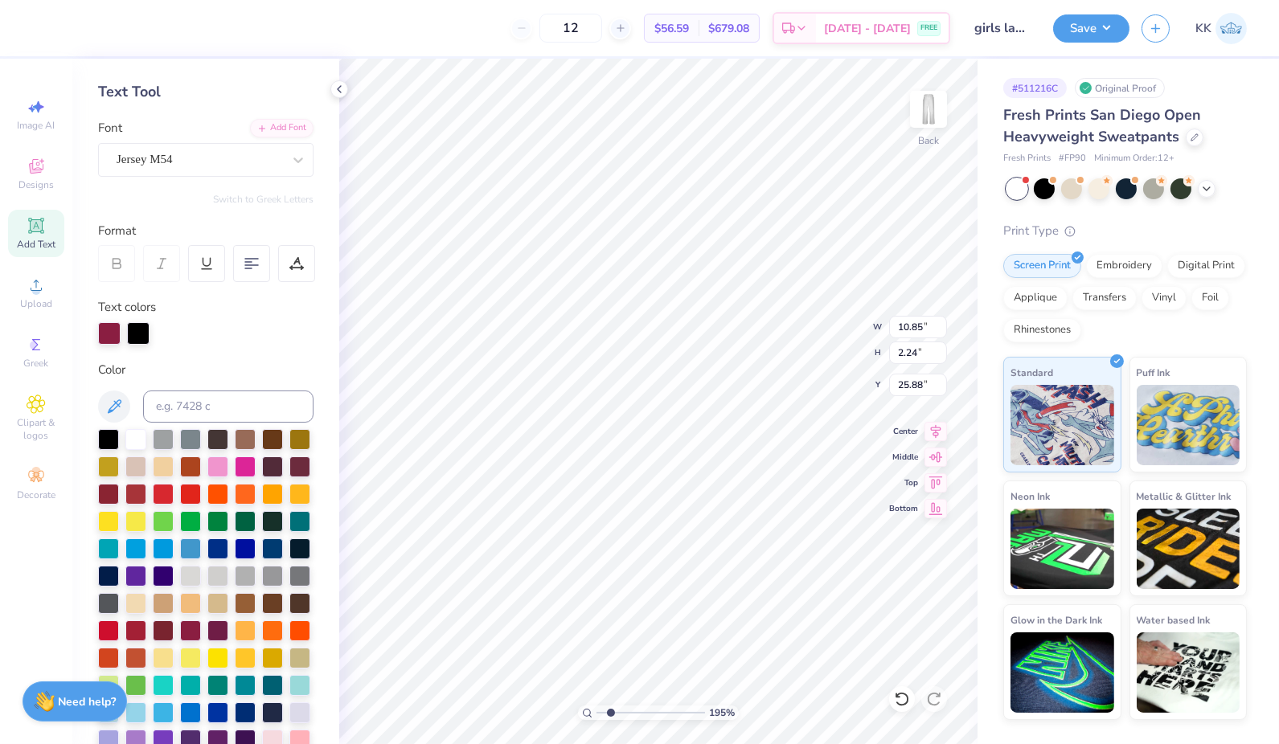
type input "1.95175020326037"
type input "6.11"
type input "1.95175020326037"
type input "7.74"
type input "1.60"
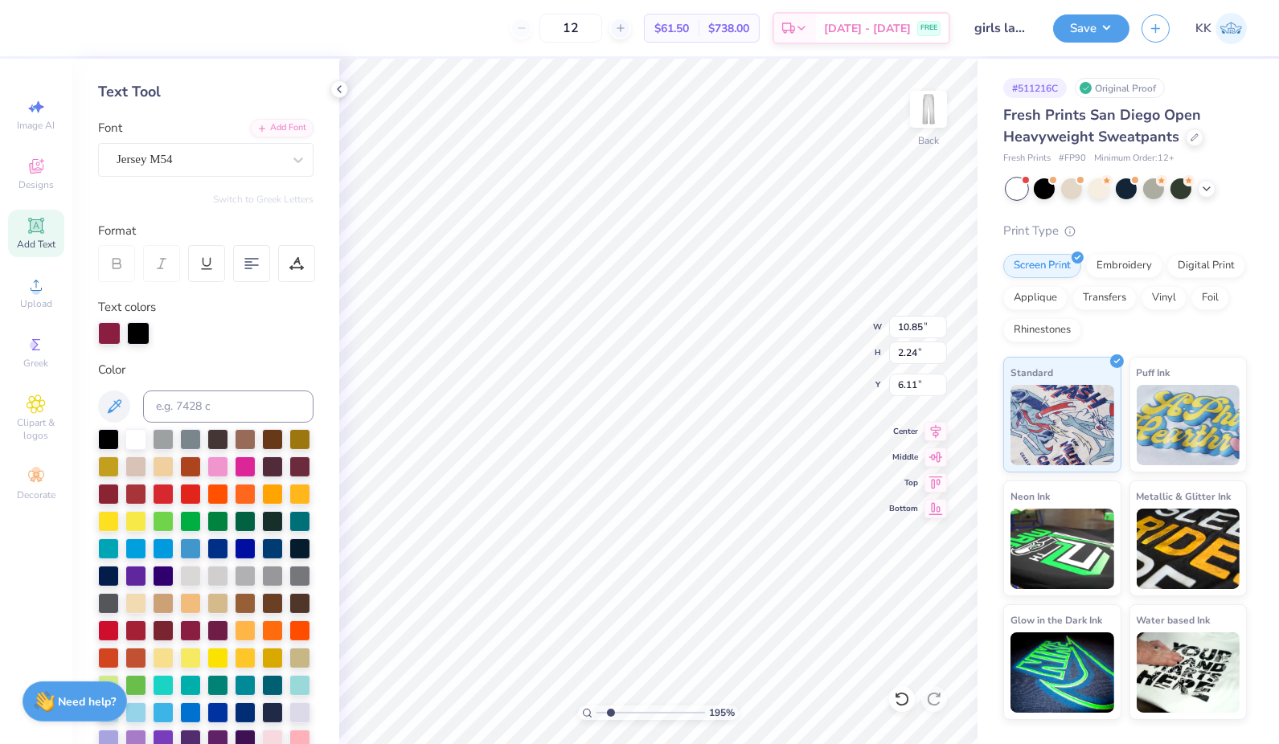
type input "6.75"
type input "1.95175020326037"
type input "7.35"
type input "1.95175020326037"
type input "10.85"
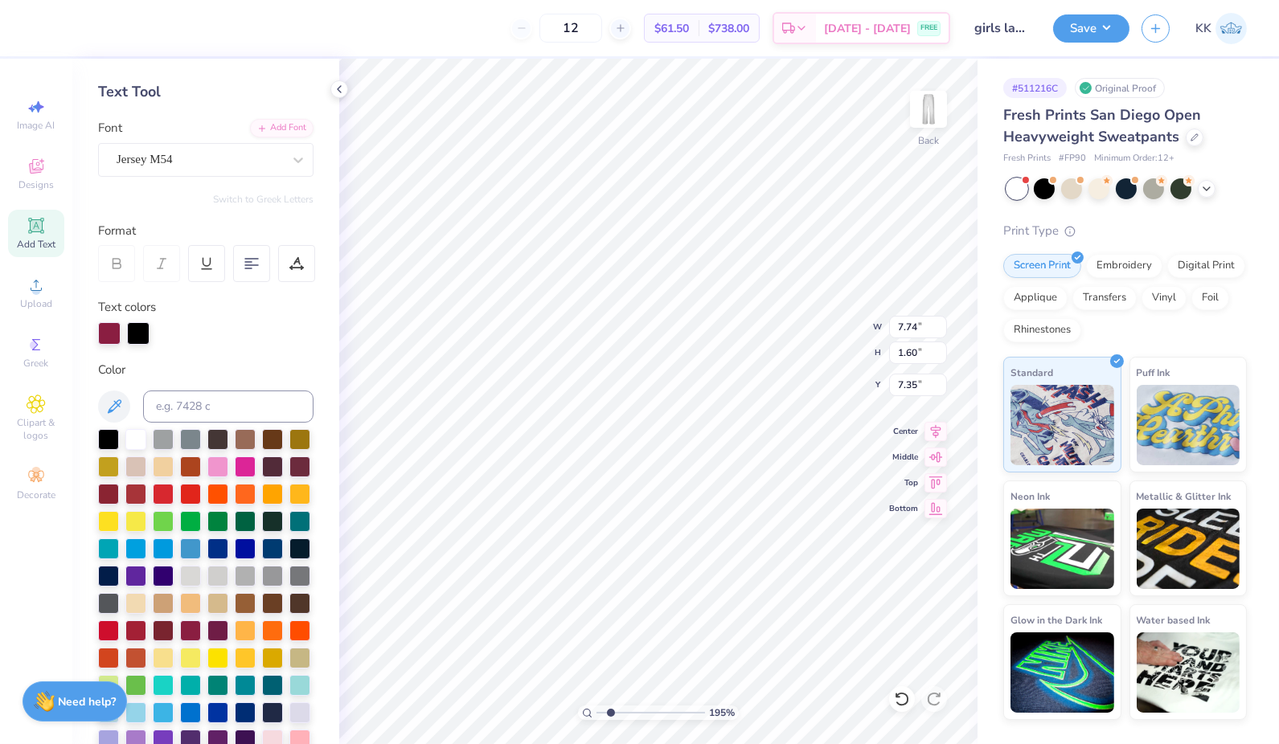
type input "1.12"
type input "26.44"
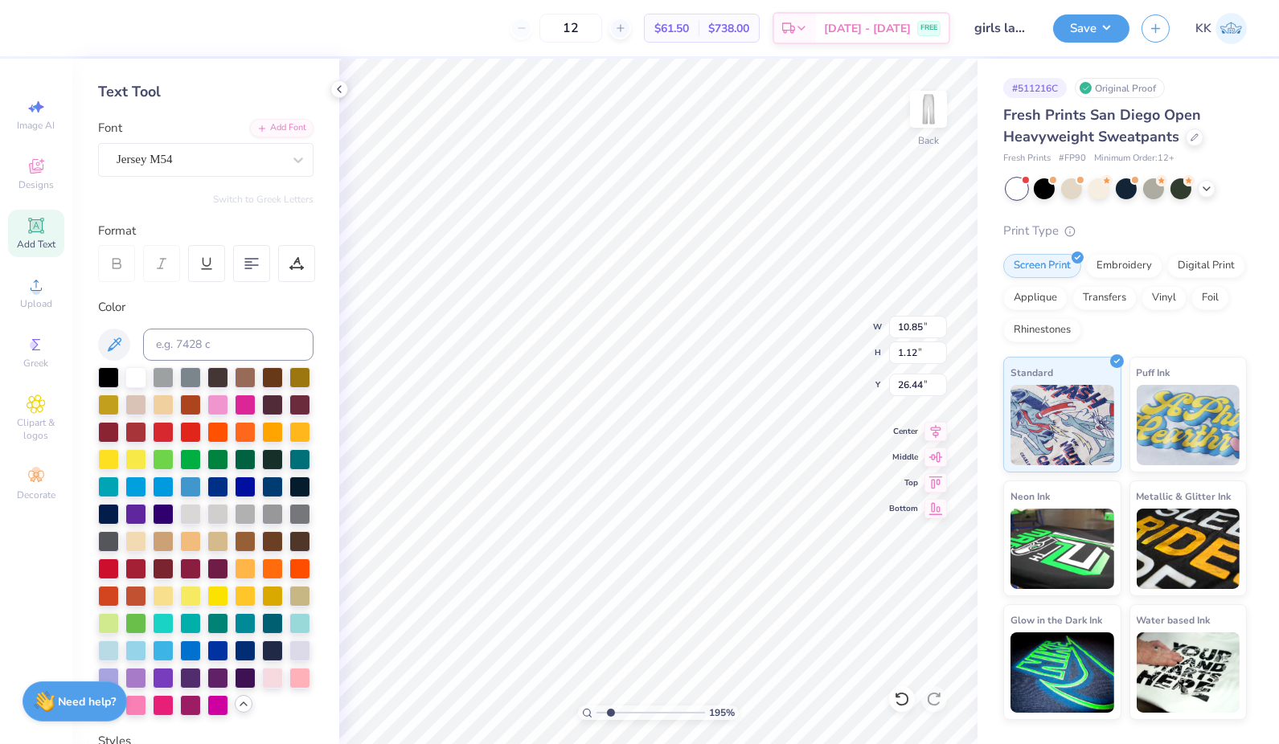
type input "1.95175020326037"
type input "7.25"
type input "0.75"
type input "1.95175020326037"
type input "9.40"
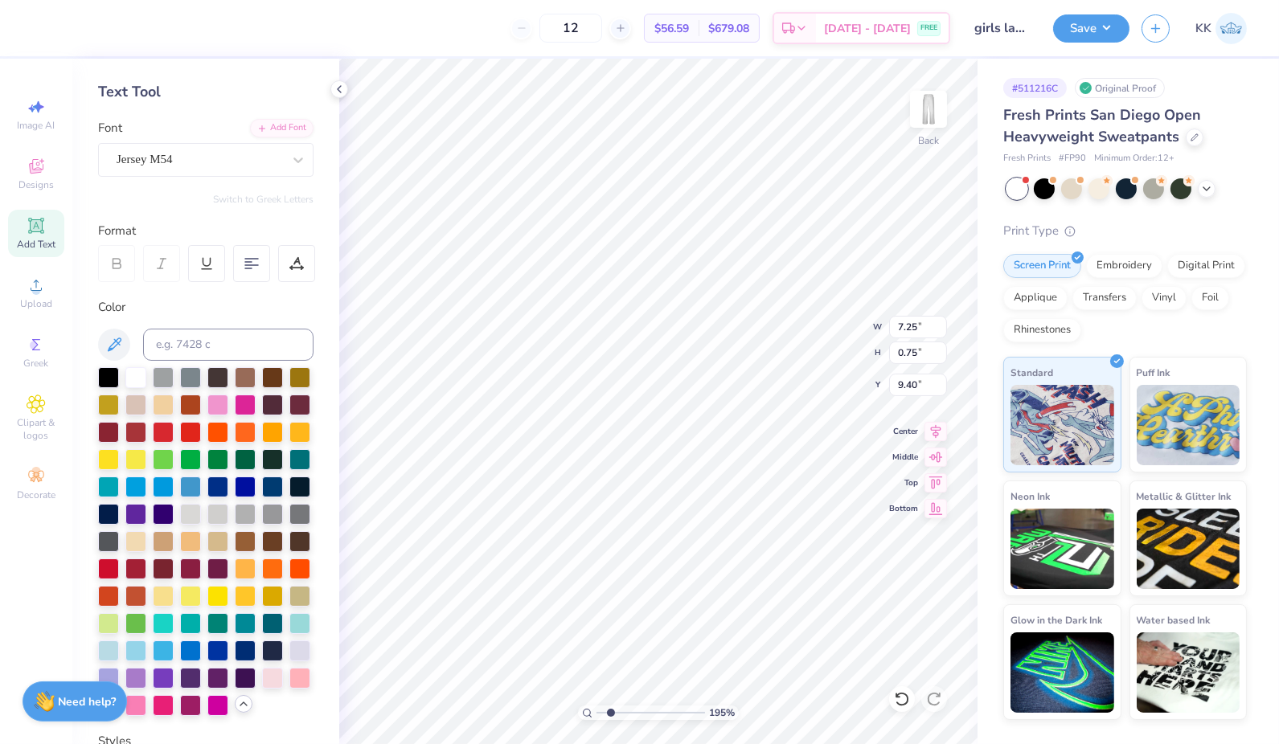
type input "1.95175020326037"
type input "4.04"
type input "0.42"
type input "1.95175020326037"
type input "9.29"
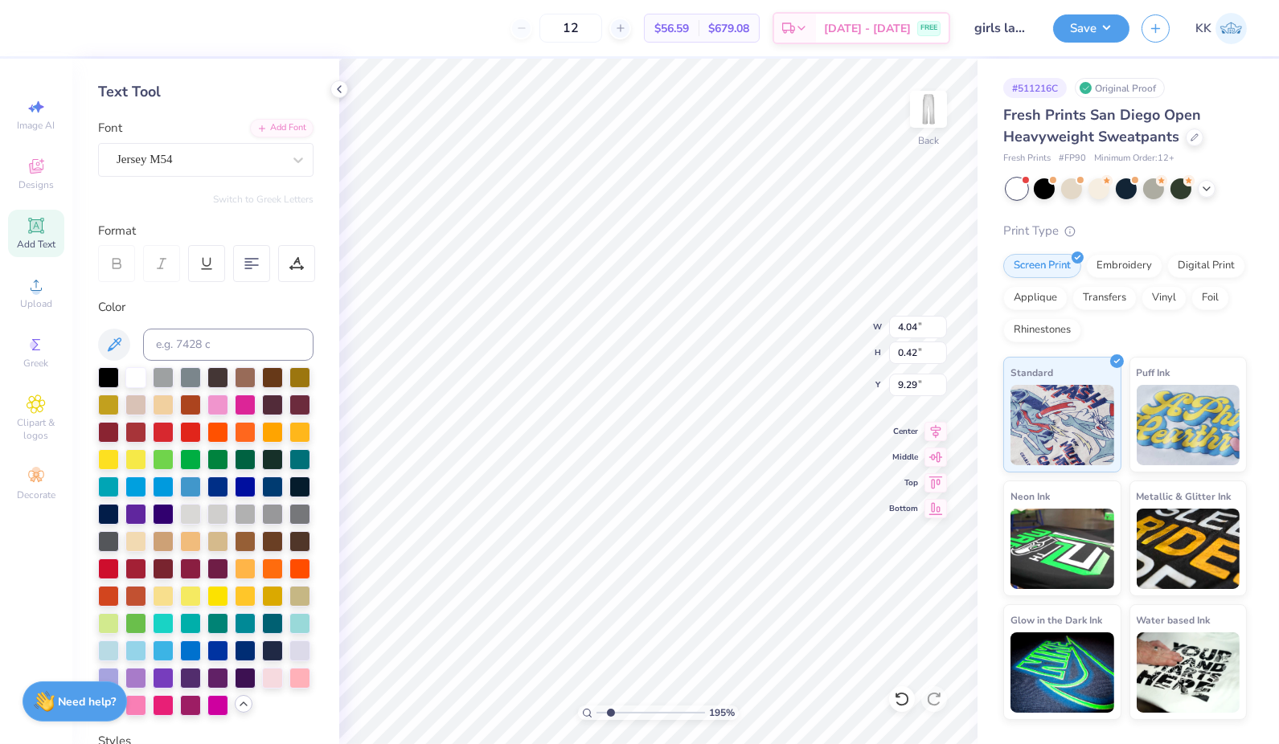
type input "1.95175020326037"
type input "7.74"
type input "1.60"
type input "7.35"
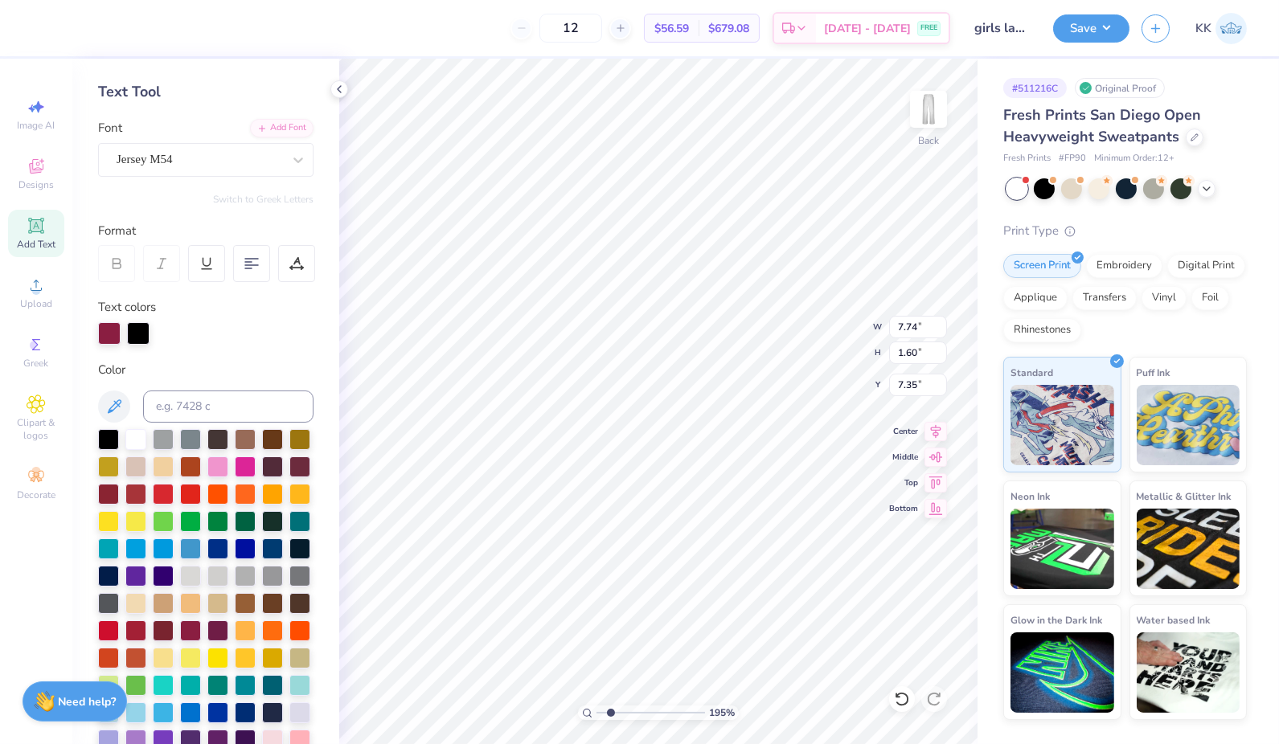
type input "1.95175020326037"
type input "6.87"
type input "1.42"
type input "7.53"
type input "1.95175020326037"
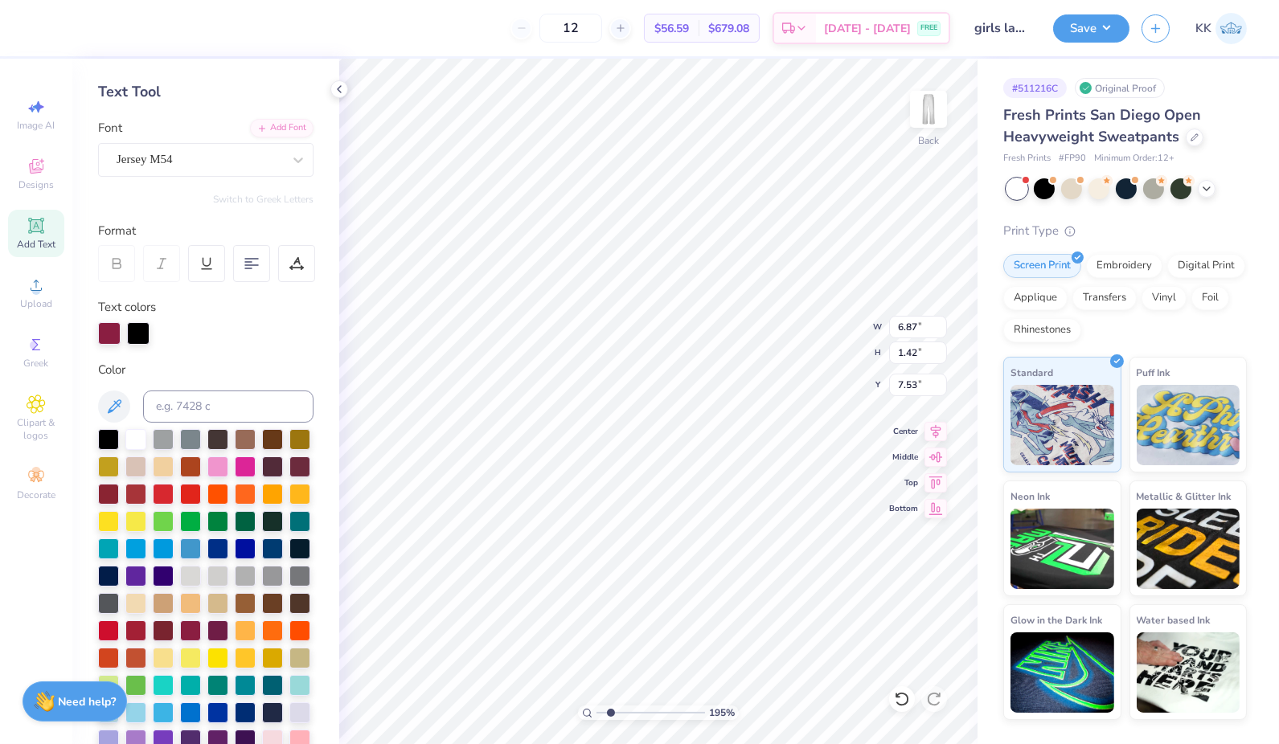
type input "7.88"
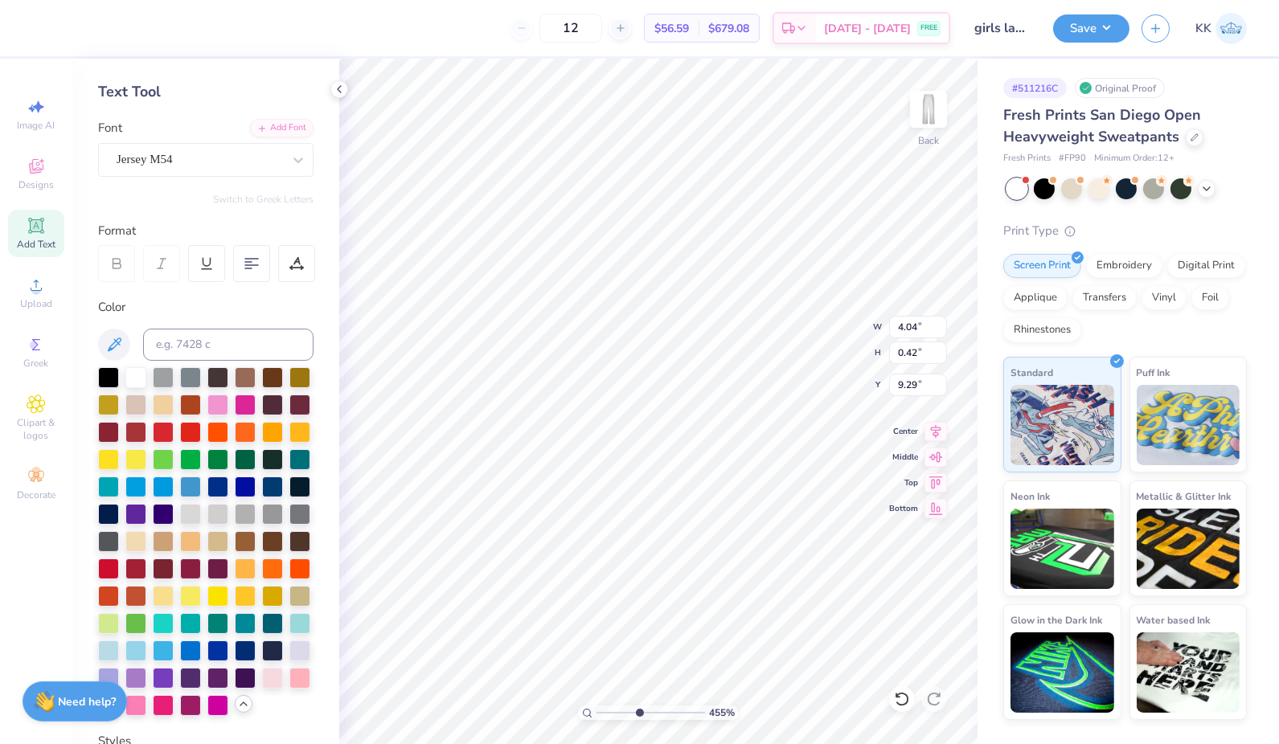
type input "4.55412020329834"
type input "9.43"
type input "4.55412020329834"
type input "6.87"
type input "1.42"
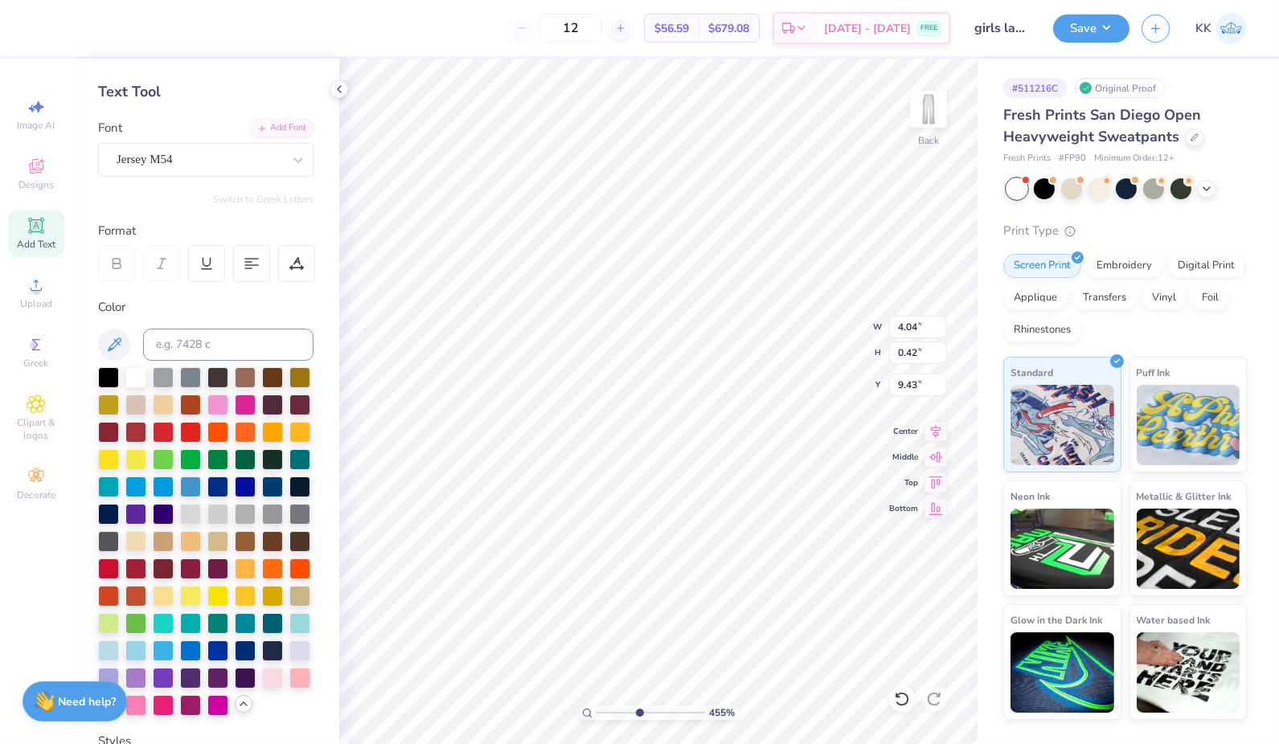
type input "7.88"
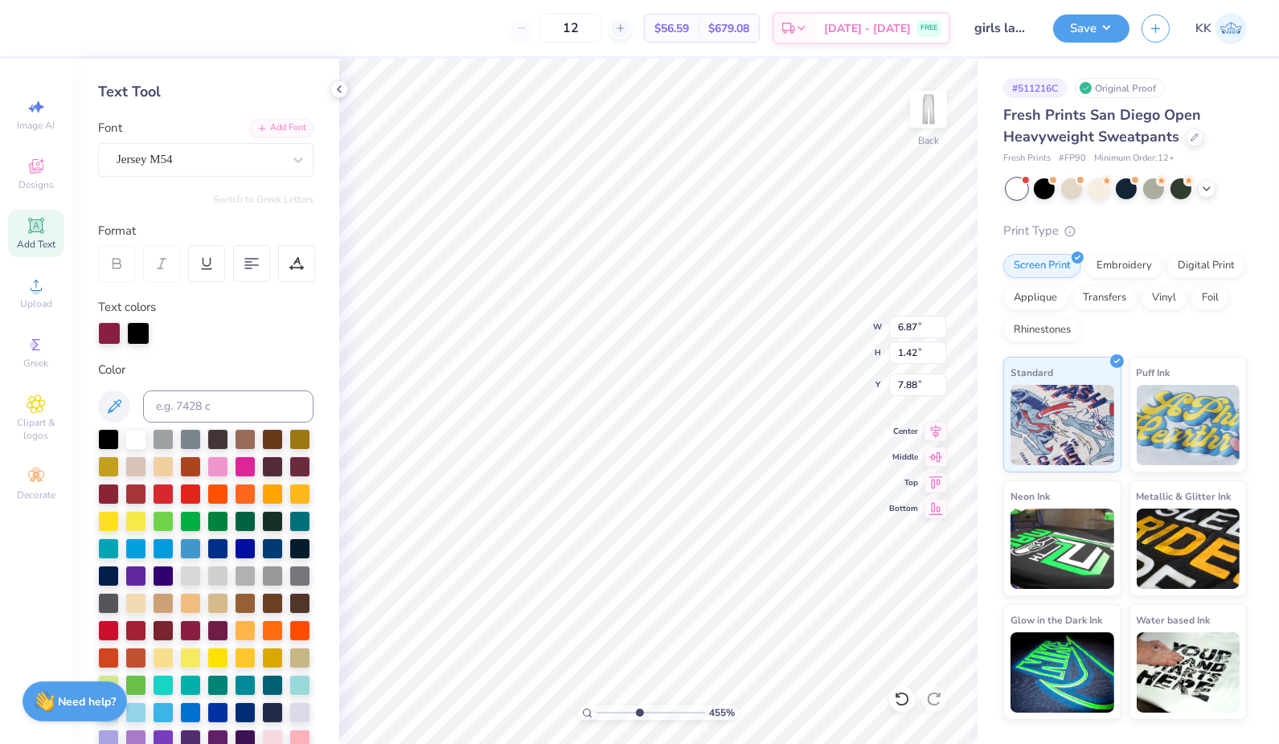
type input "4.55412020329834"
type input "7.87"
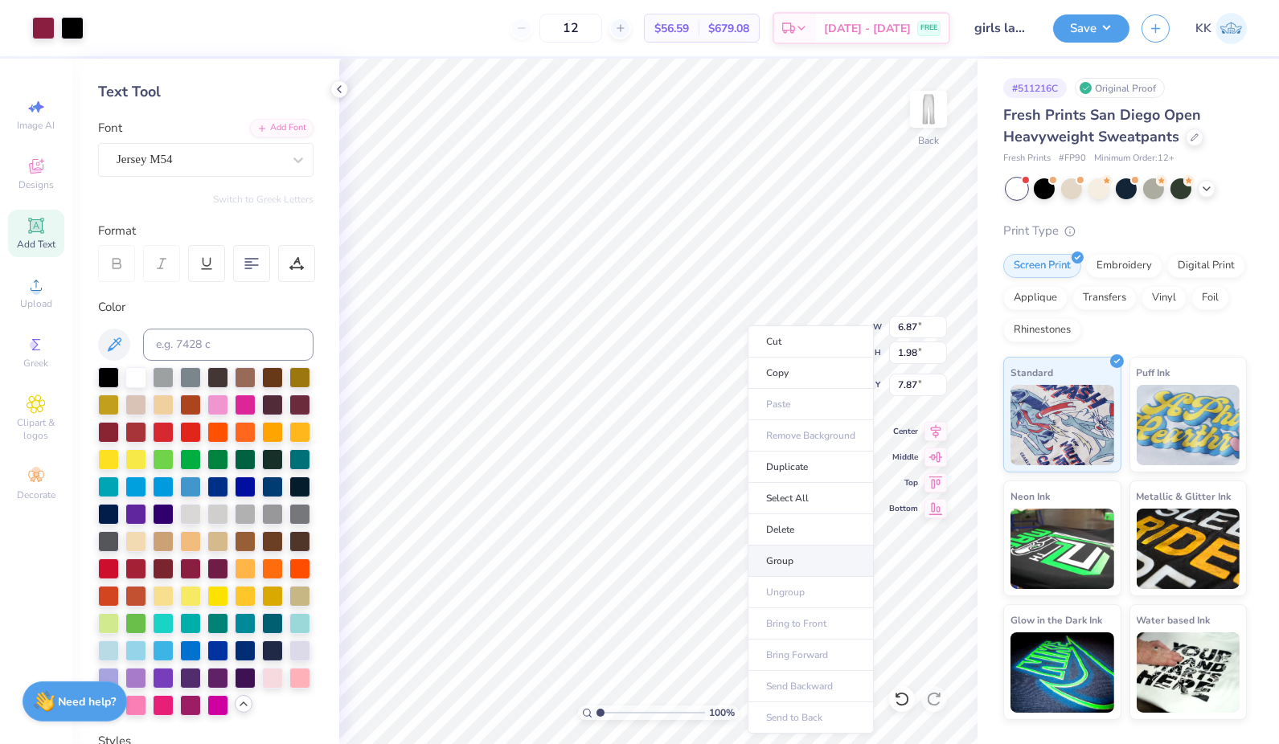
click at [790, 563] on li "Group" at bounding box center [810, 561] width 126 height 31
click at [613, 710] on input "range" at bounding box center [650, 713] width 108 height 14
type input "2.67594038903017"
type input "8.56"
type input "1.240222047196"
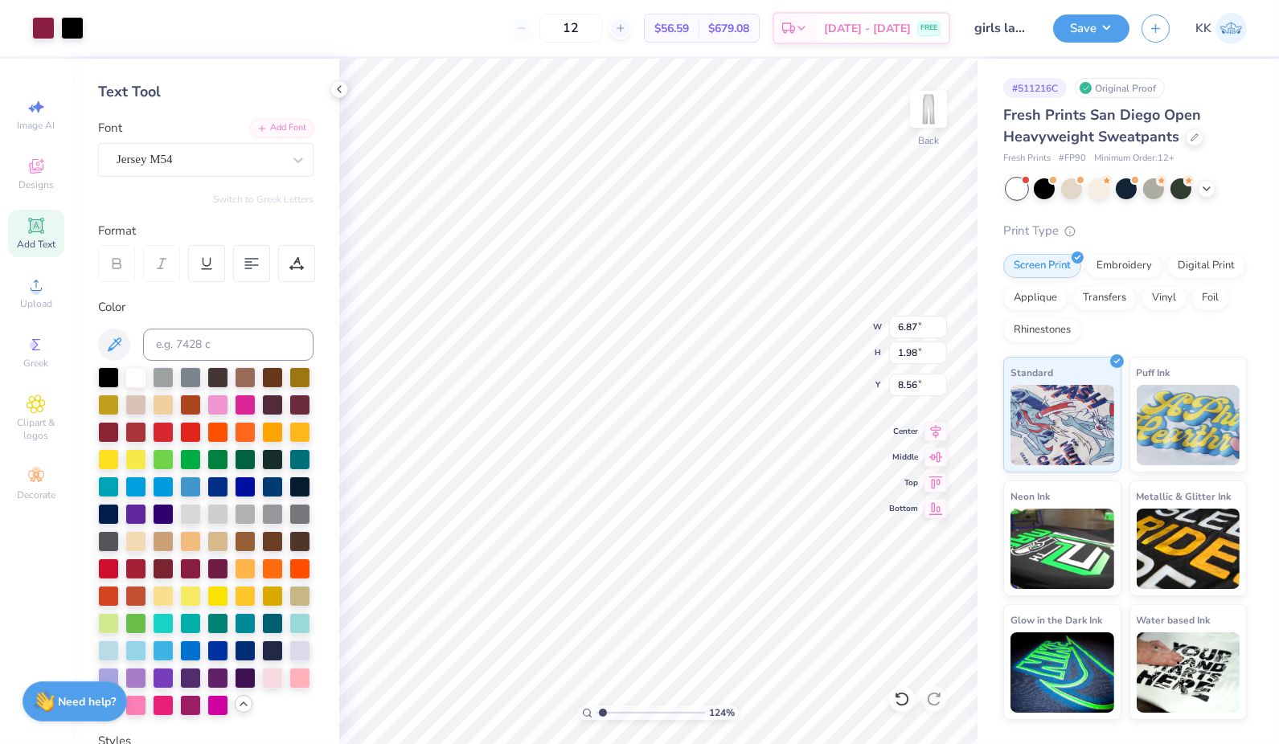
type input "7.49"
click at [1108, 34] on button "Save" at bounding box center [1091, 26] width 76 height 28
type input "1.240222047196"
type input "6.26"
type input "1.81"
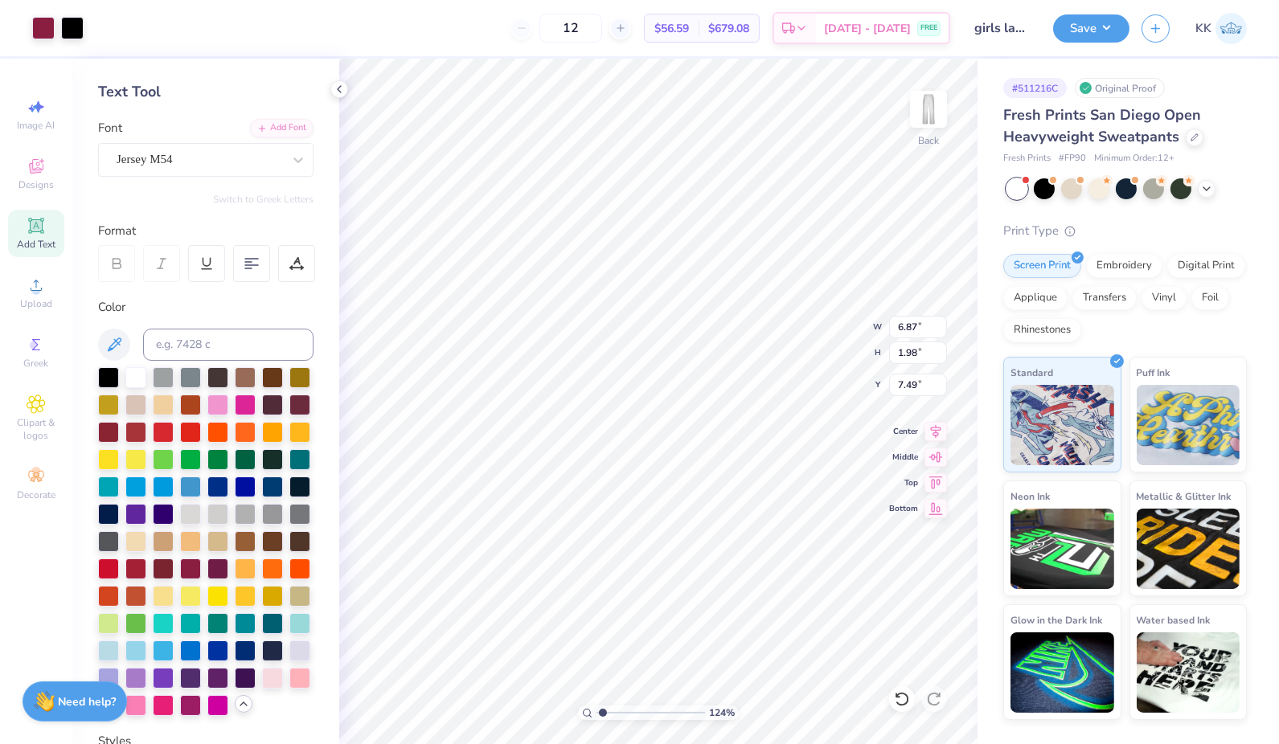
type input "7.66"
type input "1.240222047196"
type input "6.98"
click at [1095, 18] on button "Save" at bounding box center [1091, 26] width 76 height 28
type input "1.240222047196"
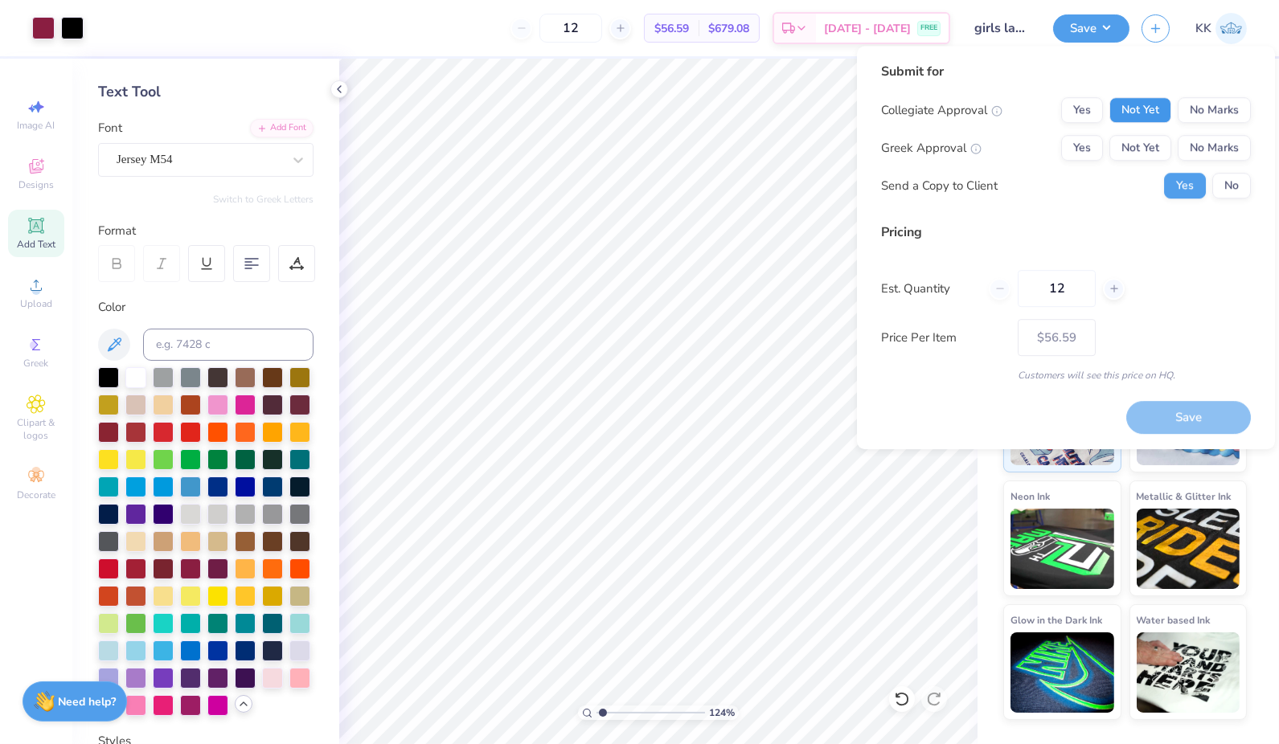
click at [1162, 117] on button "Not Yet" at bounding box center [1140, 110] width 62 height 26
click at [1212, 146] on button "No Marks" at bounding box center [1213, 148] width 73 height 26
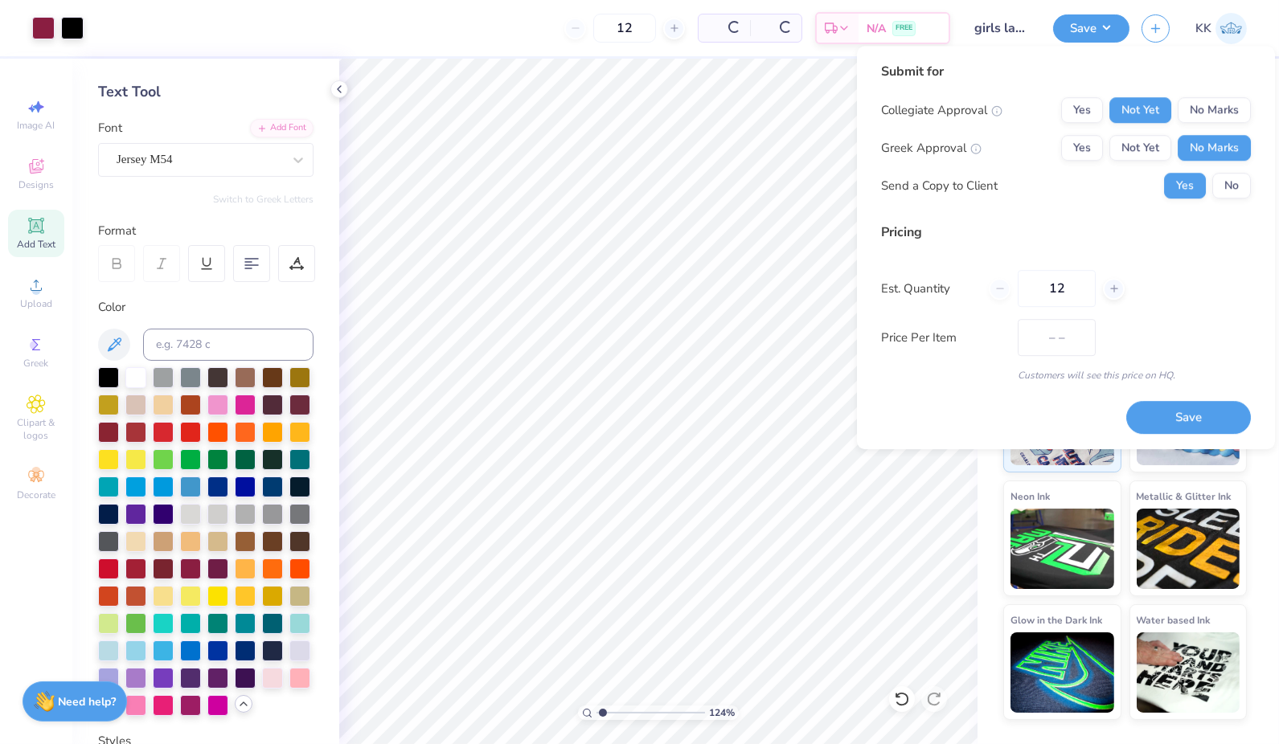
type input "$56.59"
click at [1225, 186] on button "No" at bounding box center [1231, 186] width 39 height 26
type input "1.240222047196"
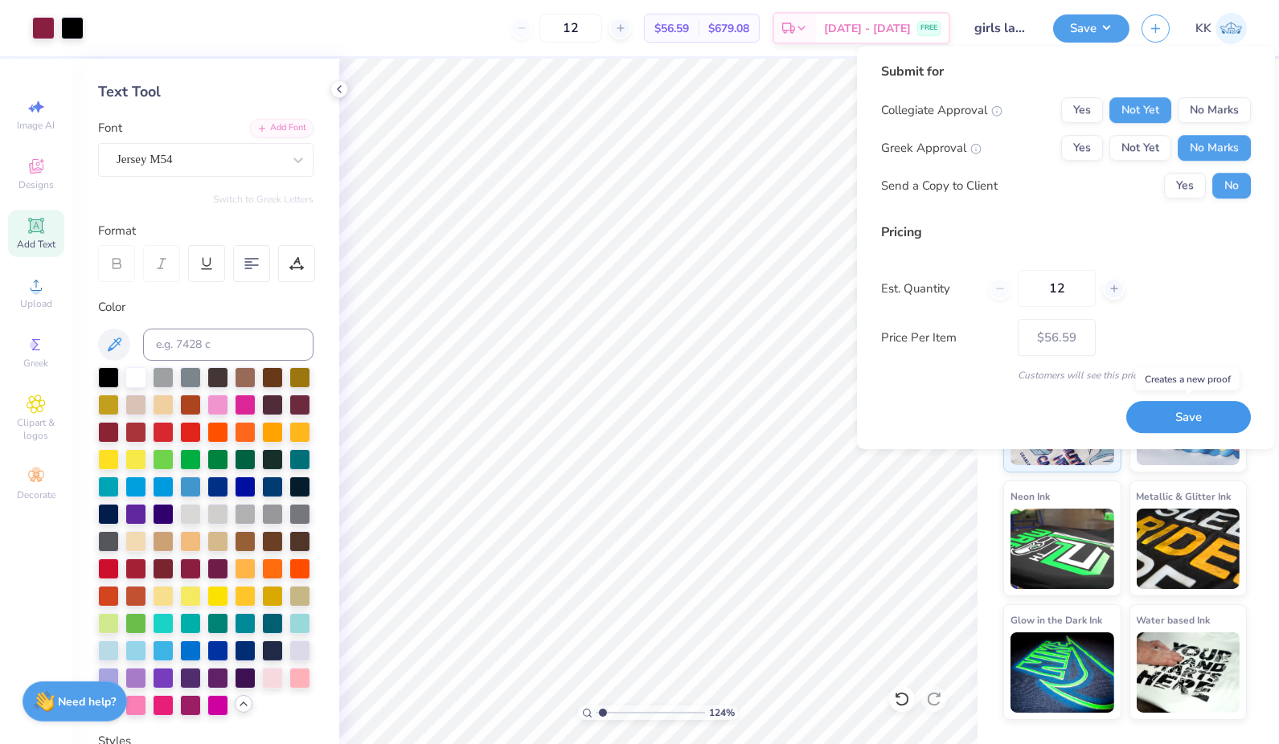
click at [1187, 419] on button "Save" at bounding box center [1188, 417] width 125 height 32
type input "$56.59"
type input "1.240222047196"
type input "$56.59"
type input "1.240222047196"
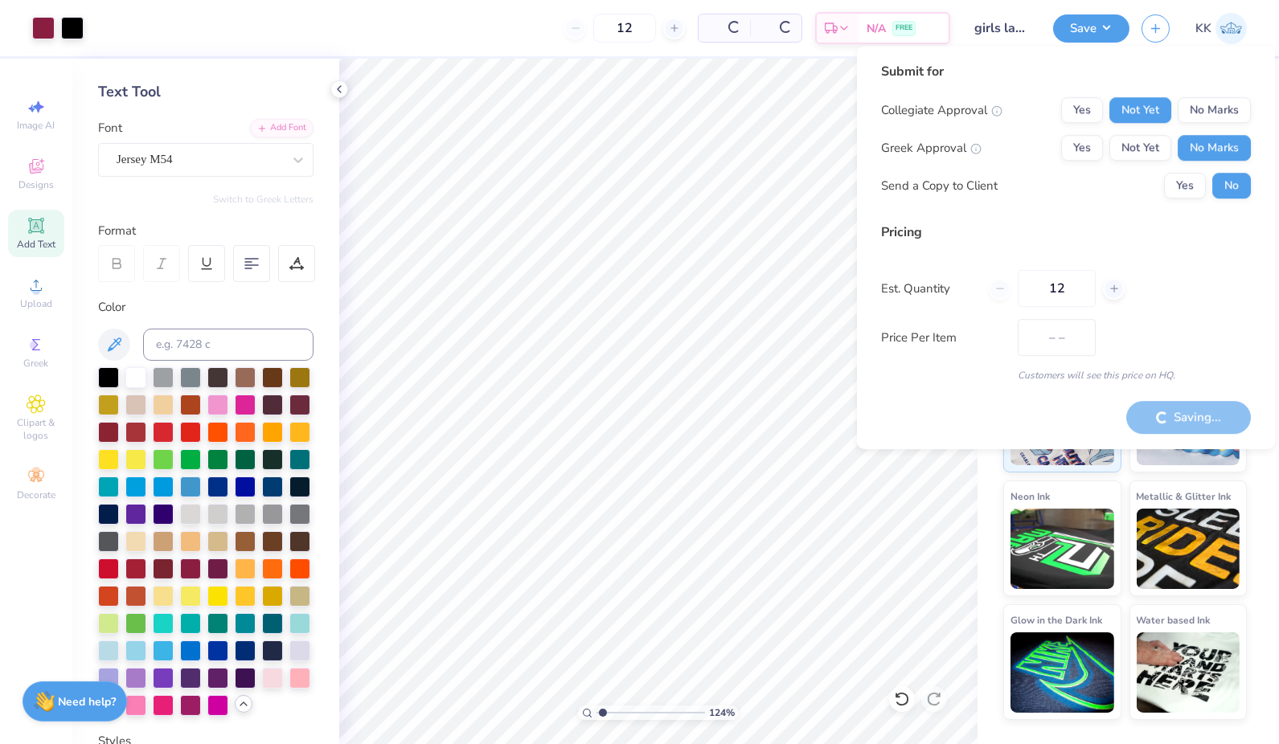
type input "$56.59"
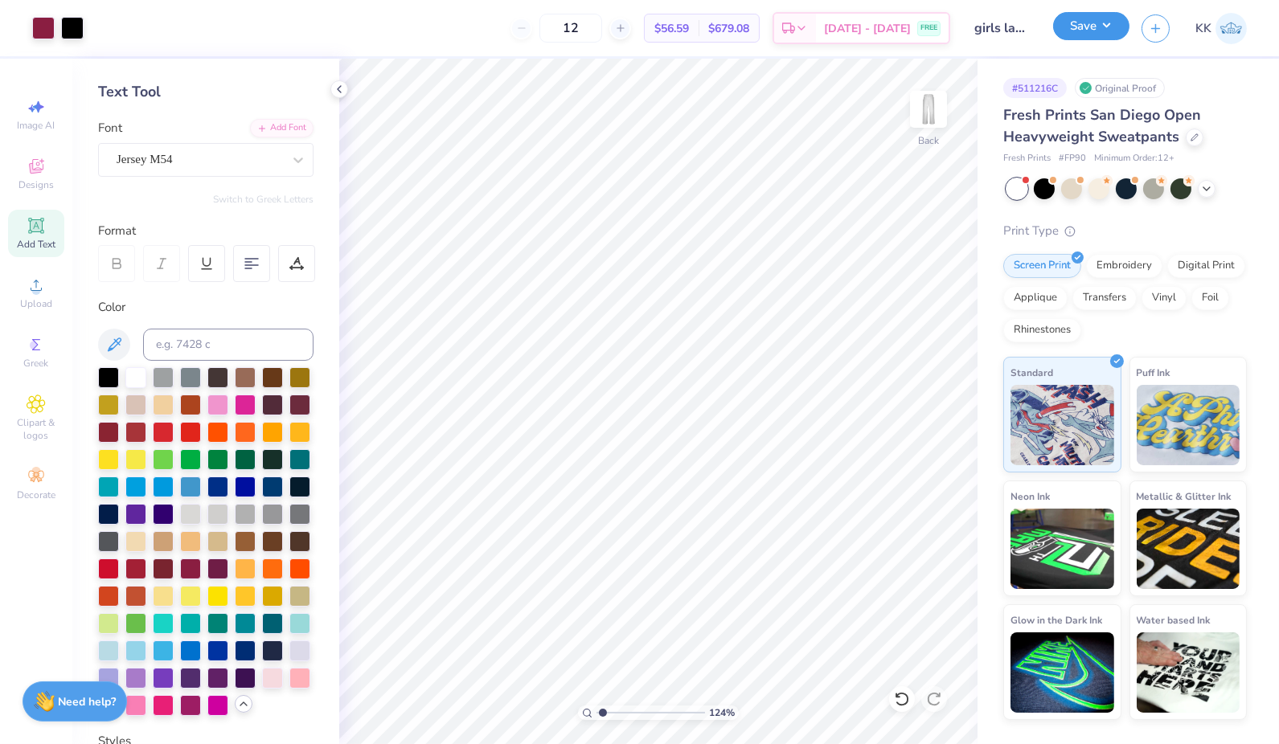
click at [1090, 32] on button "Save" at bounding box center [1091, 26] width 76 height 28
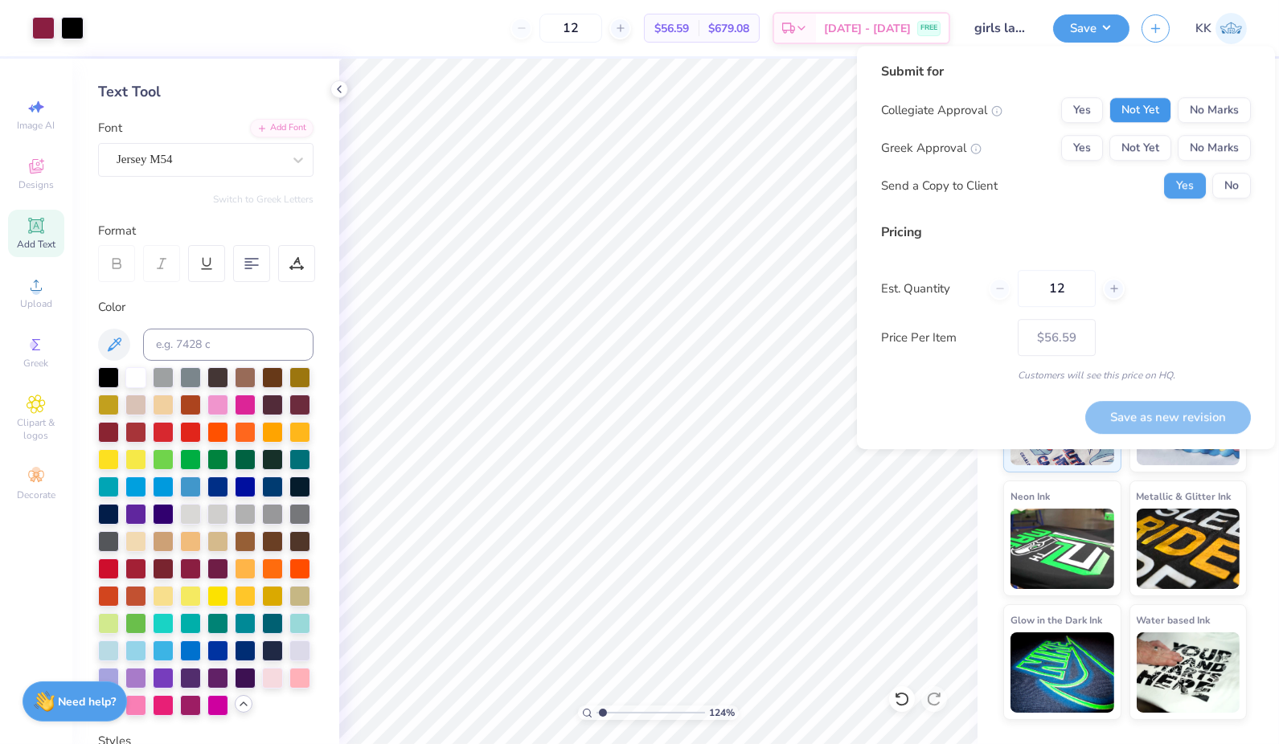
click at [1150, 104] on button "Not Yet" at bounding box center [1140, 110] width 62 height 26
click at [1222, 160] on button "No Marks" at bounding box center [1213, 148] width 73 height 26
click at [1226, 179] on button "No" at bounding box center [1231, 186] width 39 height 26
type input "1.240222047196"
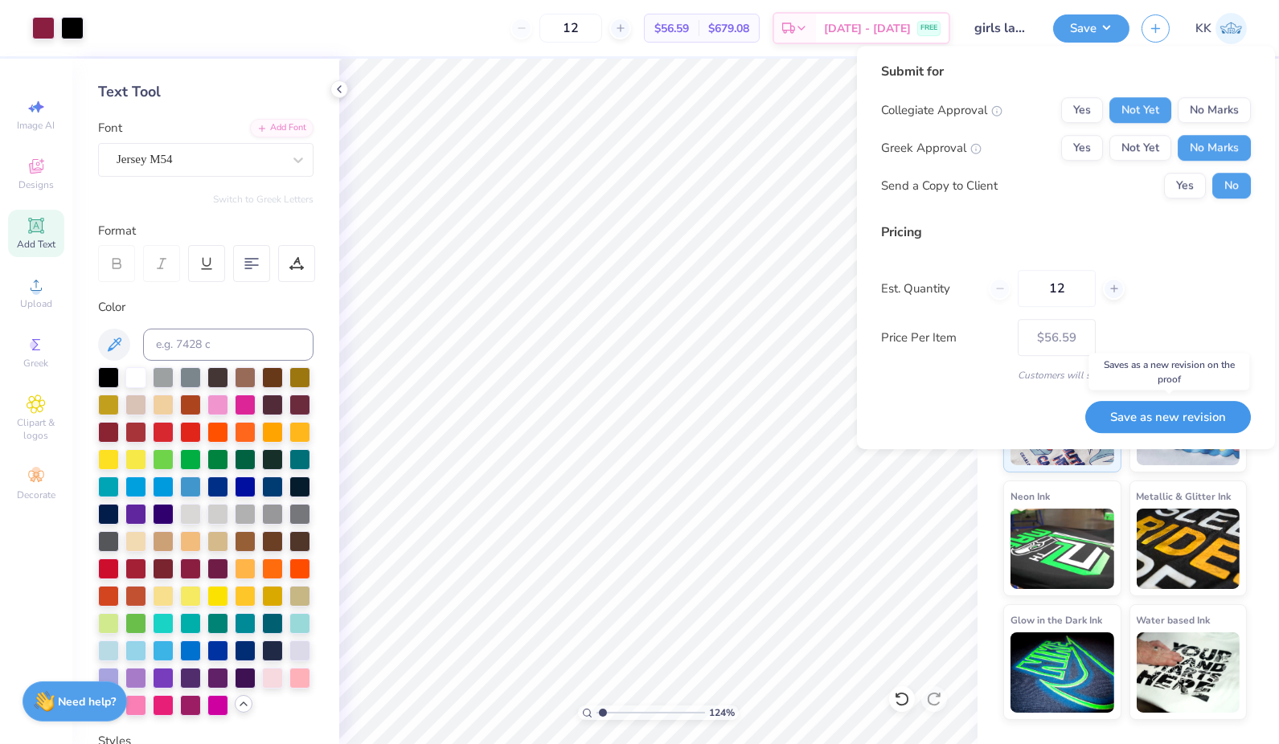
click at [1143, 419] on button "Save as new revision" at bounding box center [1168, 417] width 166 height 32
type input "$56.59"
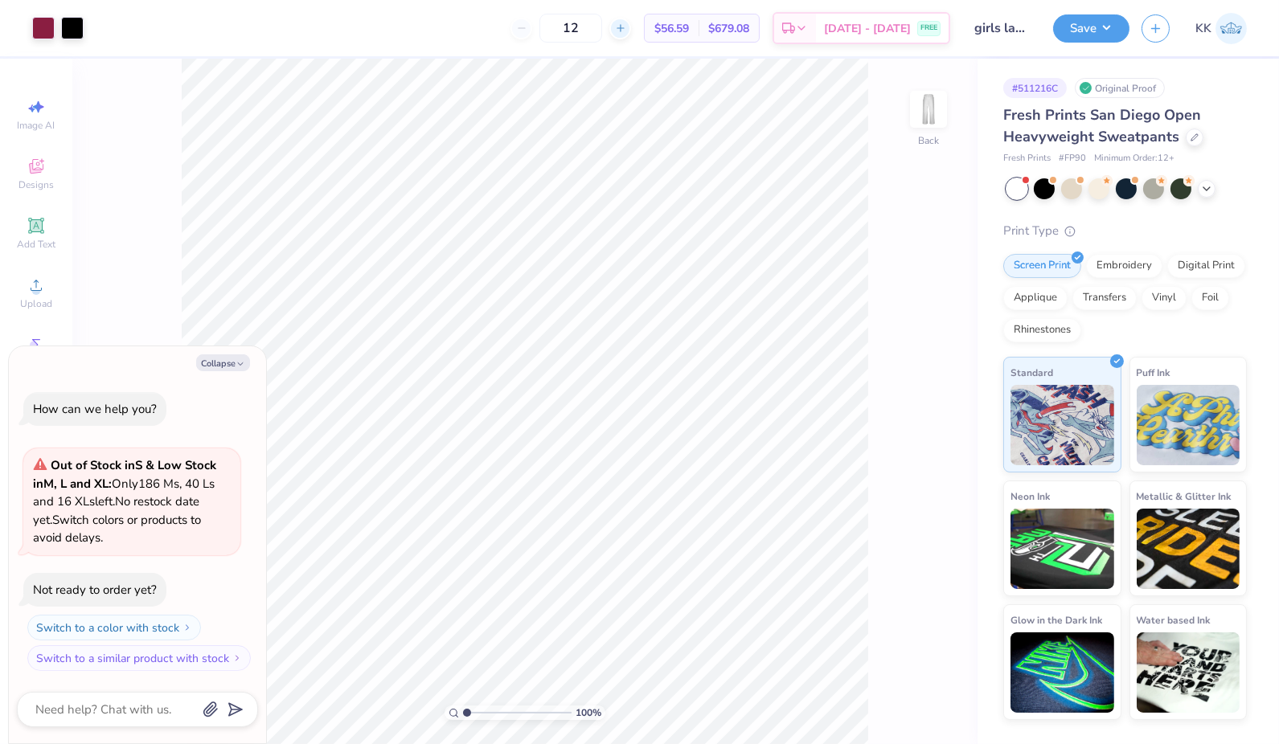
click at [626, 23] on icon at bounding box center [620, 28] width 11 height 11
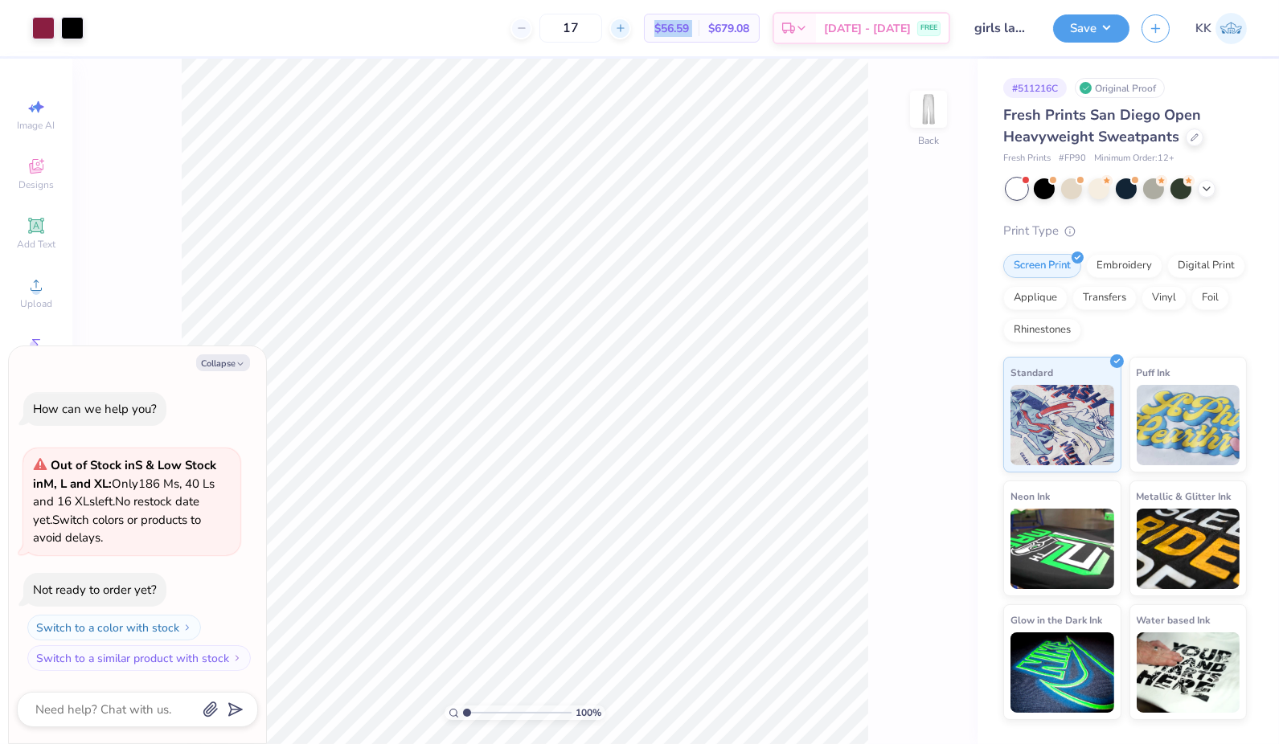
click at [626, 23] on icon at bounding box center [620, 28] width 11 height 11
click at [631, 22] on div "19" at bounding box center [570, 28] width 121 height 29
click at [659, 22] on div "19" at bounding box center [624, 28] width 121 height 29
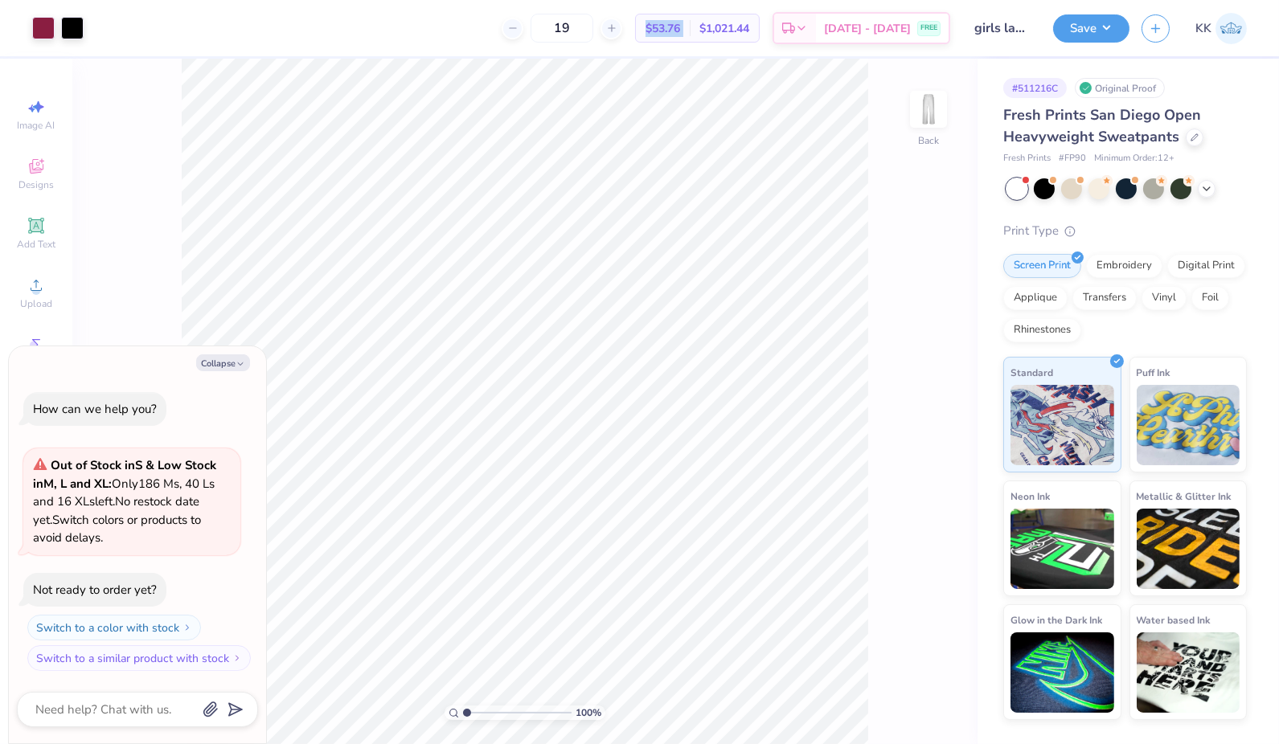
click at [622, 22] on div "19" at bounding box center [562, 28] width 121 height 29
drag, startPoint x: 659, startPoint y: 22, endPoint x: 650, endPoint y: 28, distance: 10.9
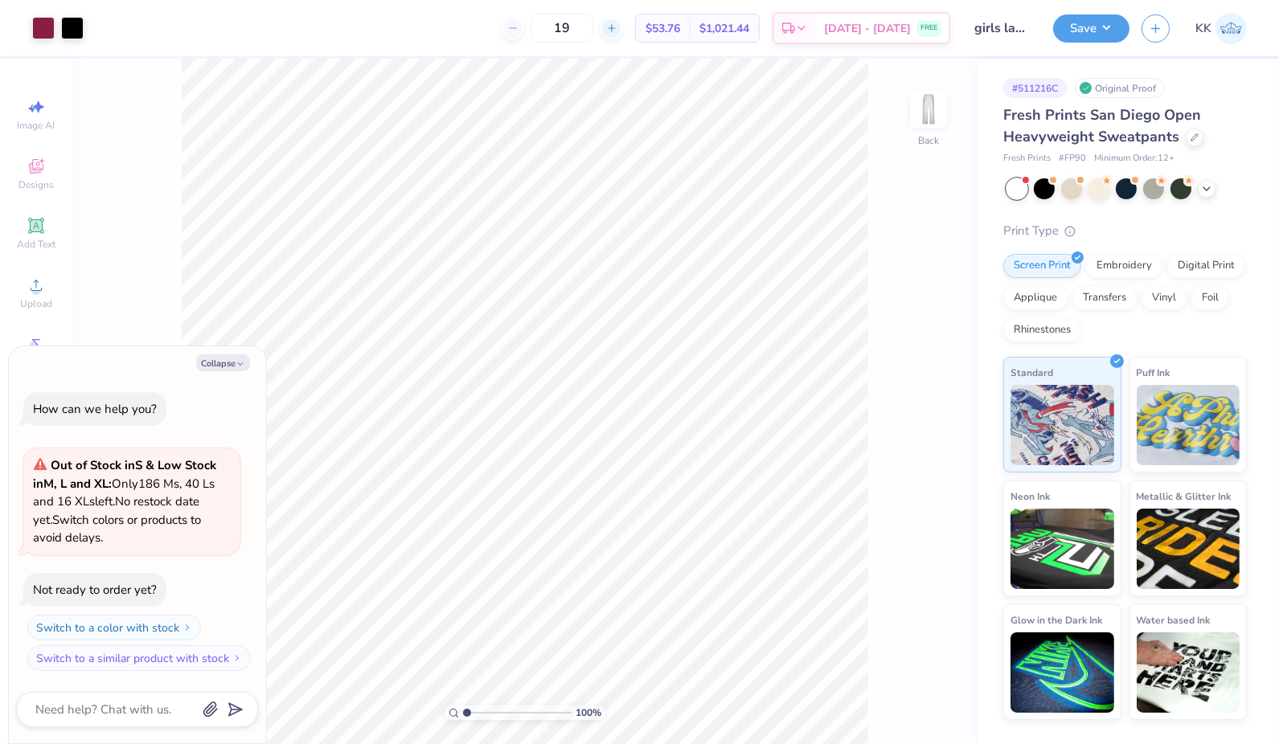
click at [614, 28] on line at bounding box center [611, 28] width 6 height 0
click at [650, 31] on div "20" at bounding box center [624, 28] width 121 height 29
click at [614, 28] on line at bounding box center [611, 28] width 6 height 0
click at [617, 29] on icon at bounding box center [611, 28] width 11 height 11
click at [651, 29] on div "22" at bounding box center [624, 28] width 121 height 29
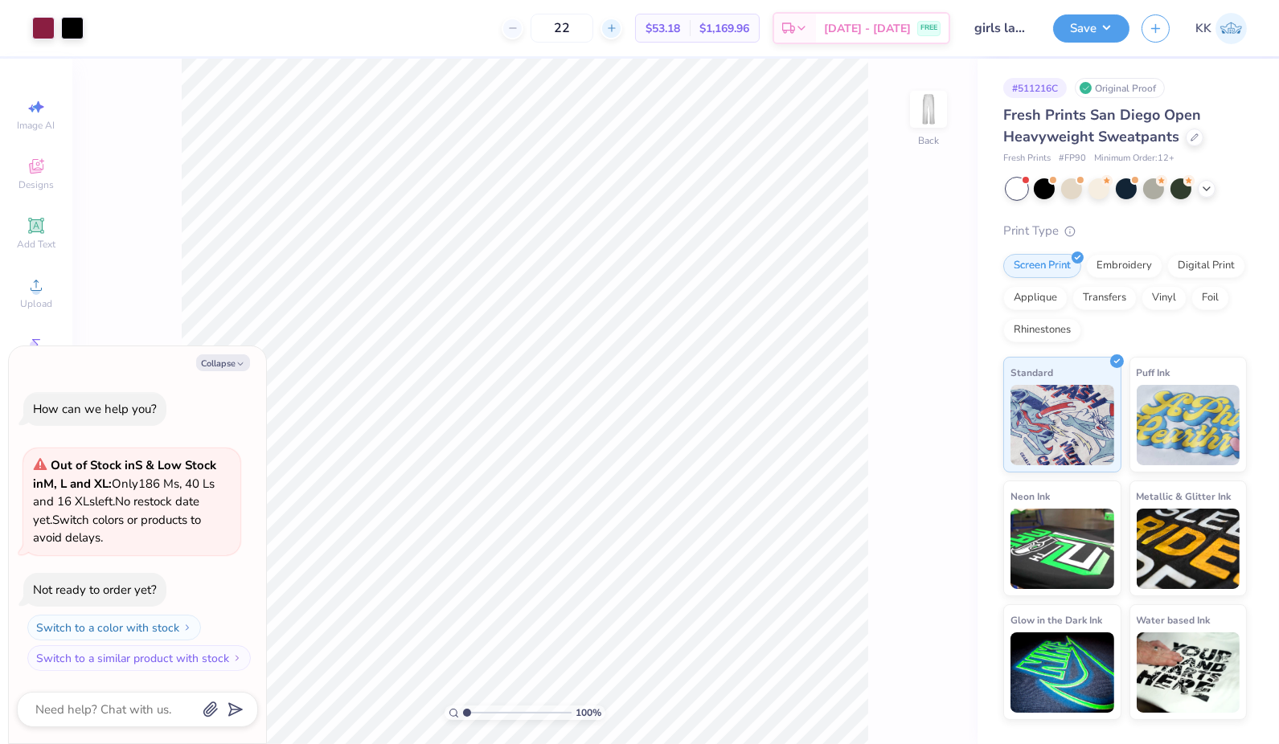
click at [617, 29] on icon at bounding box center [611, 28] width 11 height 11
click at [617, 25] on icon at bounding box center [611, 28] width 11 height 11
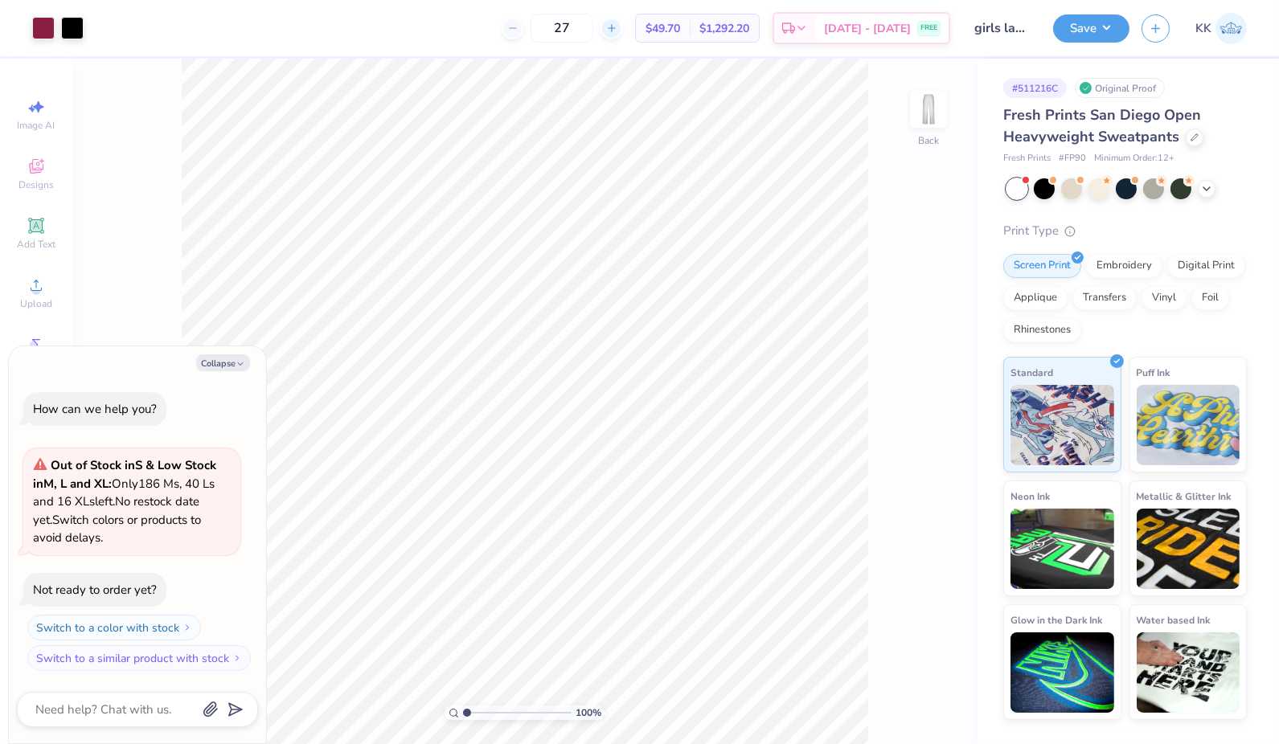
click at [622, 25] on div "27" at bounding box center [562, 28] width 121 height 29
click at [617, 25] on icon at bounding box center [611, 28] width 11 height 11
click at [593, 25] on input "28" at bounding box center [561, 28] width 63 height 29
click at [617, 25] on icon at bounding box center [611, 28] width 11 height 11
click at [669, 25] on icon at bounding box center [674, 28] width 11 height 11
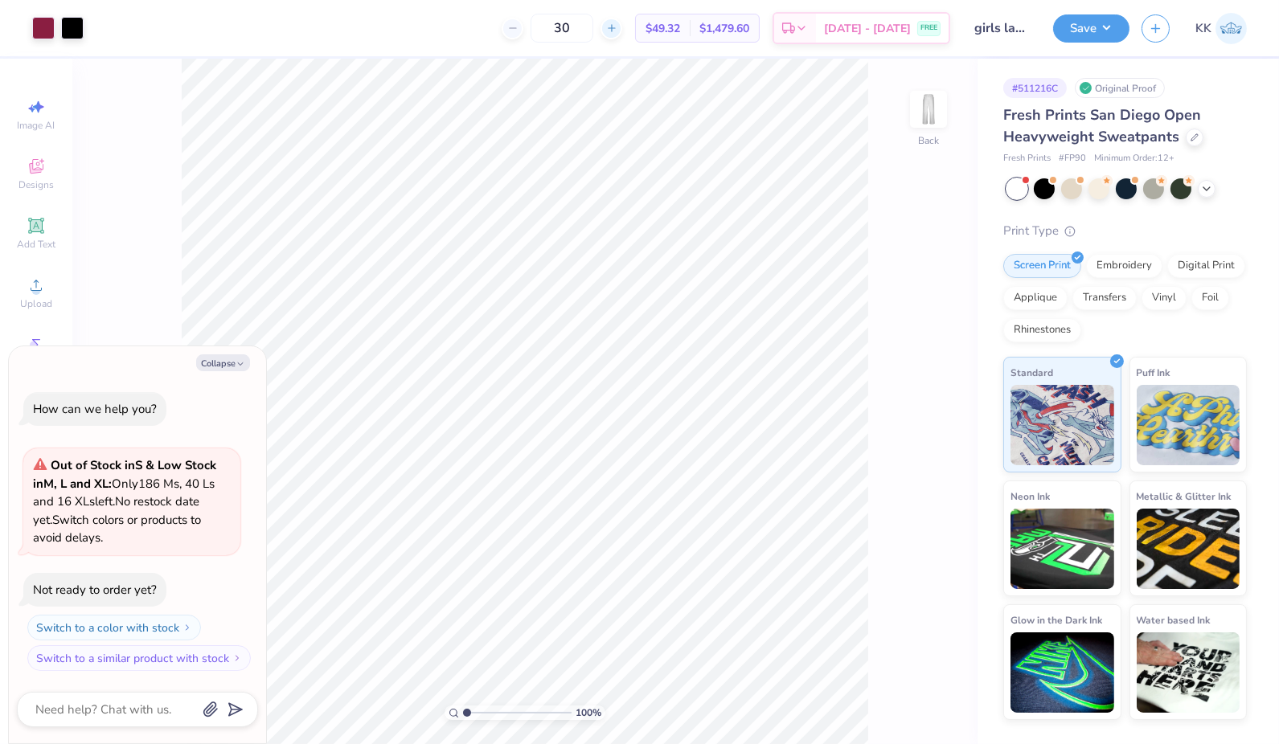
click at [617, 25] on icon at bounding box center [611, 28] width 11 height 11
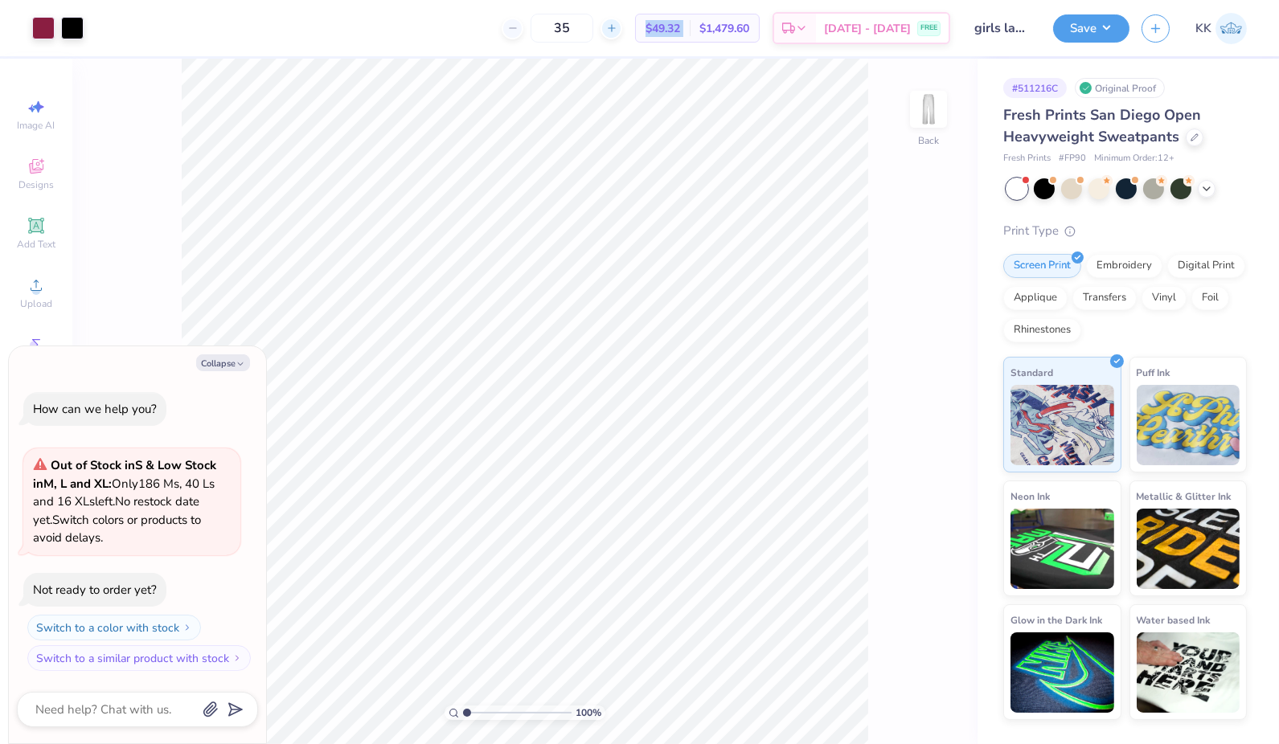
click at [617, 25] on icon at bounding box center [611, 28] width 11 height 11
drag, startPoint x: 648, startPoint y: 25, endPoint x: 616, endPoint y: 28, distance: 31.5
click at [593, 28] on input "36" at bounding box center [561, 28] width 63 height 29
type input "3"
type input "50"
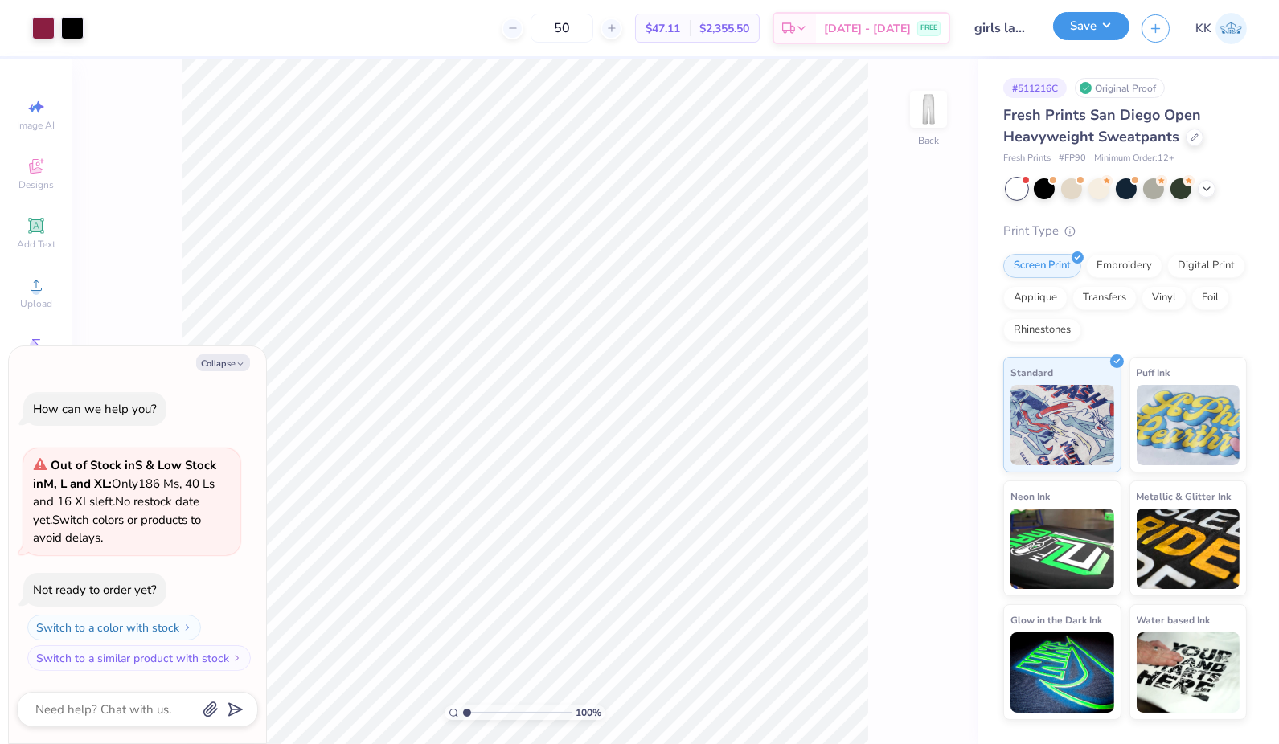
click at [1081, 30] on button "Save" at bounding box center [1091, 26] width 76 height 28
type textarea "x"
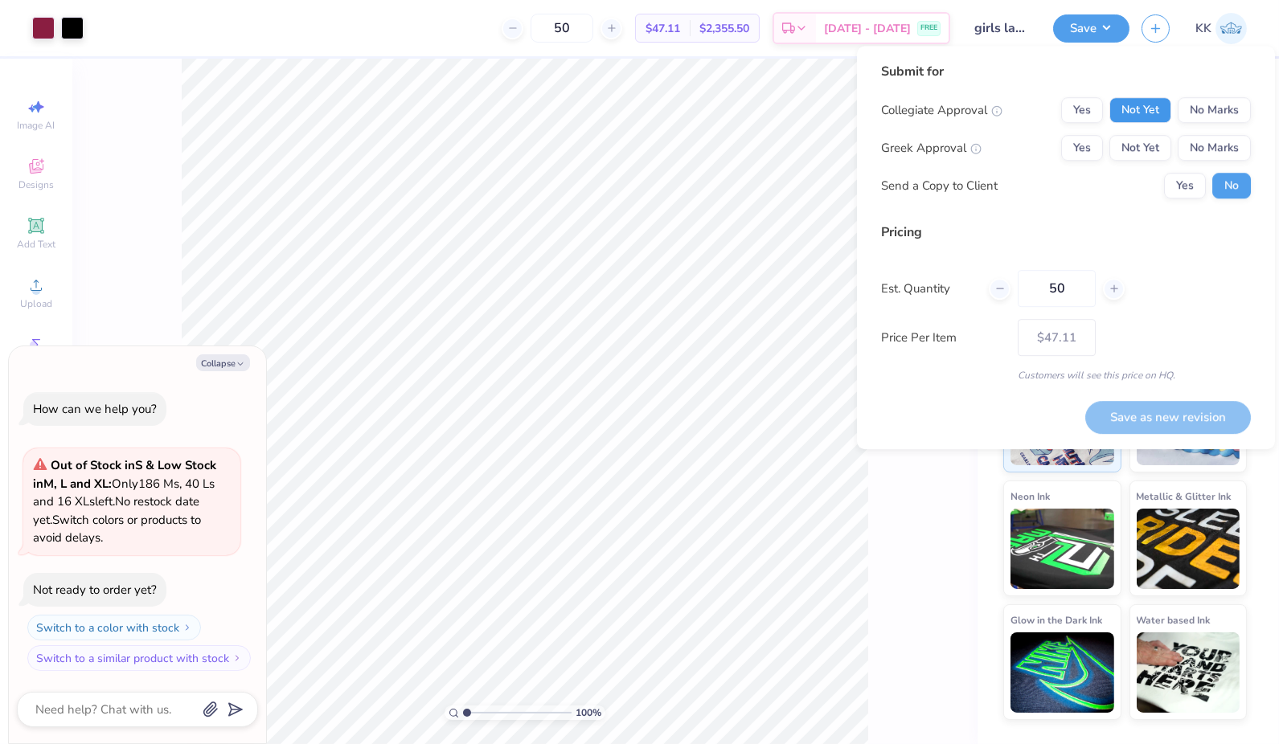
click at [1137, 117] on button "Not Yet" at bounding box center [1140, 110] width 62 height 26
click at [1204, 149] on button "No Marks" at bounding box center [1213, 148] width 73 height 26
click at [1174, 415] on button "Save as new revision" at bounding box center [1168, 417] width 166 height 32
type input "$47.11"
type textarea "x"
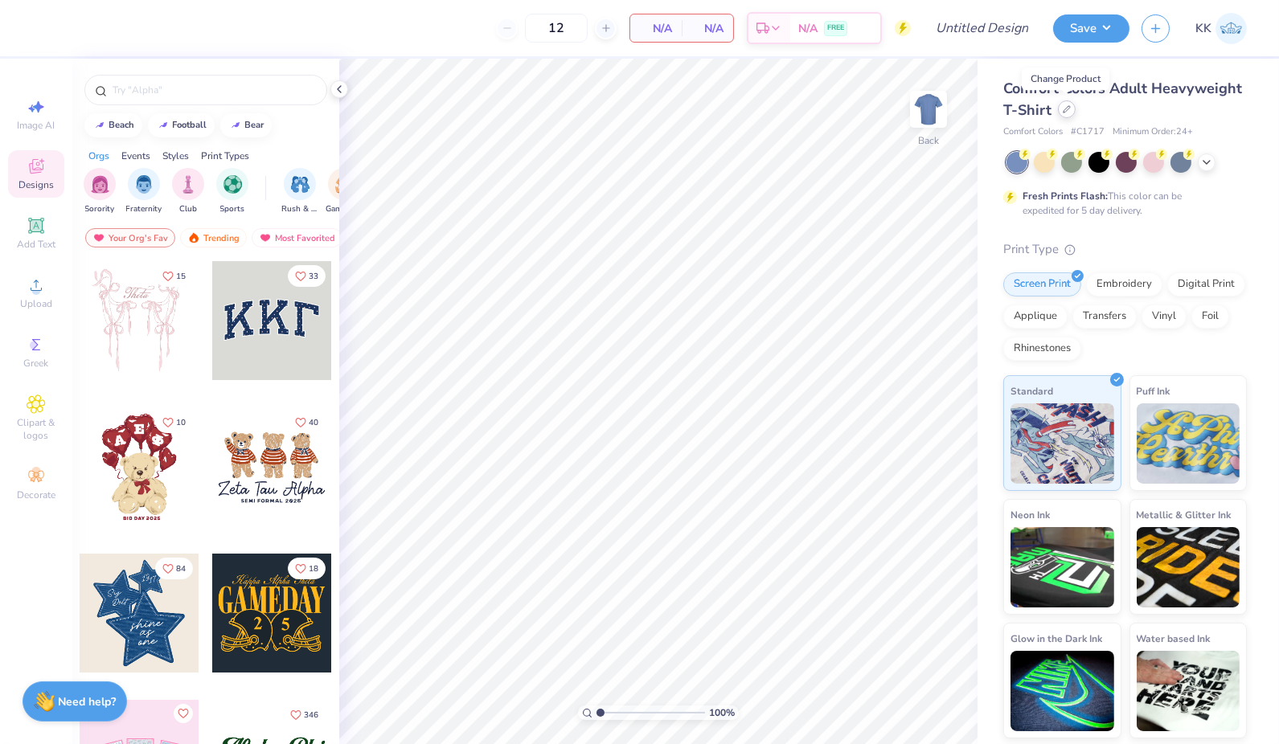
click at [1066, 111] on icon at bounding box center [1066, 109] width 6 height 6
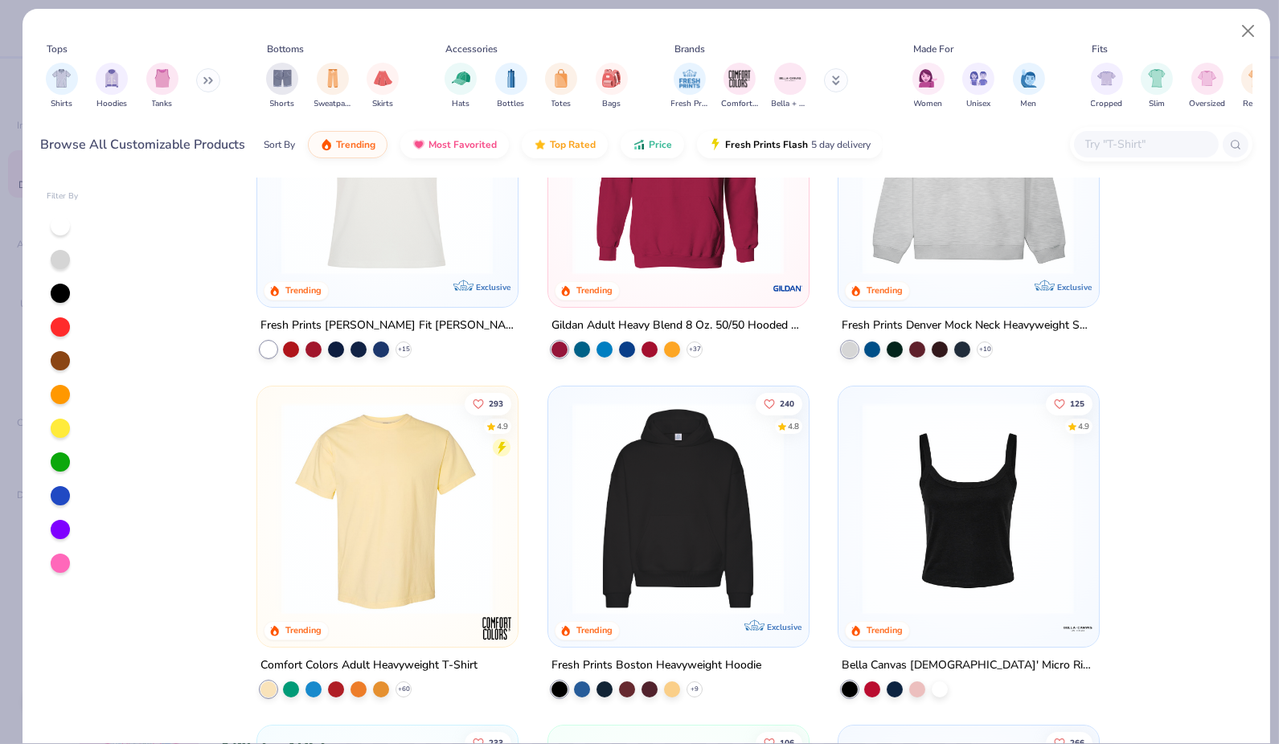
scroll to position [180, 0]
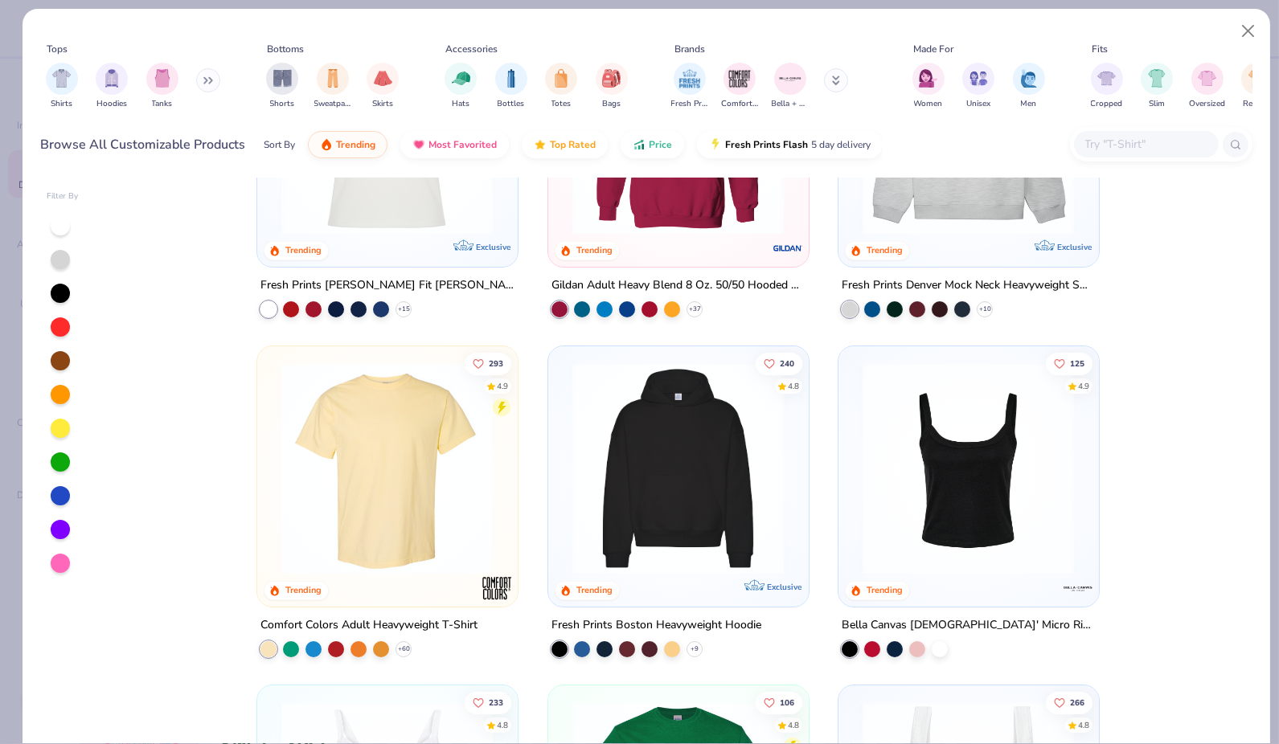
click at [659, 436] on img at bounding box center [677, 468] width 227 height 212
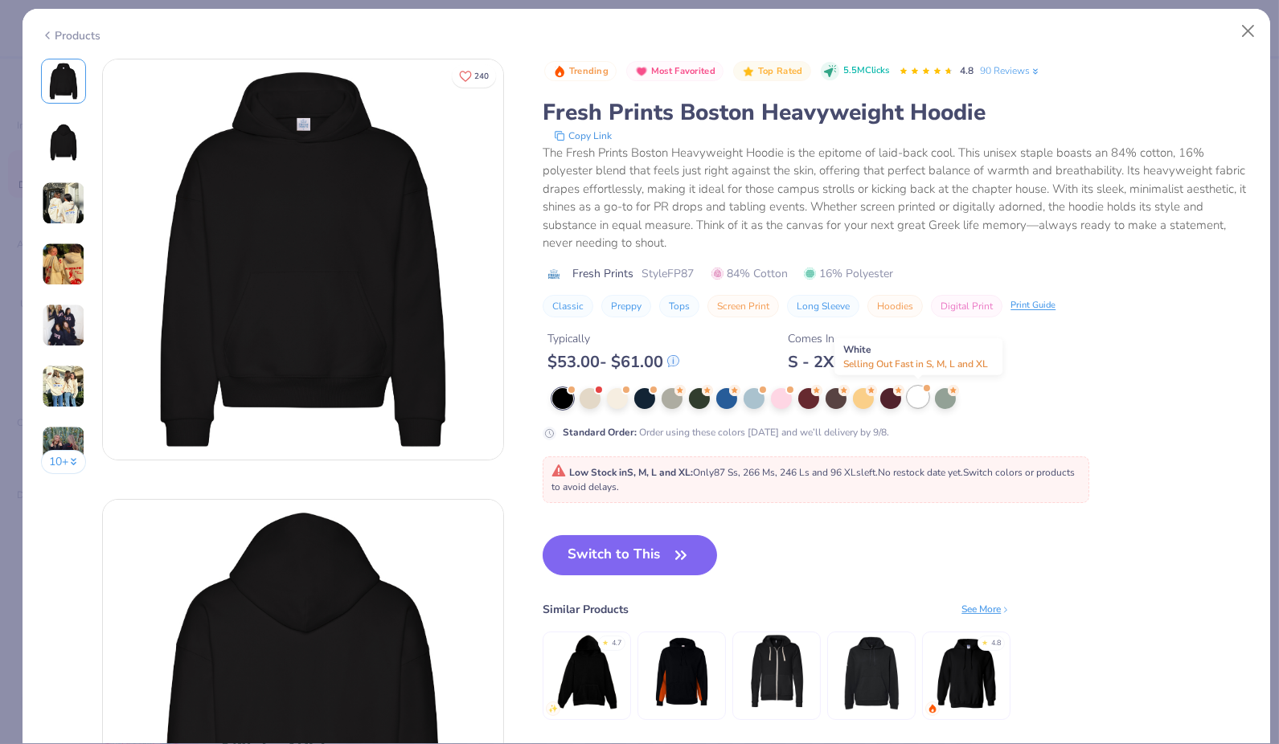
click at [911, 399] on div at bounding box center [917, 397] width 21 height 21
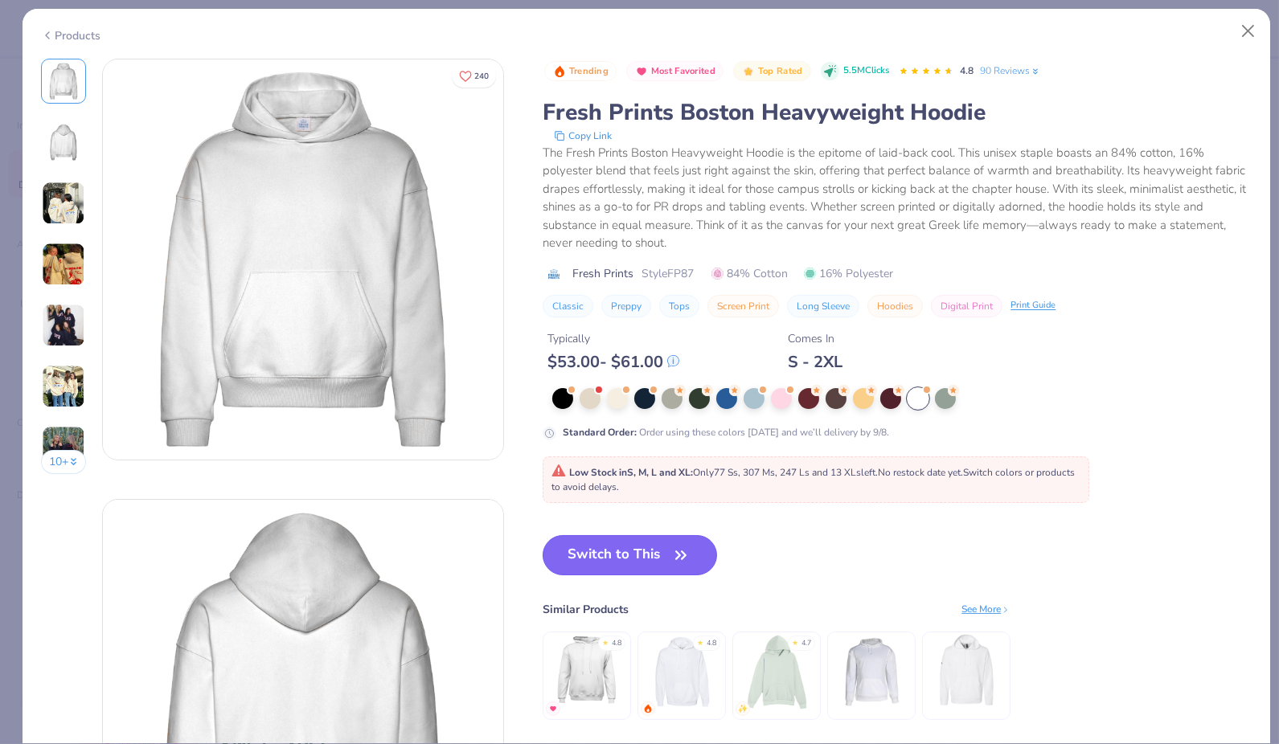
click at [592, 547] on button "Switch to This" at bounding box center [629, 555] width 174 height 40
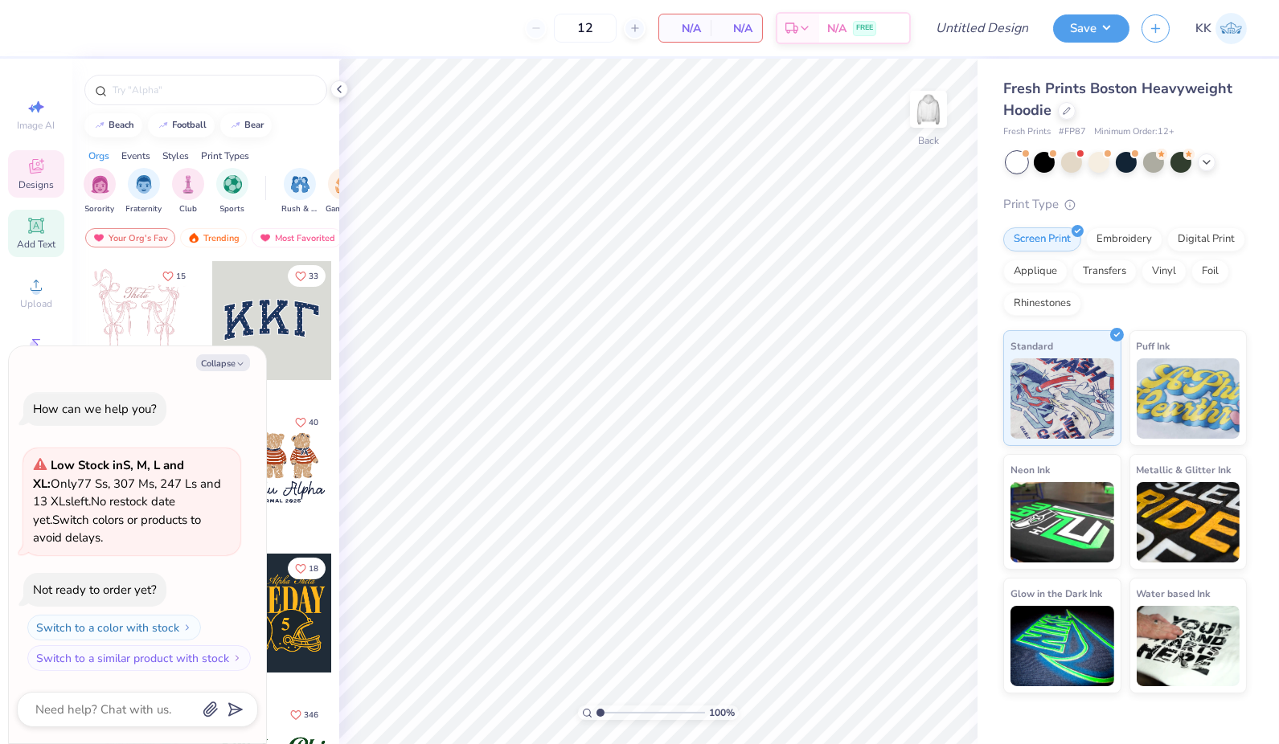
click at [35, 233] on icon at bounding box center [36, 225] width 19 height 19
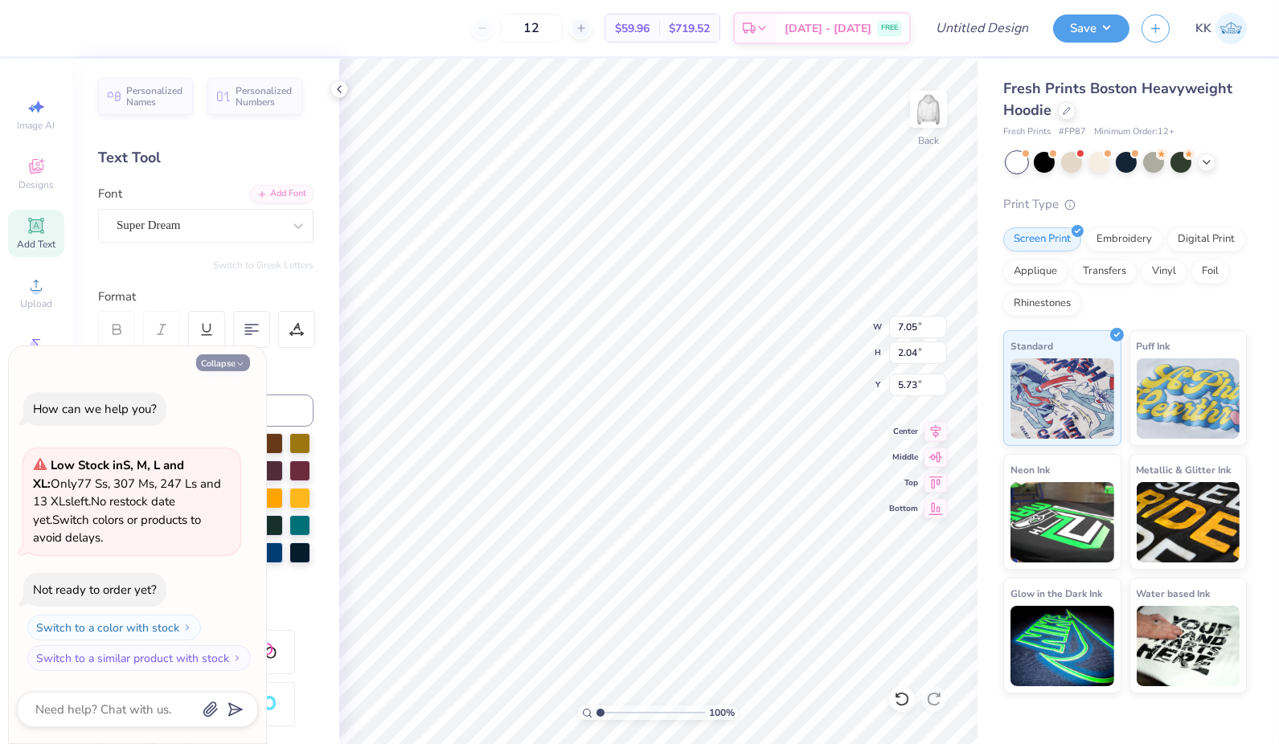
click at [230, 361] on button "Collapse" at bounding box center [223, 362] width 54 height 17
type textarea "x"
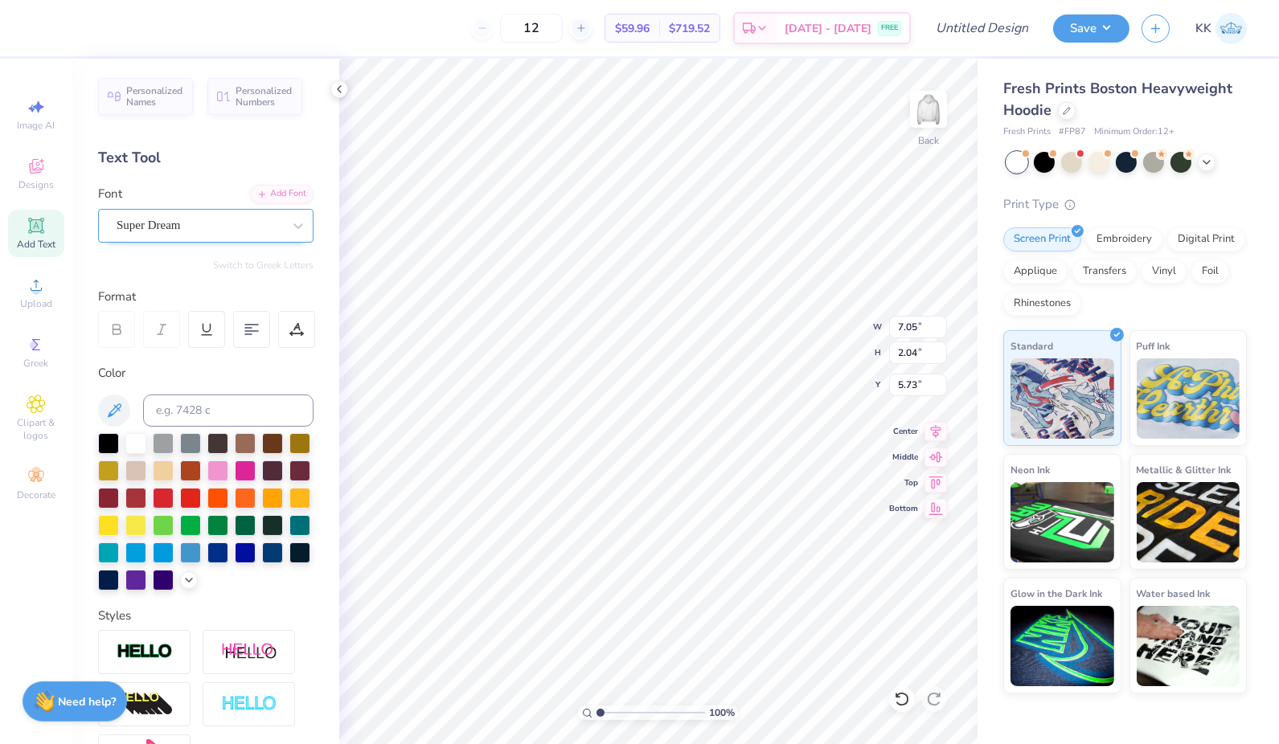
click at [248, 226] on div "Super Dream" at bounding box center [199, 225] width 169 height 25
type input "w"
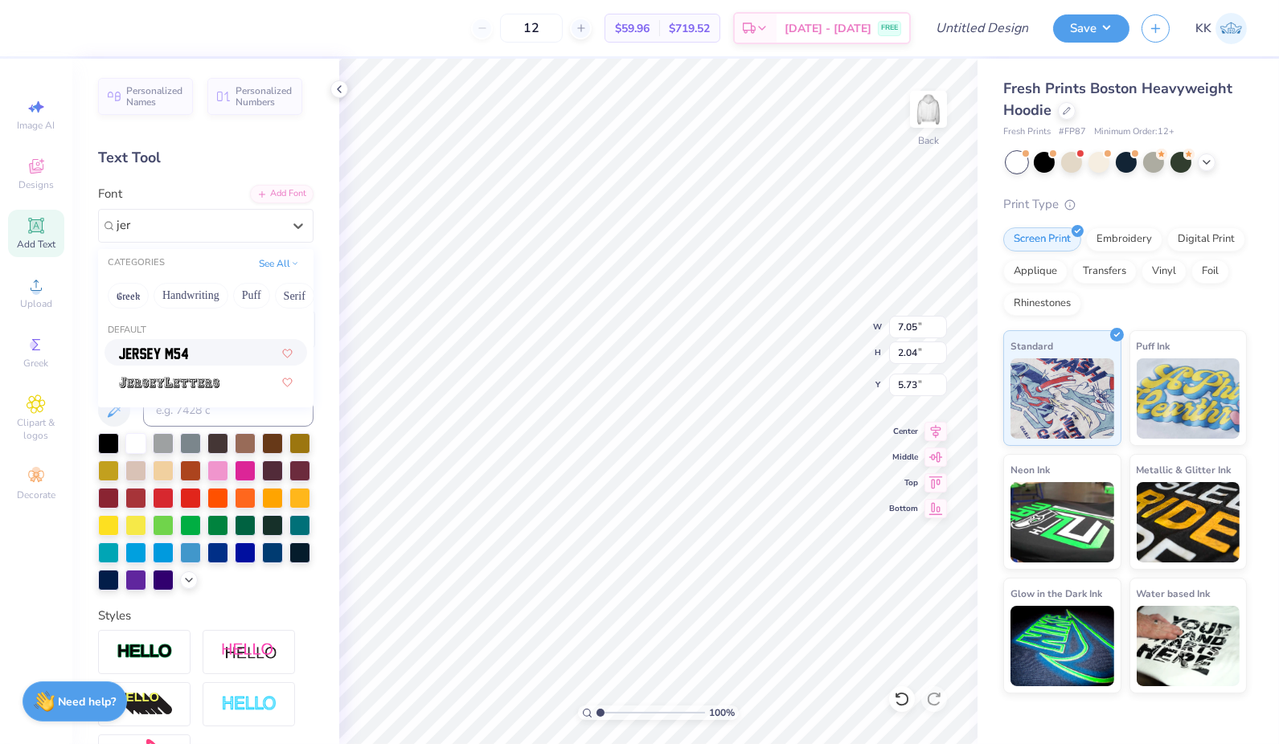
click at [194, 352] on div at bounding box center [206, 352] width 174 height 17
type input "jer"
type input "5.57"
type input "2.24"
type input "5.63"
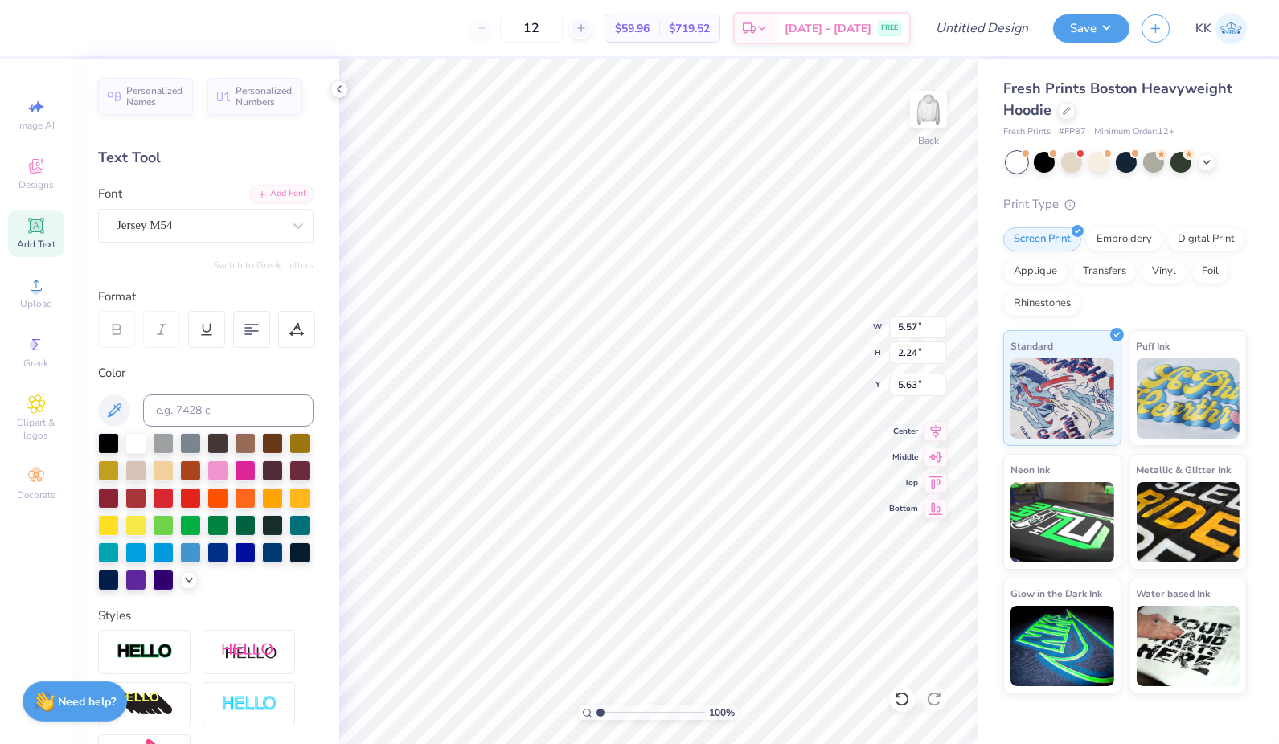
scroll to position [14, 2]
type textarea "T"
type textarea "womens lacrosse"
click at [119, 495] on div at bounding box center [108, 496] width 21 height 21
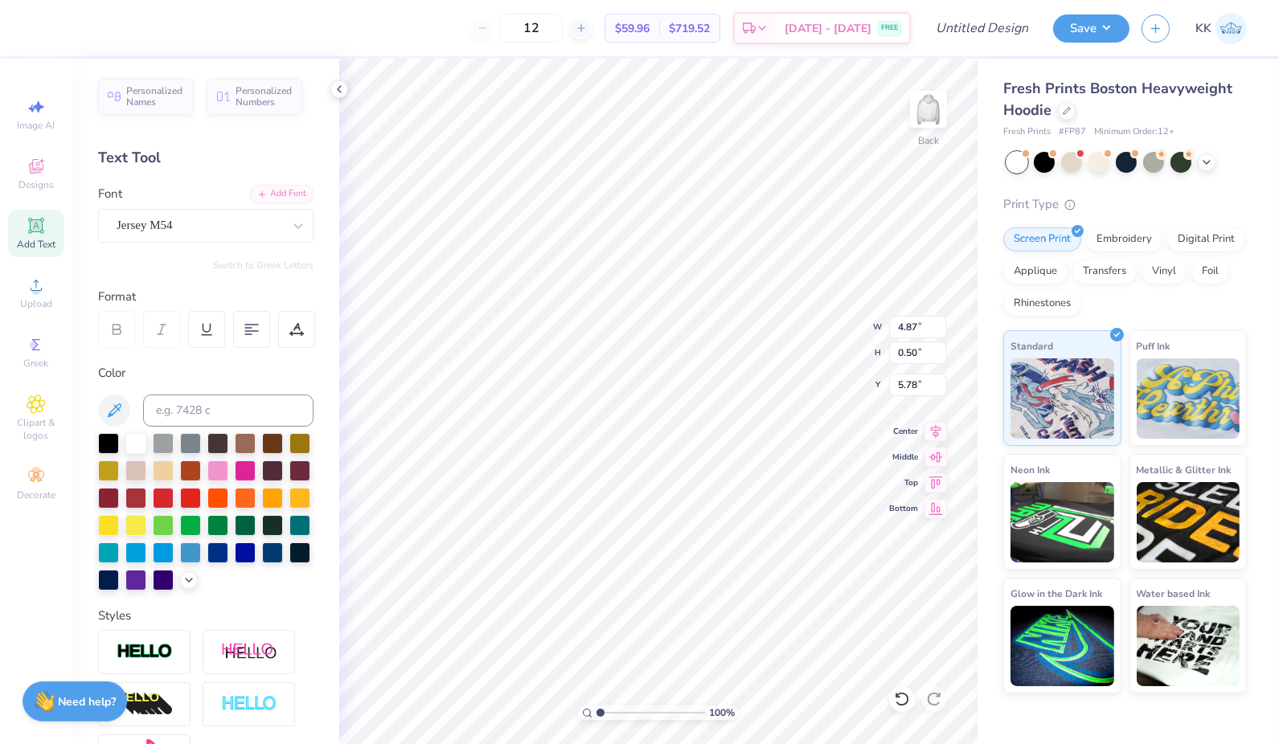
type input "4.87"
type input "0.50"
type input "5.01"
click at [34, 242] on span "Add Text" at bounding box center [36, 244] width 39 height 13
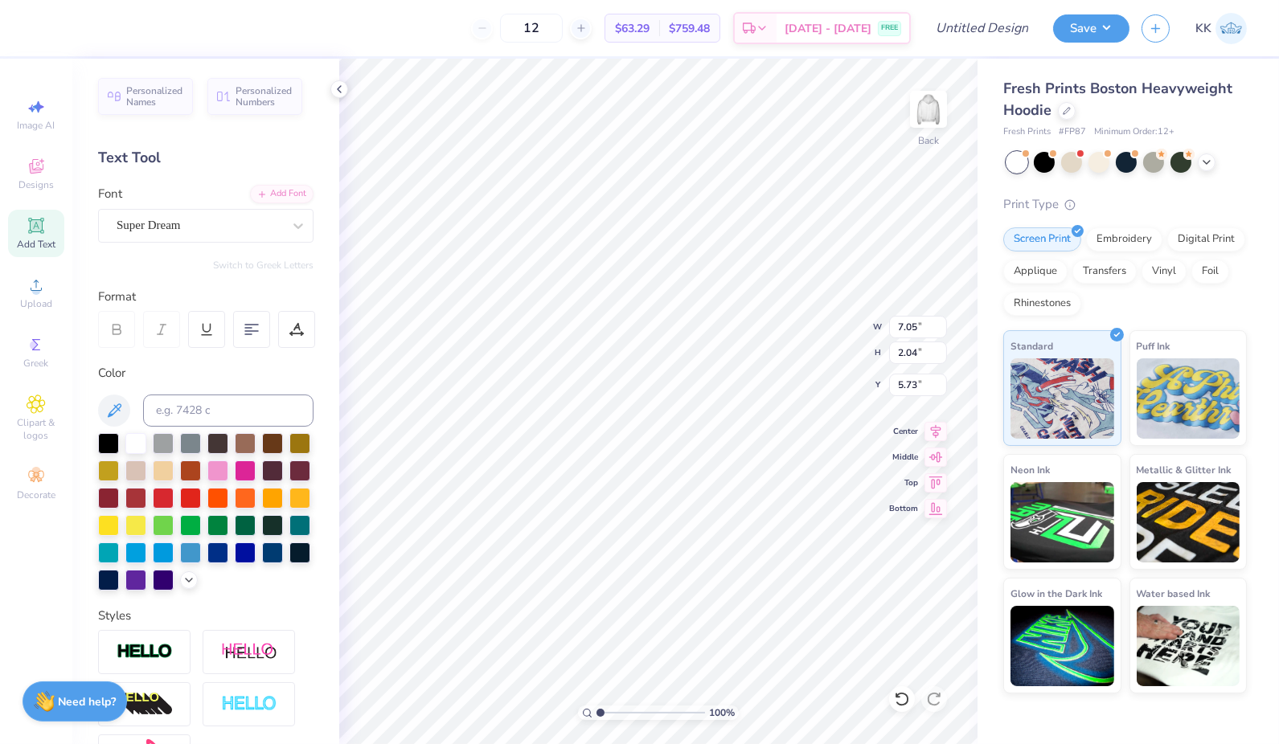
type textarea "T"
type textarea "2025"
click at [284, 219] on div at bounding box center [298, 225] width 29 height 29
click at [174, 350] on div "Jersey M54" at bounding box center [206, 352] width 174 height 17
type input "jersey"
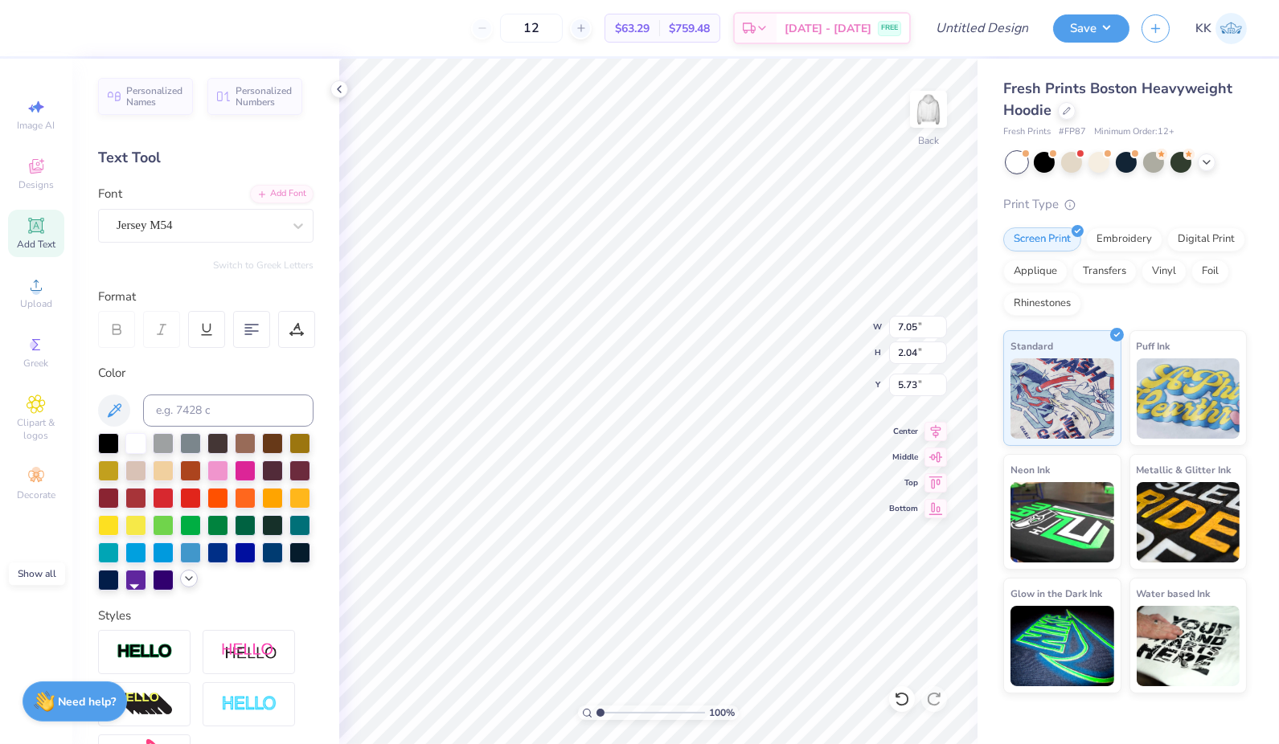
click at [186, 580] on polyline at bounding box center [189, 578] width 6 height 3
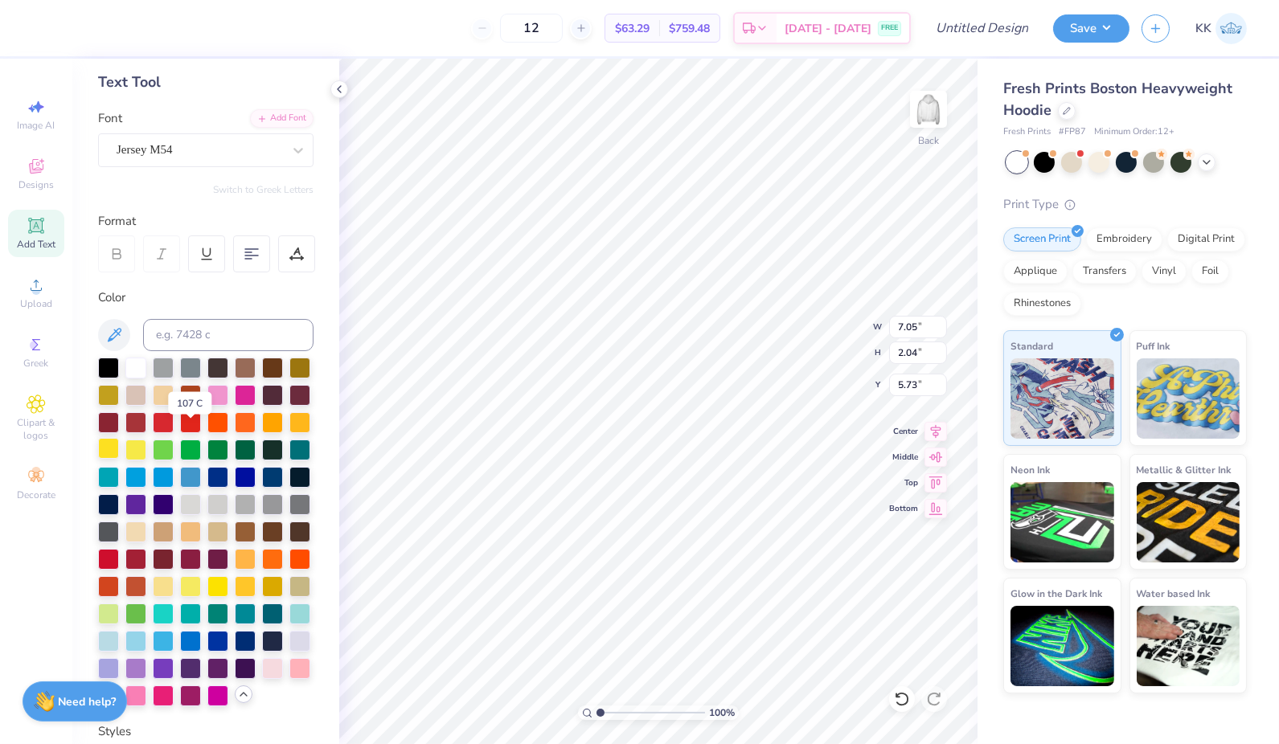
scroll to position [90, 0]
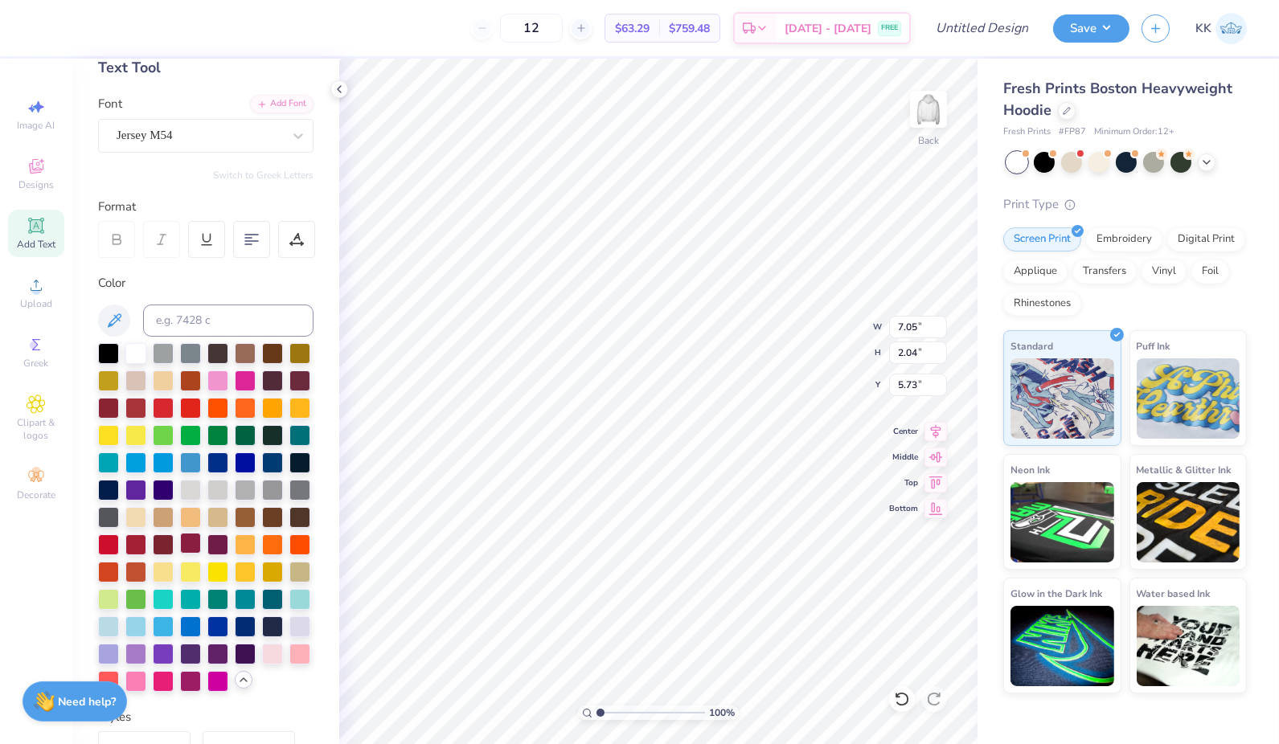
click at [189, 554] on div at bounding box center [190, 543] width 21 height 21
type input "4.87"
type input "0.50"
type input "5.01"
click at [195, 554] on div at bounding box center [190, 543] width 21 height 21
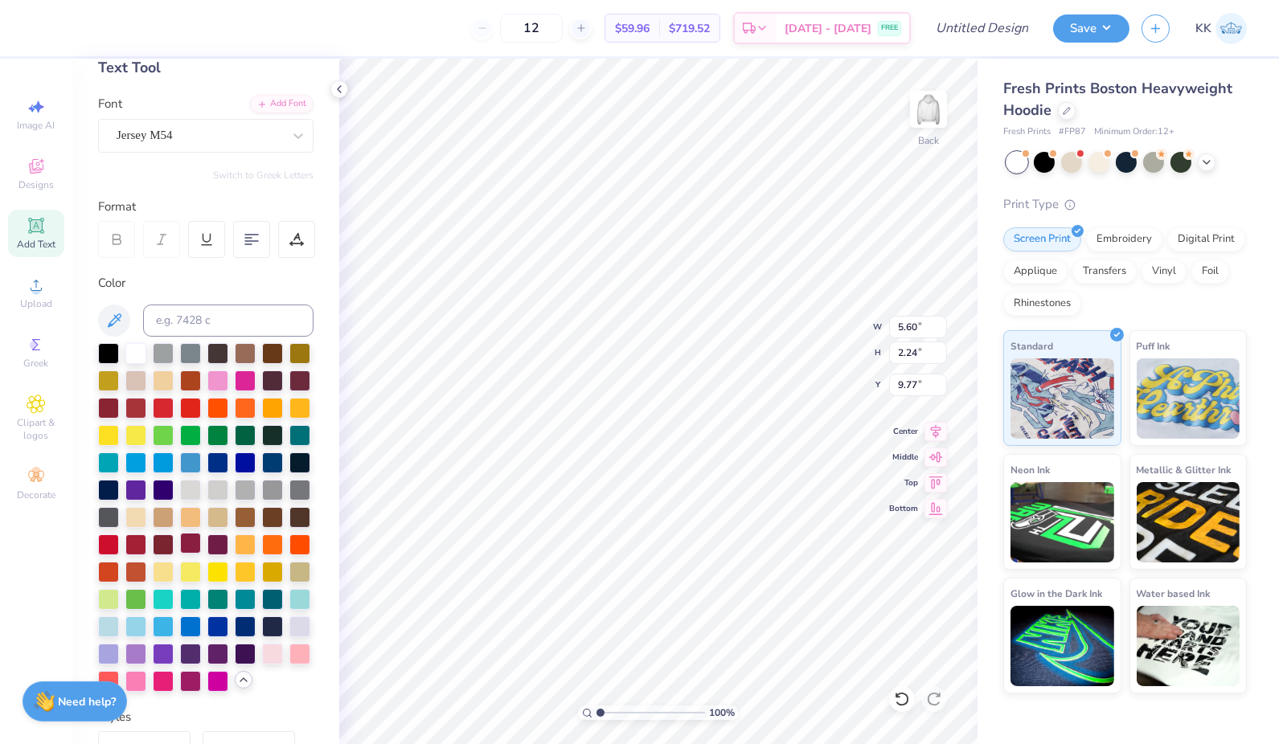
type input "9.77"
type input "6.80"
type input "2.71"
type input "9.29"
type input "4.83"
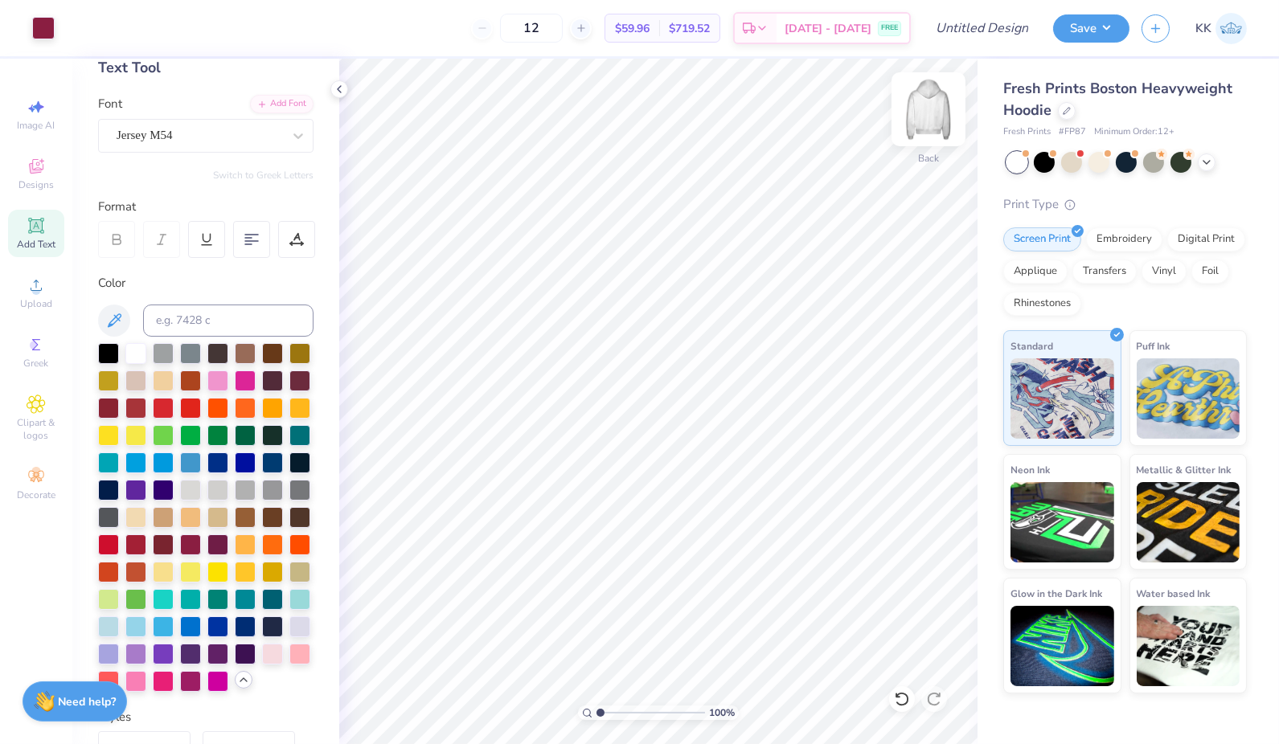
click at [925, 122] on img at bounding box center [928, 109] width 64 height 64
click at [35, 103] on icon at bounding box center [36, 106] width 19 height 19
select select "4"
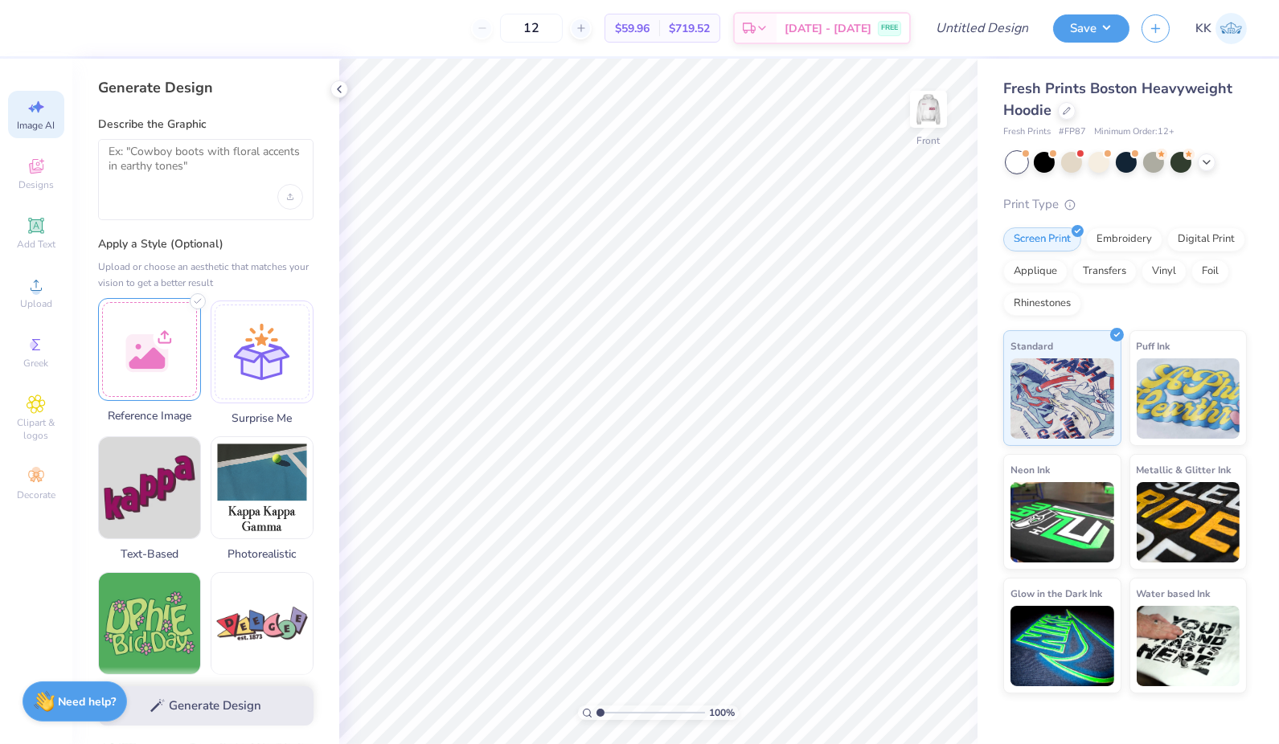
click at [170, 342] on div at bounding box center [149, 349] width 103 height 103
click at [287, 199] on icon "Upload image" at bounding box center [290, 197] width 6 height 6
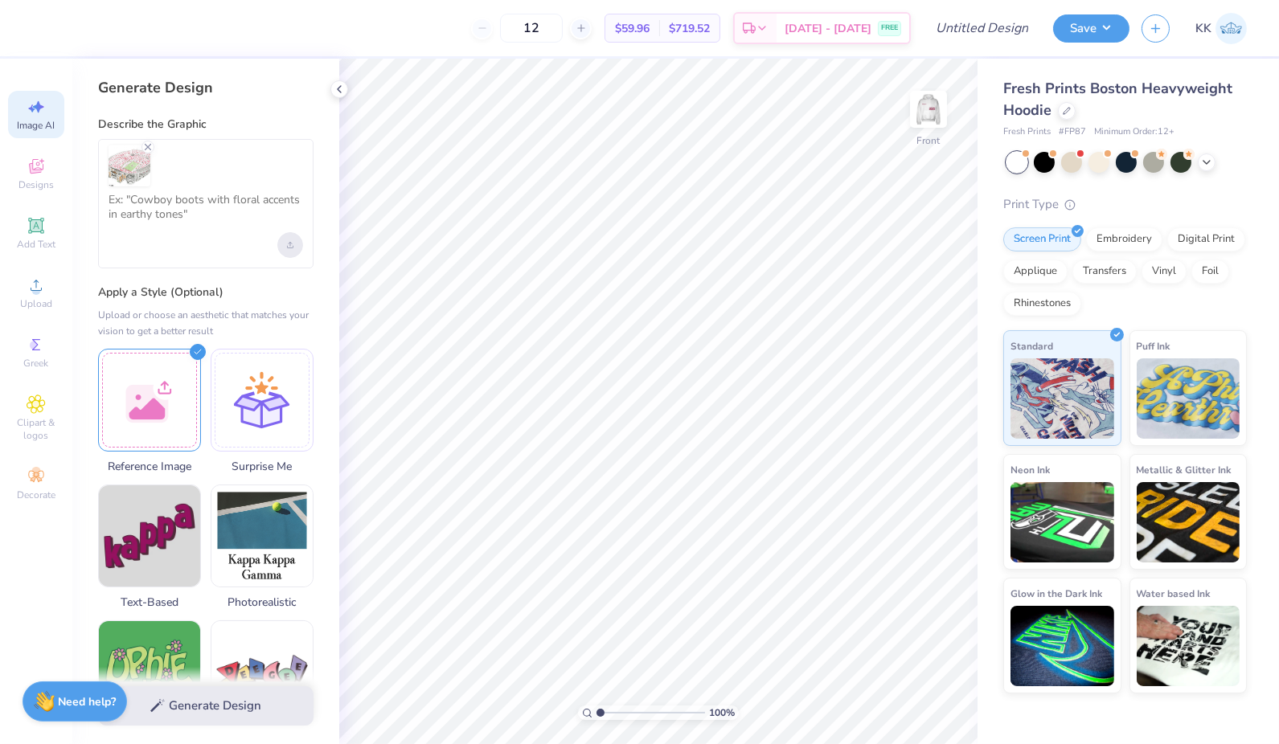
click at [290, 242] on icon "Upload image" at bounding box center [290, 244] width 0 height 4
click at [186, 203] on textarea at bounding box center [205, 213] width 194 height 40
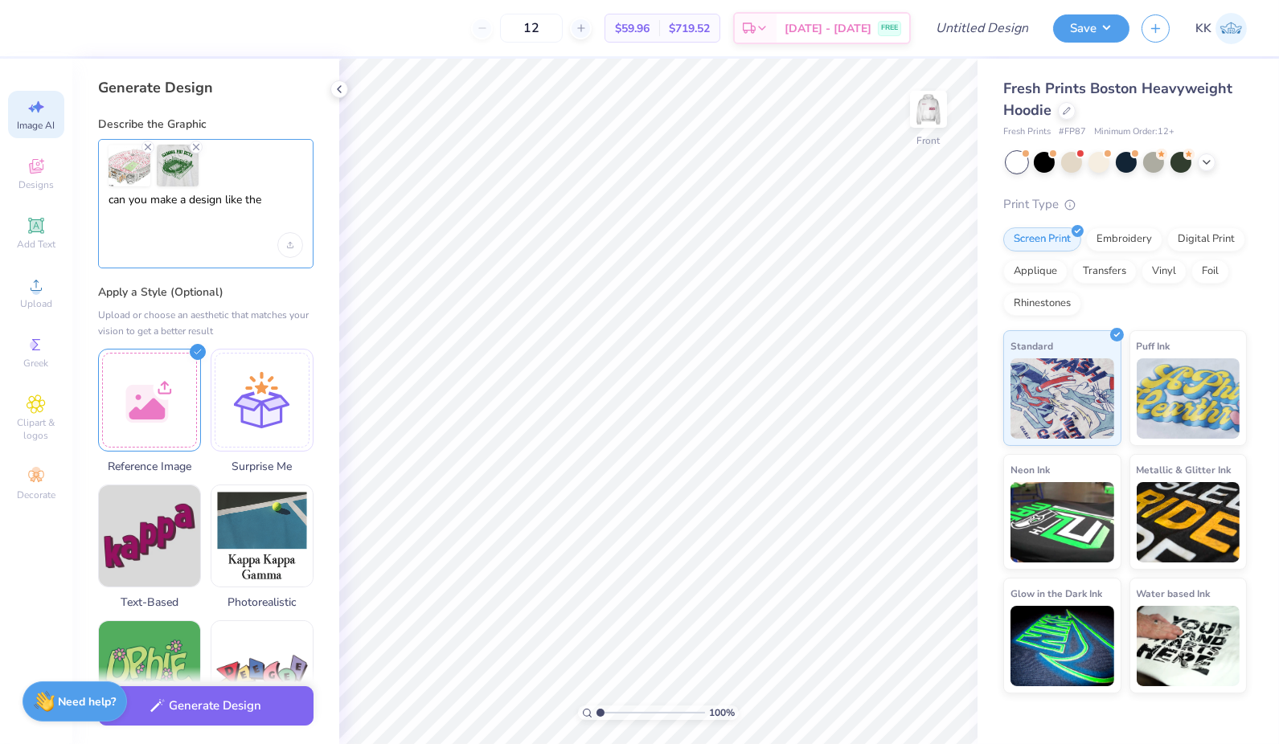
click at [281, 202] on textarea "can you make a design like the" at bounding box center [205, 213] width 194 height 40
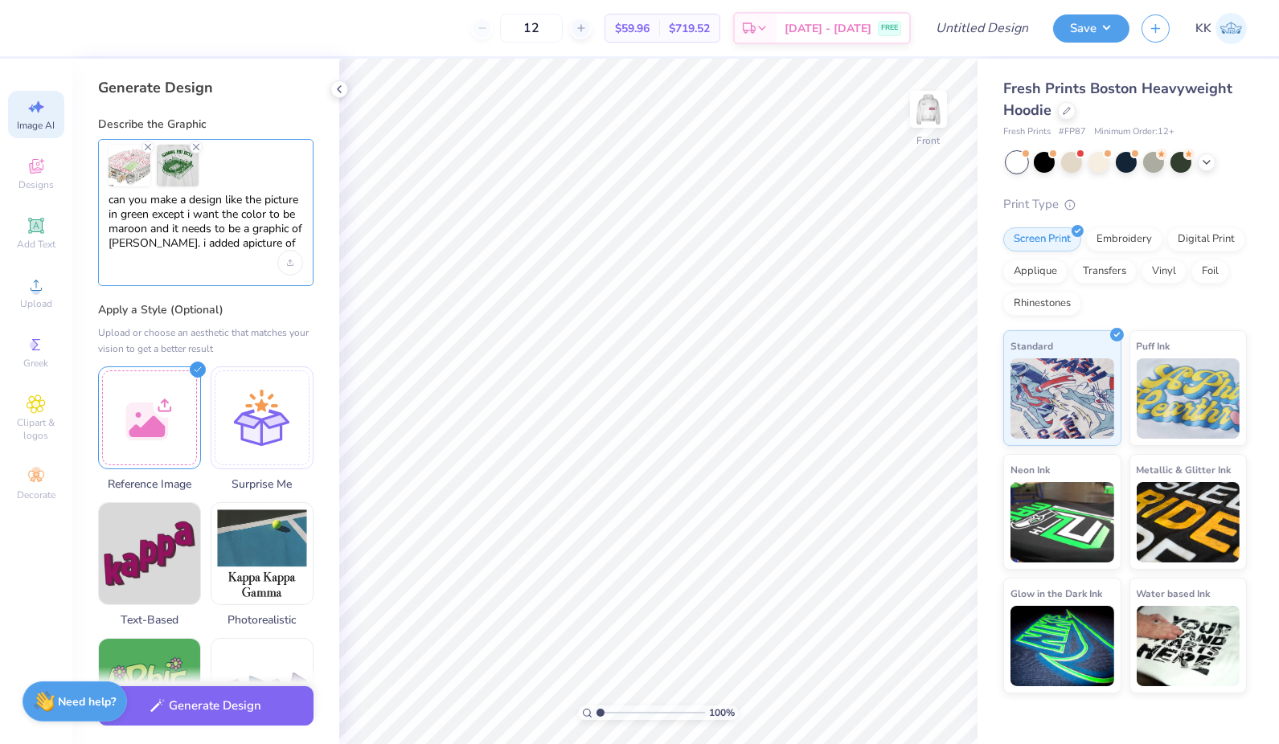
scroll to position [0, 0]
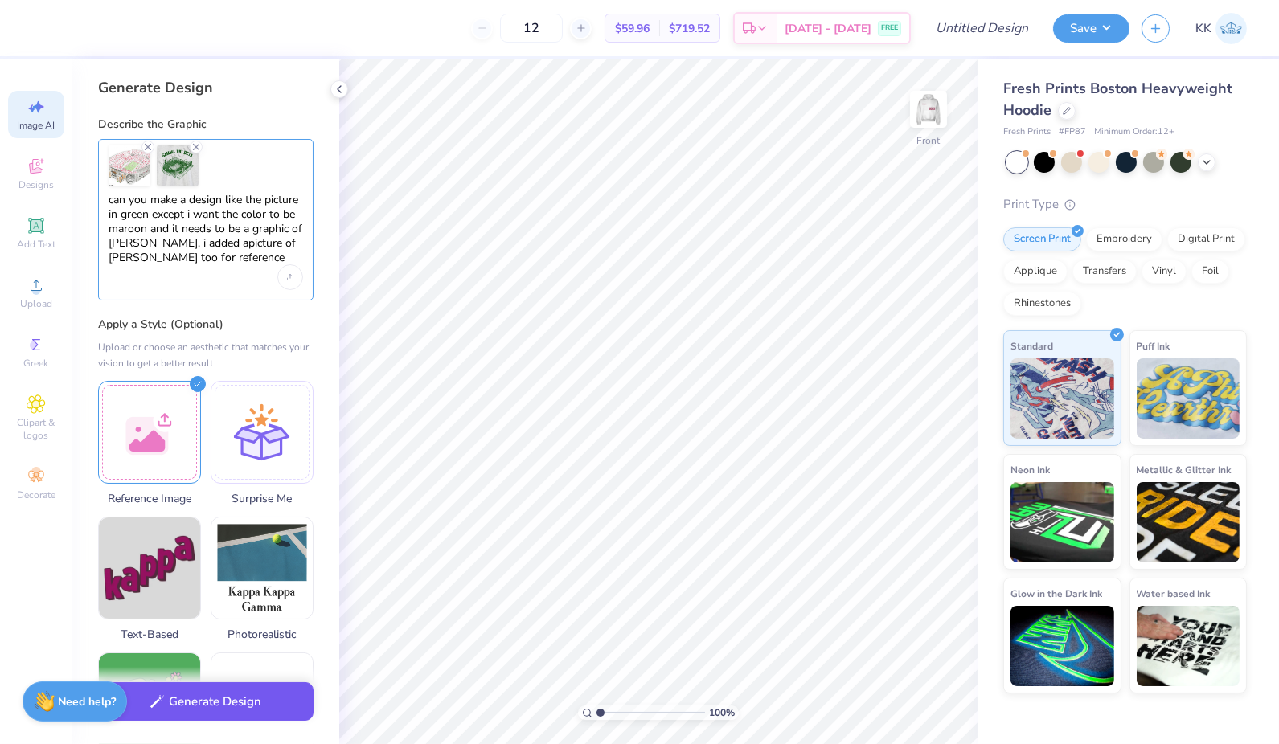
type textarea "can you make a design like the picture in green except i want the color to be m…"
click at [161, 704] on icon "button" at bounding box center [157, 701] width 14 height 14
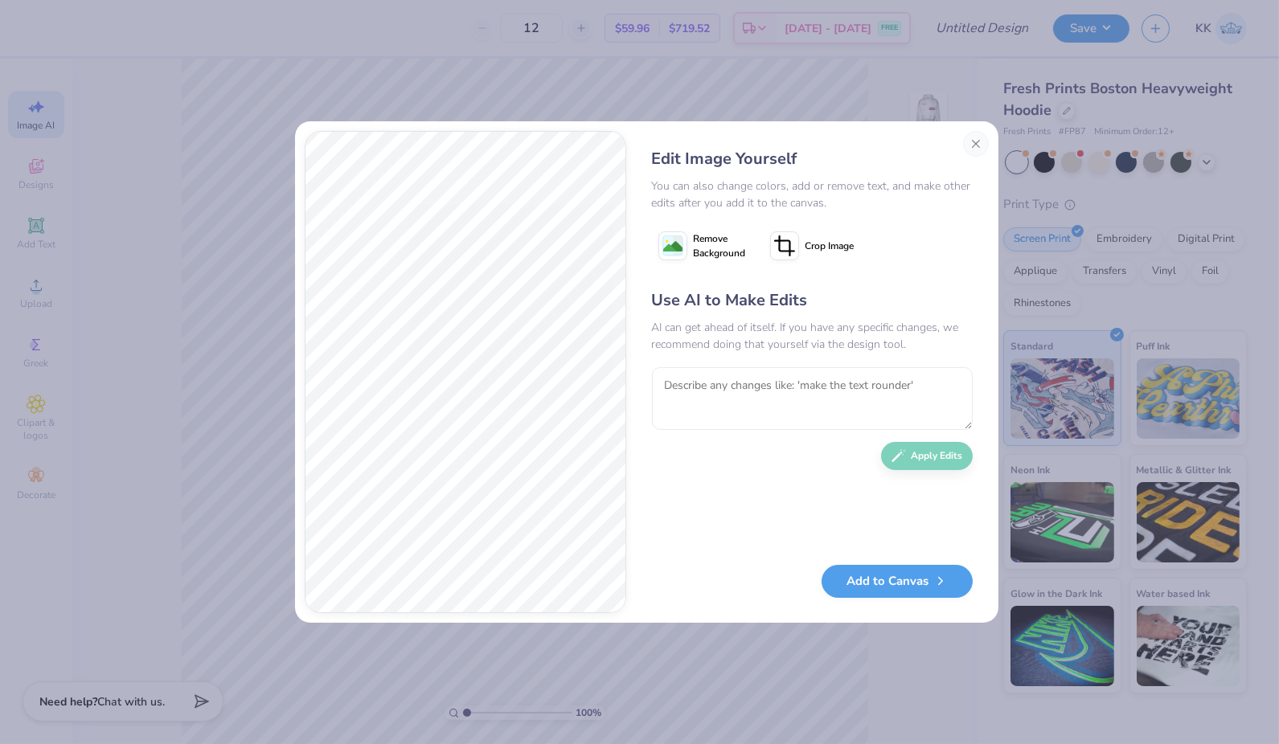
click at [706, 248] on span "Remove Background" at bounding box center [720, 245] width 52 height 29
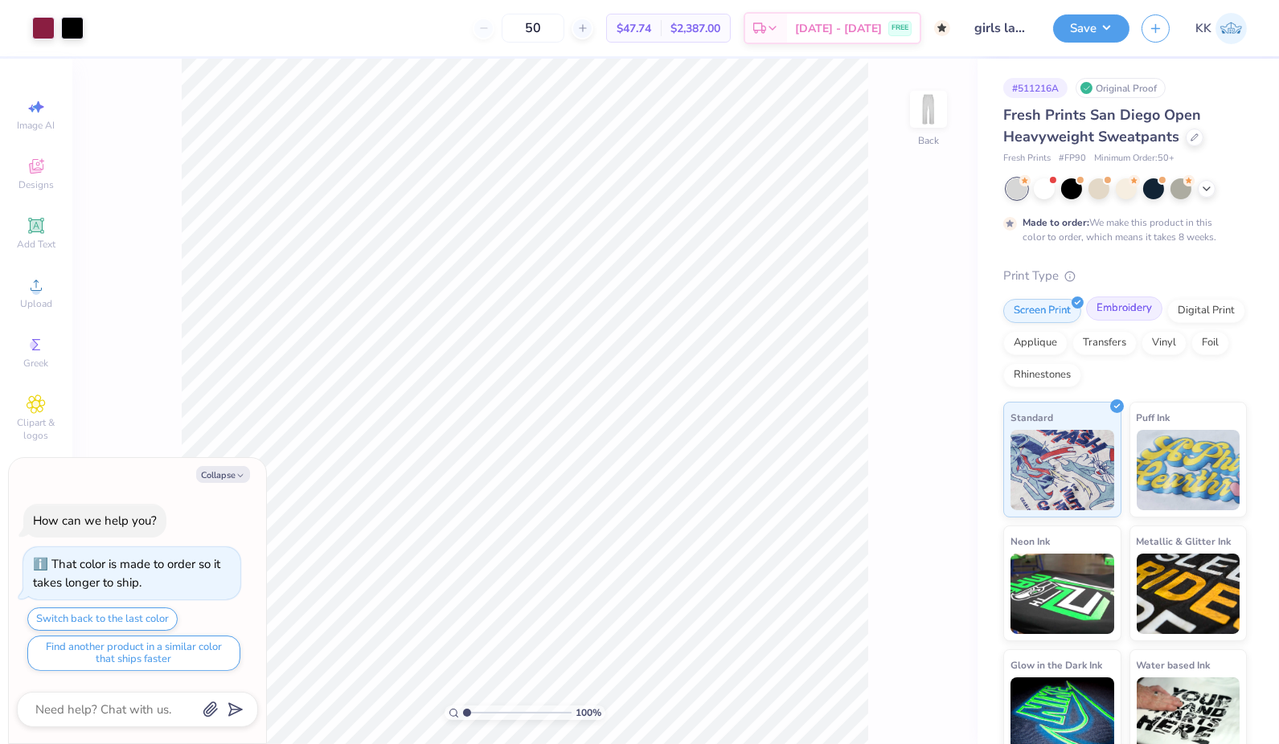
click at [1114, 311] on div "Embroidery" at bounding box center [1124, 309] width 76 height 24
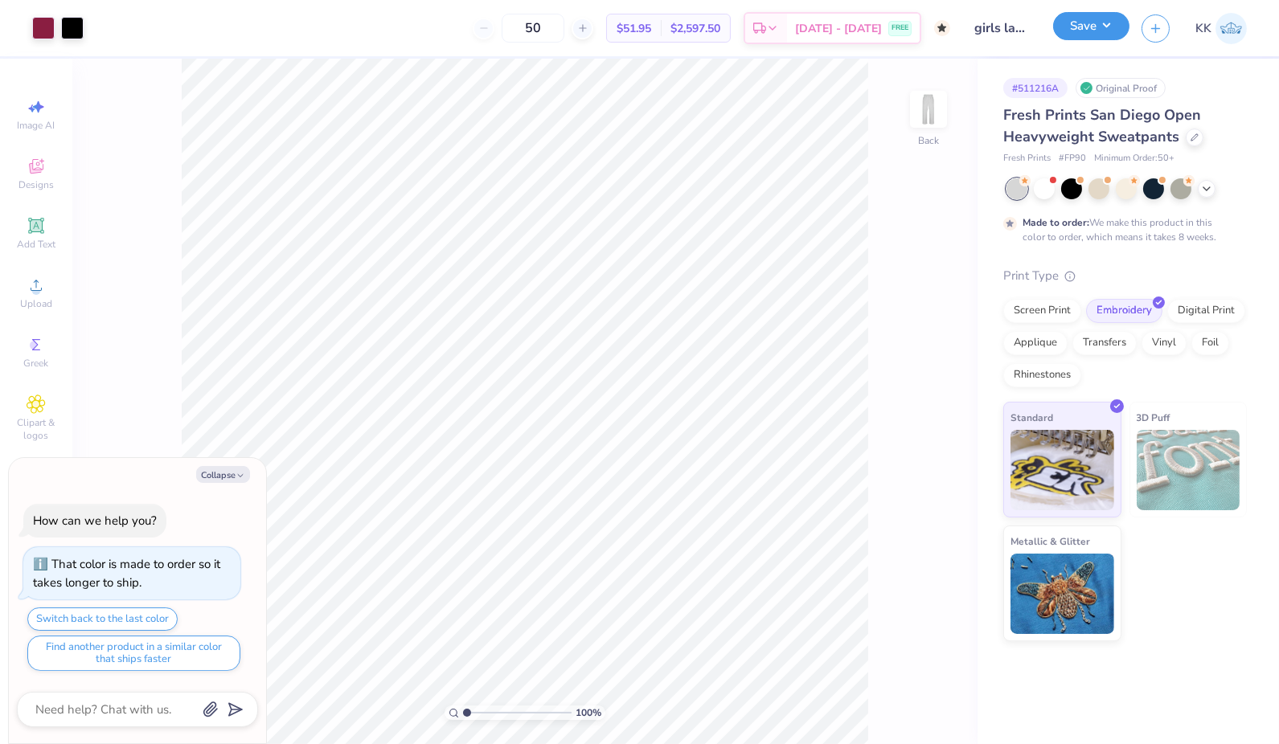
click at [1099, 29] on button "Save" at bounding box center [1091, 26] width 76 height 28
type textarea "x"
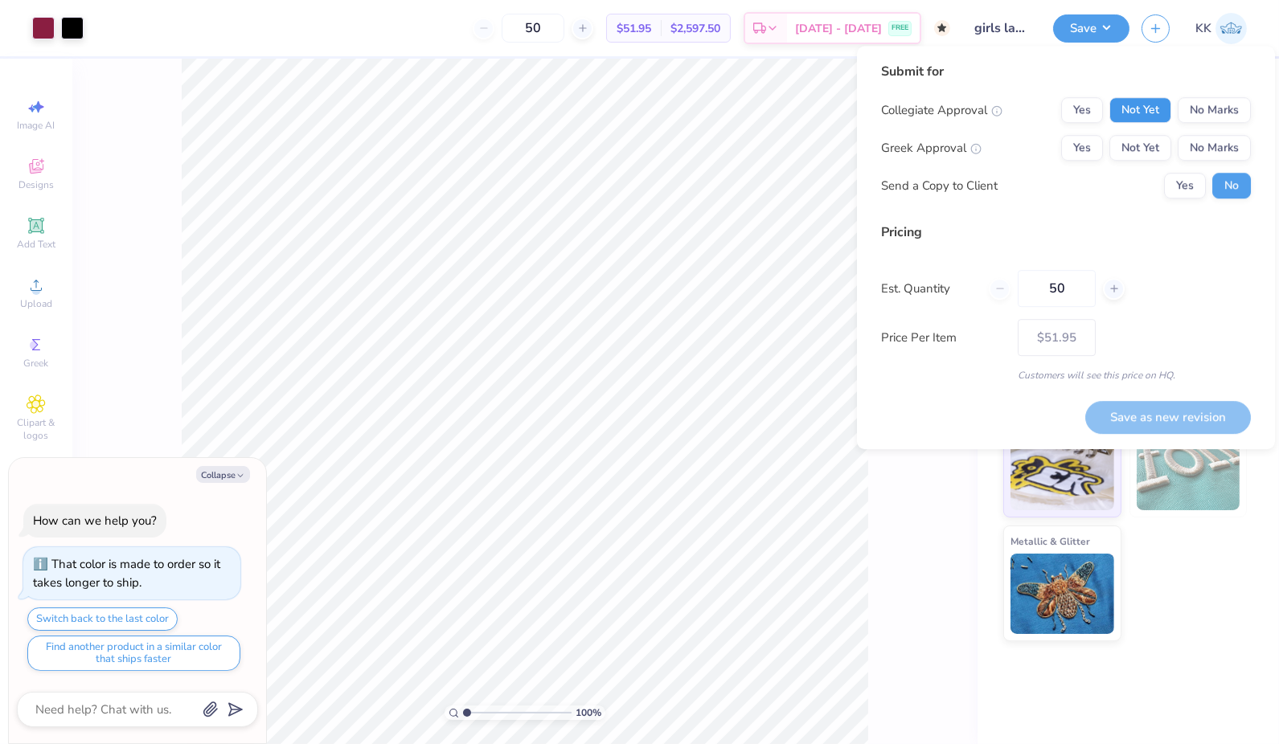
click at [1142, 108] on button "Not Yet" at bounding box center [1140, 110] width 62 height 26
click at [1216, 149] on button "No Marks" at bounding box center [1213, 148] width 73 height 26
click at [1165, 412] on button "Save as new revision" at bounding box center [1168, 417] width 166 height 32
type input "$51.95"
type textarea "x"
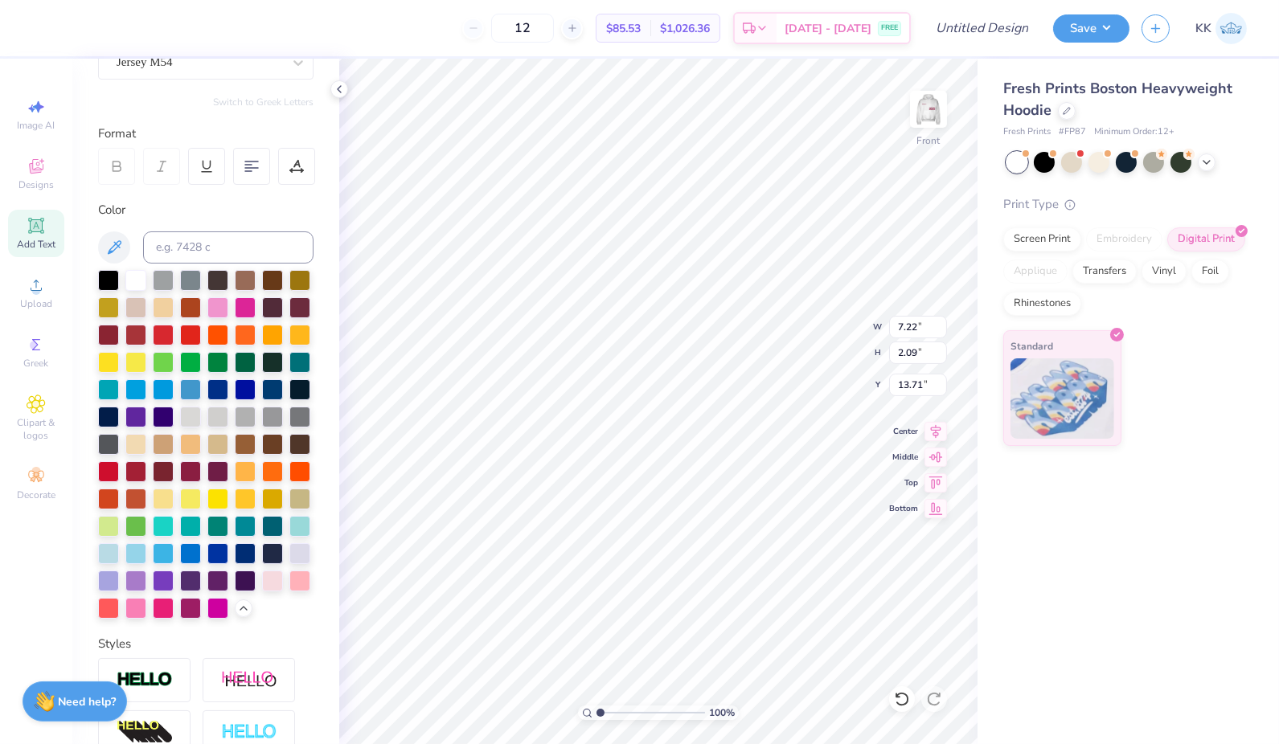
scroll to position [250, 0]
